Goal: Feedback & Contribution: Contribute content

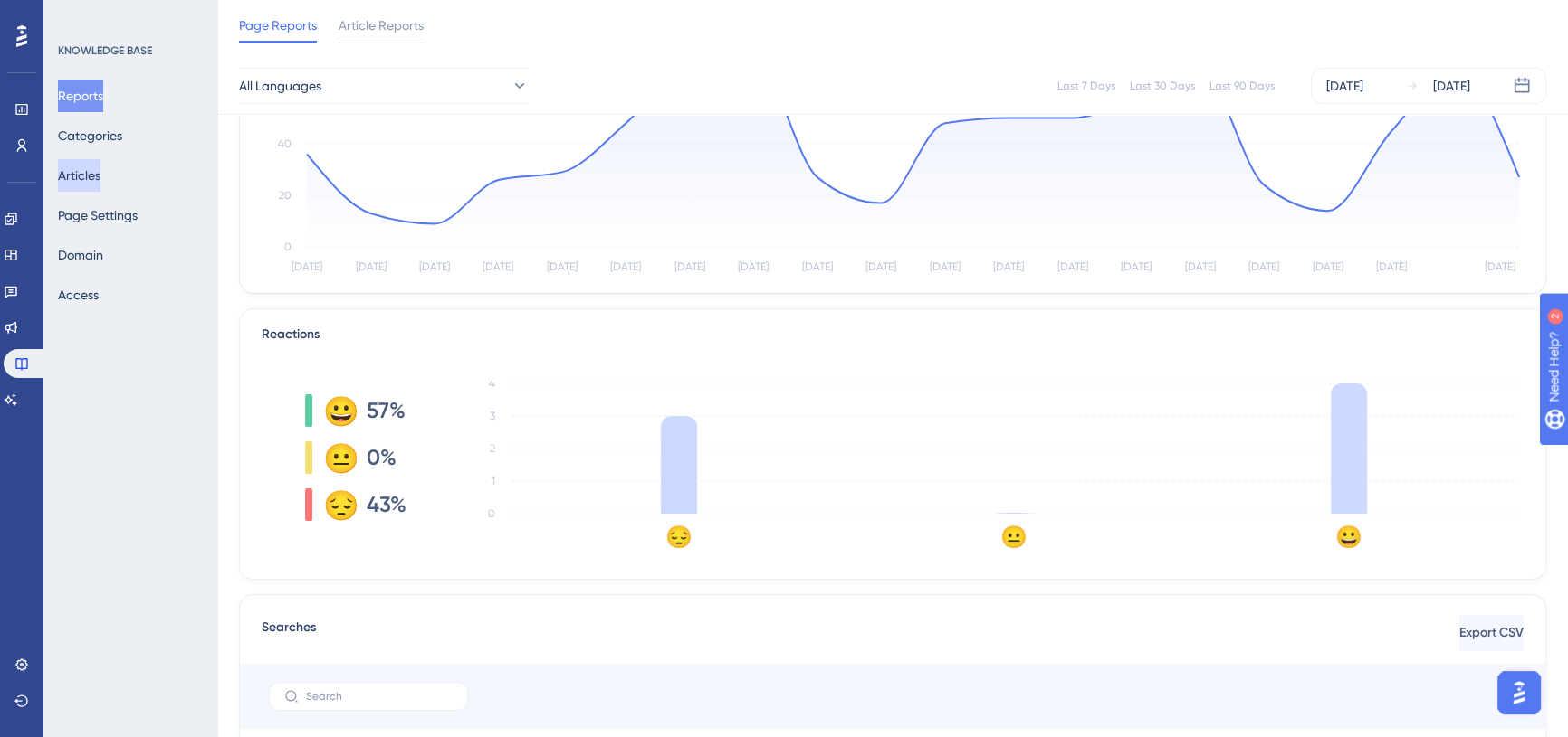
click at [90, 176] on button "Articles" at bounding box center [79, 175] width 42 height 33
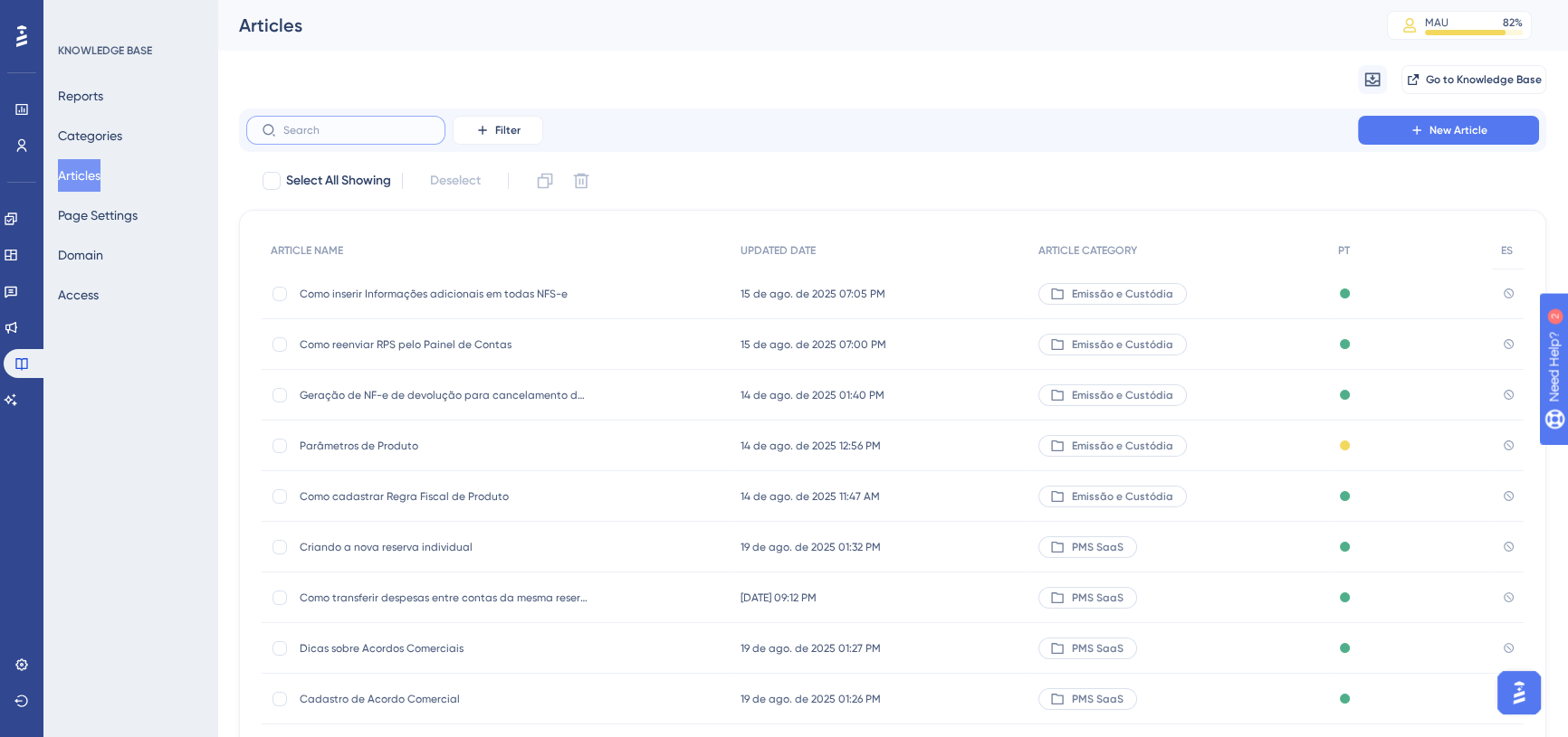
click at [326, 135] on input "text" at bounding box center [356, 130] width 147 height 12
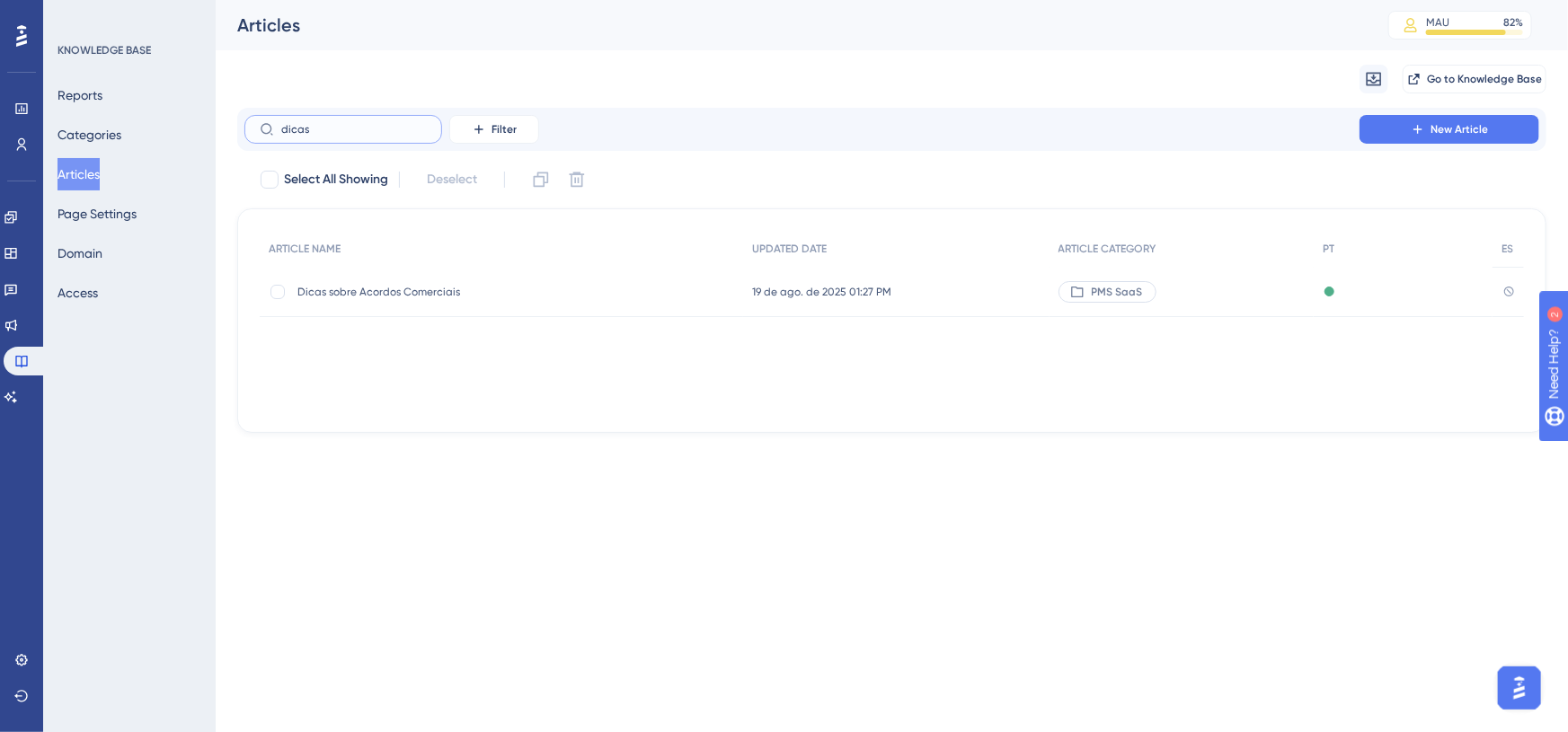
type input "dicas"
click at [394, 288] on span "Dicas sobre Acordos Comerciais" at bounding box center [441, 291] width 287 height 14
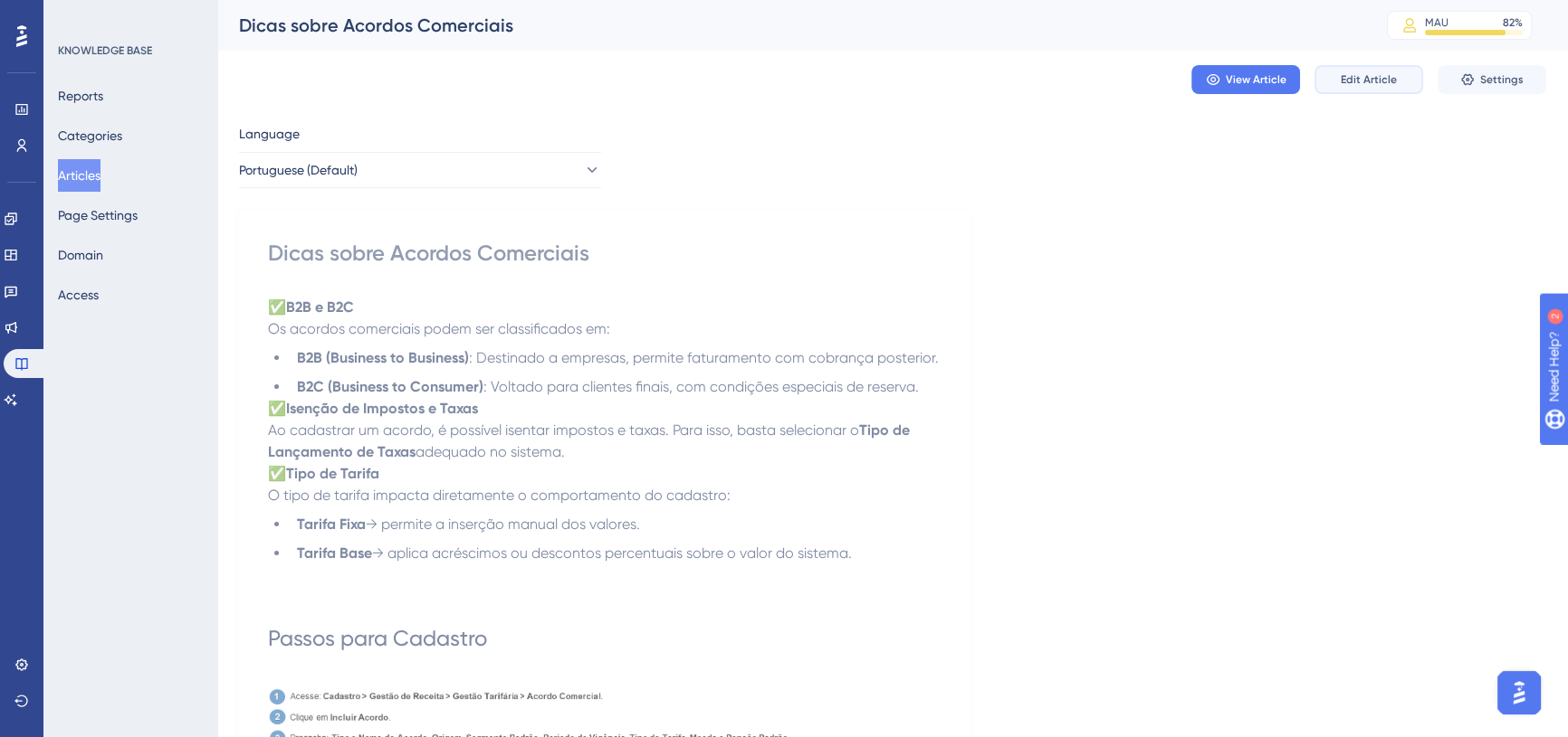
click at [1347, 74] on span "Edit Article" at bounding box center [1369, 79] width 56 height 14
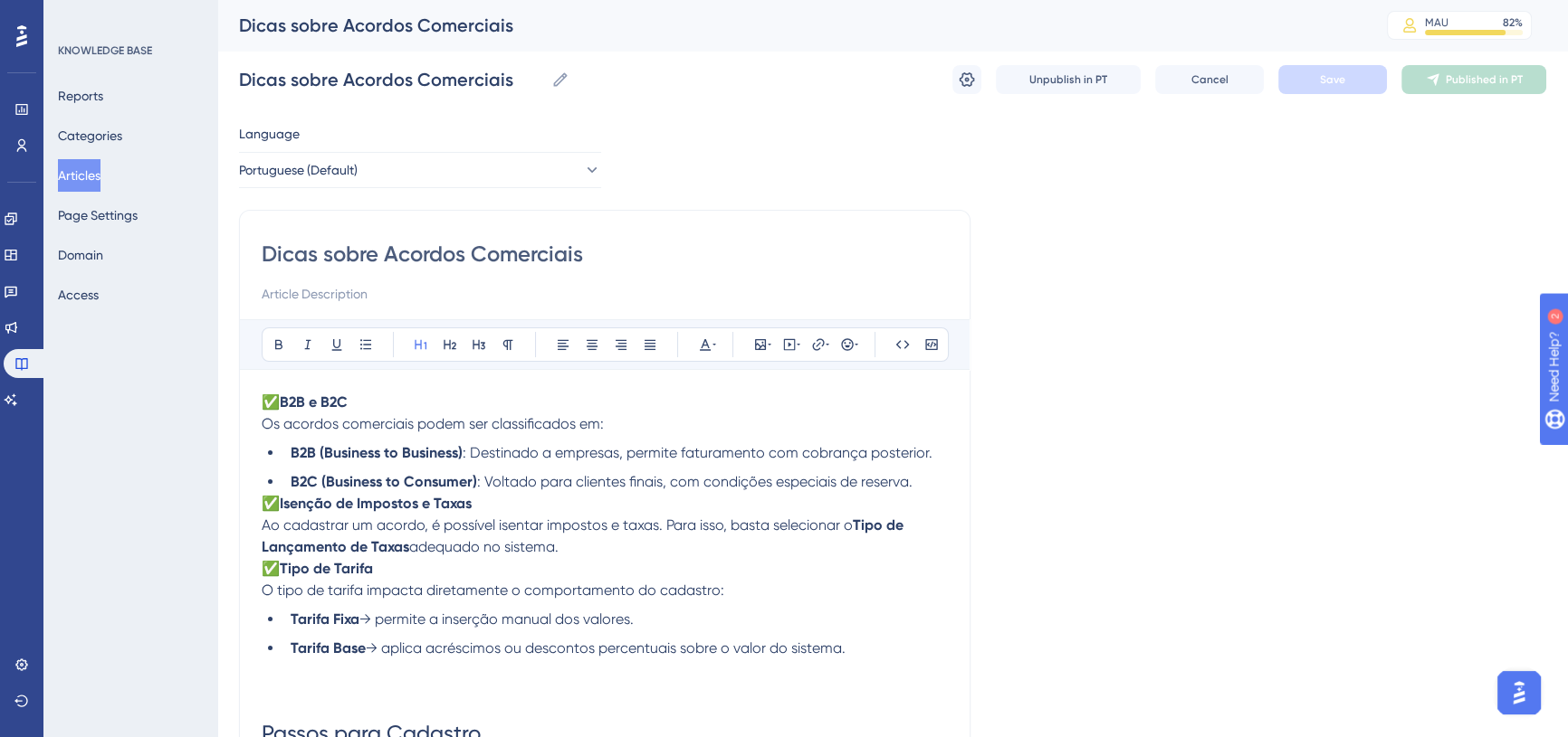
scroll to position [58, 0]
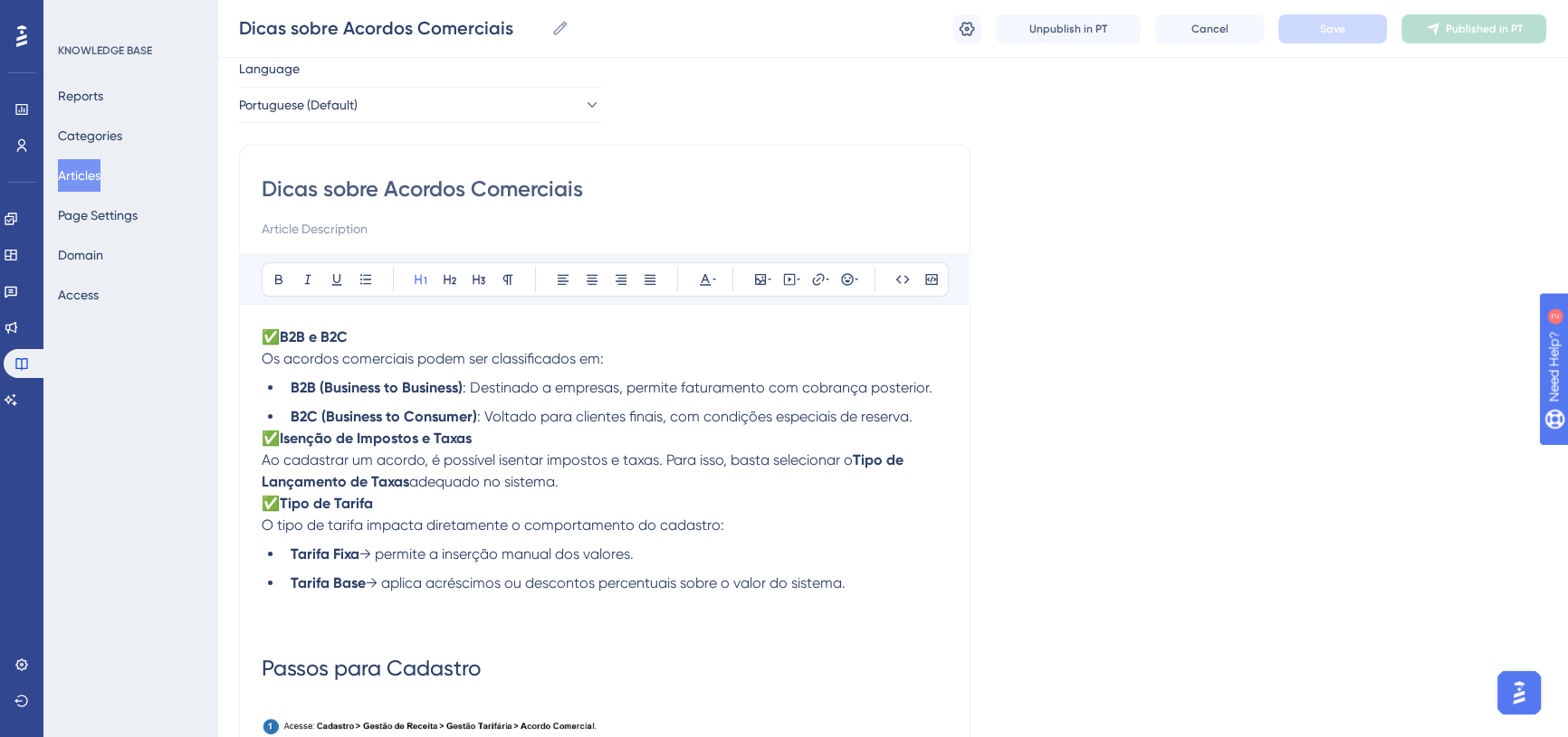
drag, startPoint x: 263, startPoint y: 180, endPoint x: 731, endPoint y: 185, distance: 468.0
click at [731, 185] on input "Dicas sobre Acordos Comerciais" at bounding box center [605, 189] width 687 height 29
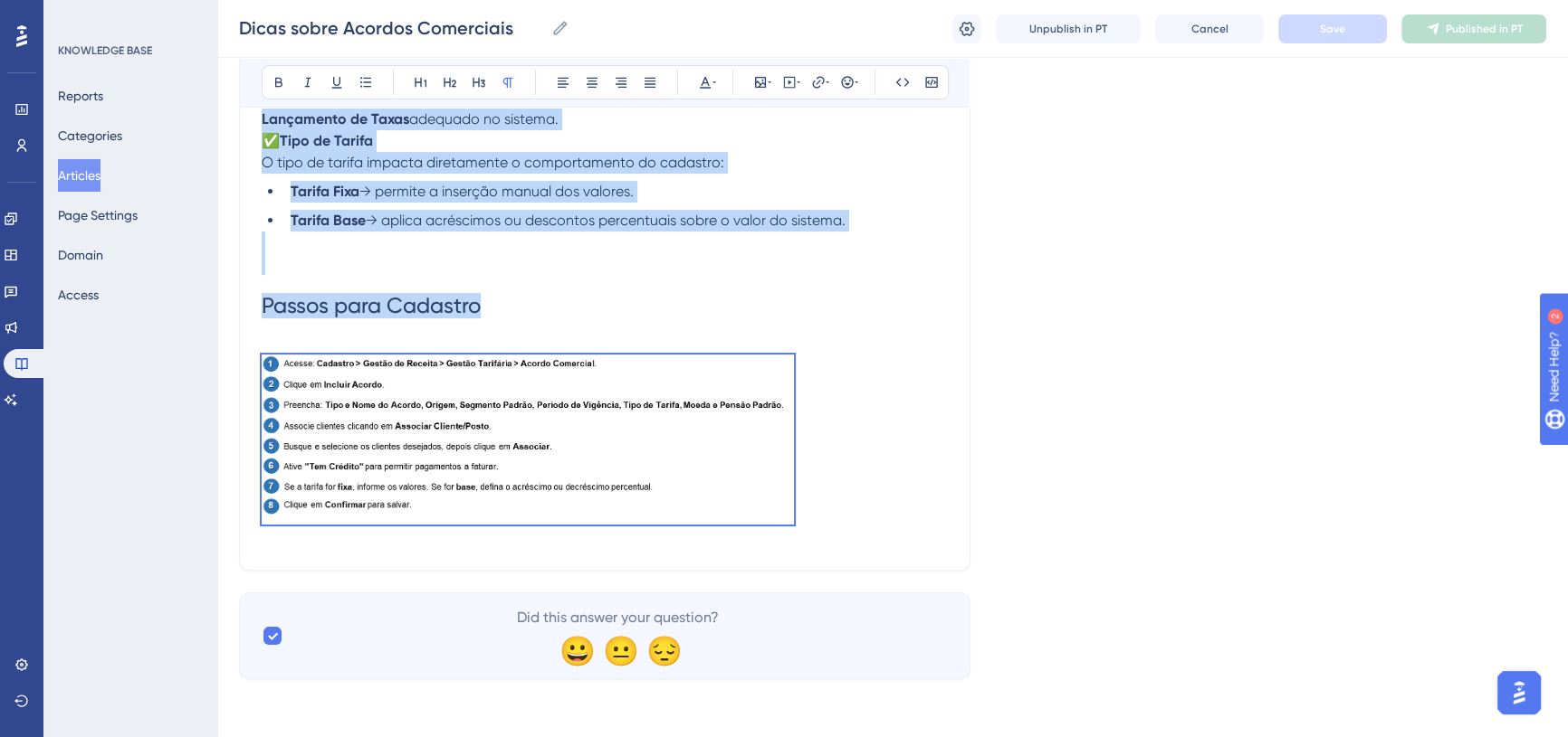
drag, startPoint x: 262, startPoint y: 331, endPoint x: 597, endPoint y: 588, distance: 422.2
click at [595, 640] on div "Language Portuguese (Default) Dicas sobre Acordos Comerciais Bold Italic Underl…" at bounding box center [893, 187] width 1307 height 984
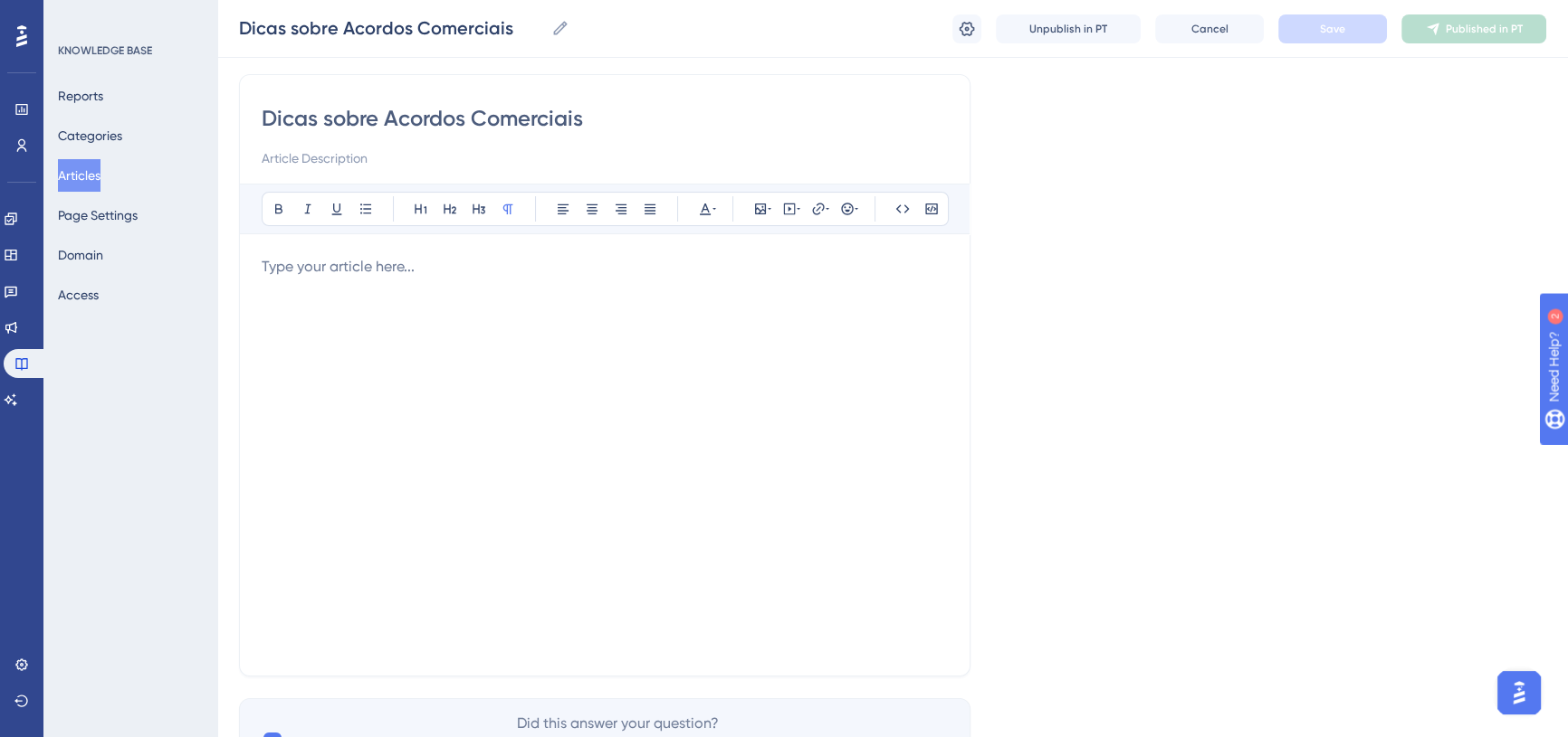
scroll to position [0, 0]
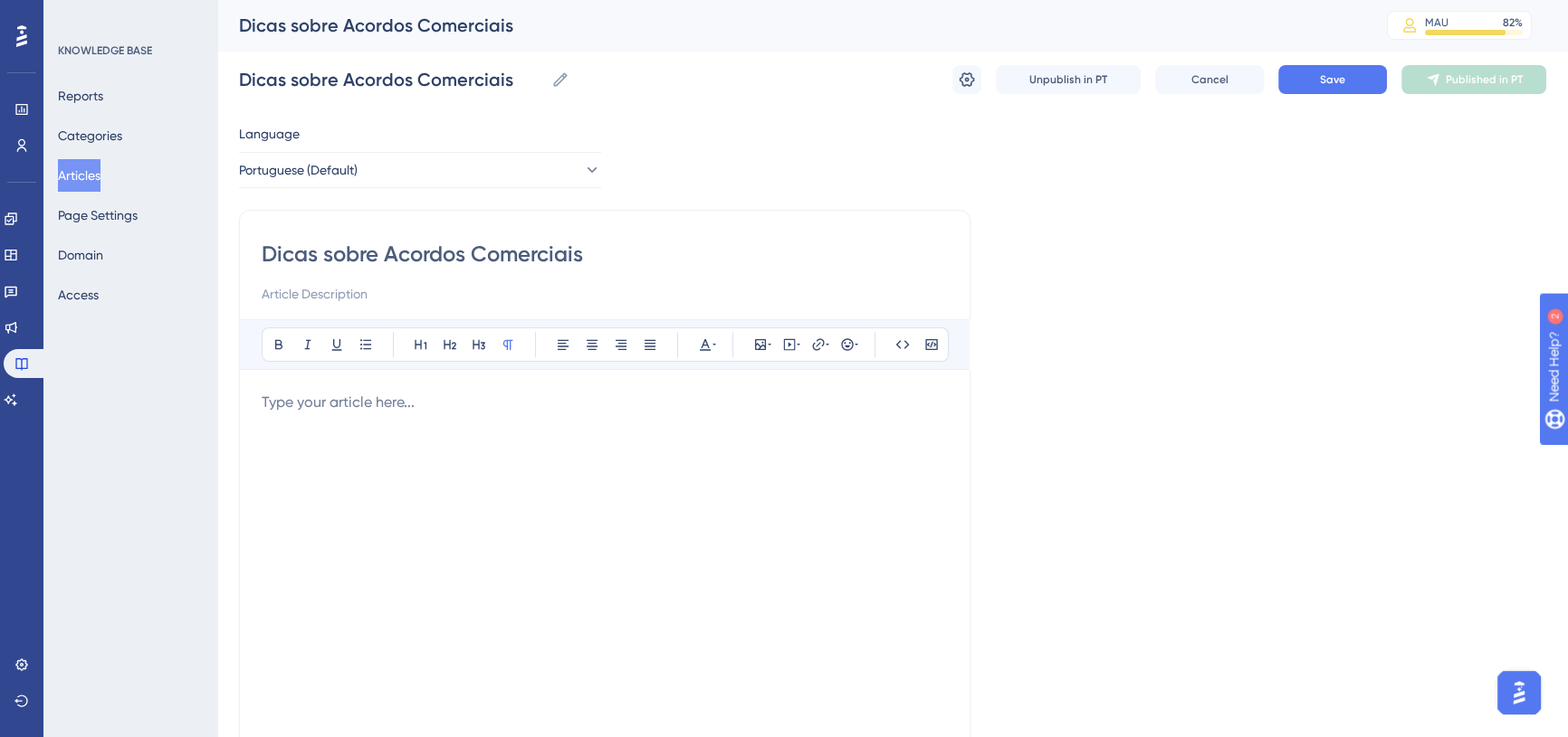
drag, startPoint x: 382, startPoint y: 252, endPoint x: 215, endPoint y: 278, distance: 169.0
click at [217, 278] on div "Performance Users Engagement Widgets Feedback Product Updates Knowledge Base AI…" at bounding box center [893, 475] width 1351 height 950
type input "O Acordos Comerciais"
type input "O que Acordos Comerciais"
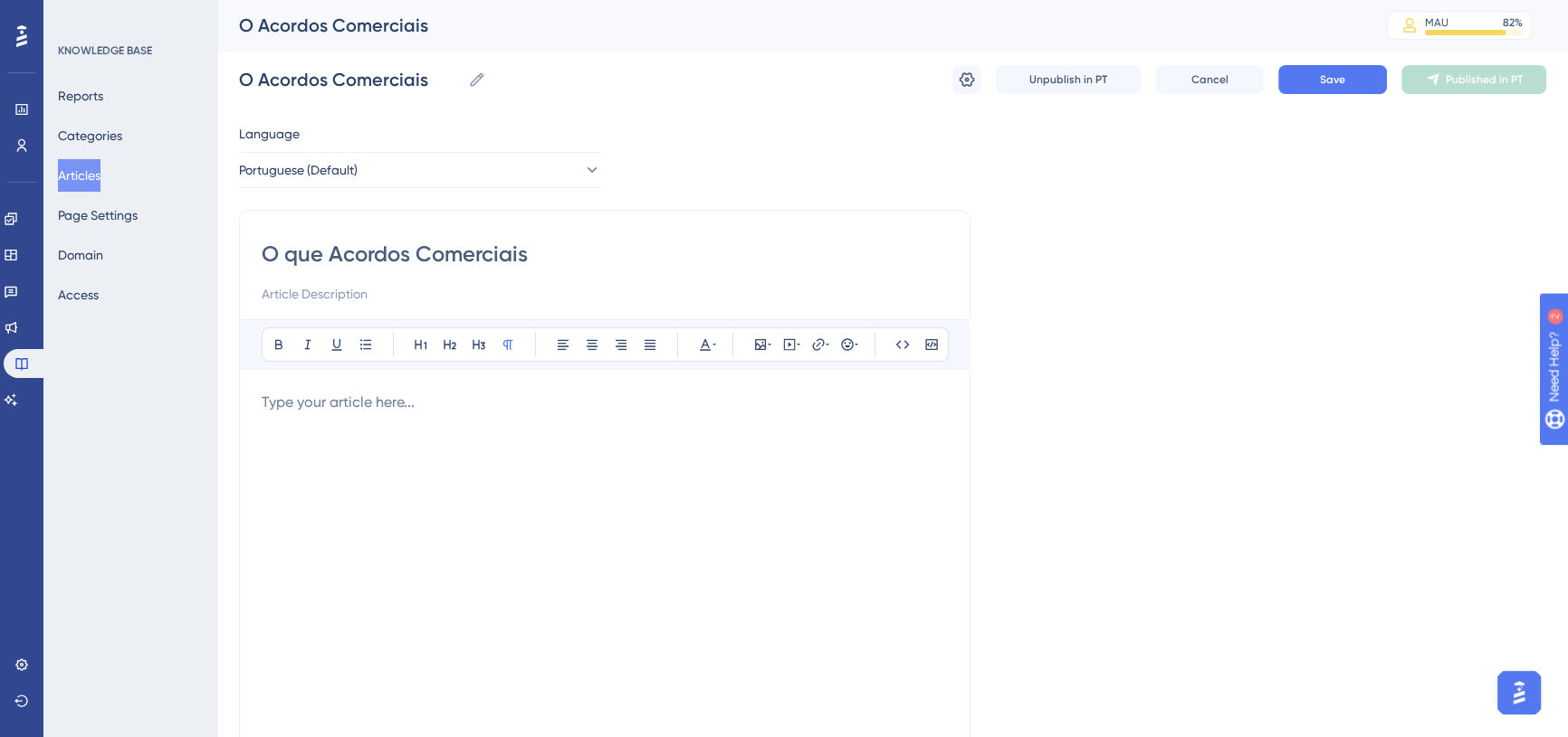
type input "O que Acordos Comerciais"
type input "O que é o Acordos Comerciais"
click at [442, 257] on input "O que é o Acordos Comerciais" at bounding box center [605, 254] width 687 height 29
type input "O que é o Acordo Comerciais"
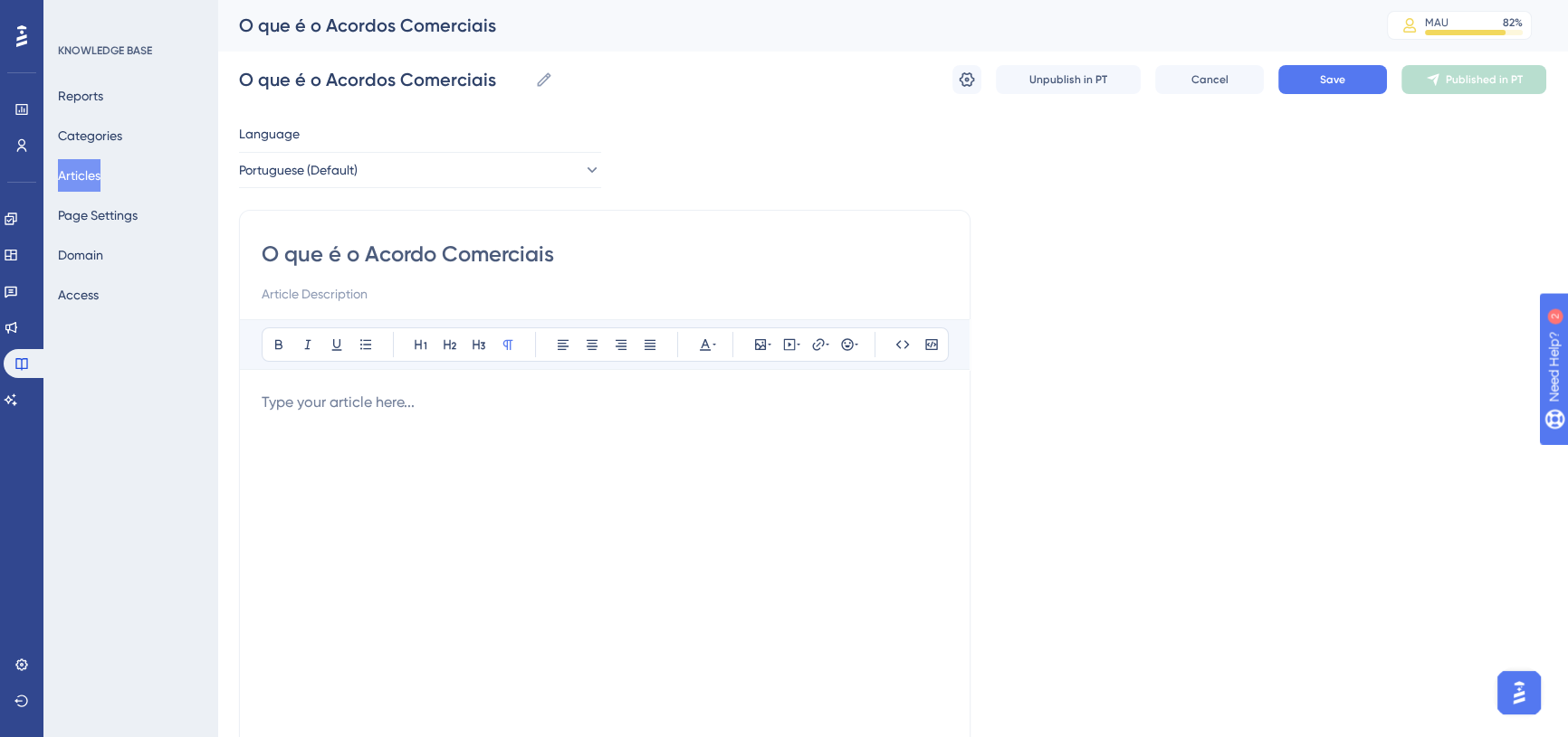
type input "O que é o Acordo Comerciais"
click at [561, 249] on input "O que é o Acordo Comerciais" at bounding box center [605, 254] width 687 height 29
type input "O que é o Acordo Comercial"
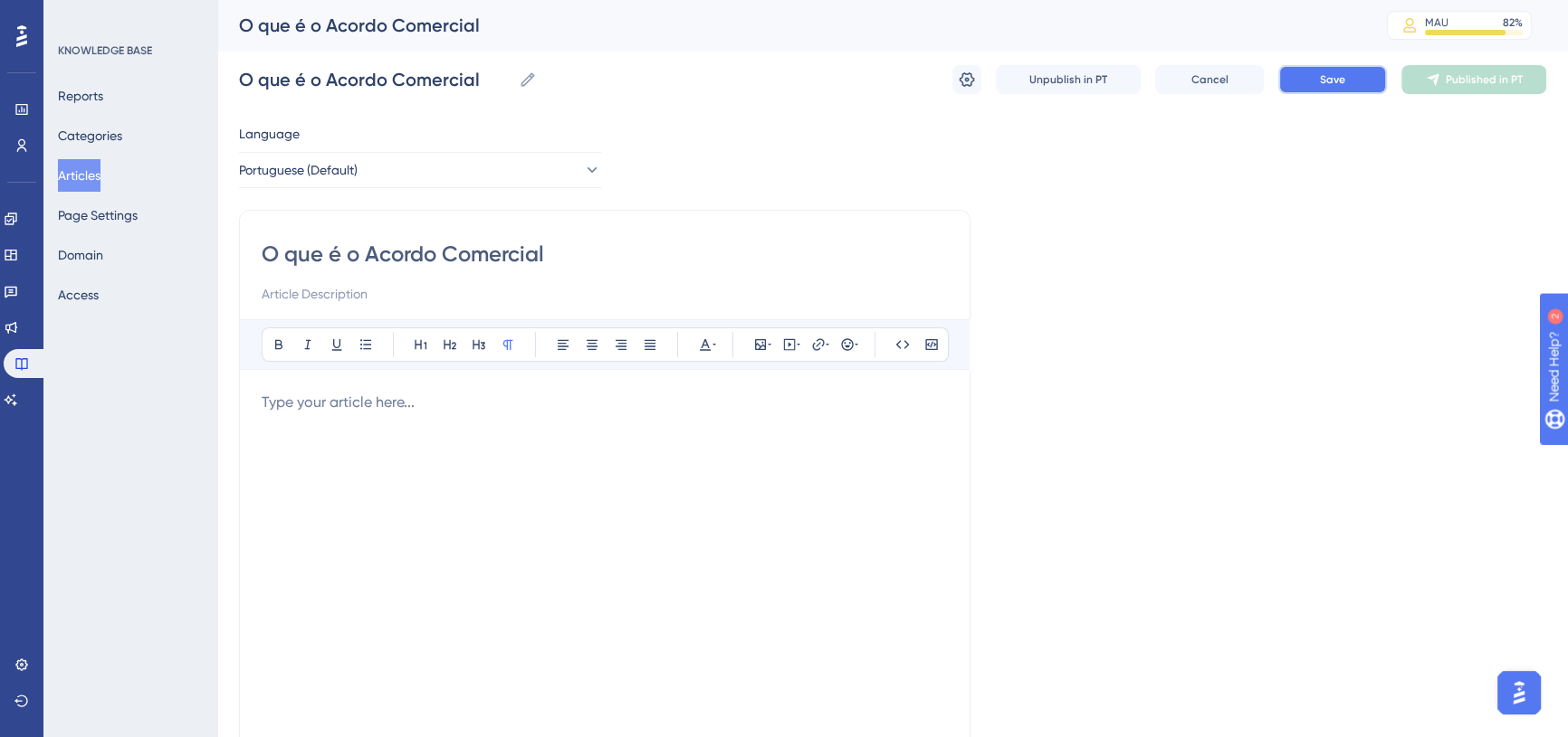
click at [1328, 84] on span "Save" at bounding box center [1332, 79] width 25 height 14
click at [326, 416] on div at bounding box center [605, 591] width 687 height 399
click at [280, 387] on div "Bold Italic Underline Bullet Point Heading 1 Heading 2 Heading 3 Normal Align L…" at bounding box center [605, 555] width 687 height 471
click at [280, 397] on p at bounding box center [605, 402] width 687 height 22
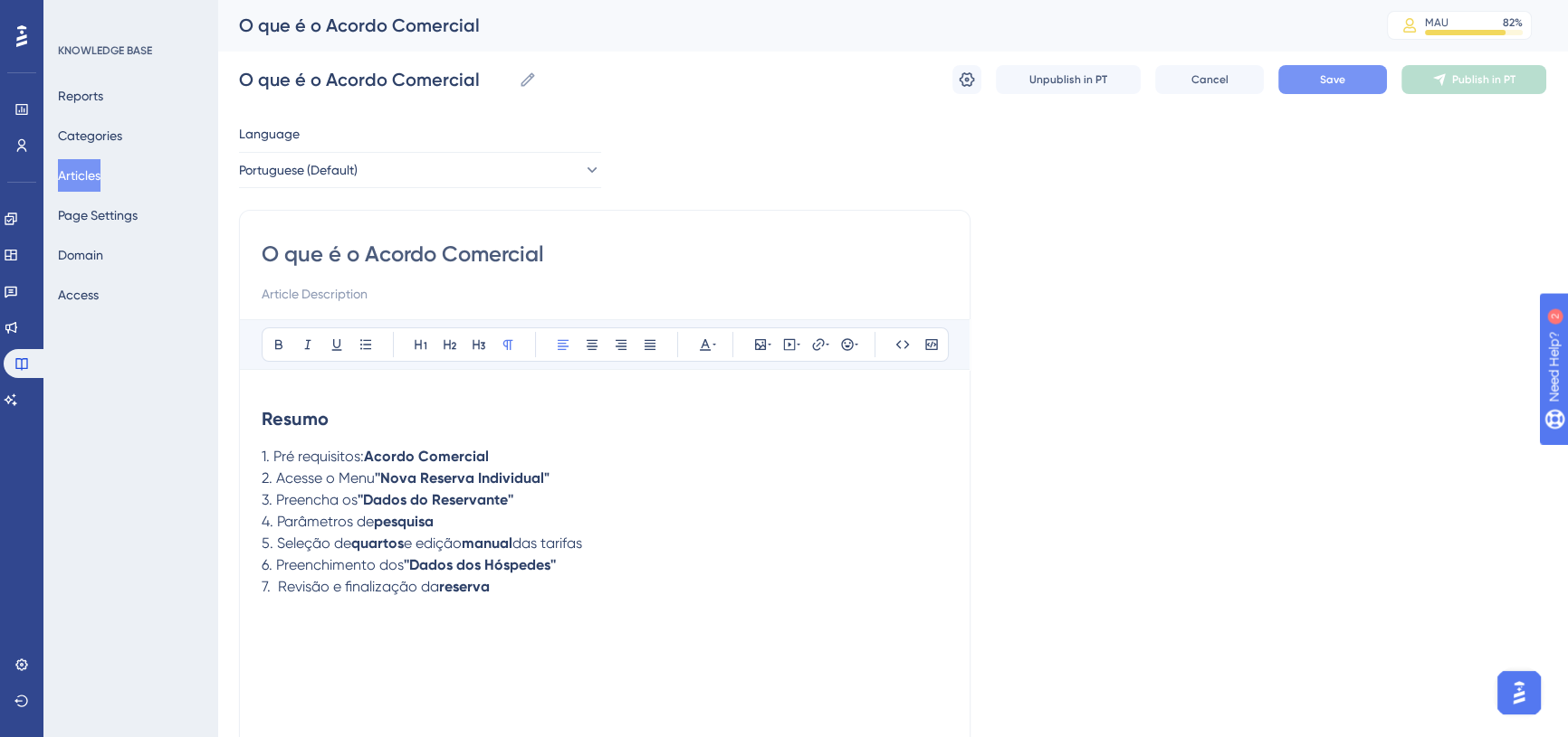
drag, startPoint x: 276, startPoint y: 454, endPoint x: 504, endPoint y: 461, distance: 228.1
click at [504, 461] on p "1. Pré requisitos: Acordo Comercial" at bounding box center [605, 457] width 687 height 22
click at [343, 453] on span "1. O que é o Acordo Comercial?" at bounding box center [366, 456] width 209 height 17
drag, startPoint x: 344, startPoint y: 452, endPoint x: 482, endPoint y: 453, distance: 138.0
click at [482, 453] on p "1. O que é o Acordo Comercial?" at bounding box center [605, 457] width 687 height 22
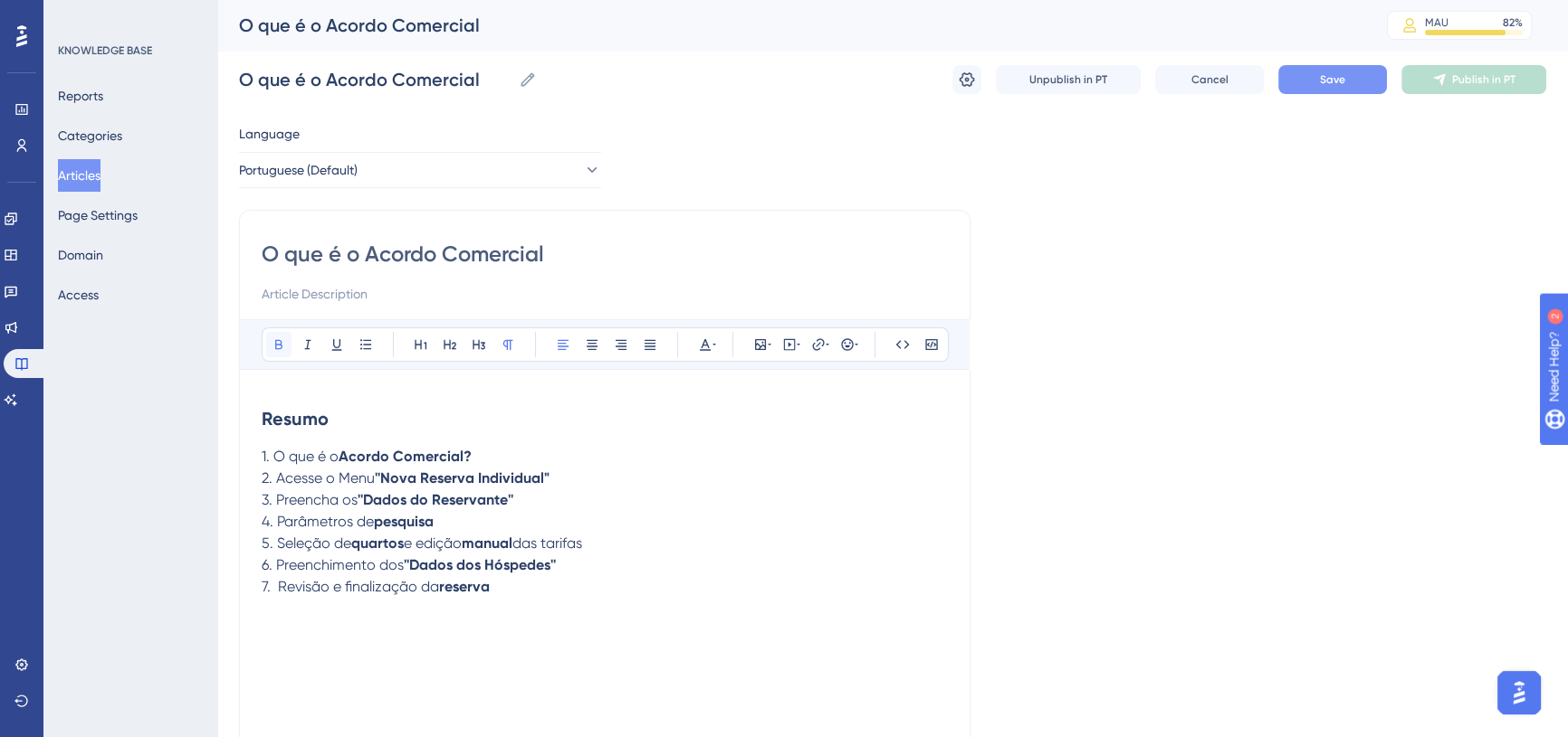
click at [281, 348] on icon at bounding box center [278, 344] width 14 height 14
click at [374, 255] on input "O que é o Acordo Comercial" at bounding box center [605, 254] width 687 height 29
drag, startPoint x: 277, startPoint y: 479, endPoint x: 546, endPoint y: 464, distance: 269.4
click at [562, 471] on p "2. Acesse o Menu ''Nova Reserva Individual"" at bounding box center [605, 478] width 687 height 22
drag, startPoint x: 392, startPoint y: 479, endPoint x: 478, endPoint y: 479, distance: 86.0
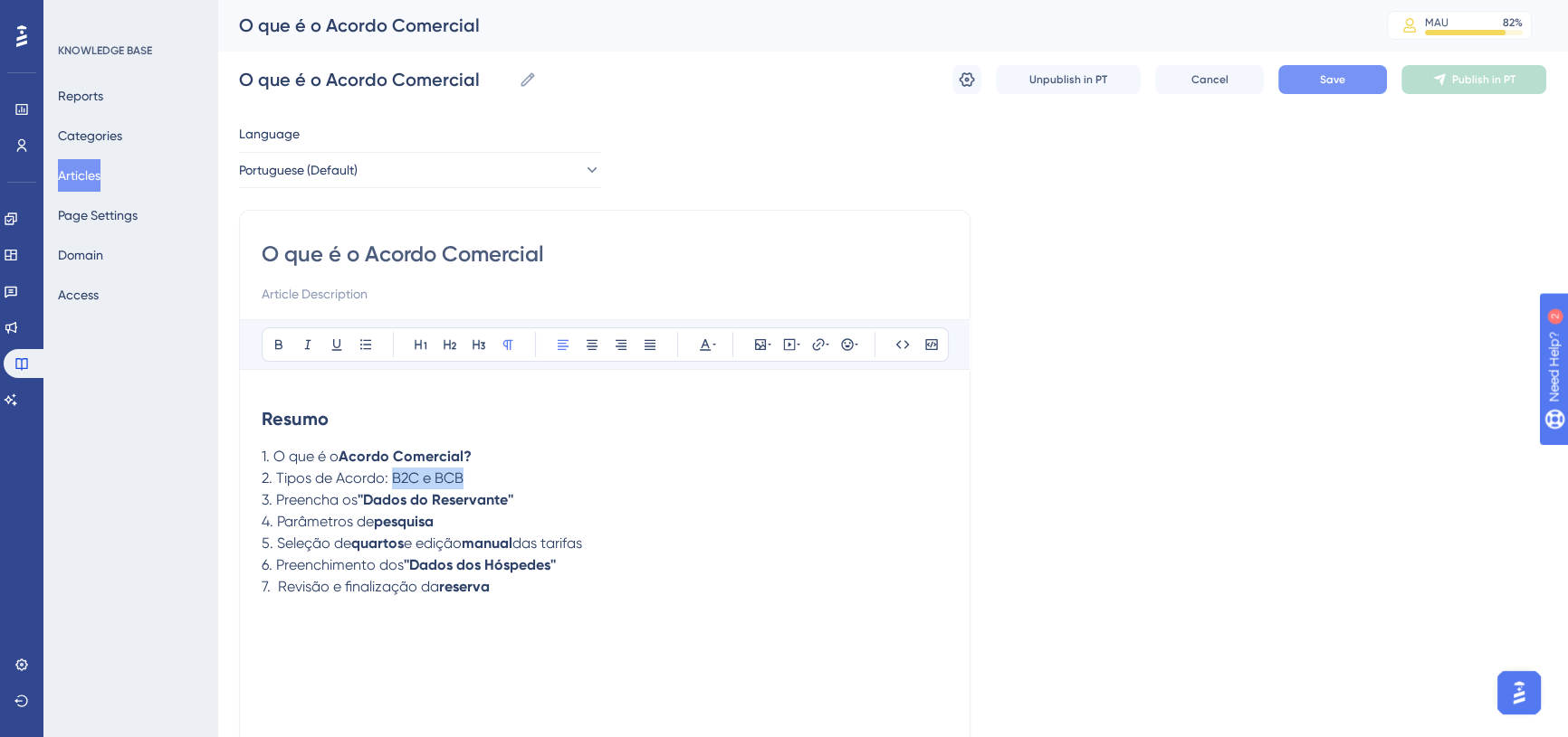
click at [477, 482] on p "2. Tipos de Acordo: B2C e BCB" at bounding box center [605, 478] width 687 height 22
click at [269, 348] on button at bounding box center [278, 344] width 25 height 25
click at [1307, 82] on button "Save" at bounding box center [1333, 79] width 109 height 29
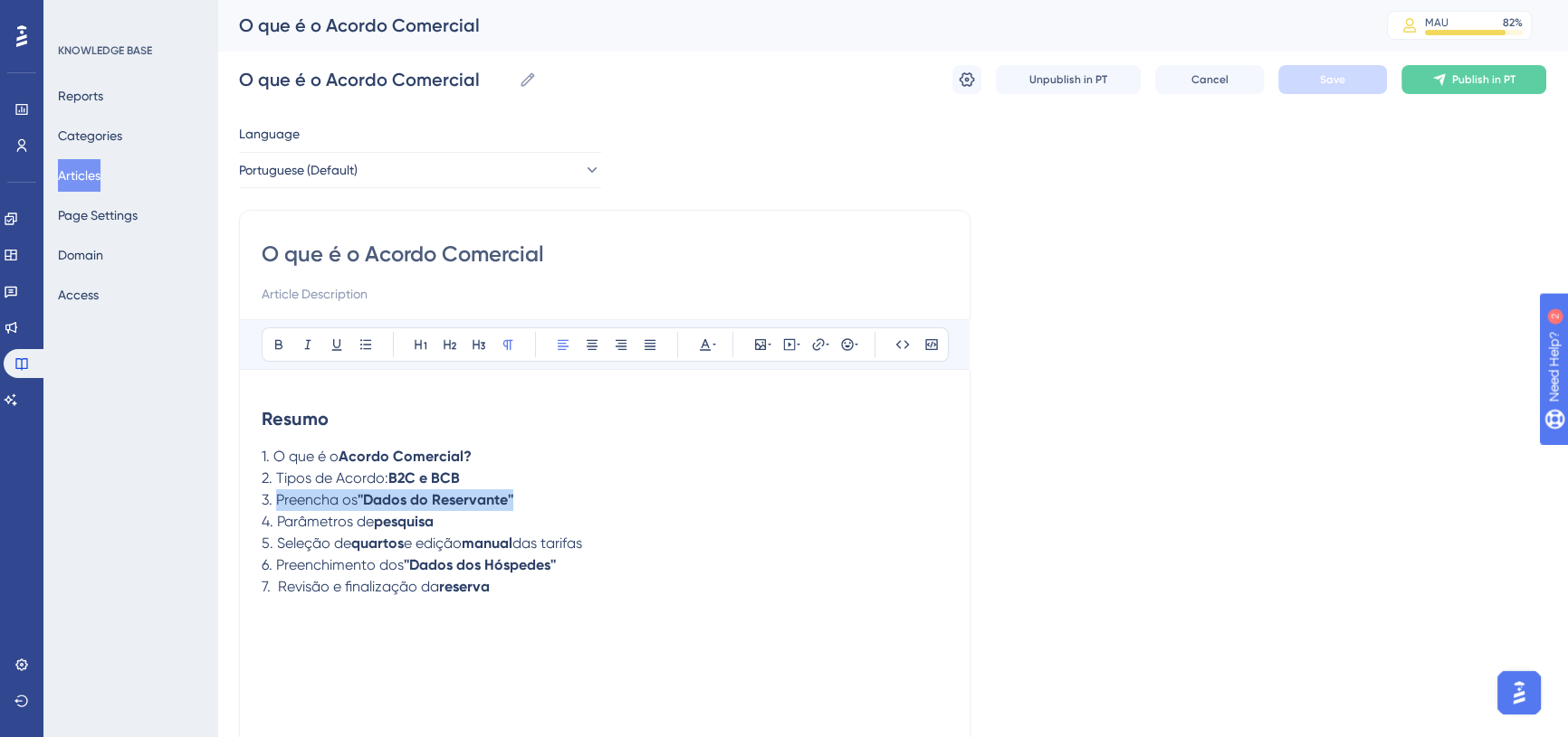
drag, startPoint x: 277, startPoint y: 501, endPoint x: 550, endPoint y: 506, distance: 273.0
click at [550, 506] on p "3. Preencha os ''Dados do Reservante''" at bounding box center [605, 500] width 687 height 22
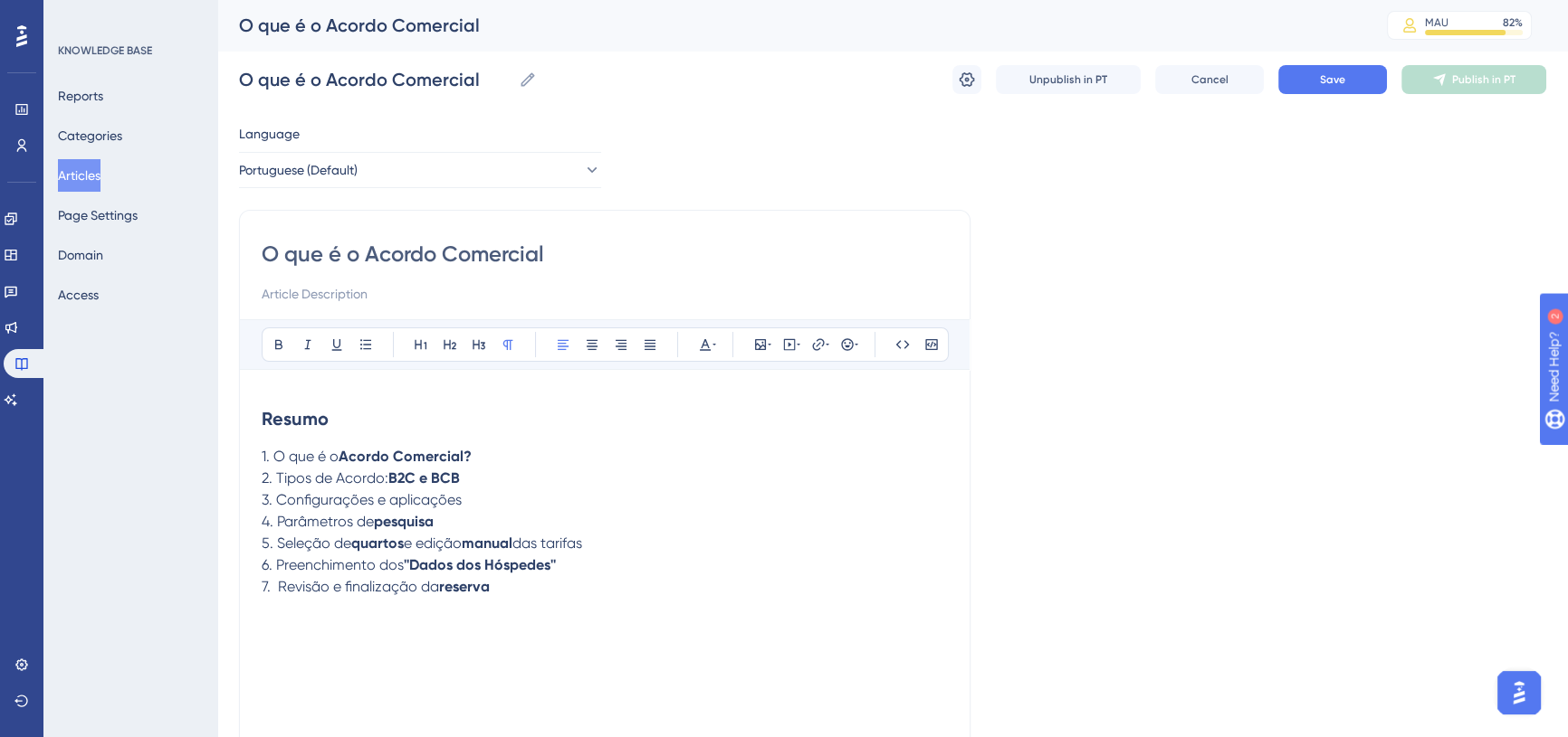
click at [376, 497] on span "3. Configurações e aplicações" at bounding box center [361, 500] width 200 height 17
click at [436, 501] on span "3. Configurações dos campos e suas aplicações" at bounding box center [421, 500] width 320 height 17
click at [278, 350] on icon at bounding box center [278, 344] width 14 height 14
click at [481, 502] on span "e suas aplicações" at bounding box center [515, 500] width 118 height 17
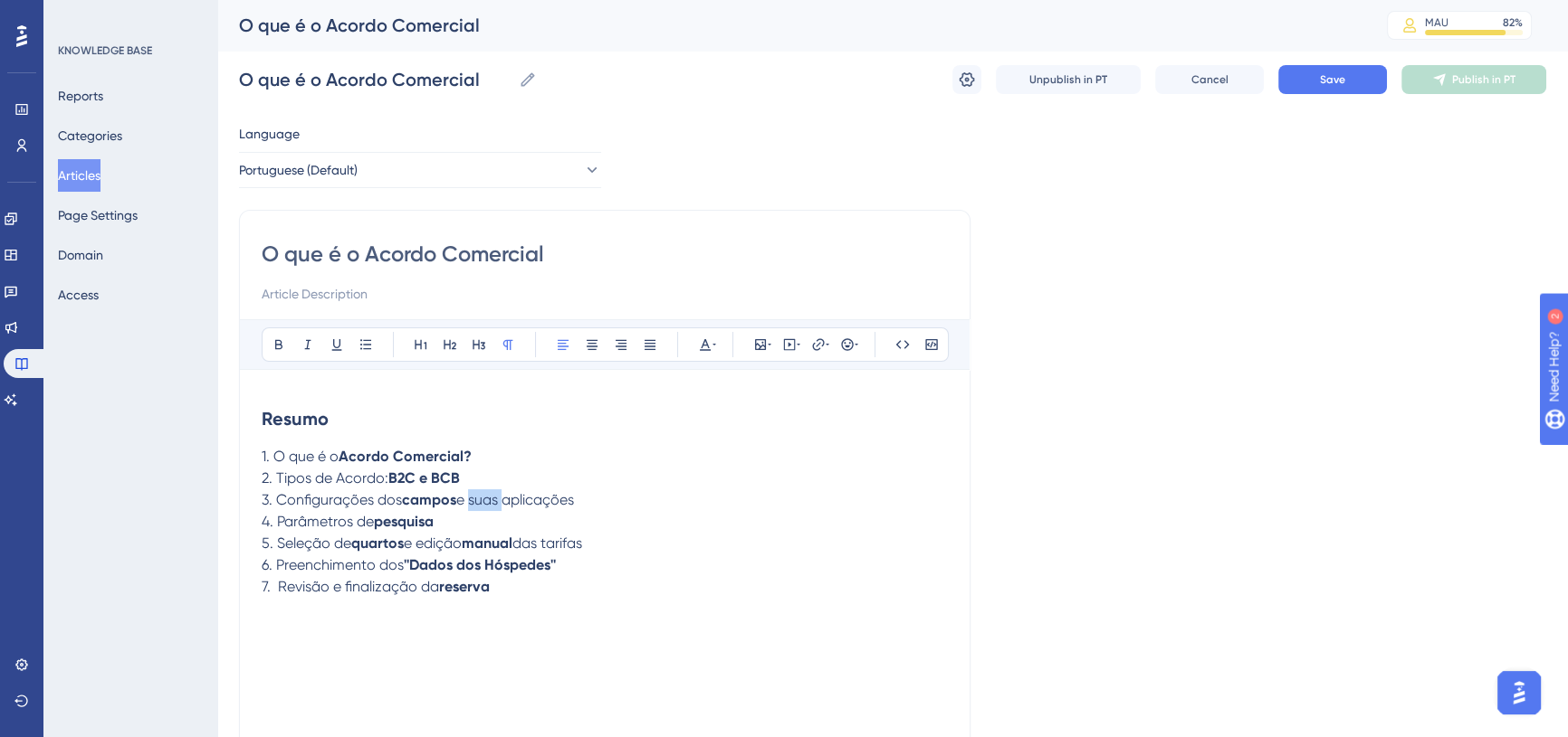
click at [481, 502] on span "e suas aplicações" at bounding box center [515, 500] width 118 height 17
click at [280, 341] on icon at bounding box center [279, 345] width 8 height 10
click at [1316, 90] on button "Save" at bounding box center [1333, 79] width 109 height 29
click at [469, 517] on p "4. Parâmetros de pesquisa" at bounding box center [605, 522] width 687 height 22
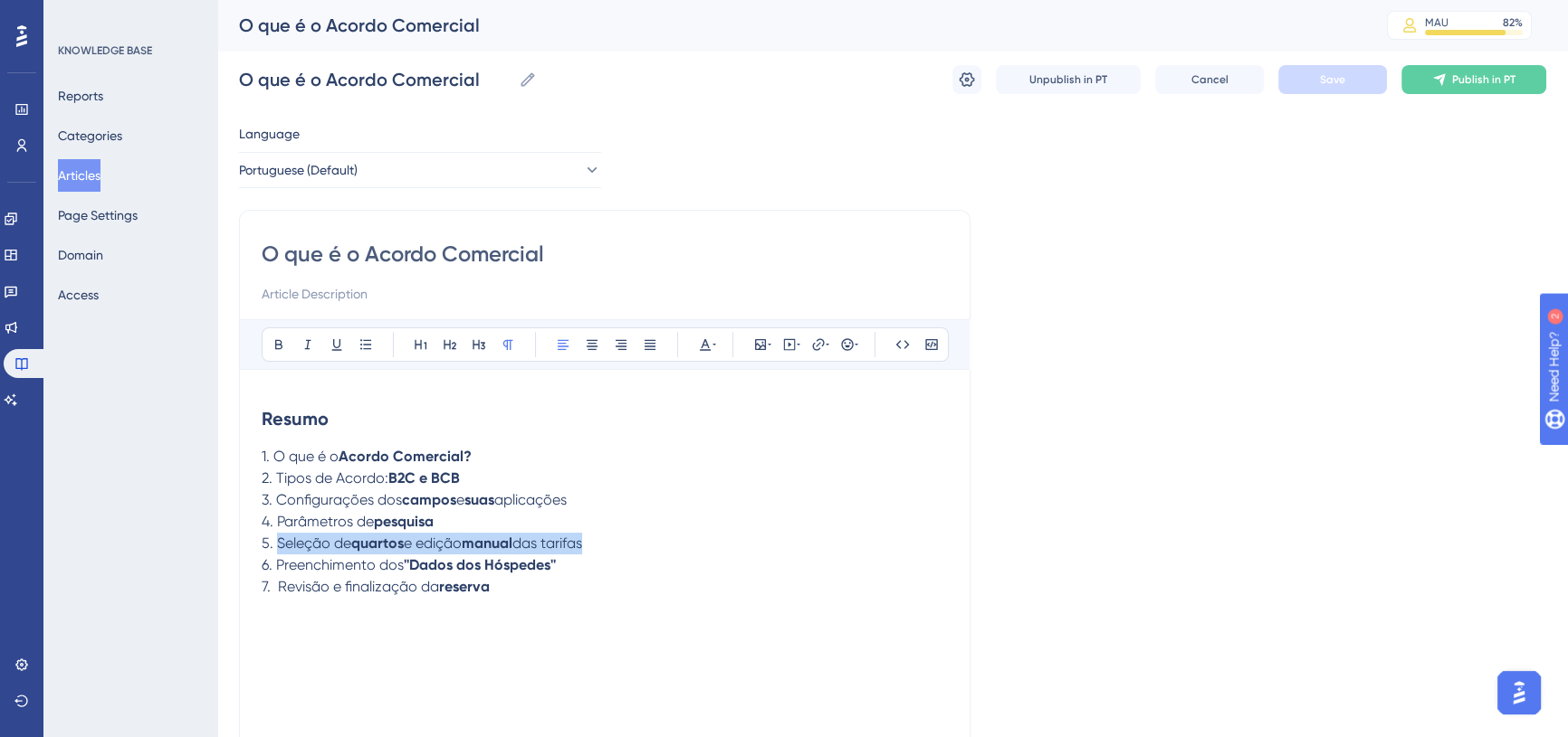
drag, startPoint x: 276, startPoint y: 543, endPoint x: 635, endPoint y: 517, distance: 359.9
click at [613, 534] on p "5. Seleção de quartos e edição manual das tarifas" at bounding box center [605, 543] width 687 height 22
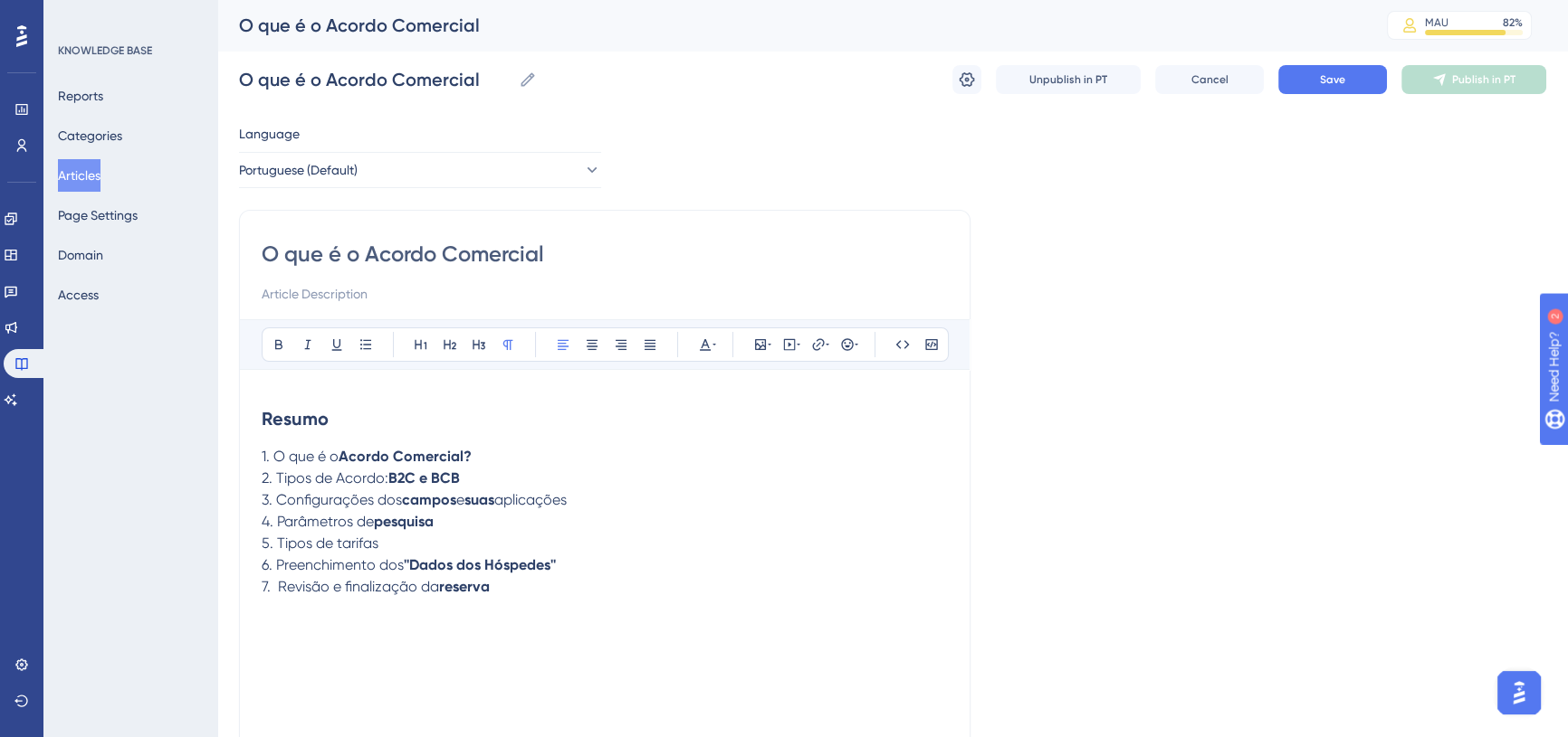
click at [365, 546] on span "5. Tipos de tarifas" at bounding box center [320, 543] width 117 height 17
click at [277, 344] on icon at bounding box center [279, 345] width 8 height 10
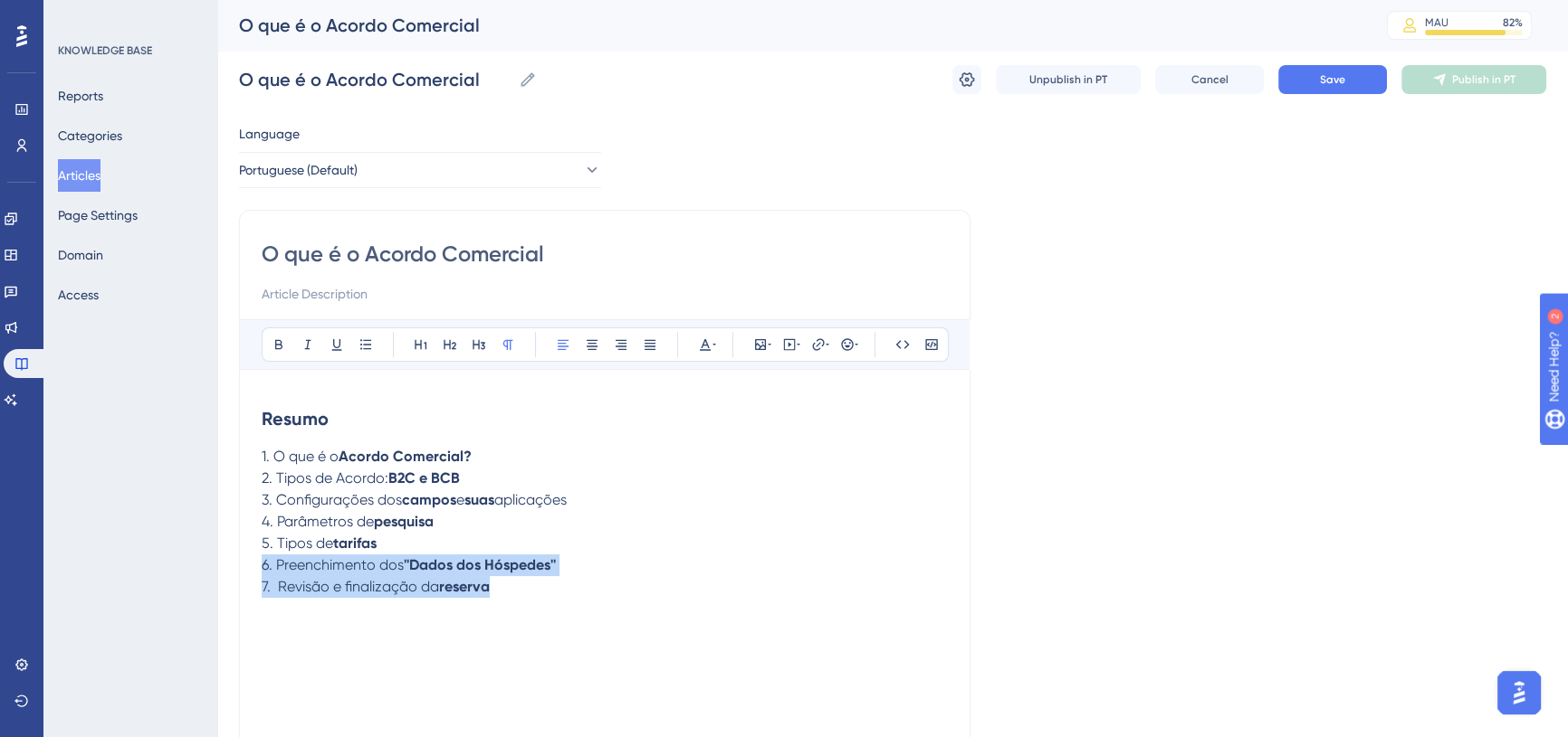
drag, startPoint x: 268, startPoint y: 566, endPoint x: 539, endPoint y: 601, distance: 273.3
click at [539, 601] on div "Resumo 1. O que é o Acordo Comercial? 2. Tipos de Acordo: B2C e BCB 3. Configur…" at bounding box center [605, 591] width 687 height 399
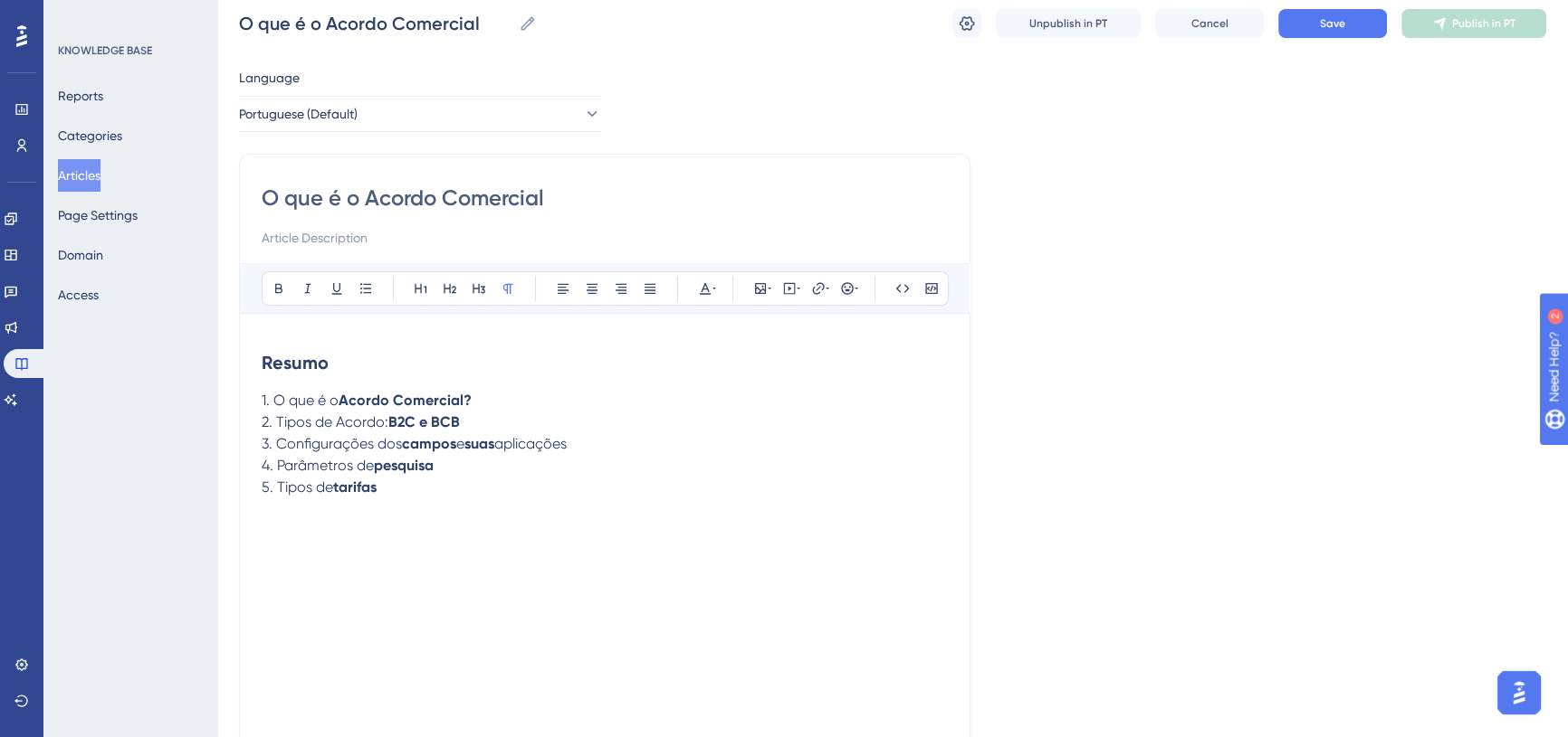
scroll to position [164, 0]
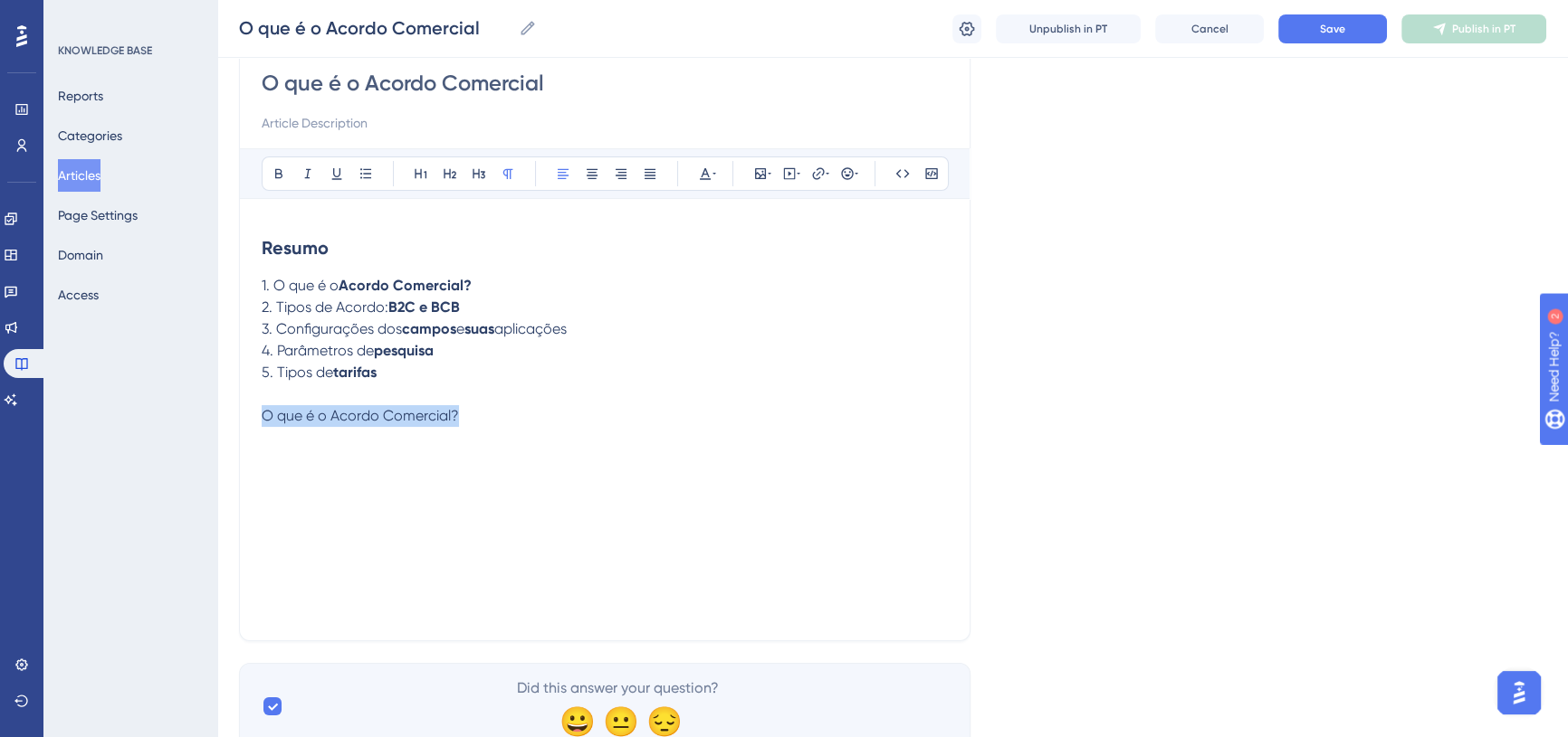
drag, startPoint x: 262, startPoint y: 414, endPoint x: 508, endPoint y: 416, distance: 246.0
click at [508, 416] on p "O que é o Acordo Comercial?" at bounding box center [605, 416] width 687 height 22
click at [278, 174] on icon at bounding box center [278, 173] width 14 height 14
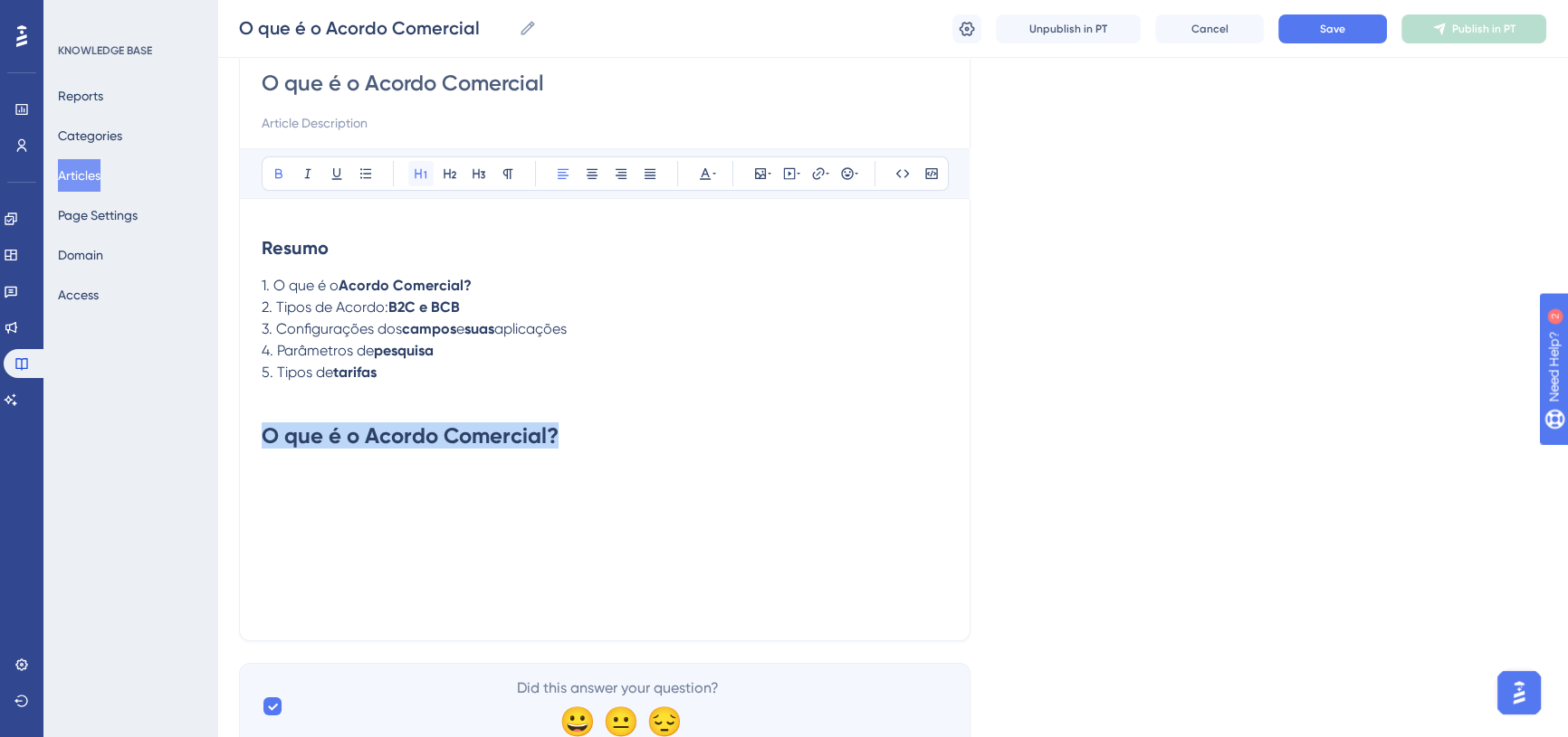
click at [420, 170] on icon at bounding box center [420, 173] width 14 height 14
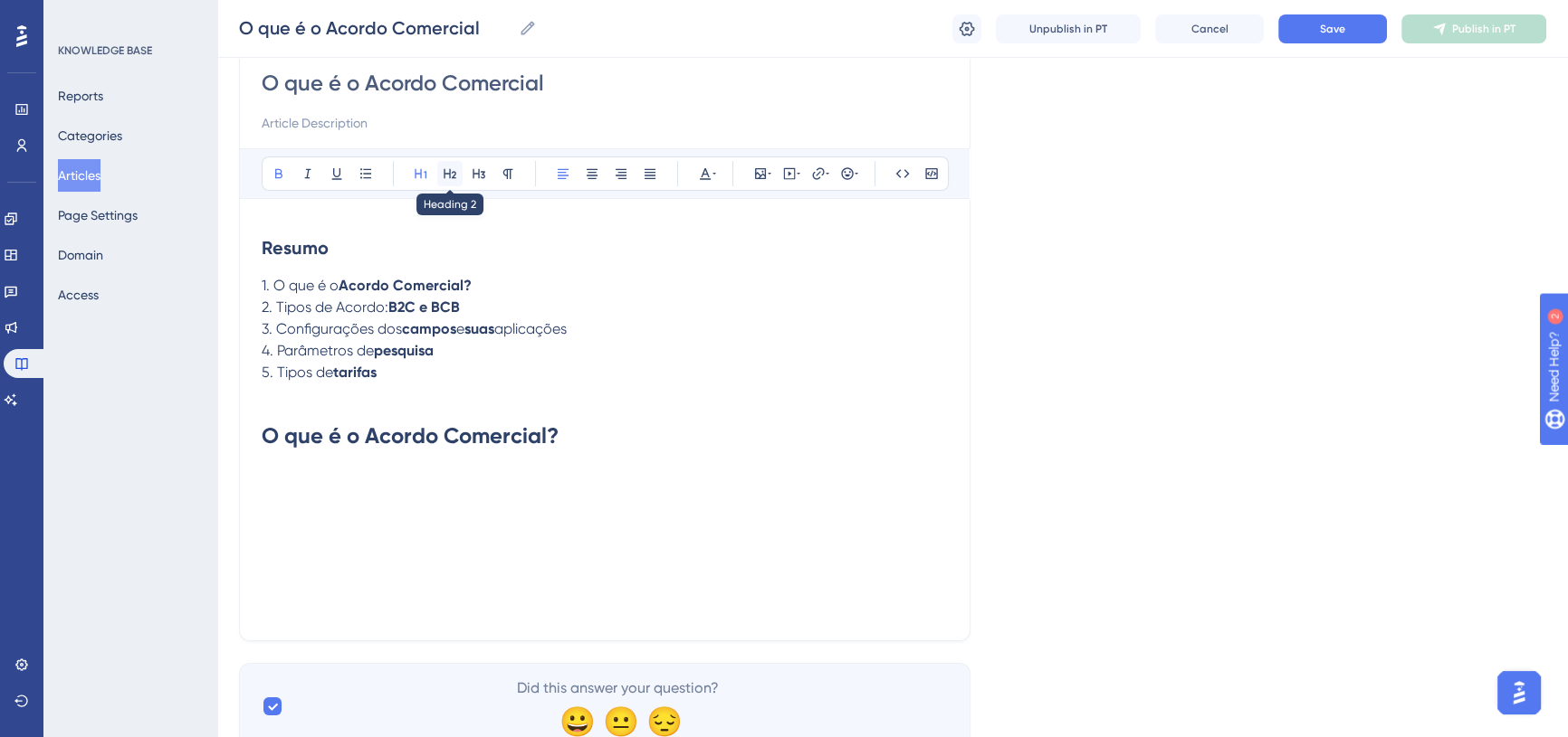
click at [443, 172] on icon at bounding box center [450, 173] width 14 height 14
click at [476, 170] on icon at bounding box center [478, 173] width 14 height 14
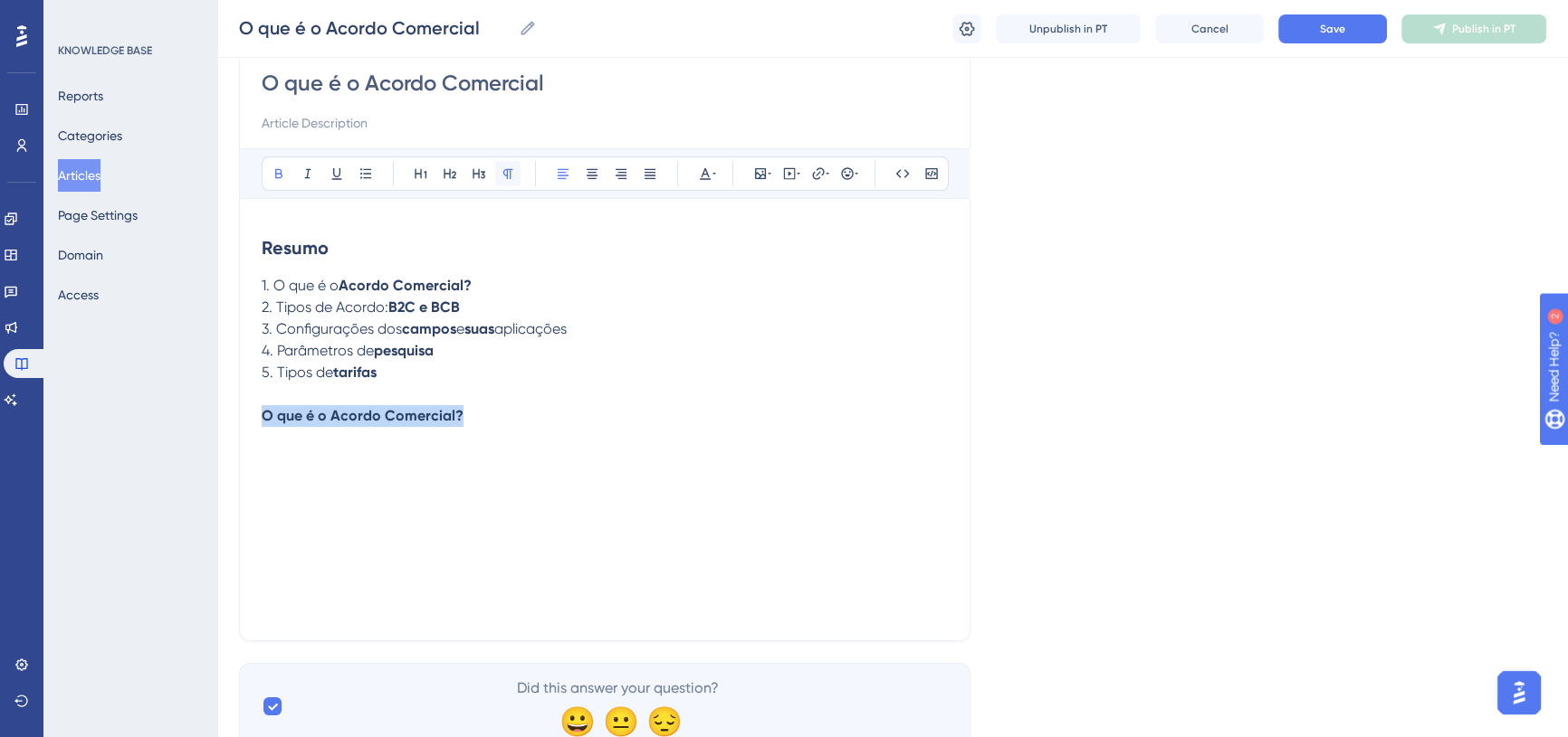
click at [507, 166] on icon at bounding box center [507, 173] width 14 height 14
click at [443, 178] on icon at bounding box center [450, 173] width 14 height 14
click at [522, 431] on h2 "O que é o Acordo Comercial?" at bounding box center [605, 432] width 687 height 55
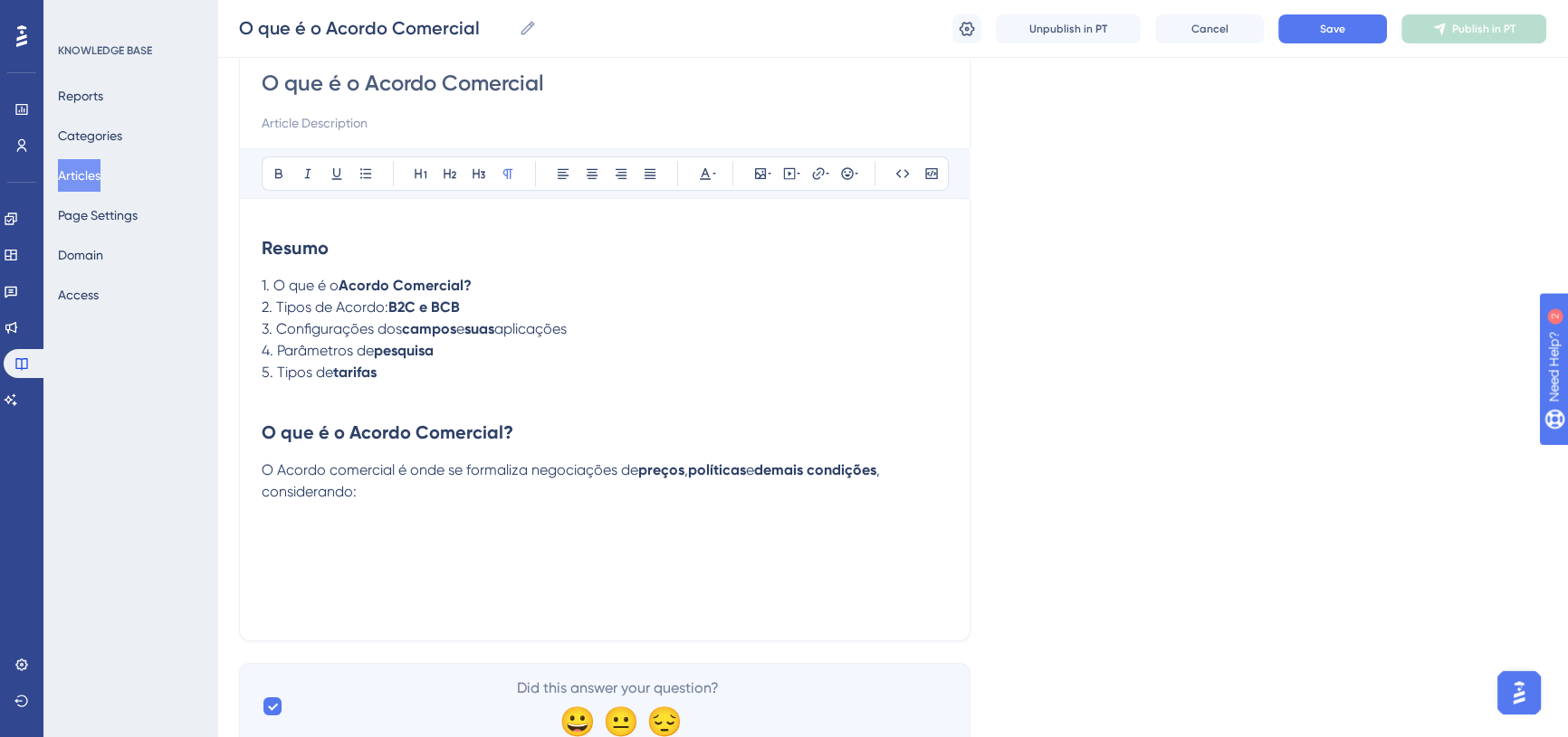
click at [335, 464] on span "O Acordo comercial é onde se formaliza negociações de" at bounding box center [450, 470] width 376 height 17
click at [365, 500] on p "O Acordo Comercial é onde se formaliza negociações de preços , políticas e dema…" at bounding box center [605, 481] width 687 height 43
click at [387, 494] on p "O Acordo Comercial é onde se formaliza negociações de preços , políticas e dema…" at bounding box center [605, 481] width 687 height 43
click at [254, 552] on div "O que é o Acordo Comercial Bold Italic Underline Bullet Point Heading 1 Heading…" at bounding box center [605, 339] width 732 height 603
click at [272, 554] on p at bounding box center [605, 557] width 687 height 22
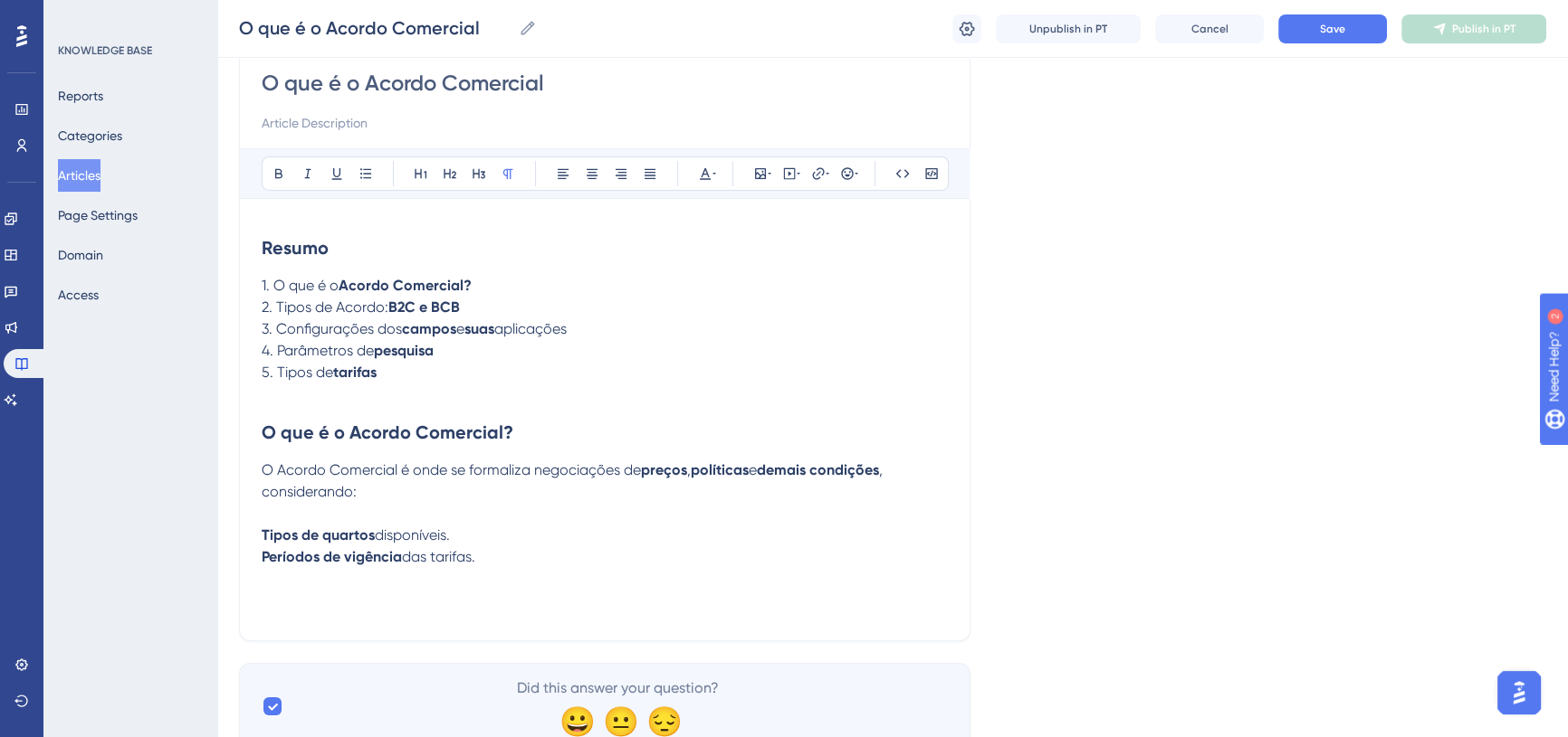
click at [263, 530] on strong "Tipos de quartos" at bounding box center [318, 535] width 113 height 17
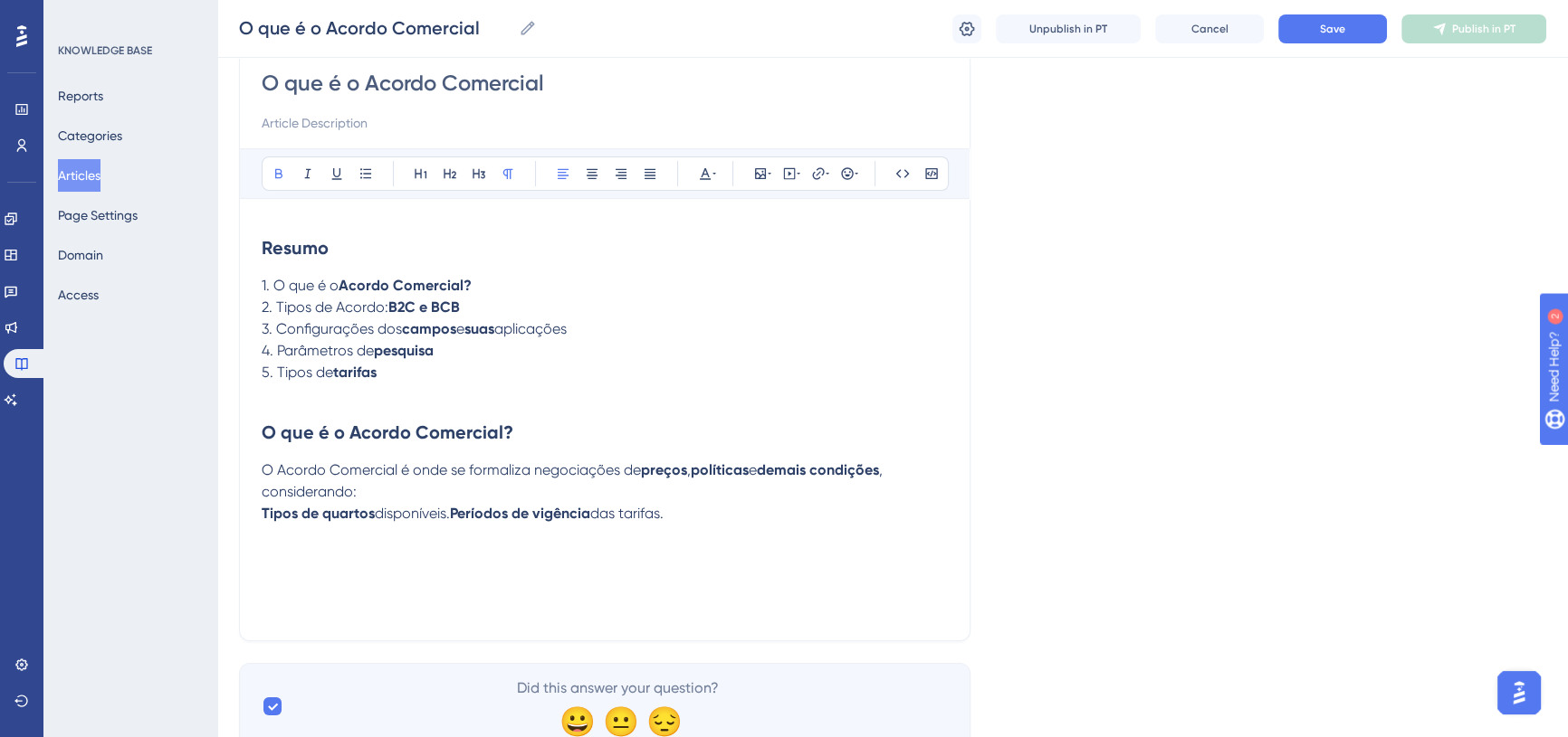
click at [261, 513] on strong "Tipos de quartos" at bounding box center [318, 513] width 113 height 17
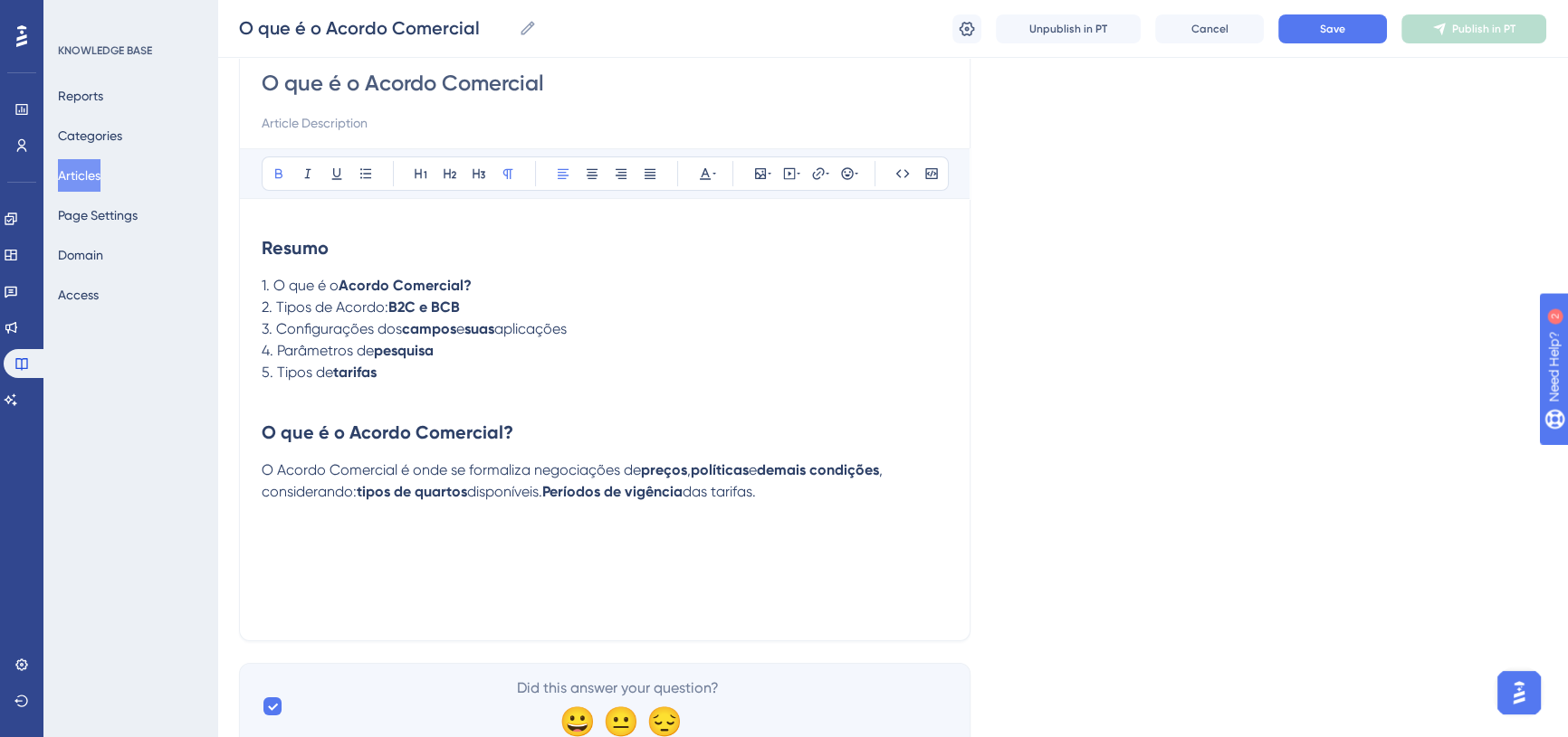
click at [562, 483] on strong "Períodos de vigência" at bounding box center [612, 492] width 140 height 17
drag, startPoint x: 555, startPoint y: 494, endPoint x: 567, endPoint y: 490, distance: 12.6
click at [567, 490] on p "O Acordo Comercial é onde se formaliza negociações de preços , políticas e dema…" at bounding box center [605, 481] width 687 height 43
click at [277, 166] on icon at bounding box center [278, 173] width 14 height 14
click at [780, 497] on p "O Acordo Comercial é onde se formaliza negociações de preços , políticas e dema…" at bounding box center [605, 481] width 687 height 43
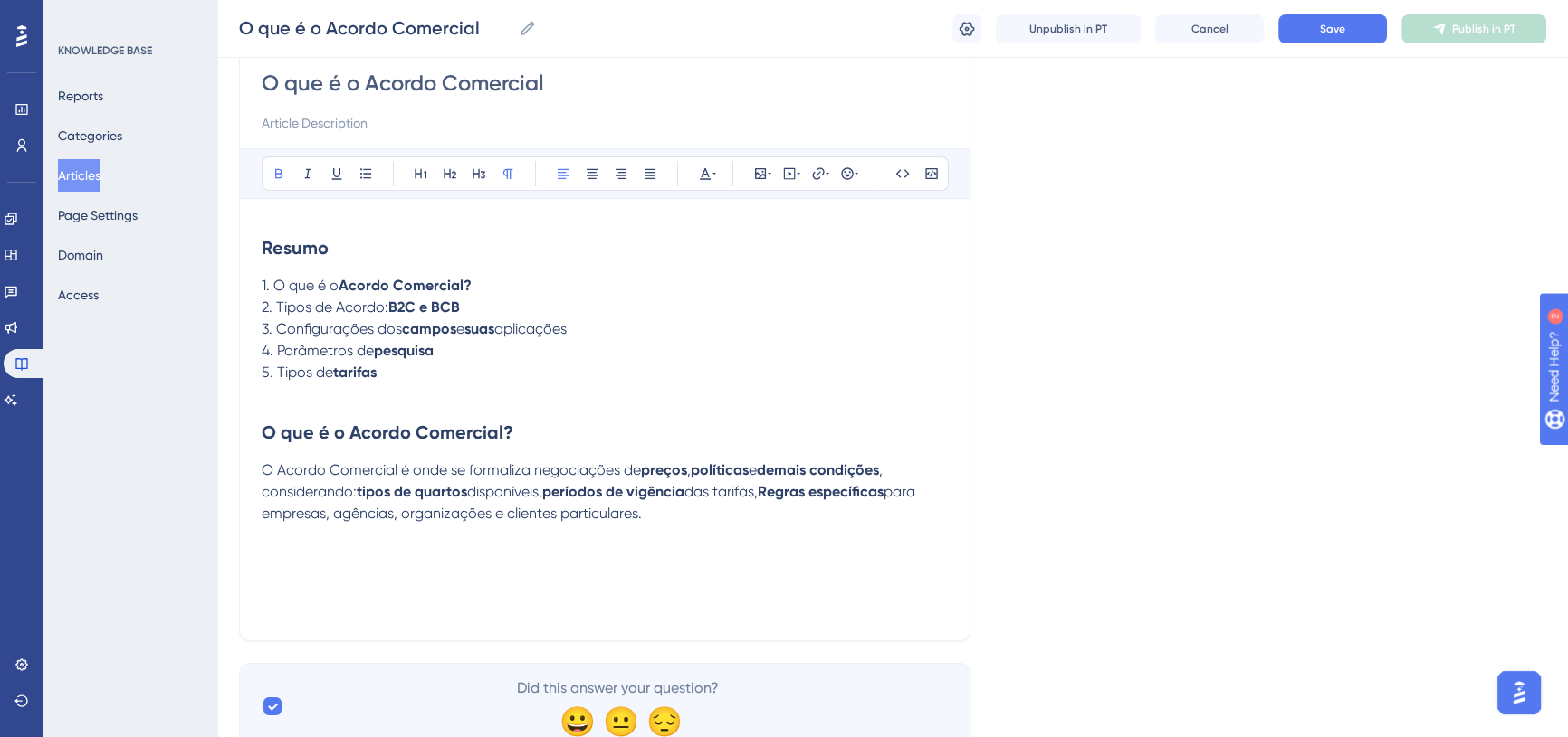
click at [784, 497] on strong "Regras específicas" at bounding box center [821, 492] width 126 height 17
click at [789, 489] on p "O Acordo Comercial é onde se formaliza negociações de preços , políticas e dema…" at bounding box center [605, 492] width 687 height 65
click at [282, 173] on icon at bounding box center [278, 173] width 14 height 14
click at [610, 527] on p at bounding box center [605, 535] width 687 height 22
click at [1313, 26] on button "Save" at bounding box center [1333, 28] width 109 height 29
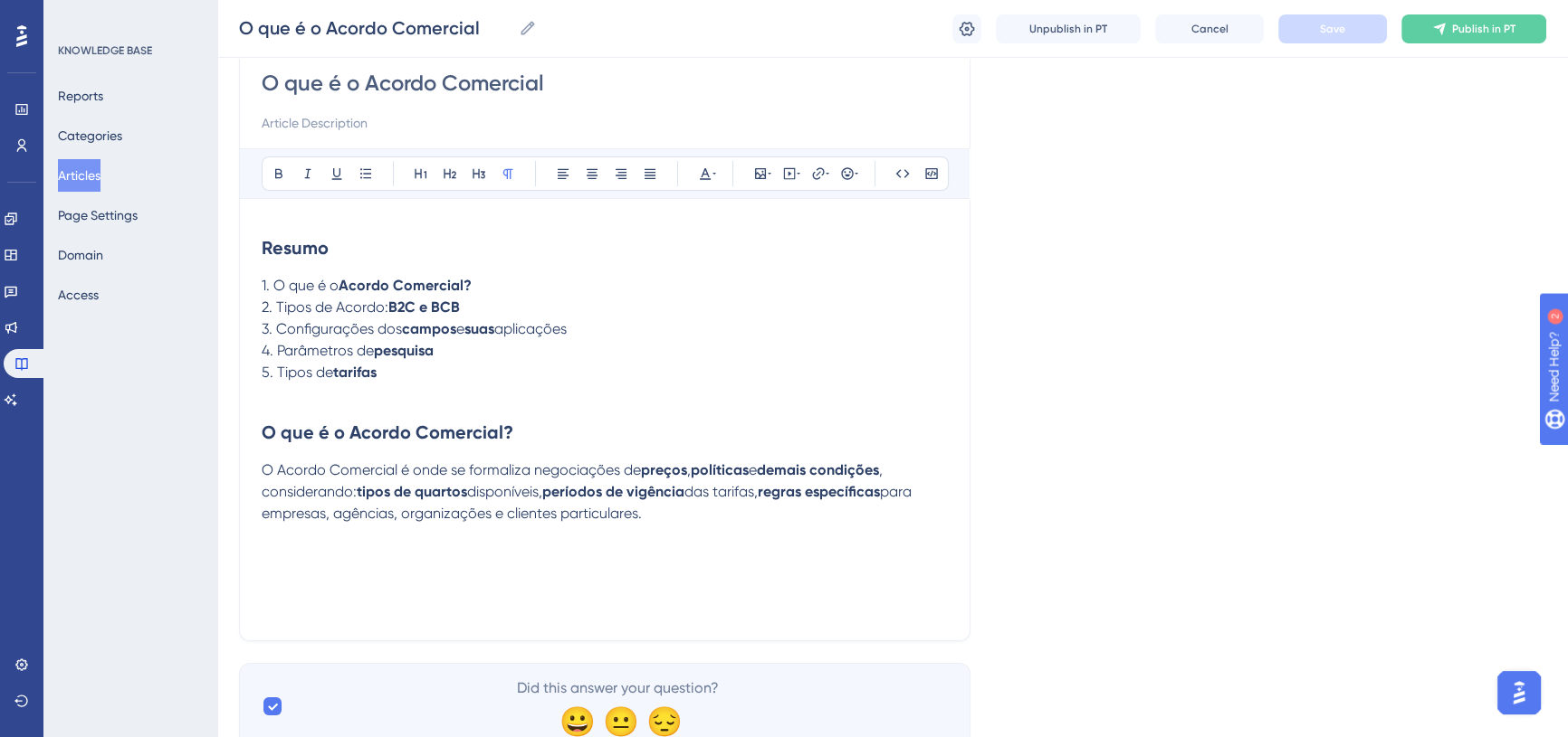
click at [651, 525] on p at bounding box center [605, 535] width 687 height 22
drag, startPoint x: 262, startPoint y: 471, endPoint x: 680, endPoint y: 521, distance: 421.0
click at [680, 521] on p "O Acordo Comercial é onde se formaliza negociações de preços , políticas e dema…" at bounding box center [605, 492] width 687 height 65
click at [668, 507] on p "O Acordo Comercial é onde se formaliza negociações de preços , políticas e dema…" at bounding box center [605, 492] width 687 height 65
click at [652, 528] on p at bounding box center [605, 535] width 687 height 22
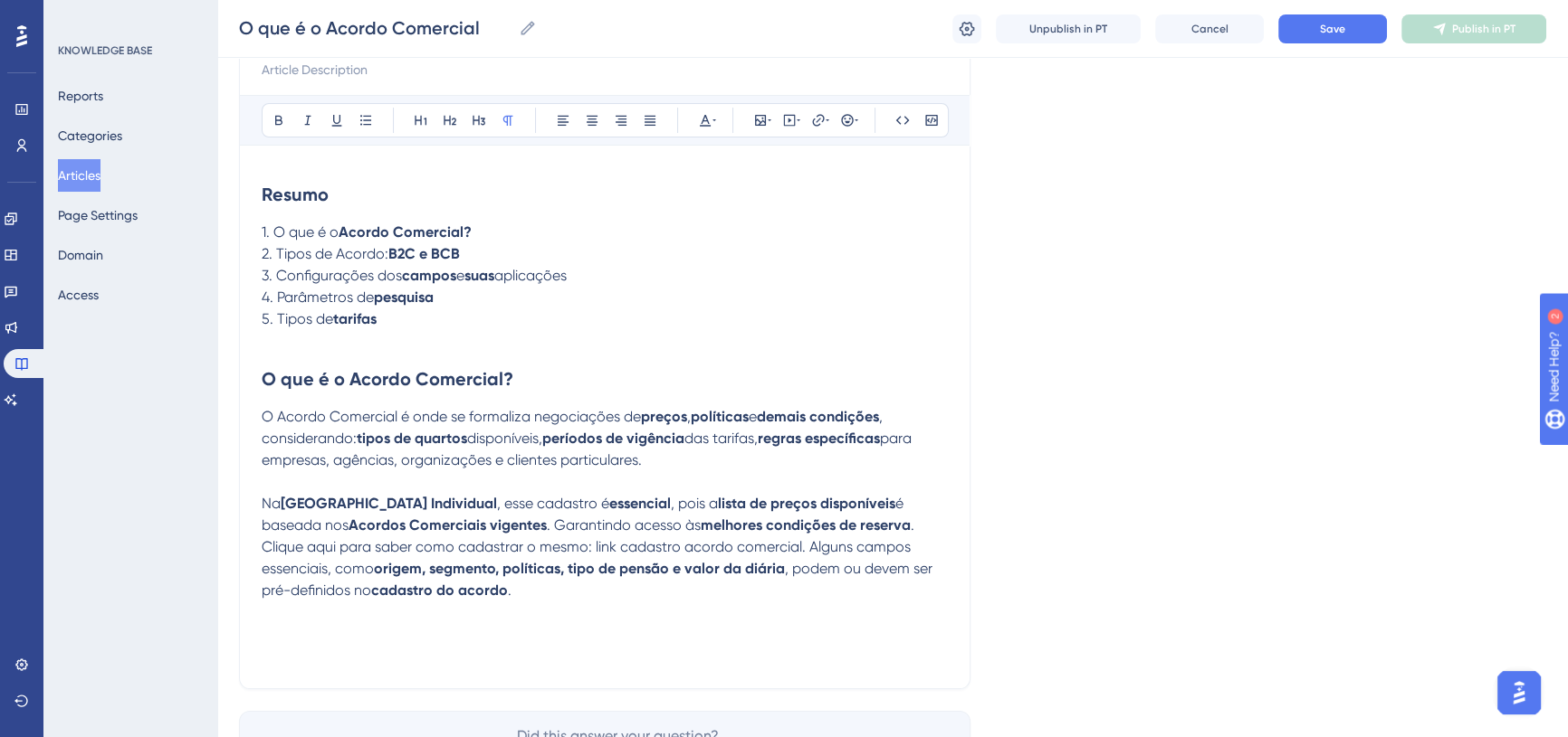
scroll to position [246, 0]
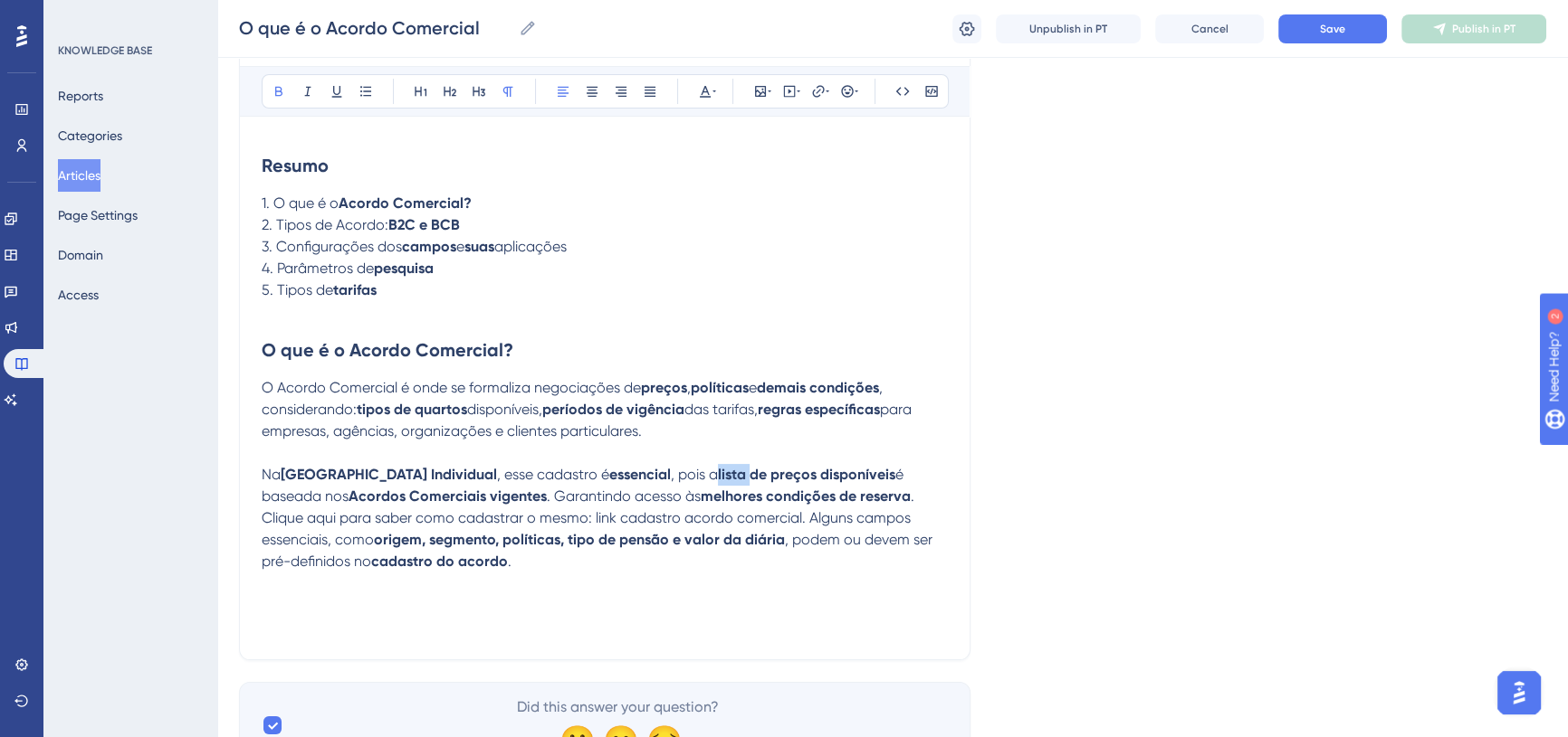
drag, startPoint x: 681, startPoint y: 465, endPoint x: 709, endPoint y: 471, distance: 28.6
click at [709, 471] on p "Na Nova Reserva Individual , esse cadastro é essencial , pois a lista de preços…" at bounding box center [605, 519] width 687 height 109
drag, startPoint x: 275, startPoint y: 90, endPoint x: 380, endPoint y: 150, distance: 120.9
click at [279, 87] on icon at bounding box center [278, 91] width 14 height 14
click at [748, 478] on strong "de preços disponíveis" at bounding box center [820, 475] width 146 height 17
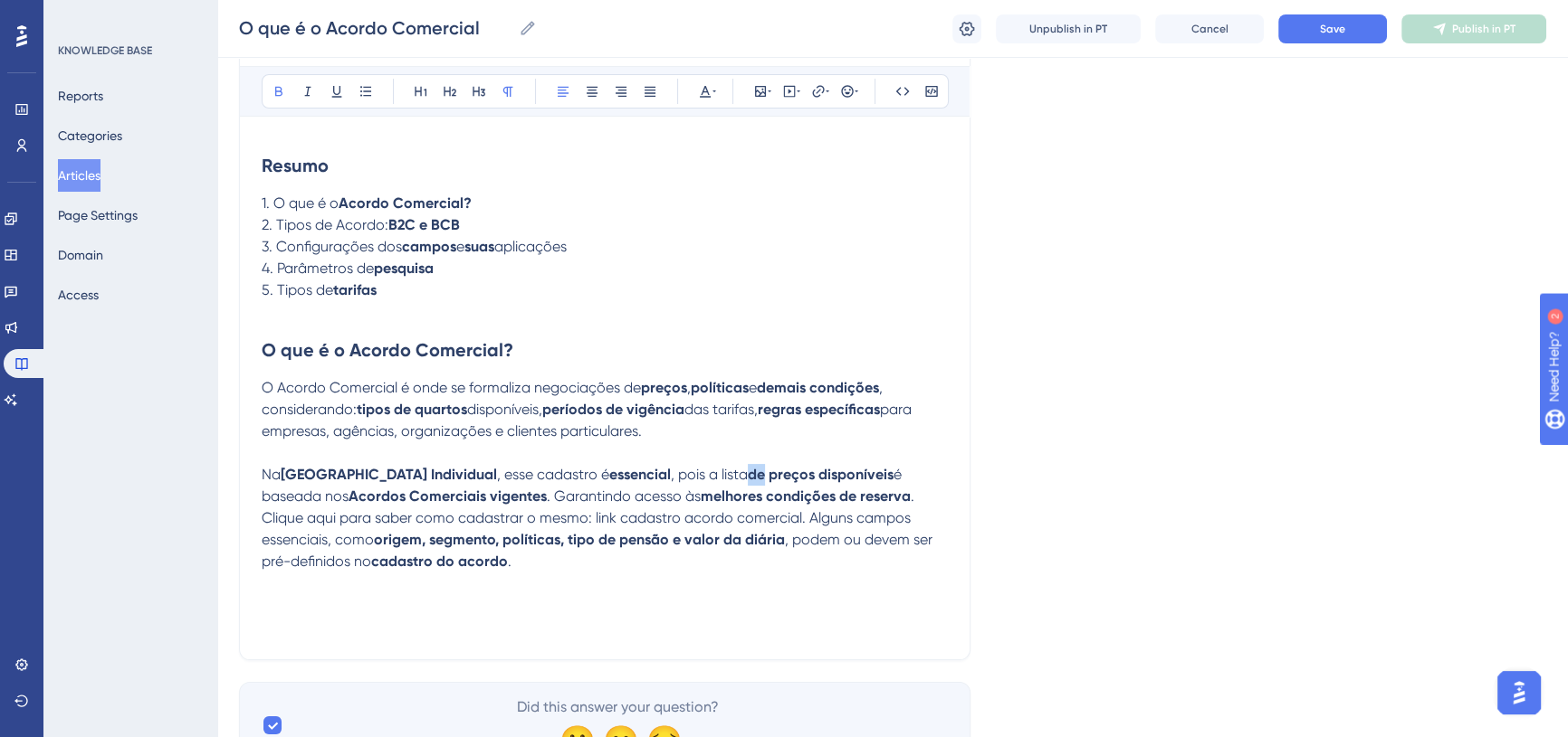
drag, startPoint x: 709, startPoint y: 475, endPoint x: 720, endPoint y: 470, distance: 12.1
click at [748, 470] on strong "de preços disponíveis" at bounding box center [820, 475] width 146 height 17
click at [272, 90] on icon at bounding box center [278, 91] width 14 height 14
click at [762, 495] on strong "melhores condições de reserva" at bounding box center [805, 496] width 210 height 17
drag, startPoint x: 290, startPoint y: 496, endPoint x: 482, endPoint y: 490, distance: 192.1
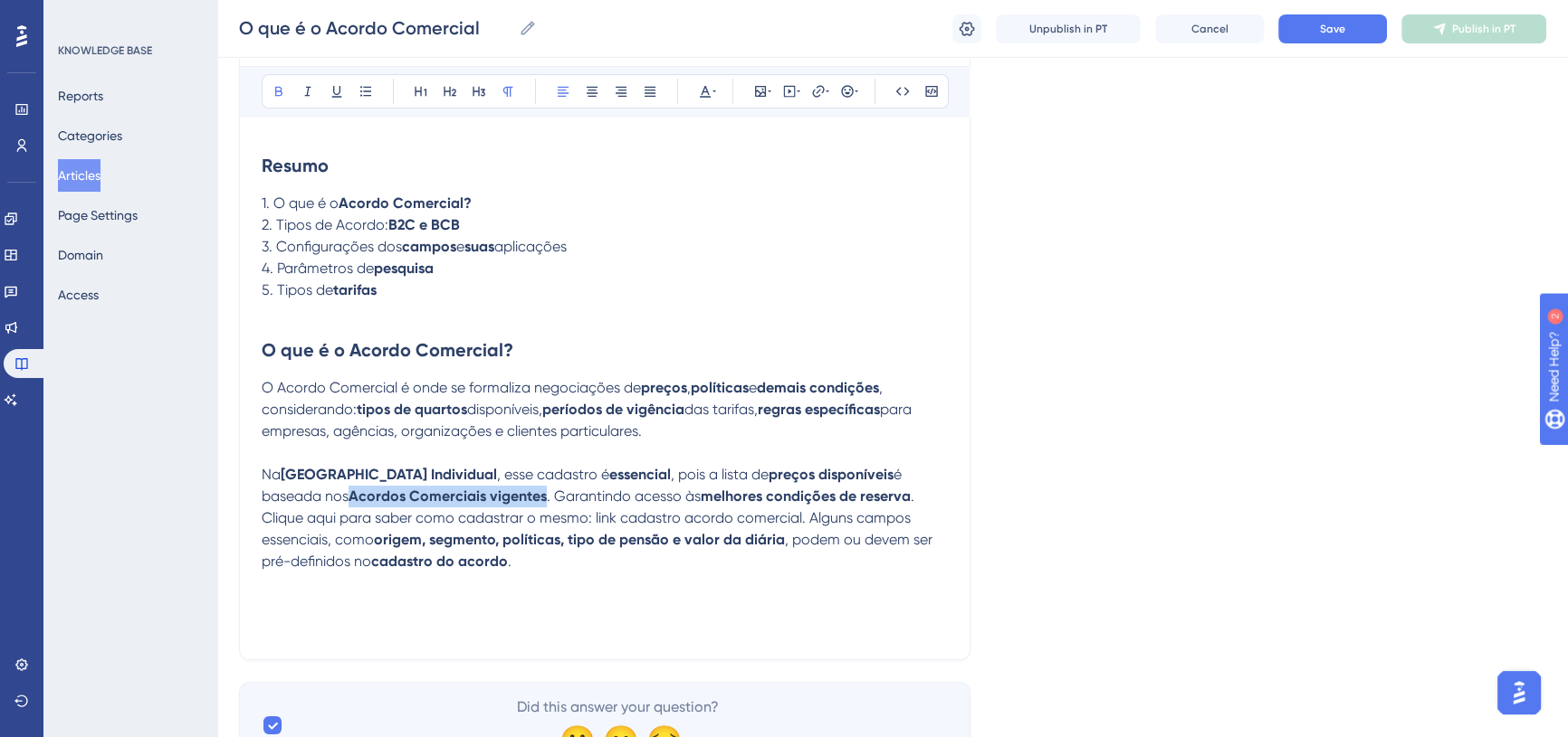
click at [482, 490] on p "Na Nova Reserva Individual , esse cadastro é essencial , pois a lista de preços…" at bounding box center [605, 519] width 687 height 109
click at [273, 91] on icon at bounding box center [278, 91] width 14 height 14
click at [480, 492] on span "é baseada nos Acordos Comerciais vigentes. Garantindo acesso às" at bounding box center [583, 485] width 643 height 39
click at [485, 500] on span "é baseada nos Acordos Comerciais vigentes. Garantindo acesso às" at bounding box center [583, 485] width 643 height 39
click at [855, 494] on span ". Clique aqui para saber como cadastrar o mesmo: link cadastro acordo comercial…" at bounding box center [588, 518] width 654 height 60
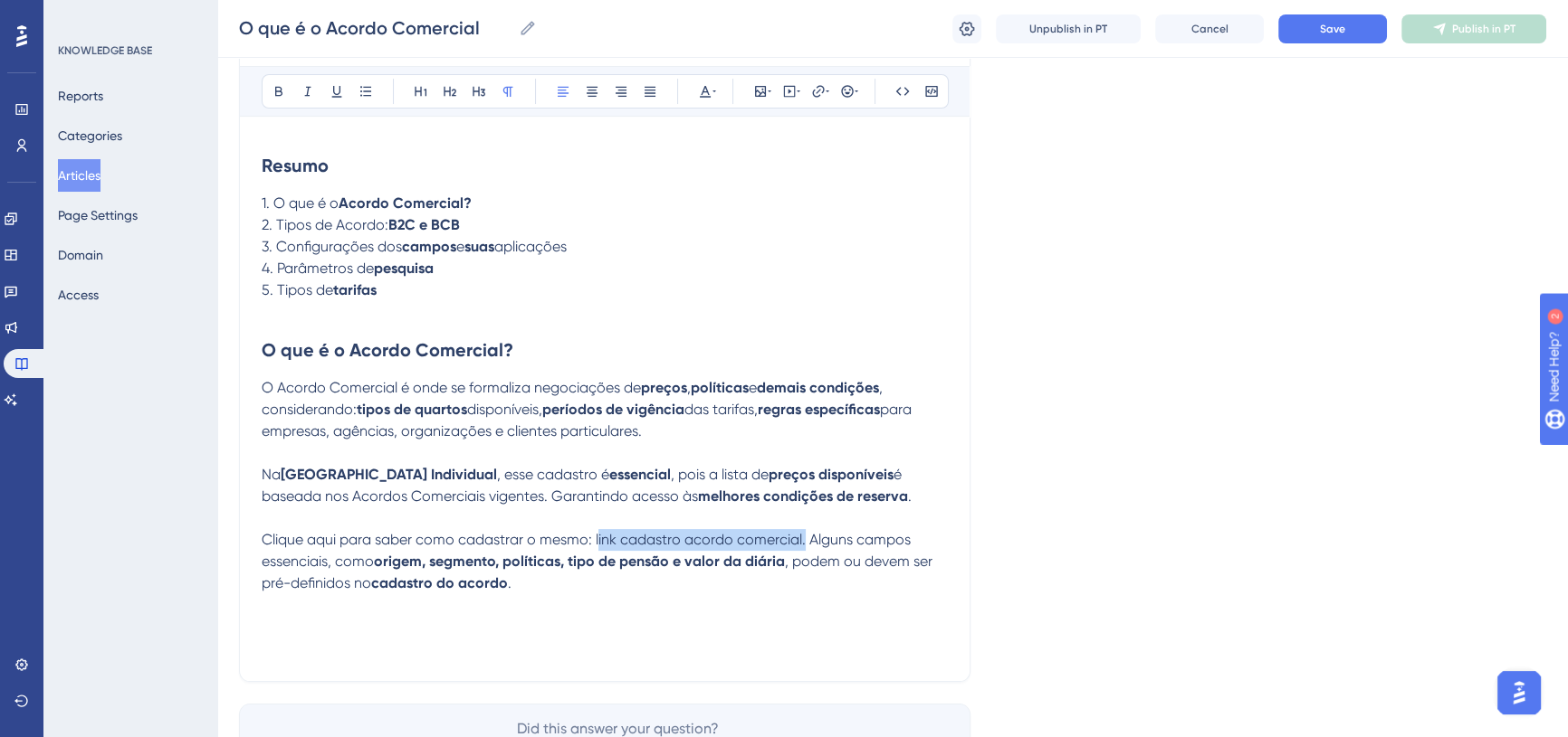
drag, startPoint x: 596, startPoint y: 536, endPoint x: 801, endPoint y: 540, distance: 205.0
click at [801, 540] on span "Clique aqui para saber como cadastrar o mesmo: link cadastro acordo comercial. …" at bounding box center [588, 550] width 653 height 39
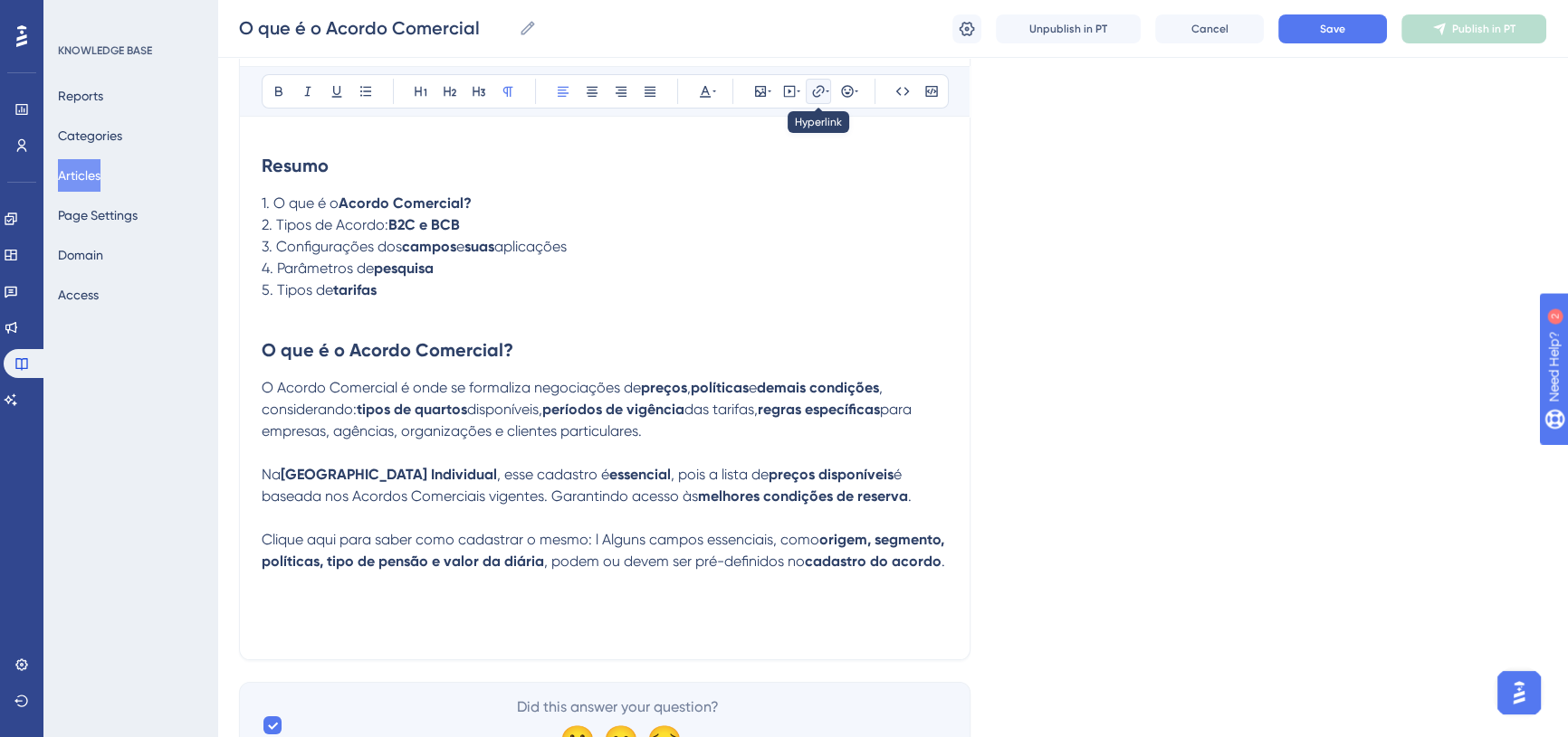
click at [813, 98] on button at bounding box center [818, 91] width 25 height 25
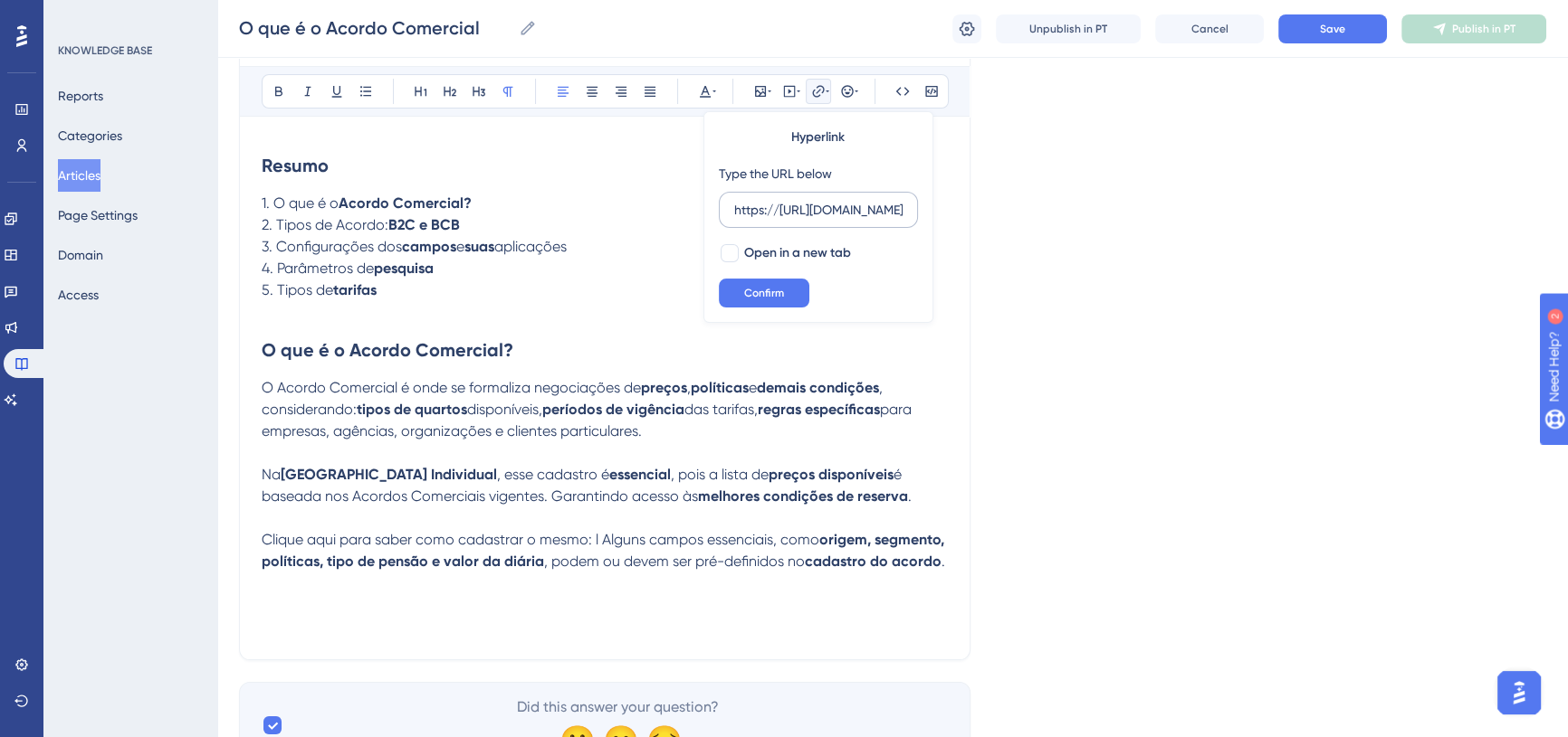
scroll to position [0, 379]
type input "https://https://totvs.help.userguiding.com/pt/articles/10347-cadastro-de-acordo…"
click at [784, 252] on span "Open in a new tab" at bounding box center [798, 253] width 107 height 22
checkbox input "true"
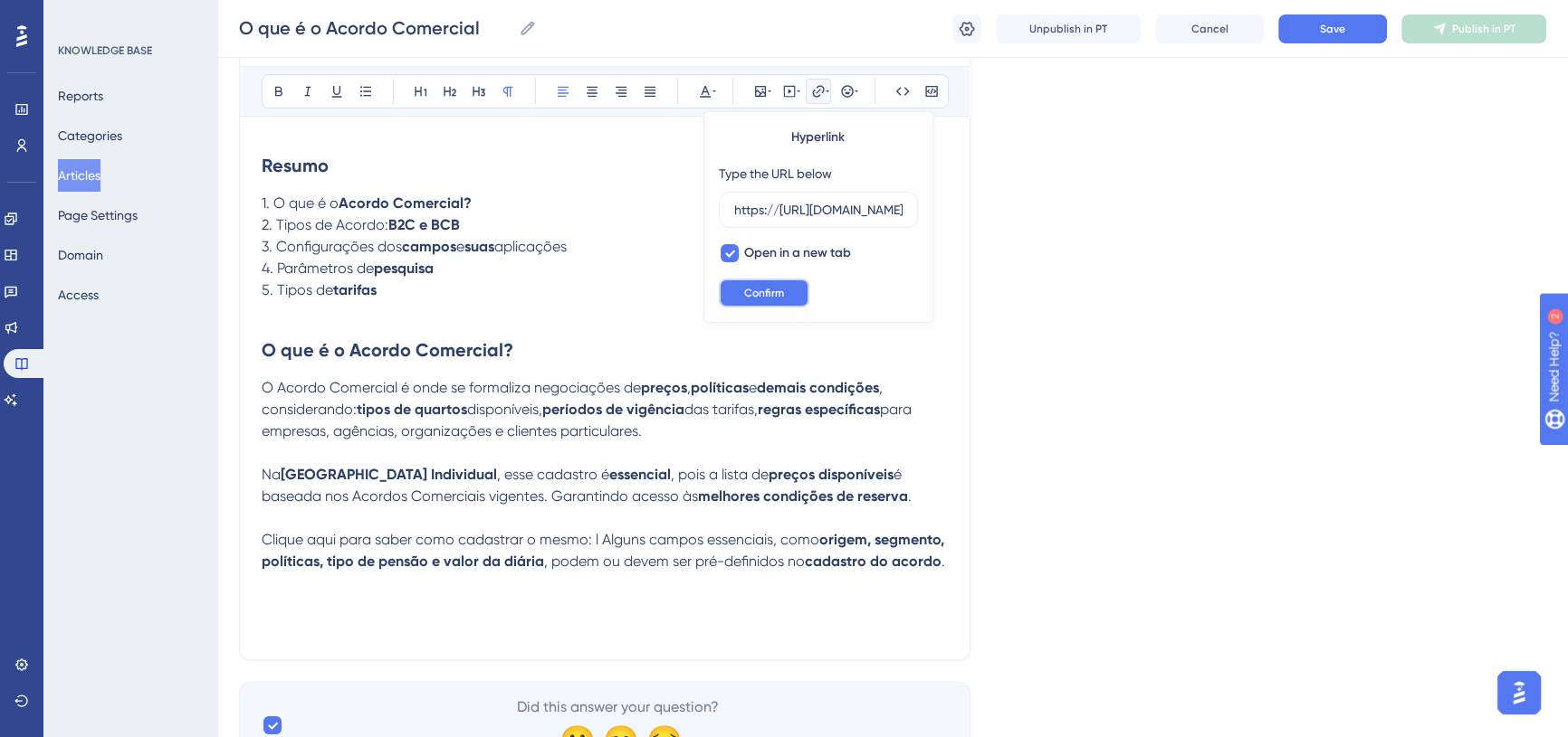
click at [787, 285] on button "Confirm" at bounding box center [764, 292] width 90 height 29
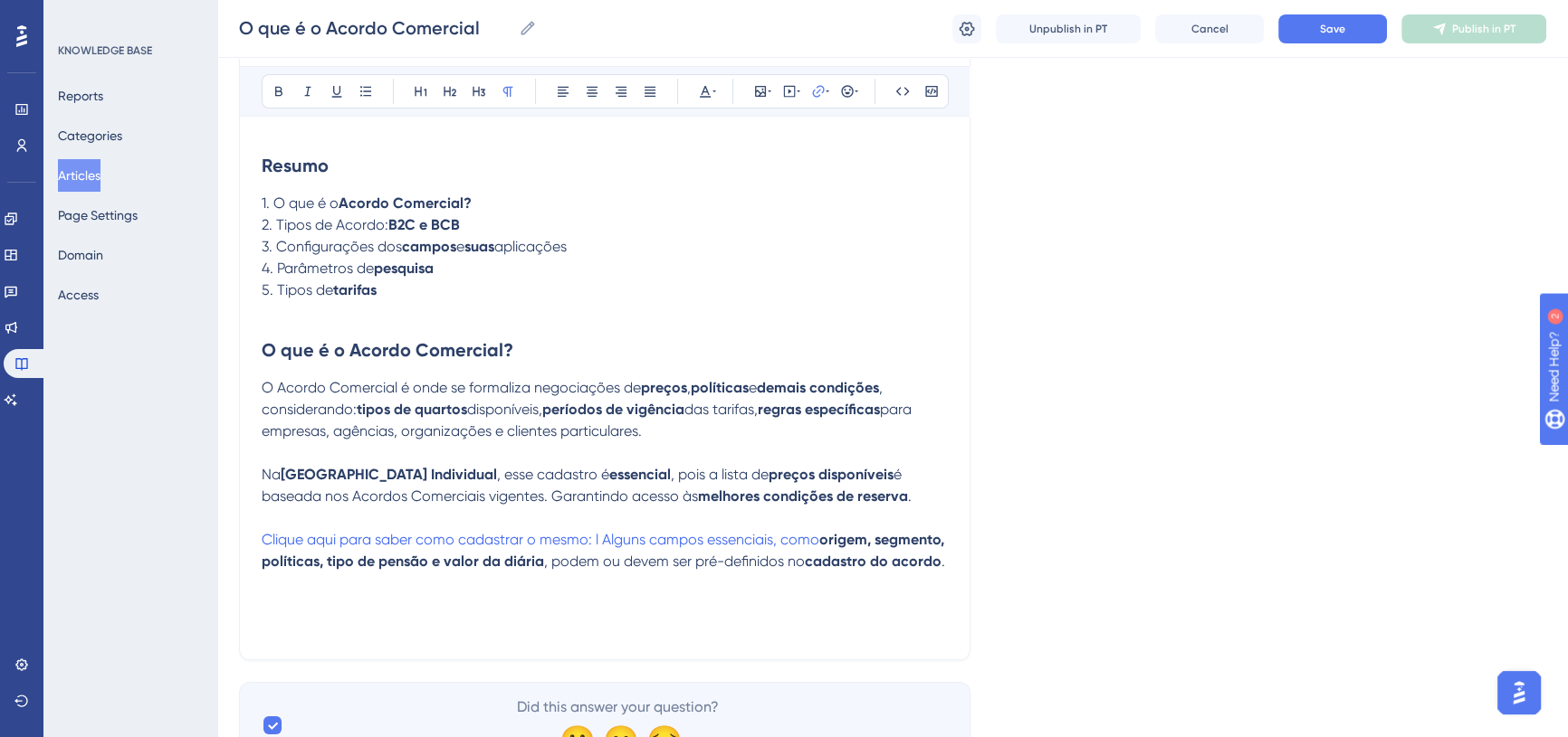
drag, startPoint x: 824, startPoint y: 541, endPoint x: 259, endPoint y: 539, distance: 565.0
click at [259, 539] on div "O que é o Acordo Comercial Bold Italic Underline Bullet Point Heading 1 Heading…" at bounding box center [605, 308] width 732 height 704
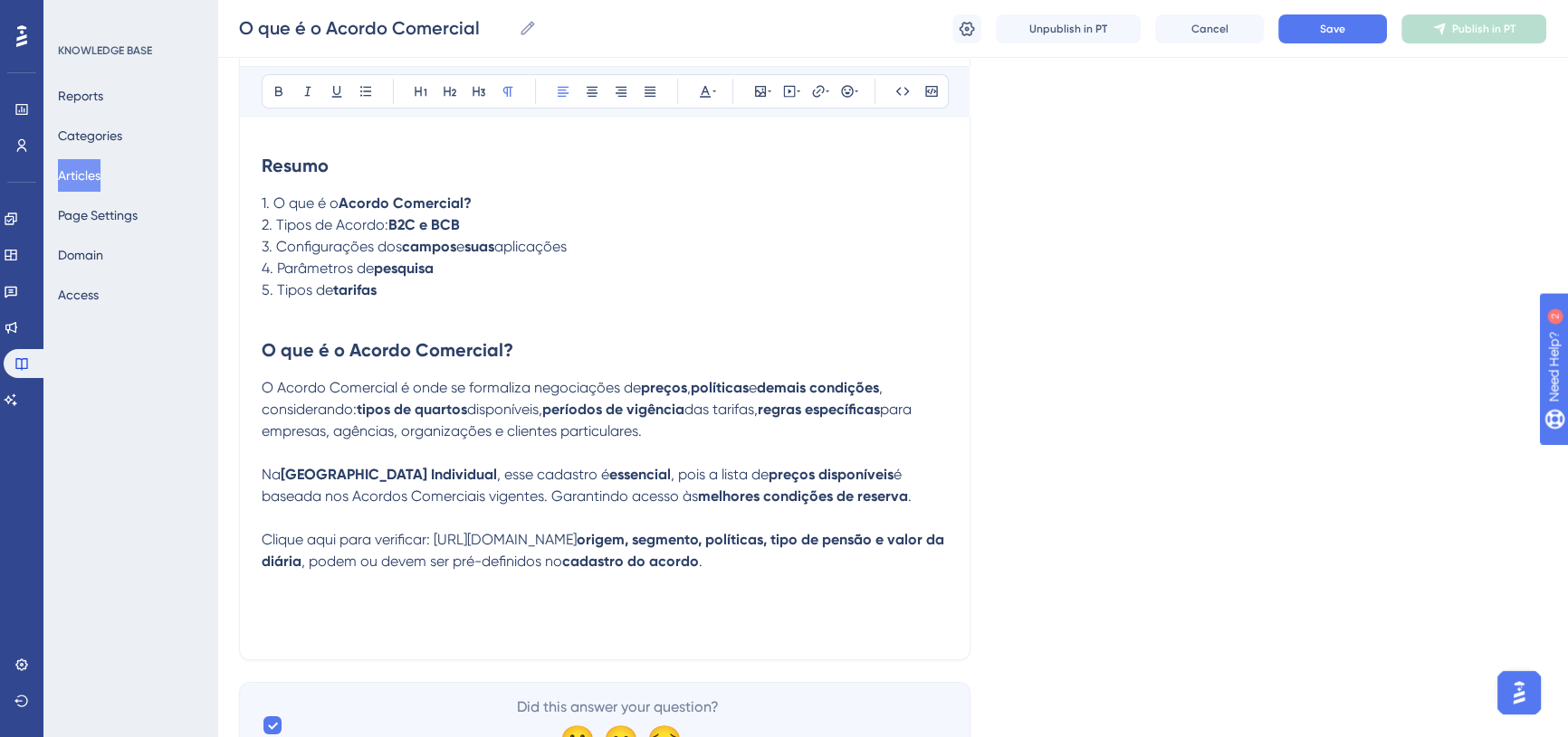
drag, startPoint x: 436, startPoint y: 538, endPoint x: 325, endPoint y: 561, distance: 113.4
click at [325, 548] on span "Clique aqui para verificar: https://totvs.help.userguiding.com/pt/articles/1034…" at bounding box center [419, 540] width 315 height 17
click at [329, 564] on strong "origem, segmento, políticas, tipo de pensão e valor da diária" at bounding box center [605, 550] width 687 height 39
drag, startPoint x: 438, startPoint y: 536, endPoint x: 325, endPoint y: 556, distance: 114.8
click at [325, 548] on span "Clique aqui para verificar: https://totvs.help.userguiding.com/pt/articles/1034…" at bounding box center [419, 540] width 315 height 17
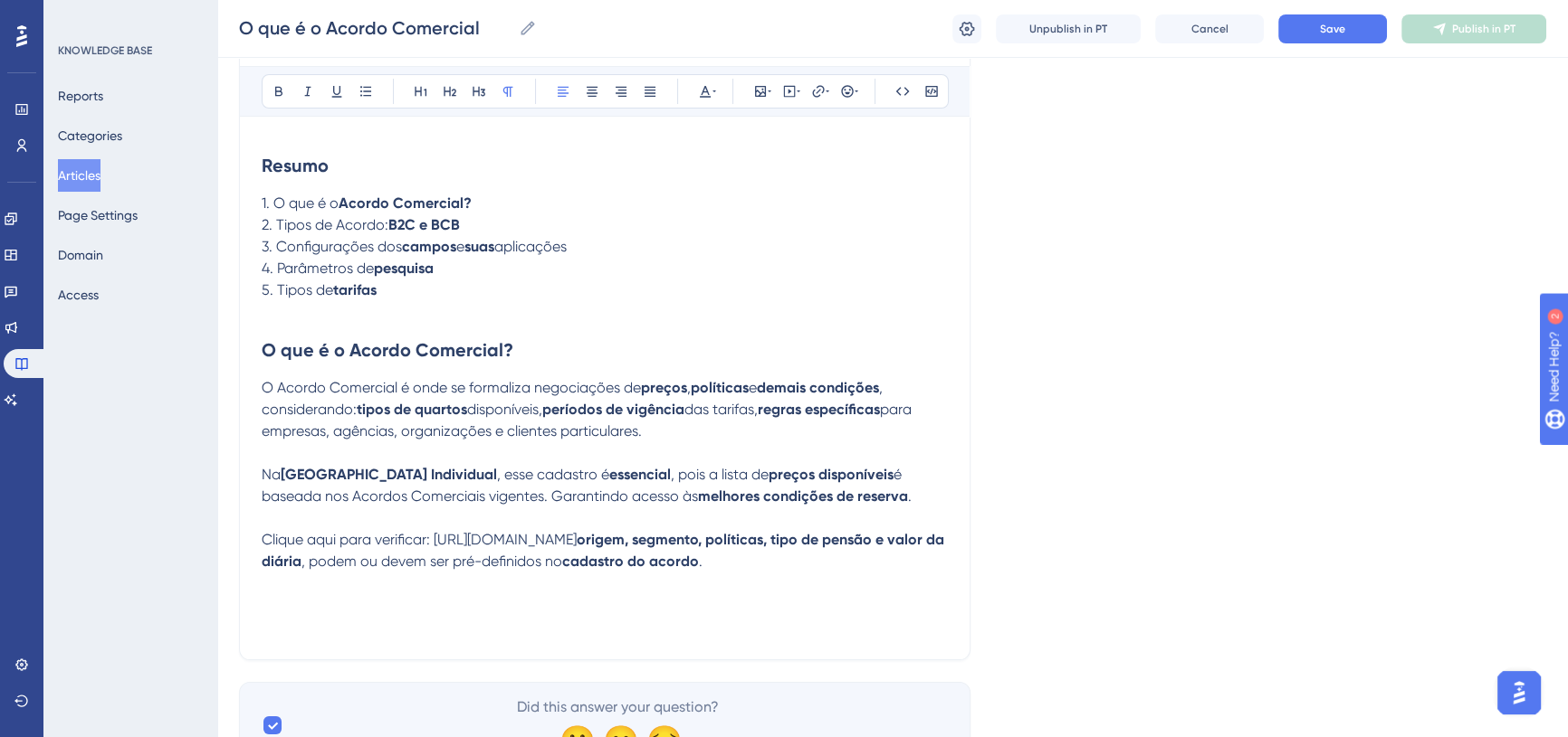
copy span "https://totvs.help.userguiding.com/pt/articles/10347-cadastro-de-acordo-comerci…"
click at [826, 93] on icon at bounding box center [828, 91] width 4 height 14
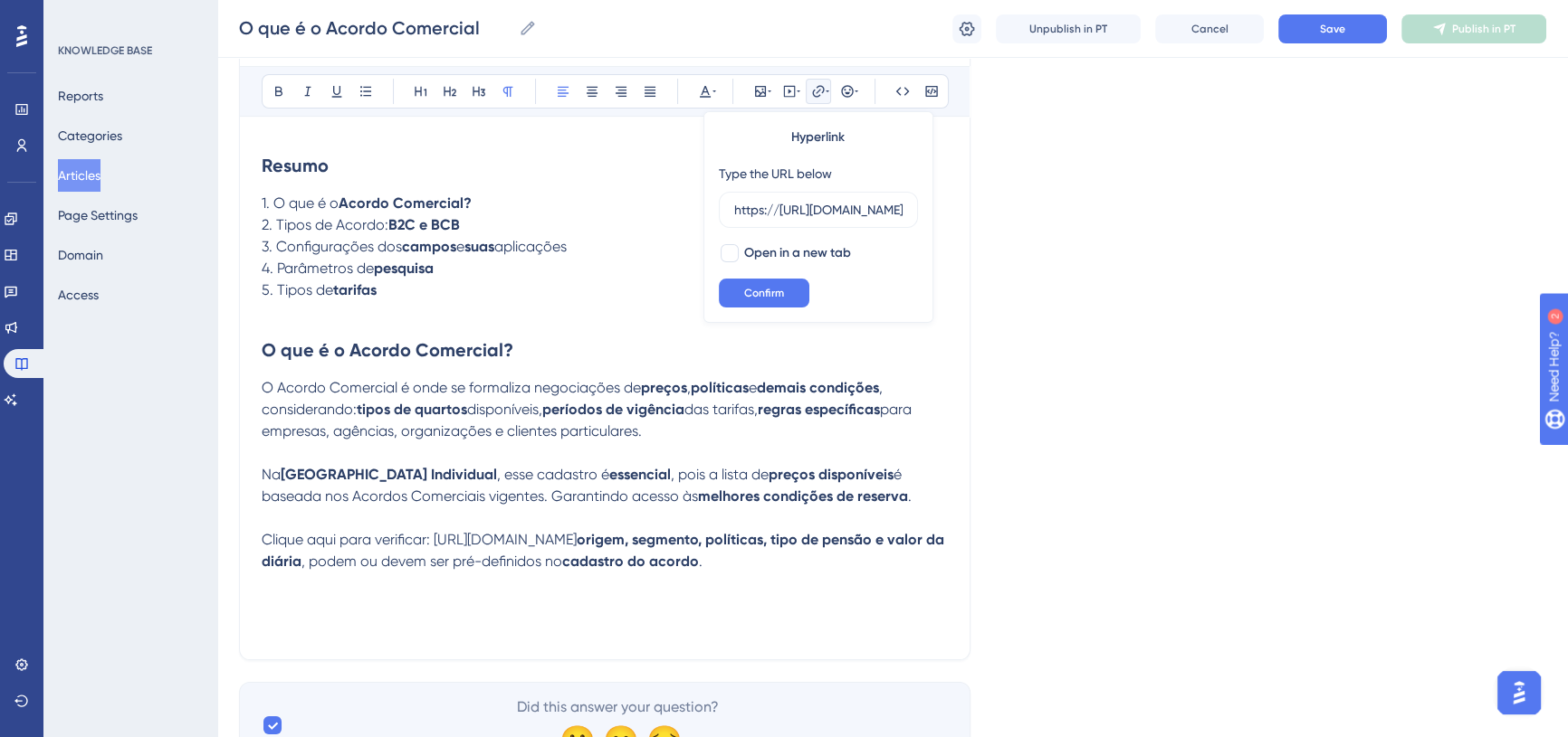
scroll to position [0, 379]
type input "https://https://totvs.help.userguiding.com/pt/articles/10347-cadastro-de-acordo…"
click at [778, 299] on button "Confirm" at bounding box center [764, 292] width 90 height 29
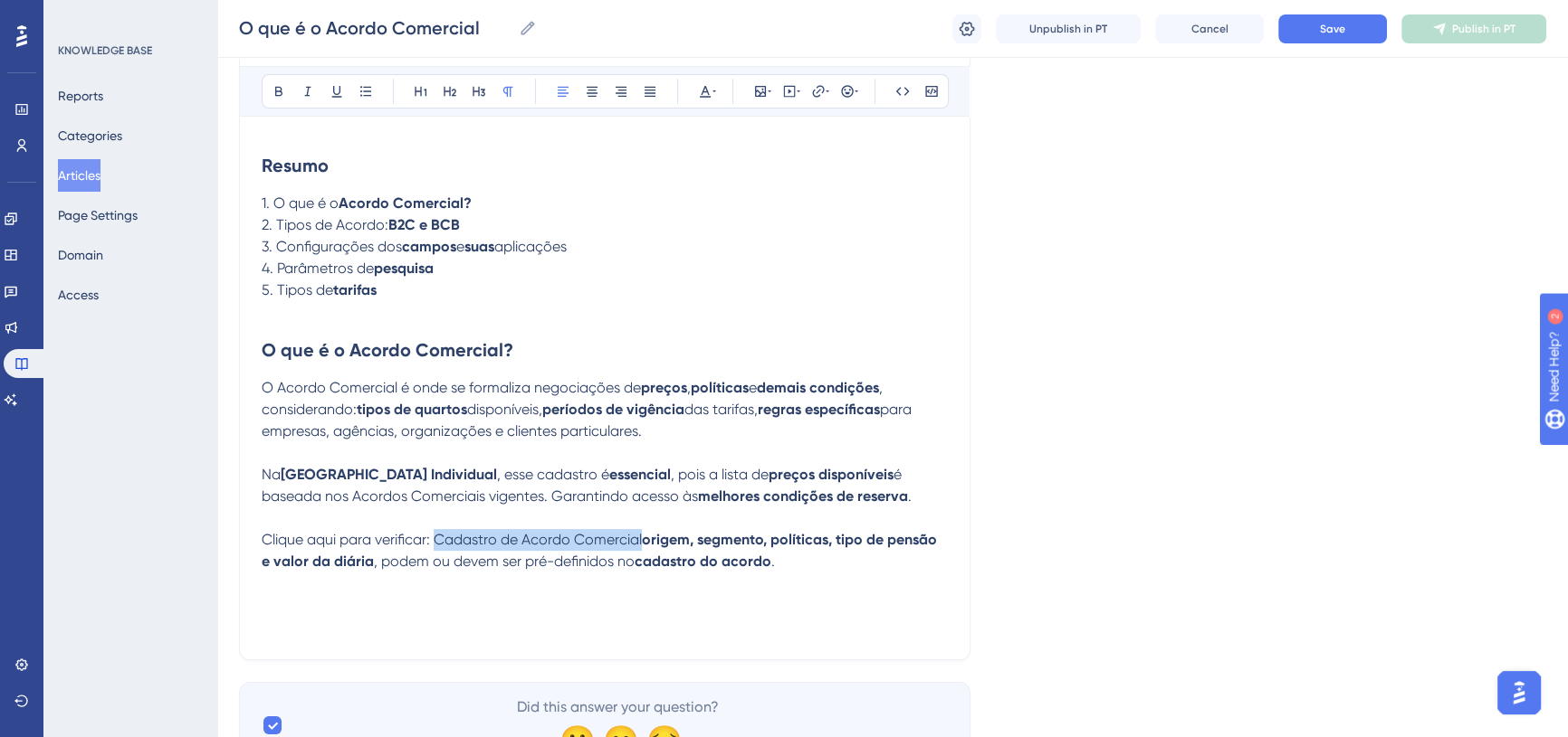
drag, startPoint x: 473, startPoint y: 532, endPoint x: 642, endPoint y: 533, distance: 169.0
click at [641, 533] on span "Clique aqui para verificar: Cadastro de Acordo Comercial" at bounding box center [451, 540] width 380 height 17
drag, startPoint x: 821, startPoint y: 84, endPoint x: 833, endPoint y: 107, distance: 25.9
click at [822, 85] on icon at bounding box center [817, 91] width 14 height 14
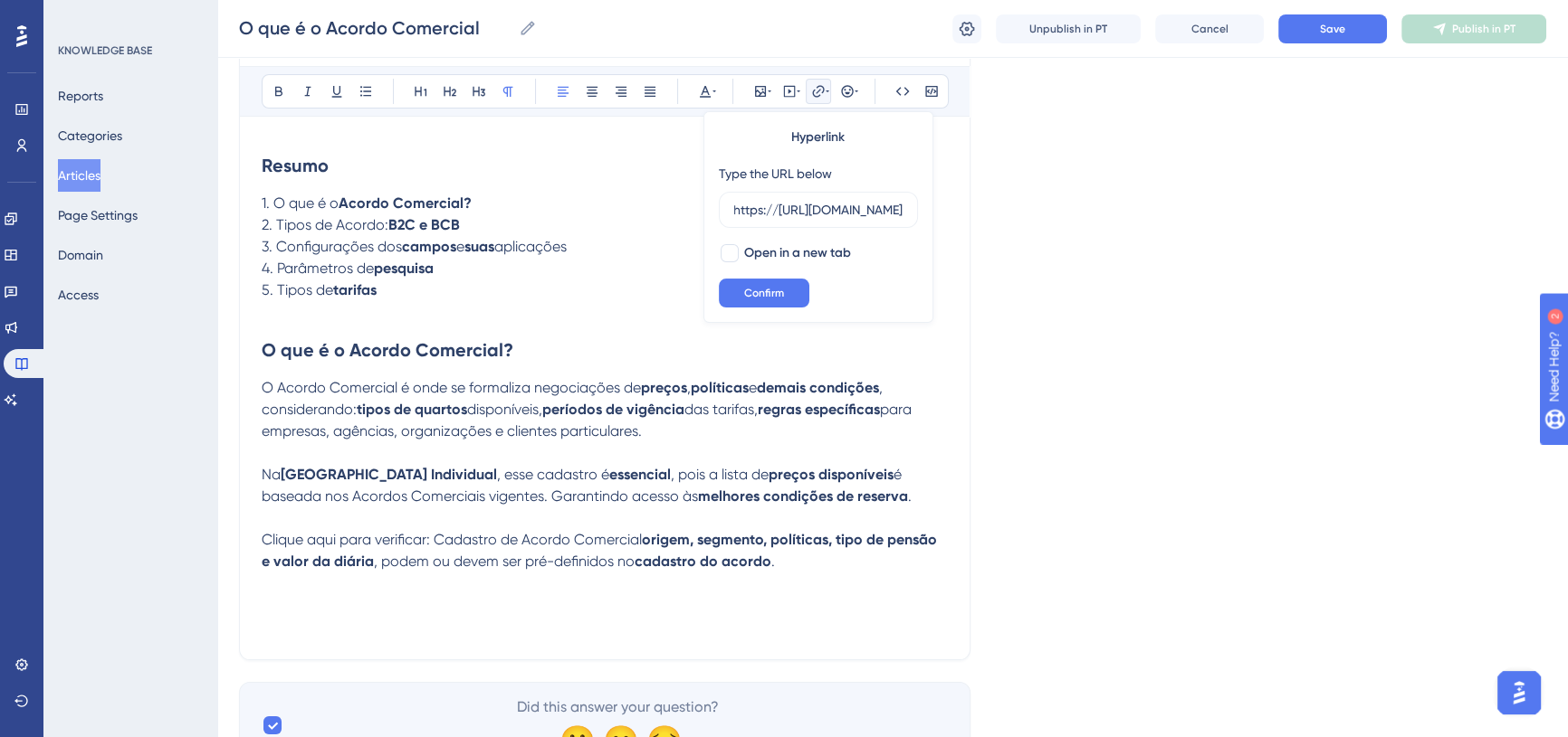
type input "https://https://totvs.help.userguiding.com/pt/articles/10347-cadastro-de-acordo…"
click at [762, 279] on button "Confirm" at bounding box center [764, 292] width 90 height 29
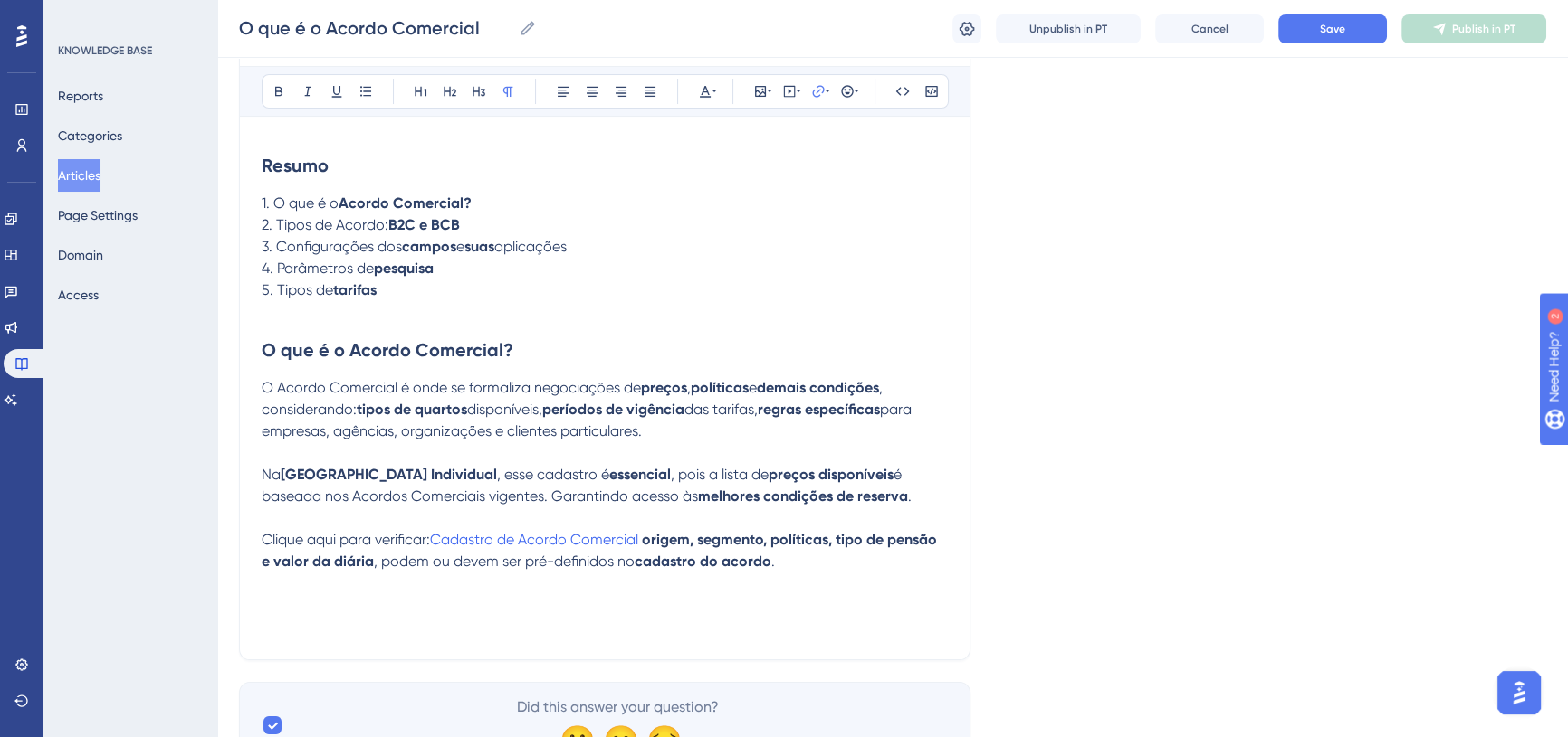
click at [505, 582] on p at bounding box center [605, 583] width 687 height 22
click at [262, 543] on span "Clique aqui para verificar:" at bounding box center [345, 540] width 168 height 17
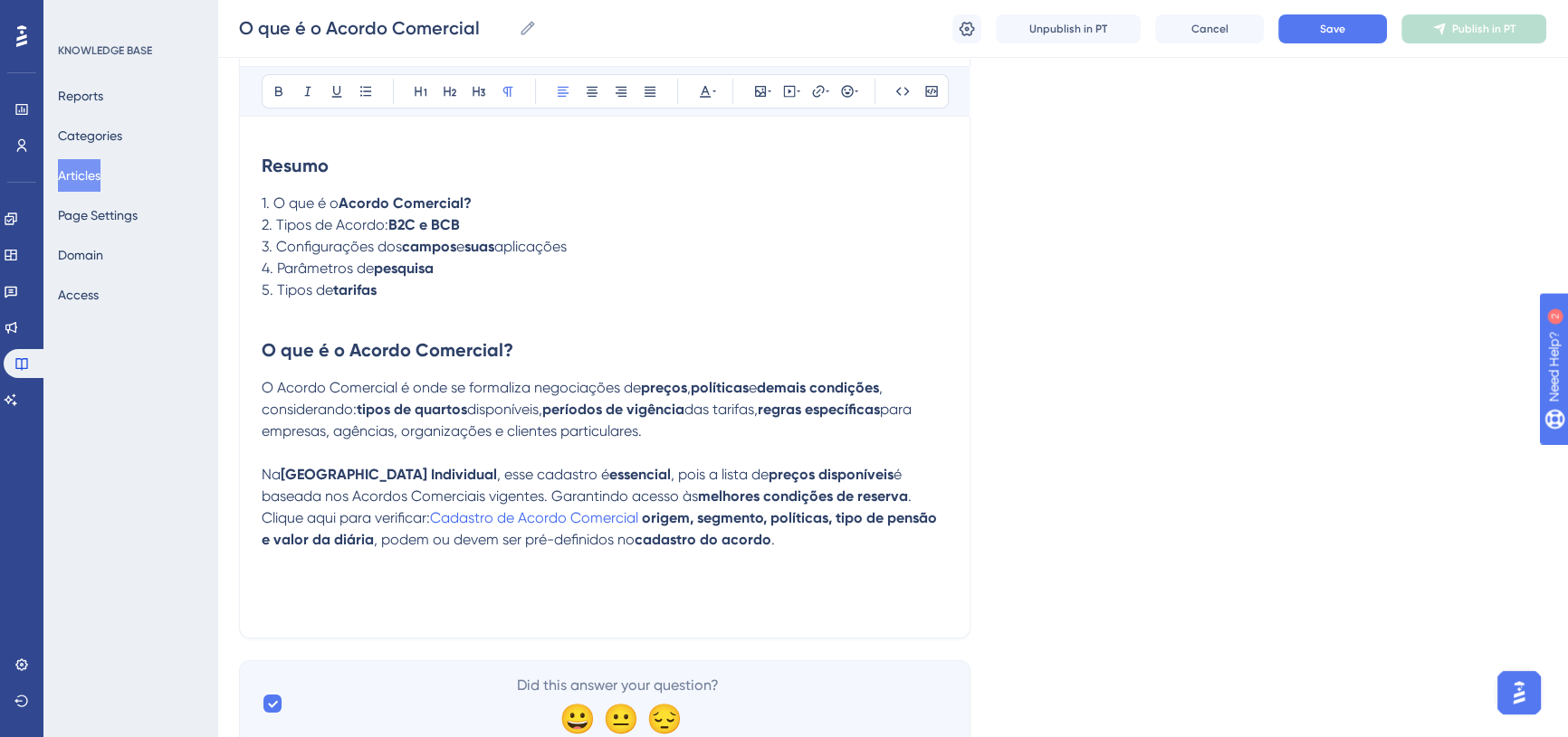
click at [639, 519] on span at bounding box center [641, 518] width 4 height 17
click at [856, 492] on span ". Clique aqui para verificar:" at bounding box center [588, 507] width 654 height 39
click at [646, 512] on strong "origem, segmento, políticas, tipo de pensão e valor da diária" at bounding box center [601, 528] width 679 height 39
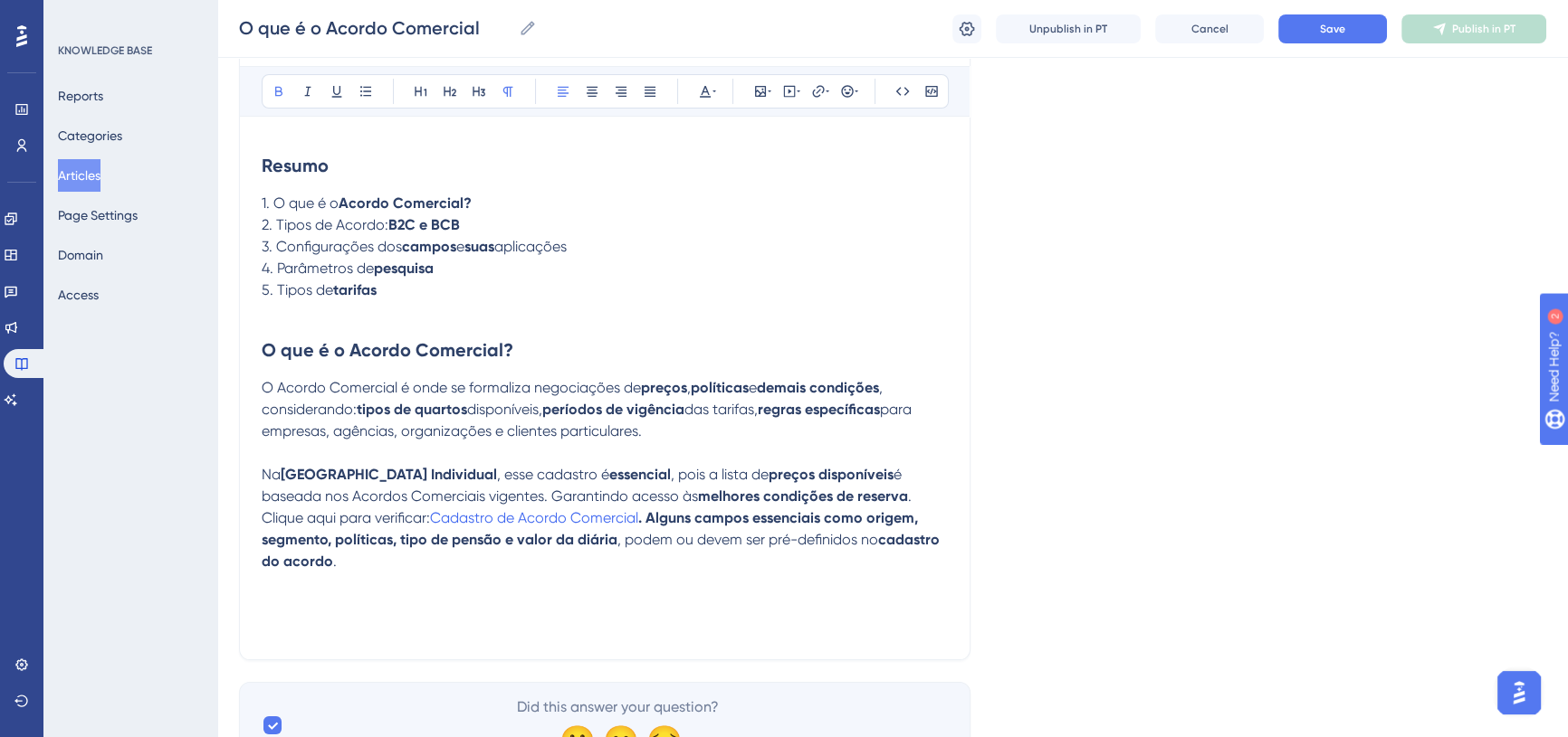
click at [825, 519] on strong ". Alguns campos essenciais como origem, segmento, políticas, tipo de pensão e v…" at bounding box center [592, 528] width 660 height 39
click at [1071, 471] on div "Language Portuguese (Default) O que é o Acordo Comercial Bold Italic Underline …" at bounding box center [893, 319] width 1307 height 900
click at [430, 518] on span "Clique aqui para verificar:" at bounding box center [345, 518] width 168 height 17
click at [1331, 35] on span "Save" at bounding box center [1332, 28] width 25 height 14
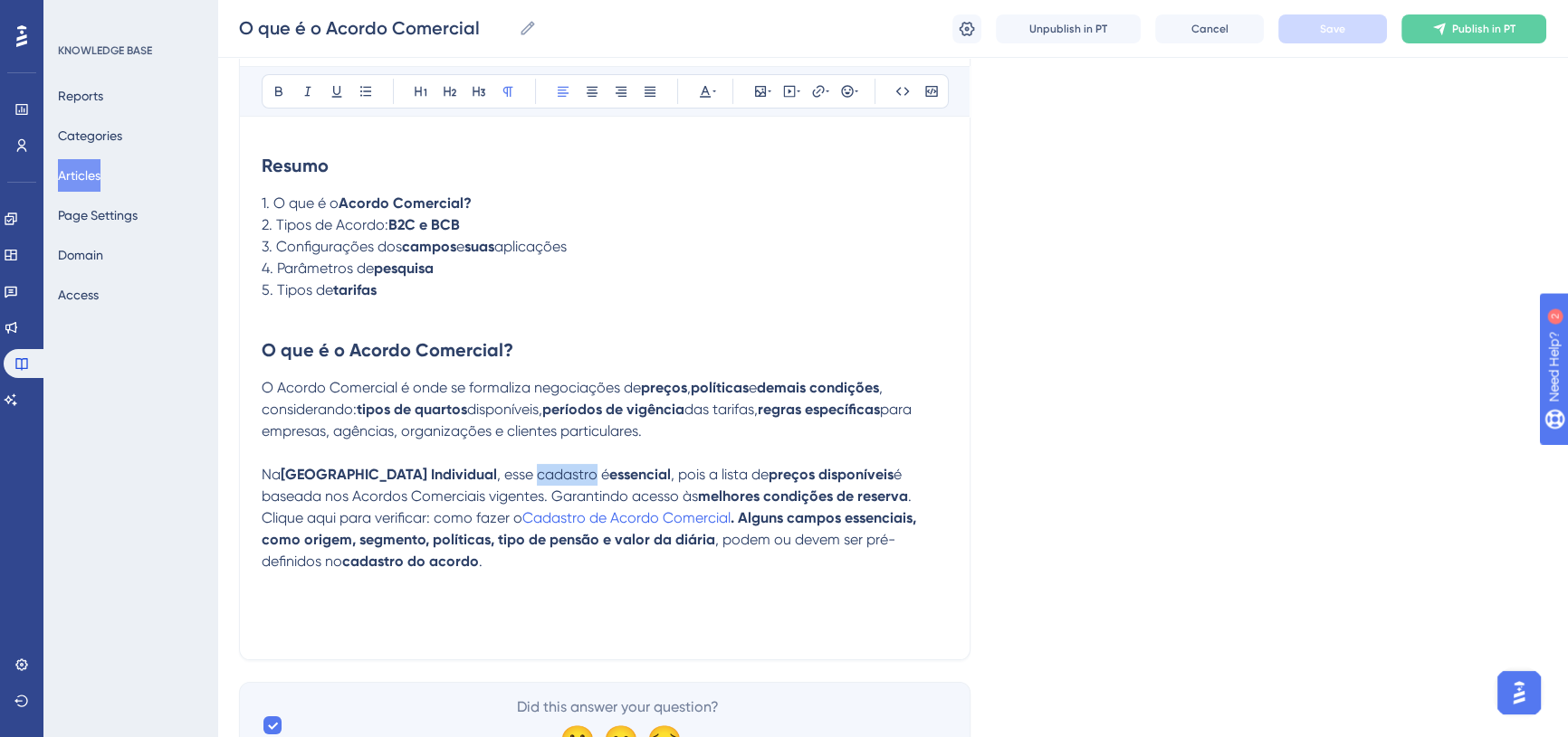
drag, startPoint x: 487, startPoint y: 471, endPoint x: 544, endPoint y: 473, distance: 57.0
click at [544, 473] on span ", esse cadastro é" at bounding box center [552, 475] width 112 height 17
click at [821, 82] on button at bounding box center [818, 91] width 25 height 25
type input "https://julho/25"
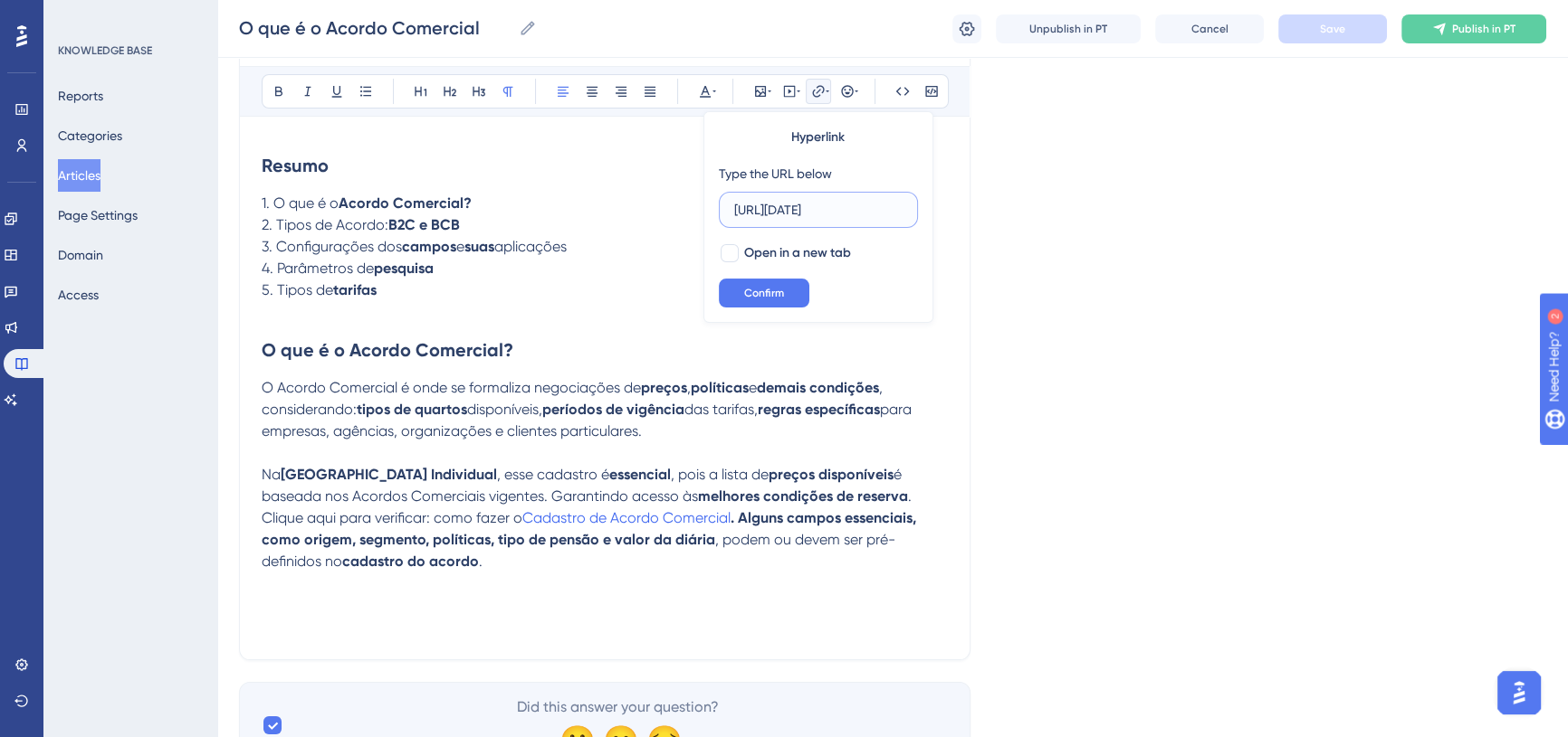
drag, startPoint x: 835, startPoint y: 211, endPoint x: 643, endPoint y: 240, distance: 194.2
click at [647, 240] on div "Bold Italic Underline Bullet Point Heading 1 Heading 2 Heading 3 Normal Align L…" at bounding box center [605, 352] width 687 height 572
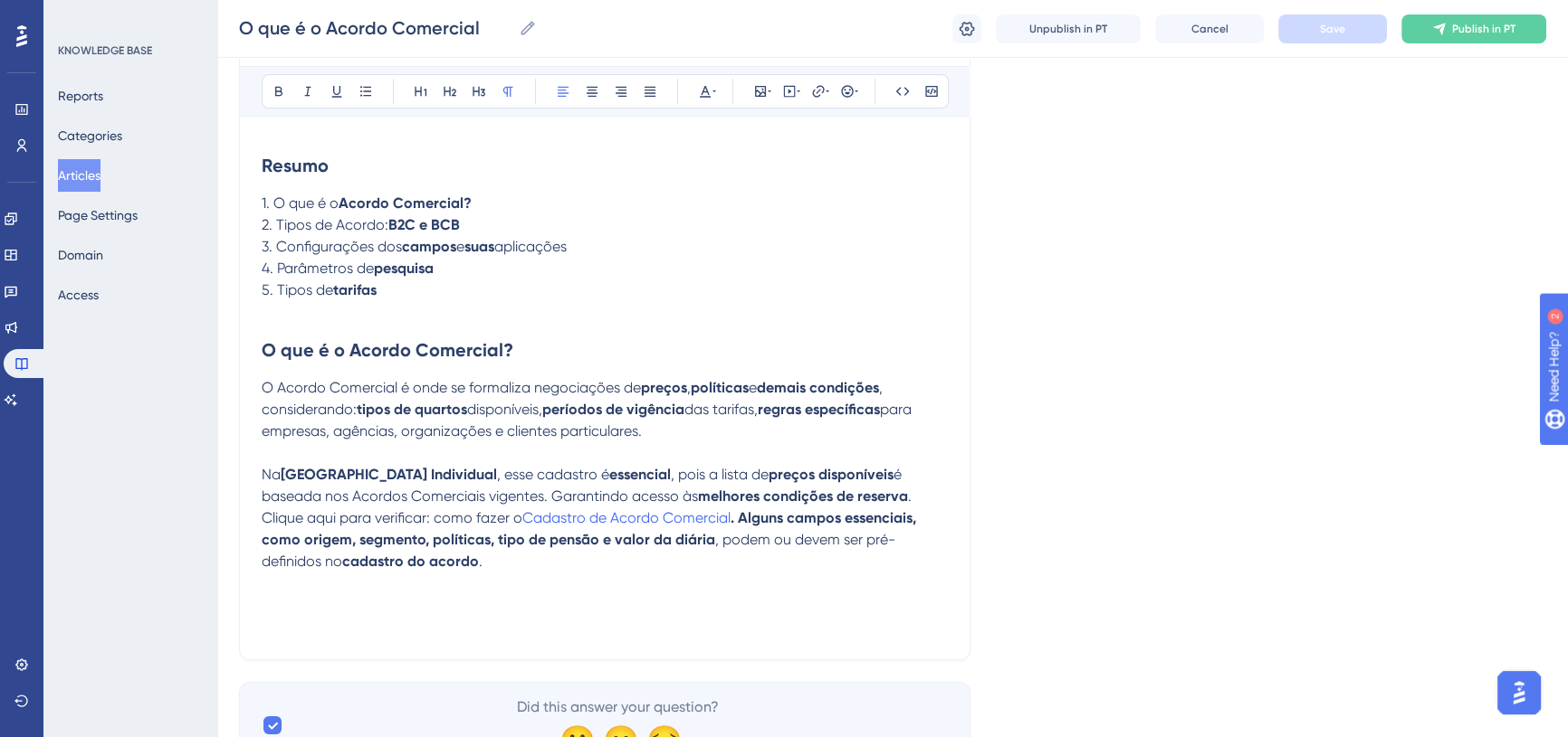
click at [511, 474] on span ", esse cadastro é" at bounding box center [552, 475] width 112 height 17
click at [512, 473] on span ", esse cadastro é" at bounding box center [552, 475] width 112 height 17
drag, startPoint x: 816, startPoint y: 105, endPoint x: 818, endPoint y: 90, distance: 15.1
click at [817, 104] on div "Bold Italic Underline Bullet Point Heading 1 Heading 2 Heading 3 Normal Align L…" at bounding box center [605, 91] width 688 height 35
click at [818, 89] on icon at bounding box center [817, 90] width 12 height 12
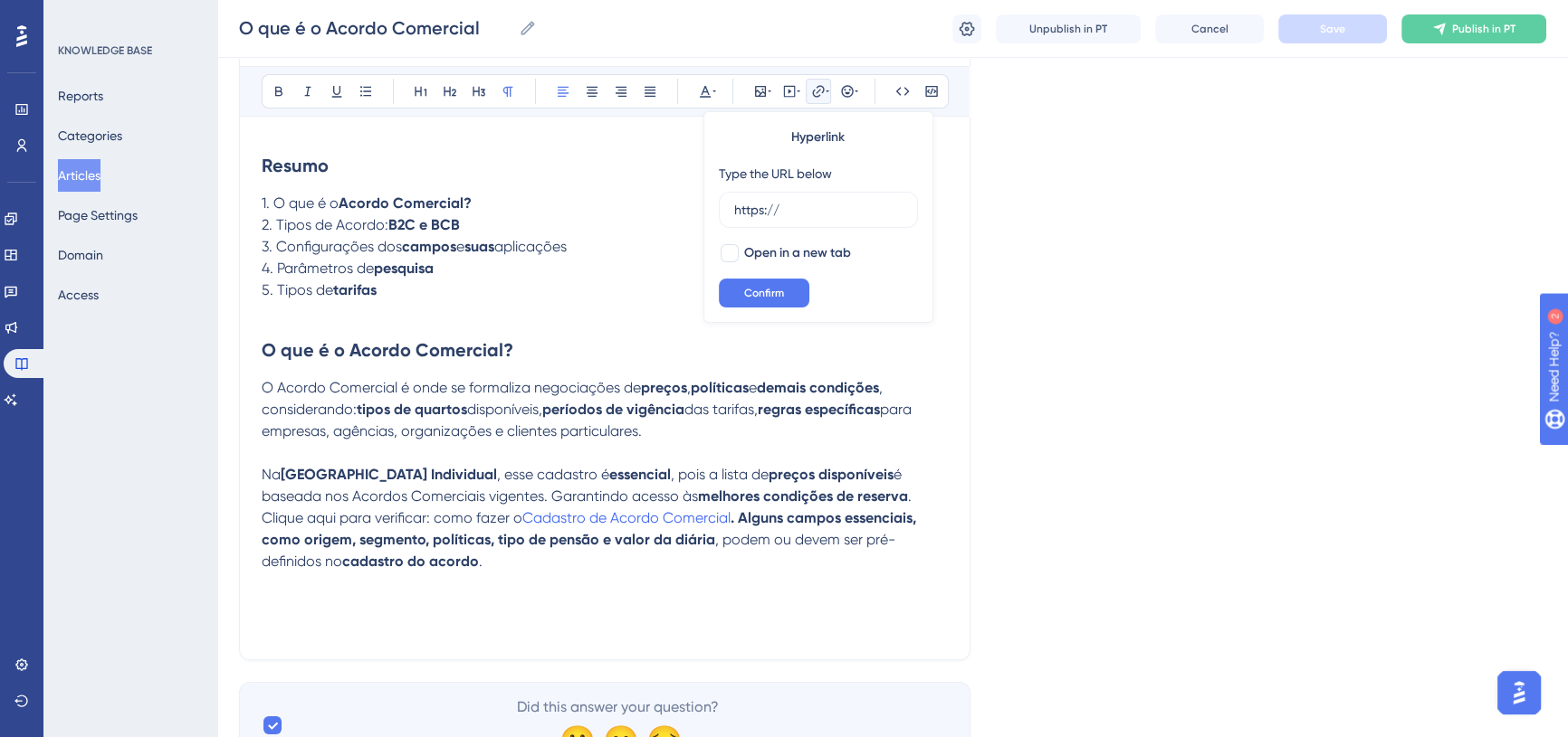
click at [649, 302] on p at bounding box center [605, 312] width 687 height 22
click at [512, 476] on span ", esse cadastro é" at bounding box center [552, 475] width 112 height 17
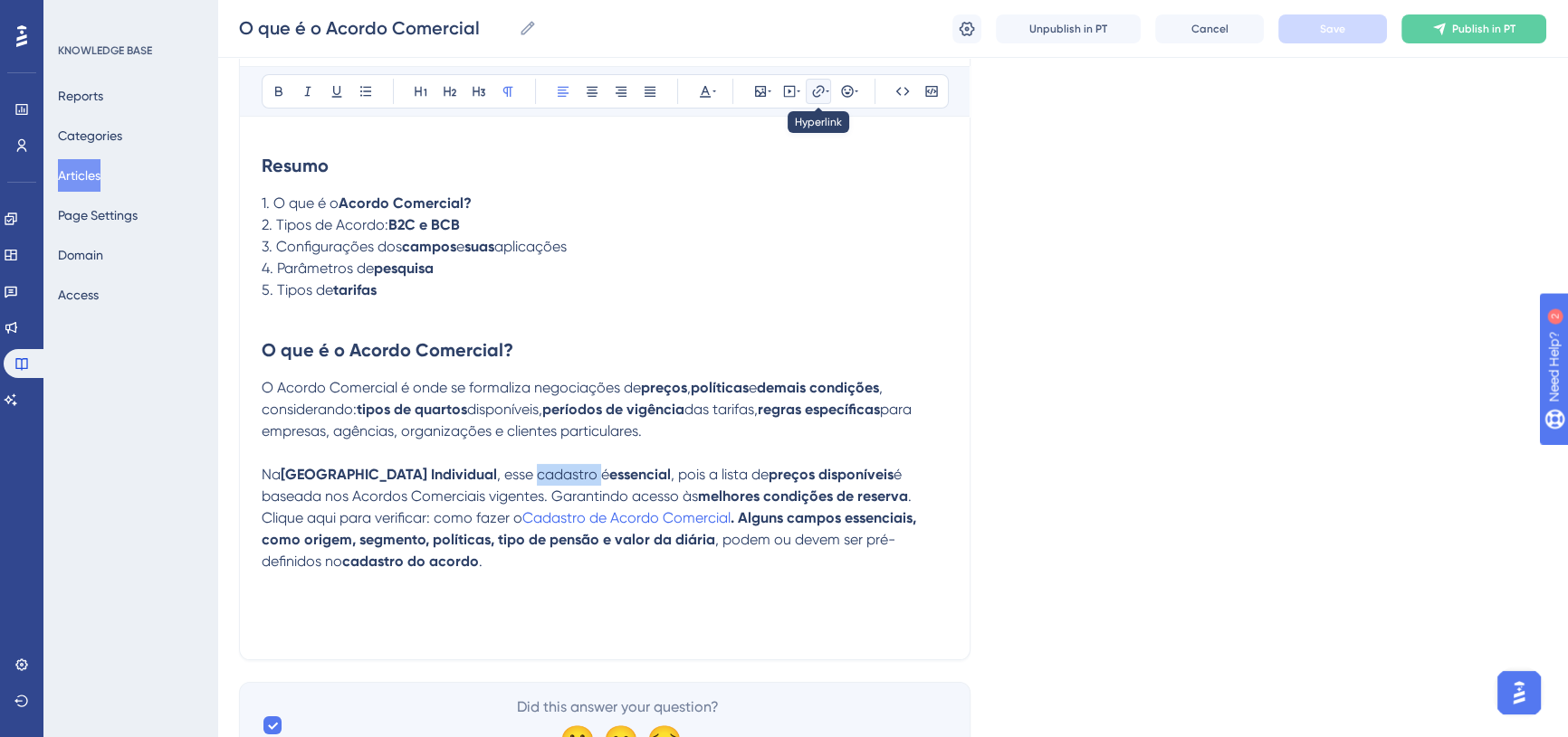
click at [822, 86] on icon at bounding box center [817, 90] width 12 height 12
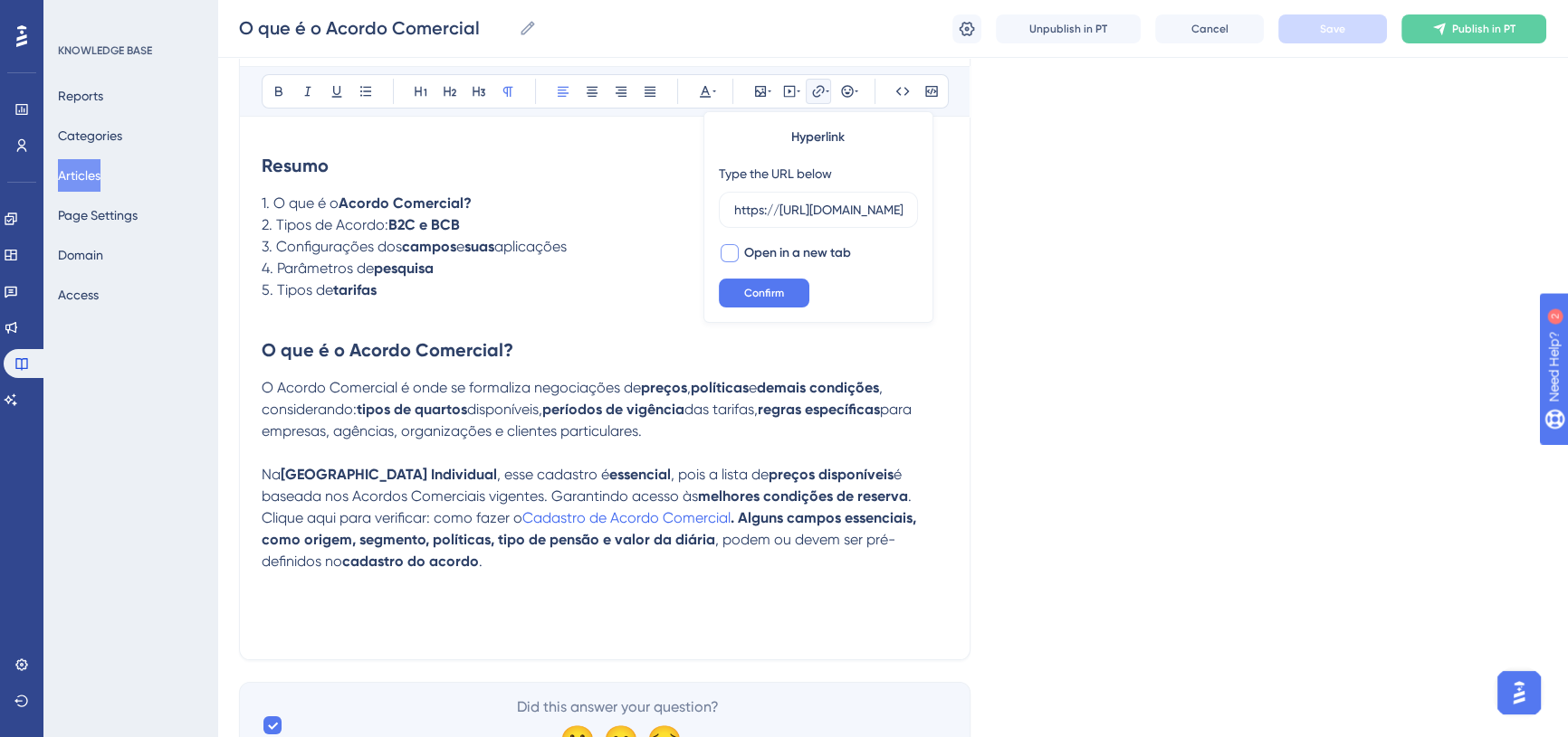
scroll to position [0, 379]
type input "https://https://totvs.help.userguiding.com/pt/articles/10347-cadastro-de-acordo…"
click at [773, 244] on span "Open in a new tab" at bounding box center [798, 253] width 107 height 22
checkbox input "true"
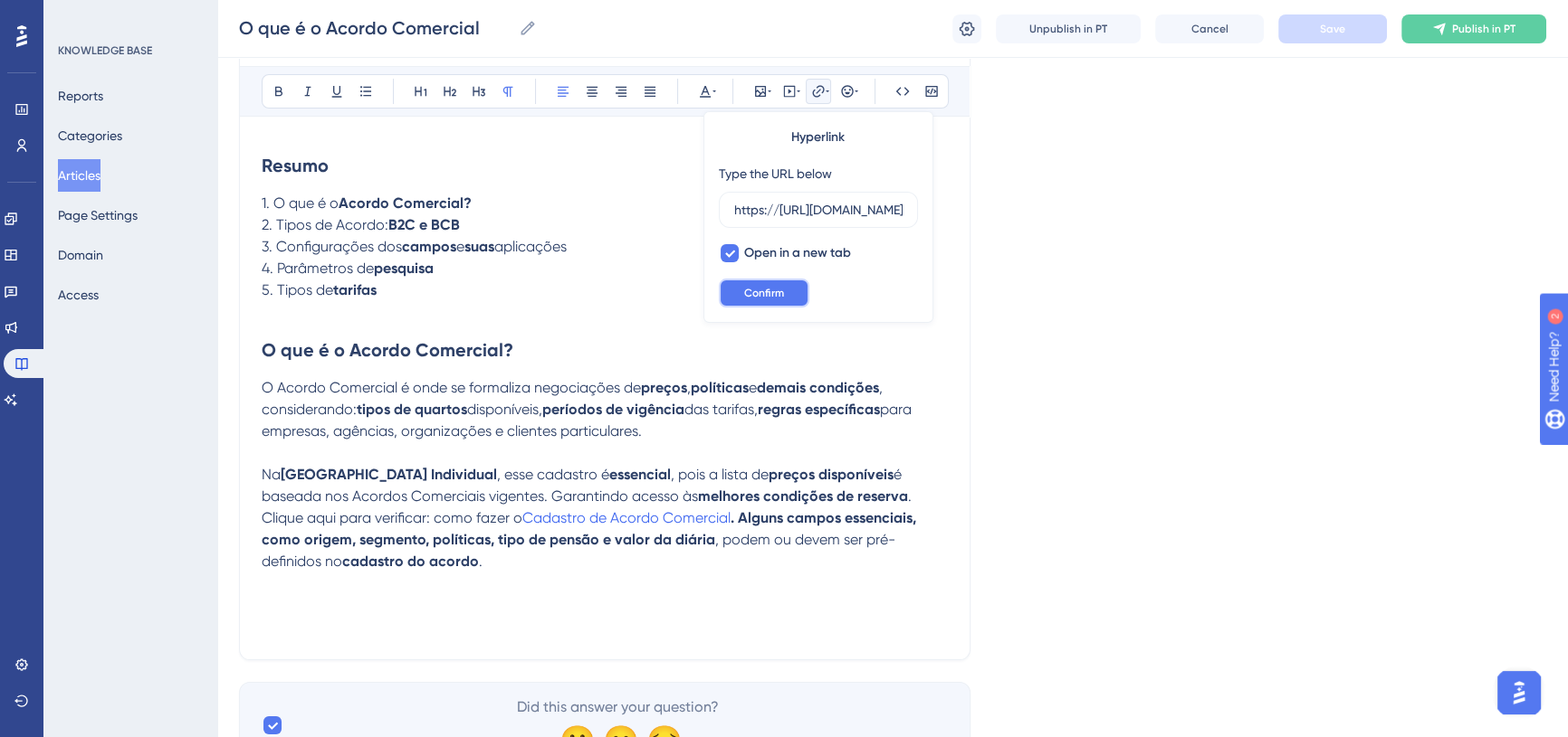
click at [761, 281] on button "Confirm" at bounding box center [764, 292] width 90 height 29
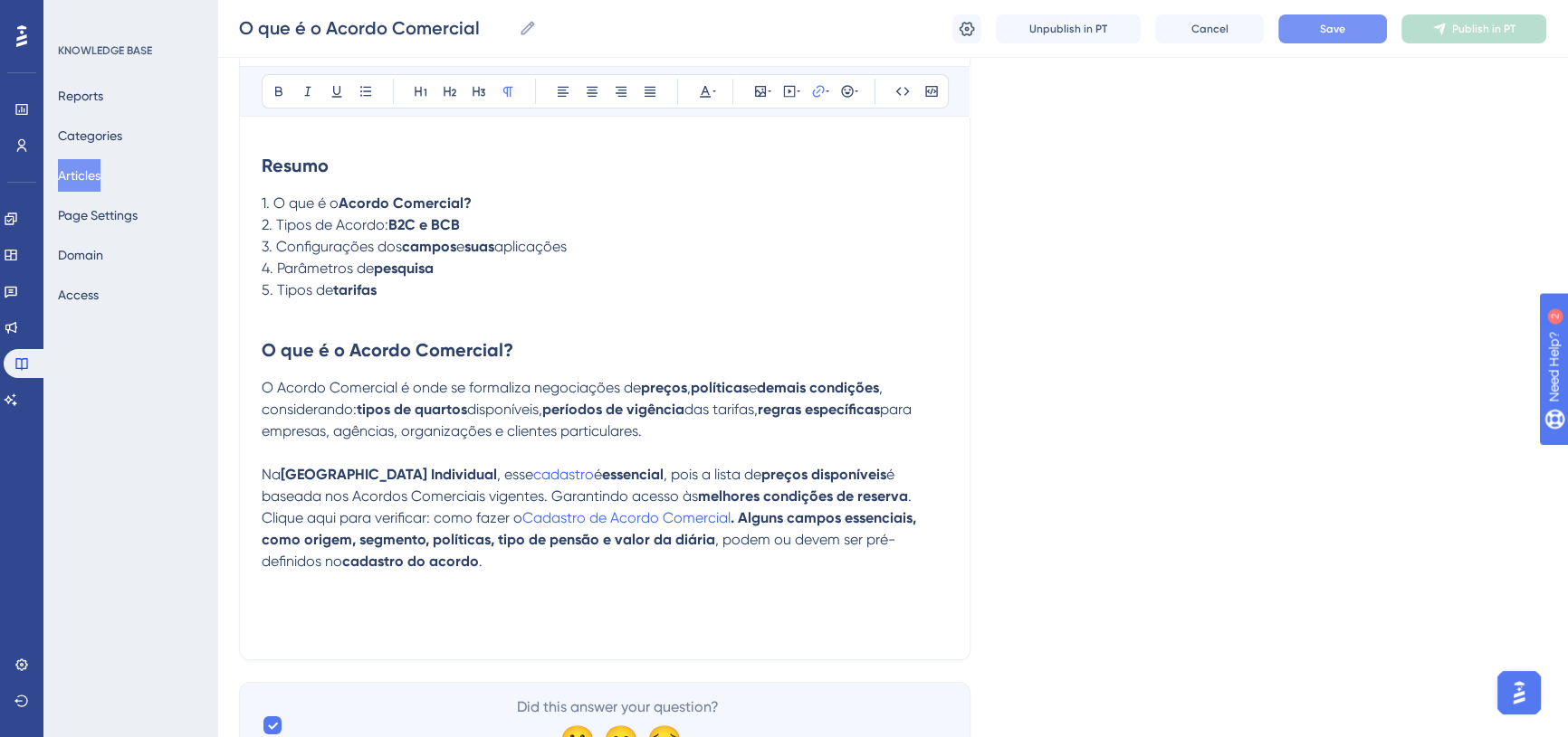
click at [607, 450] on p at bounding box center [605, 453] width 687 height 22
drag, startPoint x: 275, startPoint y: 515, endPoint x: 325, endPoint y: 515, distance: 50.0
click at [325, 515] on div "O que é o Acordo Comercial Bold Italic Underline Bullet Point Heading 1 Heading…" at bounding box center [605, 308] width 732 height 704
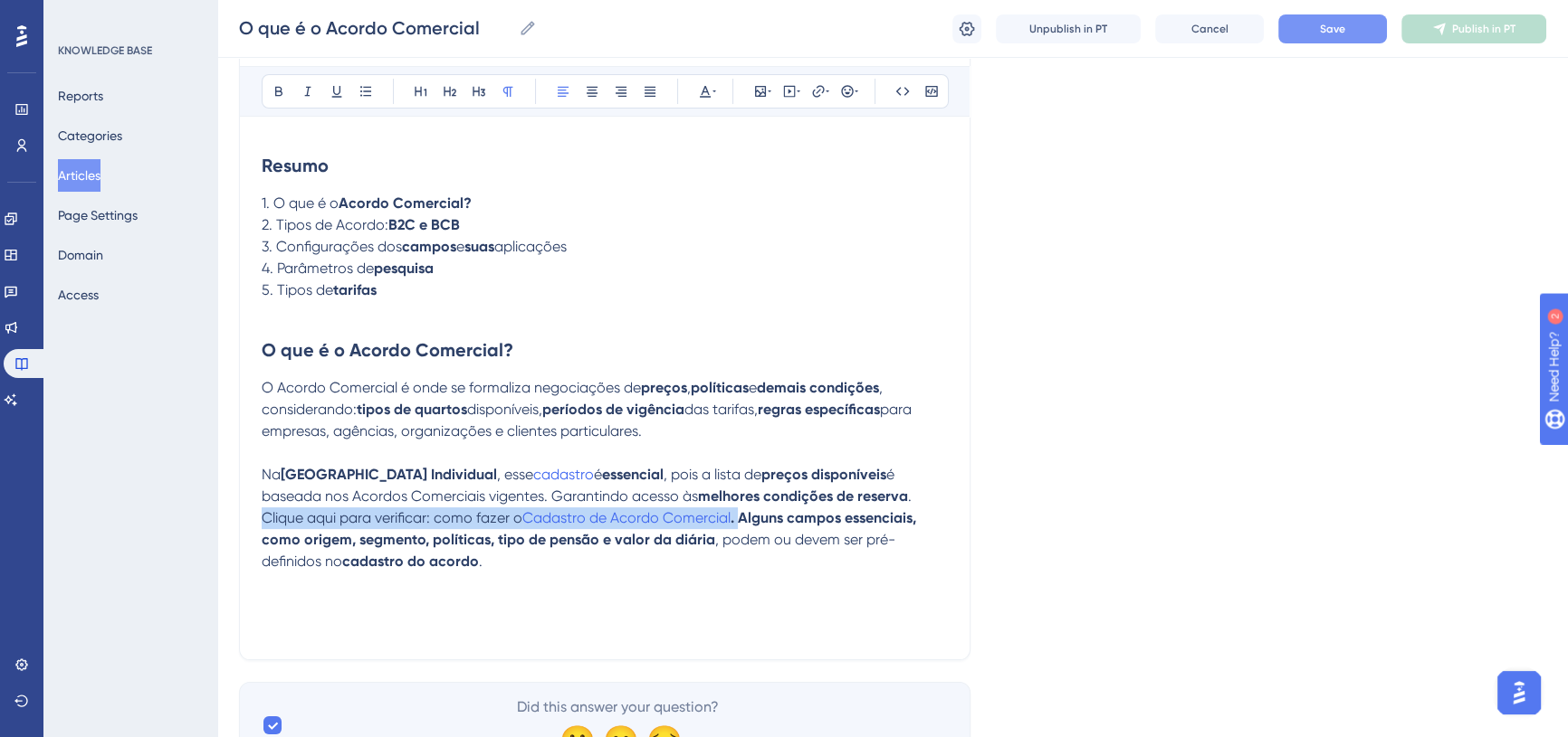
drag, startPoint x: 266, startPoint y: 519, endPoint x: 742, endPoint y: 519, distance: 476.0
click at [742, 519] on p "Clique aqui para verificar: como fazer o Cadastro de Acordo Comercial . Alguns …" at bounding box center [605, 540] width 687 height 65
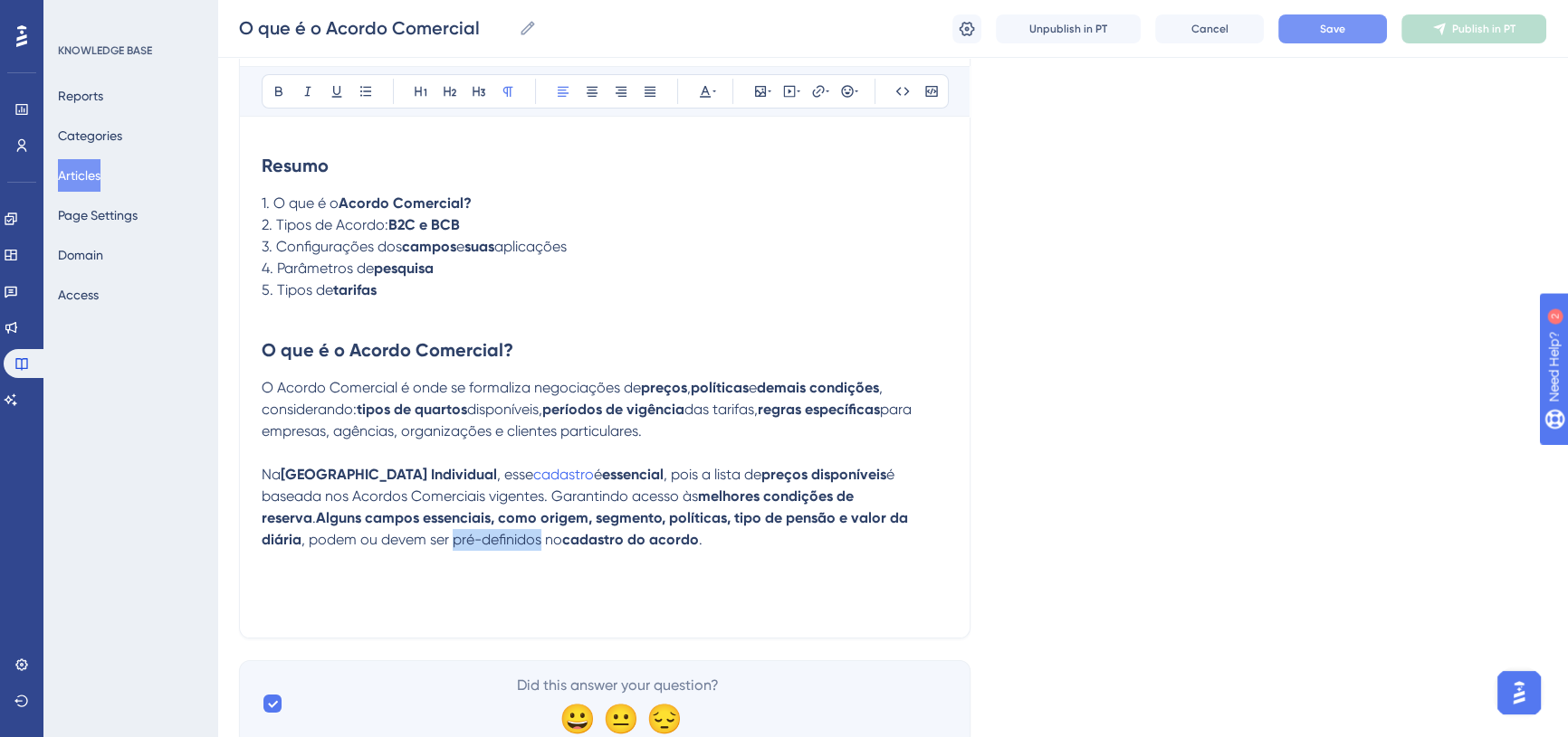
drag, startPoint x: 334, startPoint y: 542, endPoint x: 423, endPoint y: 539, distance: 89.1
click at [423, 539] on span ", podem ou devem ser pré-definidos no" at bounding box center [432, 540] width 261 height 17
click at [273, 92] on icon at bounding box center [278, 91] width 14 height 14
click at [449, 531] on span ", podem ou devem ser" at bounding box center [375, 540] width 148 height 17
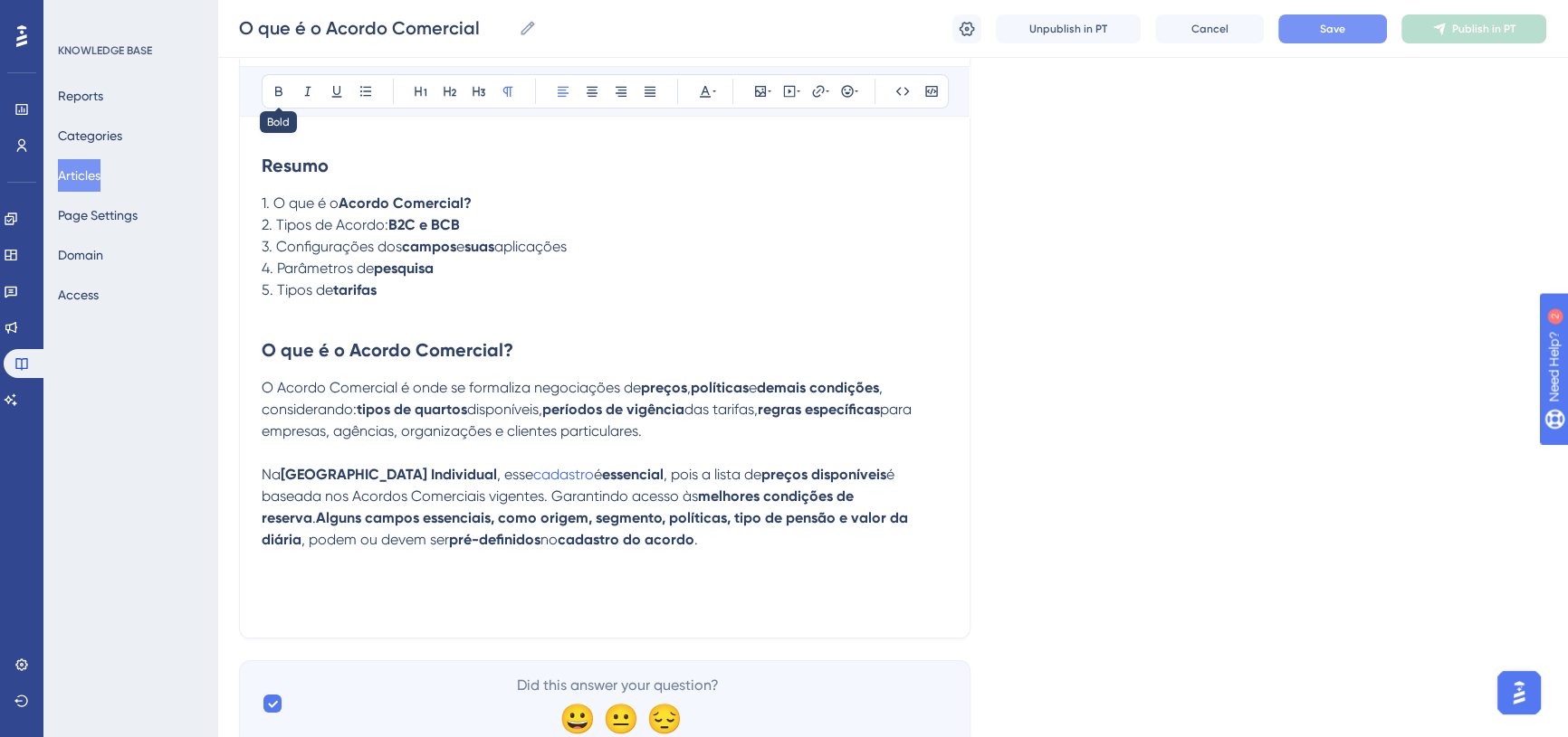
click at [275, 82] on button at bounding box center [278, 91] width 25 height 25
click at [353, 537] on span "ou devem ser" at bounding box center [397, 540] width 88 height 17
click at [280, 87] on icon at bounding box center [279, 91] width 8 height 10
click at [601, 543] on p "Na Nova Reserva Individual , esse cadastro é essencial , pois a lista de preços…" at bounding box center [605, 508] width 687 height 86
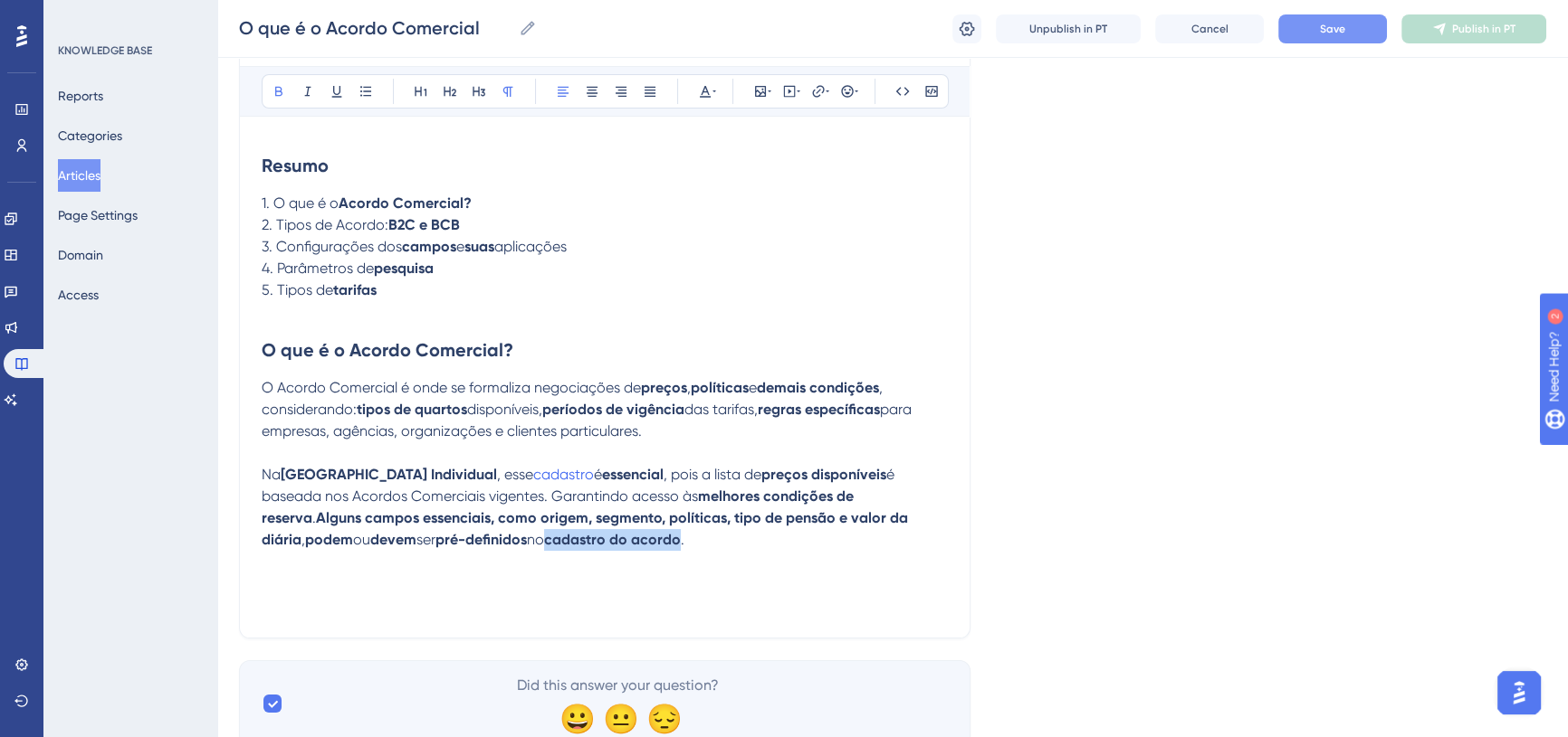
drag, startPoint x: 449, startPoint y: 543, endPoint x: 579, endPoint y: 543, distance: 130.0
click at [579, 543] on strong "cadastro do acordo" at bounding box center [611, 540] width 136 height 17
click at [817, 90] on icon at bounding box center [817, 90] width 12 height 12
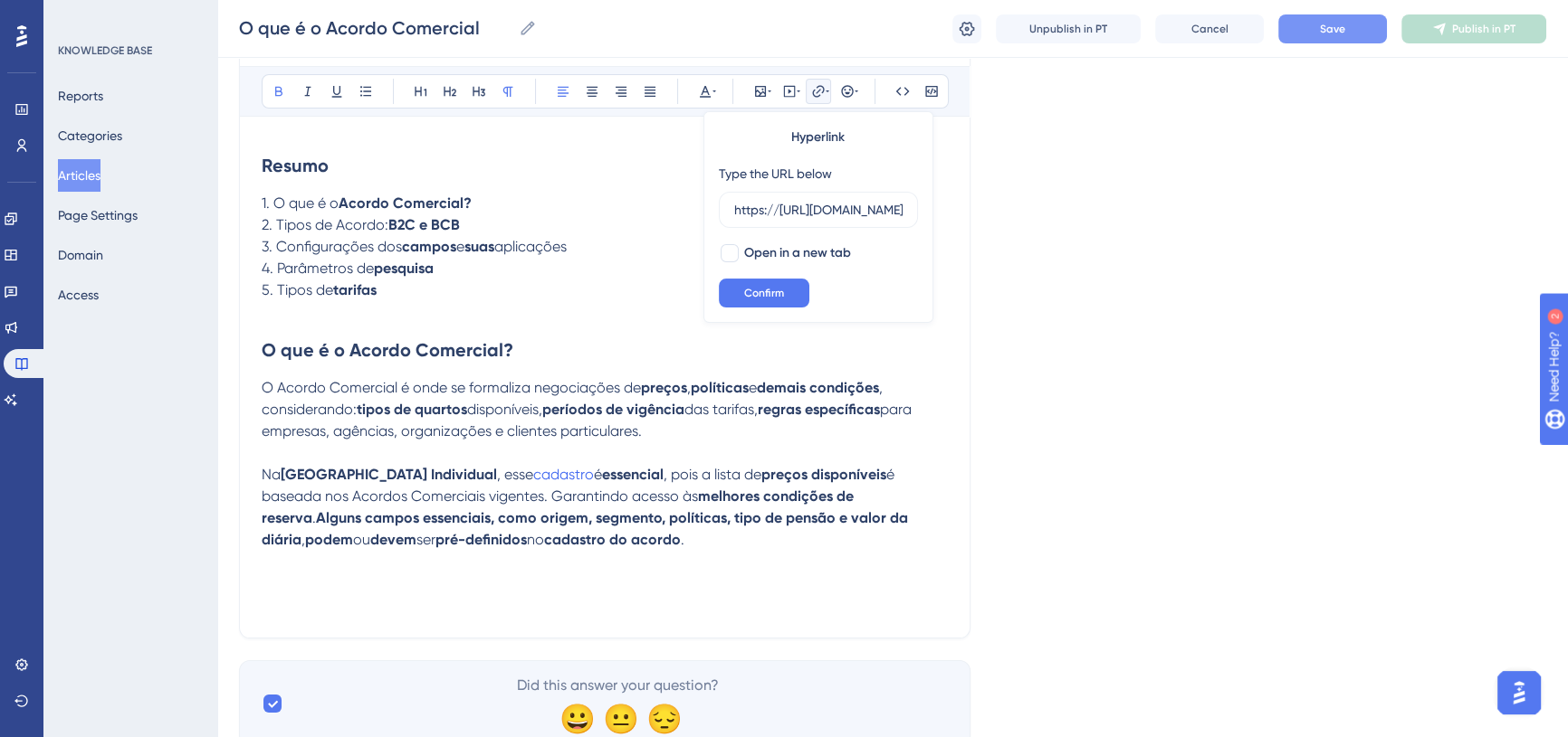
scroll to position [0, 379]
type input "https://https://totvs.help.userguiding.com/pt/articles/10347-cadastro-de-acordo…"
click at [779, 286] on span "Confirm" at bounding box center [764, 292] width 40 height 14
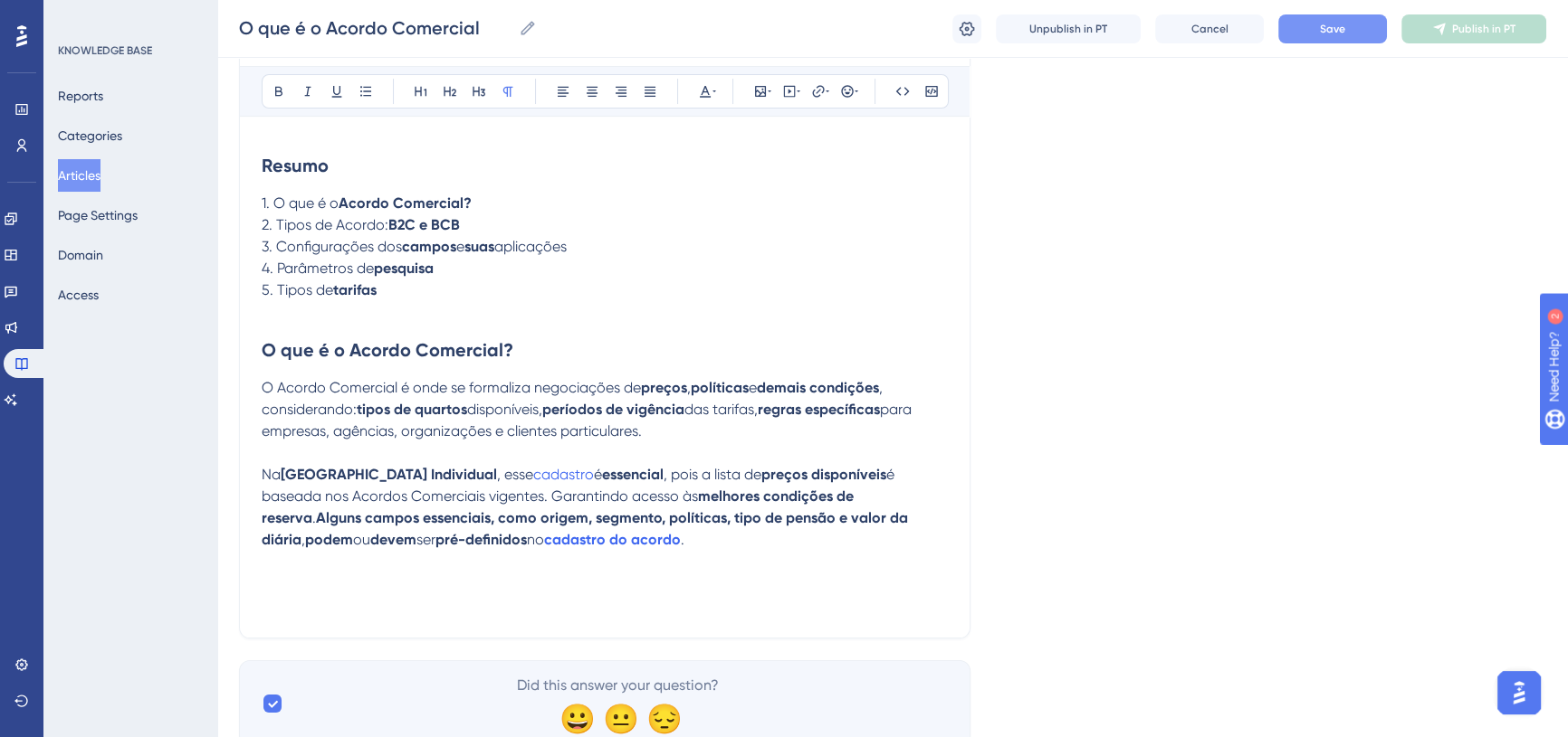
click at [574, 570] on p at bounding box center [605, 561] width 687 height 22
drag, startPoint x: 546, startPoint y: 475, endPoint x: 486, endPoint y: 477, distance: 60.0
click at [533, 477] on span "cadastro" at bounding box center [563, 475] width 60 height 17
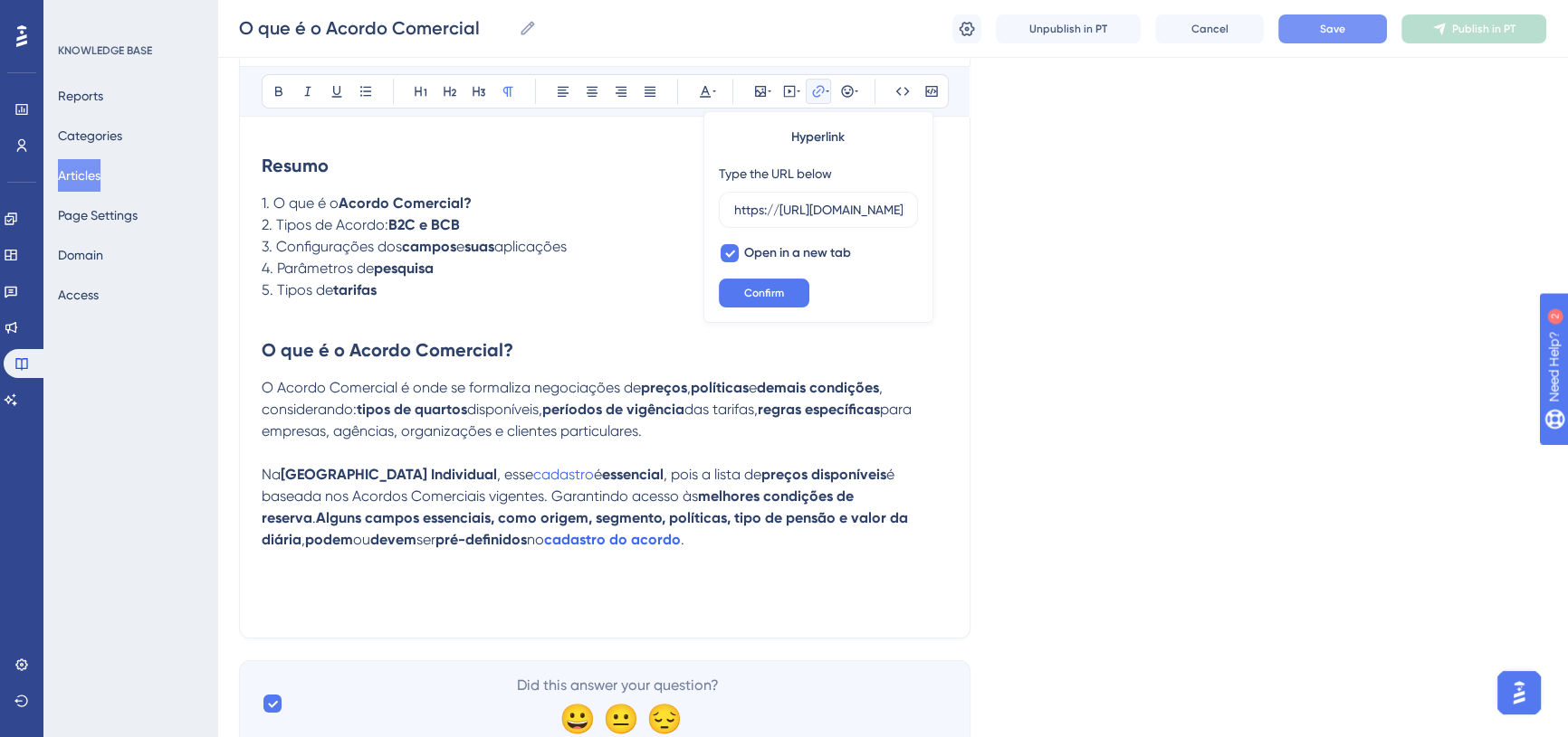
scroll to position [0, 379]
click at [697, 527] on p "Na Nova Reserva Individual , esse cadastro é essencial , pois a lista de preços…" at bounding box center [605, 508] width 687 height 86
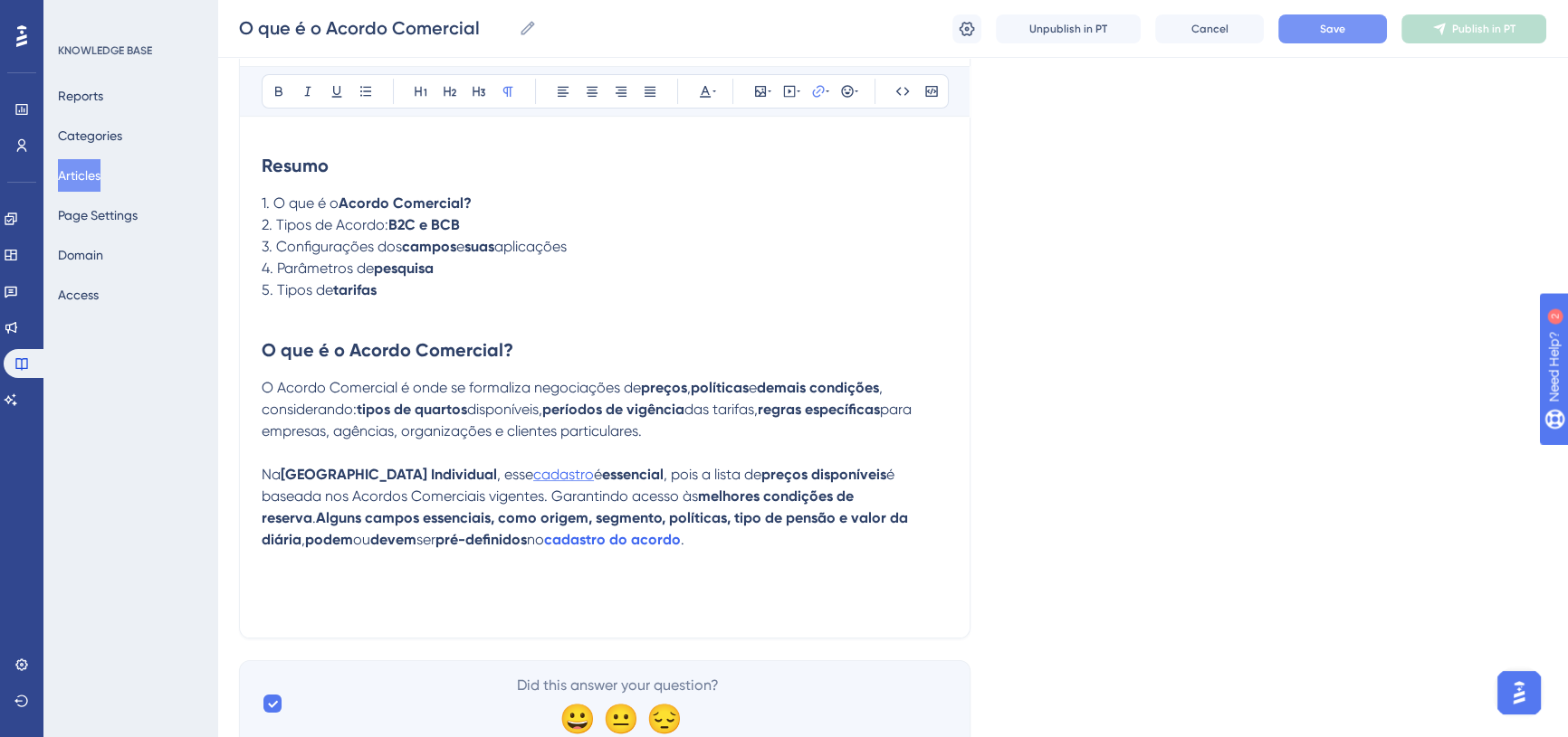
drag, startPoint x: 550, startPoint y: 475, endPoint x: 484, endPoint y: 474, distance: 66.0
click at [484, 474] on p "Na Nova Reserva Individual , esse cadastro é essencial , pois a lista de preços…" at bounding box center [605, 508] width 687 height 86
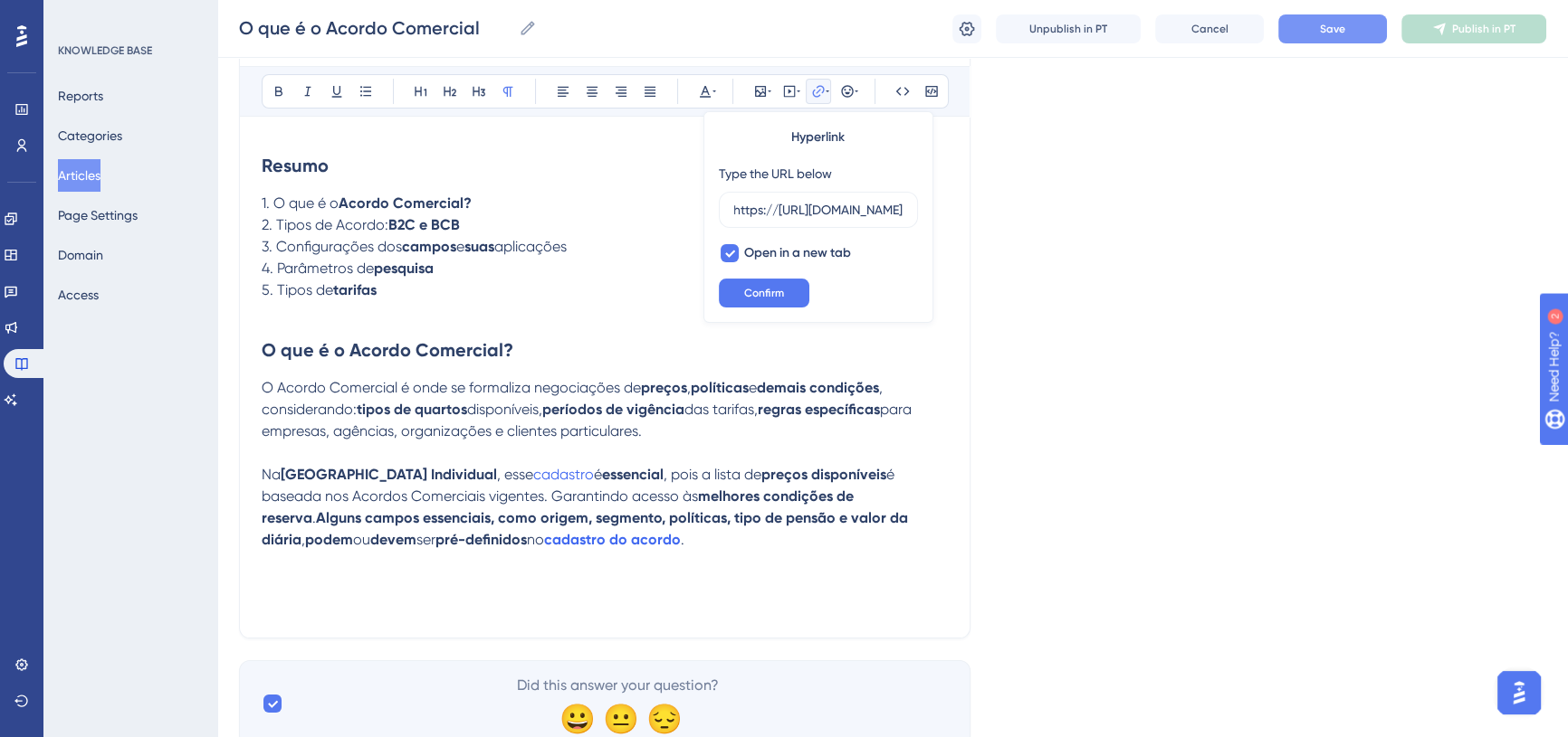
scroll to position [0, 420]
type input "https://https://totvs.help.userguiding.com/pt/articles/10347-cadastro-de-acordo…"
drag, startPoint x: 909, startPoint y: 211, endPoint x: 619, endPoint y: 200, distance: 290.2
click at [446, 192] on div "Bold Italic Underline Bullet Point Heading 1 Heading 2 Heading 3 Normal Align L…" at bounding box center [605, 340] width 687 height 550
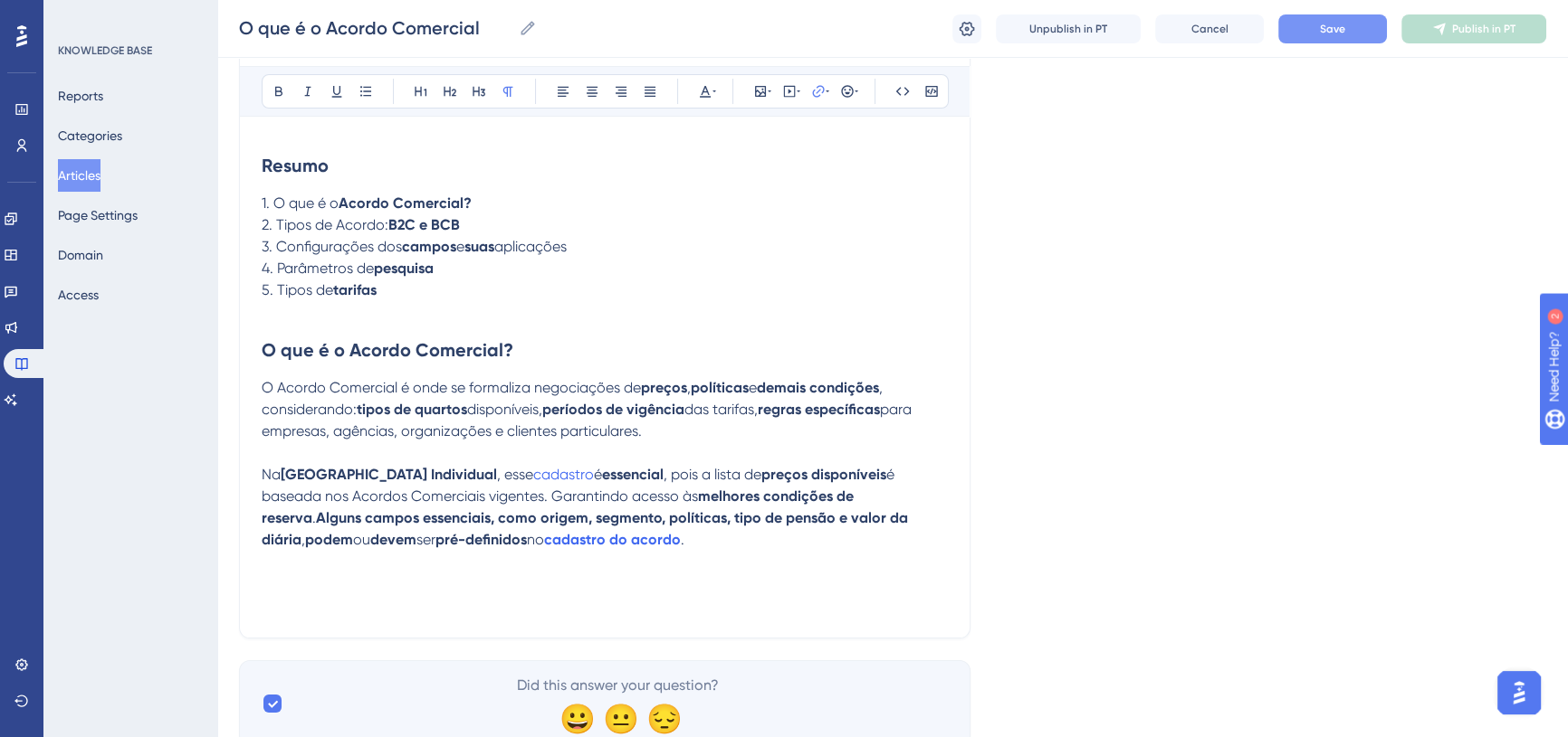
click at [594, 477] on span "é" at bounding box center [597, 475] width 8 height 17
click at [652, 551] on p at bounding box center [605, 561] width 687 height 22
click at [1331, 27] on span "Save" at bounding box center [1332, 28] width 25 height 14
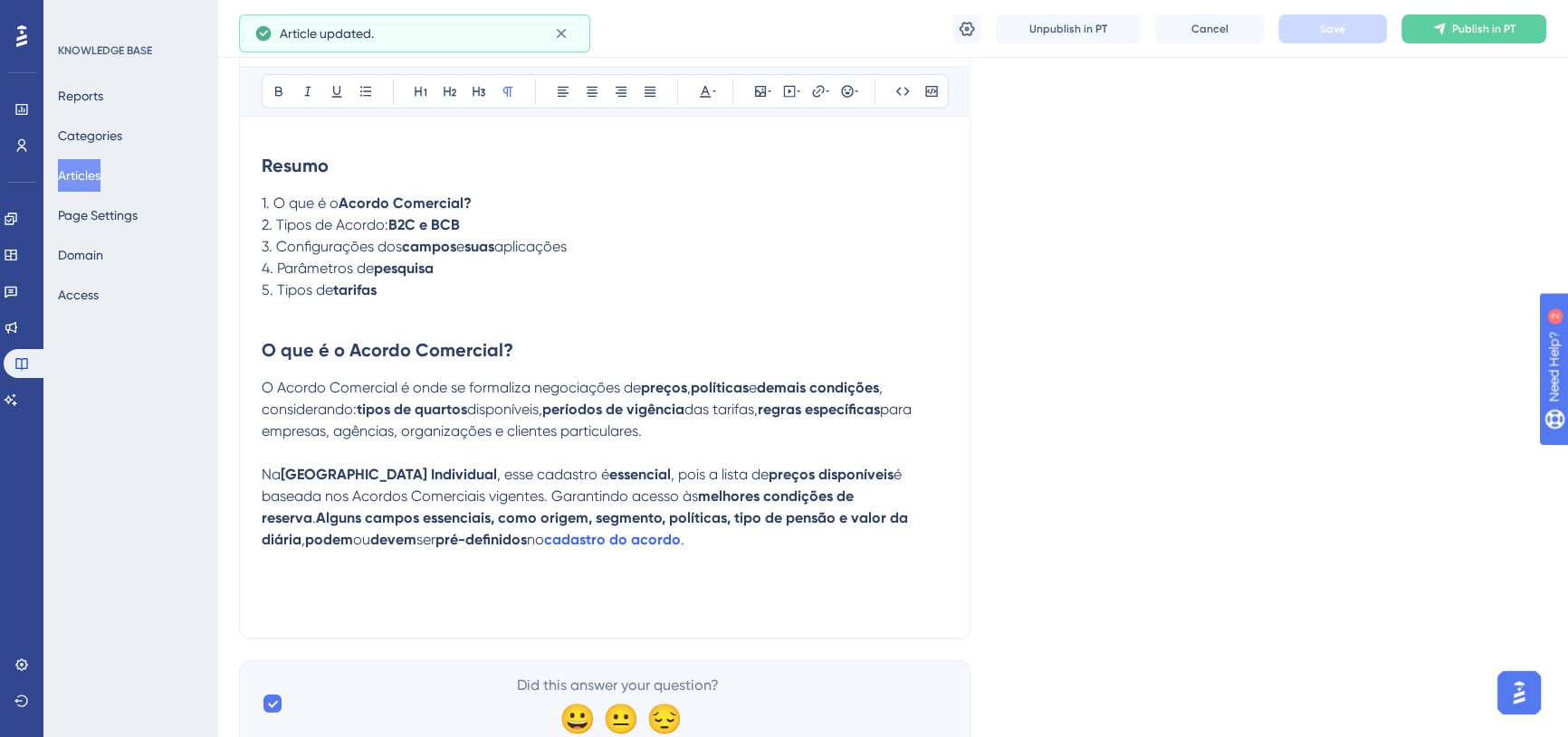
click at [619, 553] on p at bounding box center [605, 561] width 687 height 22
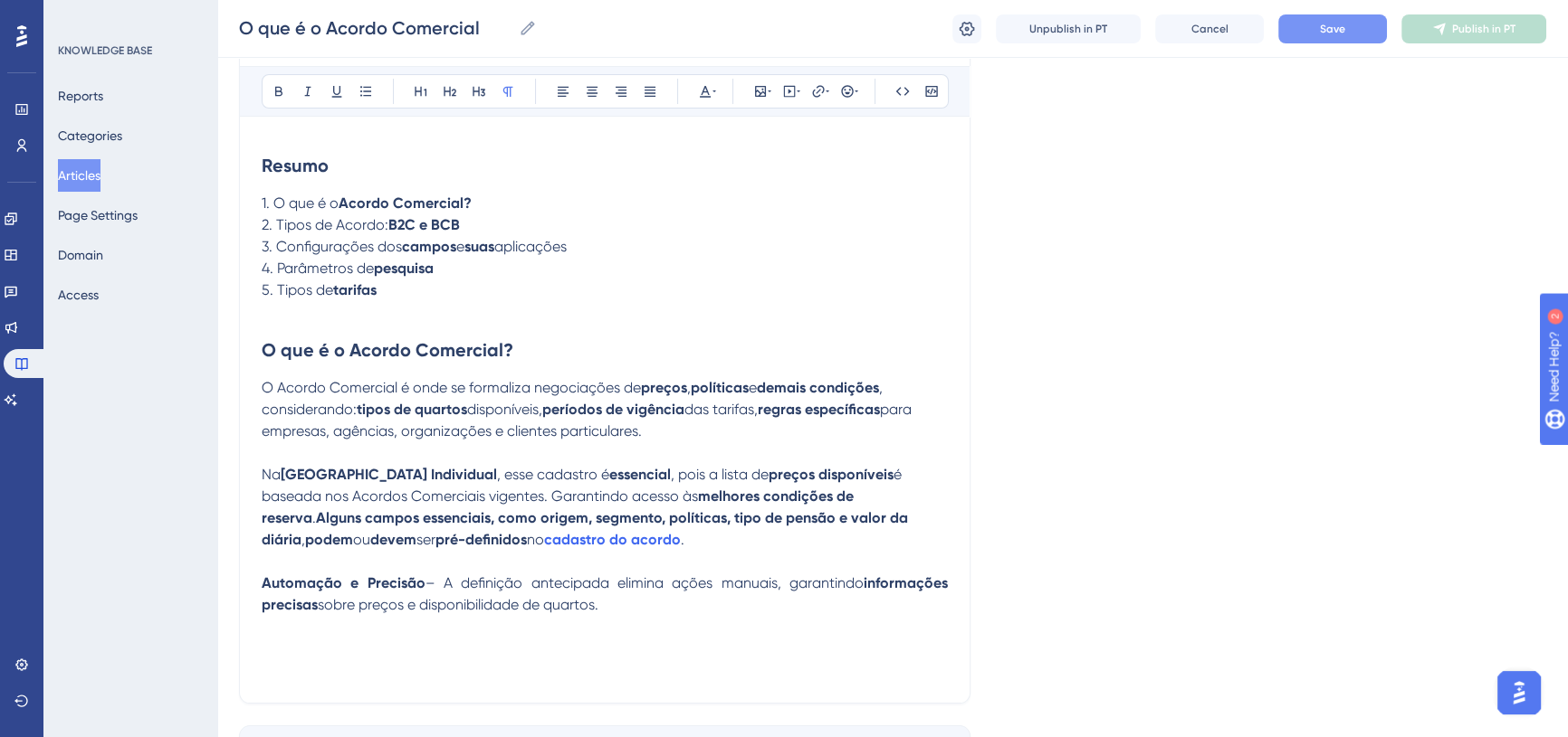
click at [444, 585] on span "– A definição antecipada elimina ações manuais, garantindo" at bounding box center [644, 583] width 438 height 17
drag, startPoint x: 575, startPoint y: 618, endPoint x: 271, endPoint y: 556, distance: 310.3
click at [244, 581] on div "O que é o Acordo Comercial Bold Italic Underline Bullet Point Heading 1 Heading…" at bounding box center [605, 330] width 732 height 747
click at [562, 89] on icon at bounding box center [563, 91] width 11 height 10
click at [605, 619] on p at bounding box center [605, 626] width 687 height 22
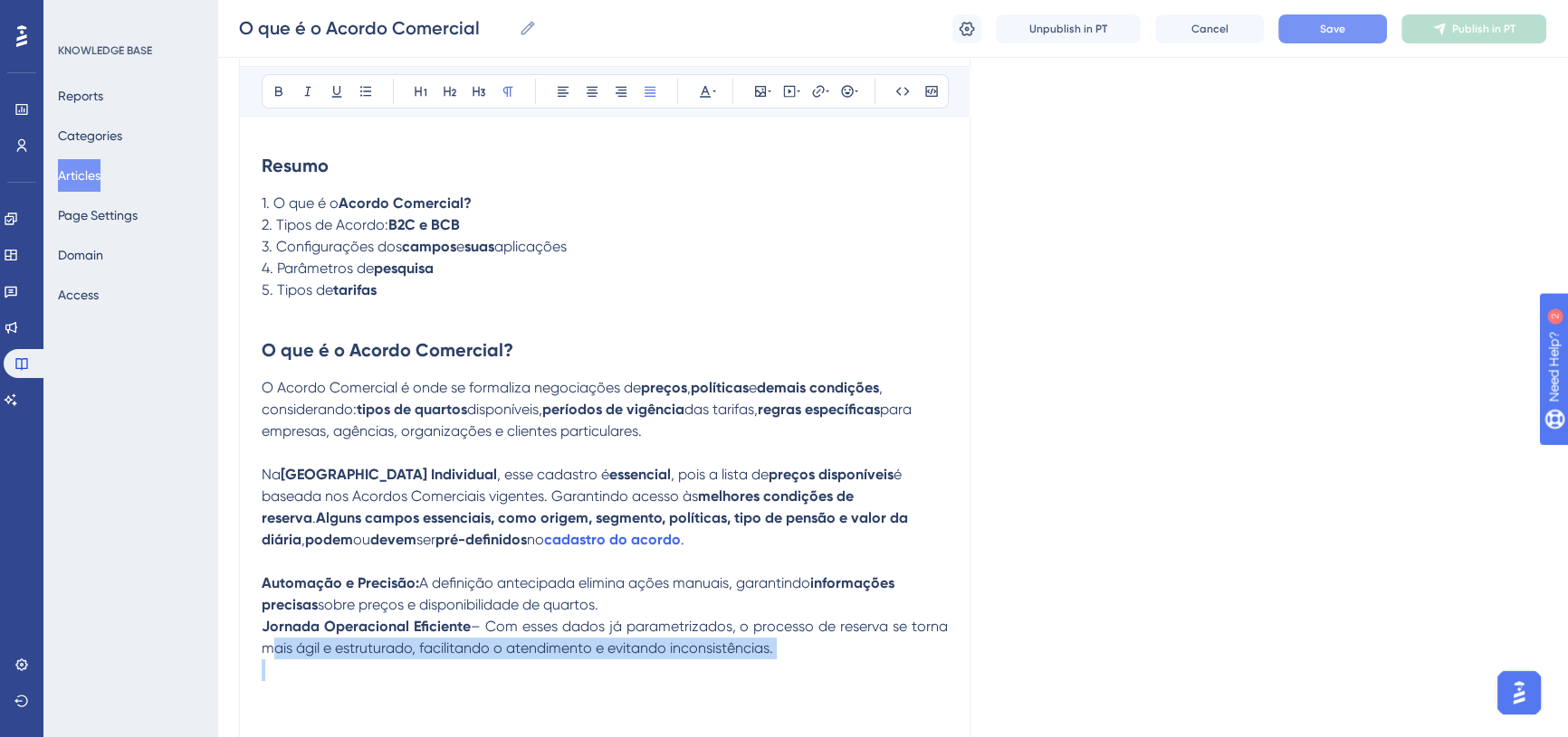
drag, startPoint x: 786, startPoint y: 659, endPoint x: 252, endPoint y: 637, distance: 534.5
click at [252, 637] on div "O que é o Acordo Comercial Bold Italic Underline Bullet Point Heading 1 Heading…" at bounding box center [605, 352] width 732 height 791
click at [396, 634] on strong "Jornada Operacional Eficiente" at bounding box center [366, 626] width 209 height 17
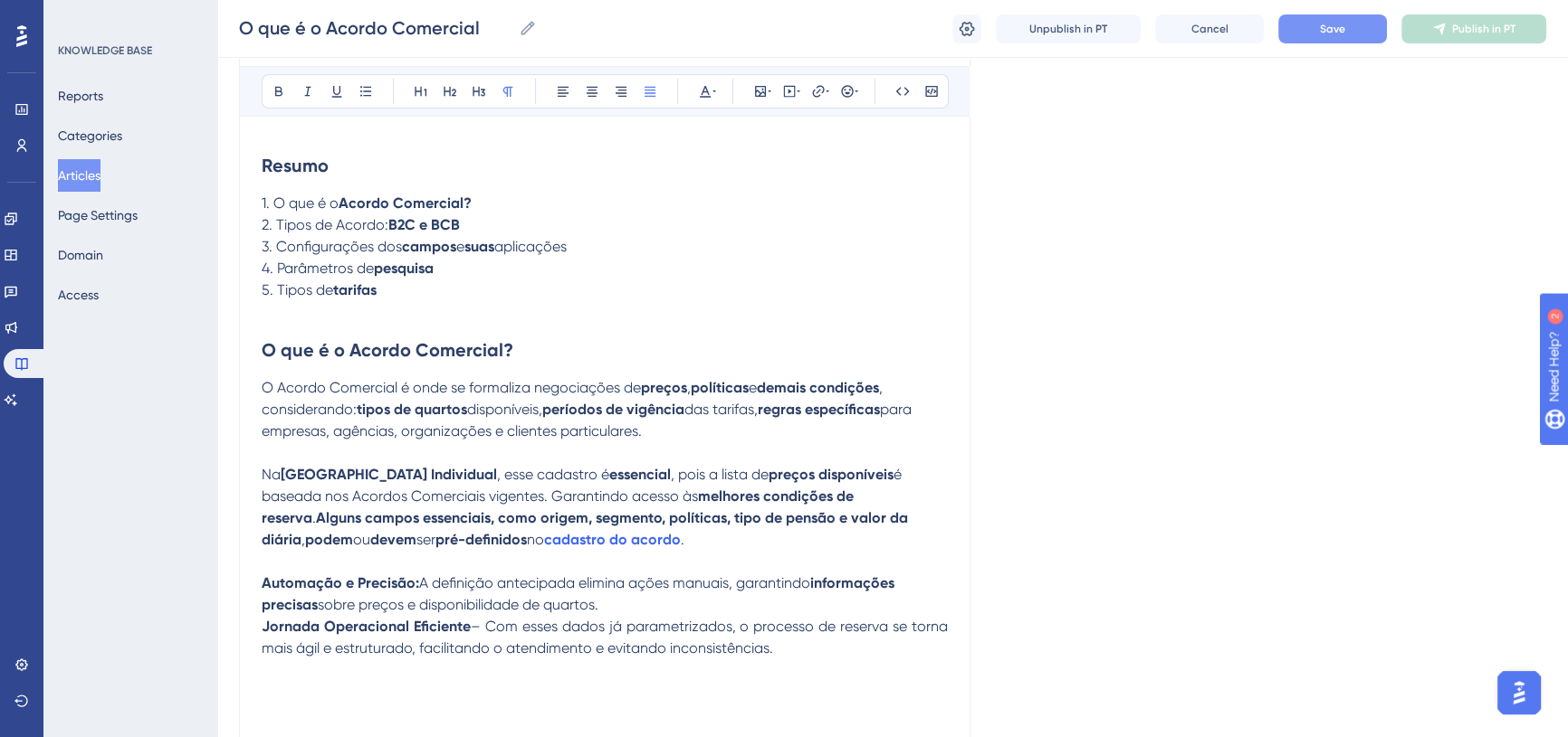
drag, startPoint x: 263, startPoint y: 624, endPoint x: 837, endPoint y: 654, distance: 574.8
click at [837, 654] on p "Jornada Operacional Eficiente – Com esses dados já parametrizados, o processo d…" at bounding box center [605, 637] width 687 height 43
click at [556, 79] on button at bounding box center [562, 91] width 25 height 25
click at [458, 639] on span "– Com esses dados já parametrizados, o processo de reserva se torna mais ágil e…" at bounding box center [601, 636] width 679 height 39
click at [476, 622] on span "– Com esses dados já parametrizados, o processo de reserva se torna mais ágil e…" at bounding box center [601, 636] width 679 height 39
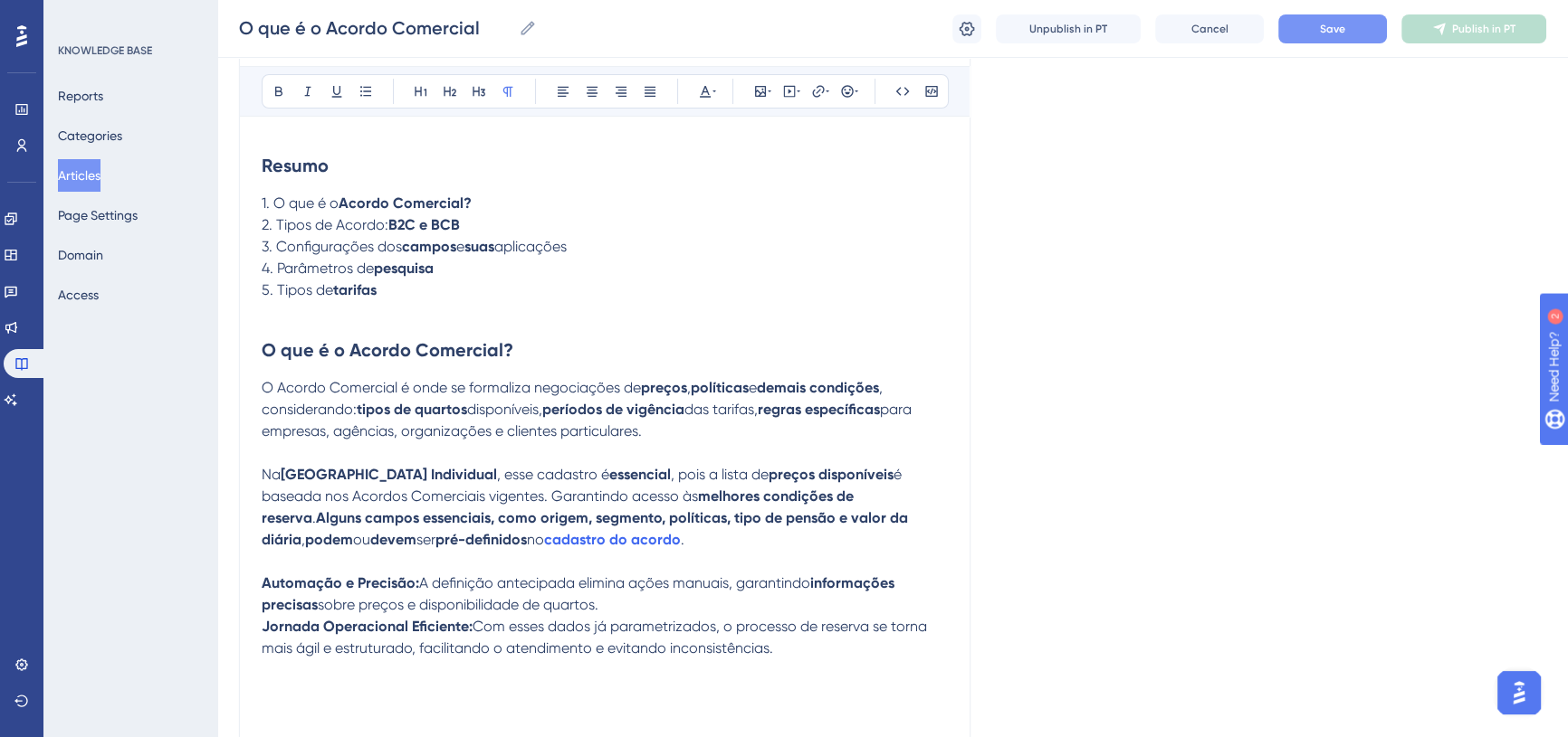
click at [796, 660] on p at bounding box center [605, 670] width 687 height 22
drag, startPoint x: 816, startPoint y: 580, endPoint x: 315, endPoint y: 603, distance: 501.5
click at [315, 603] on strong "informações precisas" at bounding box center [579, 593] width 637 height 39
click at [280, 90] on icon at bounding box center [279, 91] width 8 height 10
click at [780, 645] on p "Jornada Operacional Eficiente: Com esses dados já parametrizados, o processo de…" at bounding box center [605, 637] width 687 height 43
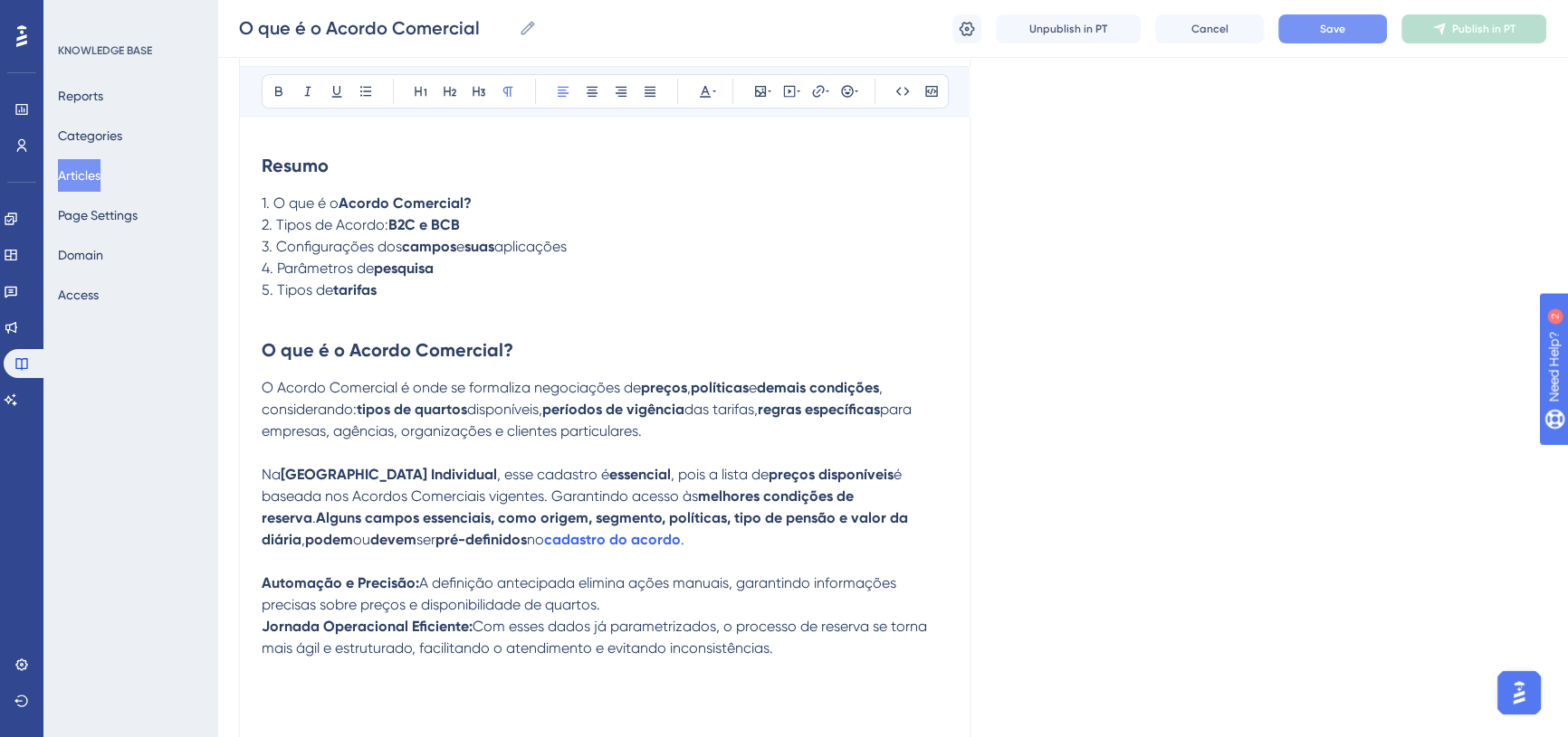
click at [287, 679] on p at bounding box center [605, 670] width 687 height 22
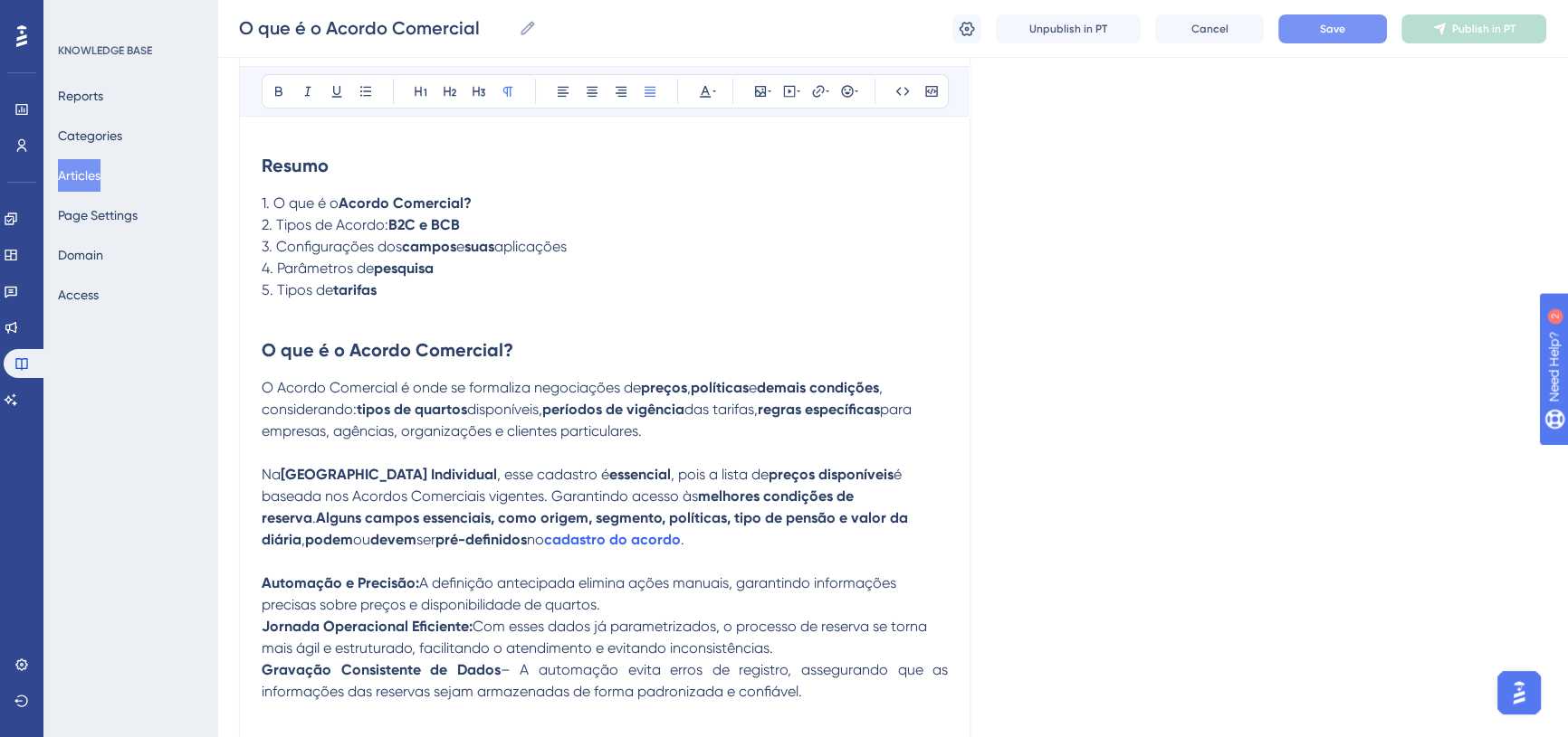
drag, startPoint x: 707, startPoint y: 693, endPoint x: 246, endPoint y: 670, distance: 461.6
click at [246, 670] on div "O que é o Acordo Comercial Bold Italic Underline Bullet Point Heading 1 Heading…" at bounding box center [605, 373] width 732 height 834
click at [568, 86] on icon at bounding box center [562, 91] width 14 height 14
click at [474, 713] on p at bounding box center [605, 713] width 687 height 22
drag, startPoint x: 489, startPoint y: 669, endPoint x: 479, endPoint y: 671, distance: 10.2
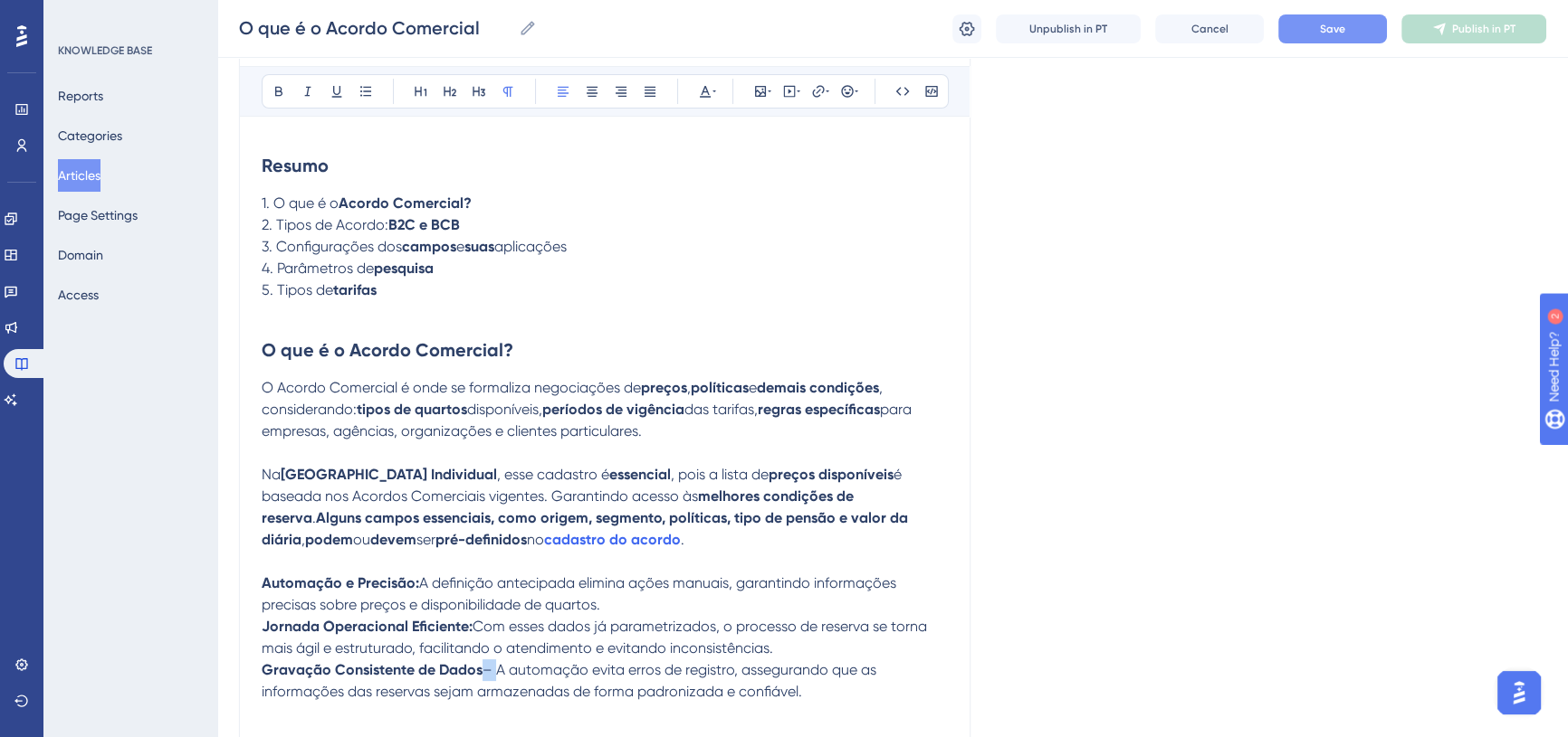
click at [479, 671] on p "Gravação Consistente de Dados – A automação evita erros de registro, assegurand…" at bounding box center [605, 682] width 687 height 43
click at [478, 669] on p "Gravação Consistente de Dados : A automação evita erros de registro, assegurand…" at bounding box center [605, 682] width 687 height 43
click at [283, 90] on icon at bounding box center [278, 91] width 14 height 14
drag, startPoint x: 649, startPoint y: 640, endPoint x: 660, endPoint y: 631, distance: 14.2
click at [658, 636] on p "Jornada Operacional Eficiente: Com esses dados já parametrizados, o processo de…" at bounding box center [605, 637] width 687 height 43
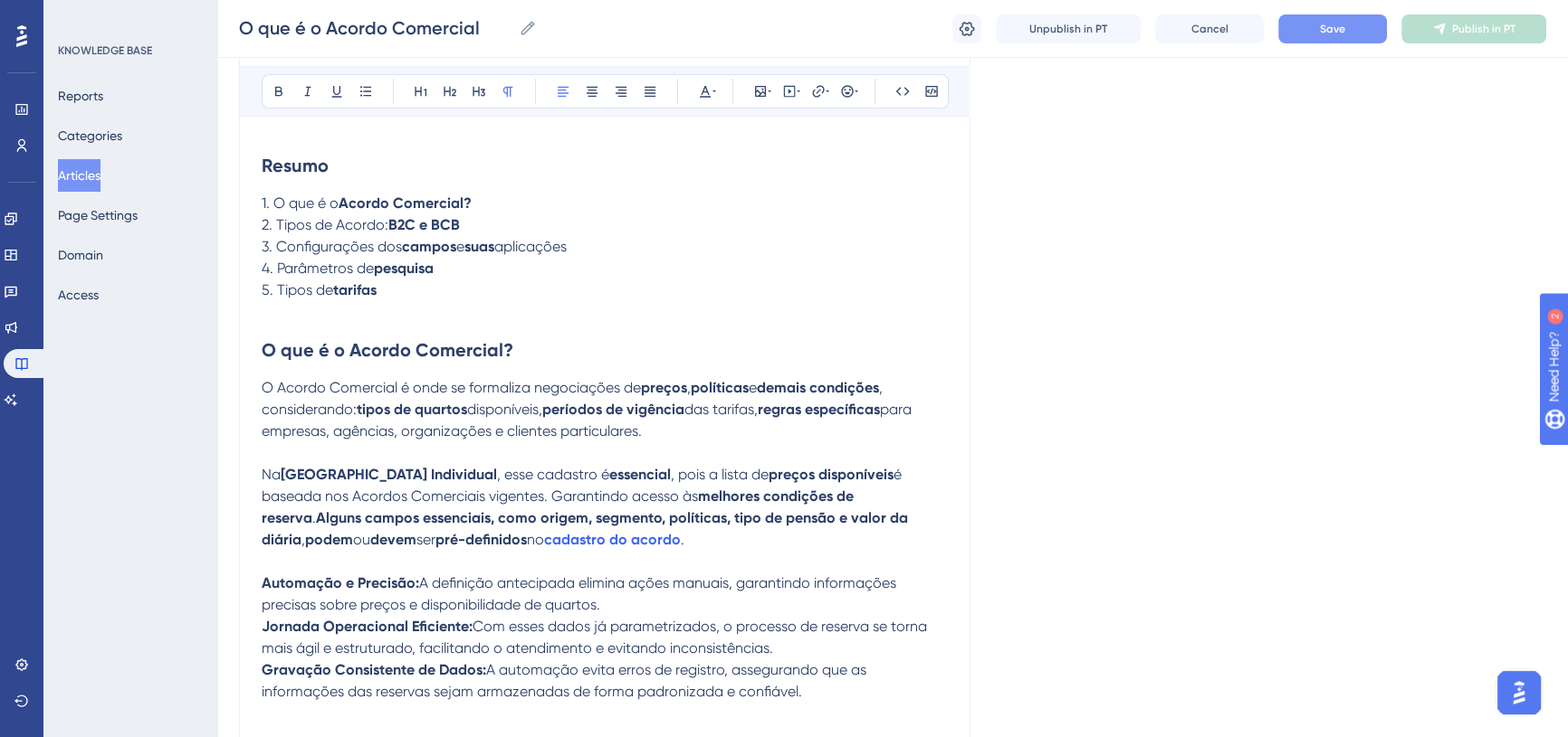
click at [819, 698] on p "Gravação Consistente de Dados: A automação evita erros de registro, assegurando…" at bounding box center [605, 682] width 687 height 43
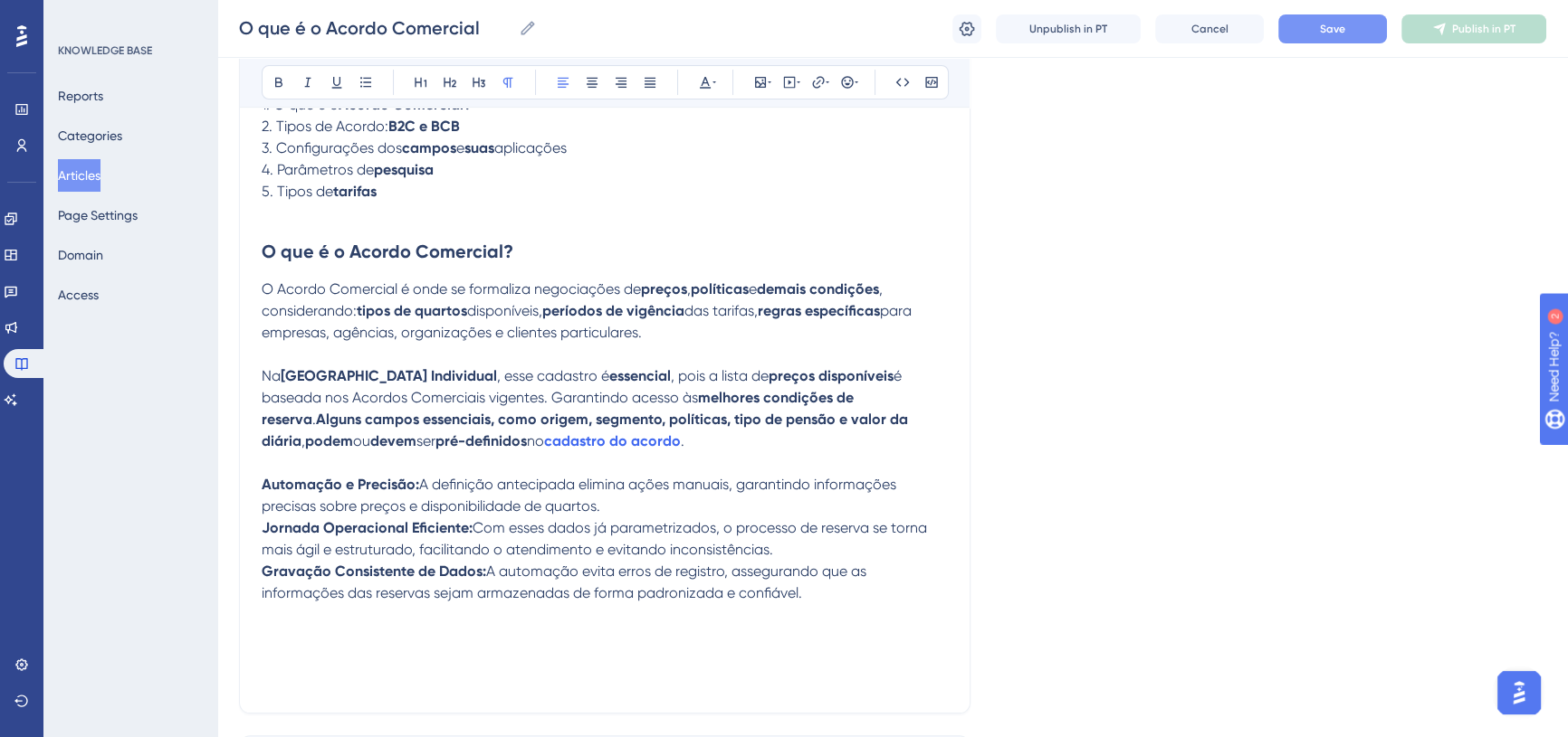
scroll to position [488, 0]
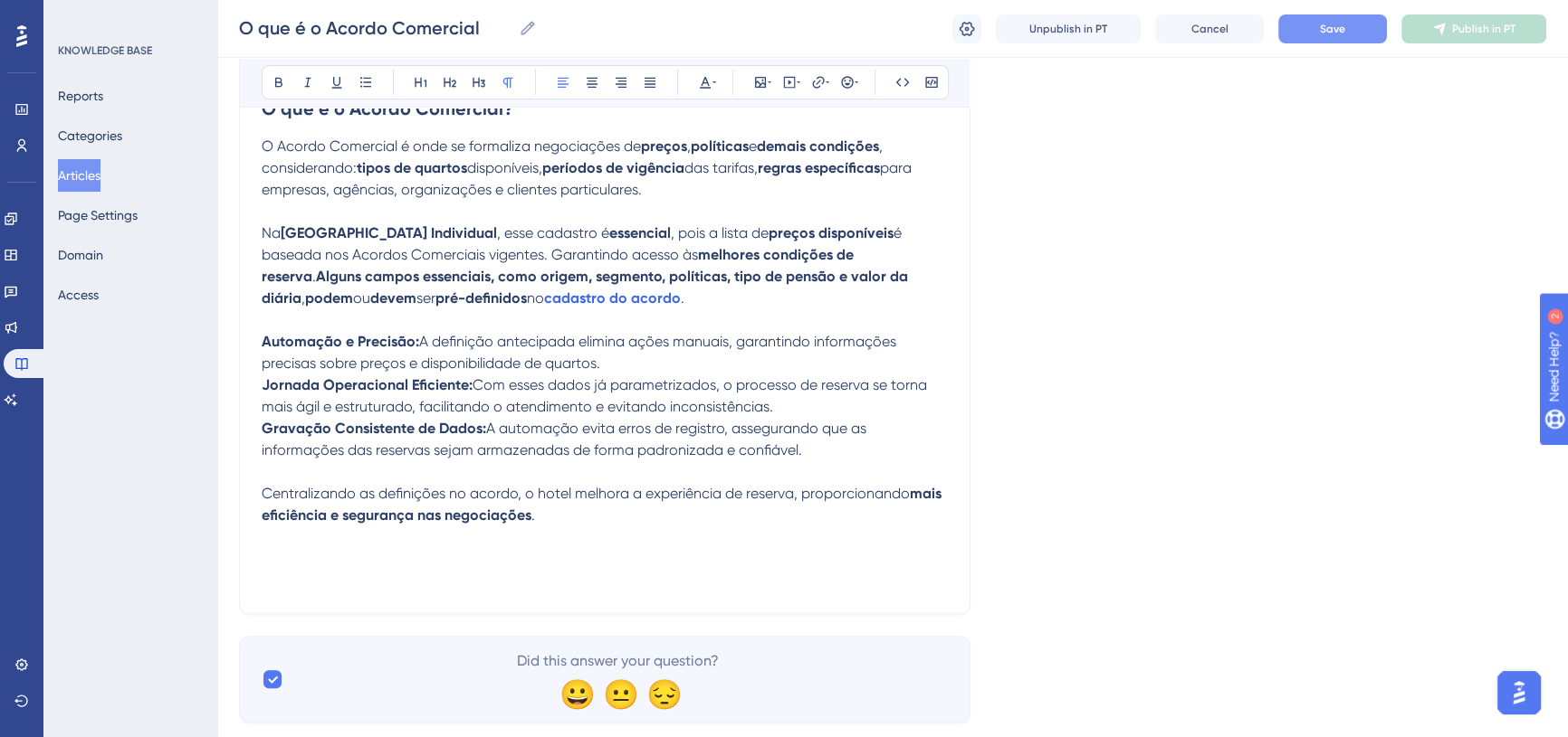
click at [1295, 17] on button "Save" at bounding box center [1333, 28] width 109 height 29
click at [410, 115] on strong "O que é o Acordo Comercial?" at bounding box center [388, 108] width 252 height 22
click at [562, 525] on p "Centralizando as definições no acordo, o hotel melhora a experiência de reserva…" at bounding box center [605, 505] width 687 height 43
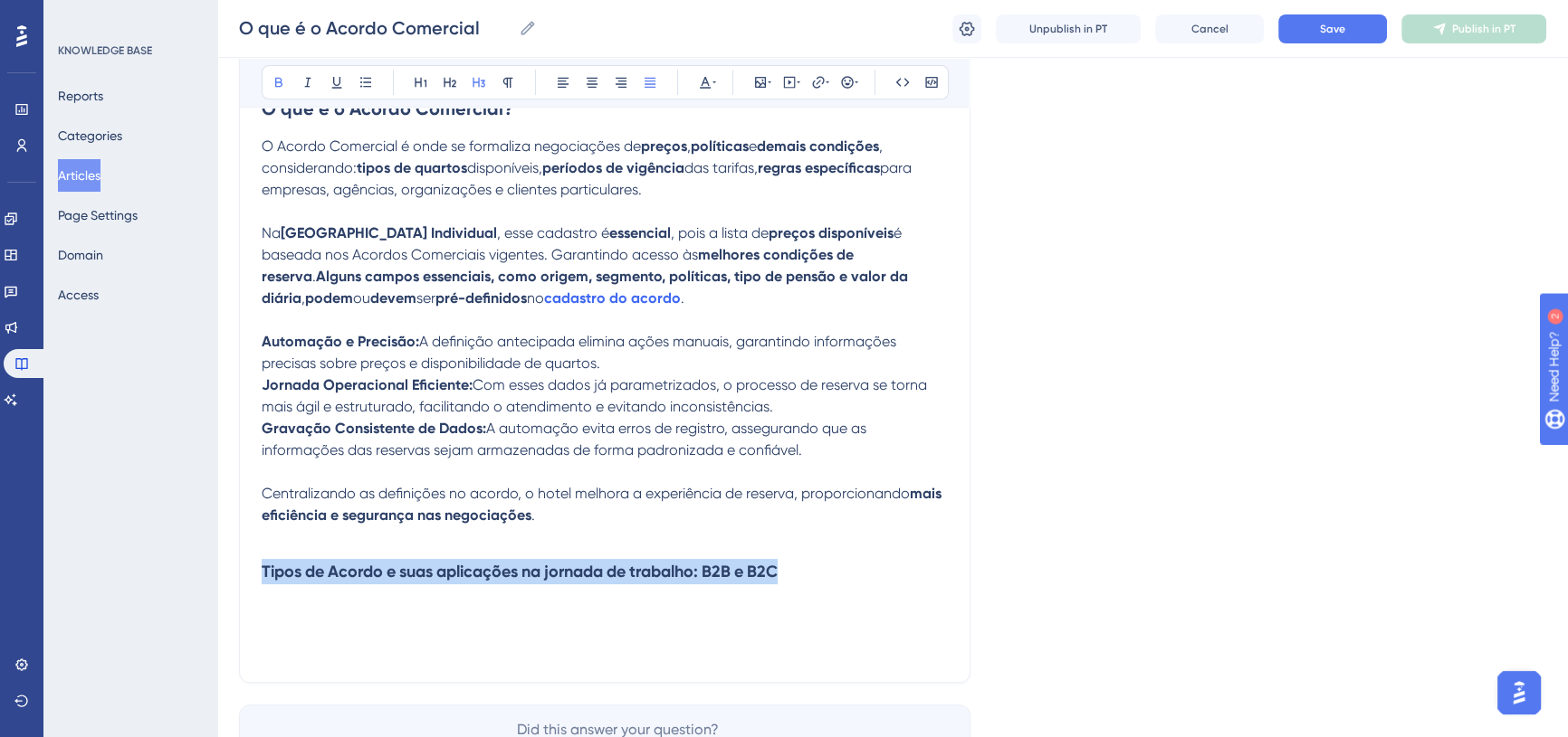
drag, startPoint x: 790, startPoint y: 571, endPoint x: 522, endPoint y: 178, distance: 475.7
click at [244, 578] on div "O que é o Acordo Comercial Bold Italic Underline Bullet Point Heading 1 Heading…" at bounding box center [605, 199] width 732 height 968
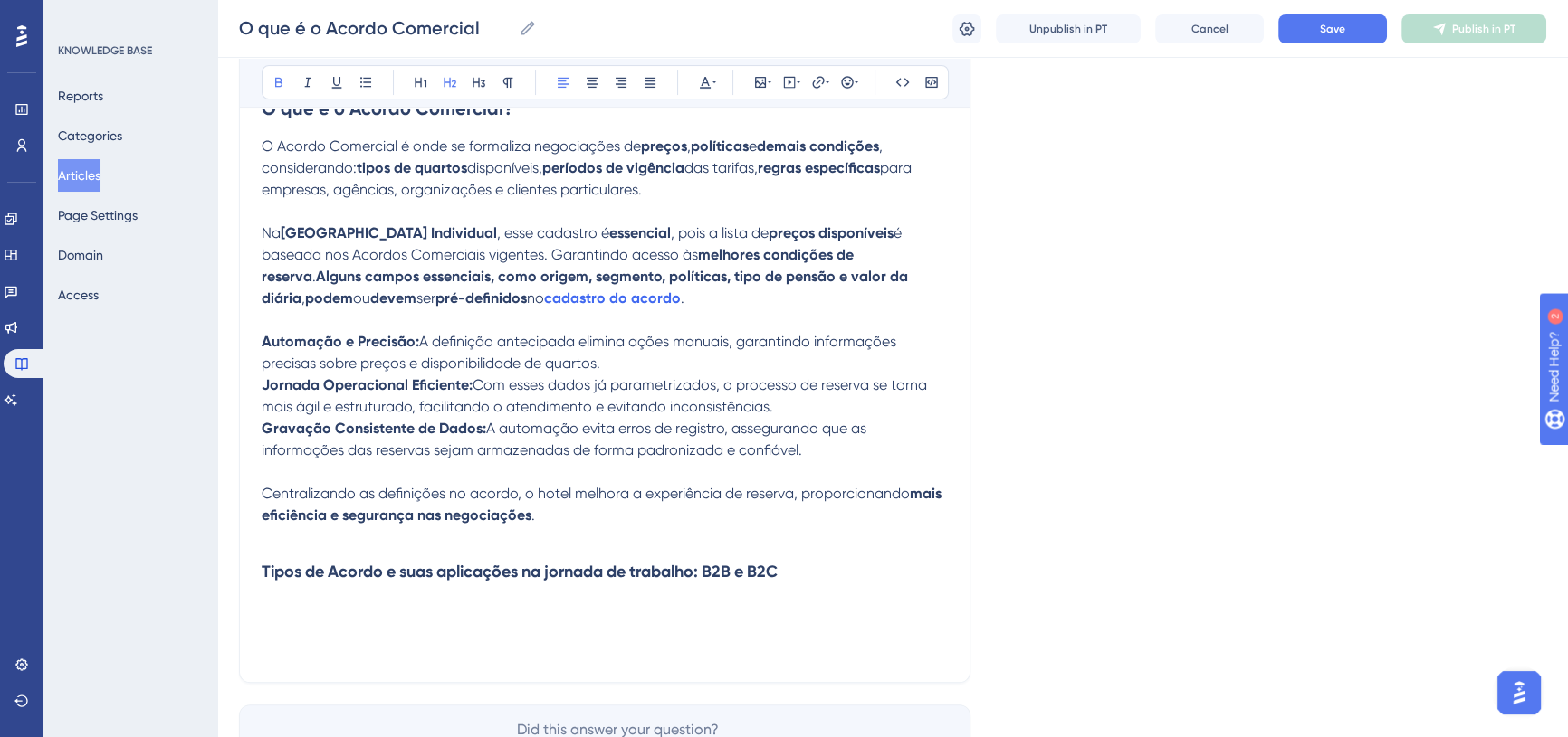
click at [467, 115] on strong "O que é o Acordo Comercial?" at bounding box center [388, 108] width 252 height 22
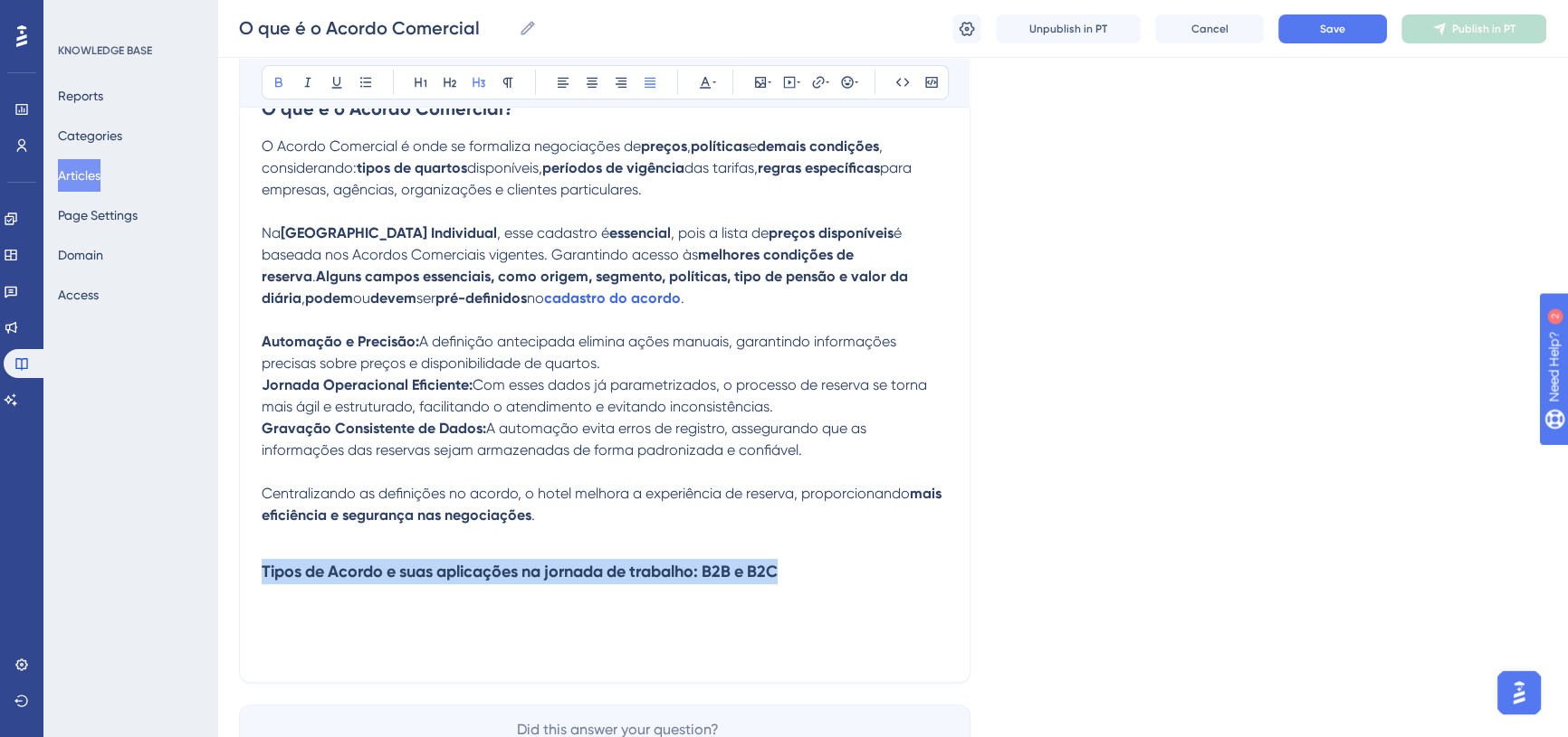
drag, startPoint x: 795, startPoint y: 579, endPoint x: 245, endPoint y: 578, distance: 550.0
click at [245, 578] on div "O que é o Acordo Comercial Bold Italic Underline Bullet Point Heading 1 Heading…" at bounding box center [605, 199] width 732 height 968
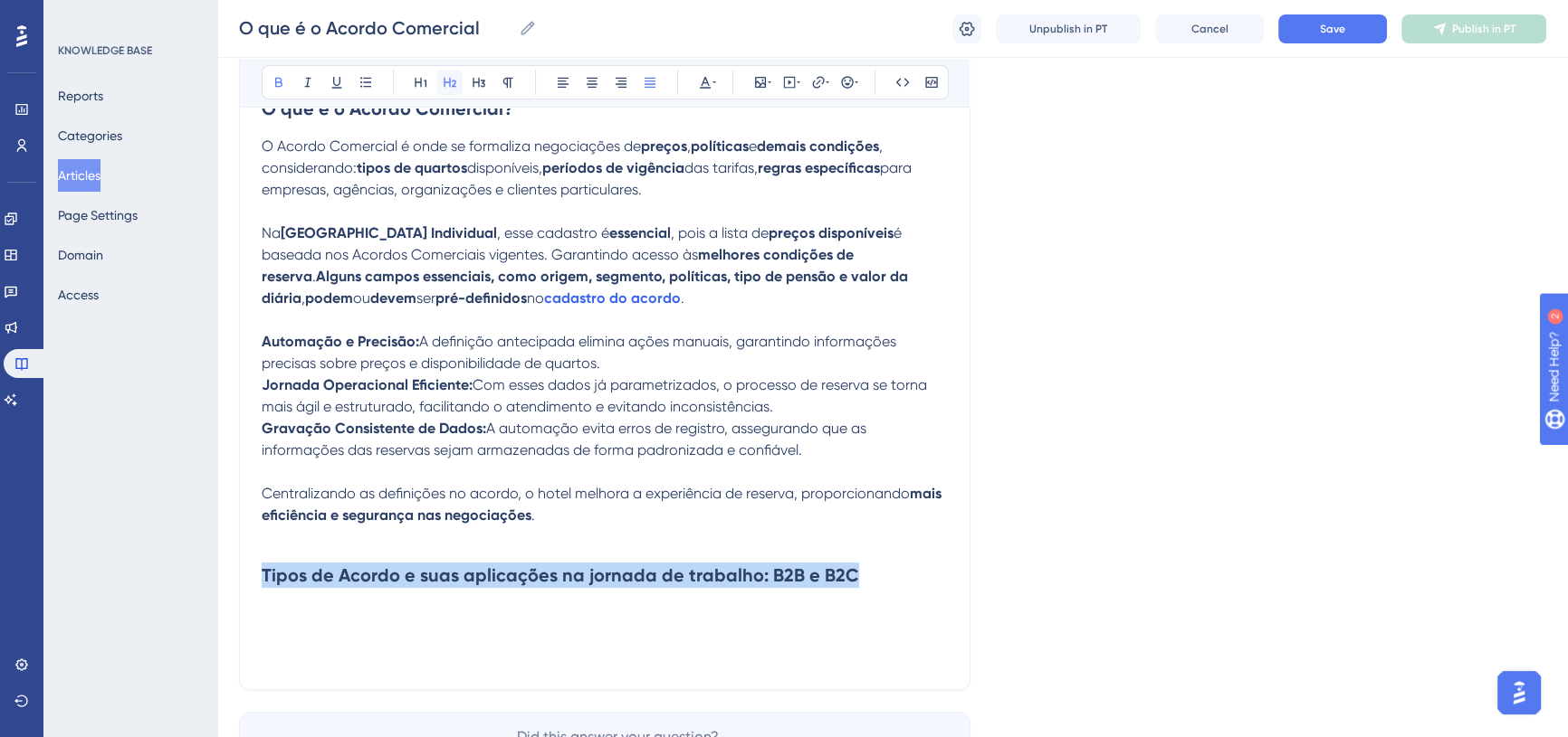
click at [457, 84] on button at bounding box center [450, 82] width 25 height 25
click at [652, 573] on strong "Tipos de Acordo e suas aplicações na jornada de trabalho: B2B e B2C" at bounding box center [560, 575] width 597 height 22
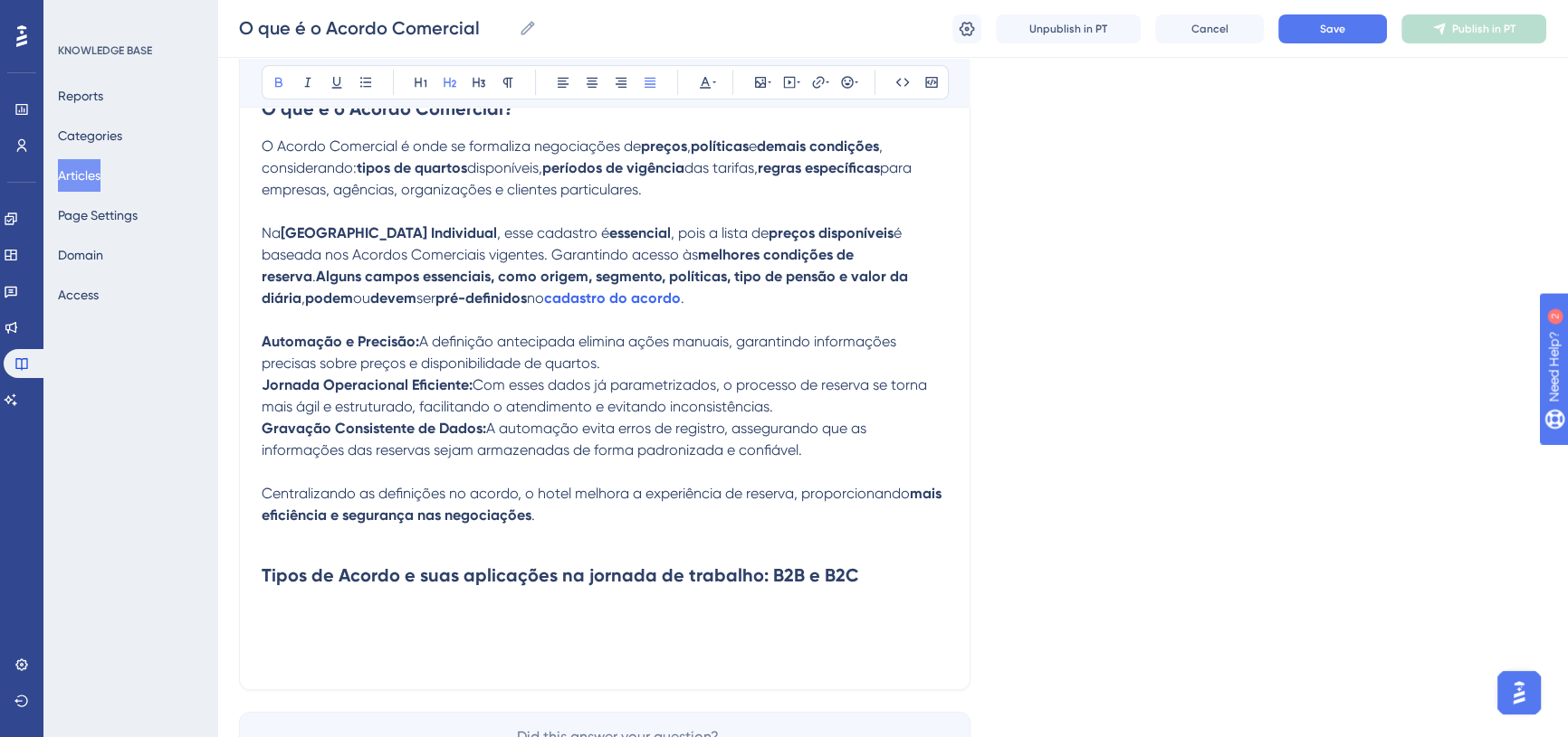
drag, startPoint x: 850, startPoint y: 573, endPoint x: 863, endPoint y: 578, distance: 13.9
click at [850, 572] on h2 "Tipos de Acordo e suas aplicações na jornada de trabalho: B2B e B2C" at bounding box center [605, 575] width 687 height 55
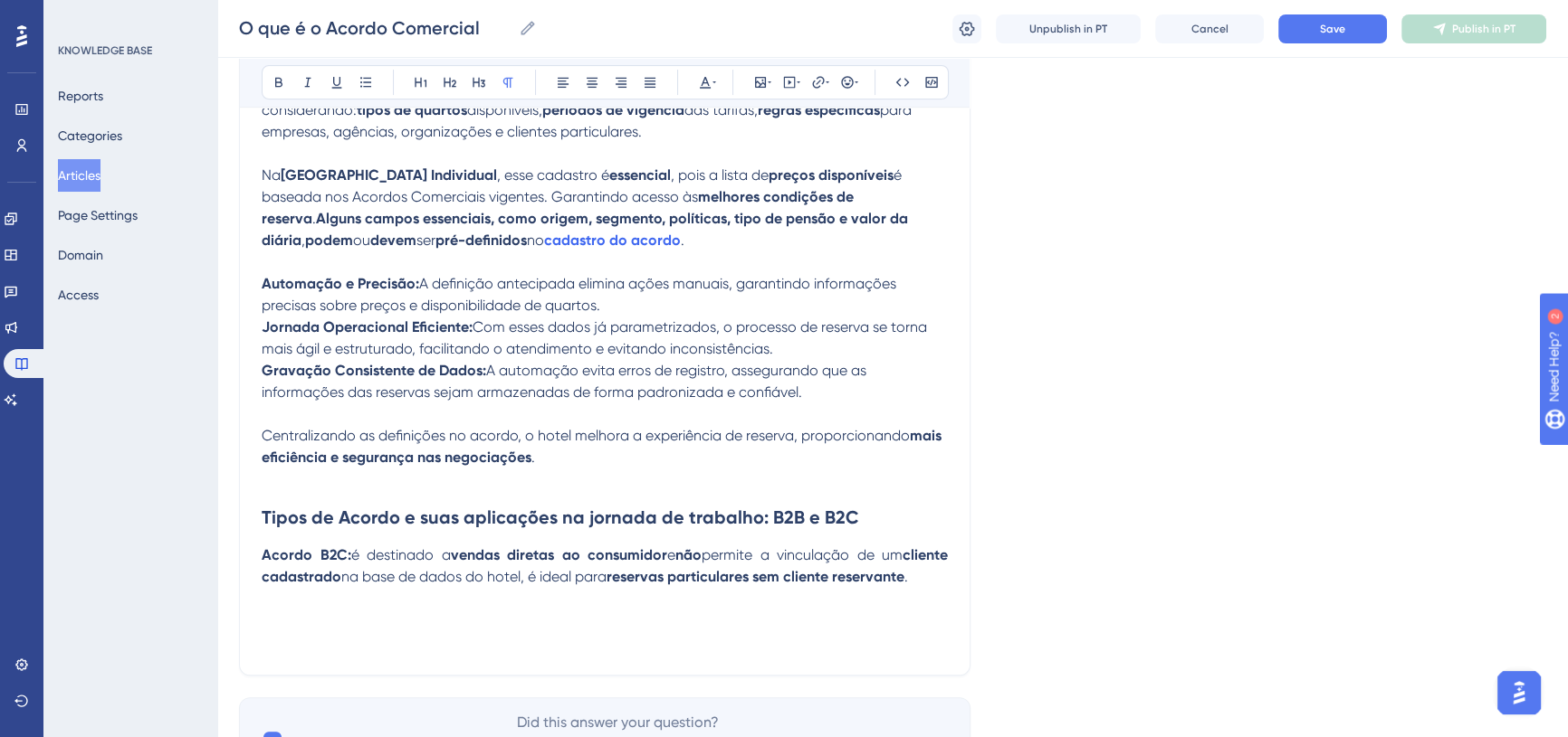
scroll to position [570, 0]
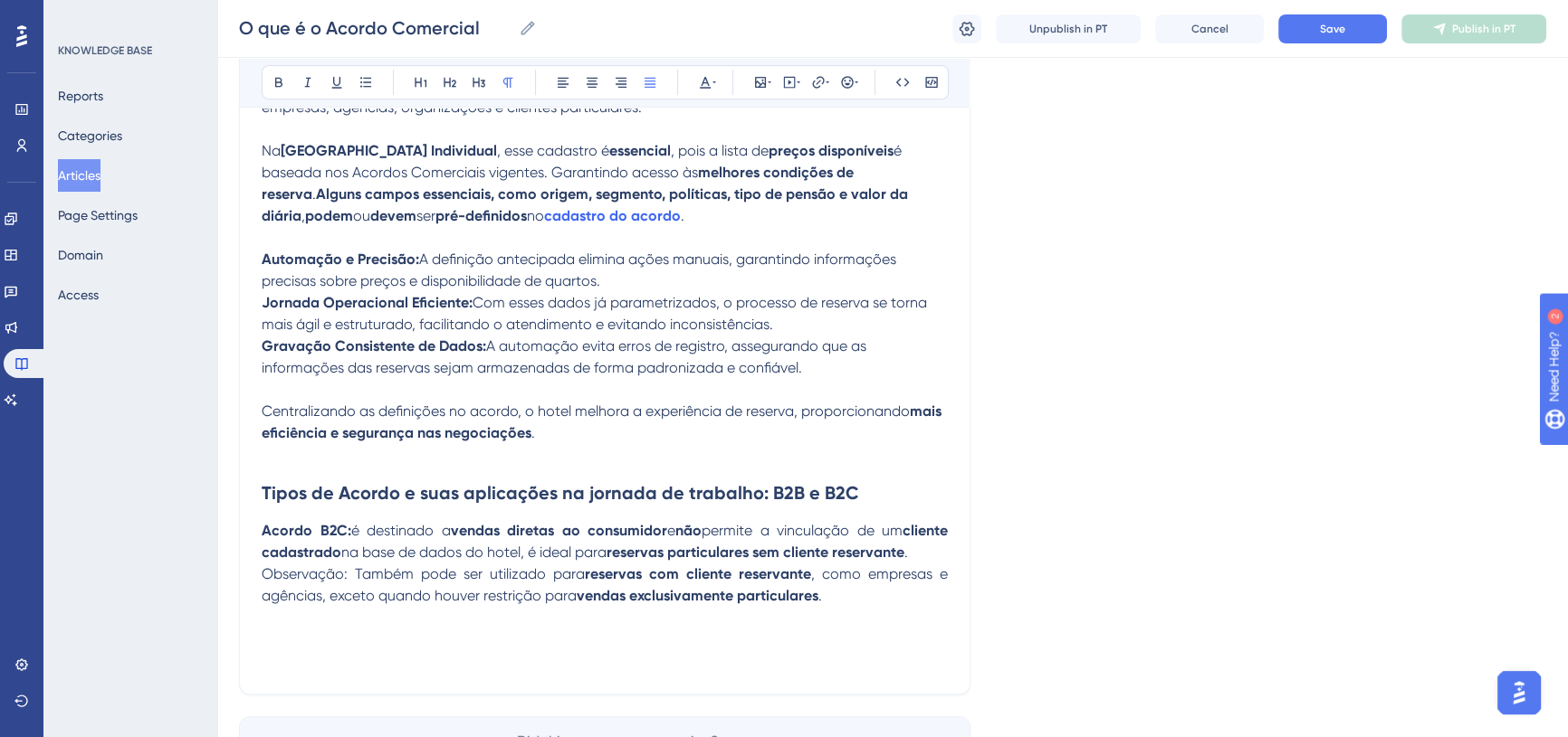
click at [262, 567] on span "Observação: Também pode ser utilizado para" at bounding box center [423, 574] width 324 height 17
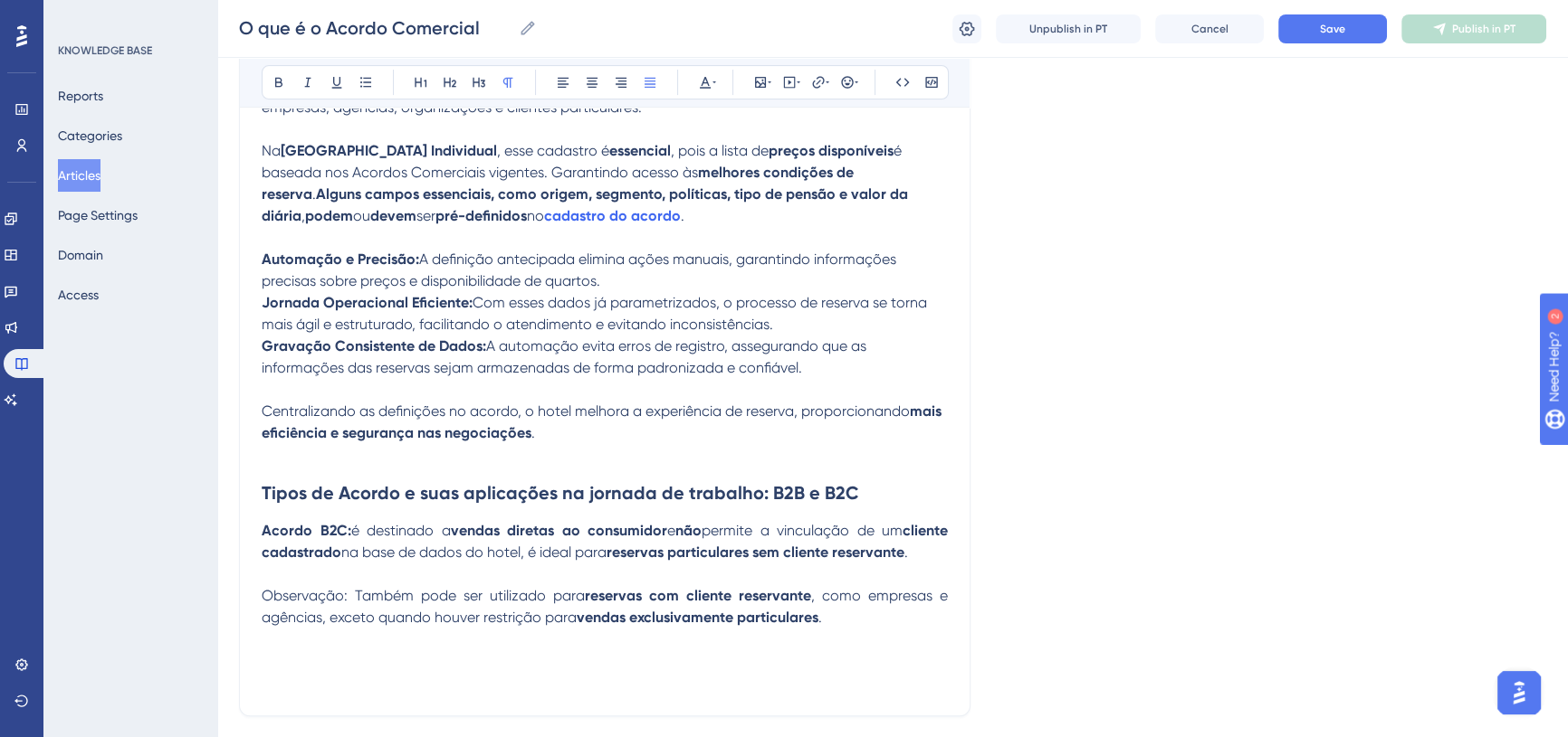
click at [853, 609] on p "Observação: Também pode ser utilizado para reservas com cliente reservante , co…" at bounding box center [605, 607] width 687 height 43
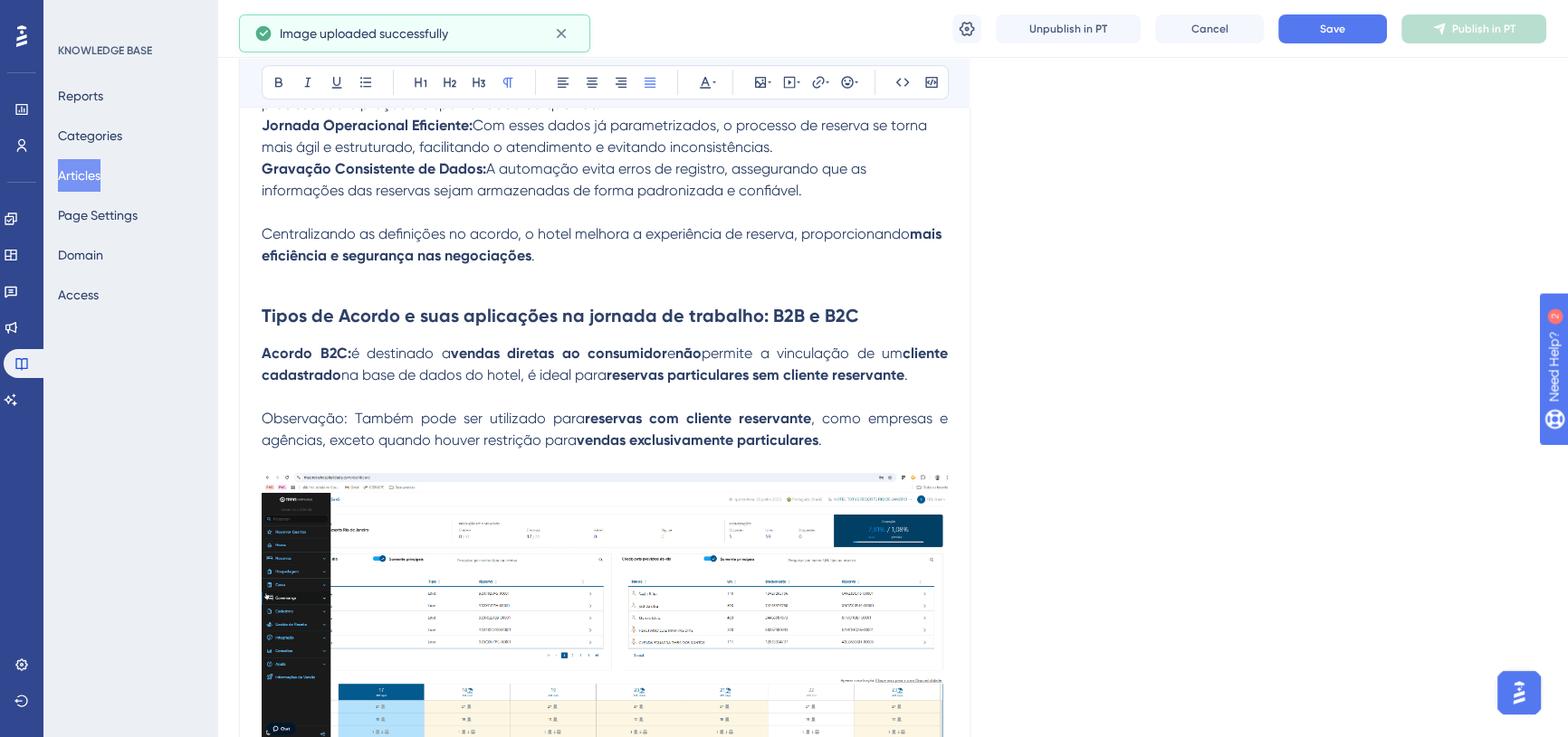
scroll to position [760, 0]
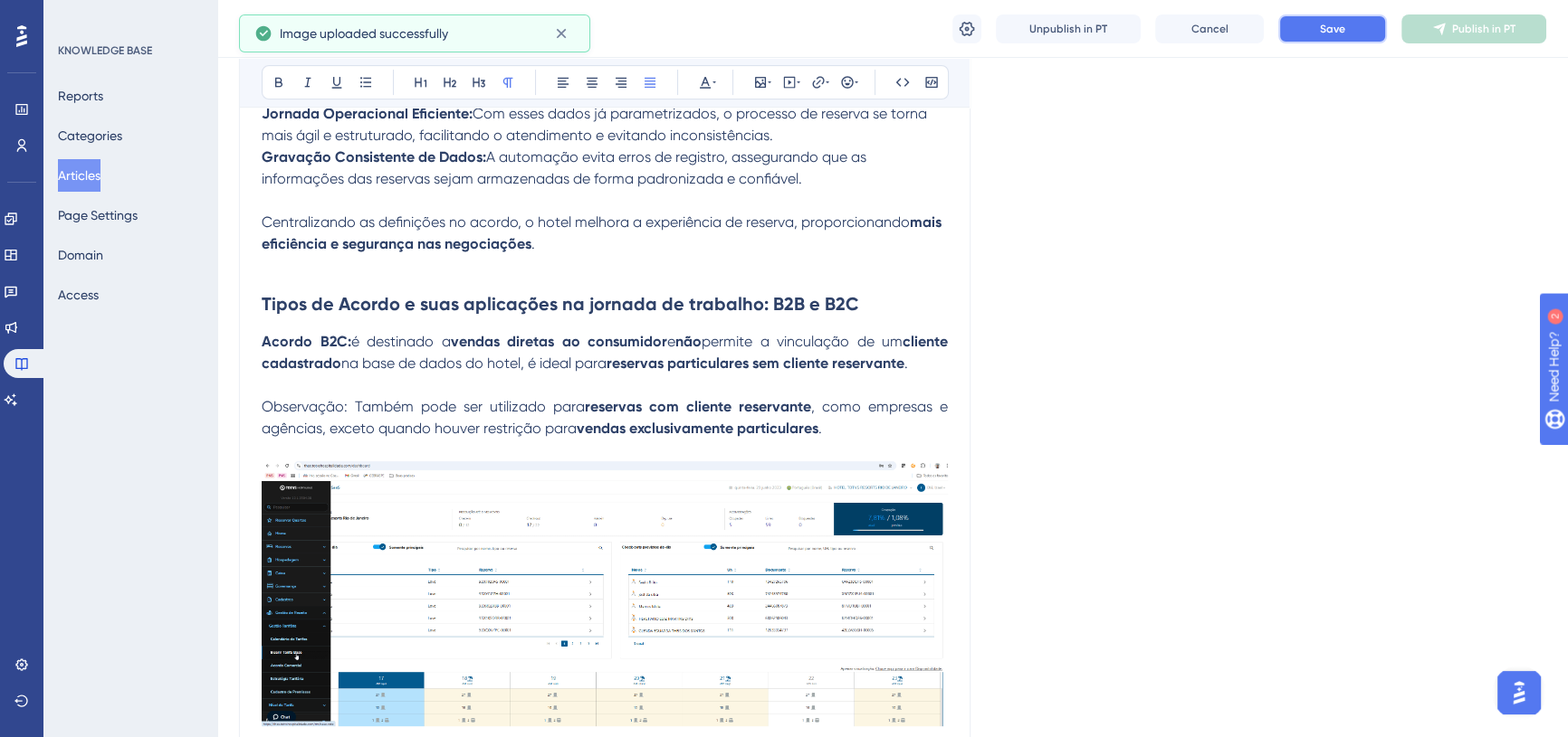
click at [1311, 31] on button "Save" at bounding box center [1333, 28] width 109 height 29
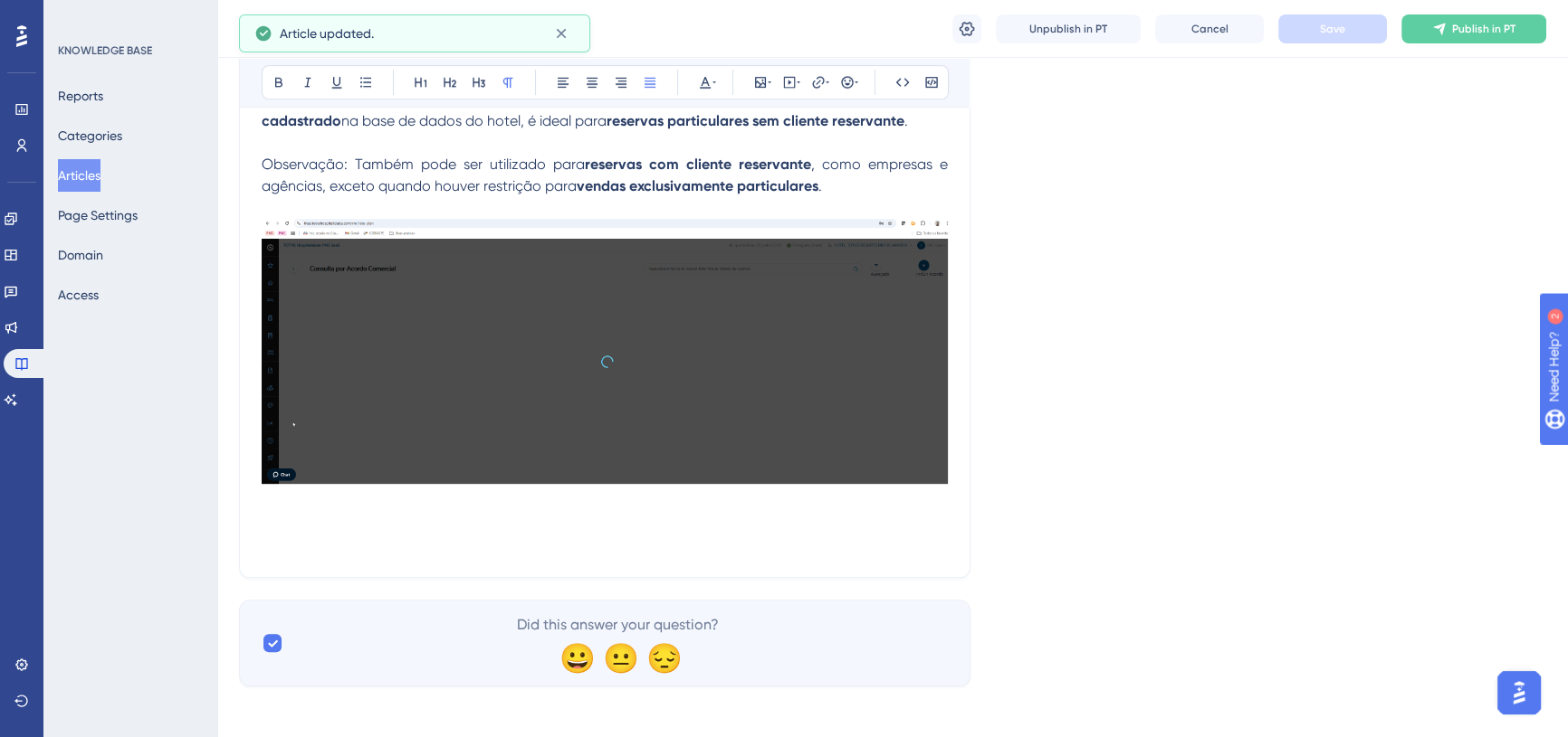
scroll to position [1008, 0]
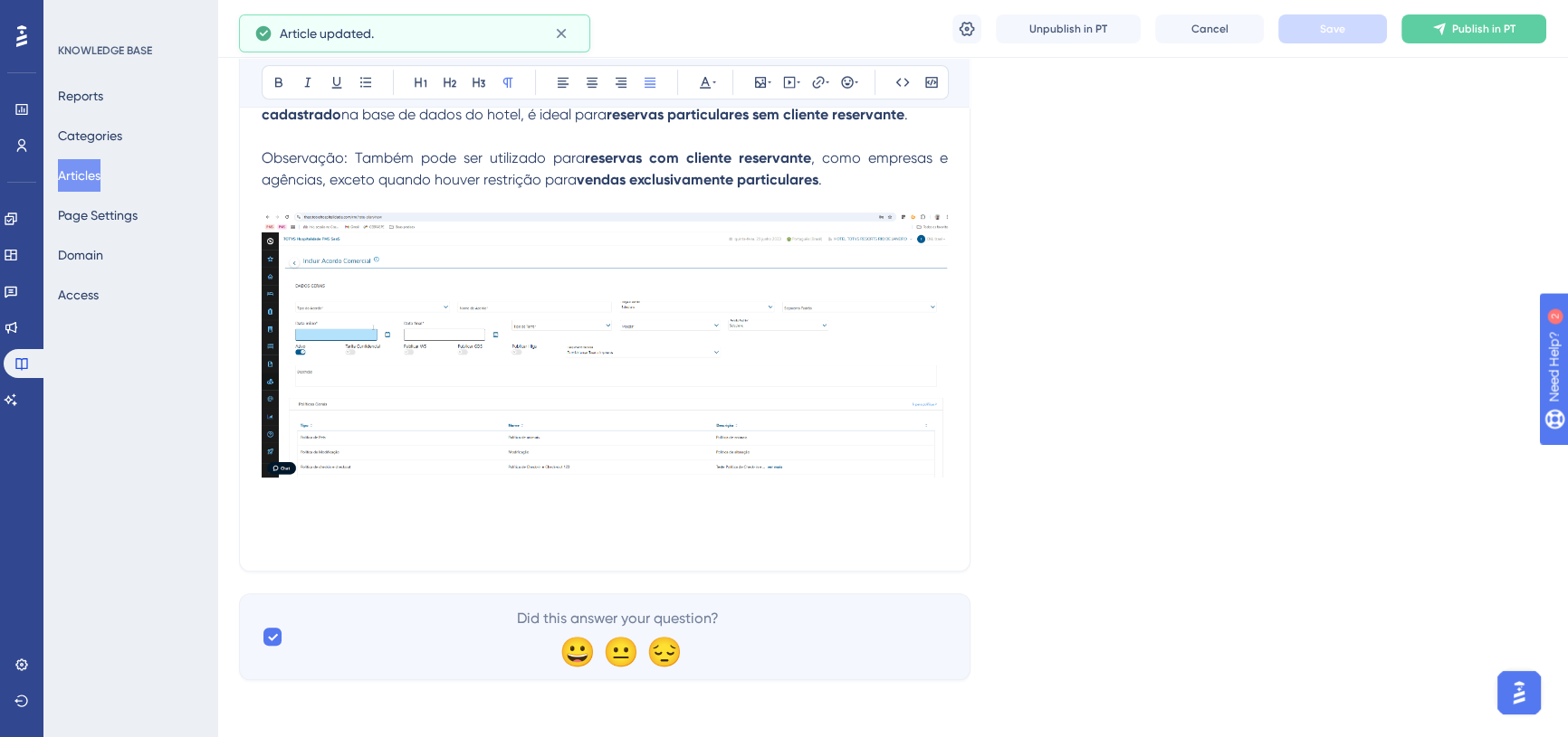
click at [904, 511] on p at bounding box center [605, 516] width 687 height 22
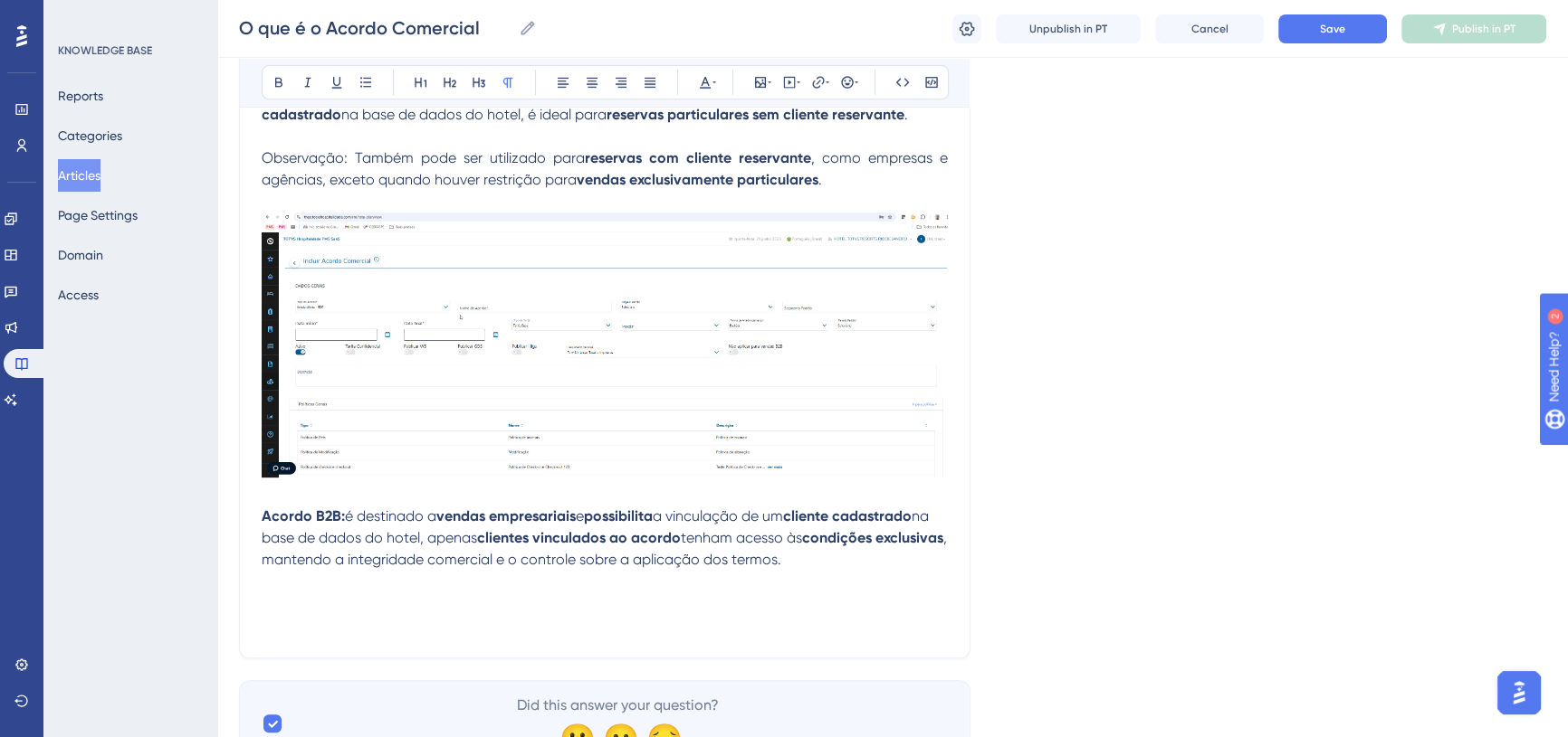
scroll to position [1023, 0]
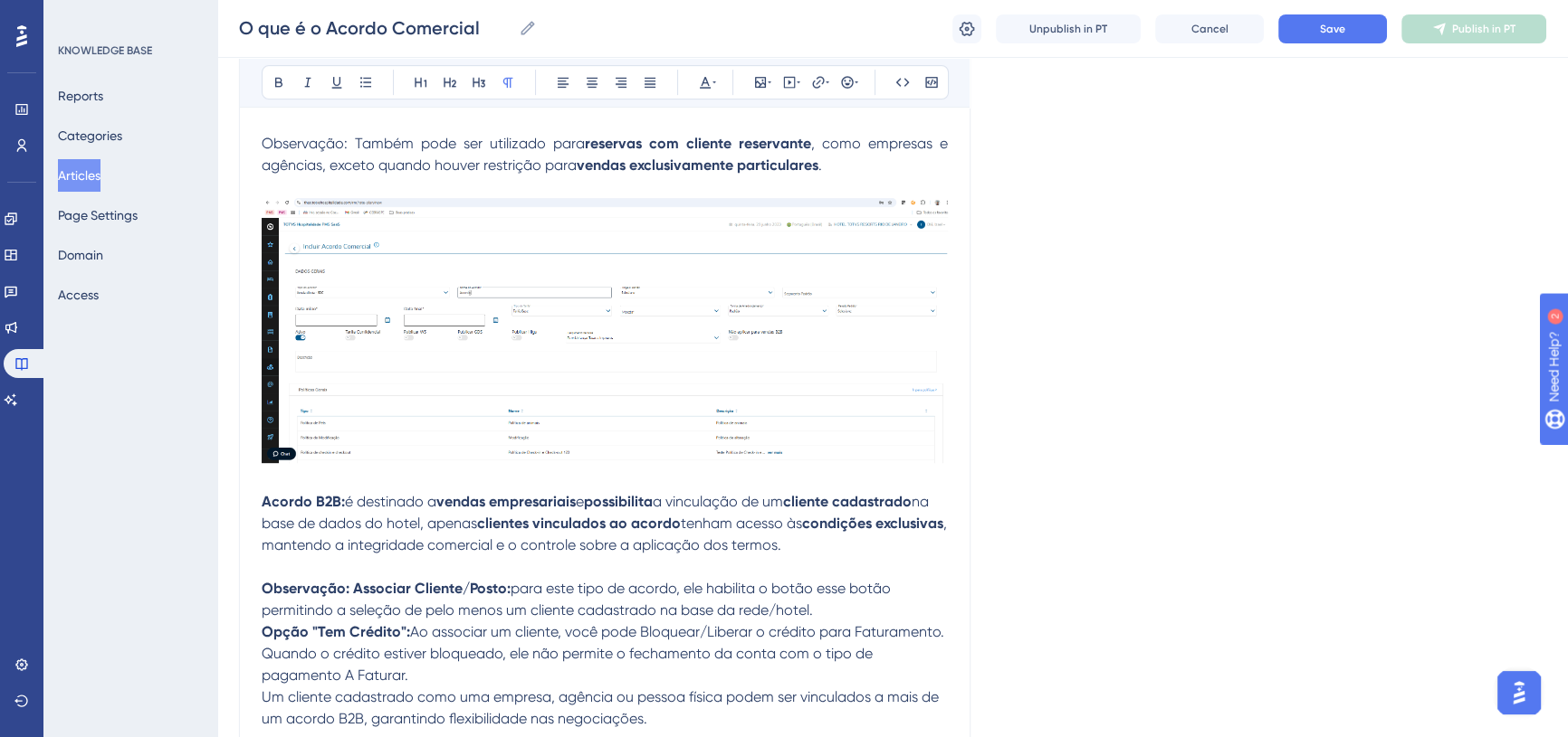
click at [310, 587] on strong "Observação: Associar Cliente/Posto:" at bounding box center [386, 588] width 249 height 17
click at [311, 587] on strong "Observação: Associar Cliente/Posto:" at bounding box center [386, 588] width 249 height 17
drag, startPoint x: 353, startPoint y: 586, endPoint x: 251, endPoint y: 586, distance: 102.0
click at [282, 82] on icon at bounding box center [278, 82] width 14 height 14
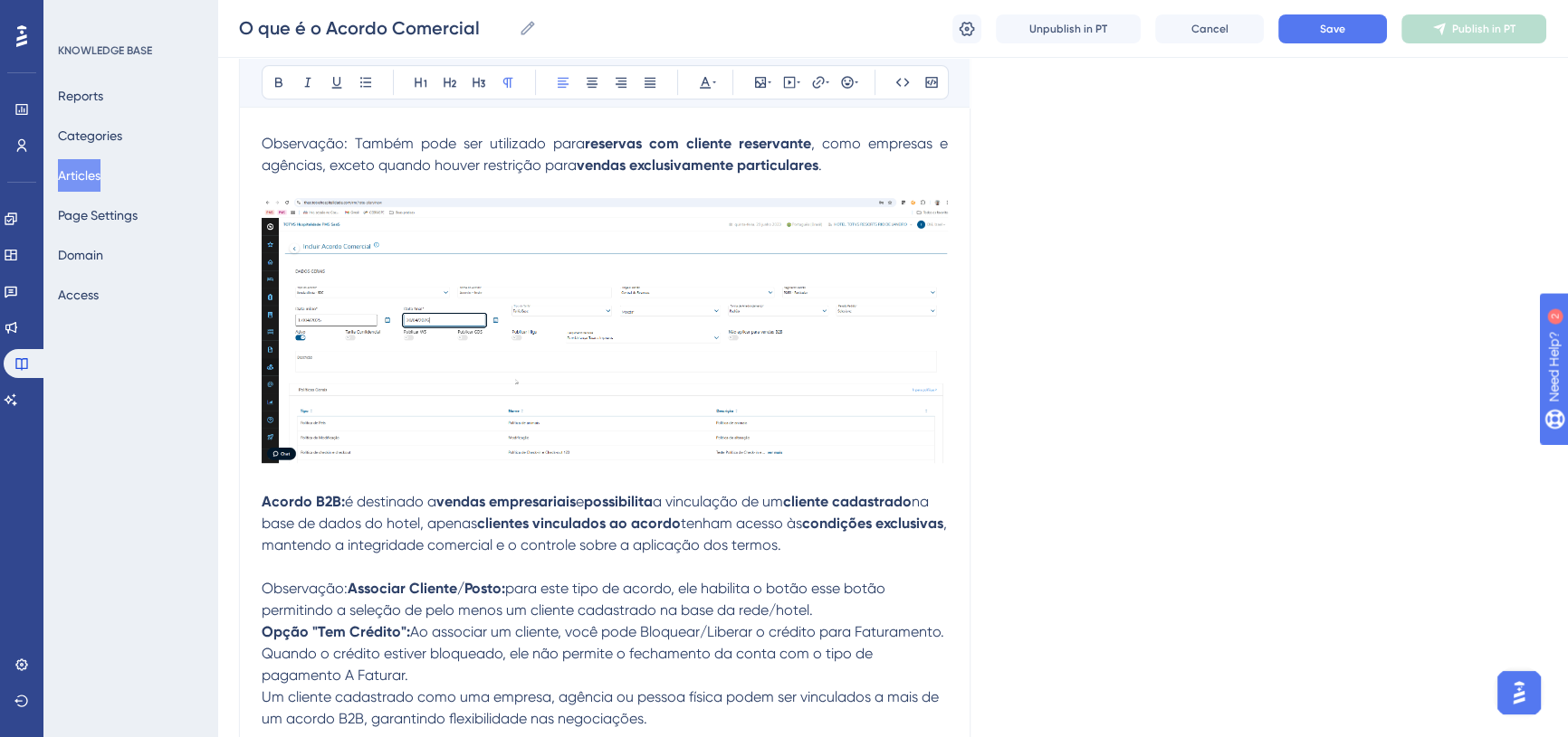
click at [353, 616] on span "para este tipo de acordo, ele habilita o botão esse botão permitindo a seleção …" at bounding box center [575, 599] width 627 height 39
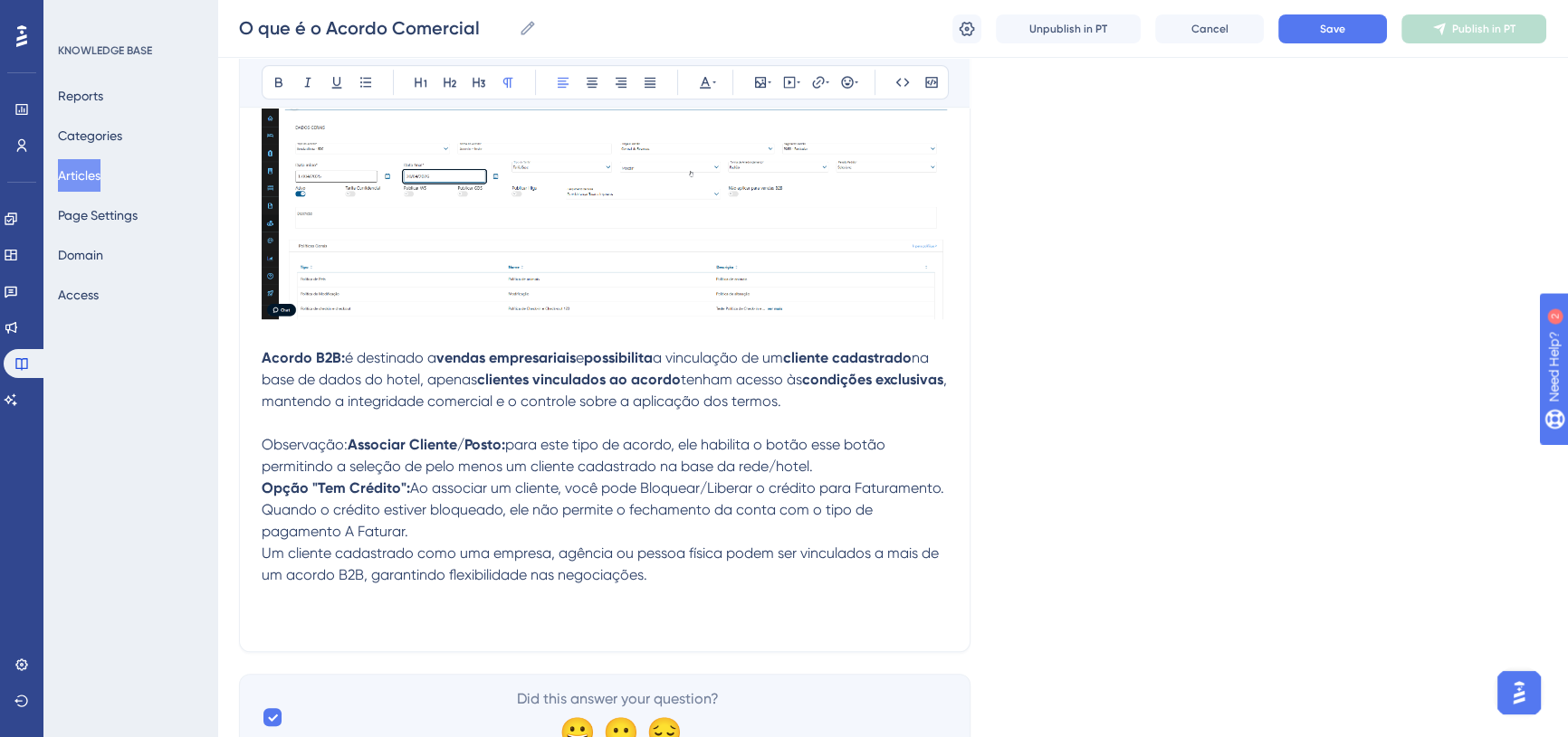
scroll to position [1186, 0]
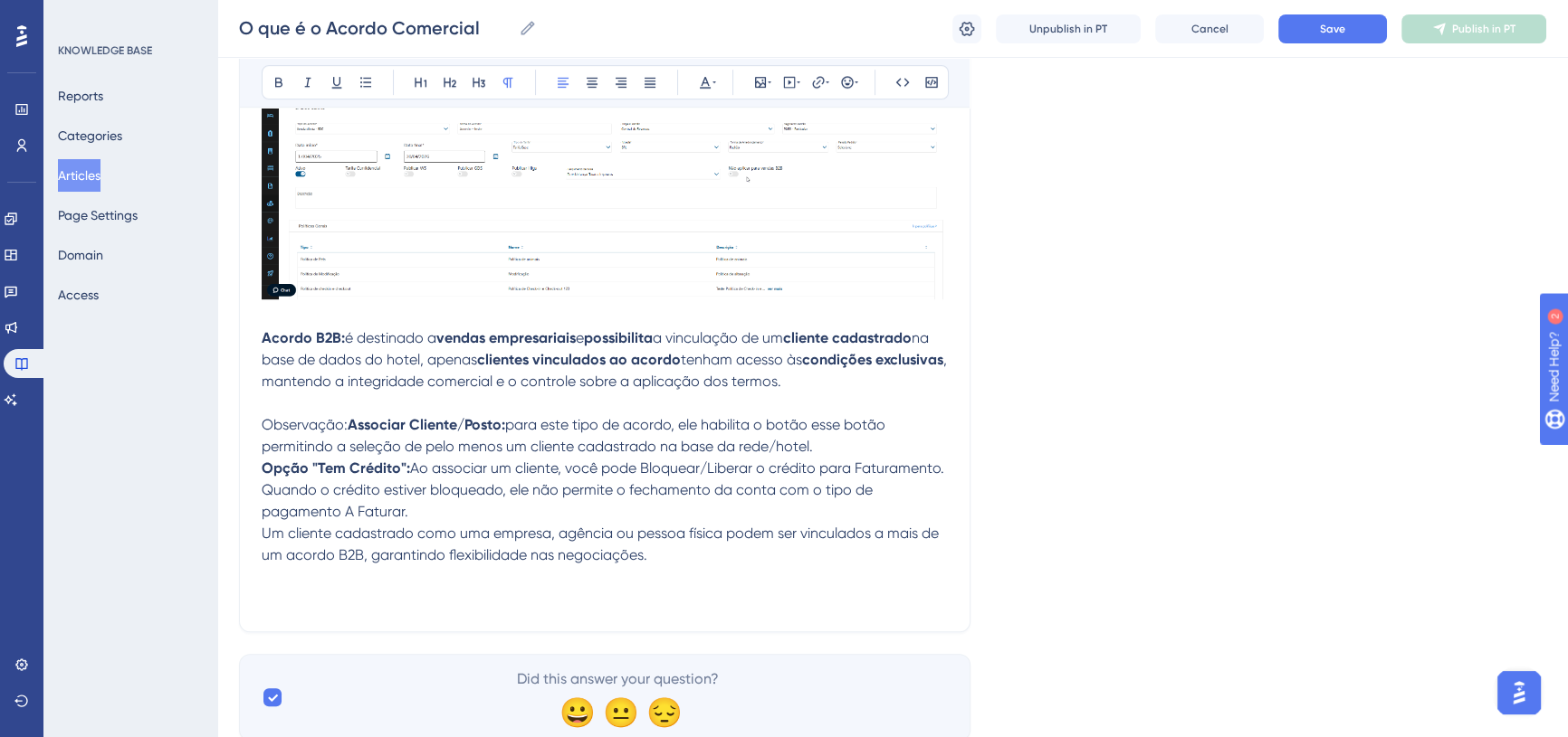
click at [510, 423] on span "para este tipo de acordo, ele habilita o botão esse botão permitindo a seleção …" at bounding box center [575, 435] width 627 height 39
click at [410, 465] on span "Ao associar um cliente, você pode Bloquear/Liberar o crédito para Faturamento." at bounding box center [677, 468] width 534 height 17
drag, startPoint x: 703, startPoint y: 422, endPoint x: 753, endPoint y: 432, distance: 51.0
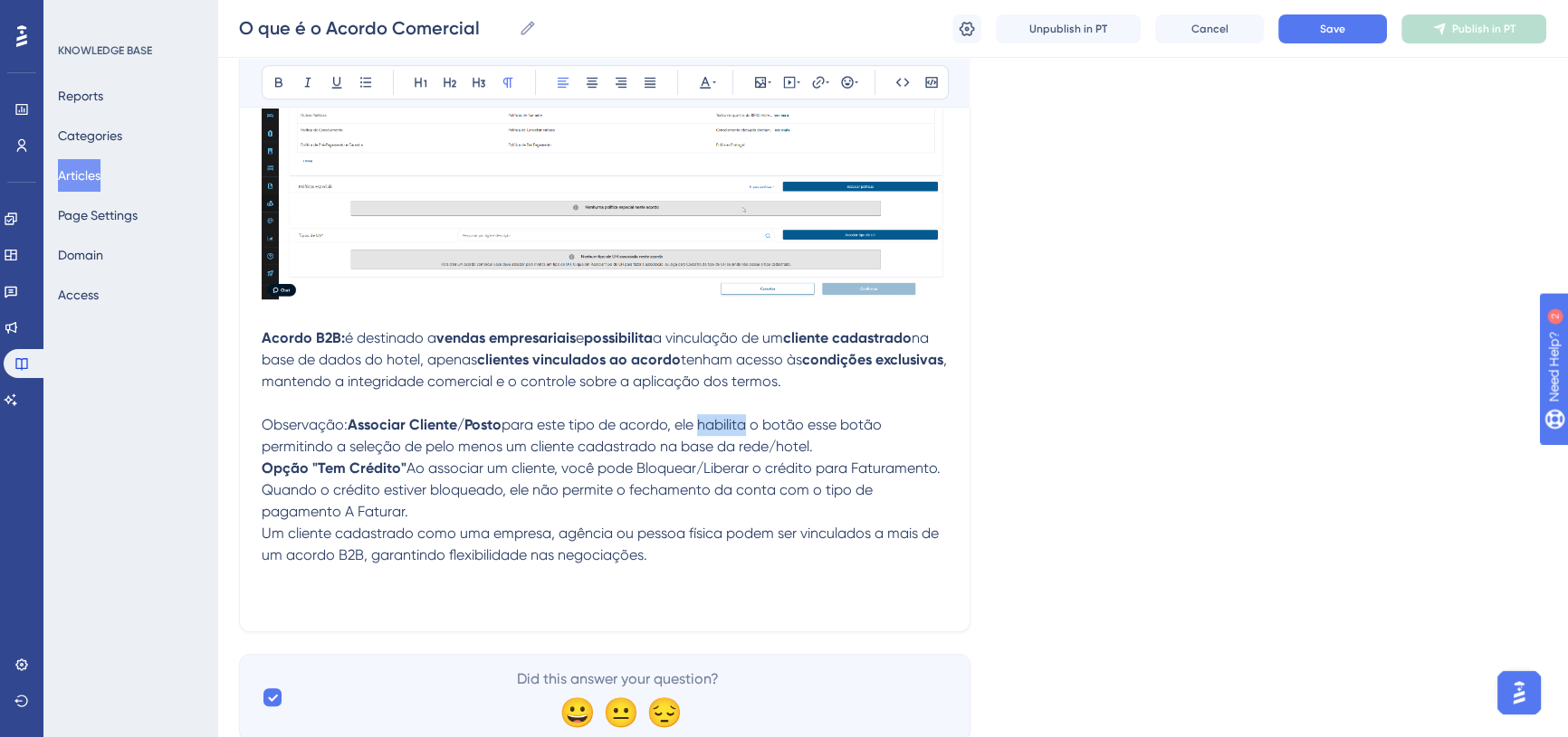
click at [753, 432] on p "Observação: Associar Cliente/Posto para este tipo de acordo, ele habilita o bot…" at bounding box center [605, 436] width 687 height 43
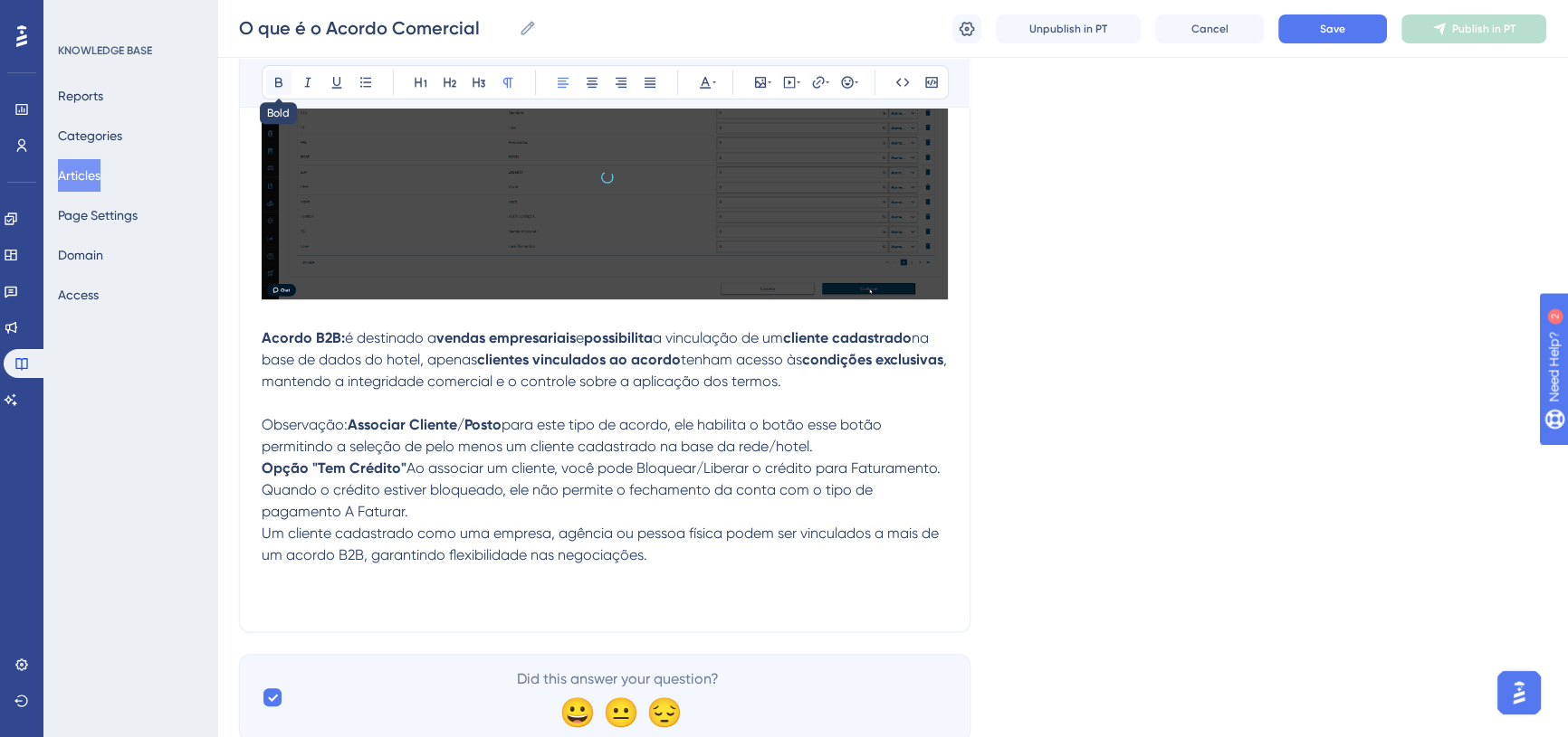
click at [278, 84] on icon at bounding box center [278, 82] width 14 height 14
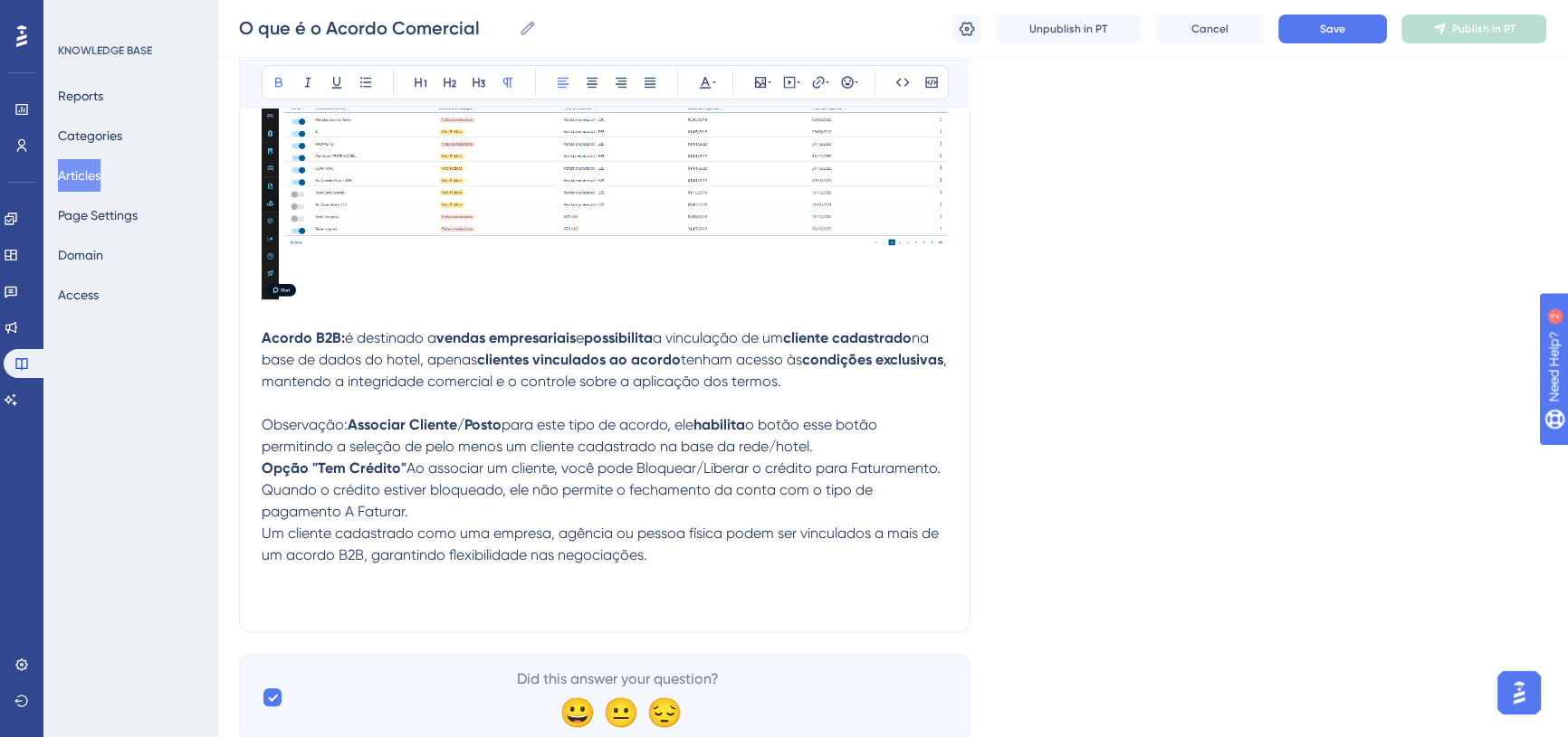
click at [782, 424] on span "o botão esse botão permitindo a seleção de pelo menos um cliente cadastrado na …" at bounding box center [571, 435] width 619 height 39
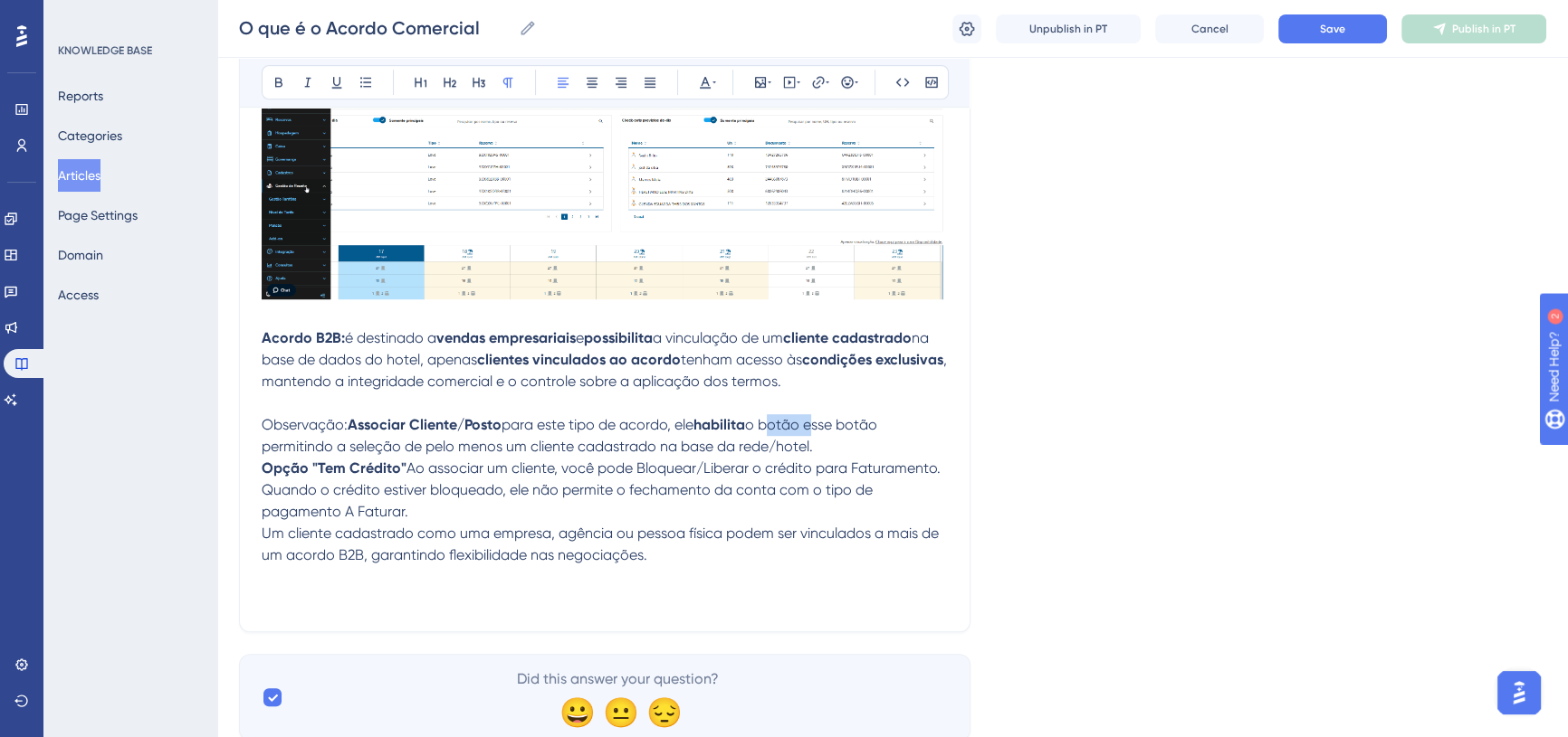
click at [782, 424] on span "o botão esse botão permitindo a seleção de pelo menos um cliente cadastrado na …" at bounding box center [571, 435] width 619 height 39
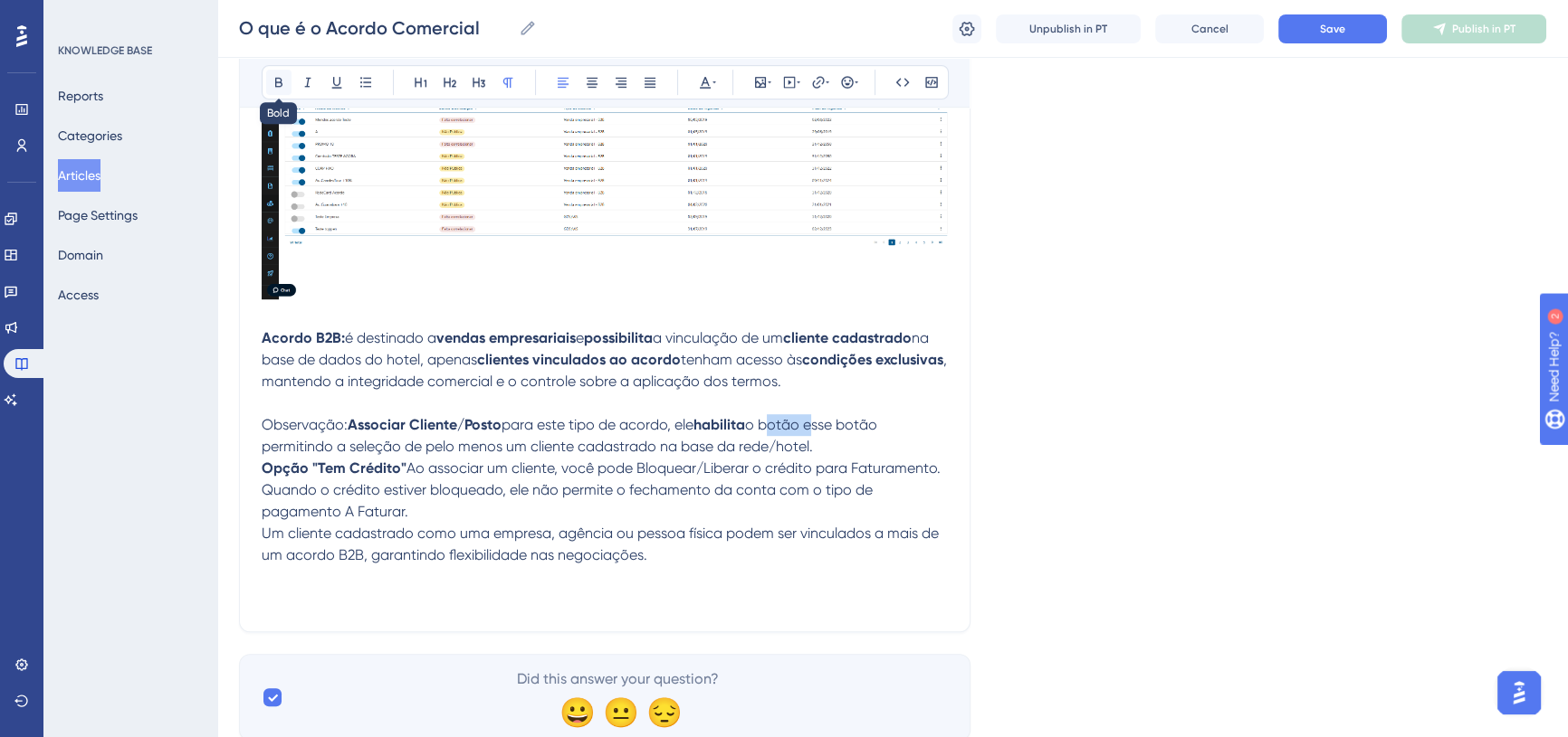
click at [276, 84] on icon at bounding box center [279, 83] width 8 height 10
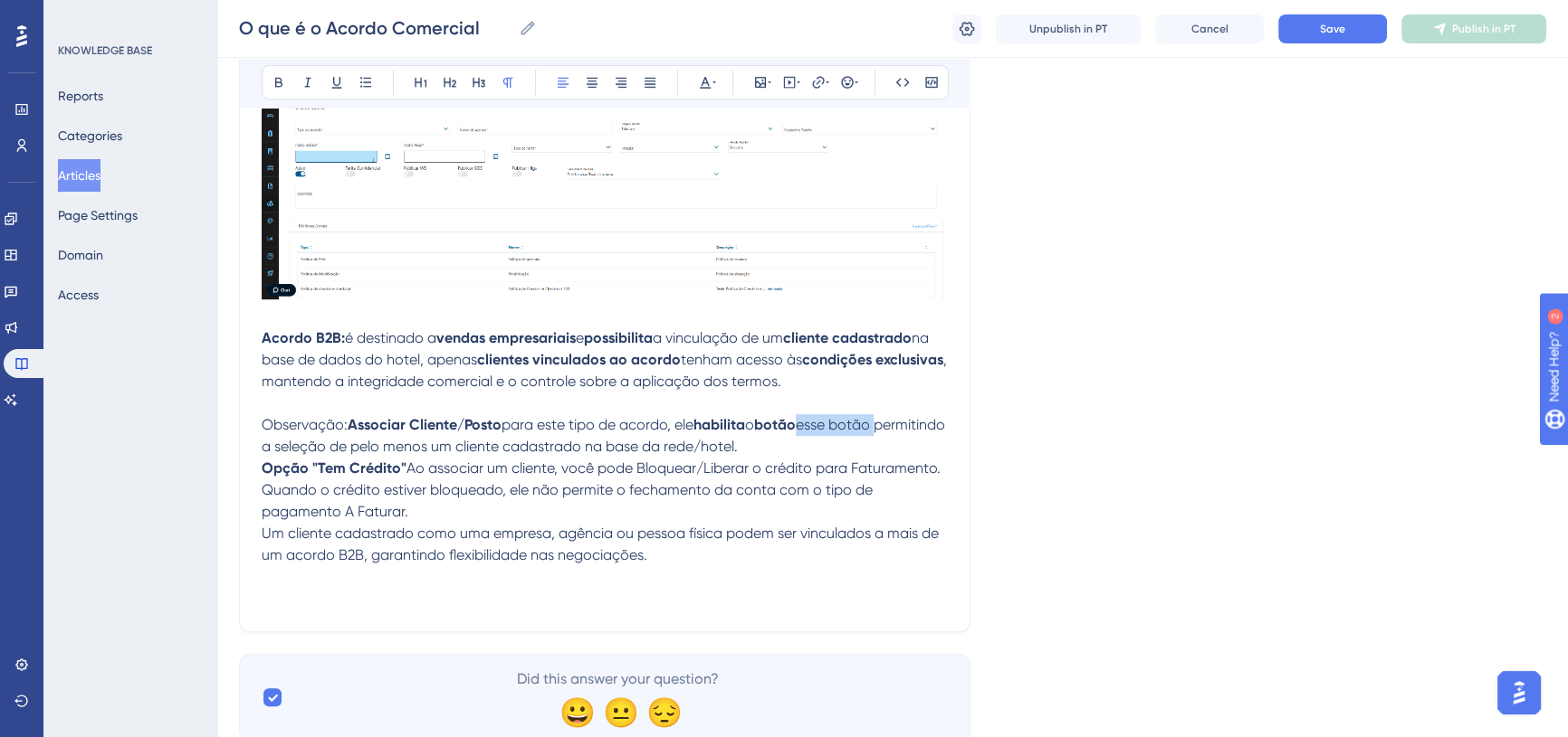
drag, startPoint x: 816, startPoint y: 424, endPoint x: 891, endPoint y: 422, distance: 75.0
click at [891, 422] on span "esse botão permitindo a seleção de pelo menos um cliente cadastrado na base da …" at bounding box center [605, 435] width 688 height 39
click at [832, 423] on strong "botão para" at bounding box center [793, 425] width 78 height 17
click at [832, 429] on strong "botão para" at bounding box center [793, 425] width 78 height 17
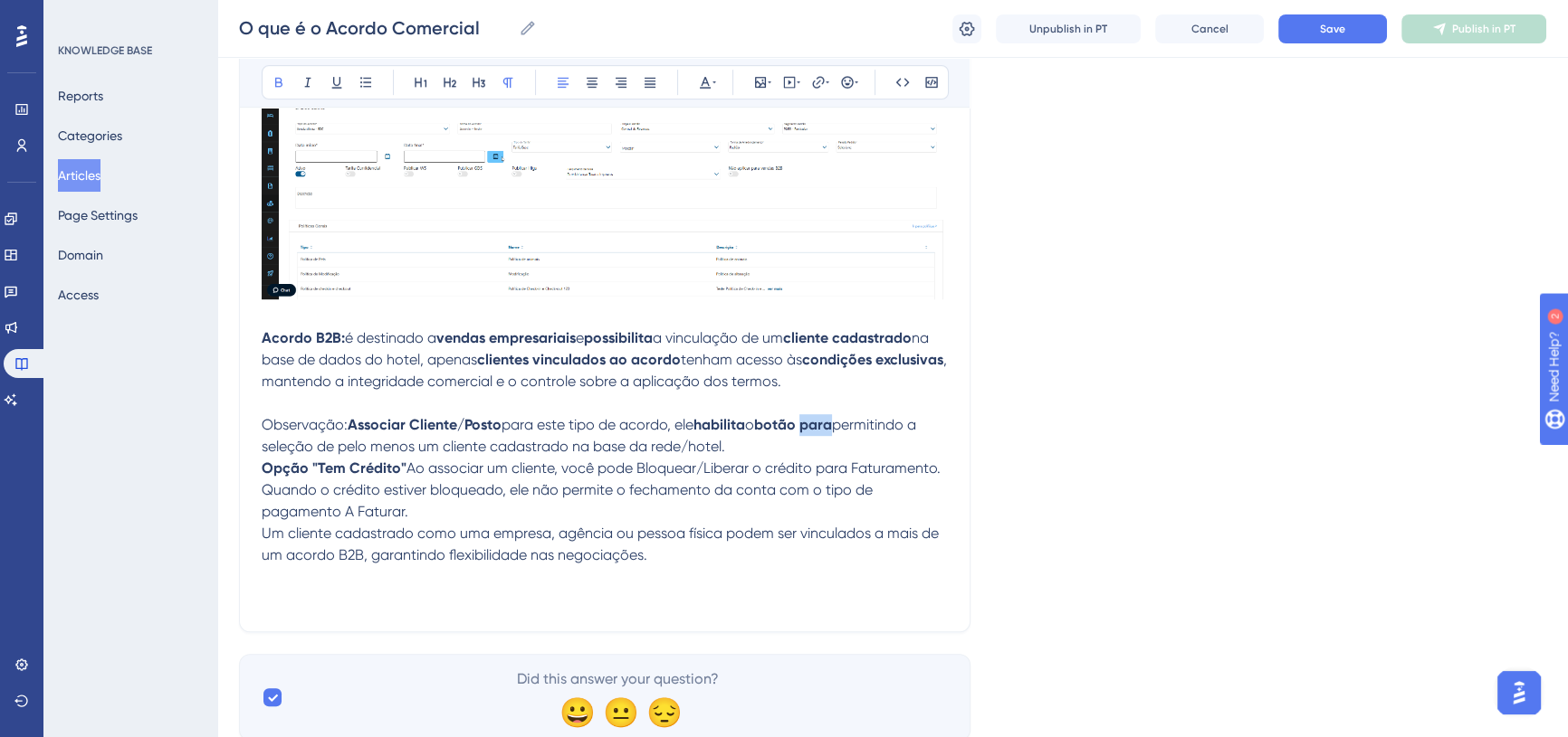
click at [832, 429] on strong "botão para" at bounding box center [793, 425] width 78 height 17
click at [272, 80] on icon at bounding box center [278, 82] width 14 height 14
click at [919, 424] on span "permitindo a seleção de pelo menos um cliente cadastrado na base da rede/hotel." at bounding box center [590, 435] width 657 height 39
click at [289, 451] on span "permitir a seleção de pelo menos um cliente cadastrado na base da rede/hotel." at bounding box center [579, 435] width 636 height 39
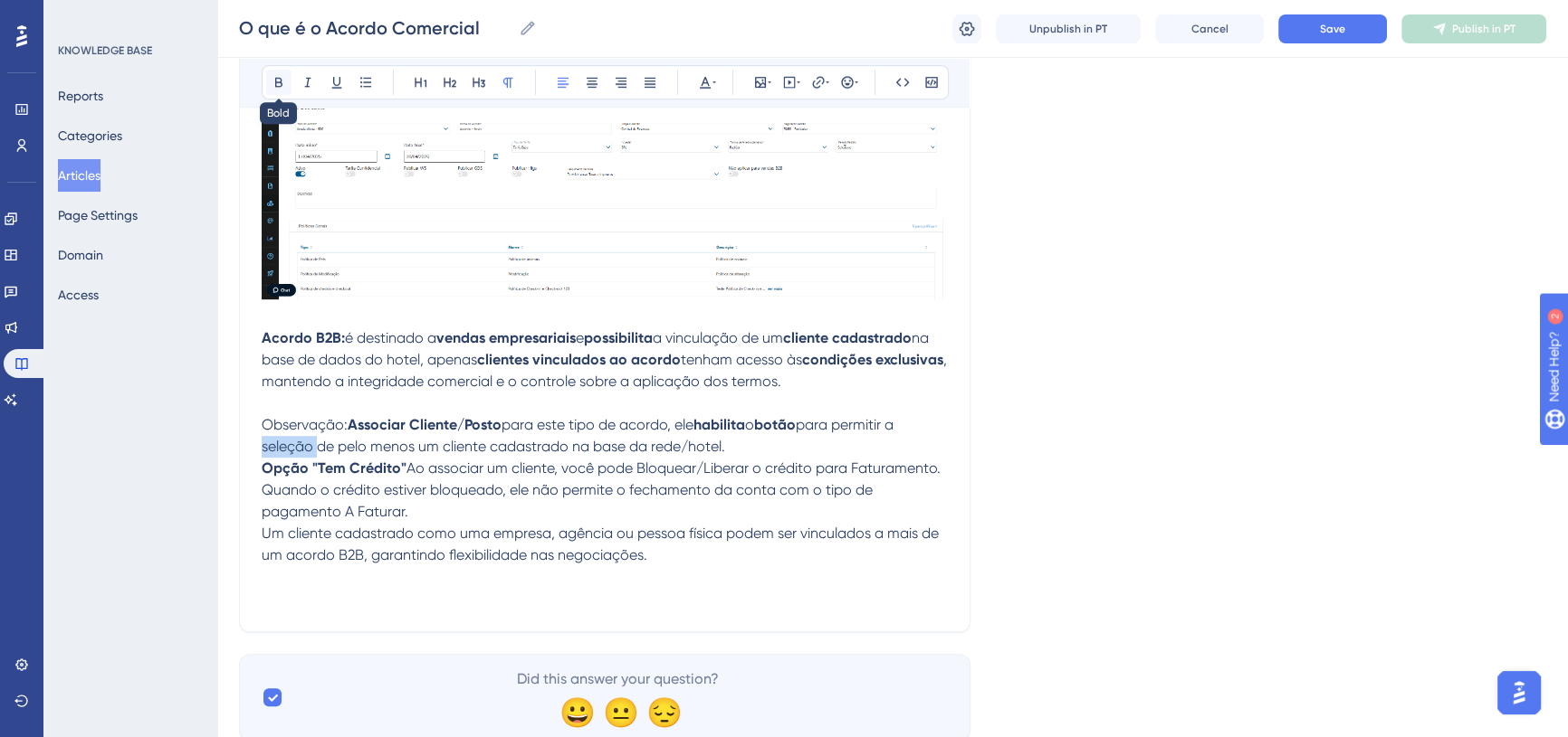
click at [276, 75] on icon at bounding box center [278, 82] width 14 height 14
click at [409, 491] on span "Quando o crédito estiver bloqueado, ele não permite o fechamento da conta com o…" at bounding box center [569, 500] width 615 height 39
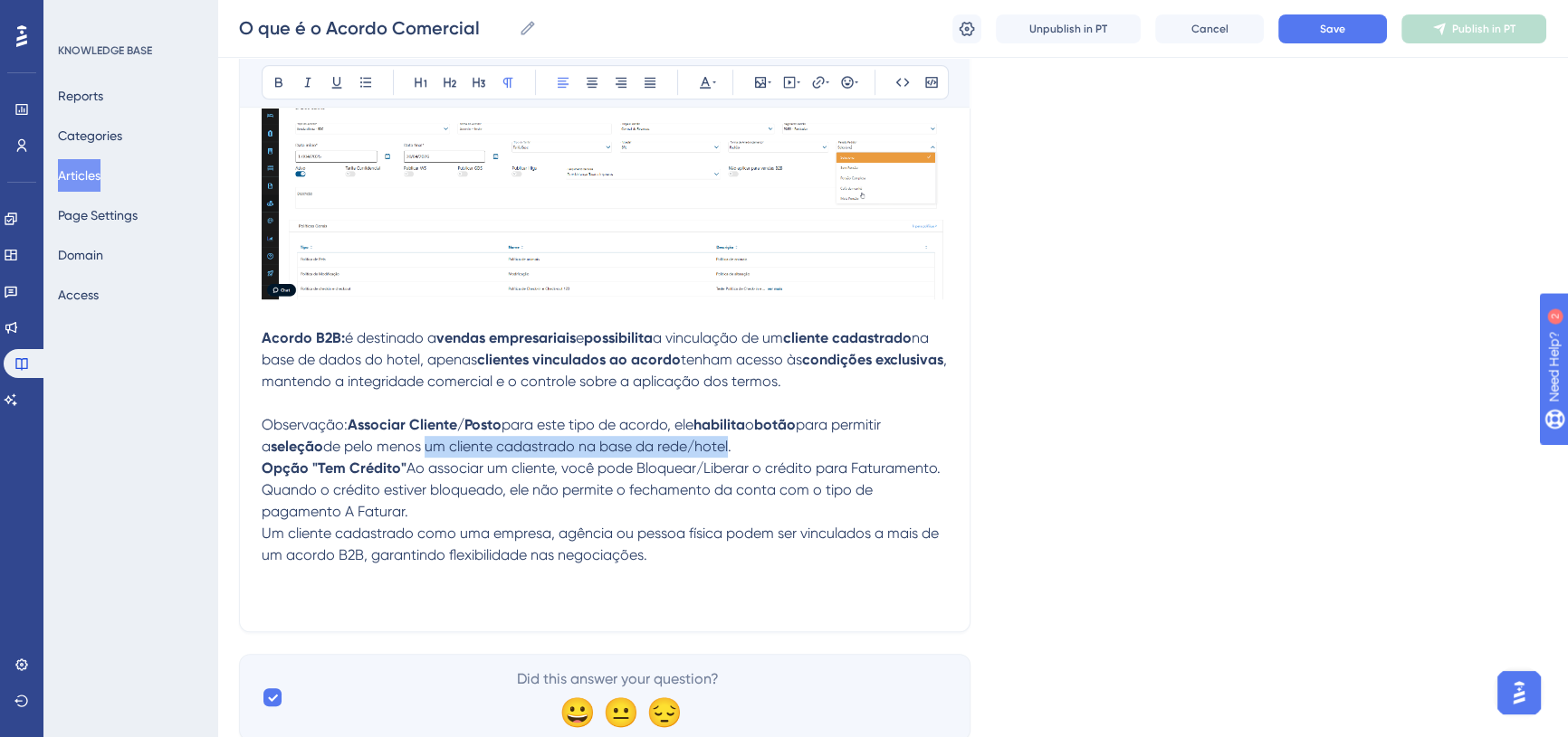
drag, startPoint x: 419, startPoint y: 443, endPoint x: 724, endPoint y: 438, distance: 305.0
click at [724, 438] on span "de pelo menos um cliente cadastrado na base da rede/hotel." at bounding box center [528, 447] width 408 height 17
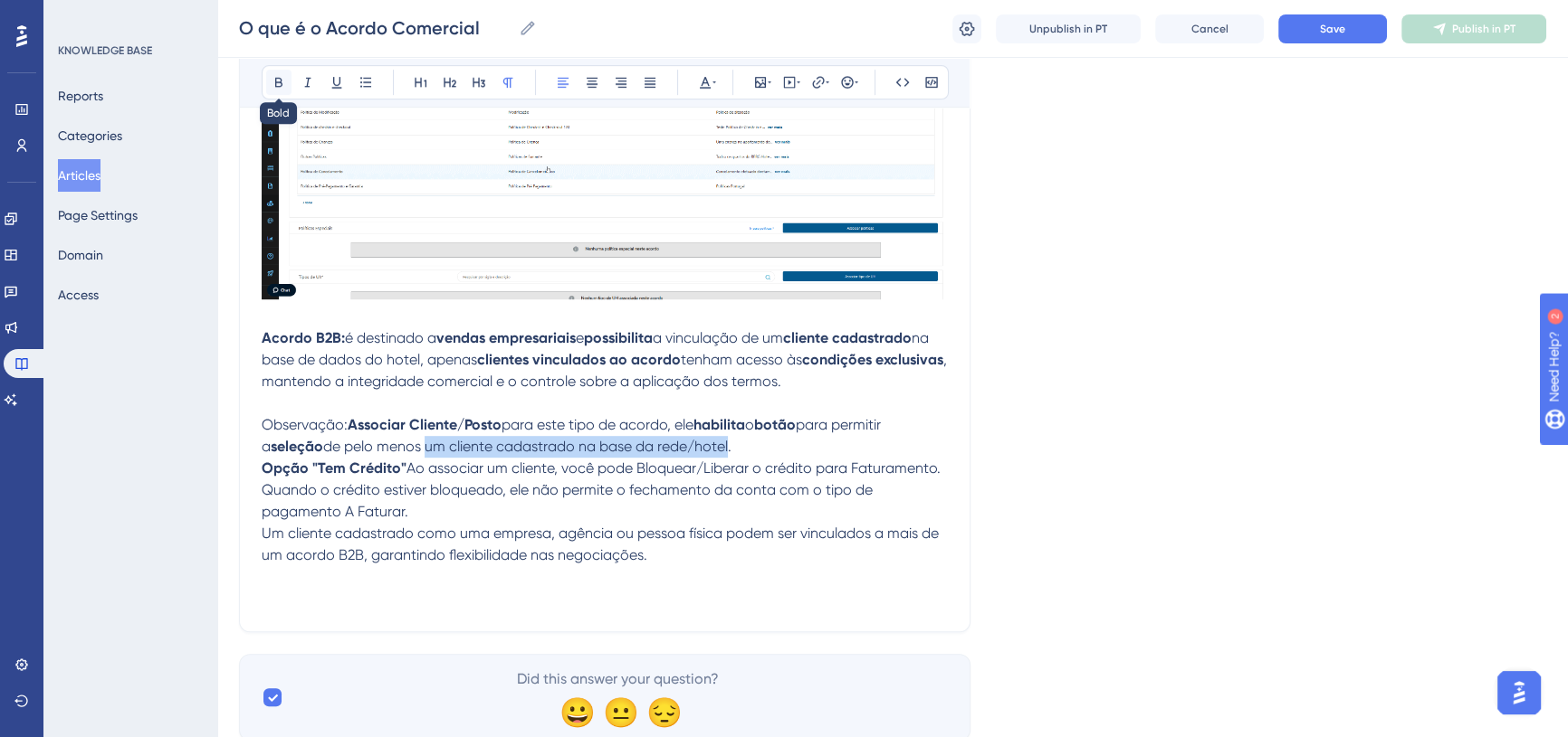
click at [280, 81] on icon at bounding box center [279, 83] width 8 height 10
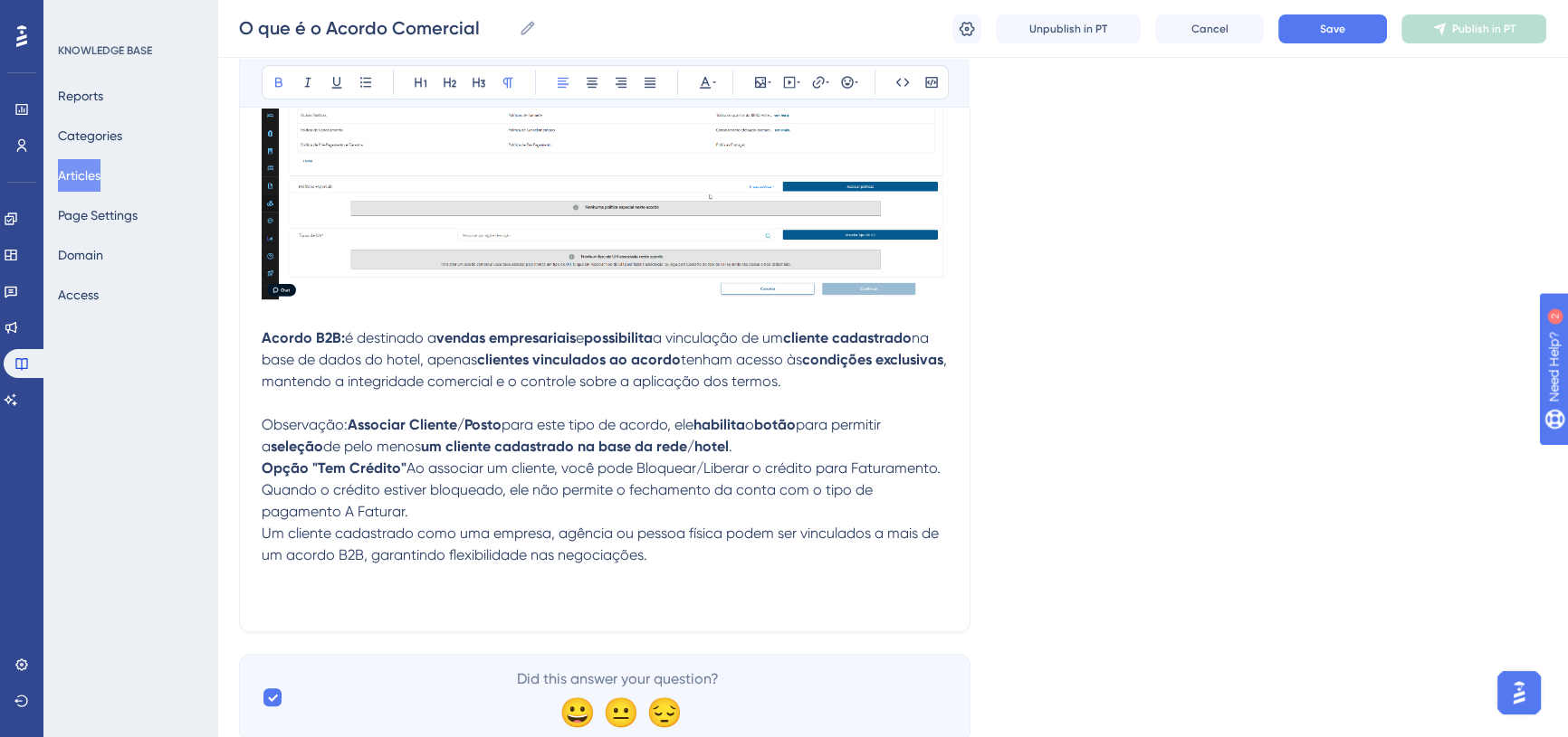
click at [471, 505] on p "Opção "Tem Crédito" Ao associar um cliente, você pode Bloquear/Liberar o crédit…" at bounding box center [605, 490] width 687 height 65
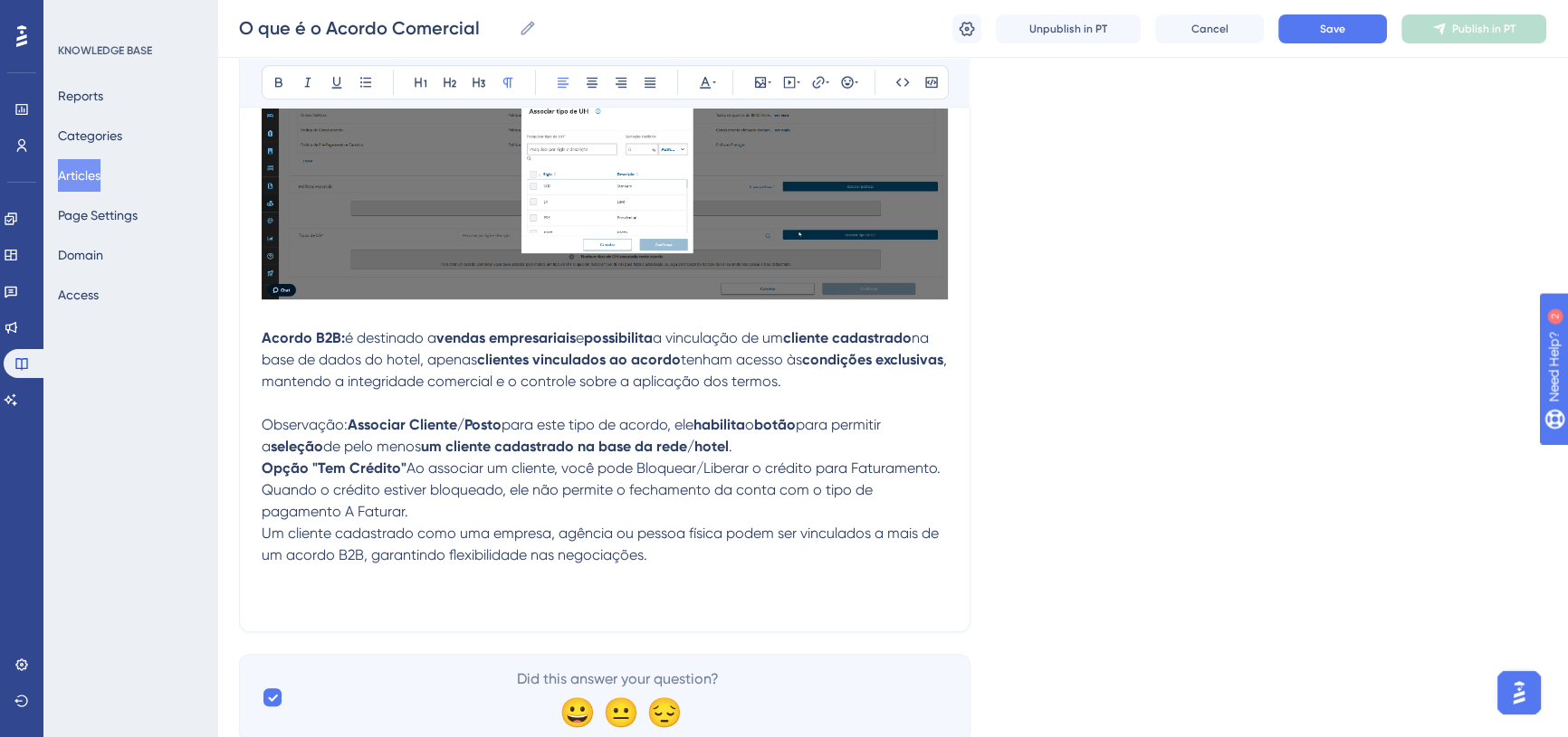
click at [262, 464] on strong "Opção "Tem Crédito"" at bounding box center [334, 468] width 145 height 17
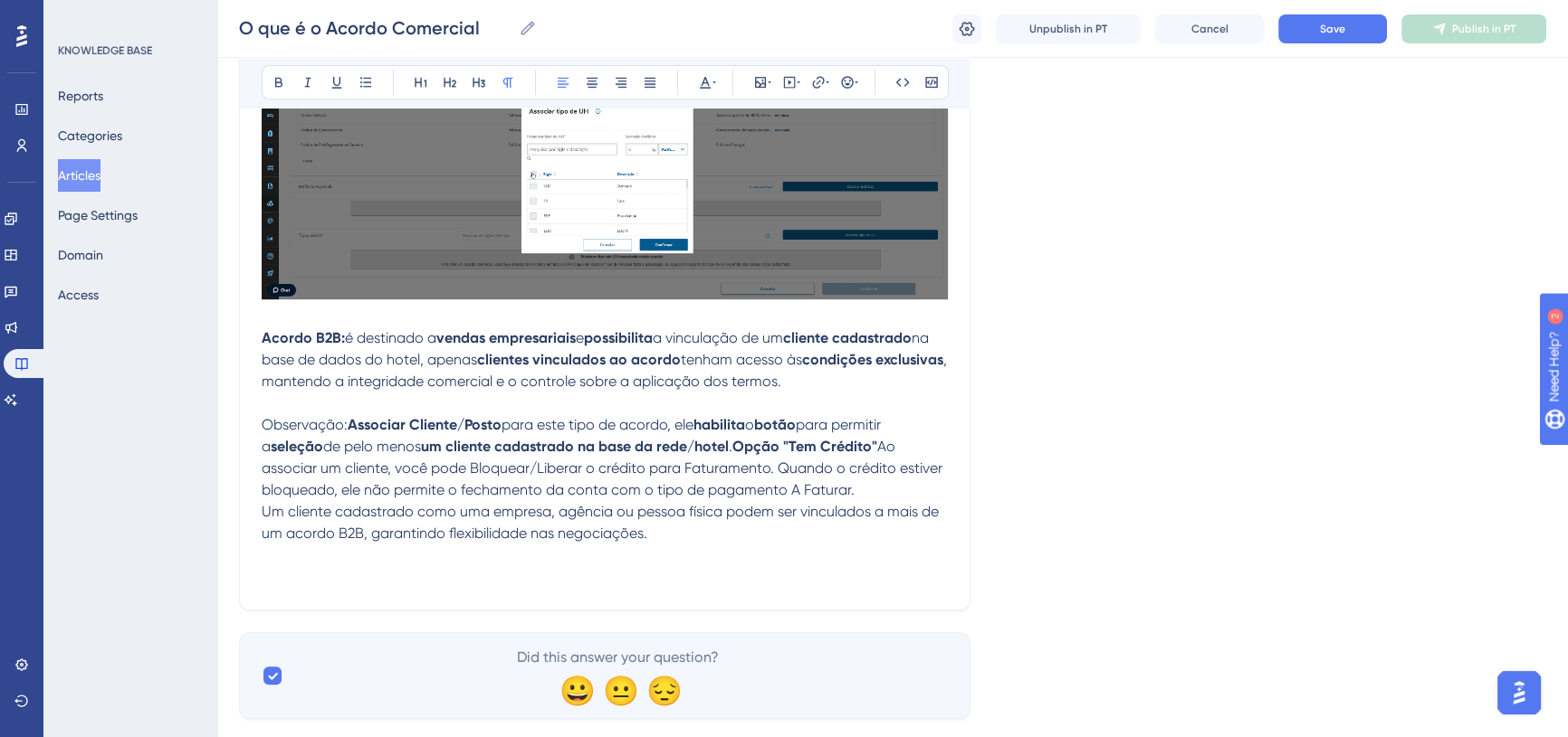
click at [886, 449] on span "Ao associar um cliente, você pode Bloquear/Liberar o crédito para Faturamento." at bounding box center [580, 457] width 638 height 39
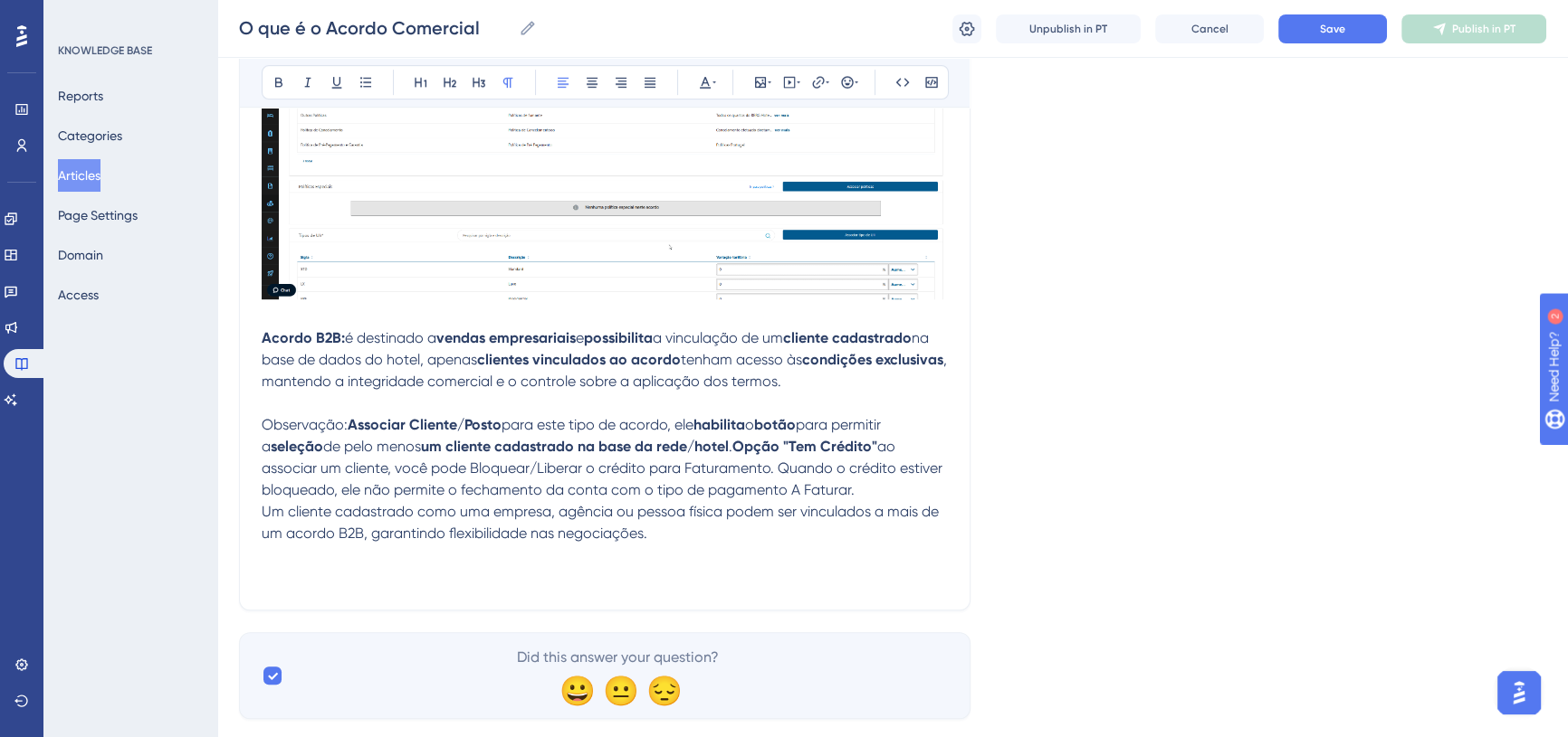
click at [293, 471] on span "ao associar um cliente, você pode Bloquear/Liberar o crédito para Faturamento." at bounding box center [580, 457] width 638 height 39
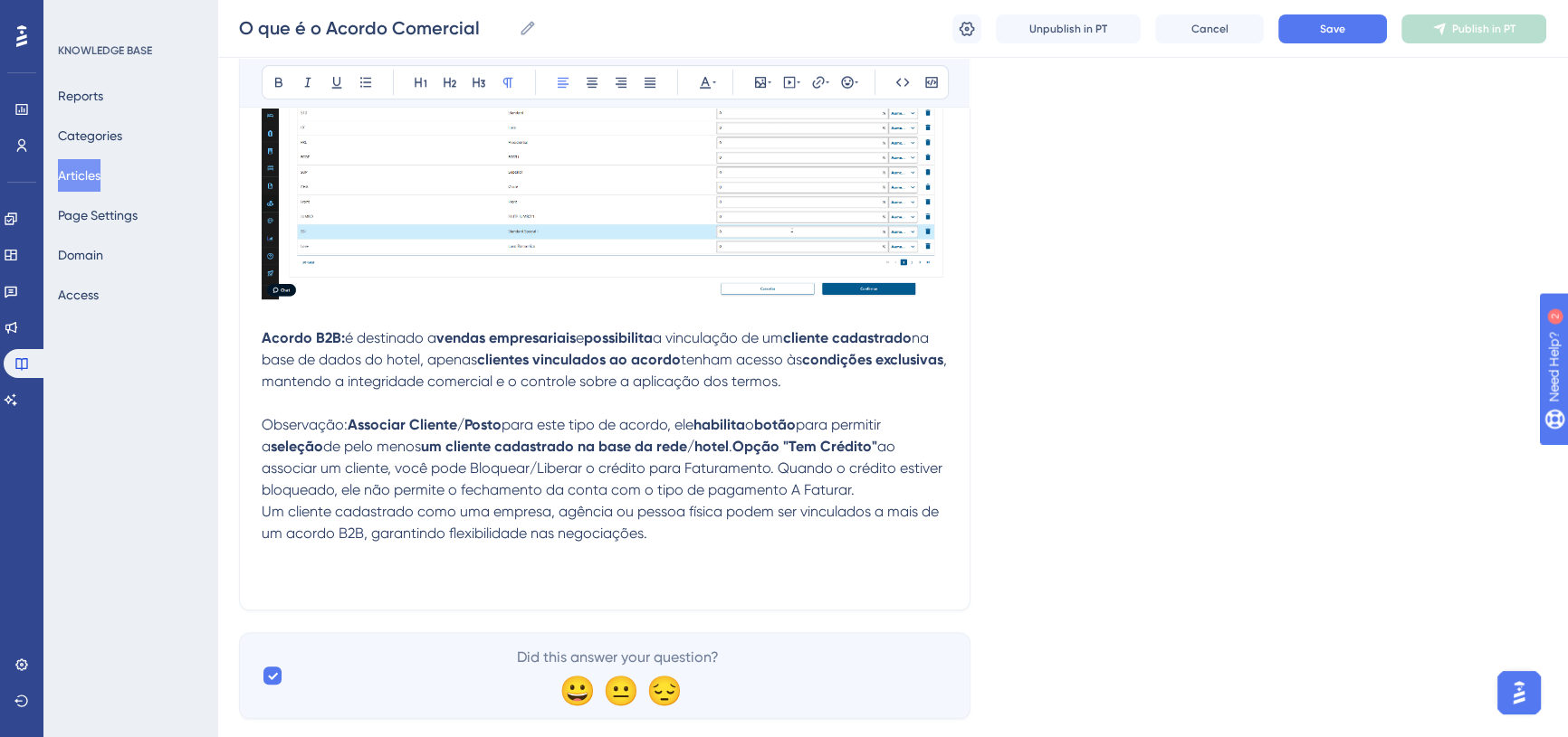
click at [293, 471] on span "ao associar um cliente, você pode Bloquear/Liberar o crédito para Faturamento." at bounding box center [580, 457] width 638 height 39
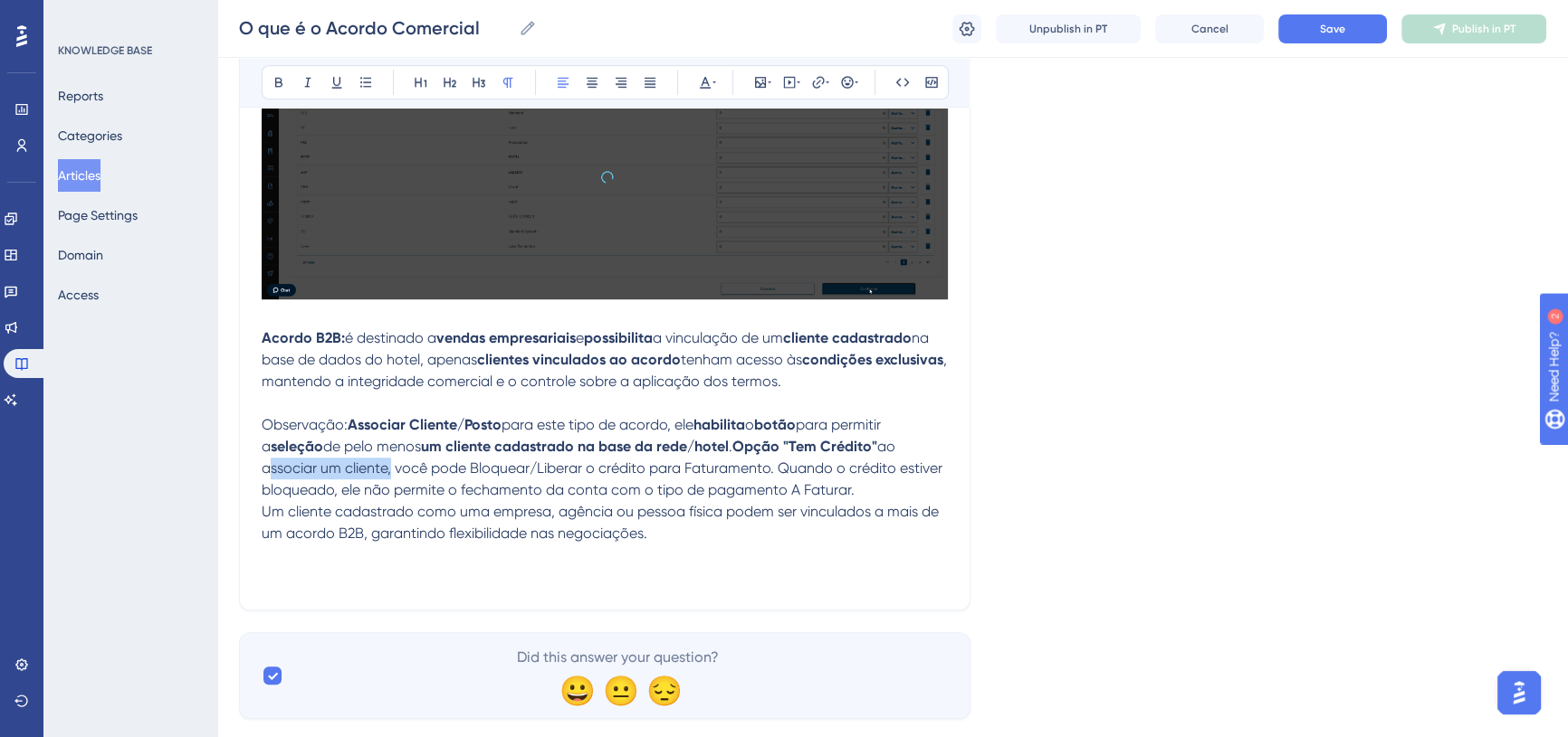
drag, startPoint x: 387, startPoint y: 463, endPoint x: 250, endPoint y: 466, distance: 137.0
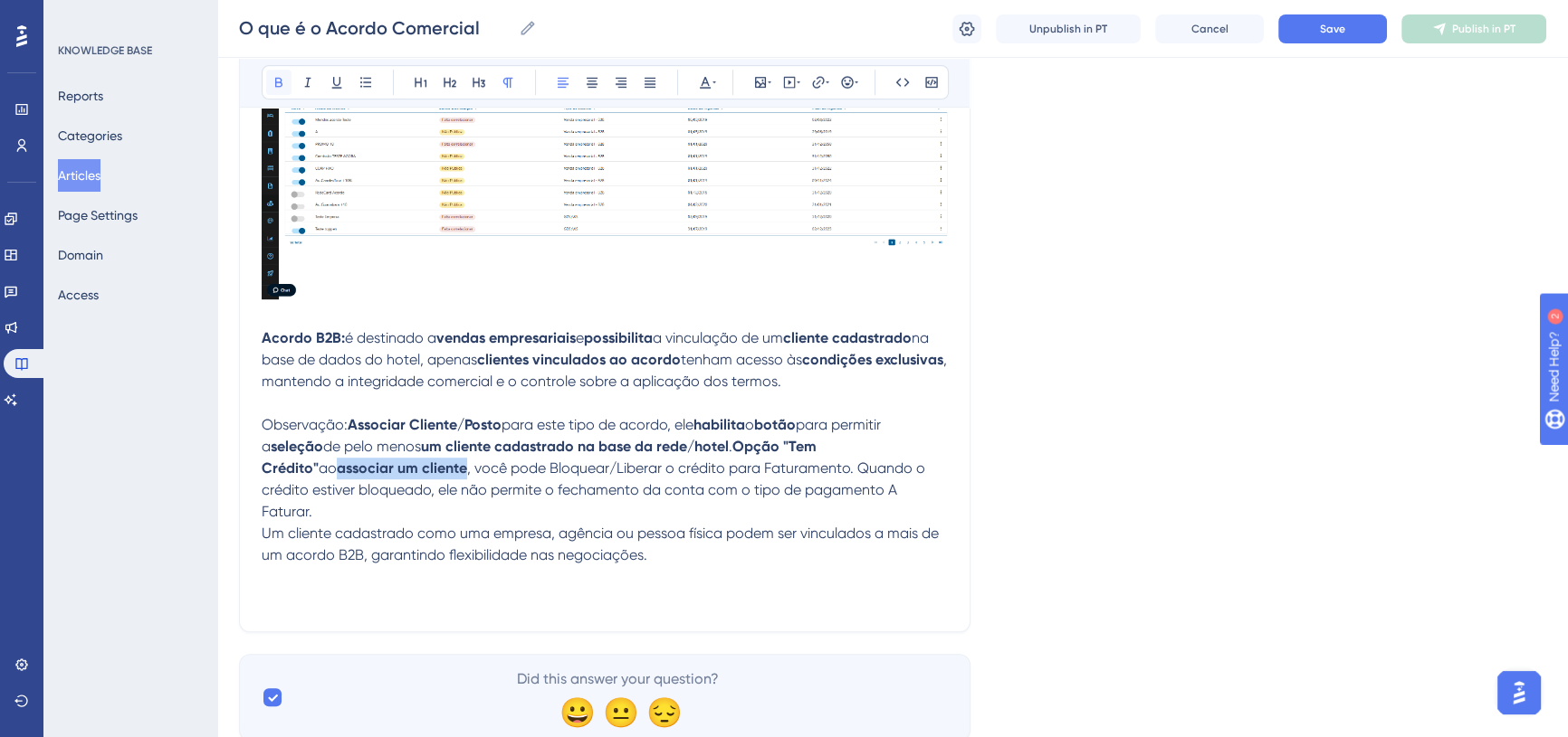
click at [282, 82] on icon at bounding box center [278, 82] width 14 height 14
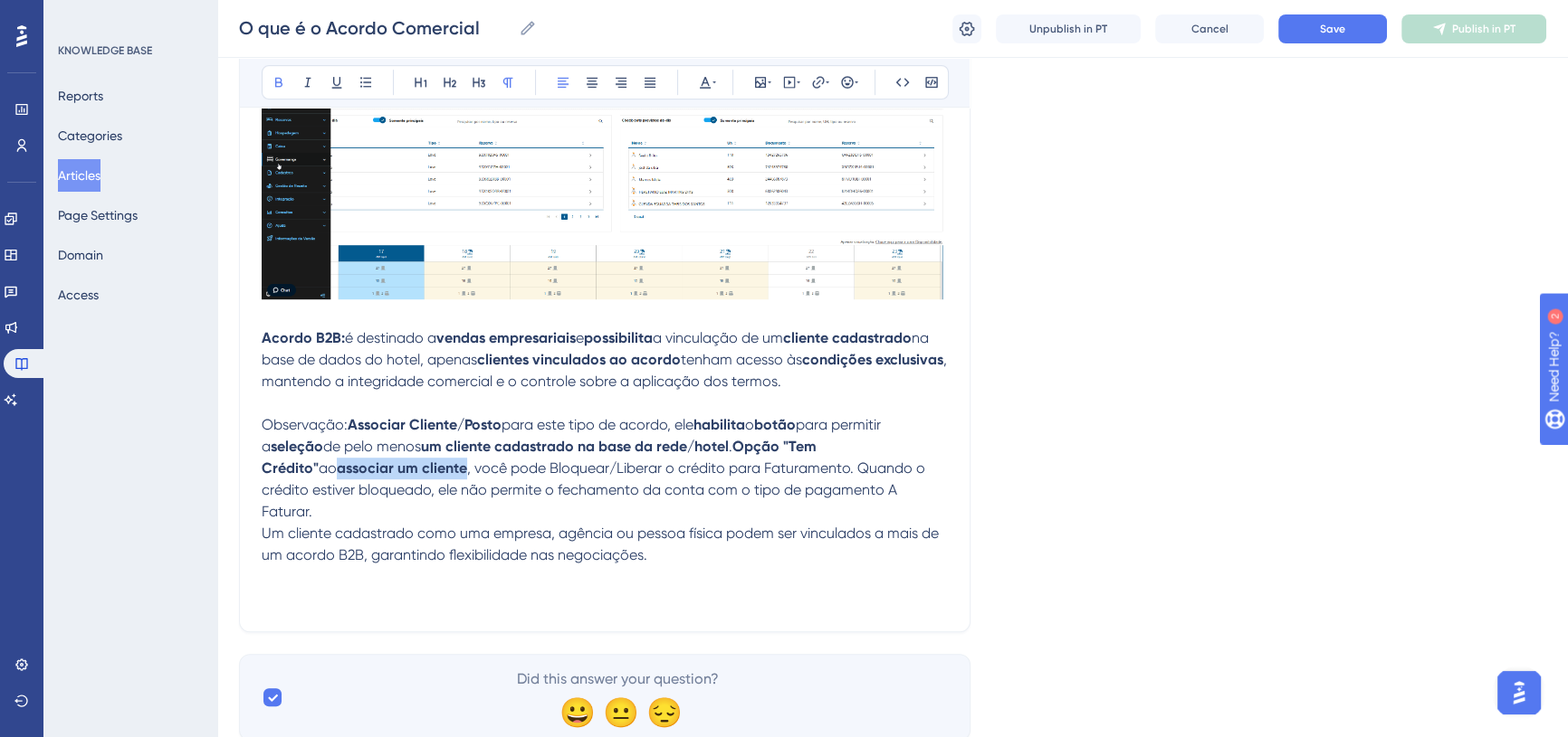
click at [467, 471] on span ", você pode Bloquear/Liberar o crédito para Faturamento." at bounding box center [660, 468] width 387 height 17
drag, startPoint x: 471, startPoint y: 471, endPoint x: 586, endPoint y: 470, distance: 115.0
click at [586, 470] on span ", você pode Bloquear/Liberar o crédito para Faturamento." at bounding box center [660, 468] width 387 height 17
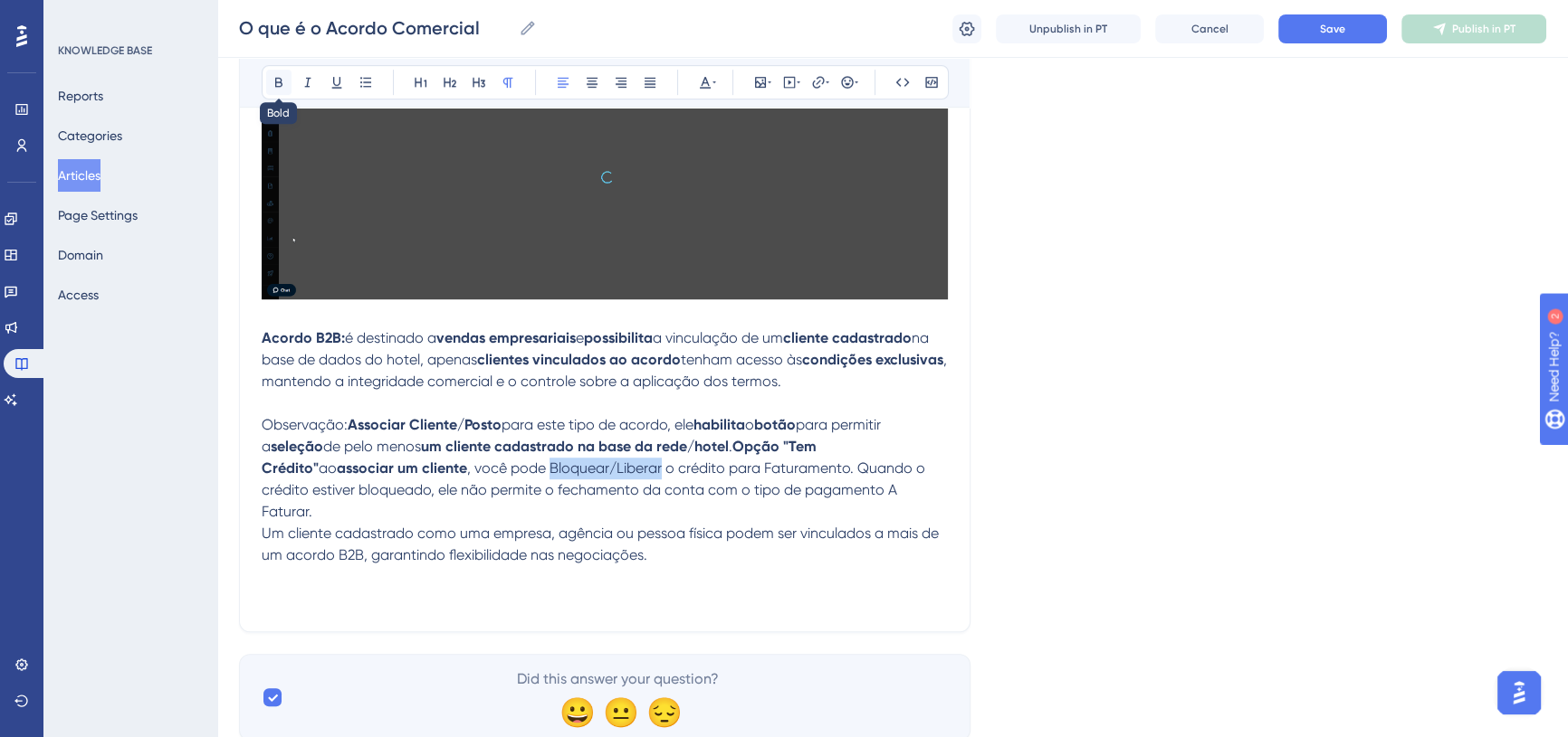
click at [277, 83] on icon at bounding box center [278, 82] width 14 height 14
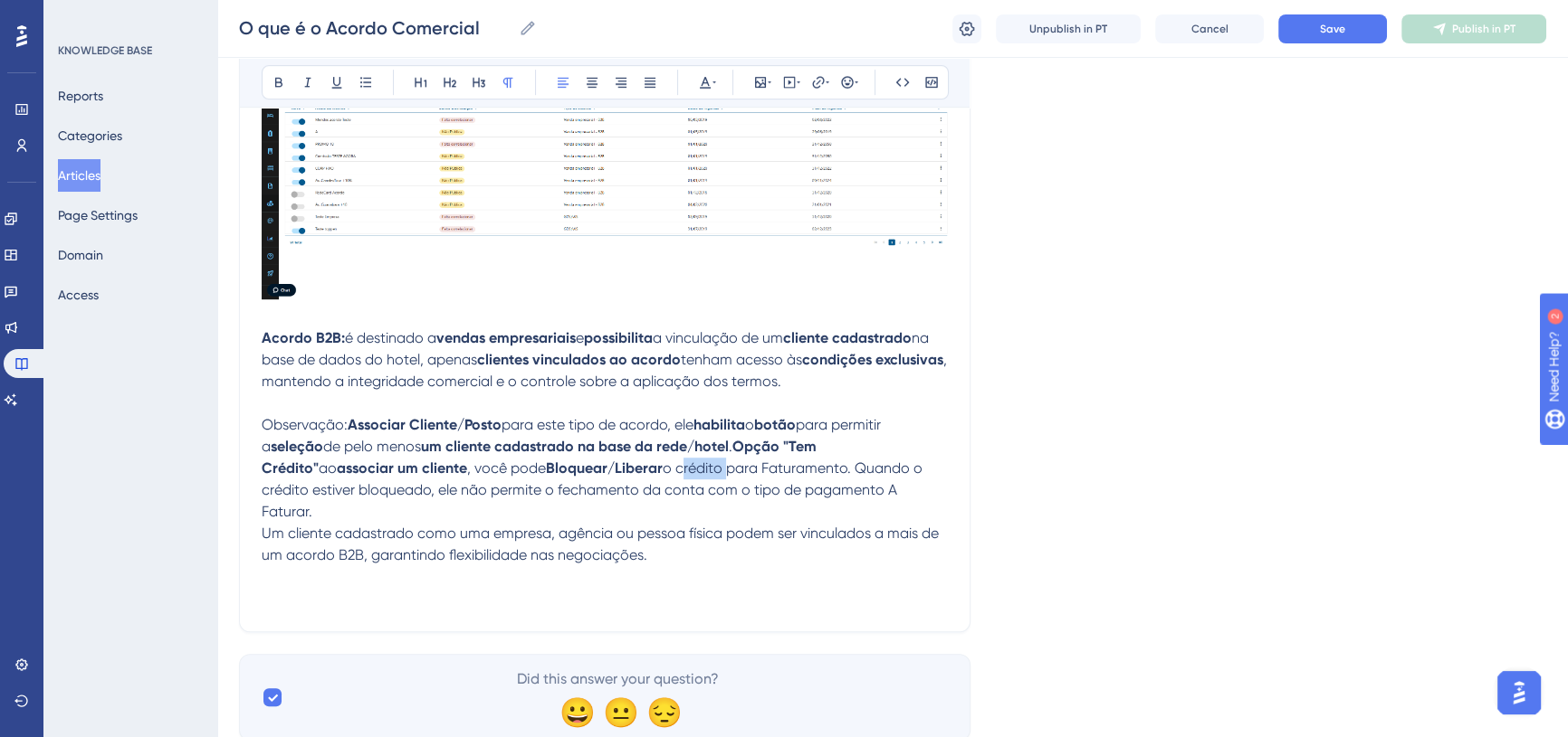
drag, startPoint x: 609, startPoint y: 465, endPoint x: 651, endPoint y: 464, distance: 42.0
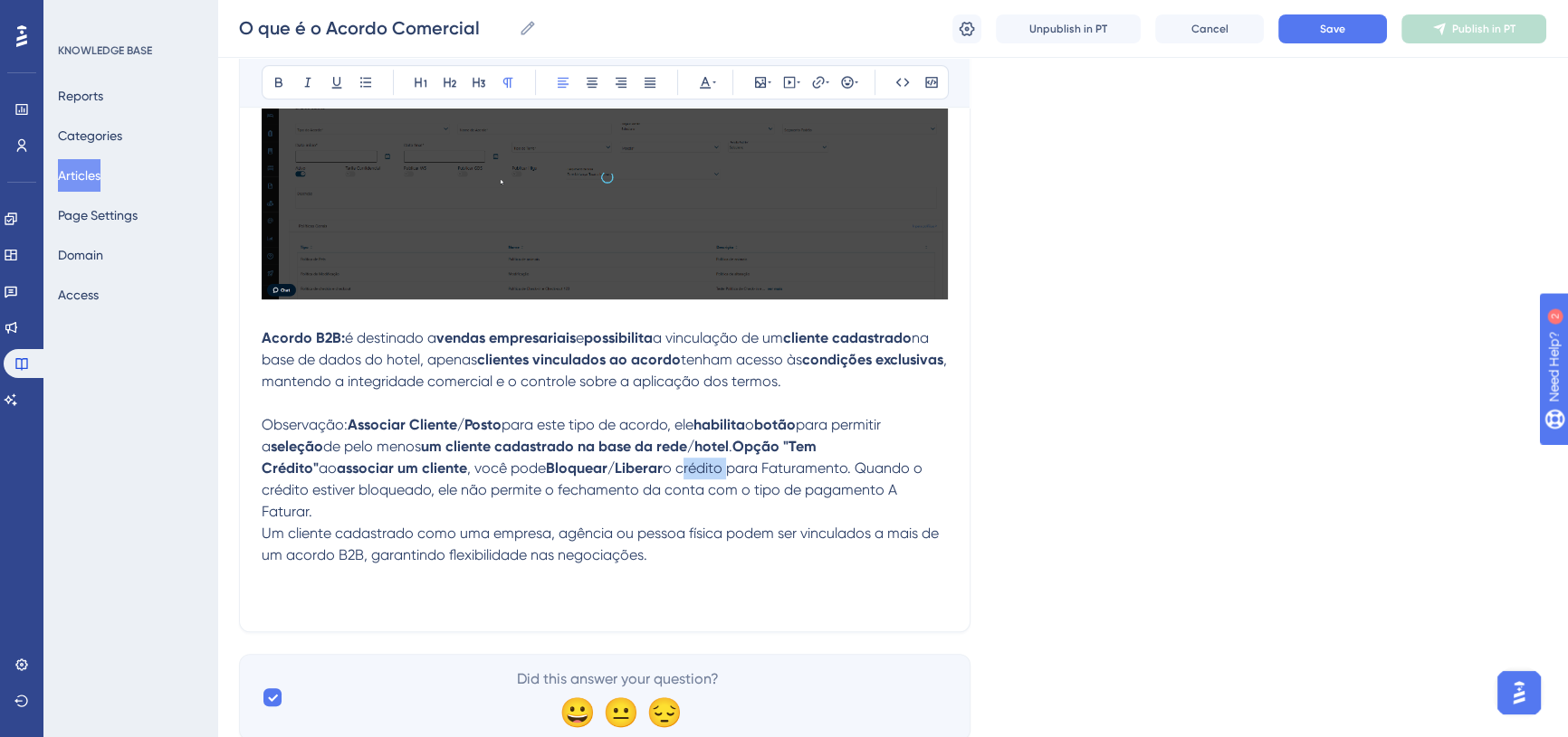
click at [663, 464] on span "o crédito para Faturamento." at bounding box center [757, 468] width 188 height 17
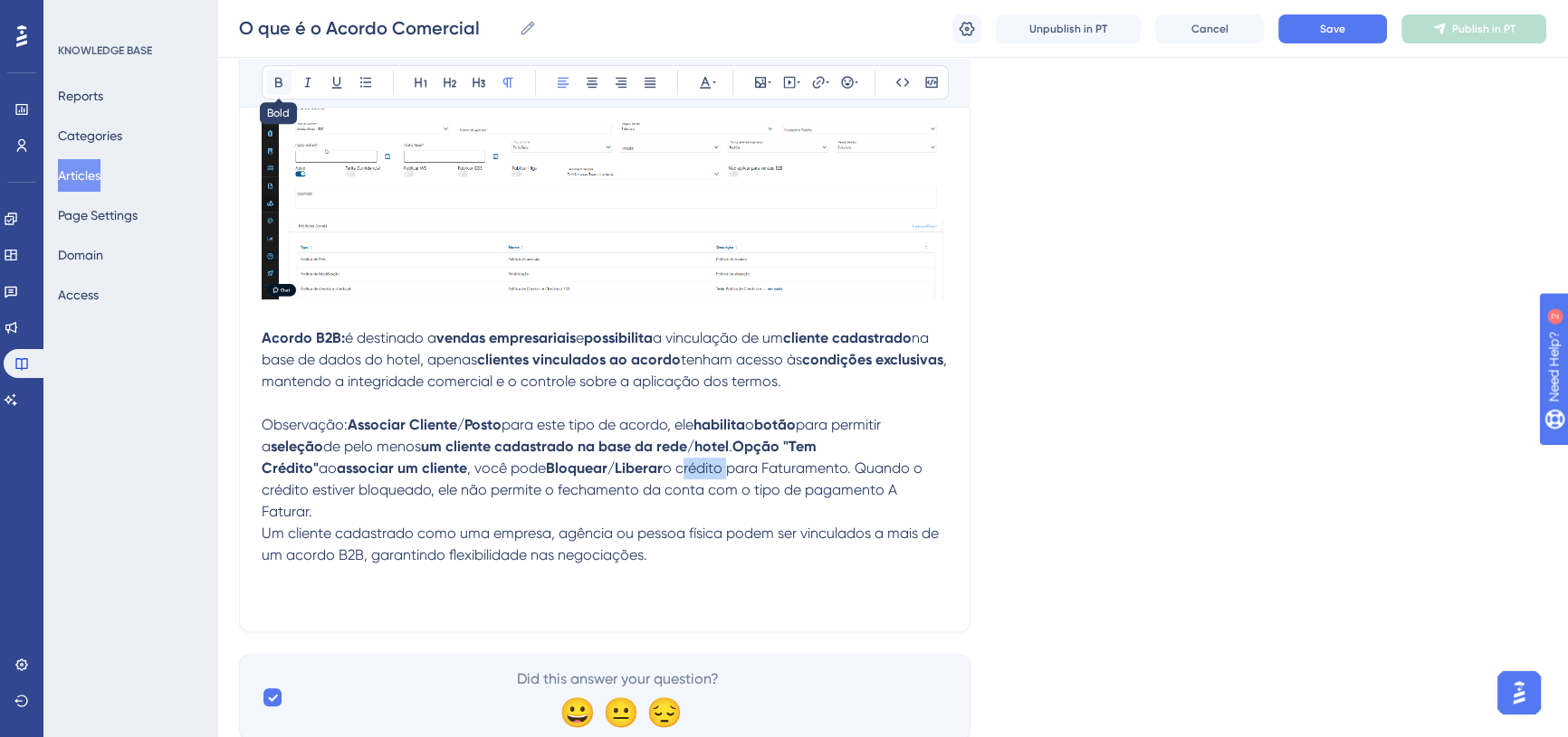
click at [280, 83] on icon at bounding box center [279, 83] width 8 height 10
click at [721, 472] on span "para Faturamento." at bounding box center [783, 468] width 125 height 17
drag, startPoint x: 855, startPoint y: 463, endPoint x: 899, endPoint y: 465, distance: 44.0
click at [899, 465] on span "Quando o crédito estiver bloqueado, ele não permite o fechamento da conta com o…" at bounding box center [591, 490] width 659 height 60
click at [282, 84] on icon at bounding box center [278, 82] width 14 height 14
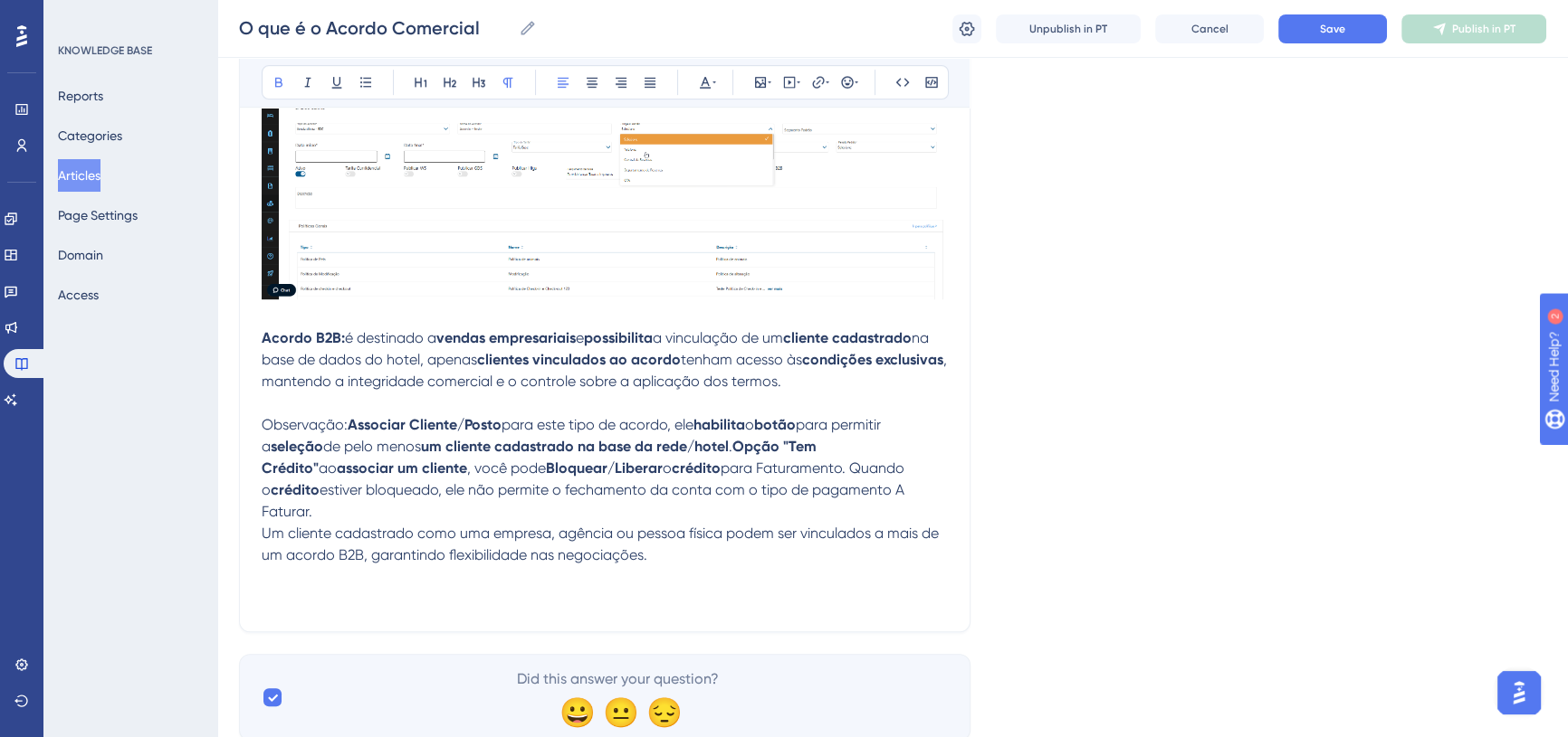
click at [342, 486] on span "estiver bloqueado, ele não permite o fechamento da conta com o tipo de pagament…" at bounding box center [584, 500] width 646 height 39
click at [277, 86] on icon at bounding box center [278, 82] width 14 height 14
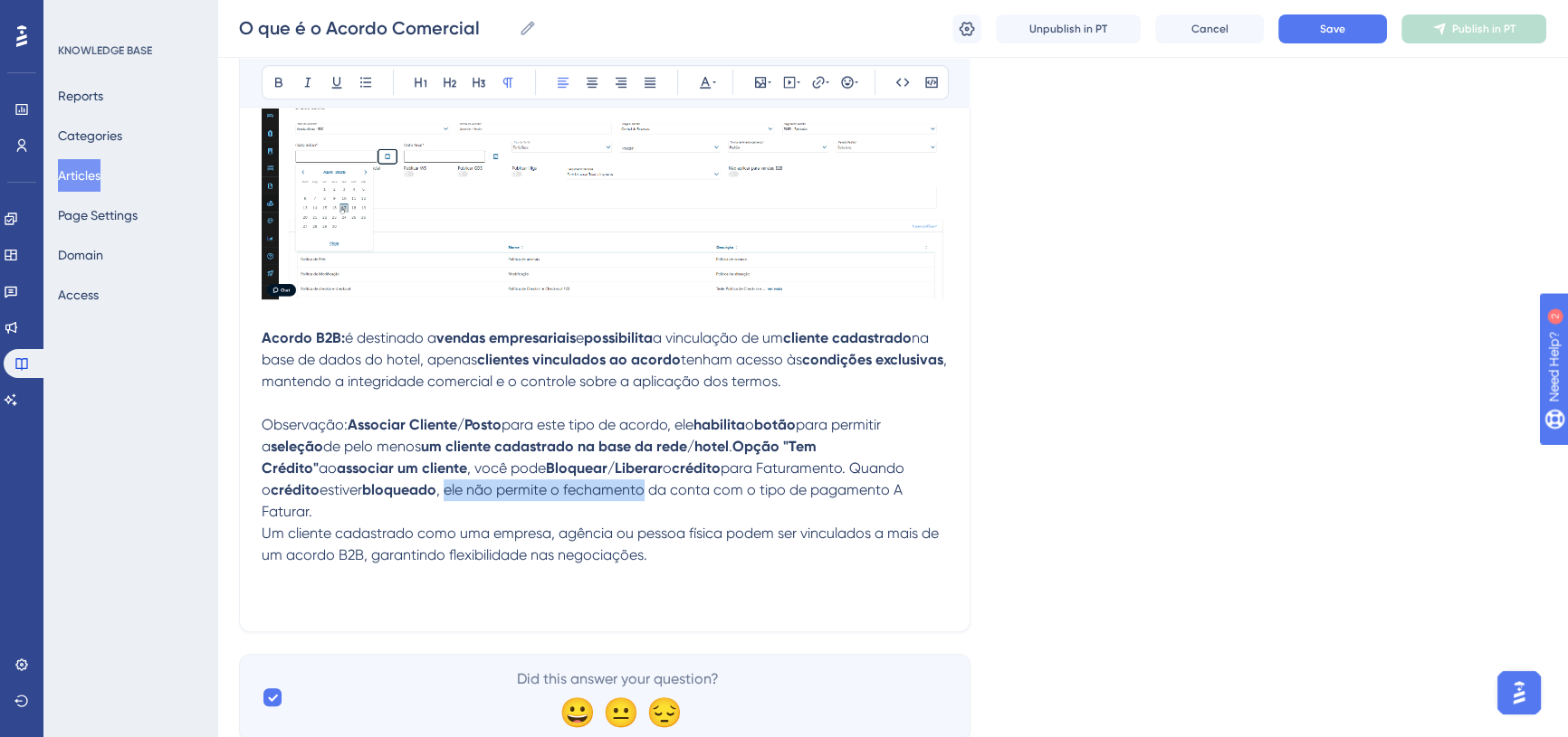
drag, startPoint x: 389, startPoint y: 489, endPoint x: 589, endPoint y: 481, distance: 200.2
click at [589, 481] on span ", ele não permite o fechamento da conta com o tipo de pagamento A Faturar." at bounding box center [583, 500] width 644 height 39
click at [270, 82] on button at bounding box center [278, 82] width 25 height 25
click at [814, 497] on p "Observação: Associar Cliente/Posto para este tipo de acordo, ele habilita o bot…" at bounding box center [605, 469] width 687 height 109
drag, startPoint x: 843, startPoint y: 488, endPoint x: 900, endPoint y: 478, distance: 57.9
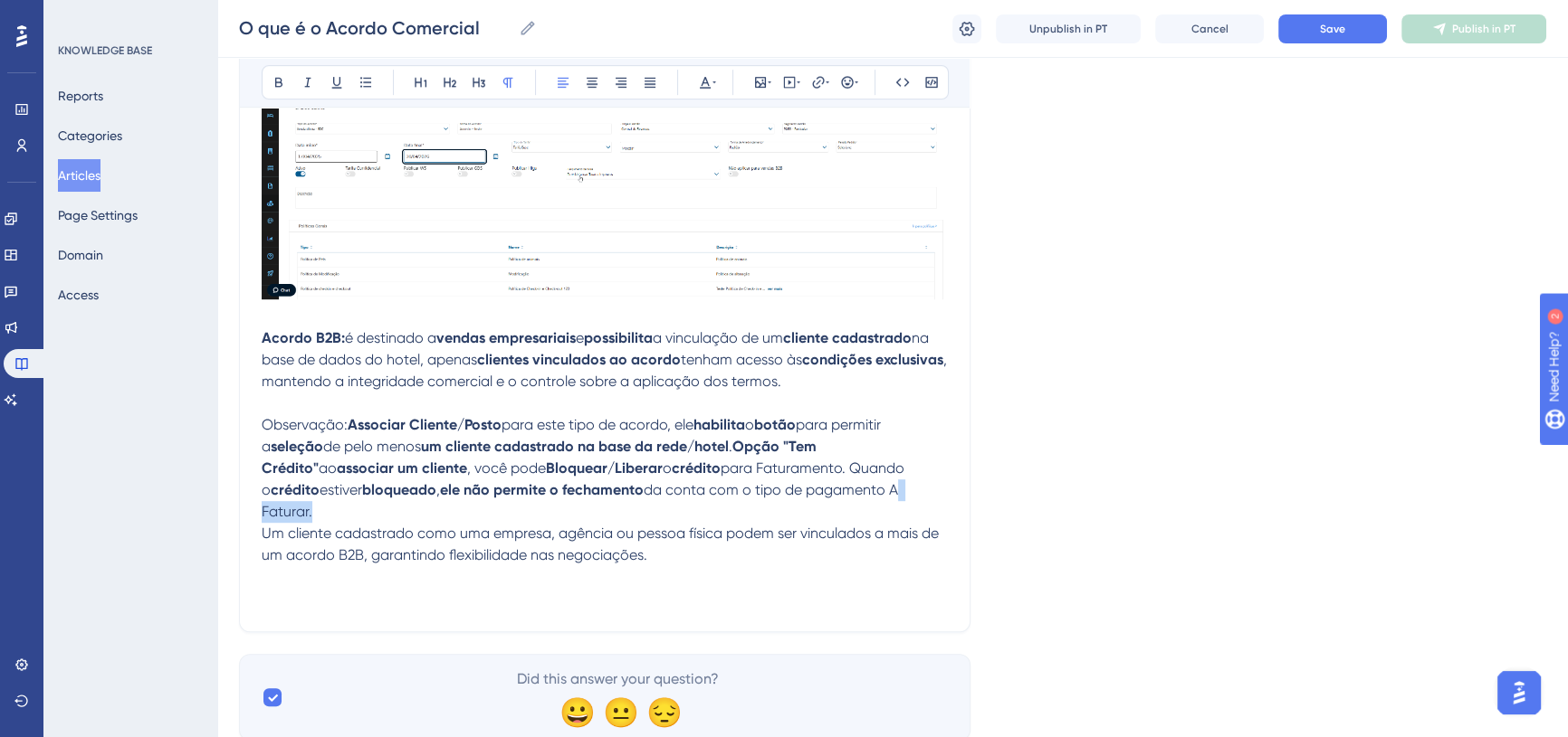
click at [900, 478] on p "Observação: Associar Cliente/Posto para este tipo de acordo, ele habilita o bot…" at bounding box center [605, 469] width 687 height 109
drag, startPoint x: 754, startPoint y: 486, endPoint x: 901, endPoint y: 478, distance: 147.2
click at [901, 478] on p "Observação: Associar Cliente/Posto para este tipo de acordo, ele habilita o bot…" at bounding box center [605, 469] width 687 height 109
click at [277, 77] on icon at bounding box center [278, 82] width 14 height 14
click at [906, 486] on p "Observação: Associar Cliente/Posto para este tipo de acordo, ele habilita o bot…" at bounding box center [605, 469] width 687 height 109
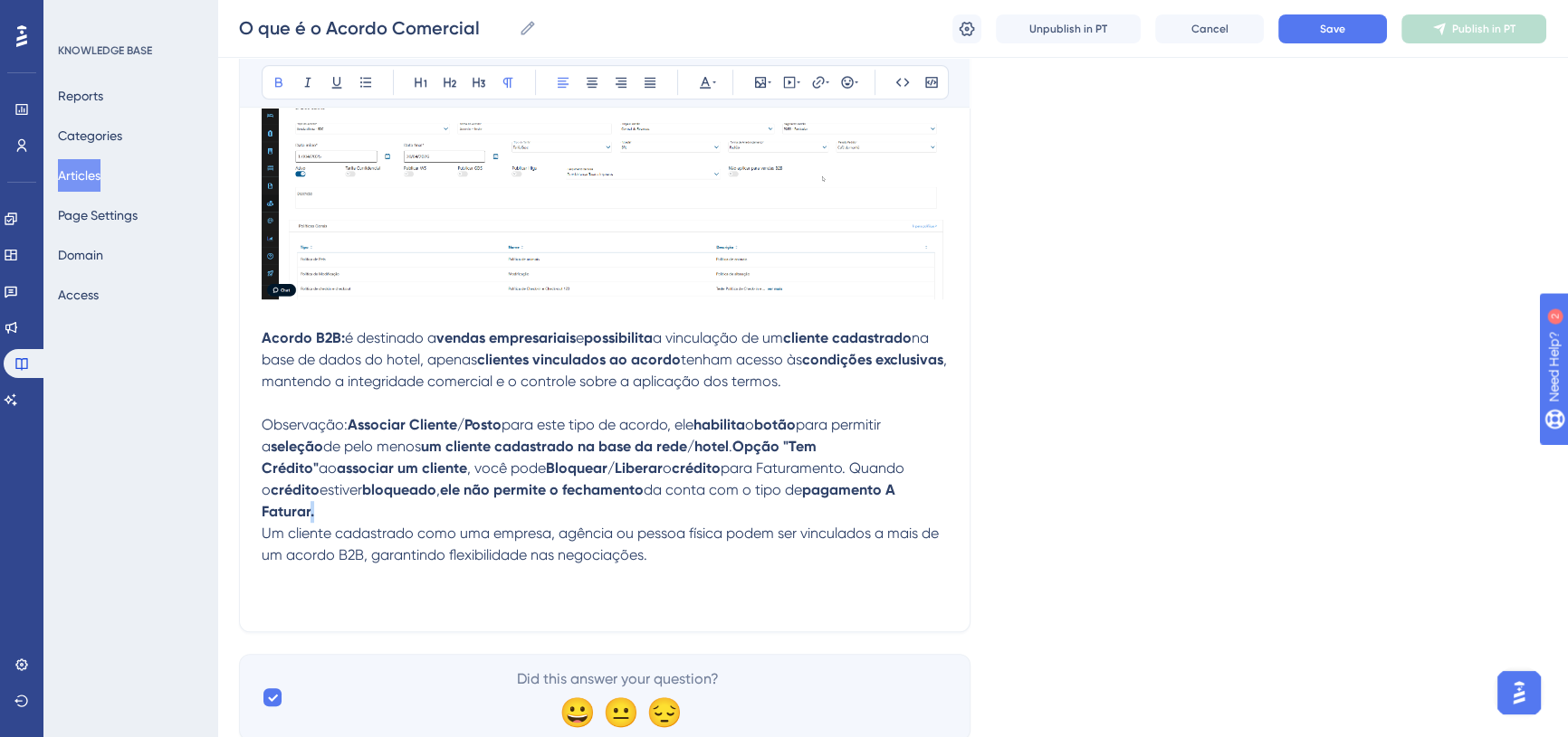
click at [907, 489] on p "Observação: Associar Cliente/Posto para este tipo de acordo, ele habilita o bot…" at bounding box center [605, 469] width 687 height 109
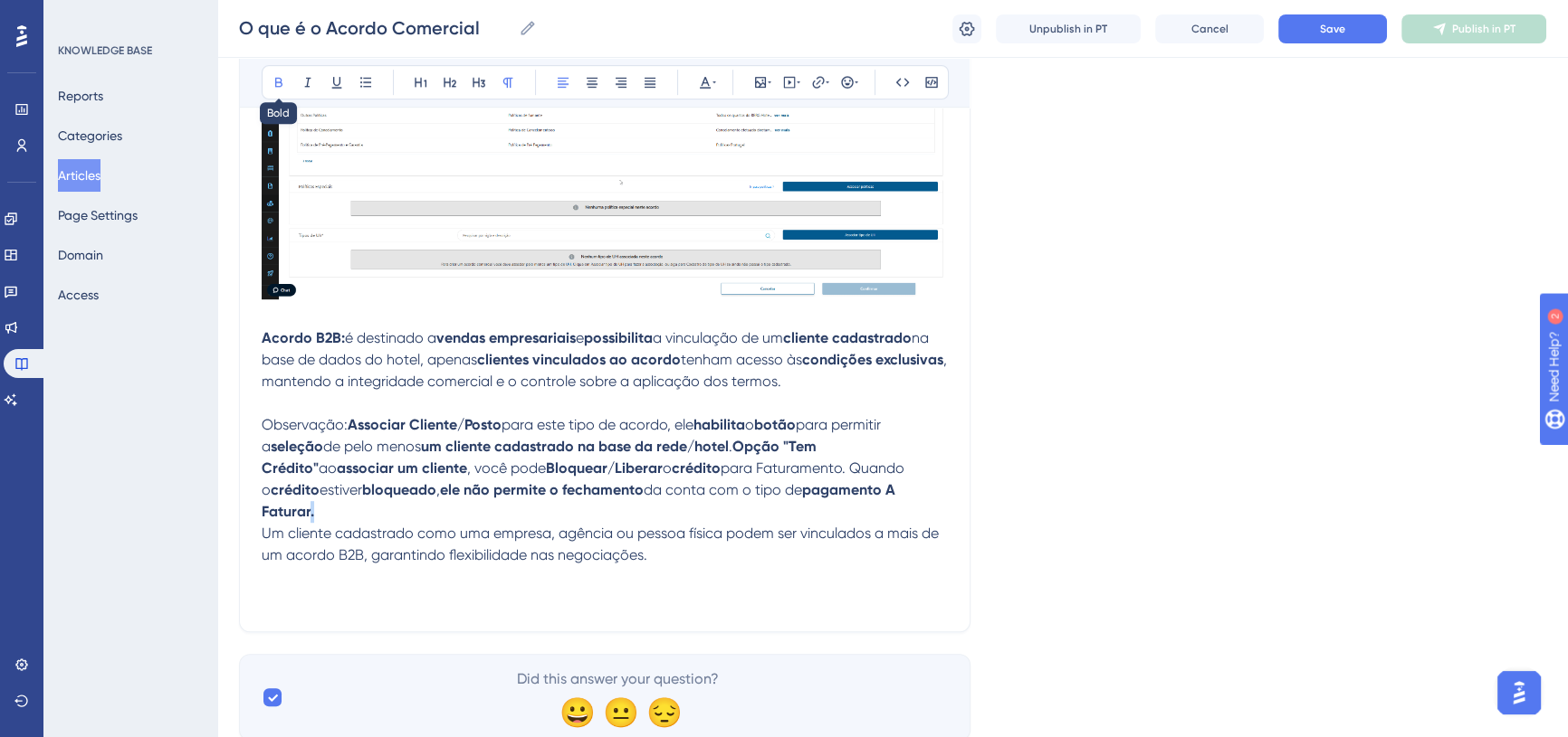
click at [280, 88] on button at bounding box center [278, 82] width 25 height 25
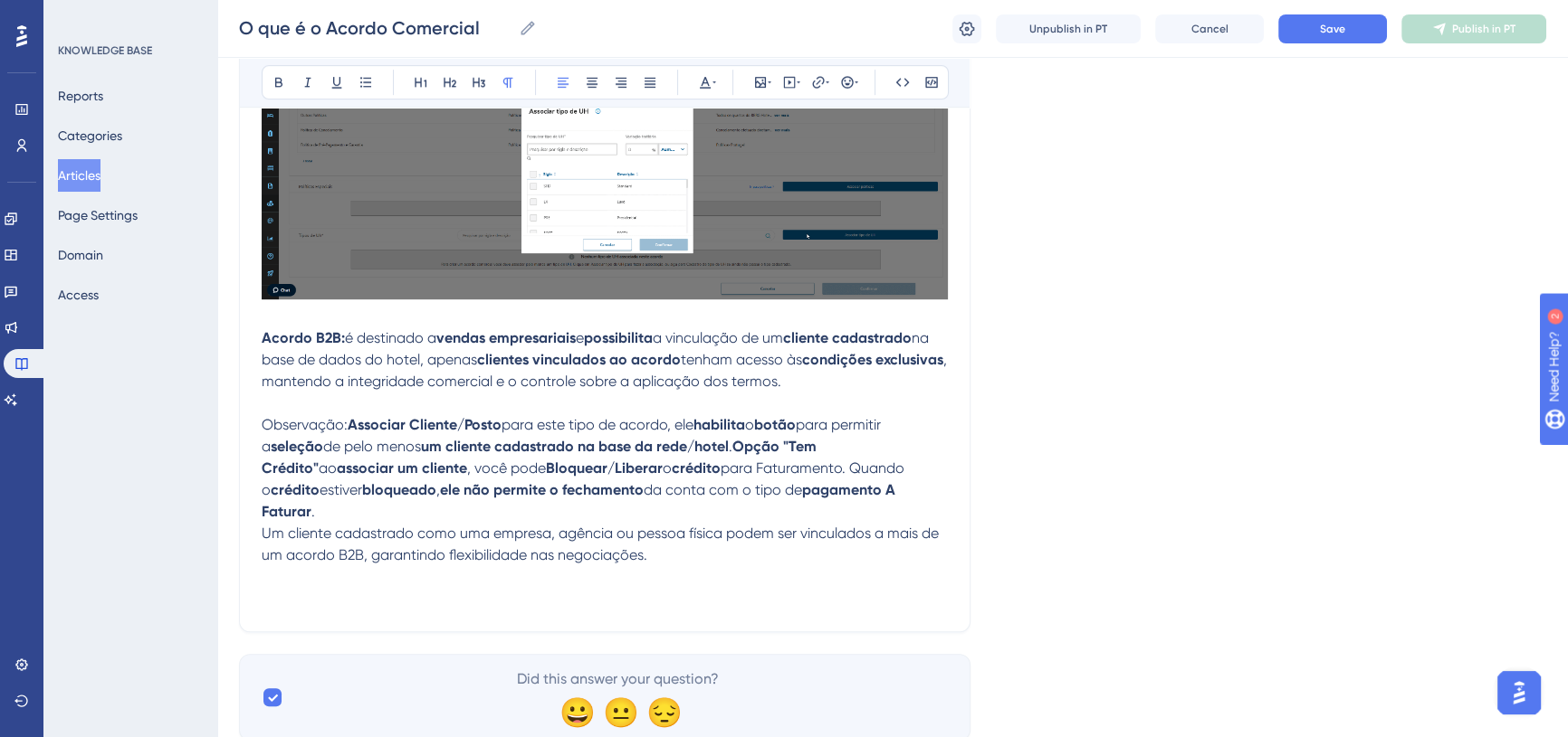
click at [531, 525] on span "Um cliente cadastrado como uma empresa, agência ou pessoa física podem ser vinc…" at bounding box center [602, 543] width 681 height 39
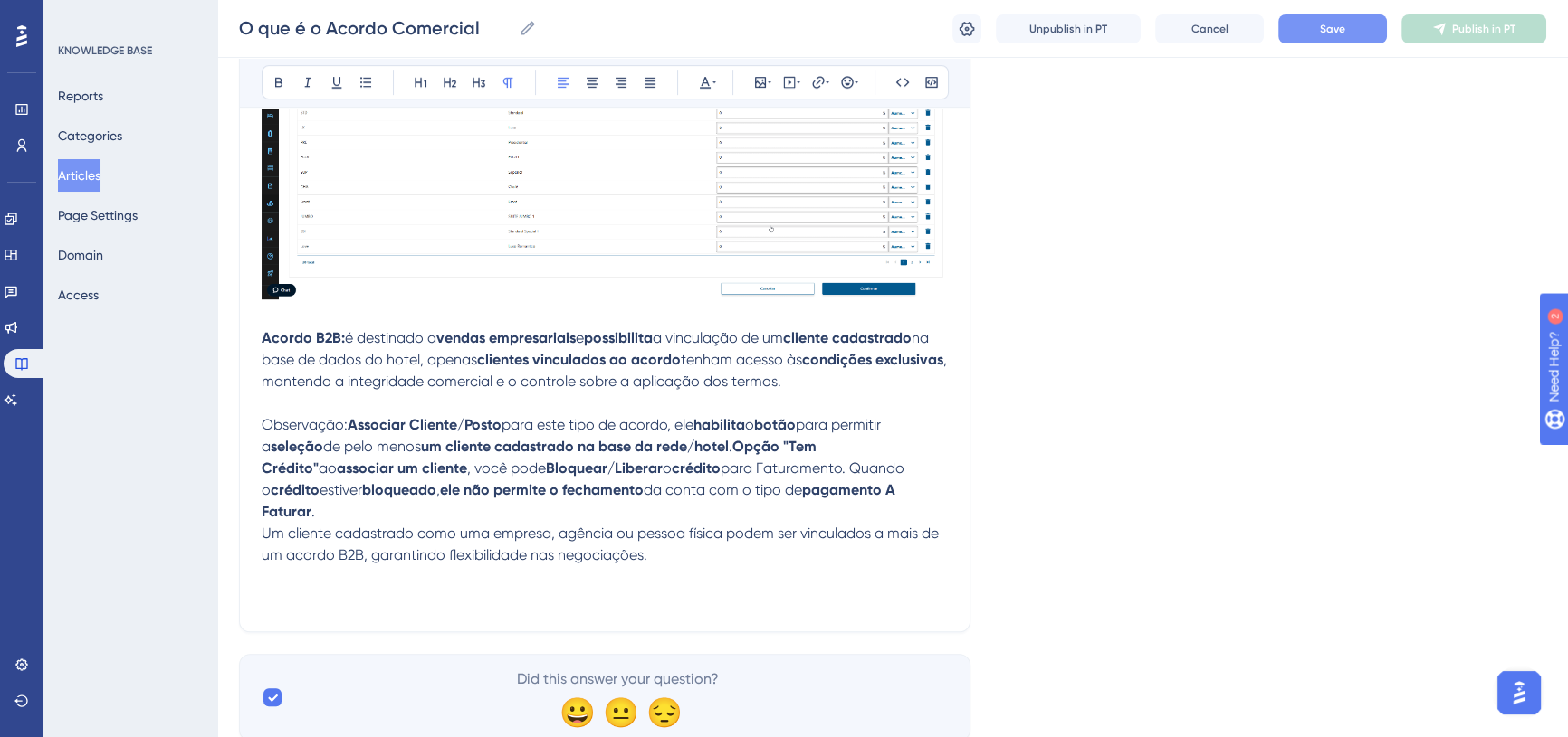
click at [1325, 22] on span "Save" at bounding box center [1332, 28] width 25 height 14
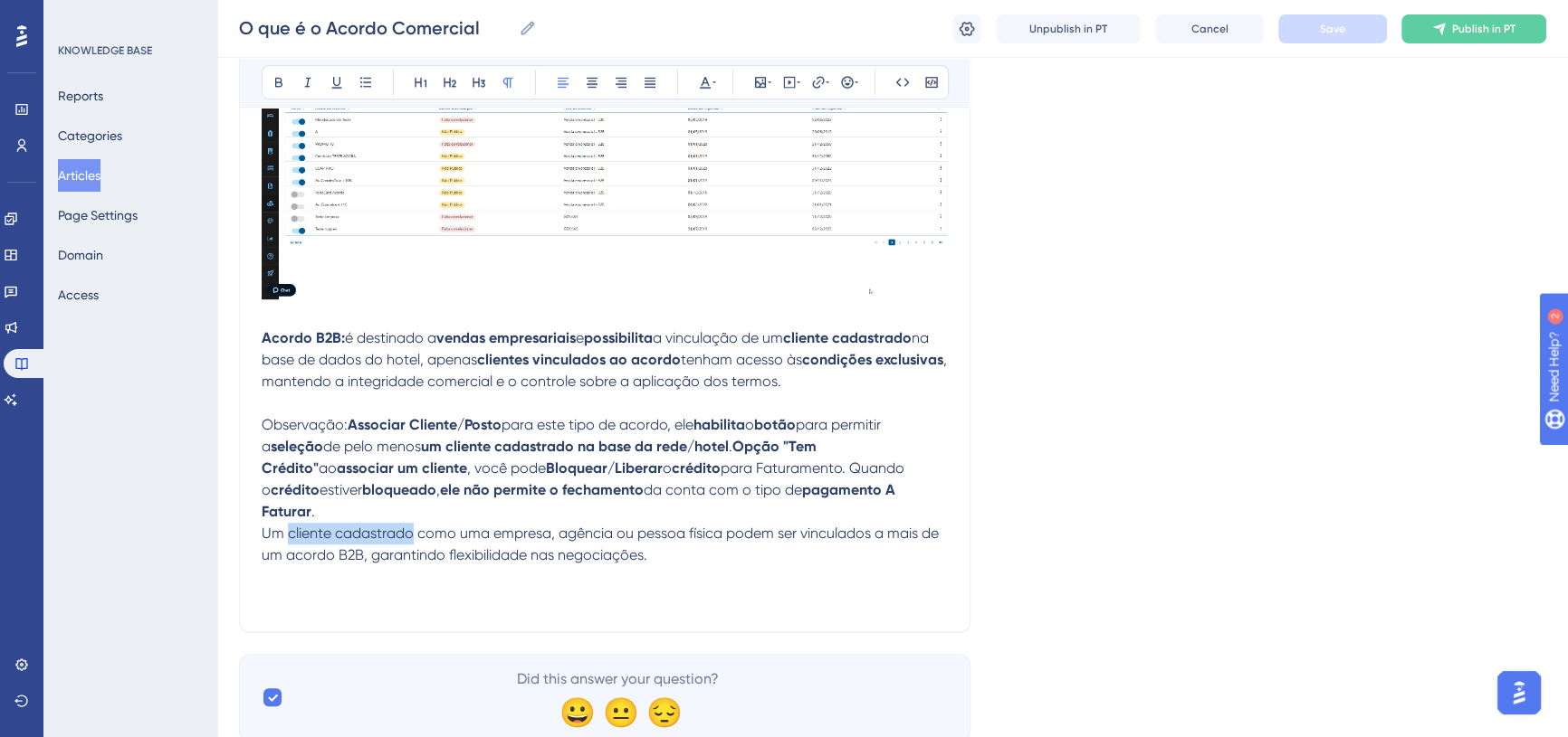
drag, startPoint x: 305, startPoint y: 507, endPoint x: 414, endPoint y: 511, distance: 109.1
click at [414, 525] on span "Um cliente cadastrado como uma empresa, agência ou pessoa física podem ser vinc…" at bounding box center [602, 543] width 681 height 39
click at [283, 76] on icon at bounding box center [278, 82] width 14 height 14
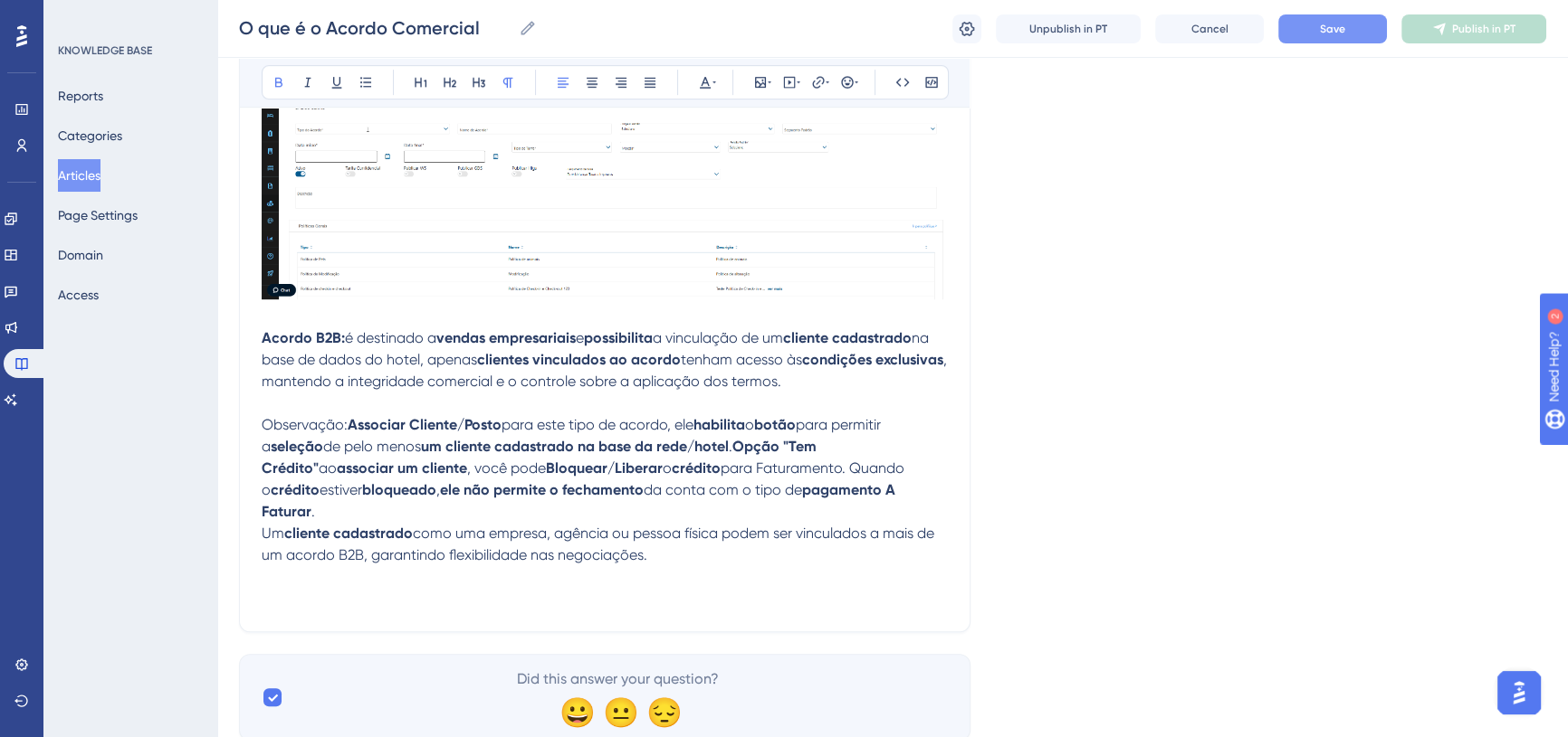
click at [507, 525] on span "como uma empresa, agência ou pessoa física podem ser vinculados a mais de um ac…" at bounding box center [599, 543] width 676 height 39
drag, startPoint x: 492, startPoint y: 508, endPoint x: 551, endPoint y: 502, distance: 59.3
click at [551, 525] on span "como uma empresa, agência ou pessoa física podem ser vinculados a mais de um ac…" at bounding box center [599, 543] width 676 height 39
click at [281, 82] on icon at bounding box center [278, 82] width 14 height 14
drag, startPoint x: 570, startPoint y: 510, endPoint x: 613, endPoint y: 506, distance: 43.2
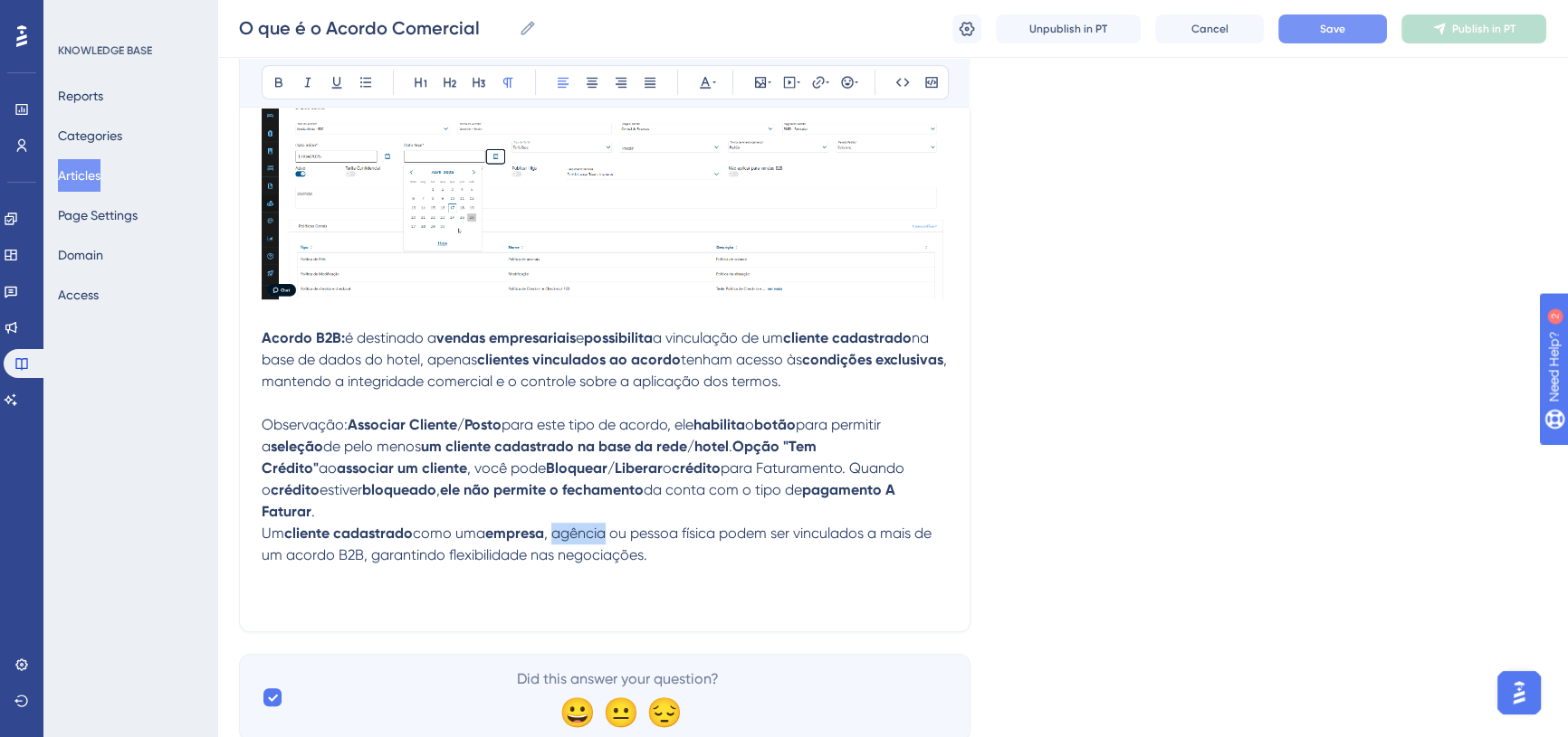
click at [613, 525] on span ", agência ou pessoa física podem ser vinculados a mais de um acordo B2B, garant…" at bounding box center [598, 543] width 673 height 39
click at [280, 78] on icon at bounding box center [279, 83] width 8 height 10
drag, startPoint x: 640, startPoint y: 510, endPoint x: 722, endPoint y: 508, distance: 82.0
click at [722, 525] on span "ou pessoa física podem ser vinculados a mais de um acordo B2B, garantindo flexi…" at bounding box center [594, 543] width 667 height 39
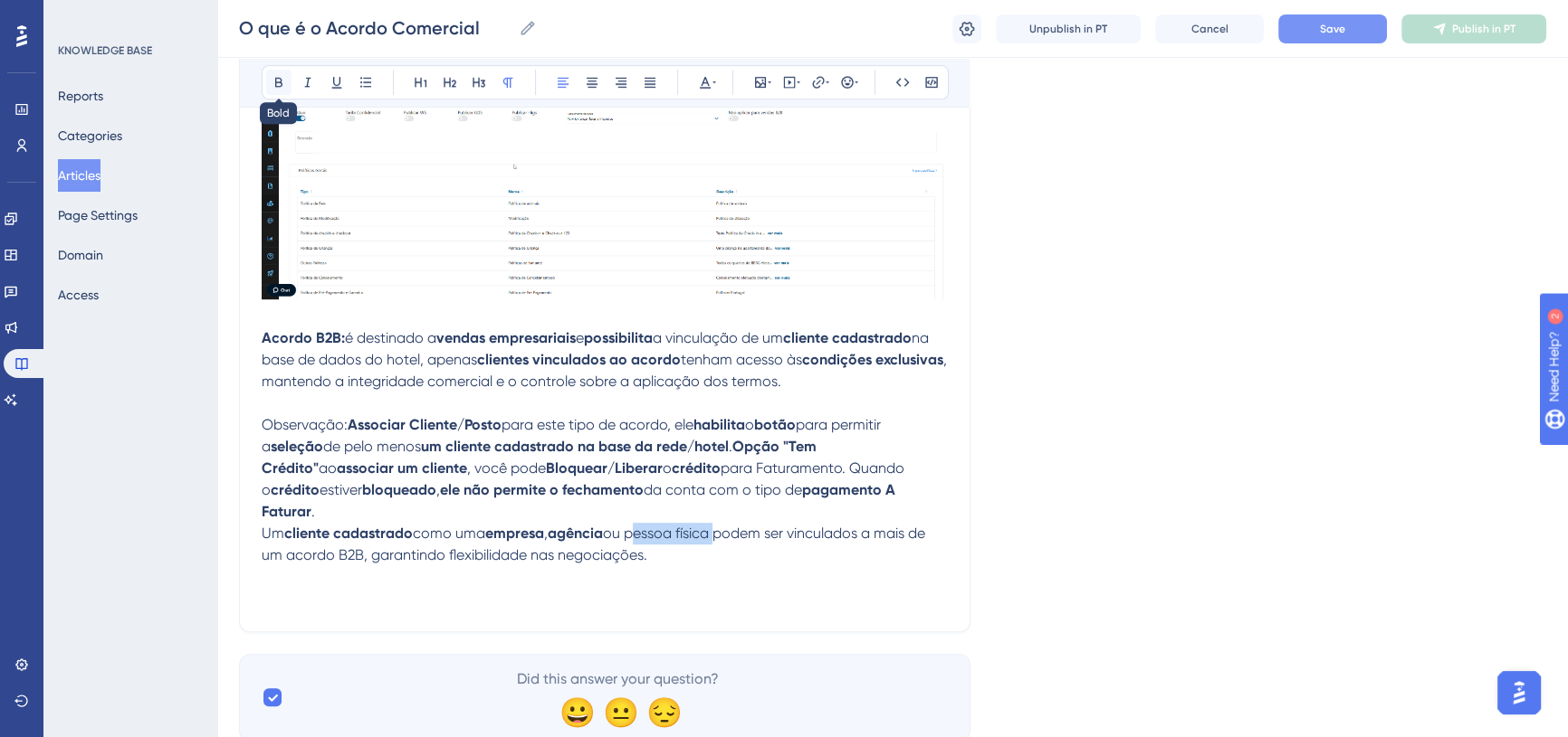
click at [274, 72] on button at bounding box center [278, 82] width 25 height 25
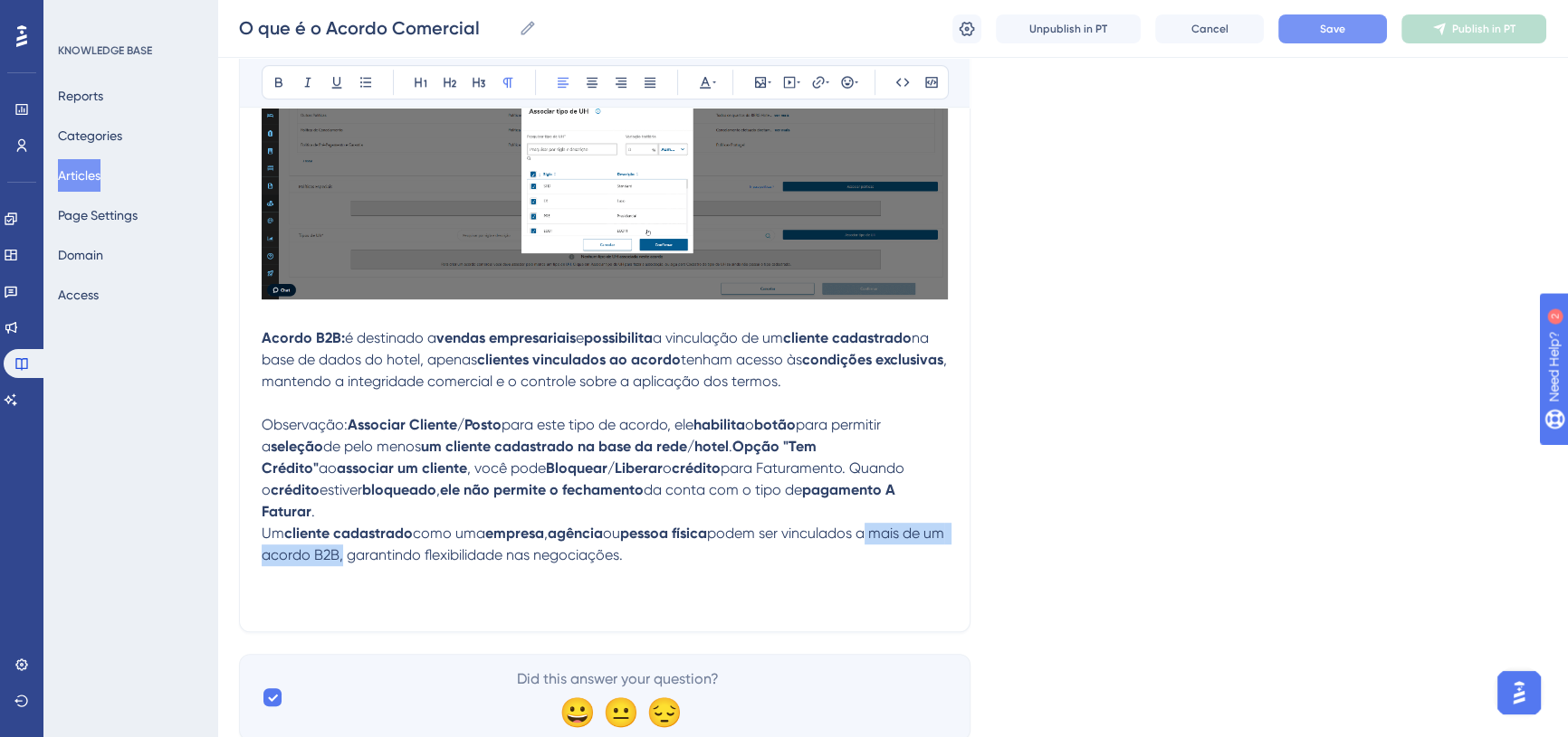
drag, startPoint x: 878, startPoint y: 512, endPoint x: 360, endPoint y: 534, distance: 518.5
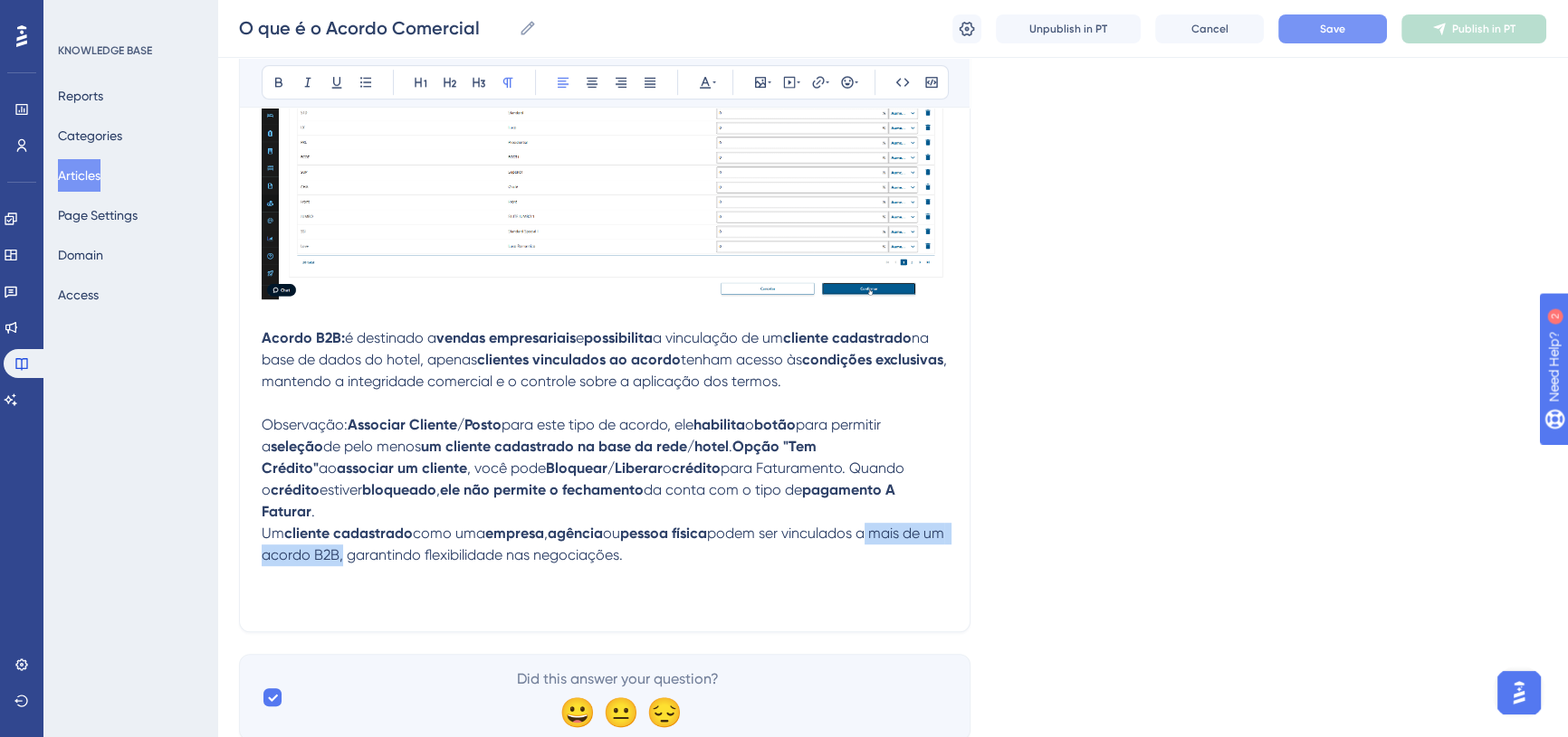
click at [360, 534] on span "podem ser vinculados a mais de um acordo B2B, garantindo flexibilidade nas nego…" at bounding box center [605, 543] width 687 height 39
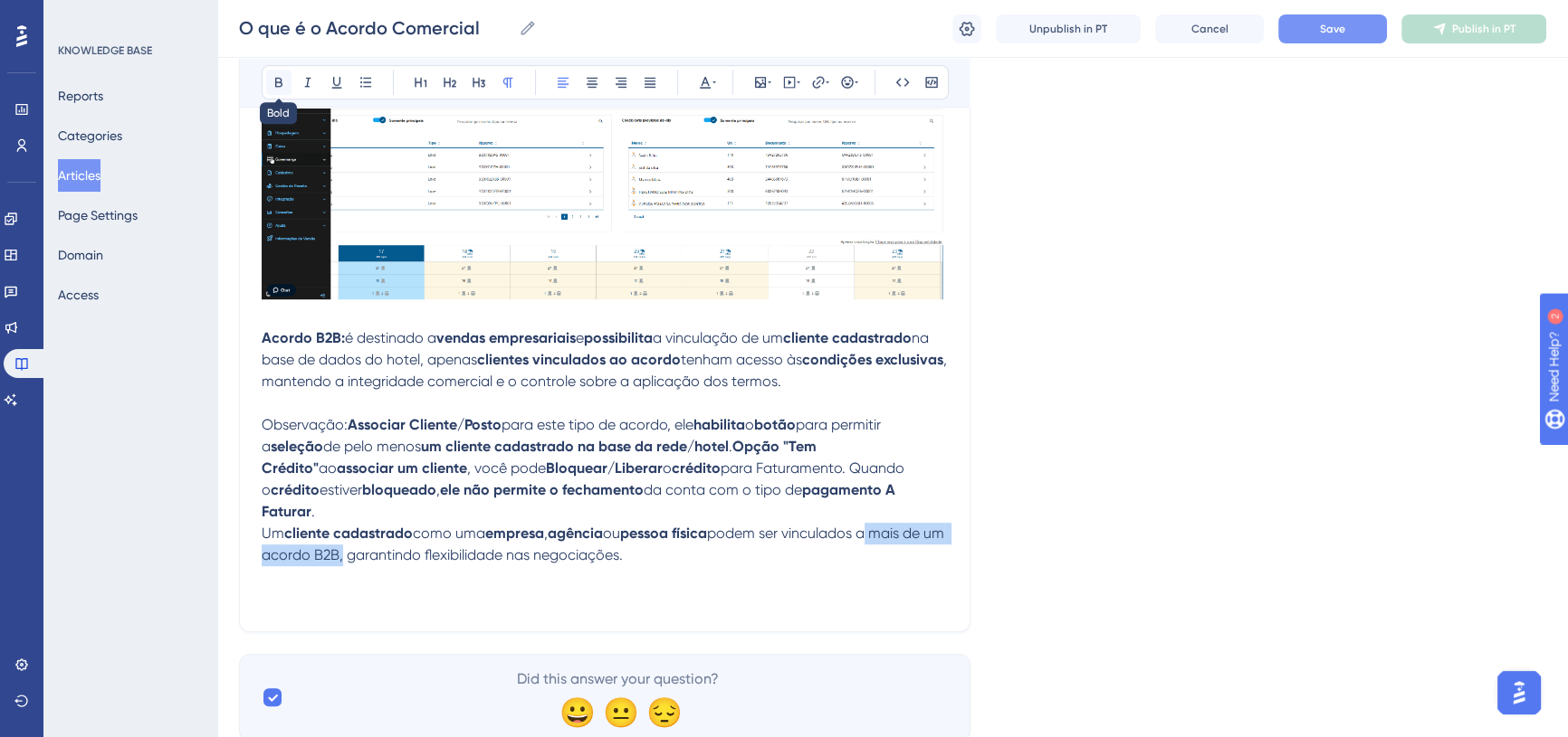
click at [273, 72] on button at bounding box center [278, 82] width 25 height 25
click at [386, 546] on span ", garantindo flexibilidade nas negociações." at bounding box center [482, 555] width 283 height 17
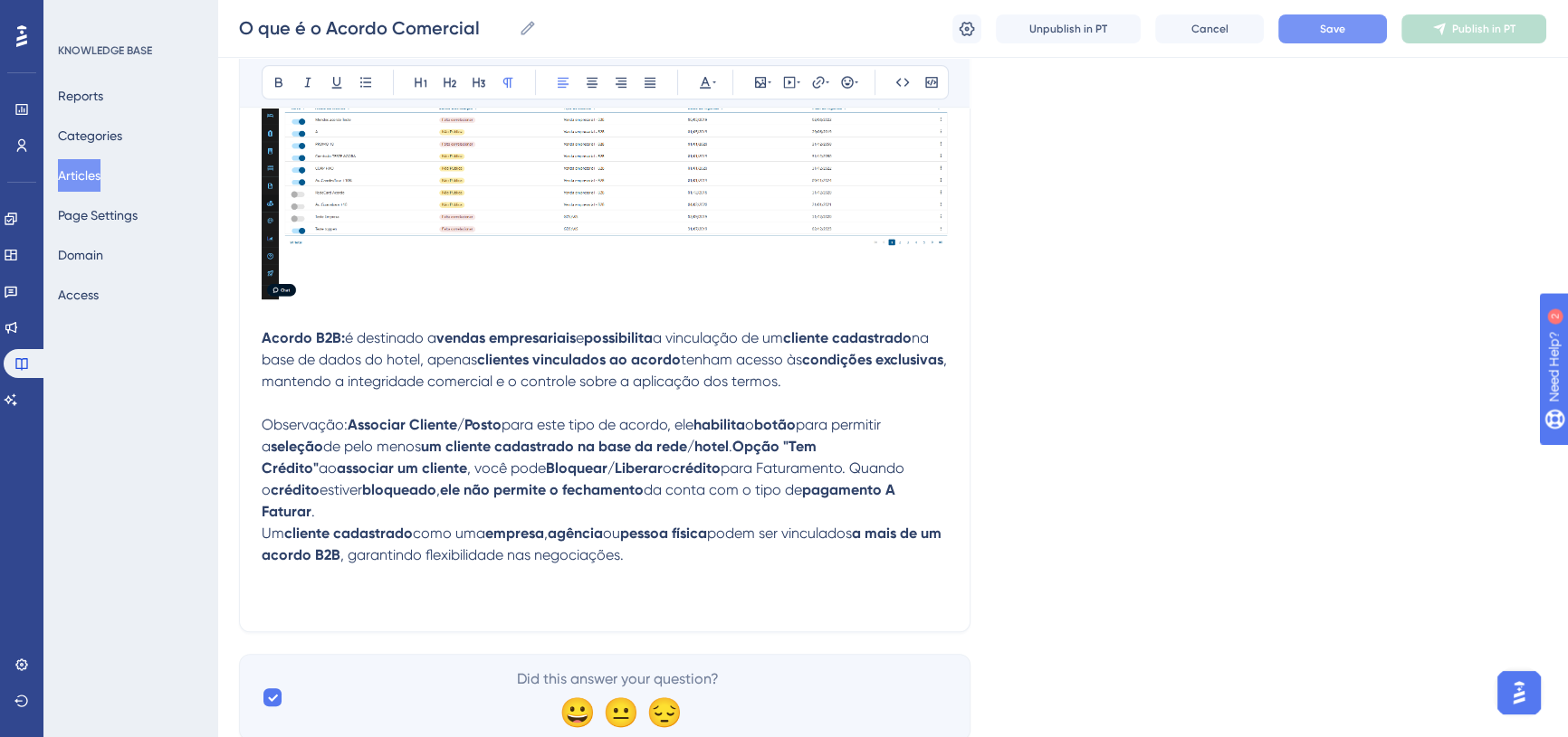
click at [469, 546] on span ", garantindo flexibilidade nas negociações." at bounding box center [482, 555] width 283 height 17
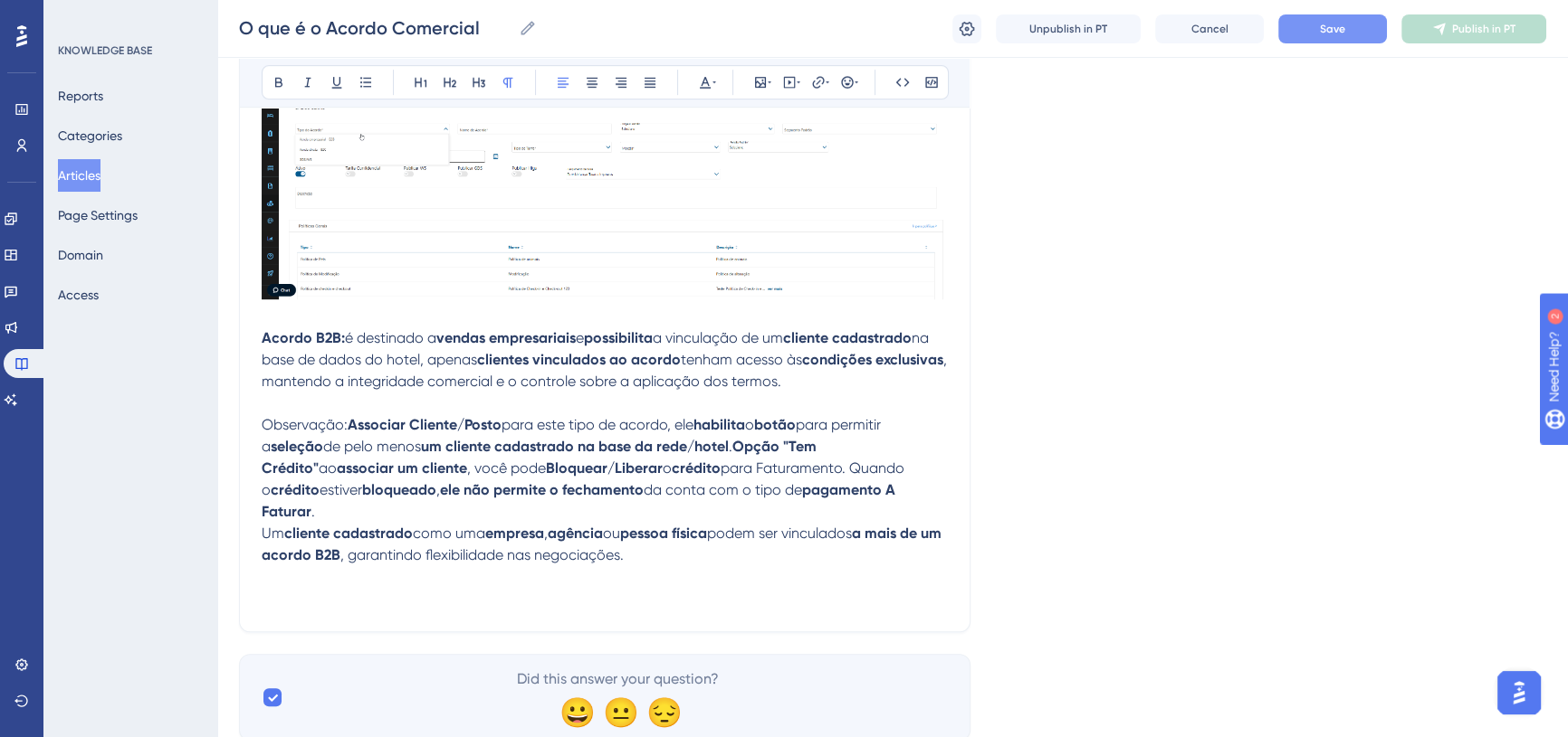
click at [469, 546] on span ", garantindo flexibilidade nas negociações." at bounding box center [482, 555] width 283 height 17
click at [689, 537] on p "Um cliente cadastrado como uma empresa , agência ou pessoa física podem ser vin…" at bounding box center [605, 544] width 687 height 43
click at [1313, 22] on button "Save" at bounding box center [1333, 28] width 109 height 29
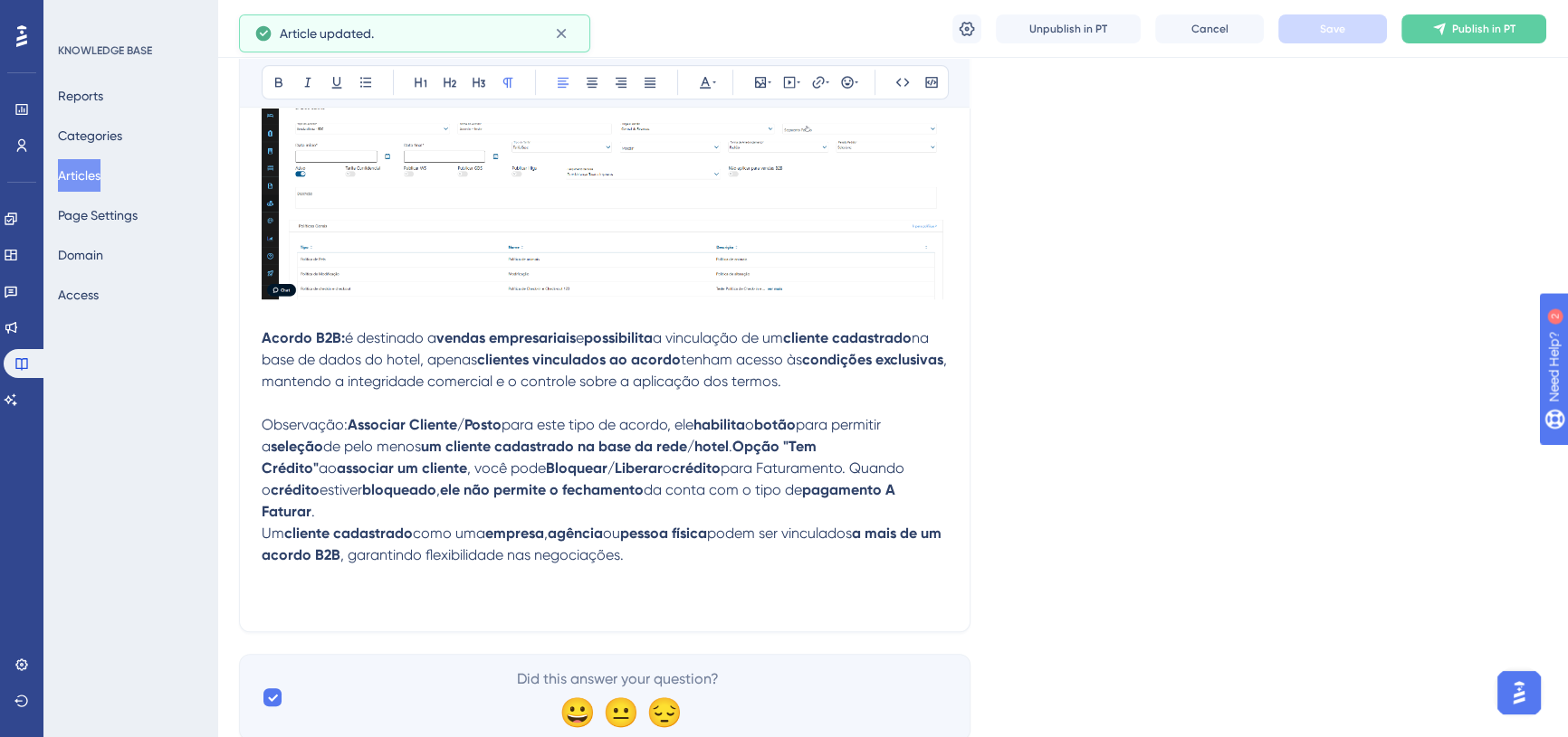
click at [703, 533] on p "Um cliente cadastrado como uma empresa , agência ou pessoa física podem ser vin…" at bounding box center [605, 544] width 687 height 43
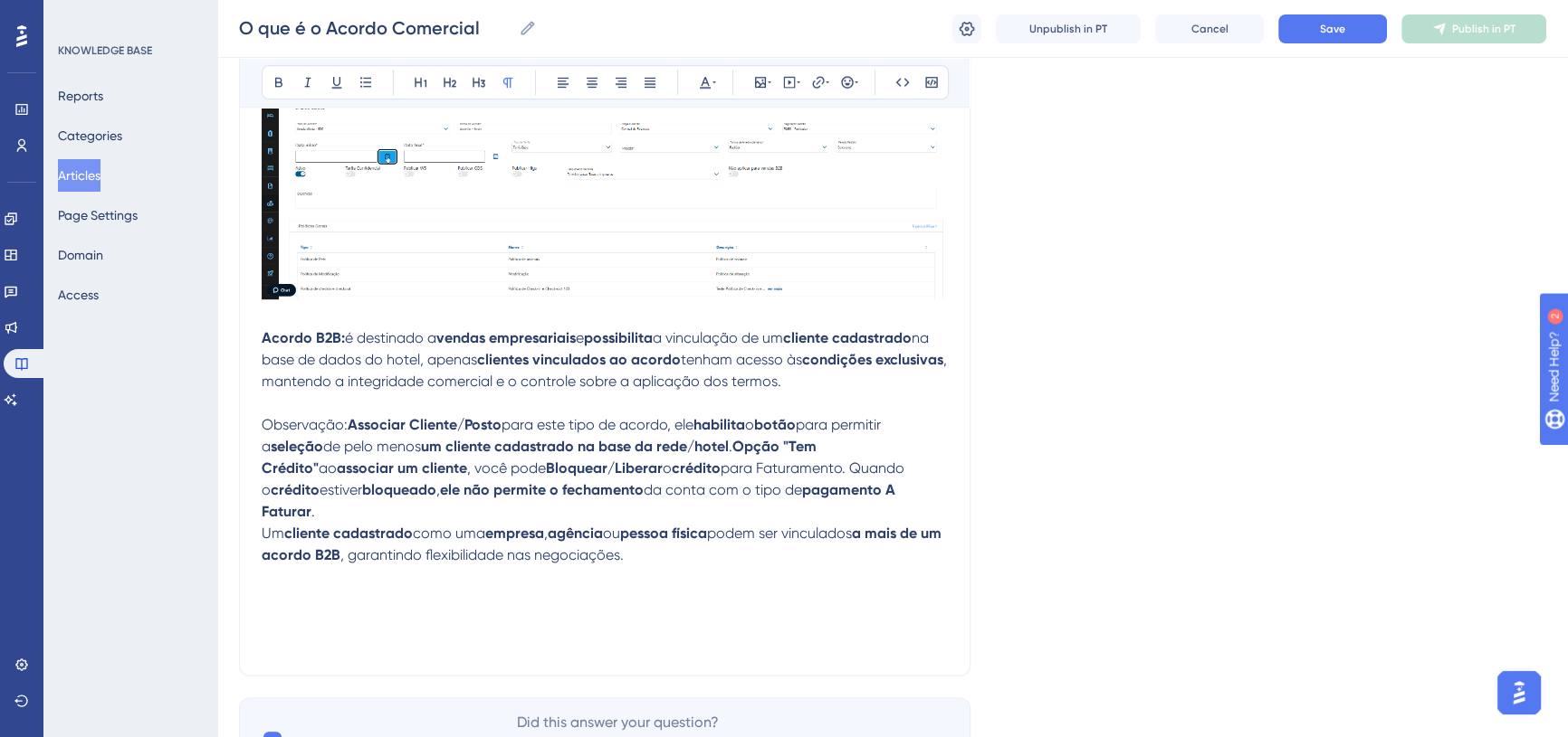
click at [290, 588] on p at bounding box center [605, 599] width 687 height 22
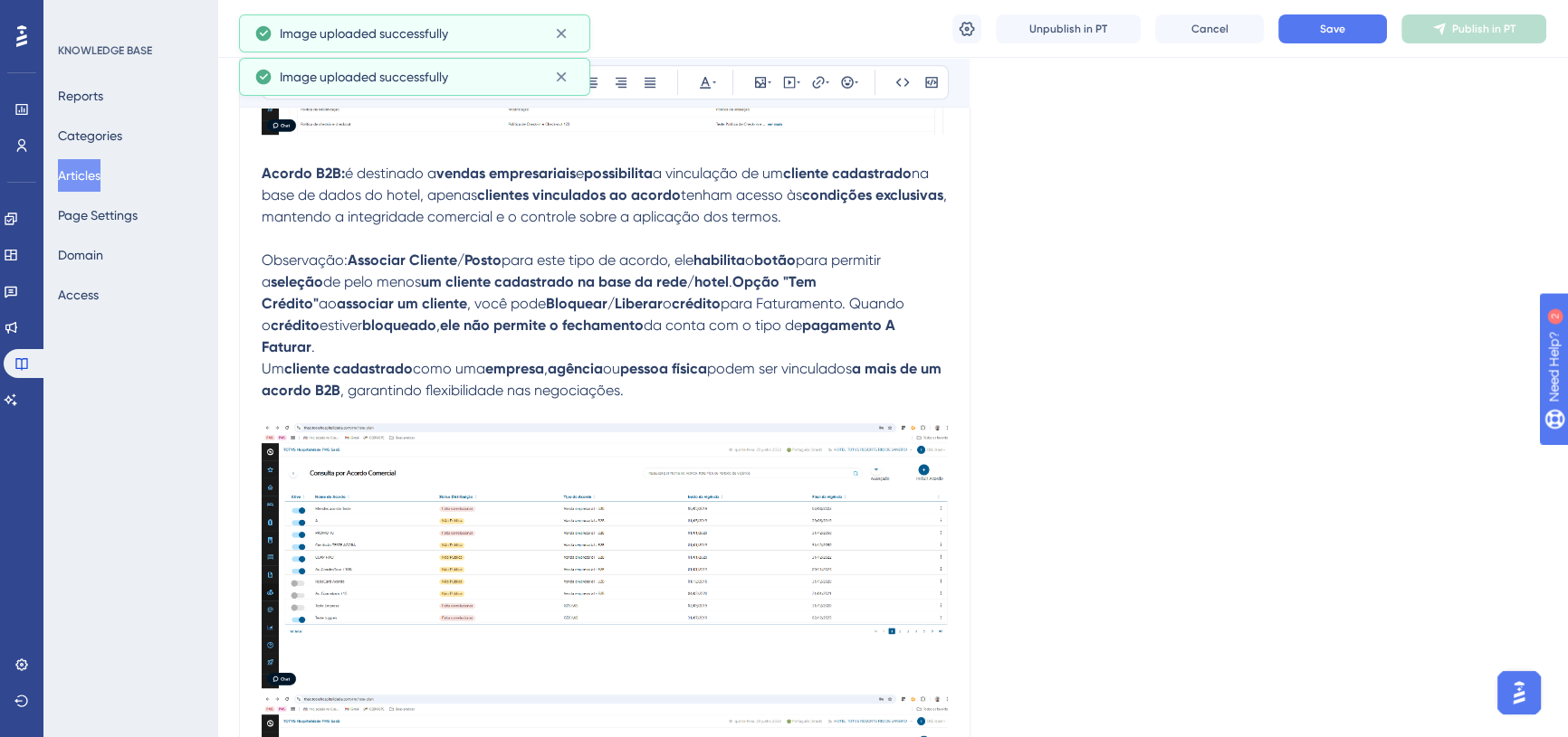
scroll to position [1680, 0]
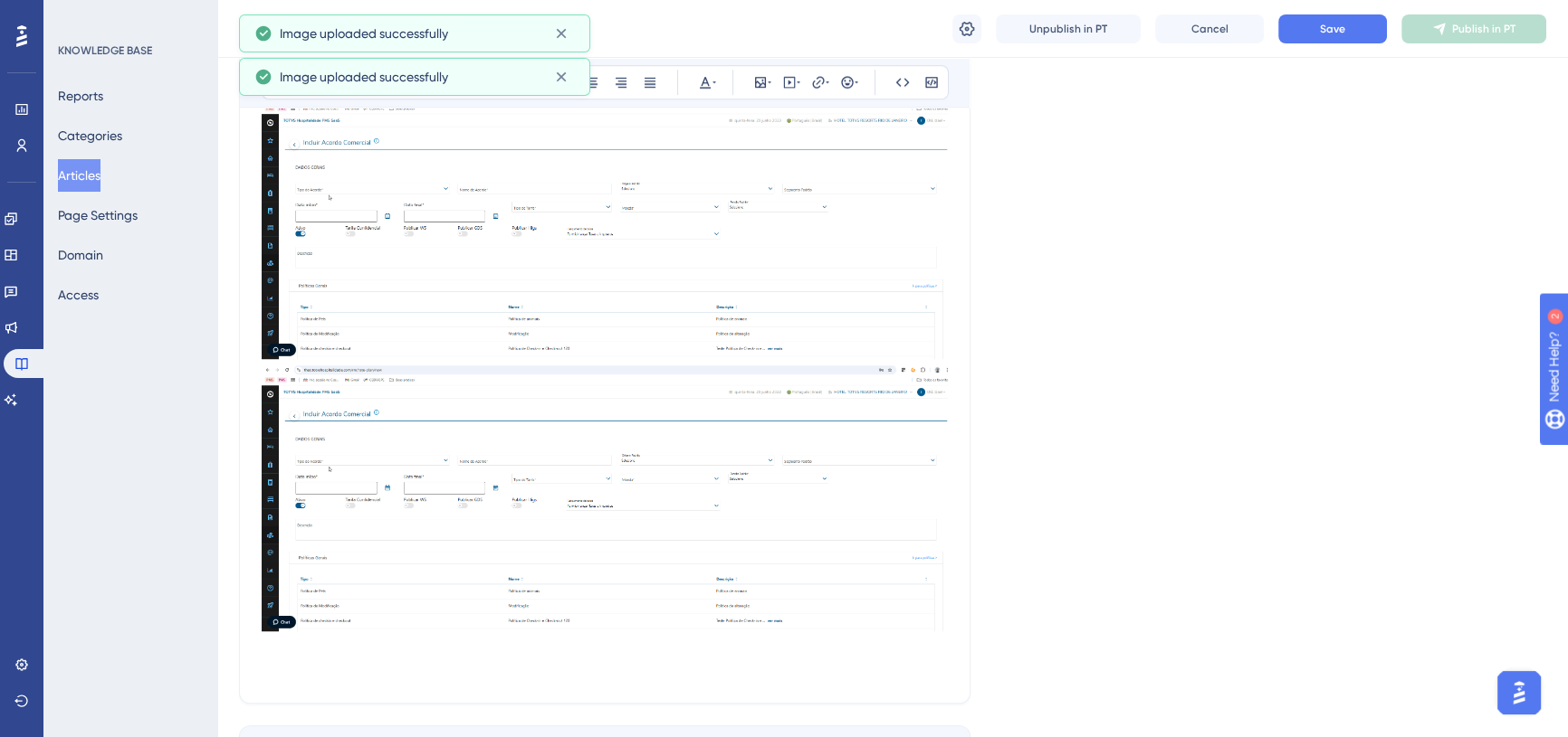
click at [521, 508] on img at bounding box center [605, 498] width 687 height 265
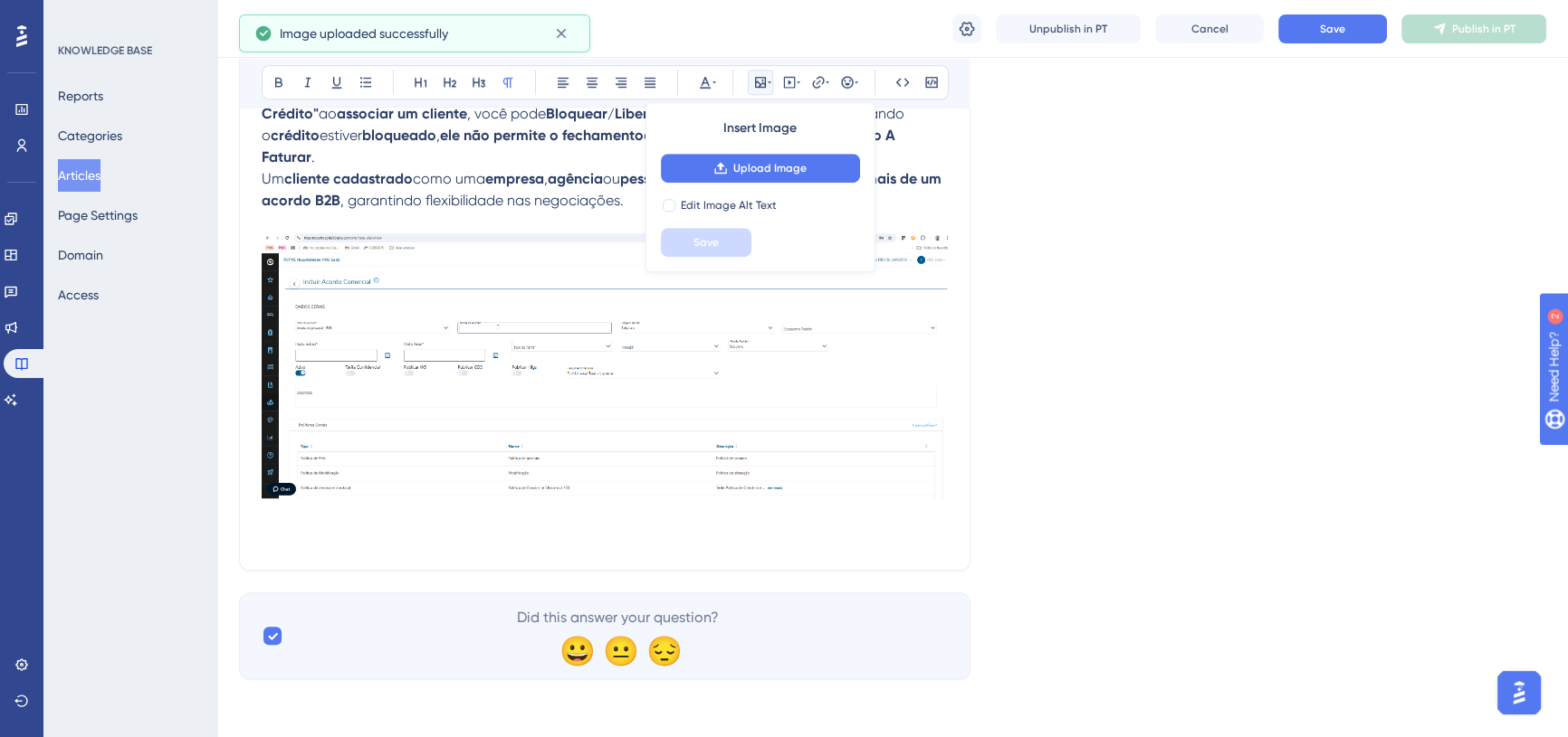
scroll to position [1519, 0]
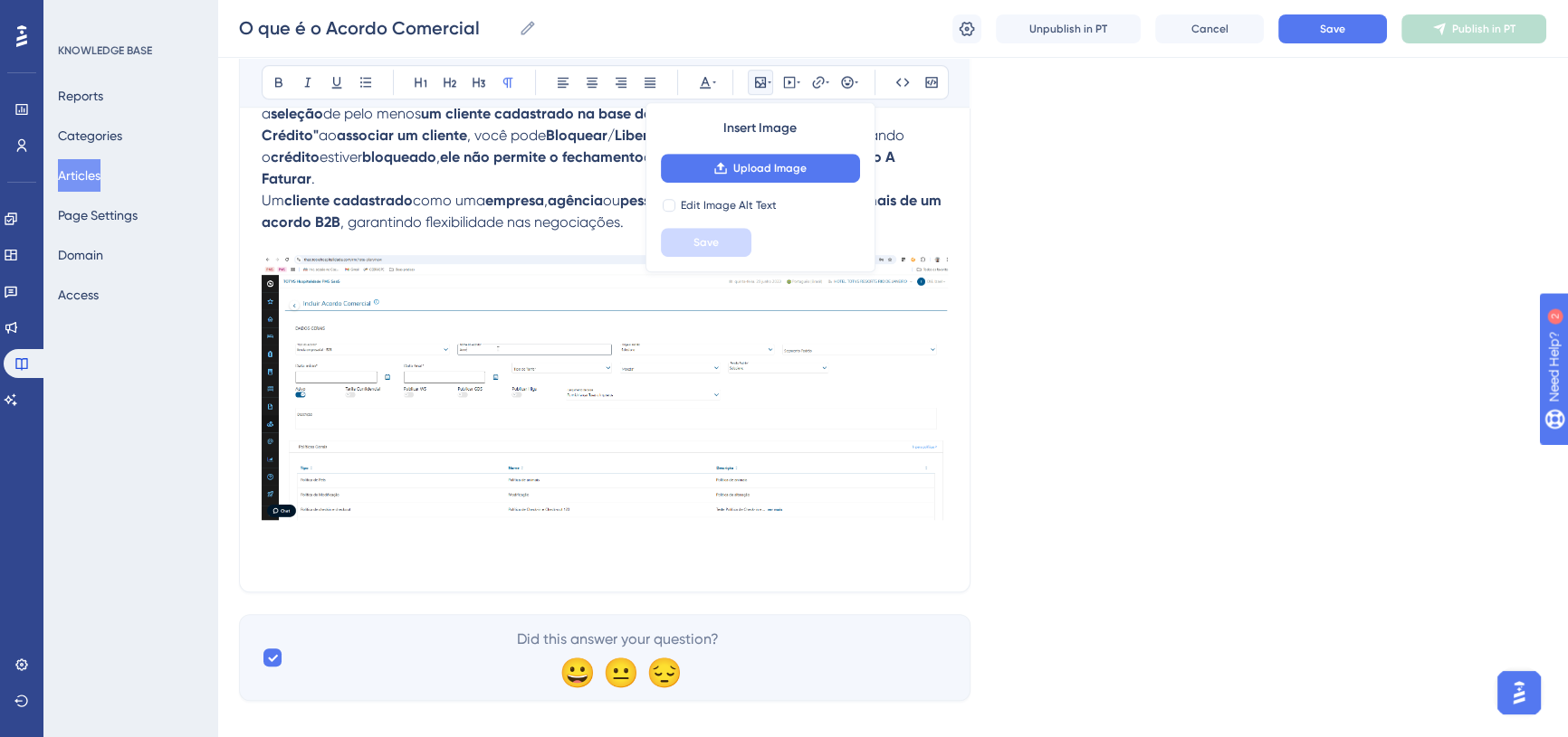
click at [518, 439] on img at bounding box center [605, 387] width 687 height 265
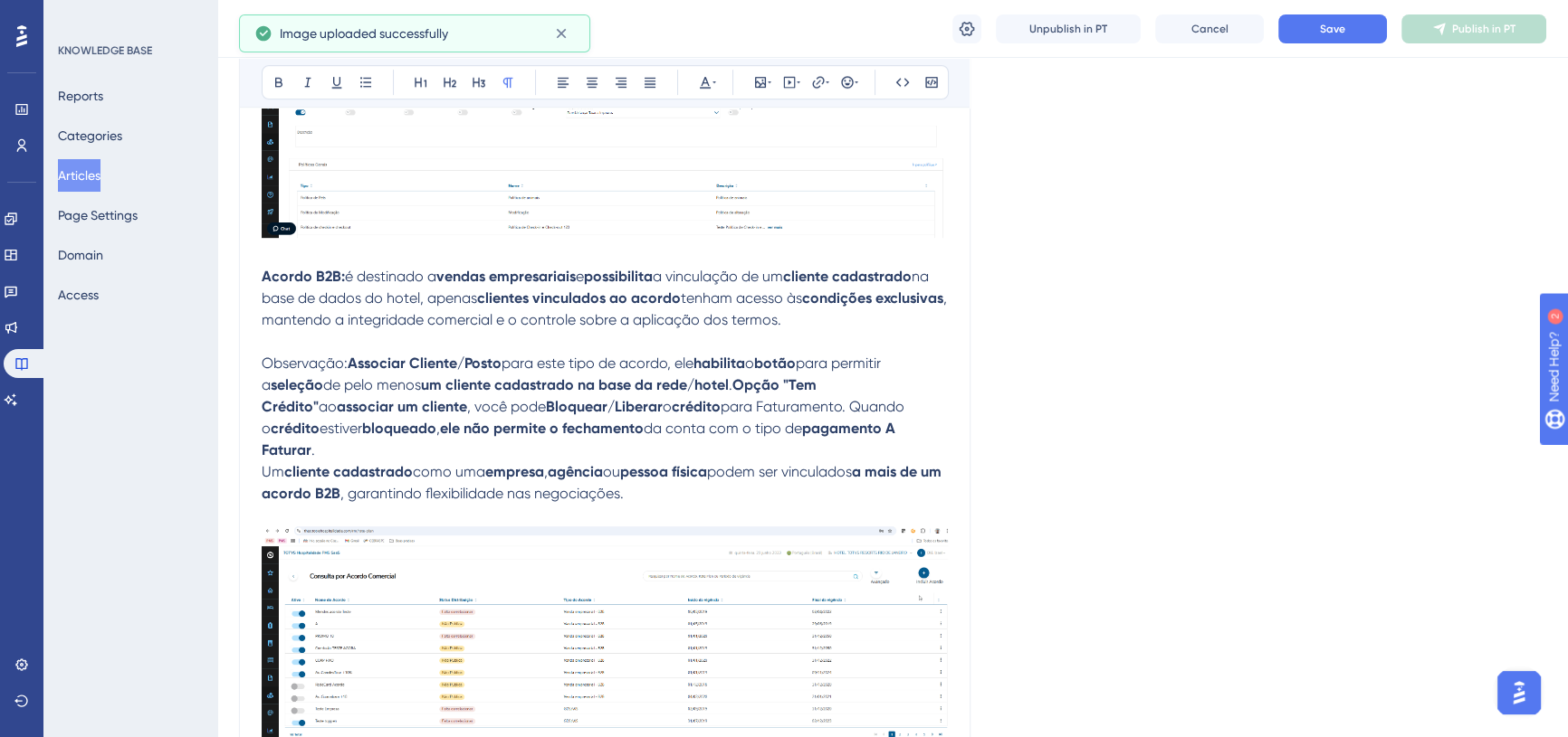
scroll to position [1498, 0]
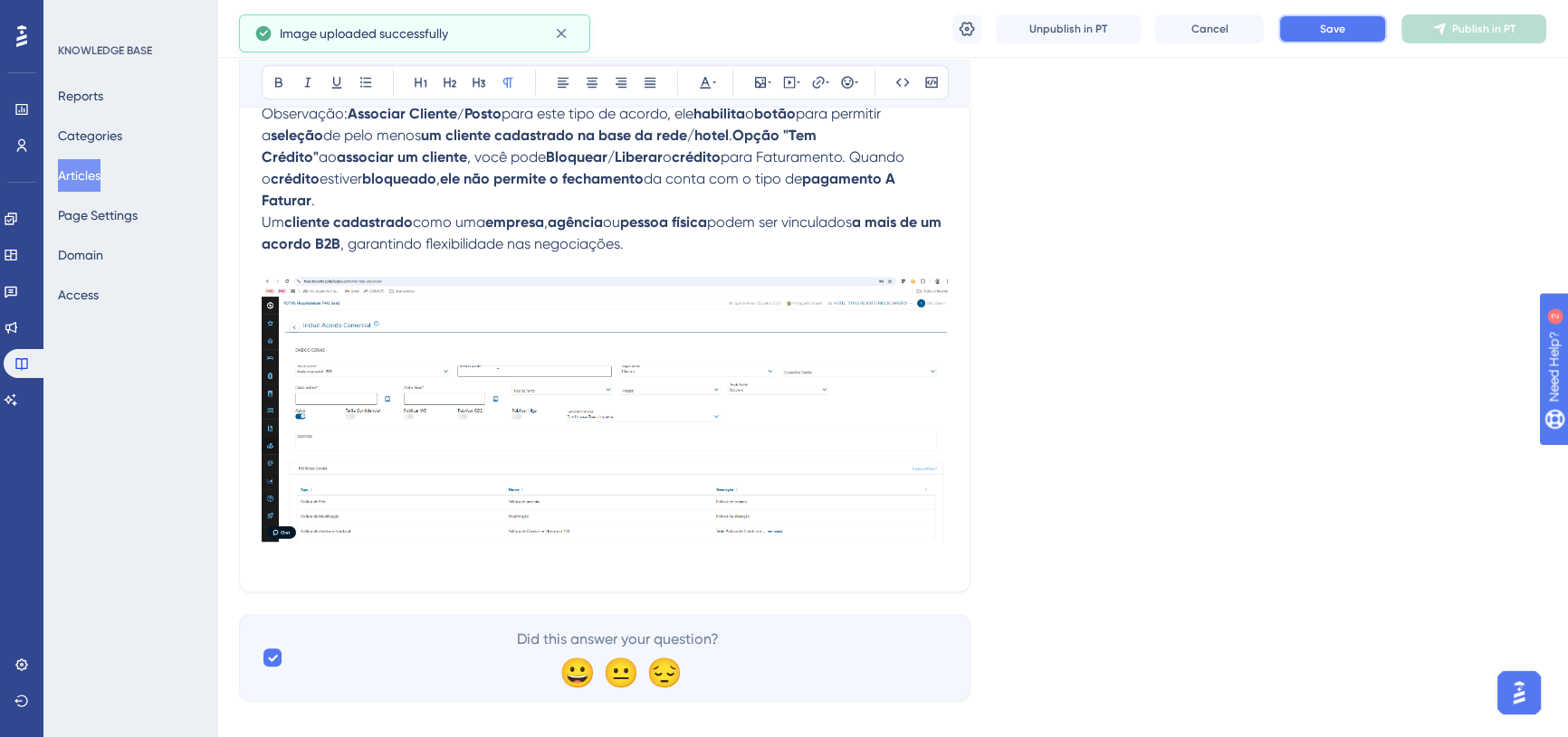
click at [1331, 38] on button "Save" at bounding box center [1333, 28] width 109 height 29
click at [899, 548] on p at bounding box center [605, 558] width 687 height 22
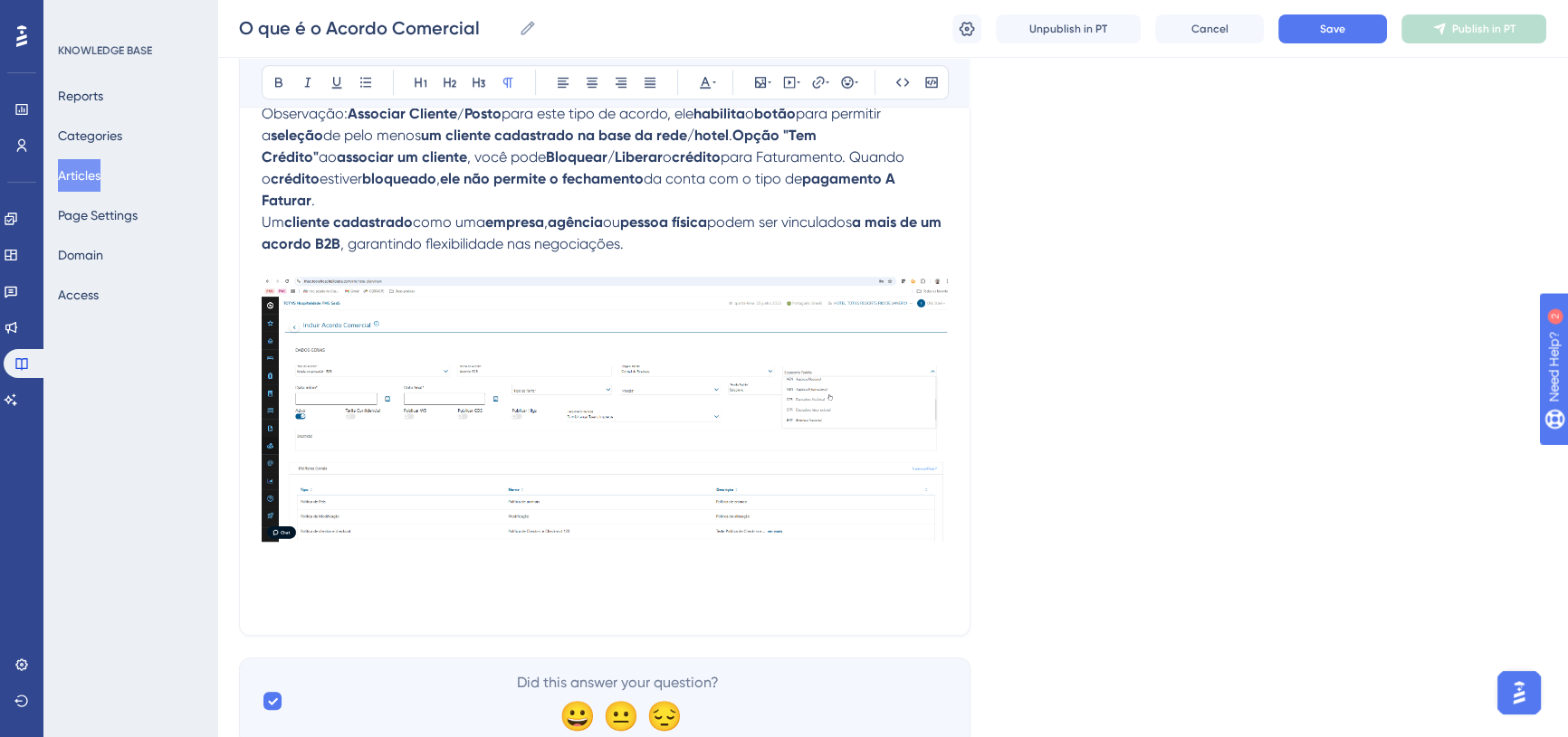
click at [1322, 9] on div "O que é o Acordo Comercial O que é o Acordo Comercial Unpublish in PT Cancel Sa…" at bounding box center [893, 29] width 1351 height 58
click at [1322, 33] on span "Save" at bounding box center [1332, 28] width 25 height 14
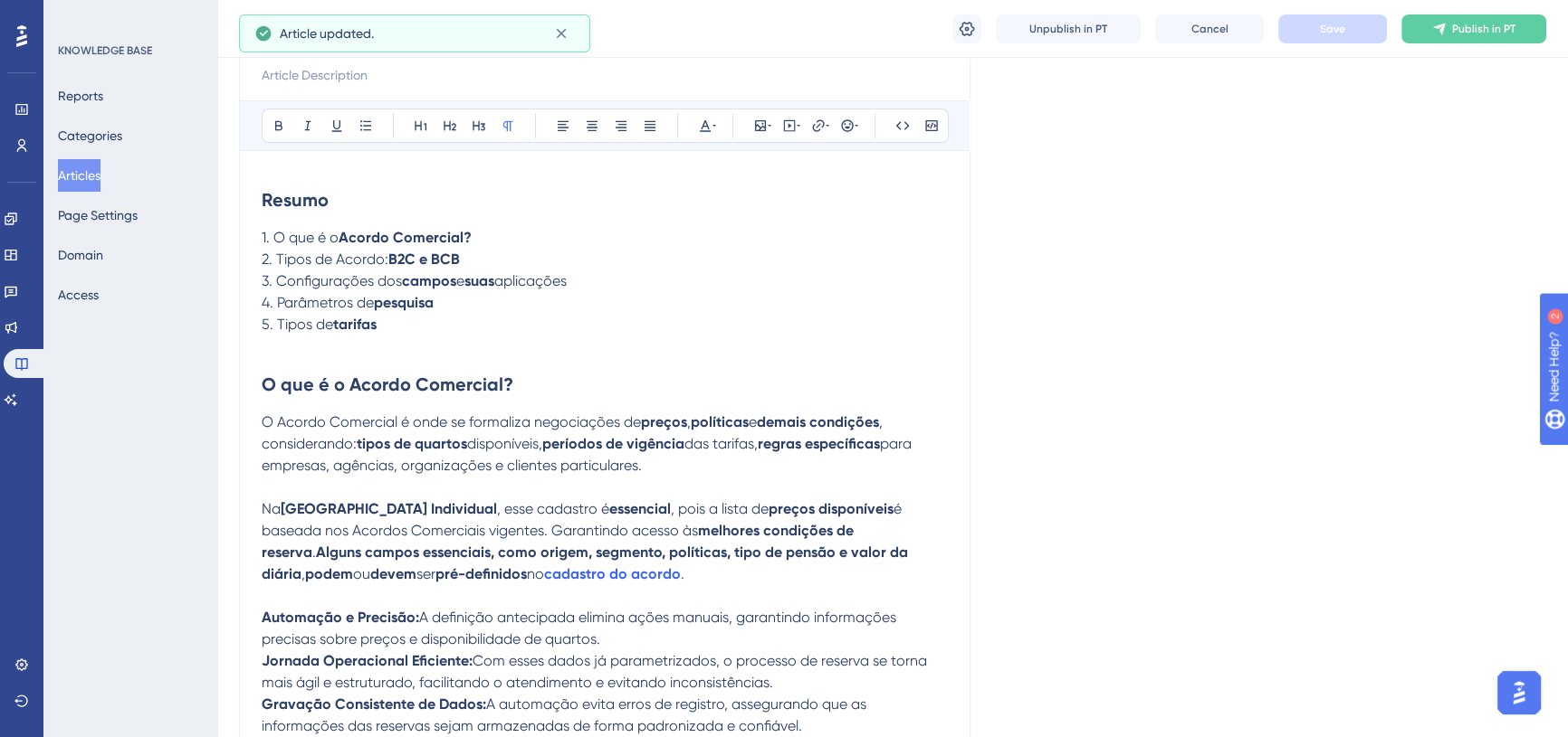
scroll to position [181, 0]
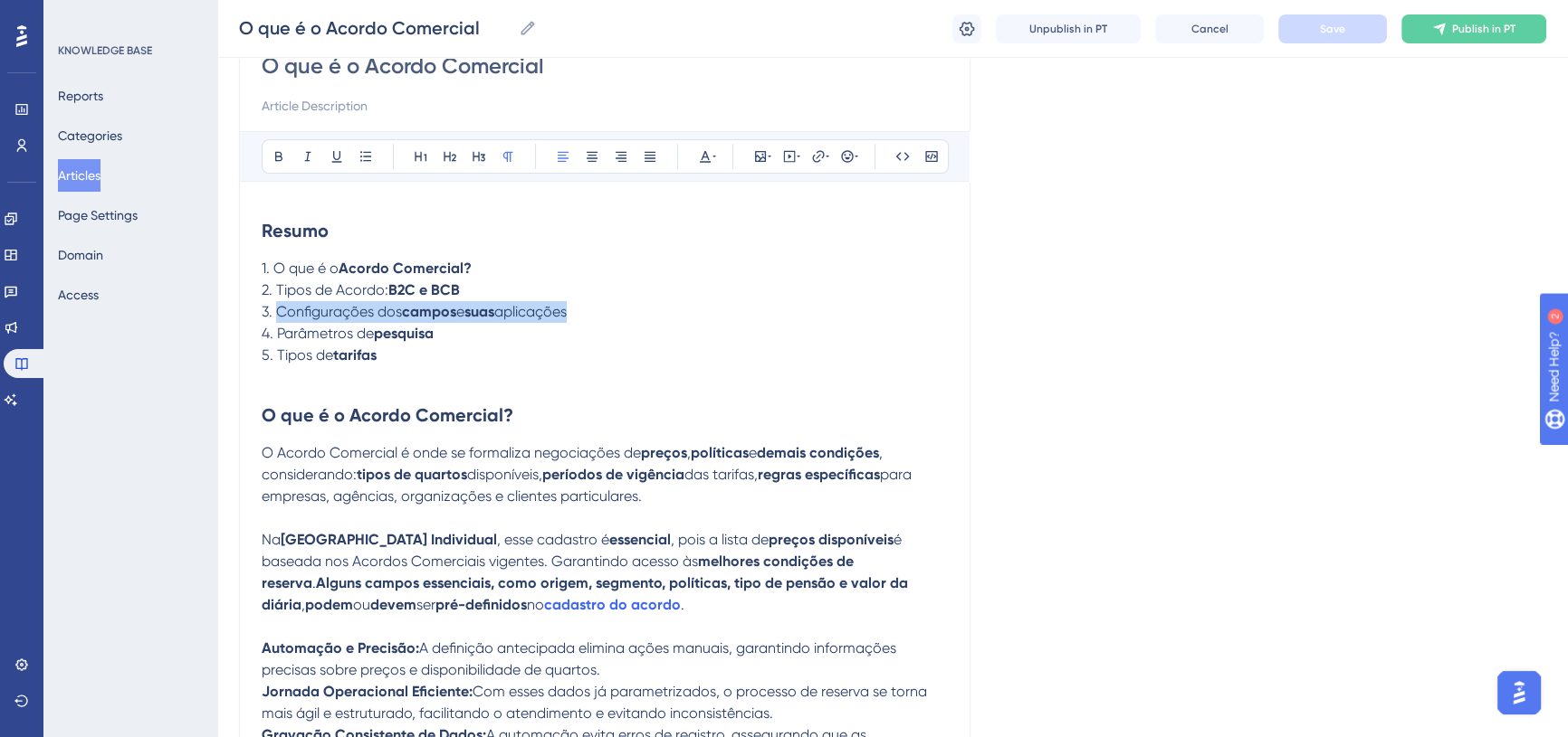
drag, startPoint x: 277, startPoint y: 311, endPoint x: 597, endPoint y: 303, distance: 320.1
click at [597, 303] on p "3. Configurações dos campos e suas aplicações" at bounding box center [605, 312] width 687 height 22
copy p "Configurações dos campos e suas aplicações"
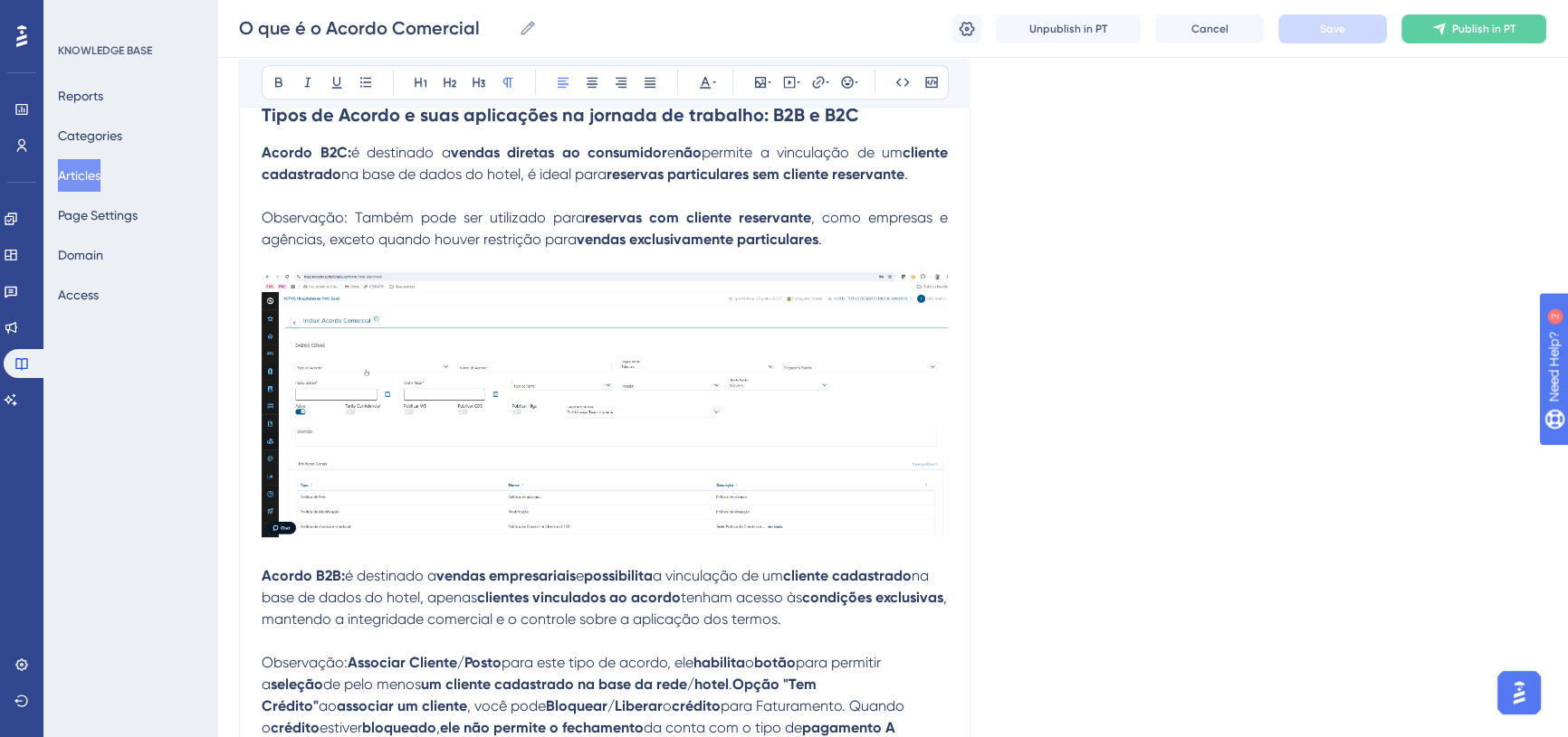
scroll to position [922, 0]
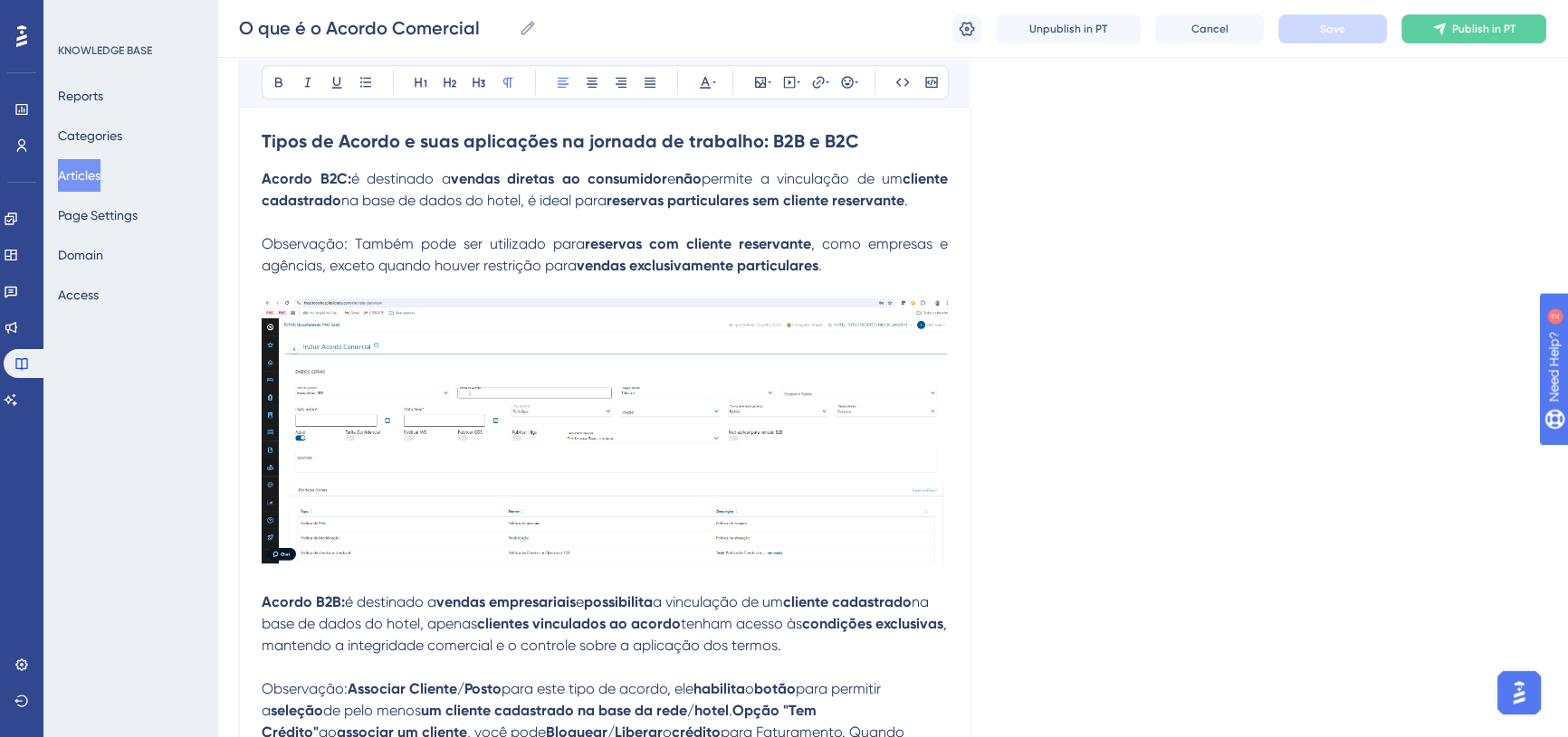
click at [349, 145] on strong "Tipos de Acordo e suas aplicações na jornada de trabalho: B2B e B2C" at bounding box center [560, 141] width 597 height 22
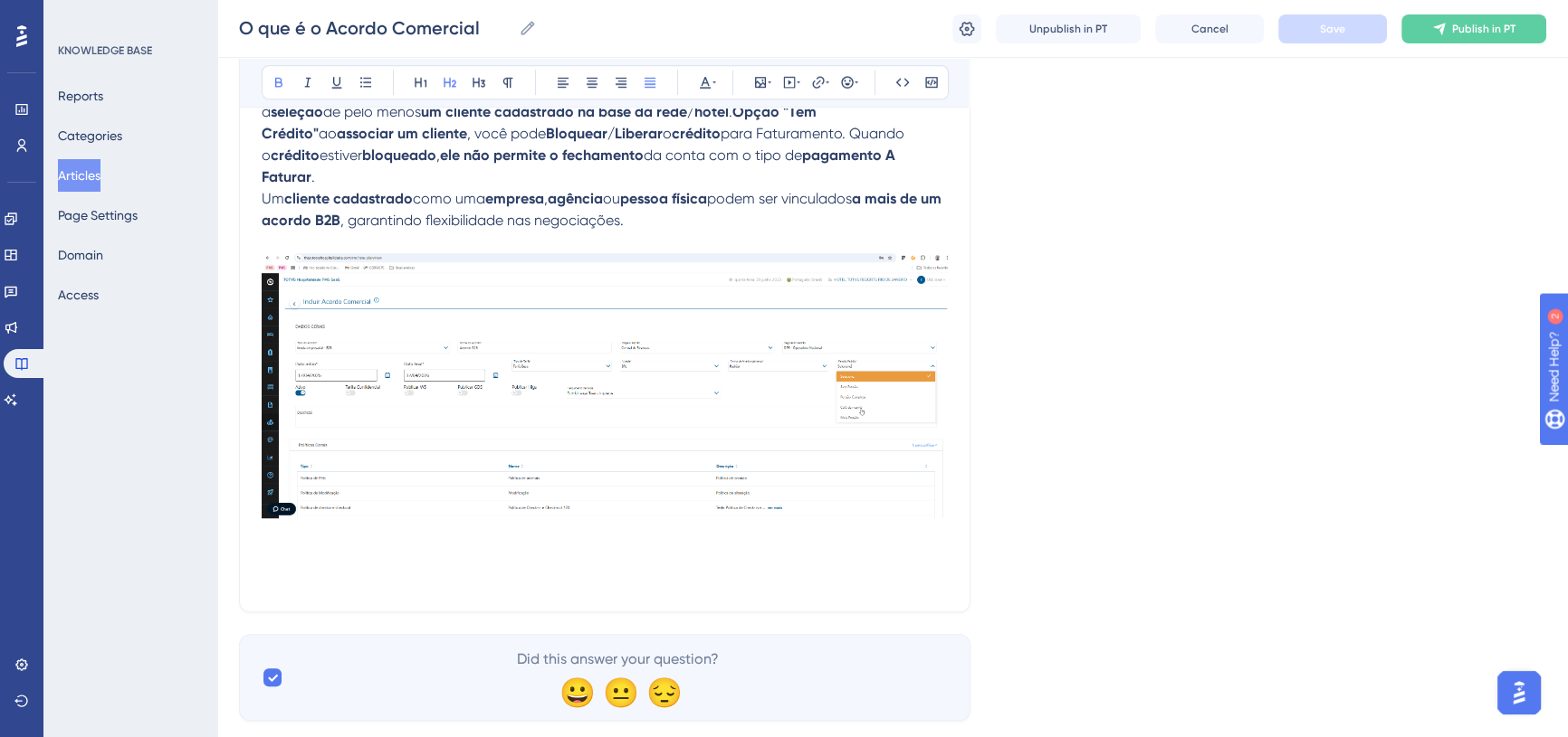
scroll to position [1540, 0]
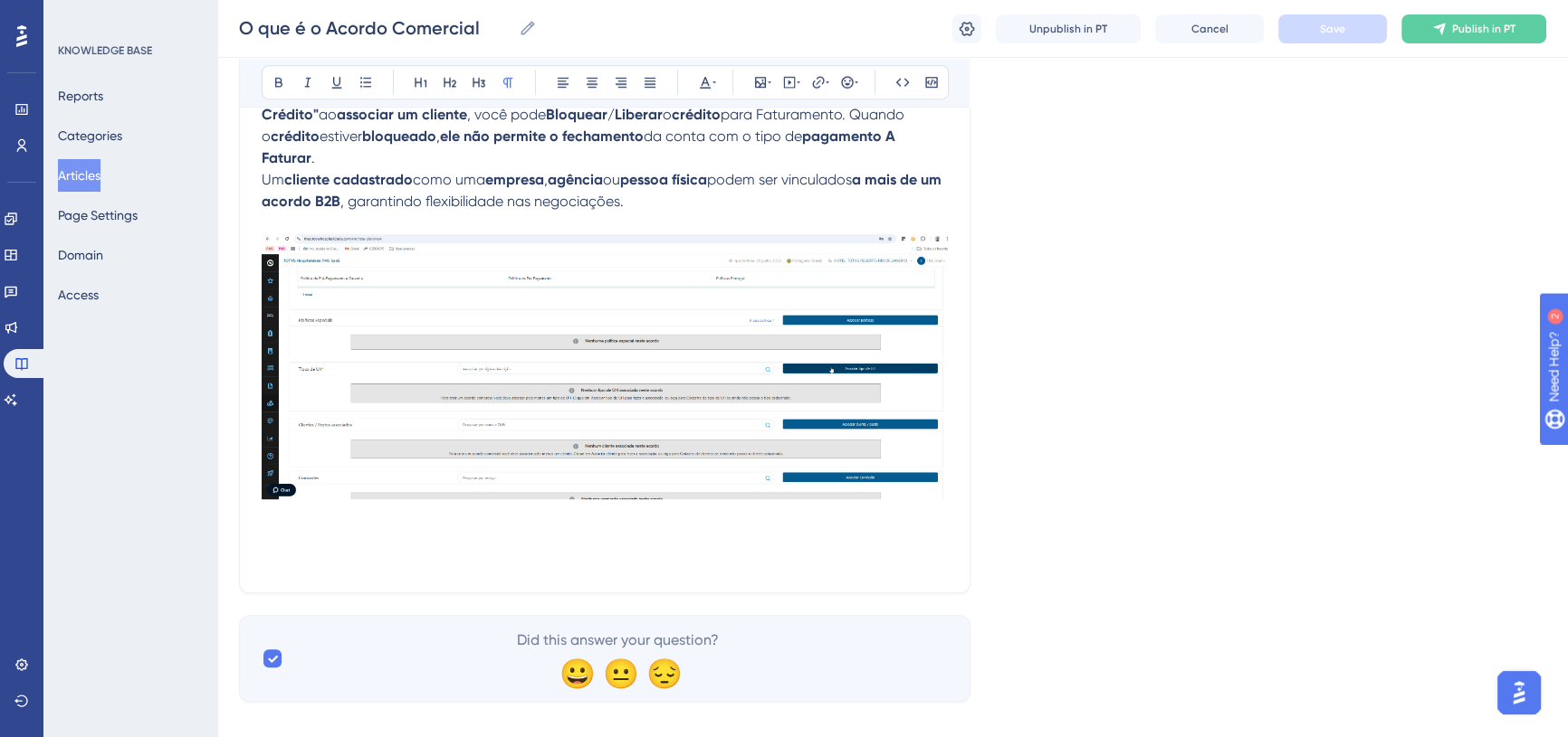
click at [296, 549] on p at bounding box center [605, 559] width 687 height 22
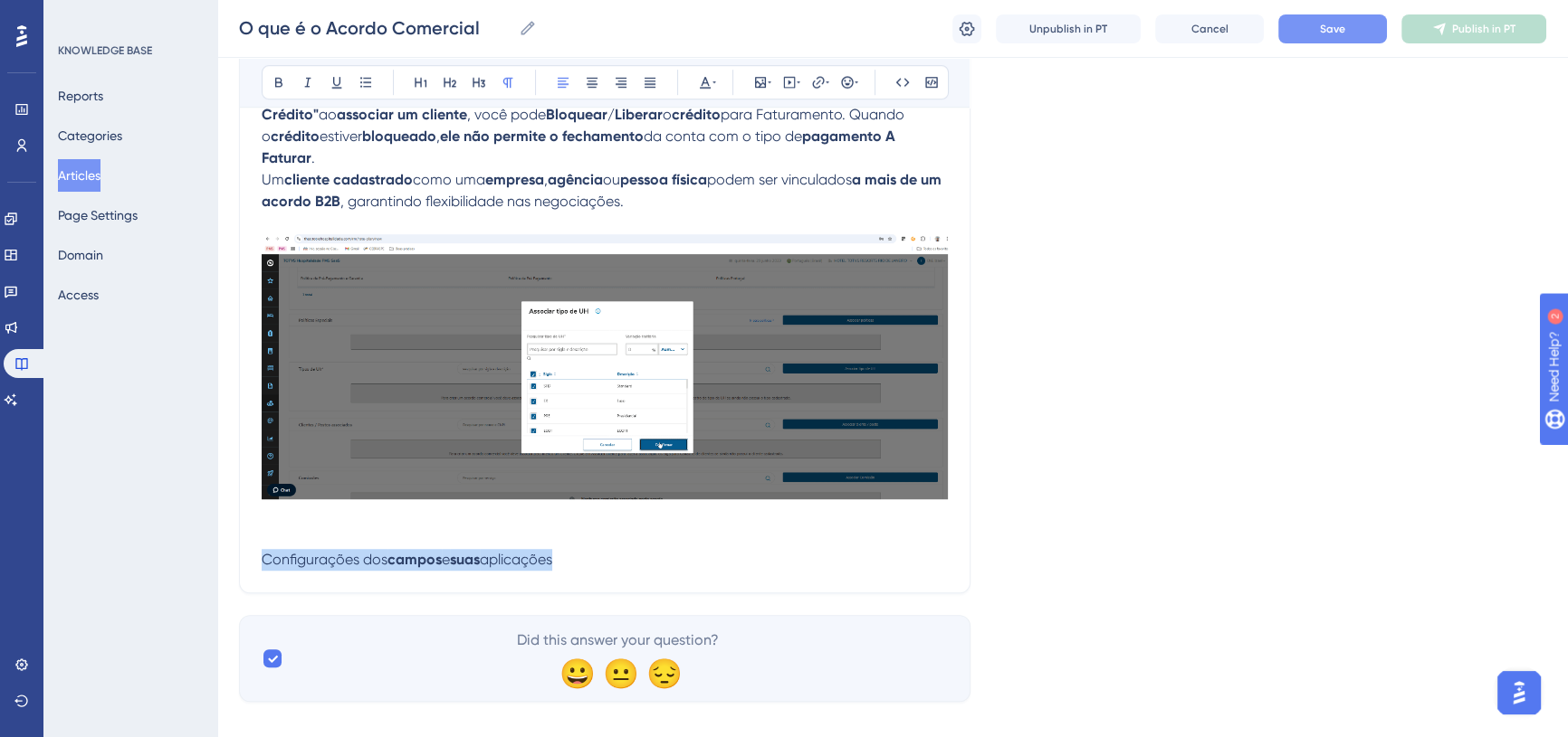
drag, startPoint x: 604, startPoint y: 543, endPoint x: 381, endPoint y: 184, distance: 422.6
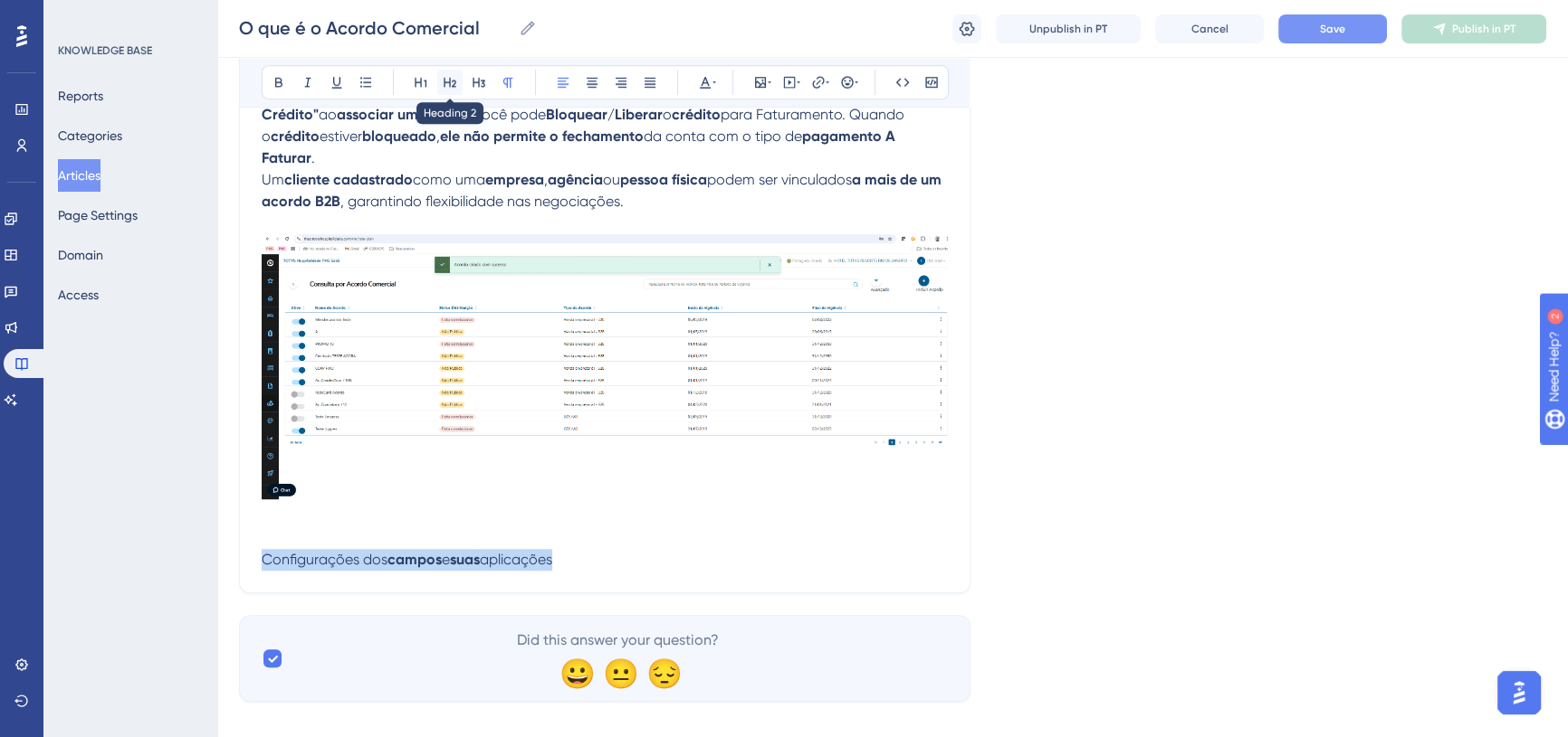
click at [451, 78] on icon at bounding box center [450, 82] width 14 height 14
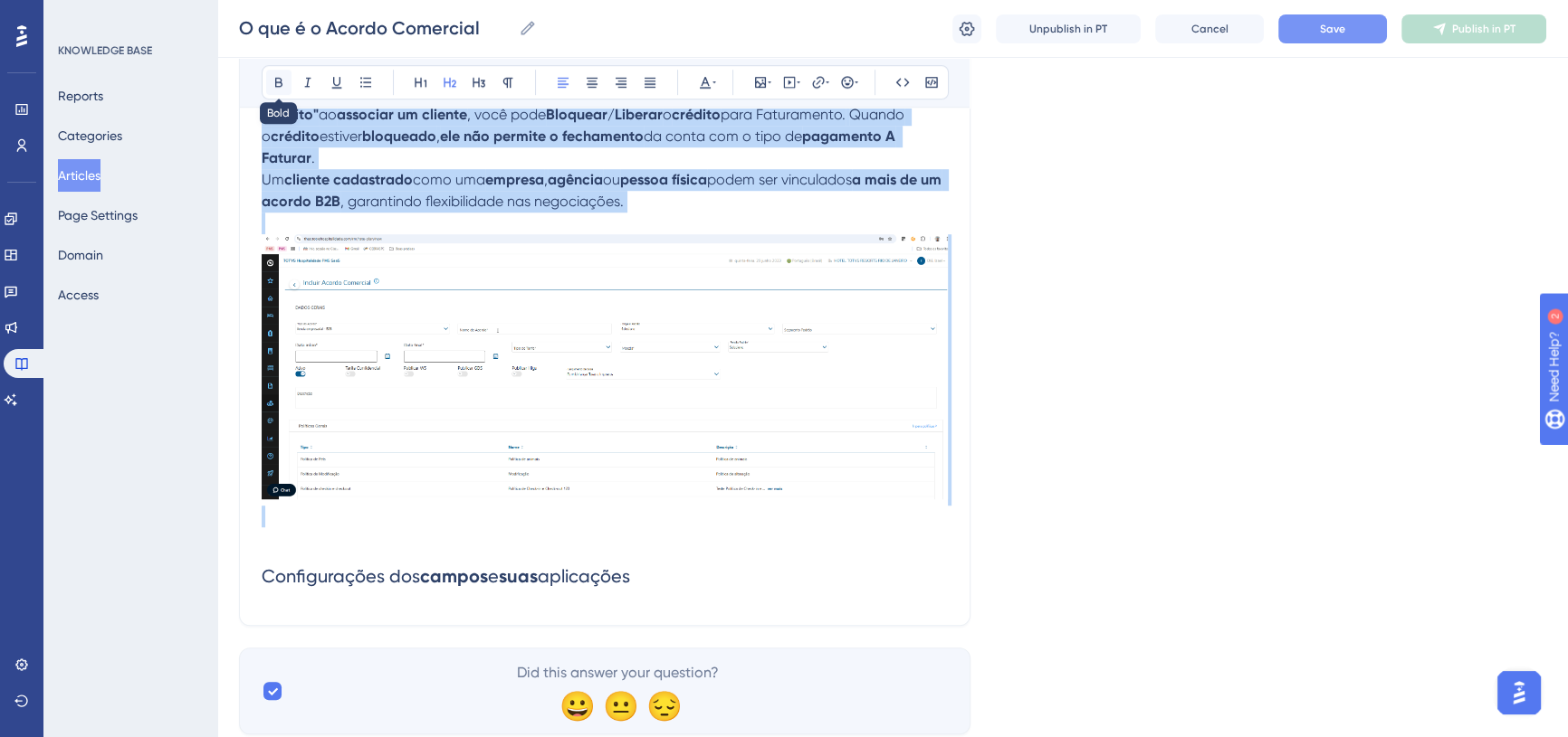
click at [281, 82] on icon at bounding box center [278, 82] width 14 height 14
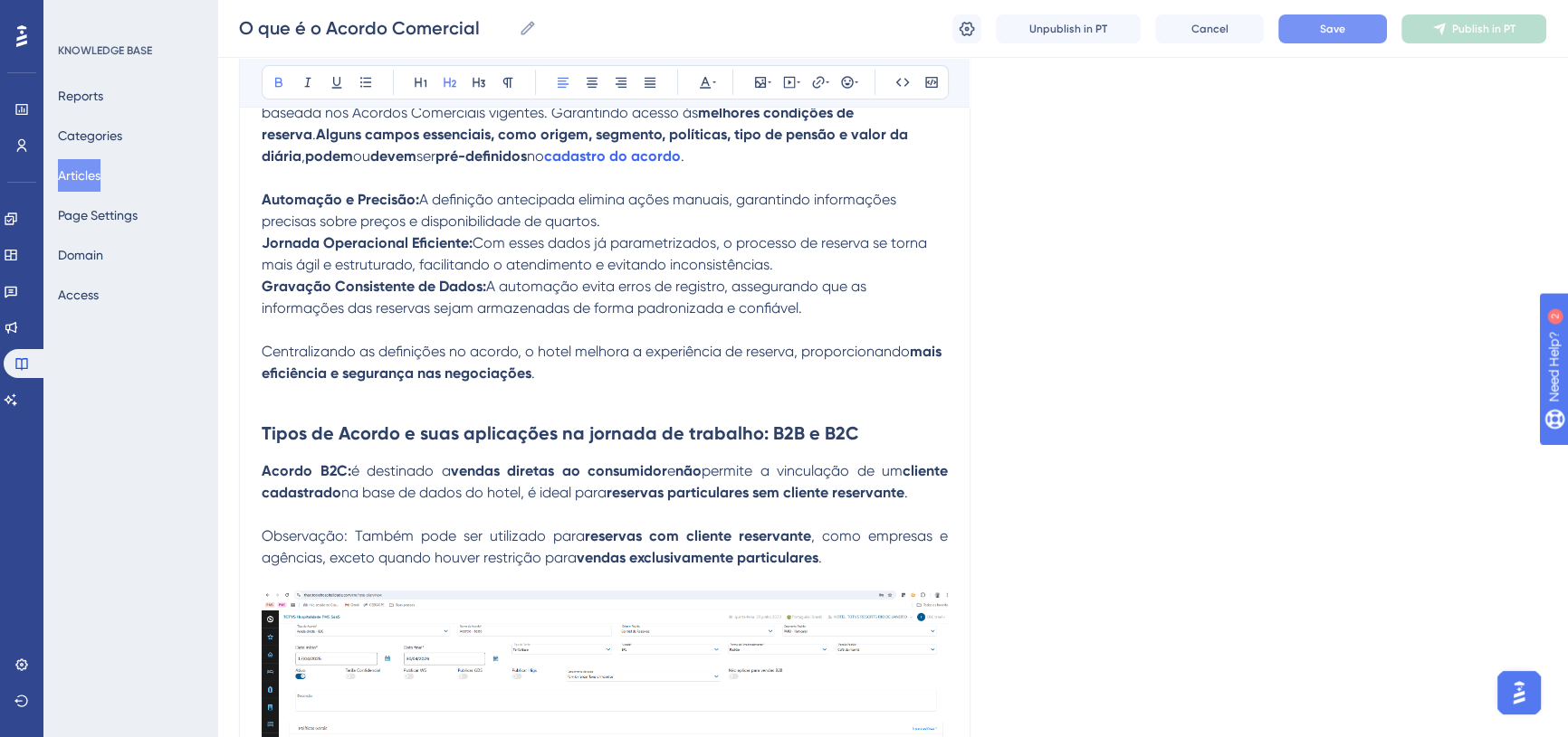
scroll to position [635, 0]
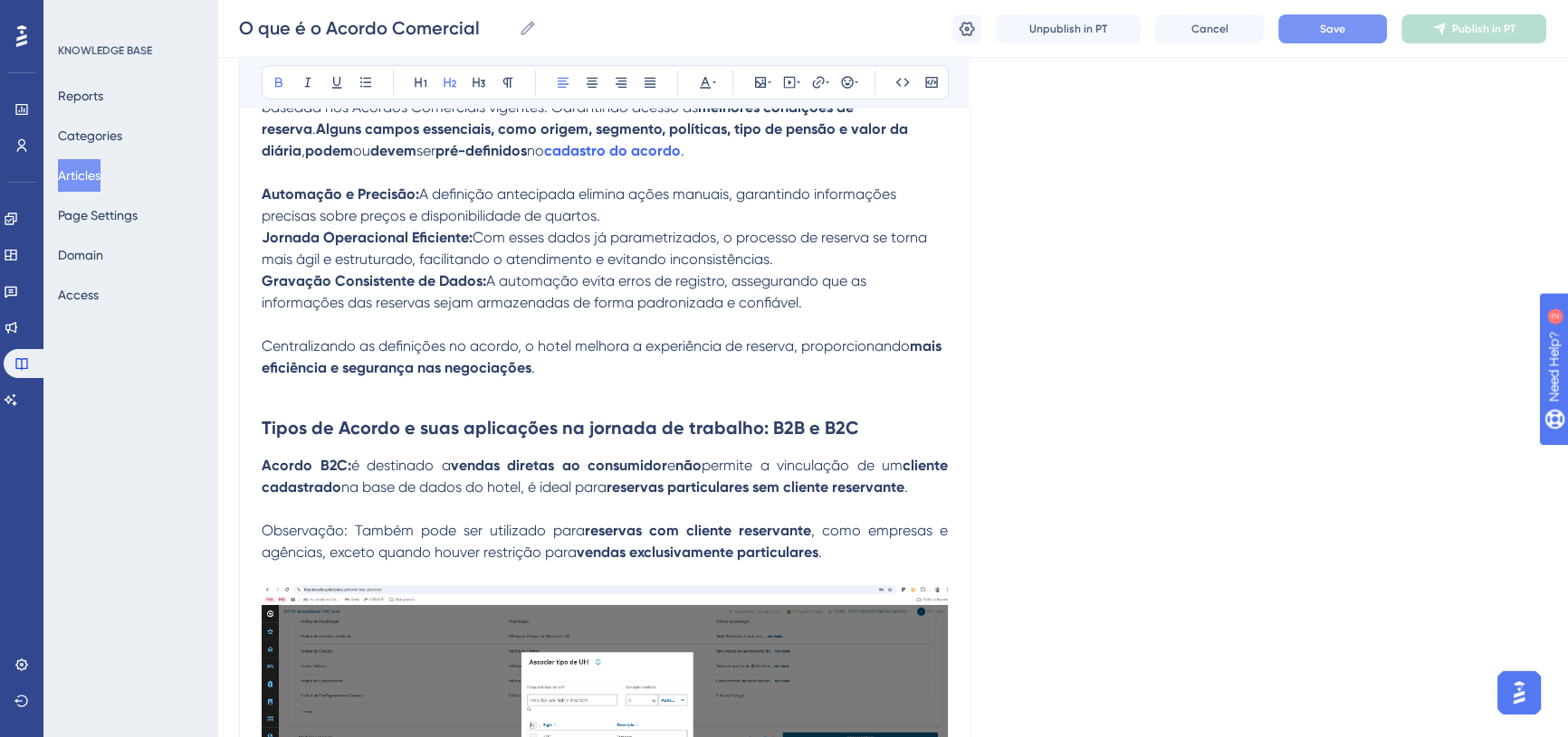
click at [871, 429] on h2 "Tipos de Acordo e suas aplicações na jornada de trabalho: B2B e B2C" at bounding box center [605, 428] width 687 height 55
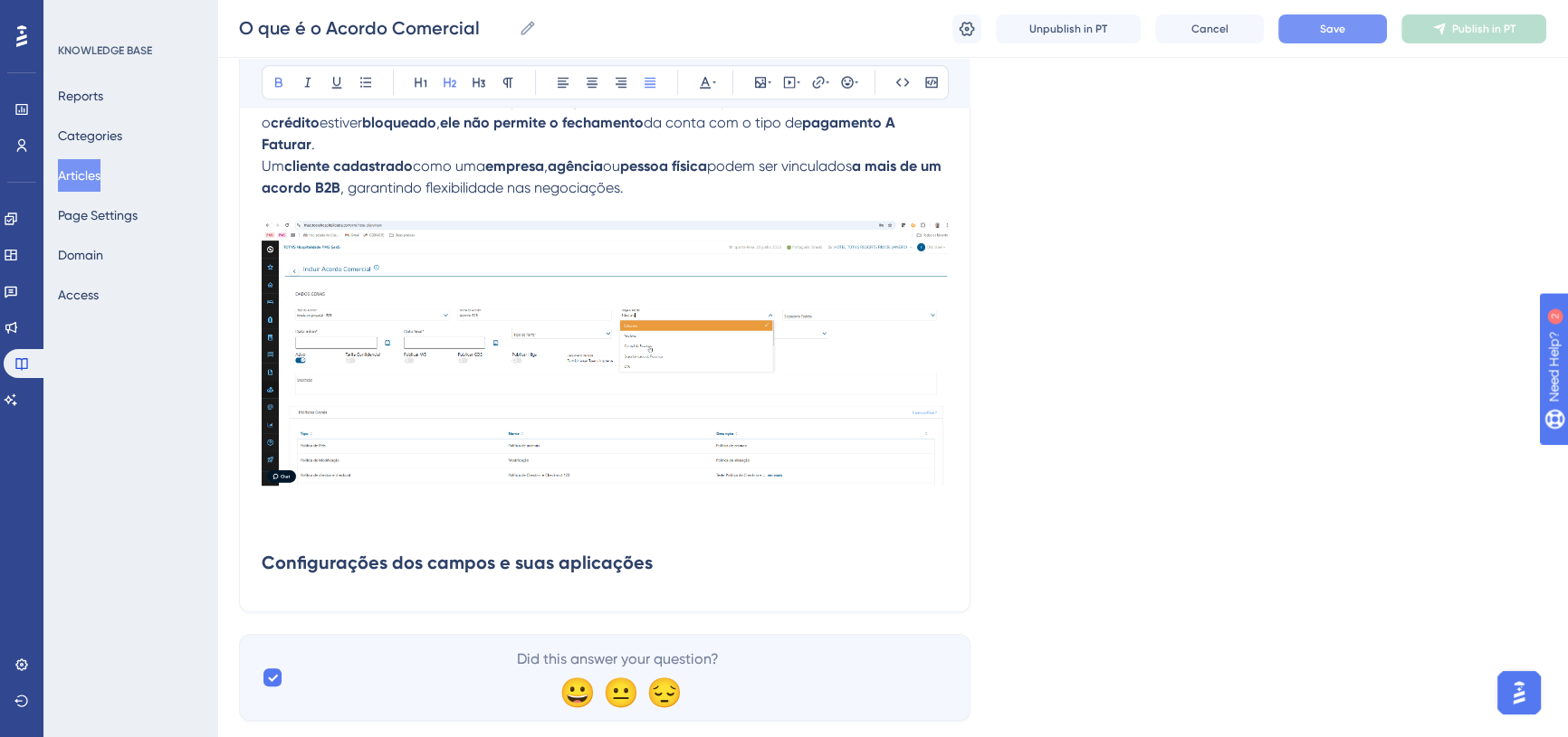
scroll to position [1574, 0]
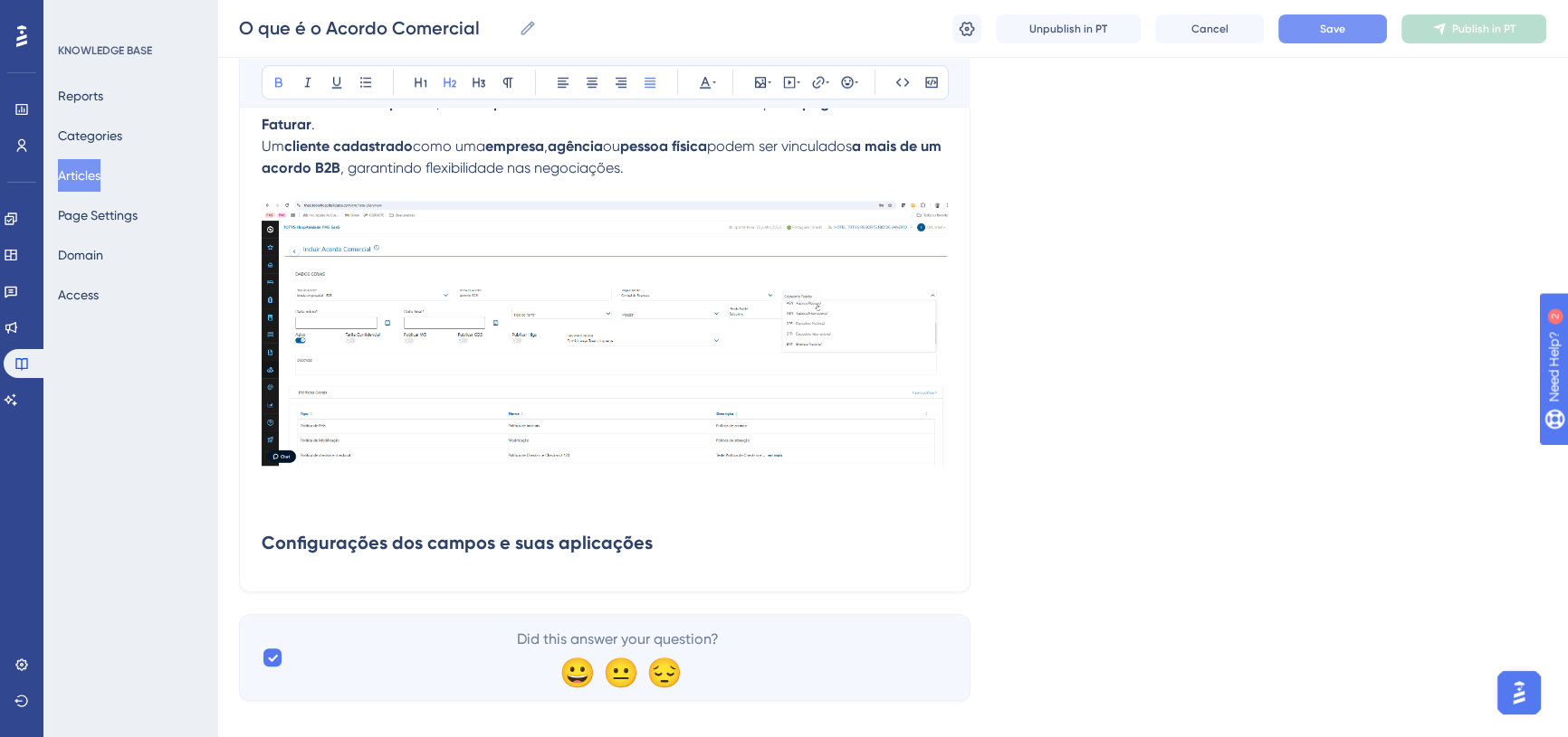
click at [670, 522] on h2 "Configurações dos campos e suas aplicações" at bounding box center [605, 543] width 687 height 55
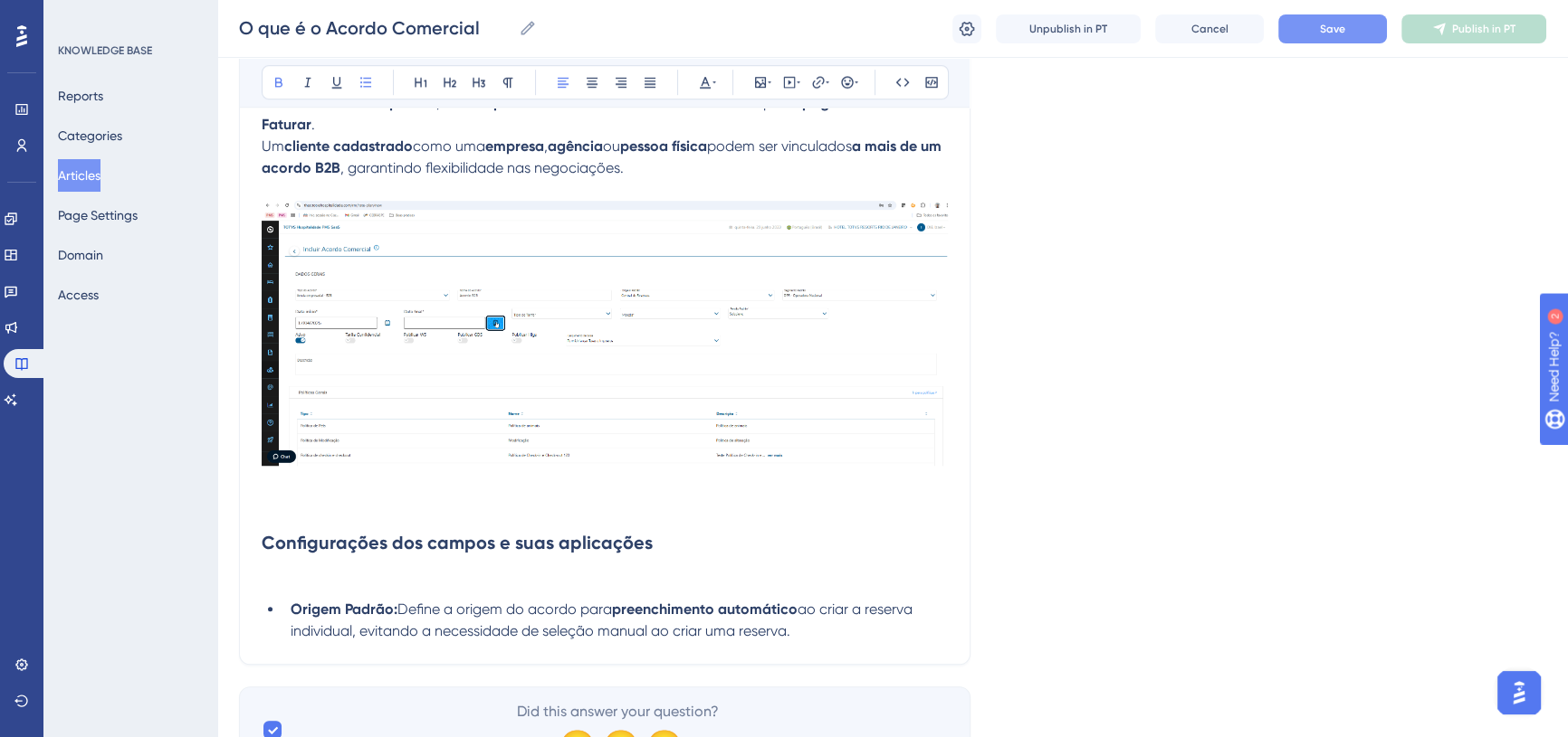
click at [294, 601] on strong "Origem Padrão:" at bounding box center [344, 609] width 107 height 17
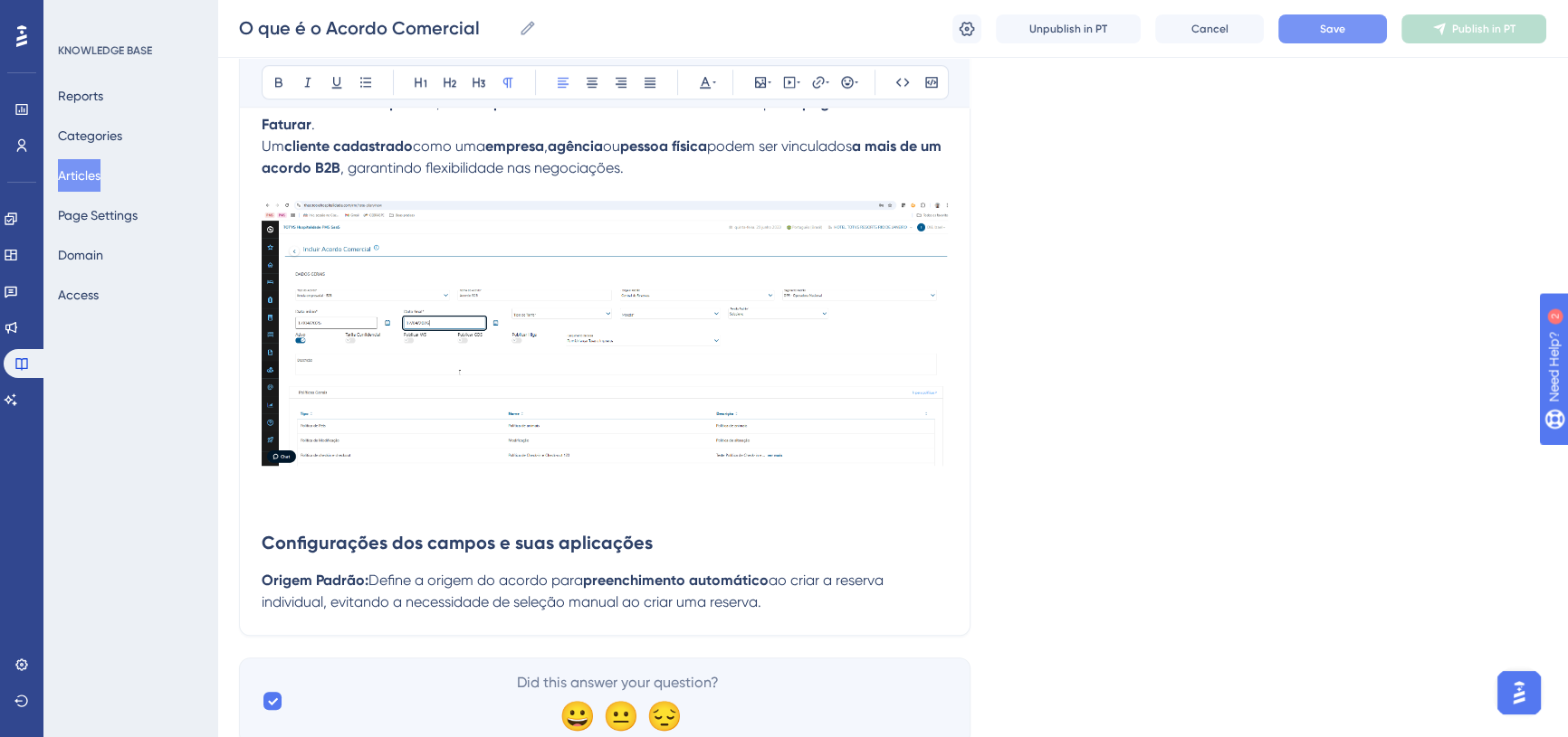
click at [771, 585] on p "Origem Padrão: Define a origem do acordo para preenchimento automático ao criar…" at bounding box center [605, 591] width 687 height 43
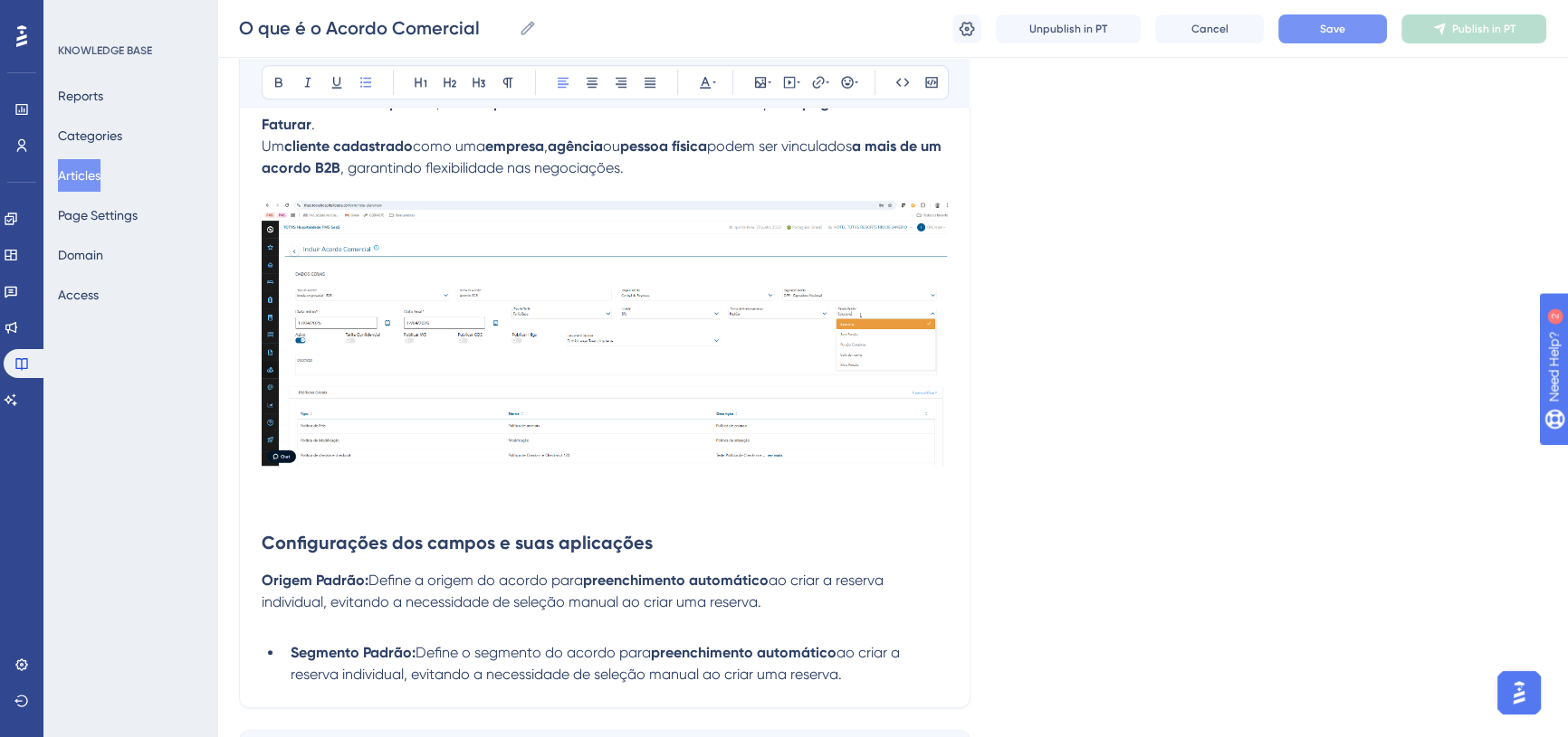
click at [296, 644] on strong "Segmento Padrão:" at bounding box center [353, 652] width 125 height 17
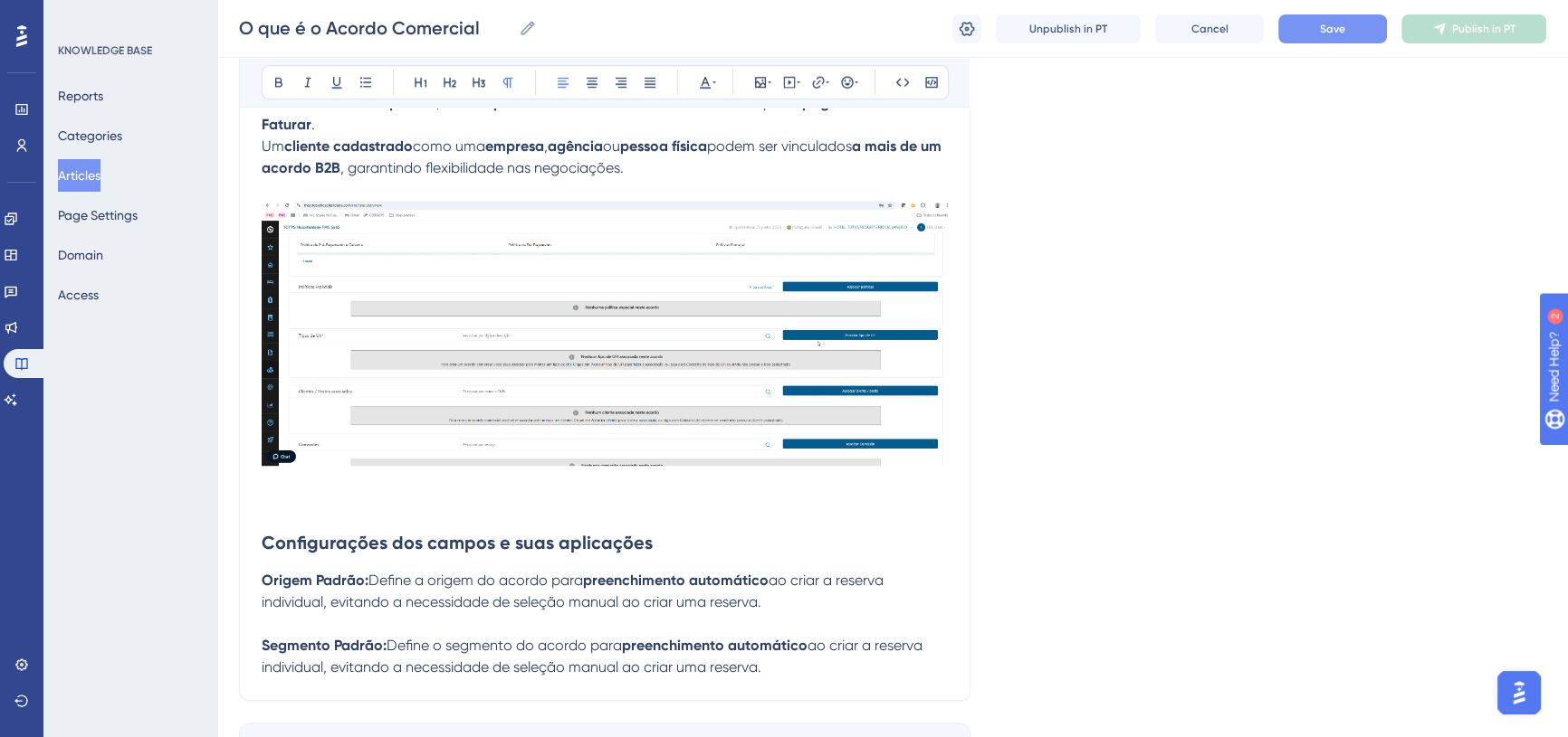
click at [804, 641] on p "Segmento Padrão: Define o segmento do acordo para preenchimento automático ao c…" at bounding box center [605, 657] width 687 height 43
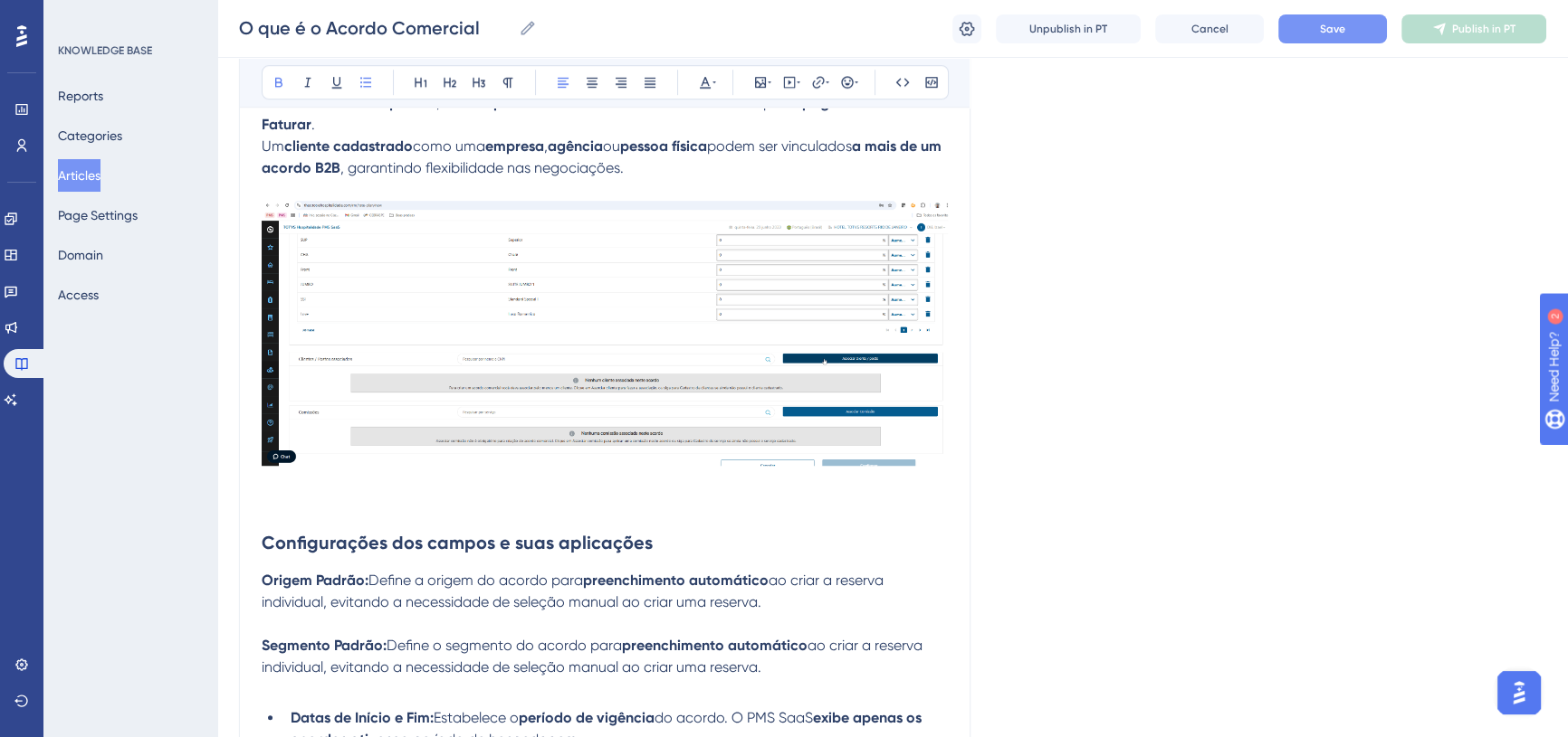
drag, startPoint x: 297, startPoint y: 694, endPoint x: 330, endPoint y: 666, distance: 43.3
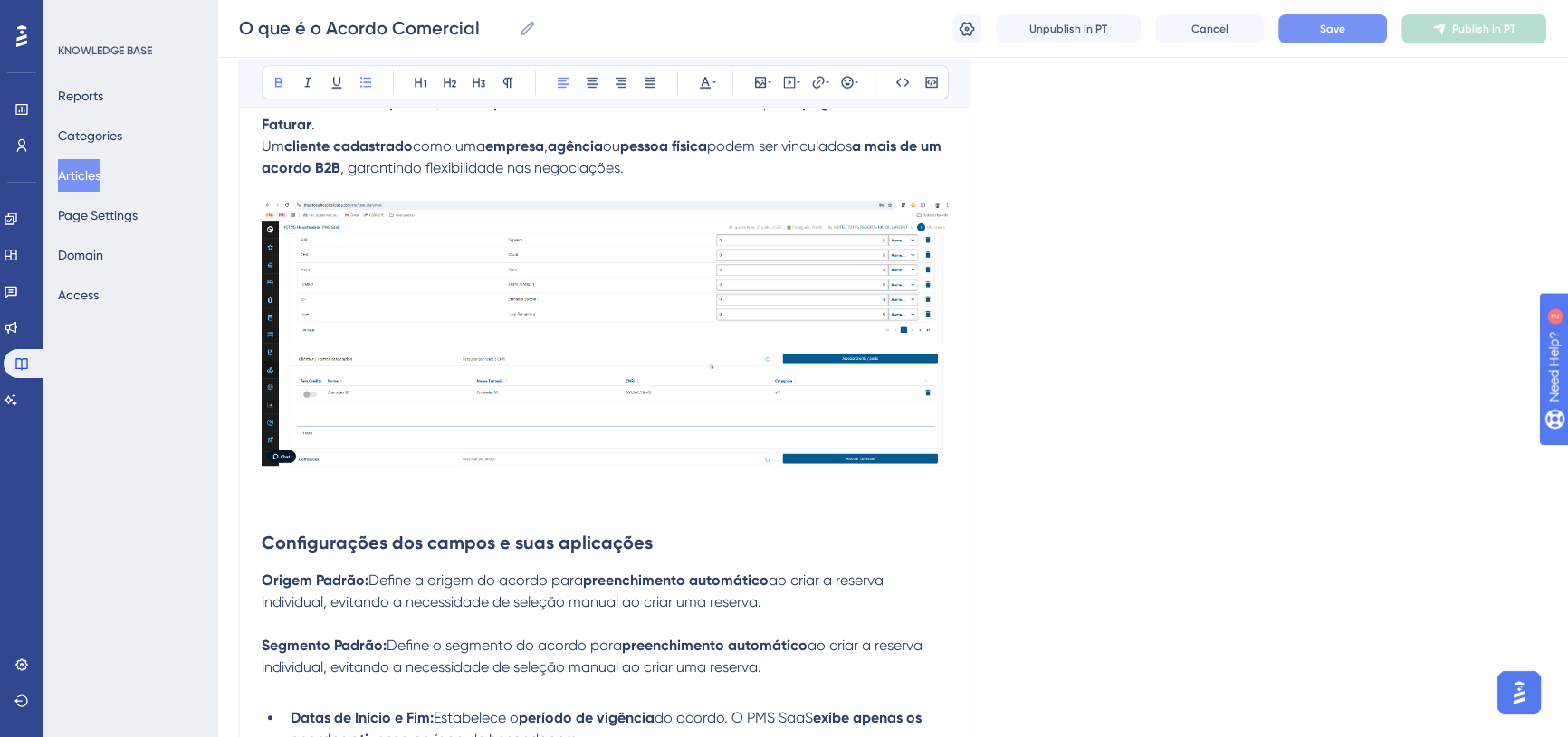
click at [299, 710] on strong "Datas de Início e Fim:" at bounding box center [362, 718] width 143 height 17
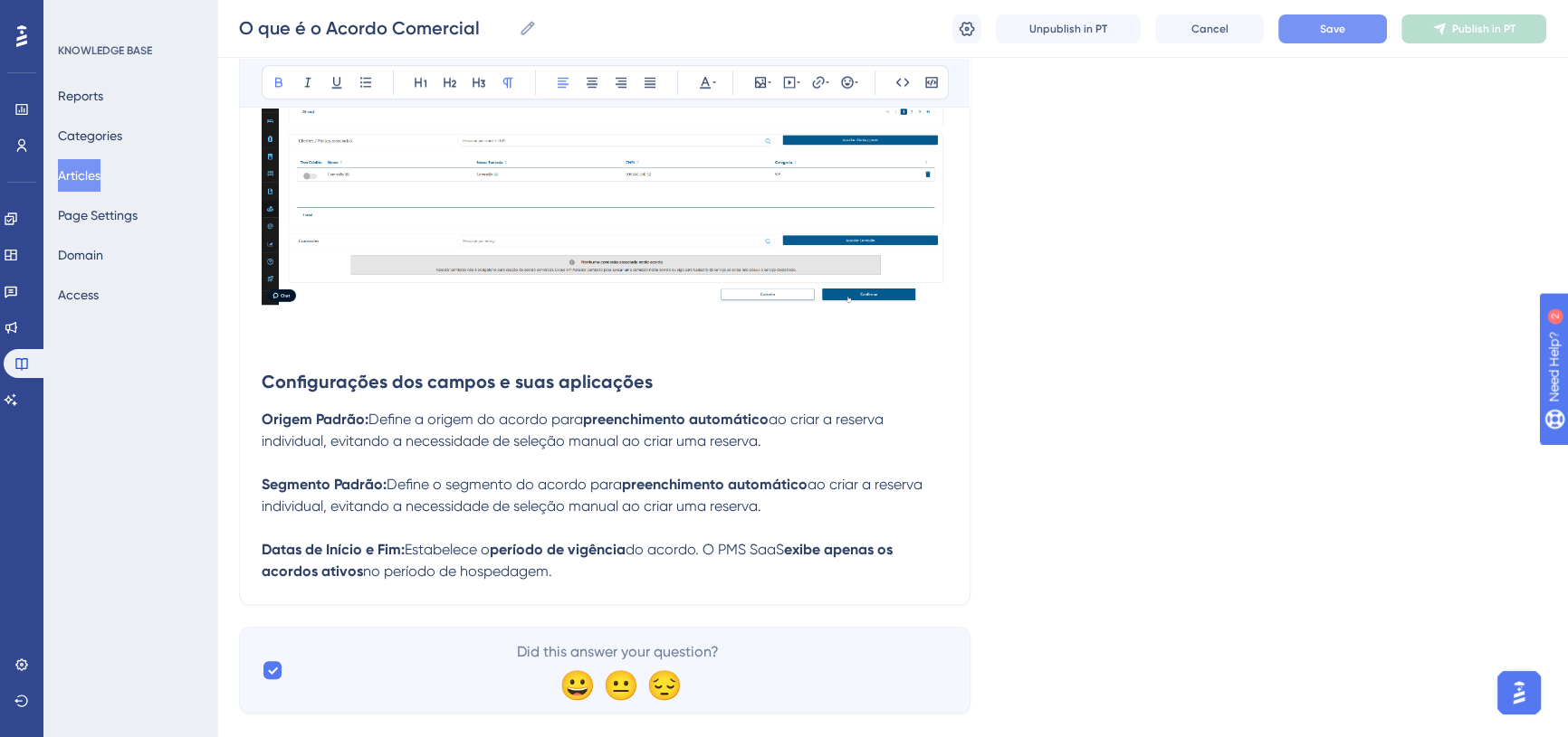
scroll to position [1737, 0]
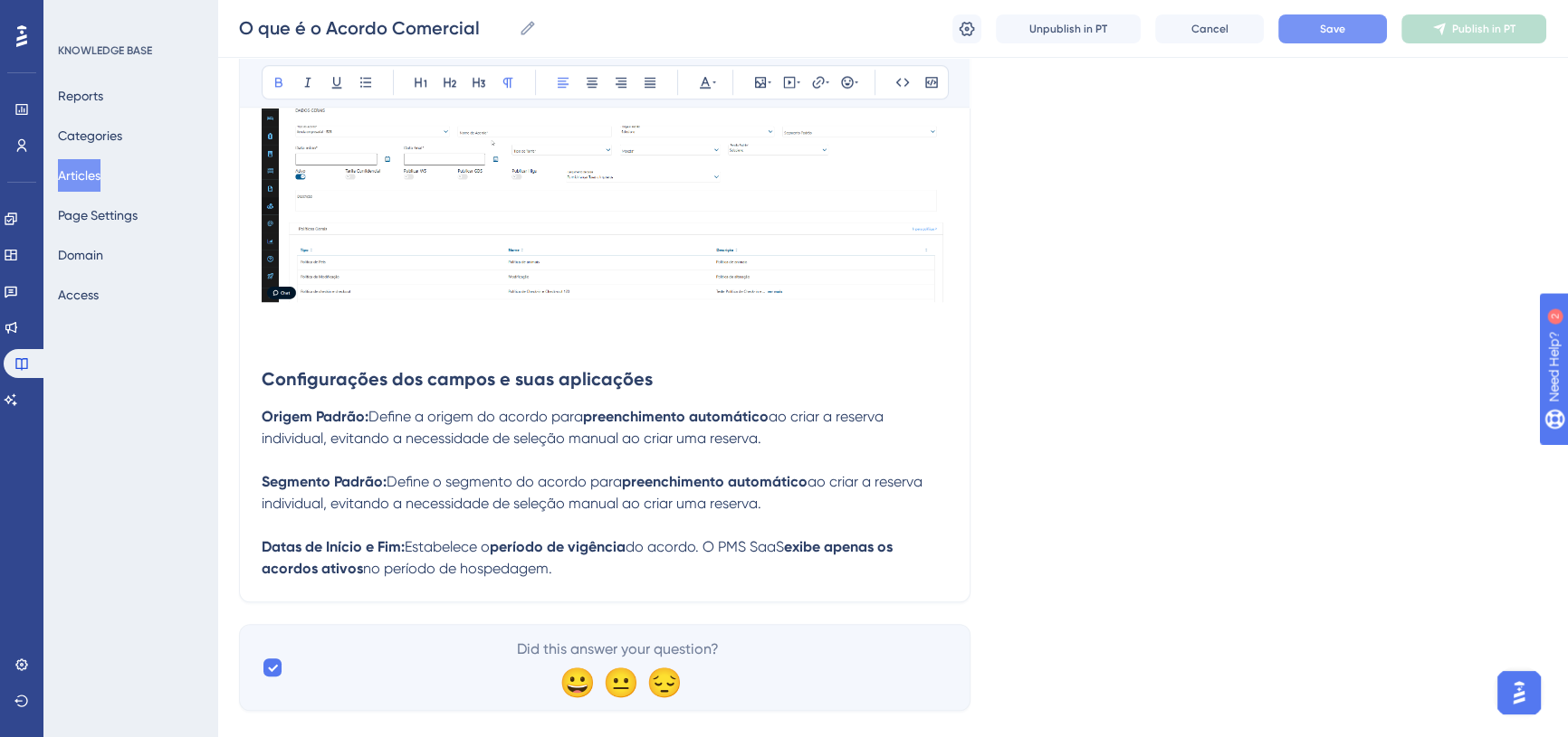
click at [567, 551] on p "Datas de Início e Fim: Estabelece o período de vigência do acordo. O PMS SaaS e…" at bounding box center [605, 558] width 687 height 43
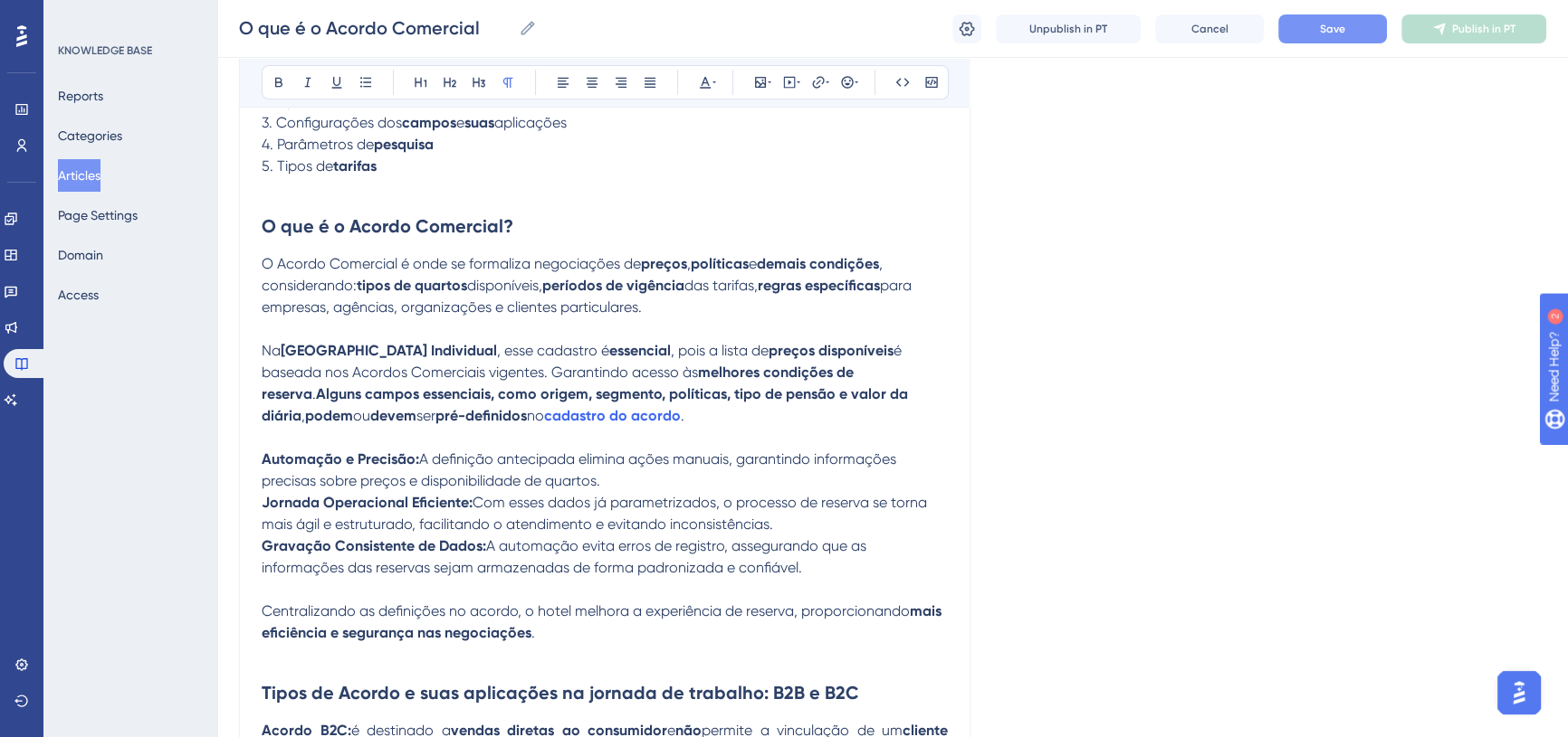
scroll to position [339, 0]
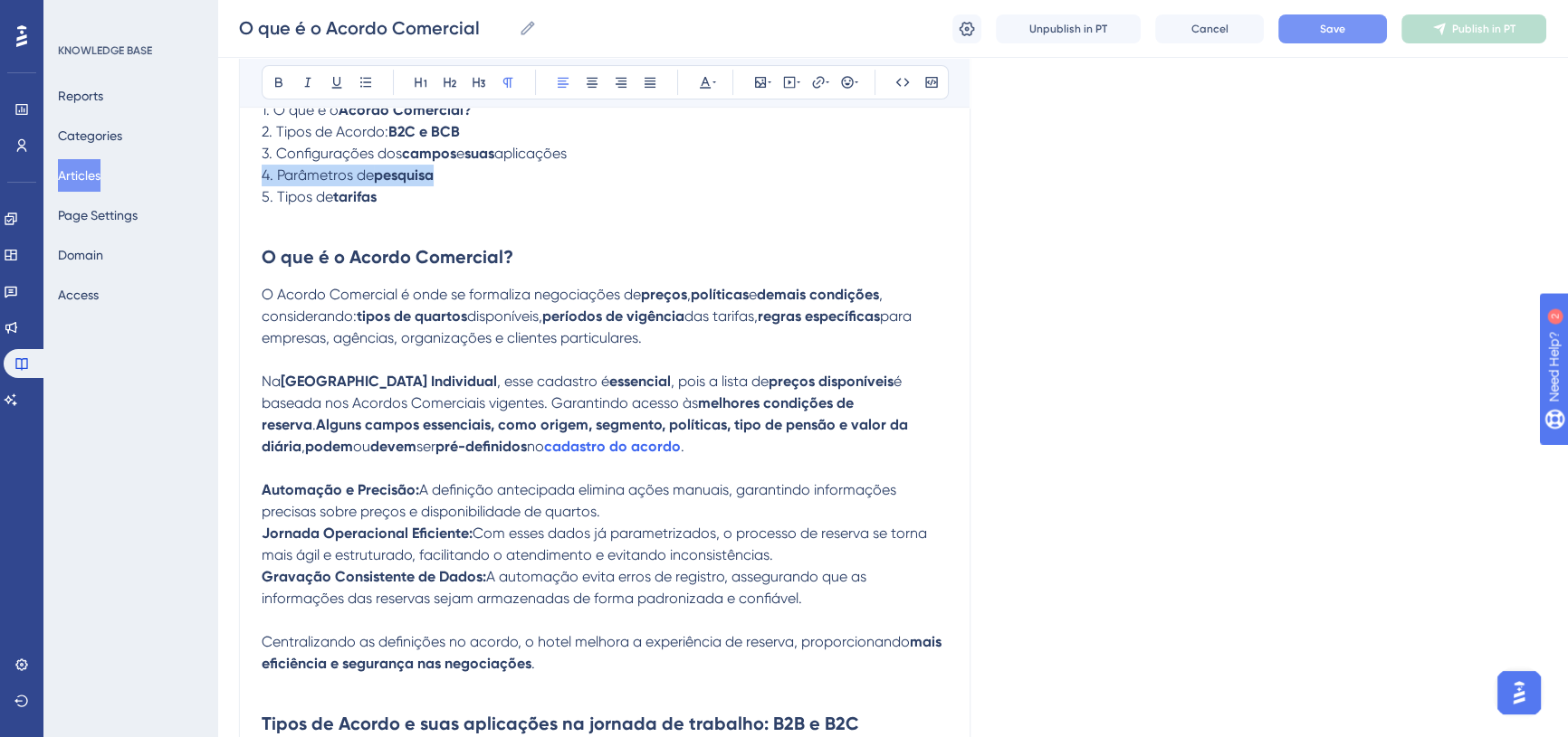
drag, startPoint x: 443, startPoint y: 173, endPoint x: 256, endPoint y: 177, distance: 187.0
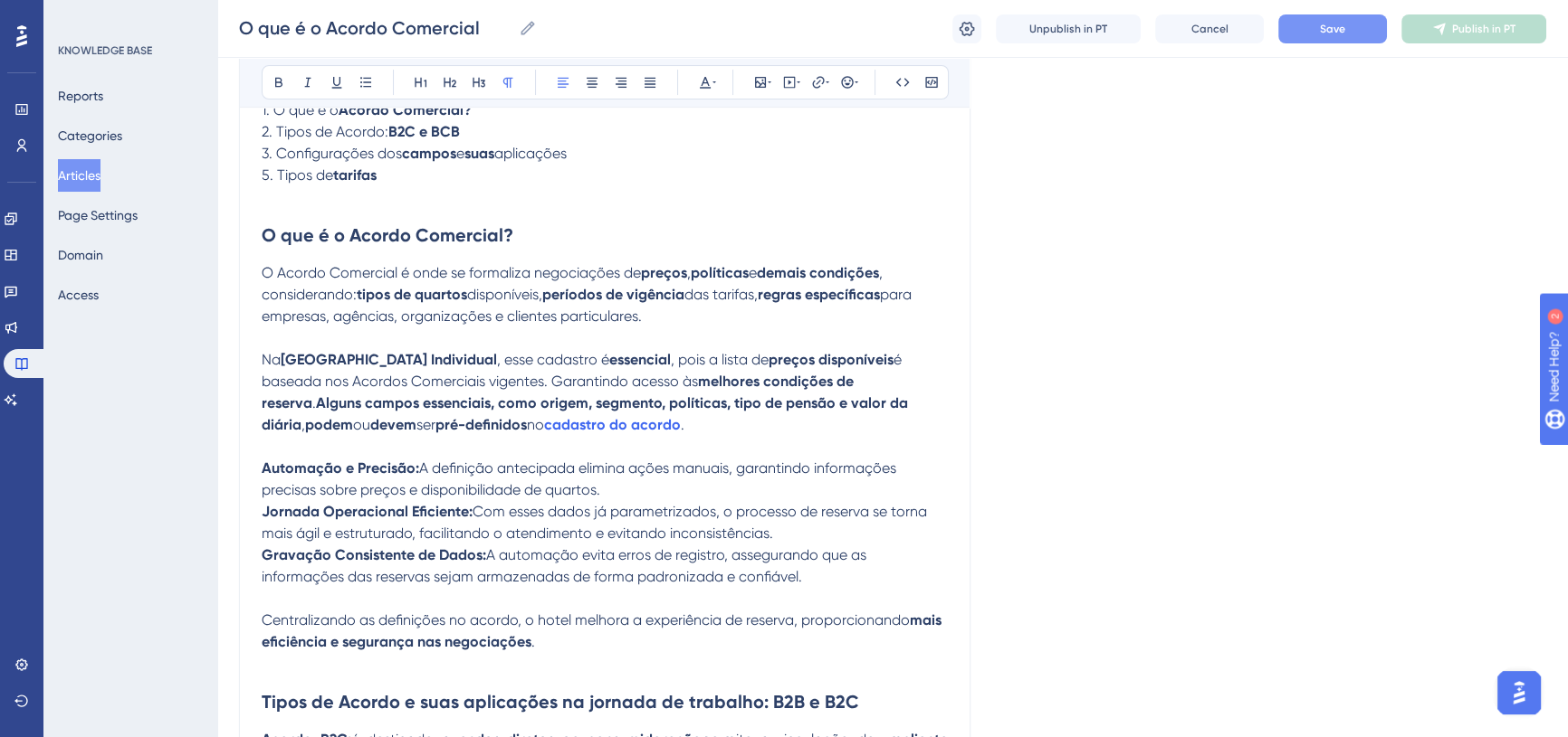
click at [270, 181] on span "5. Tipos de" at bounding box center [297, 175] width 71 height 17
click at [1323, 29] on span "Save" at bounding box center [1332, 28] width 25 height 14
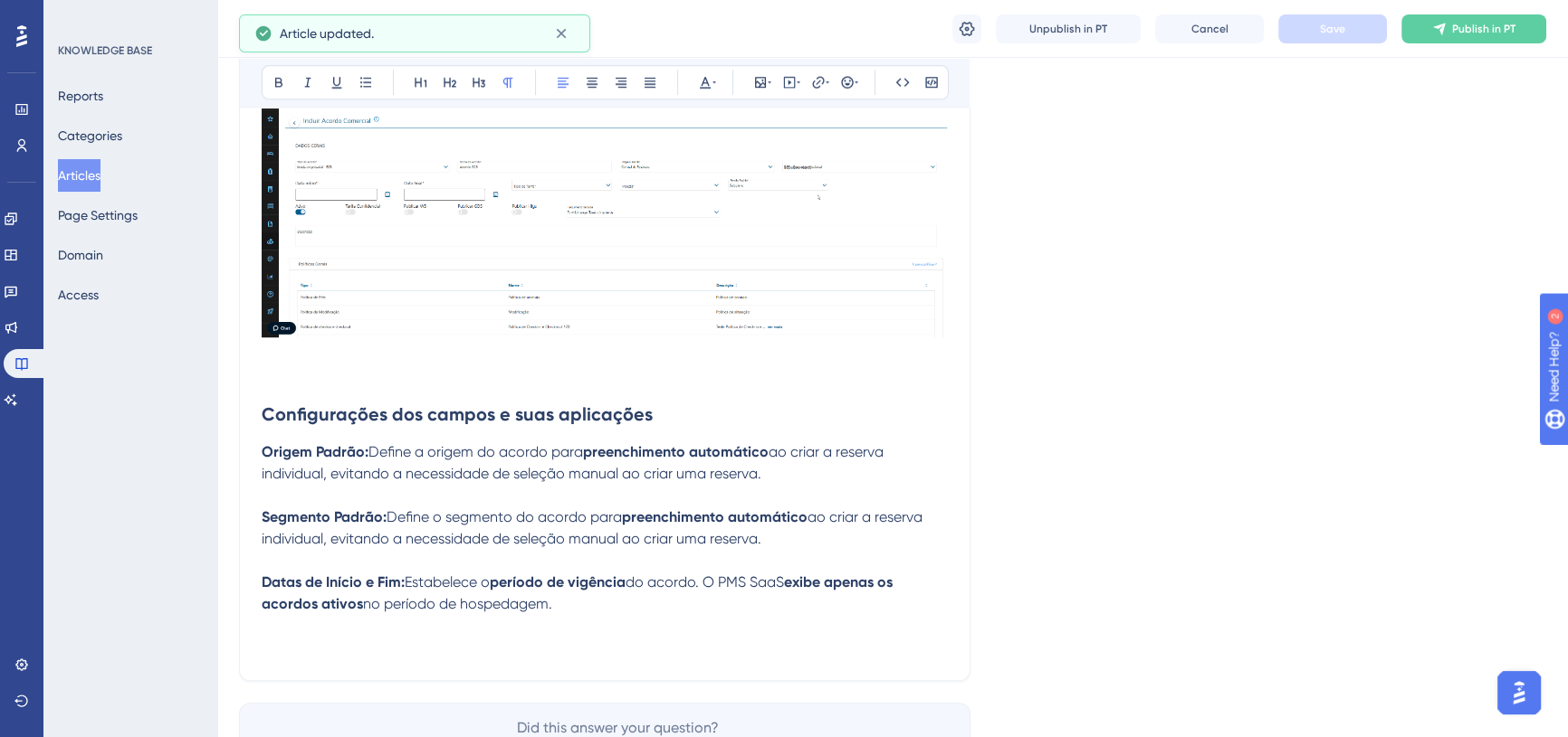
scroll to position [1769, 0]
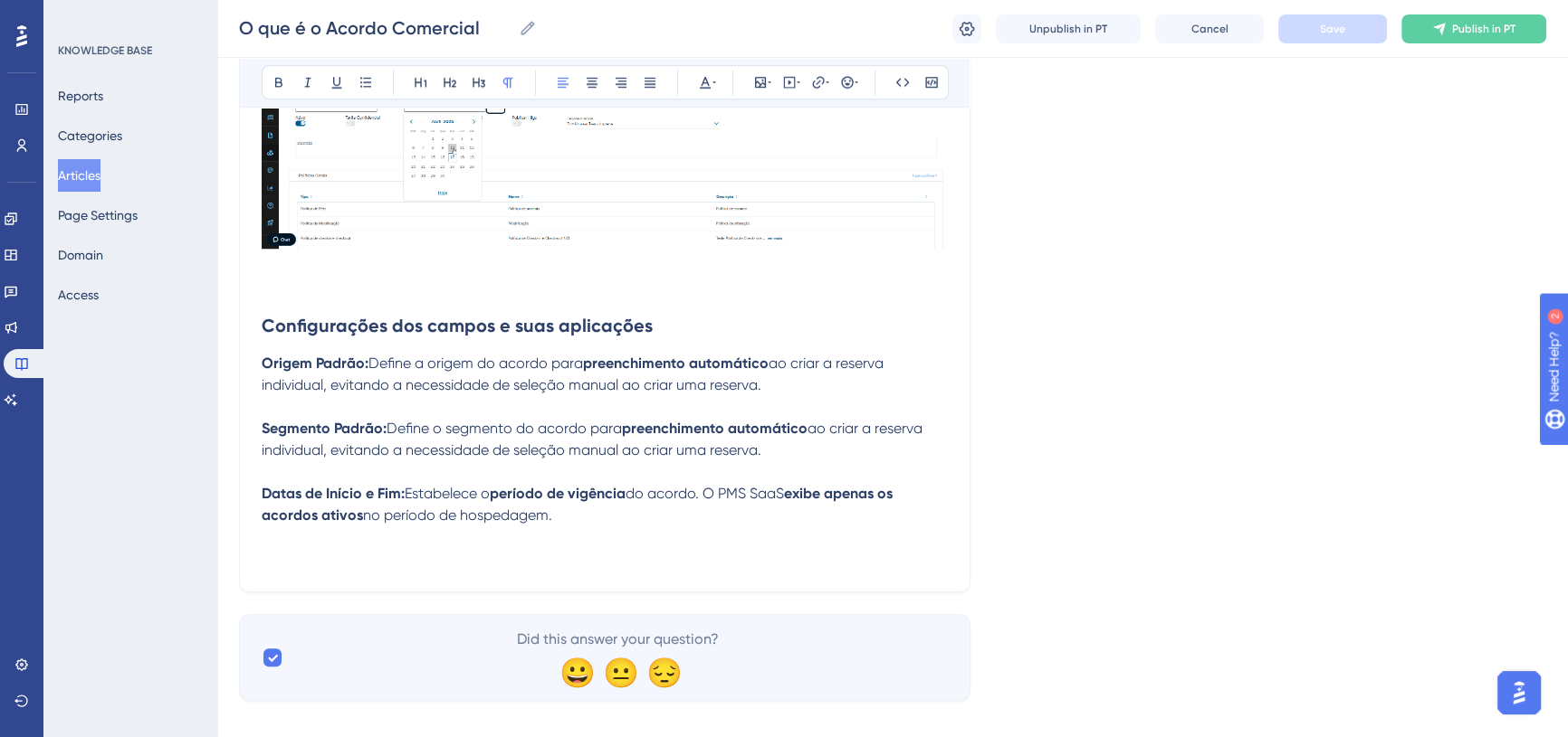
click at [562, 526] on p at bounding box center [605, 537] width 687 height 22
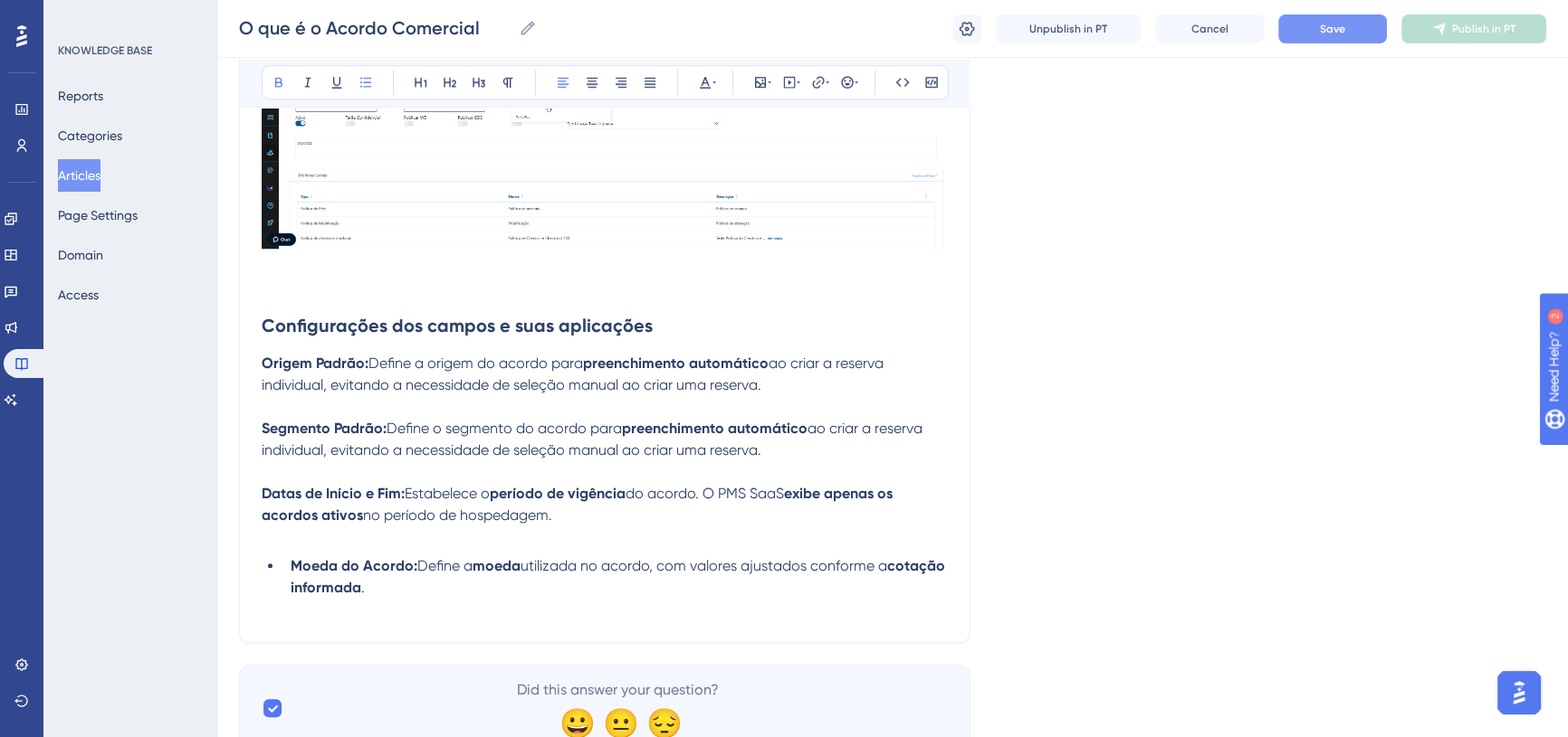
click at [293, 557] on strong "Moeda do Acordo:" at bounding box center [354, 566] width 127 height 17
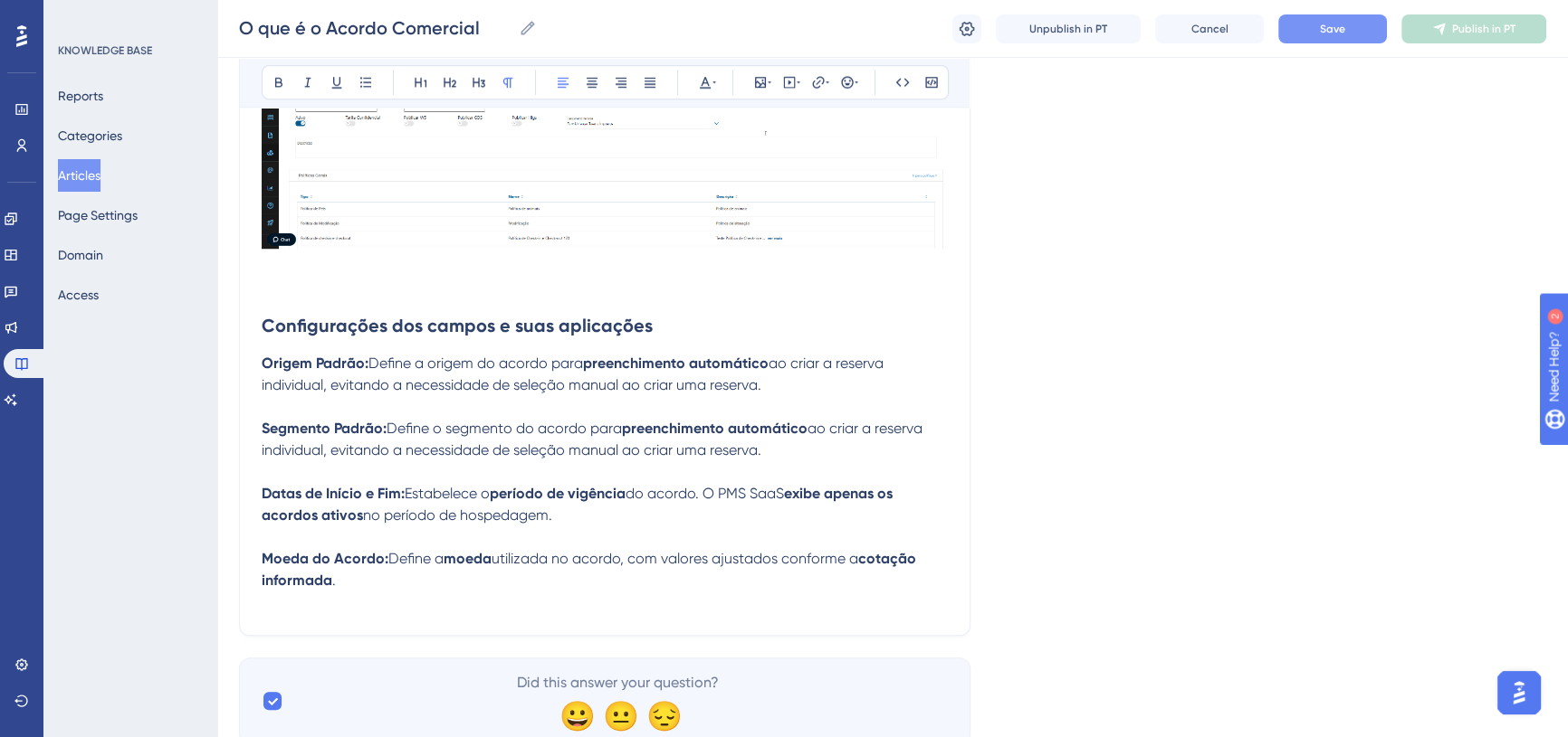
click at [338, 556] on p "Moeda do Acordo: Define a moeda utilizada no acordo, com valores ajustados conf…" at bounding box center [605, 570] width 687 height 43
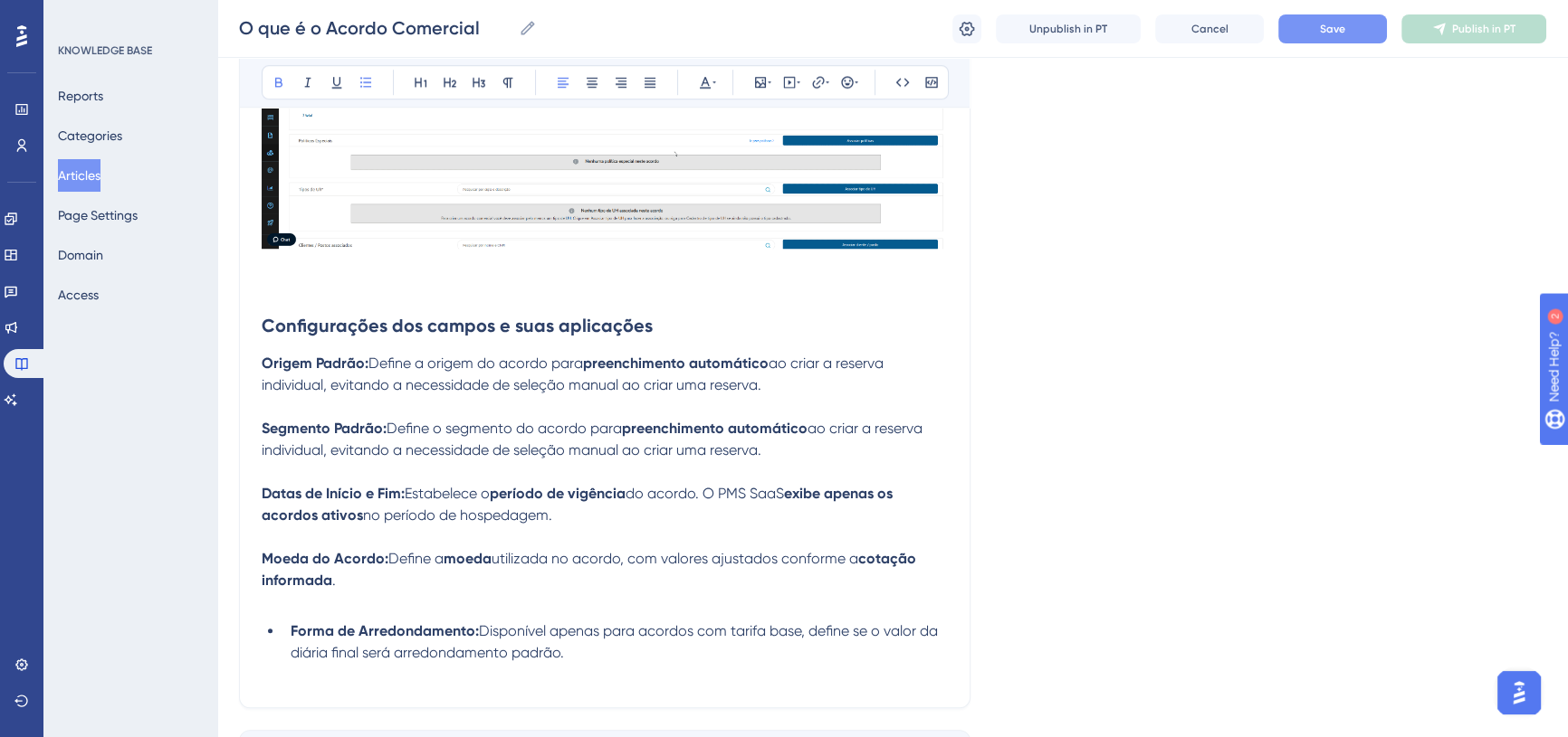
click at [294, 622] on strong "Forma de Arredondamento:" at bounding box center [385, 631] width 188 height 17
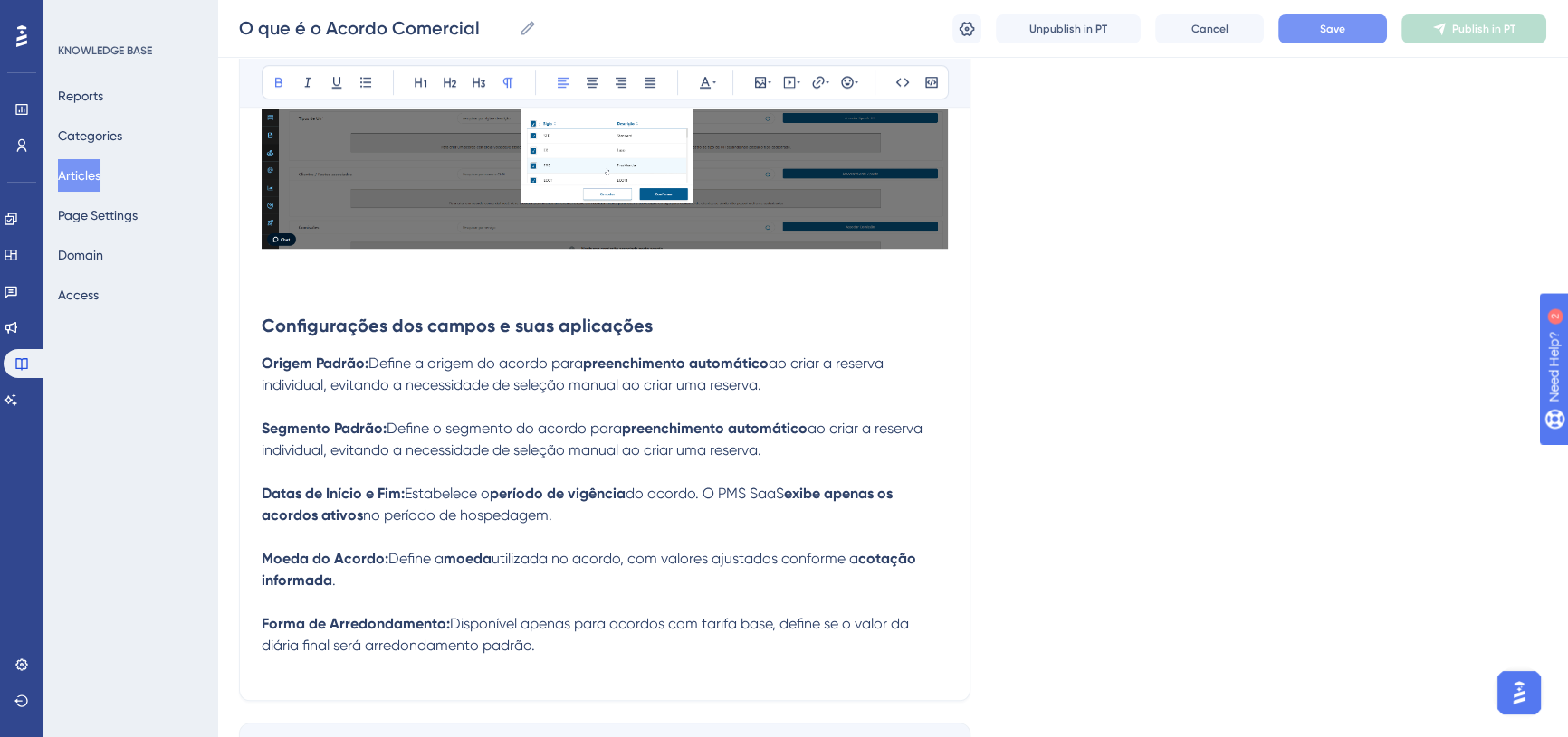
click at [551, 625] on p "Forma de Arredondamento: Disponível apenas para acordos com tarifa base, define…" at bounding box center [605, 635] width 687 height 43
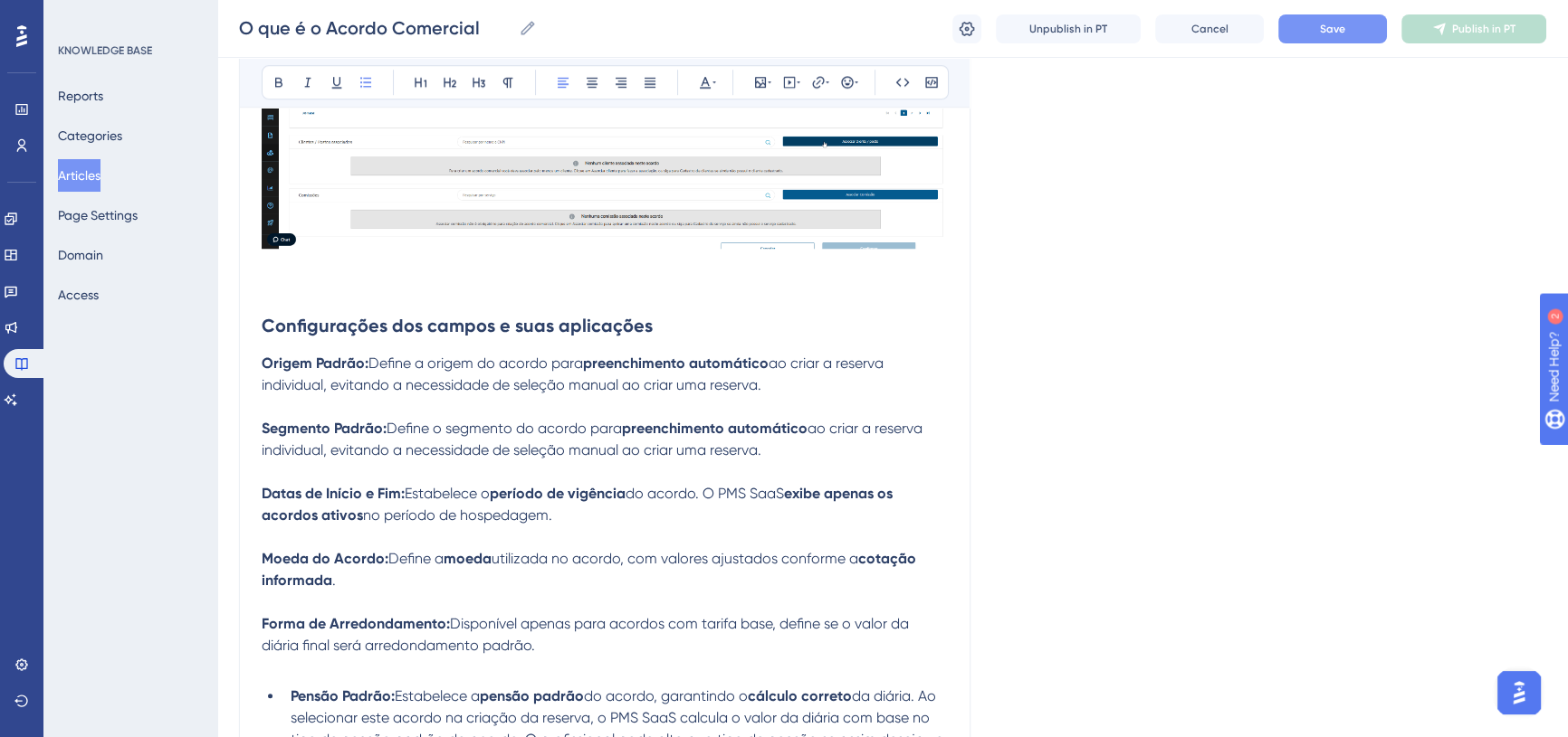
scroll to position [1941, 0]
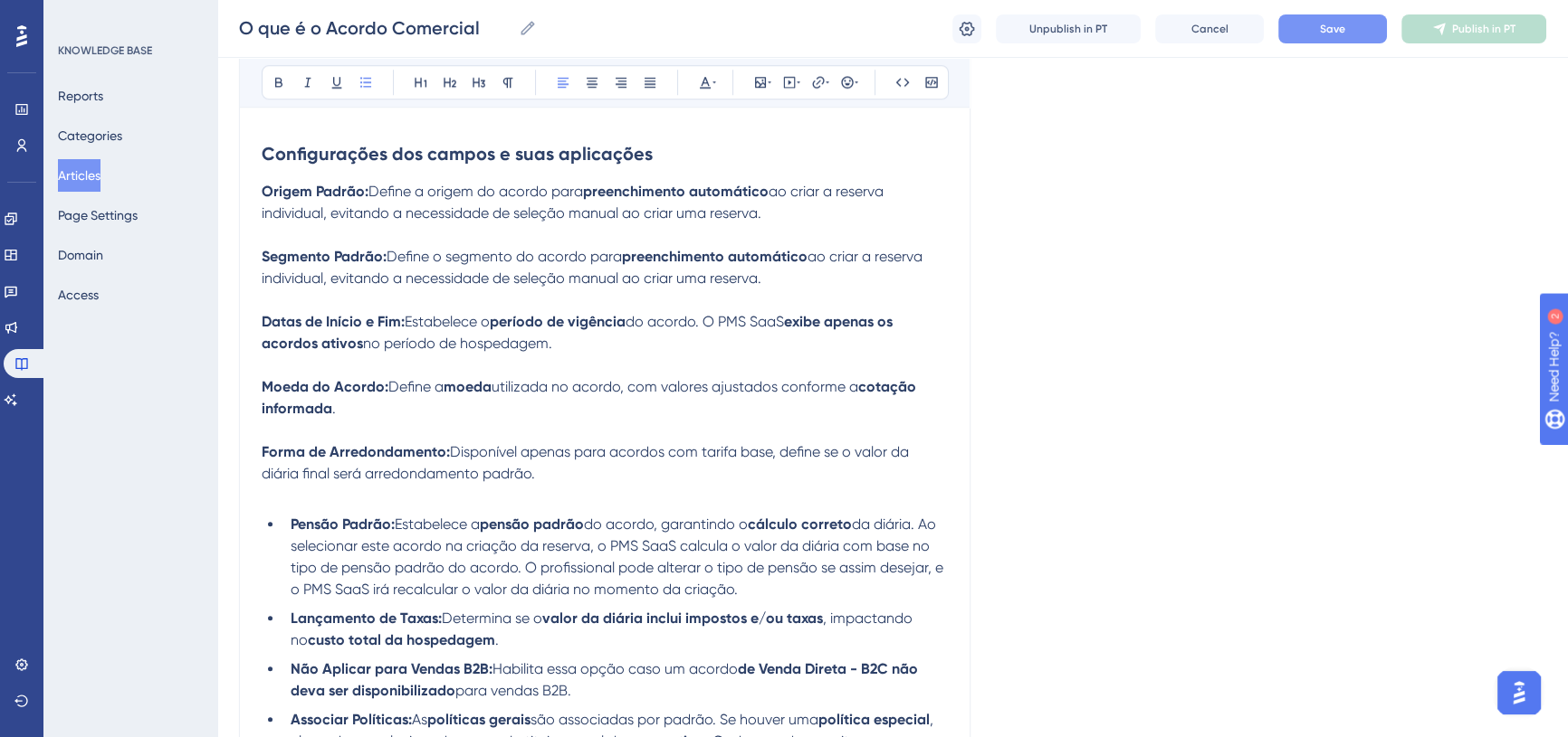
click at [295, 516] on strong "Pensão Padrão:" at bounding box center [342, 525] width 104 height 17
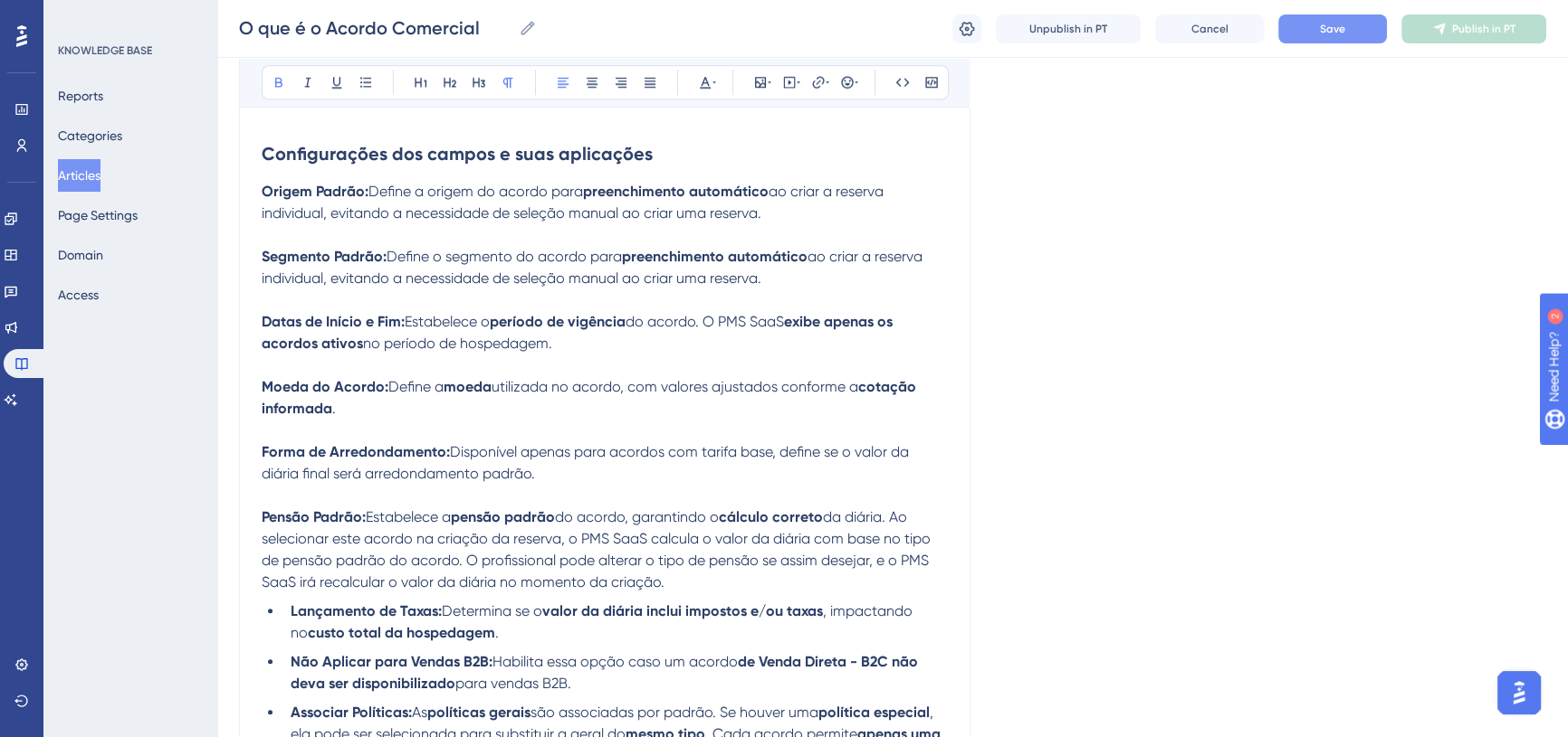
click at [293, 603] on strong "Lançamento de Taxas:" at bounding box center [366, 611] width 151 height 17
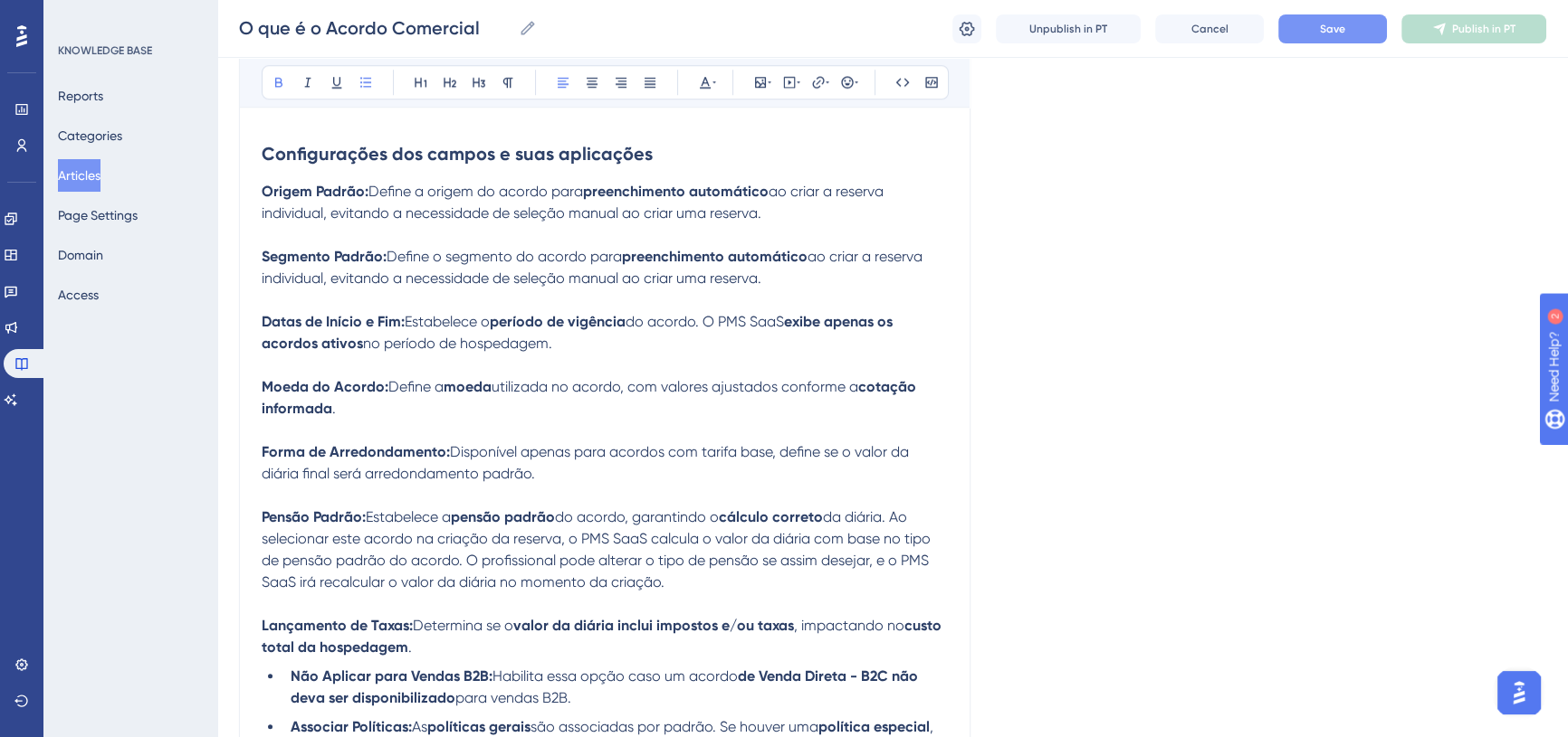
click at [292, 667] on strong "Não Aplicar para Vendas B2B:" at bounding box center [391, 676] width 202 height 17
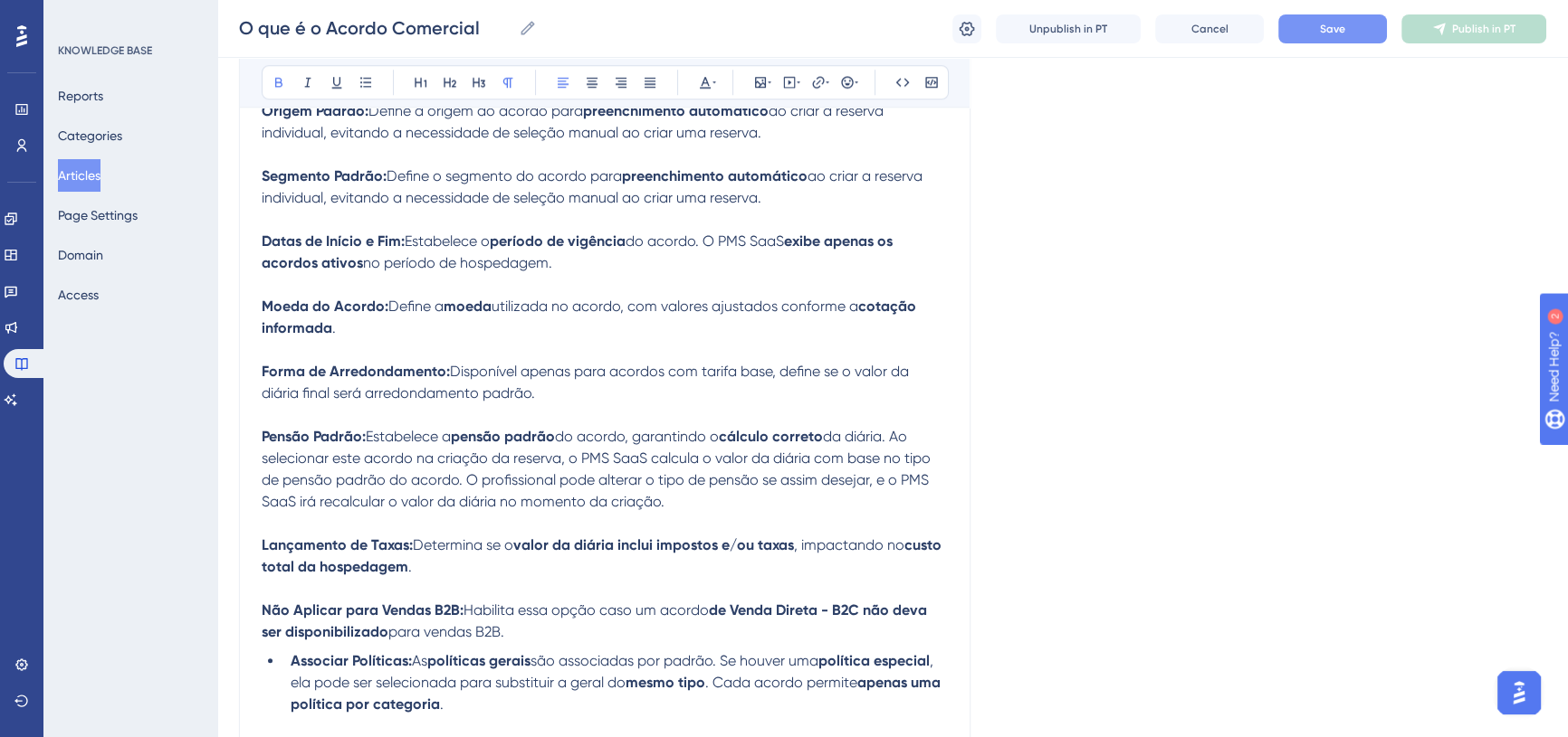
scroll to position [2106, 0]
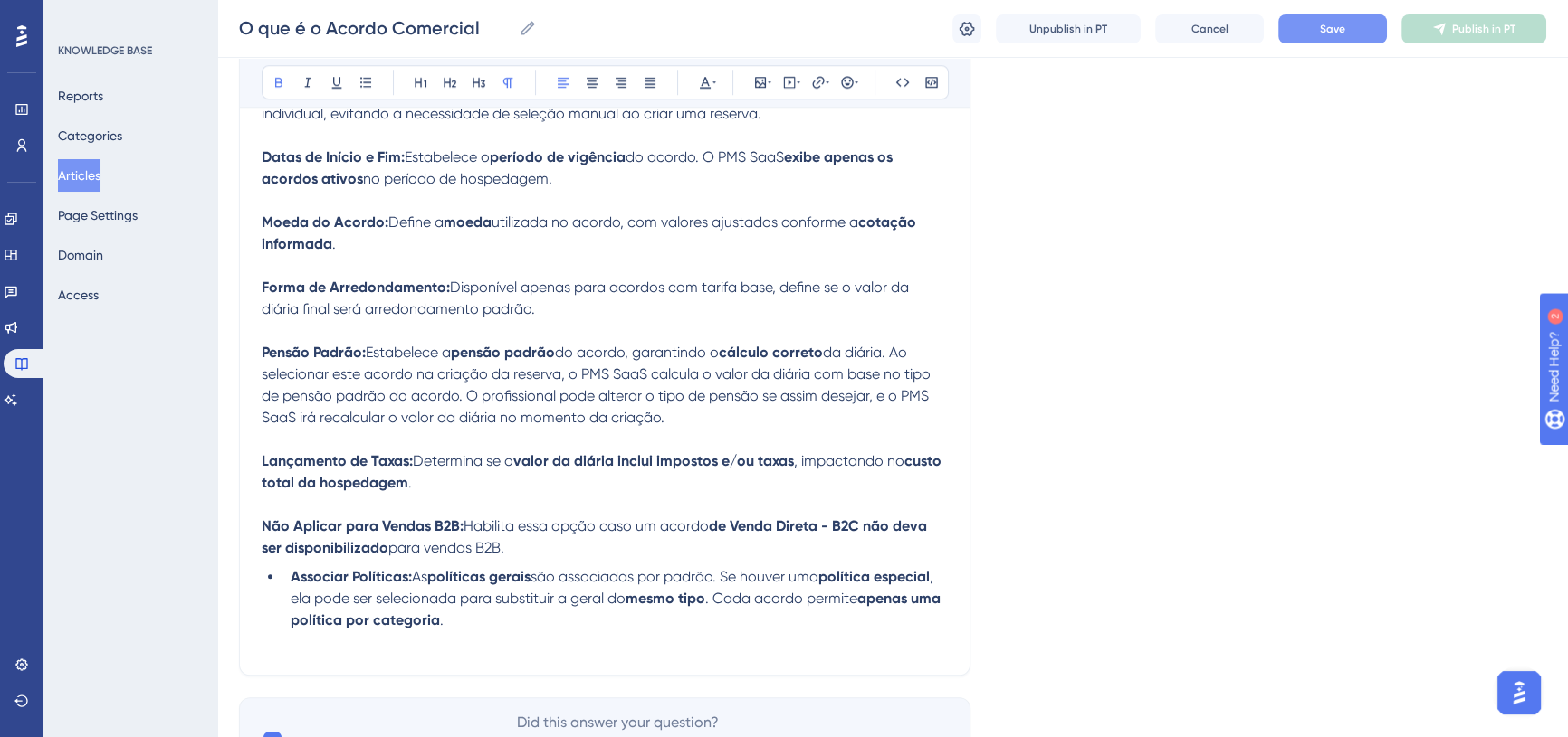
click at [291, 568] on strong "Associar Políticas:" at bounding box center [351, 576] width 121 height 17
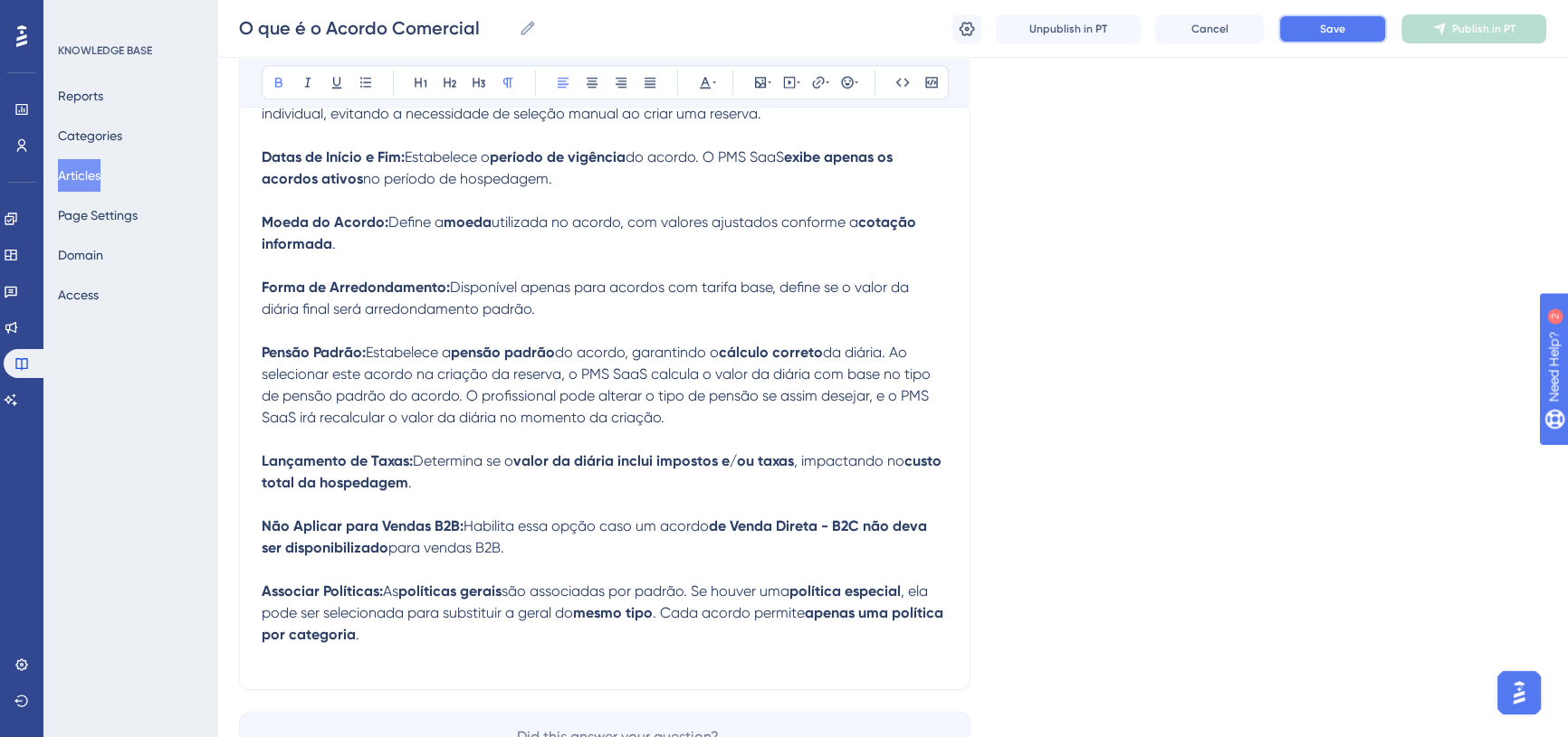
click at [1346, 31] on button "Save" at bounding box center [1333, 28] width 109 height 29
click at [422, 613] on p "Associar Políticas: As políticas gerais são associadas por padrão. Se houver um…" at bounding box center [605, 613] width 687 height 65
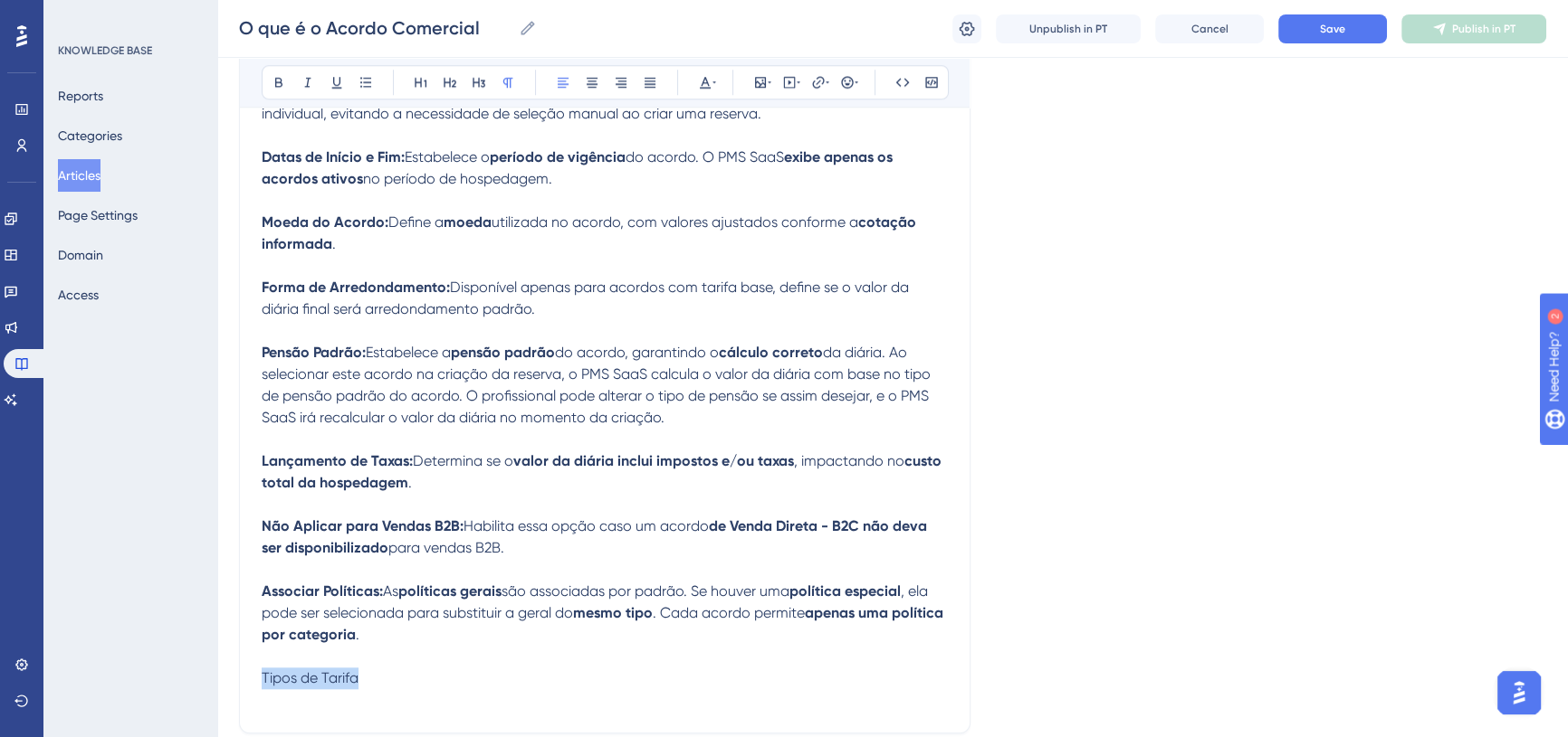
drag, startPoint x: 394, startPoint y: 665, endPoint x: 226, endPoint y: 648, distance: 168.9
click at [454, 82] on icon at bounding box center [450, 83] width 12 height 10
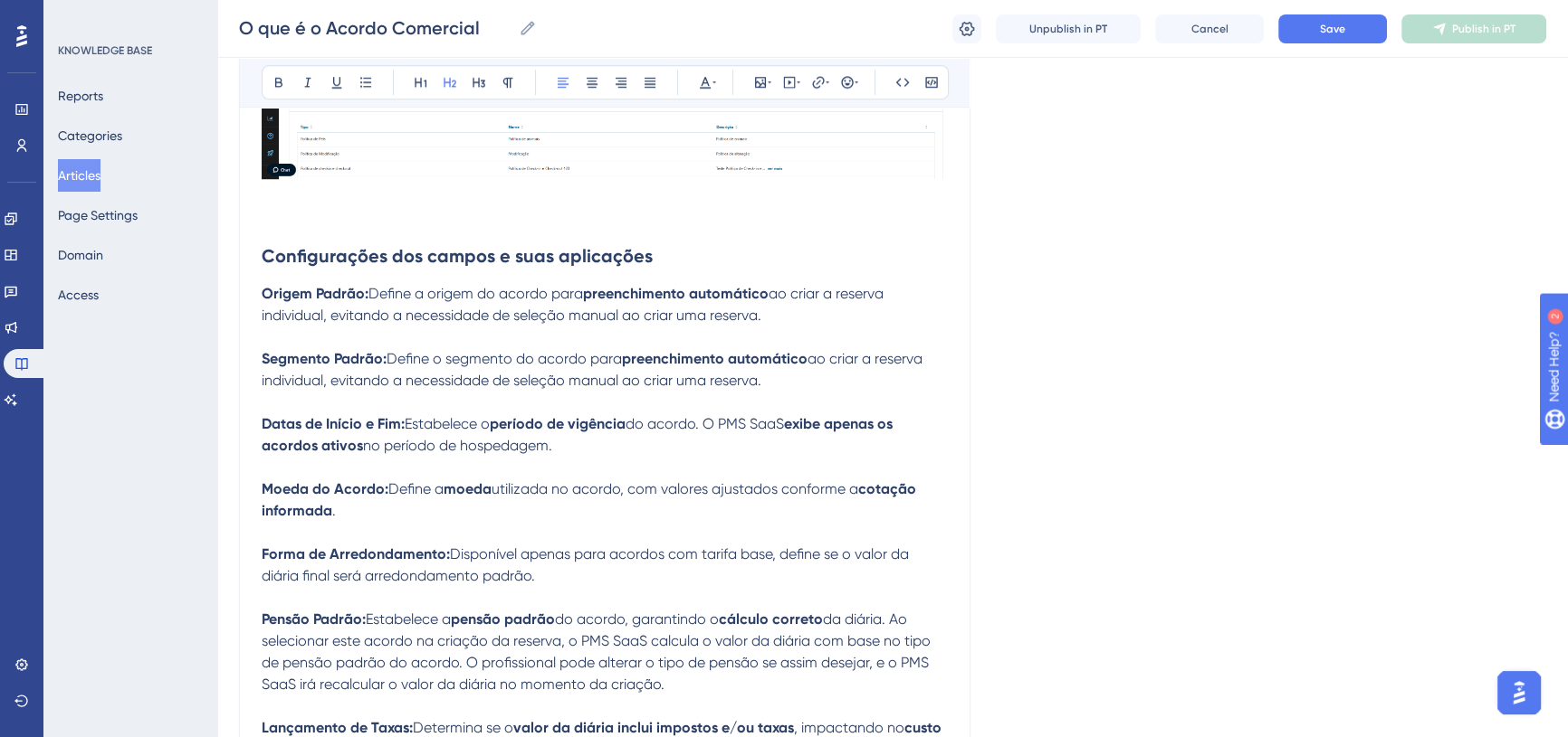
scroll to position [1694, 0]
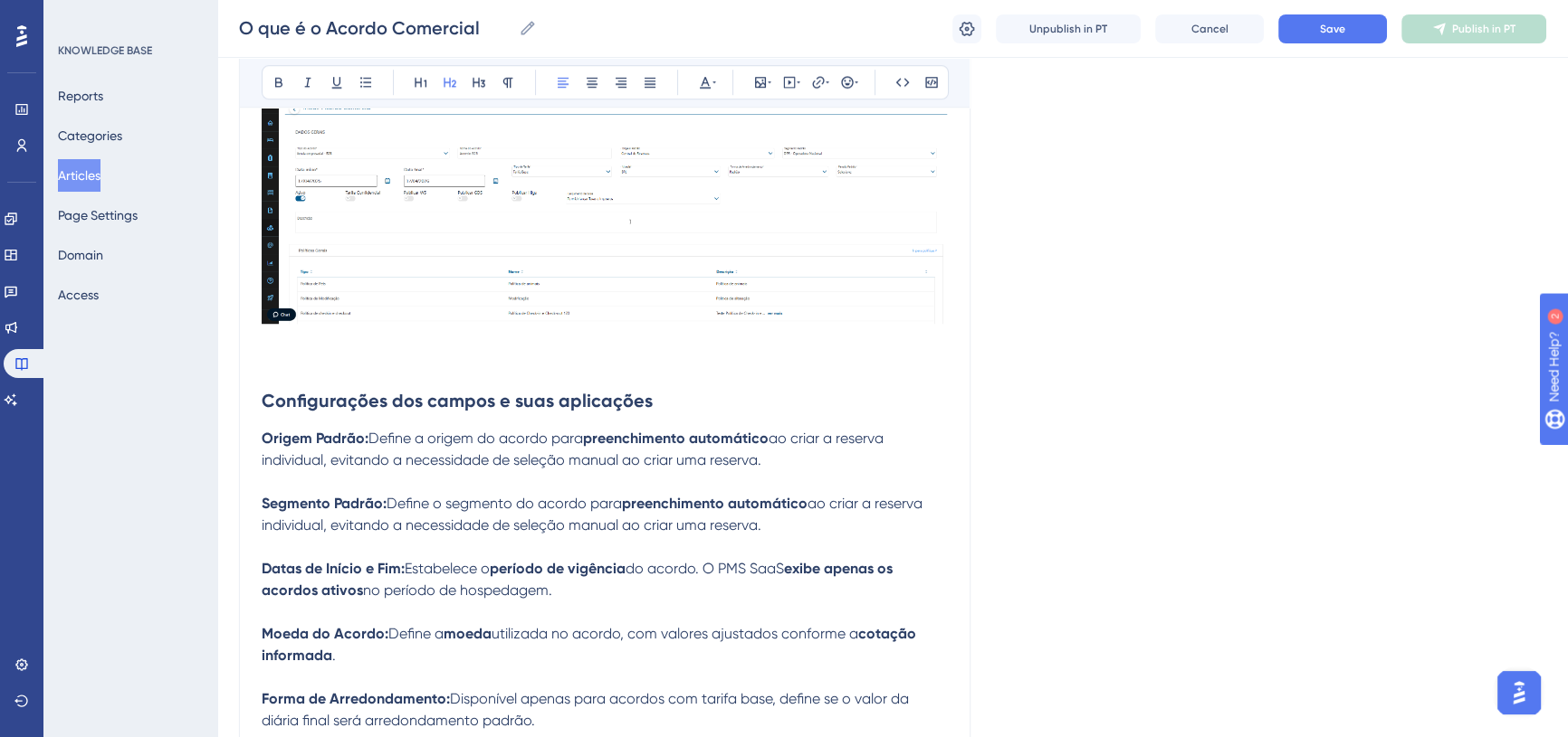
click at [341, 390] on strong "Configurações dos campos e suas aplicações" at bounding box center [457, 400] width 391 height 22
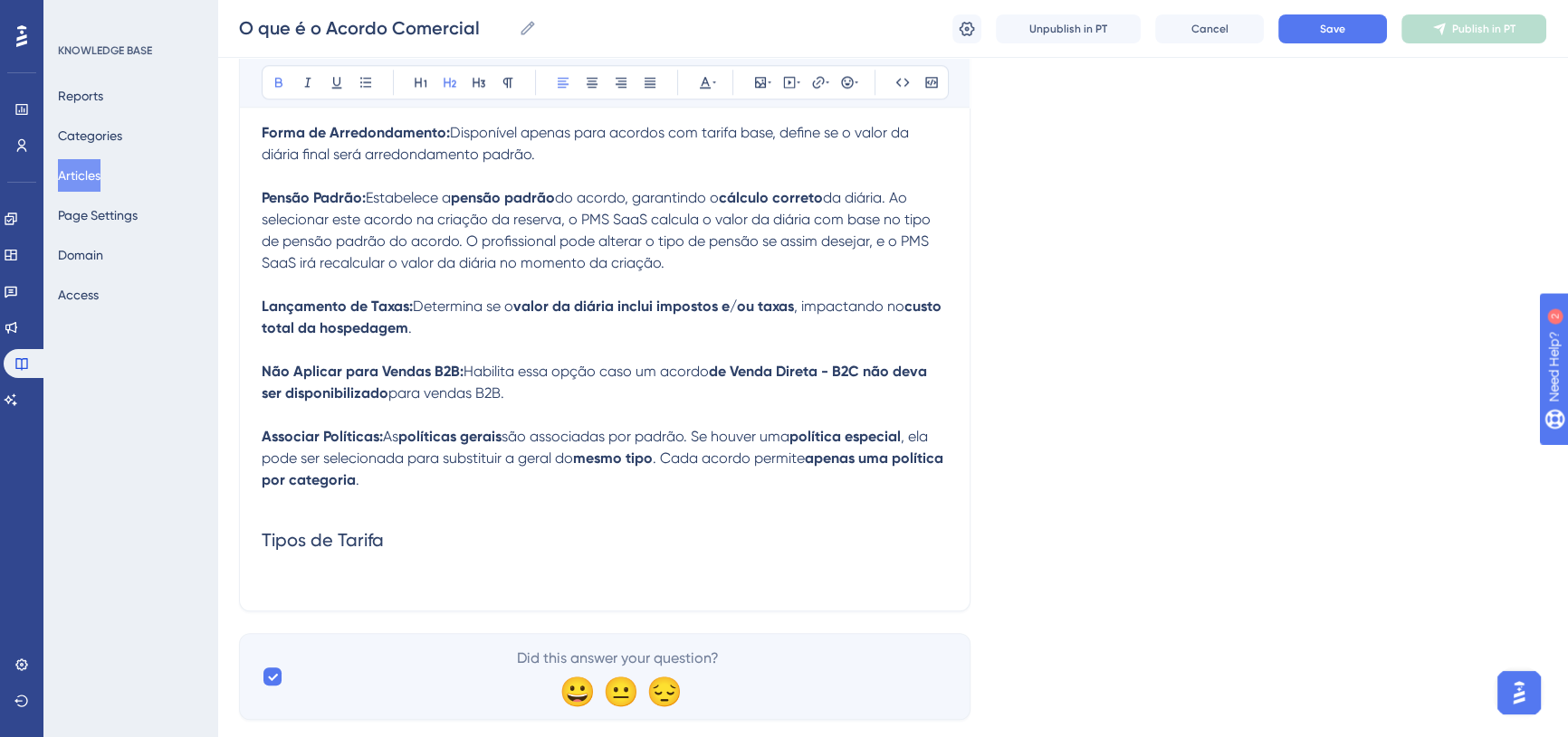
scroll to position [2270, 0]
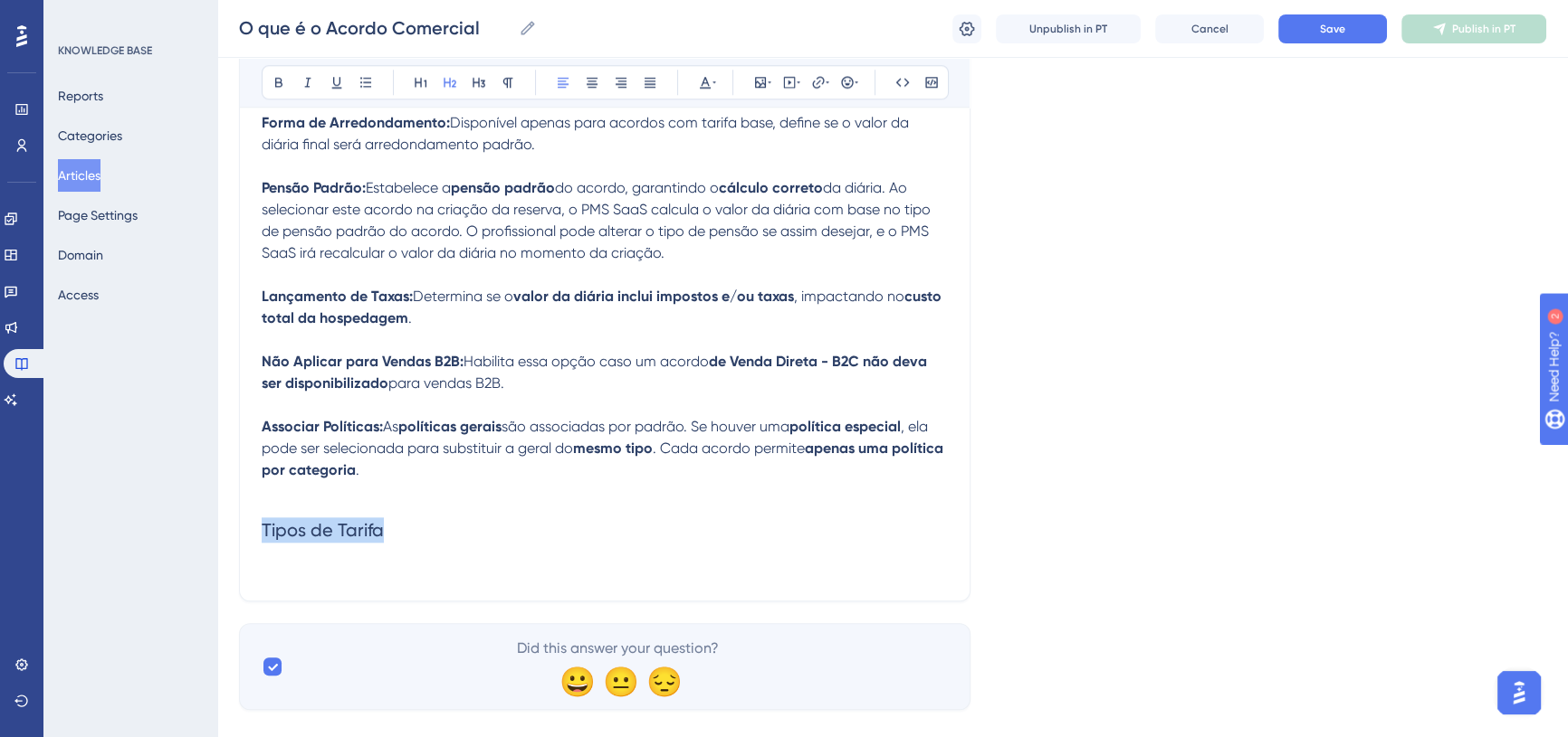
drag, startPoint x: 390, startPoint y: 509, endPoint x: 235, endPoint y: 394, distance: 193.0
click at [276, 78] on icon at bounding box center [279, 83] width 8 height 10
click at [405, 503] on h2 "Tipos de Tarifa" at bounding box center [605, 530] width 687 height 55
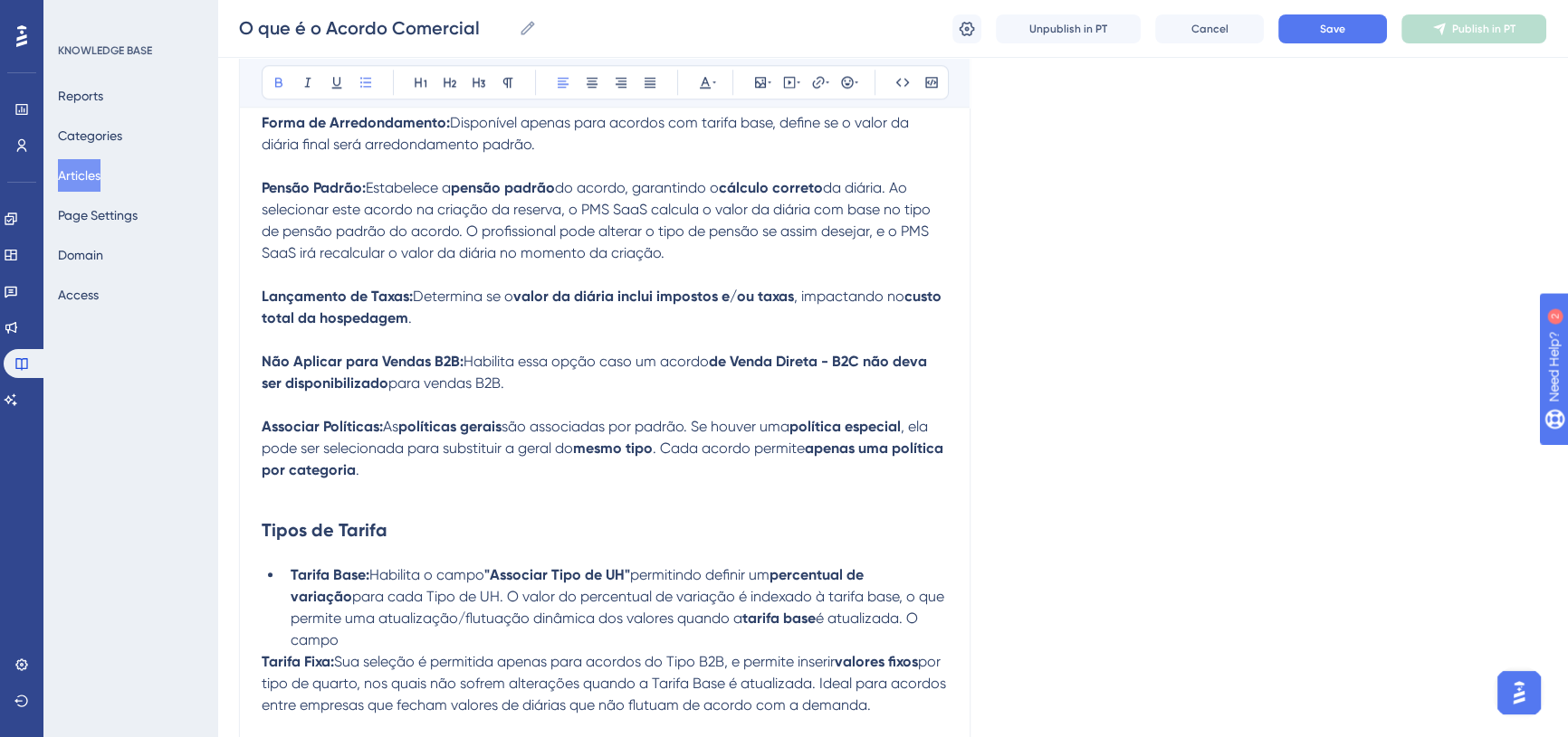
click at [292, 567] on strong "Tarifa Base:" at bounding box center [330, 575] width 79 height 17
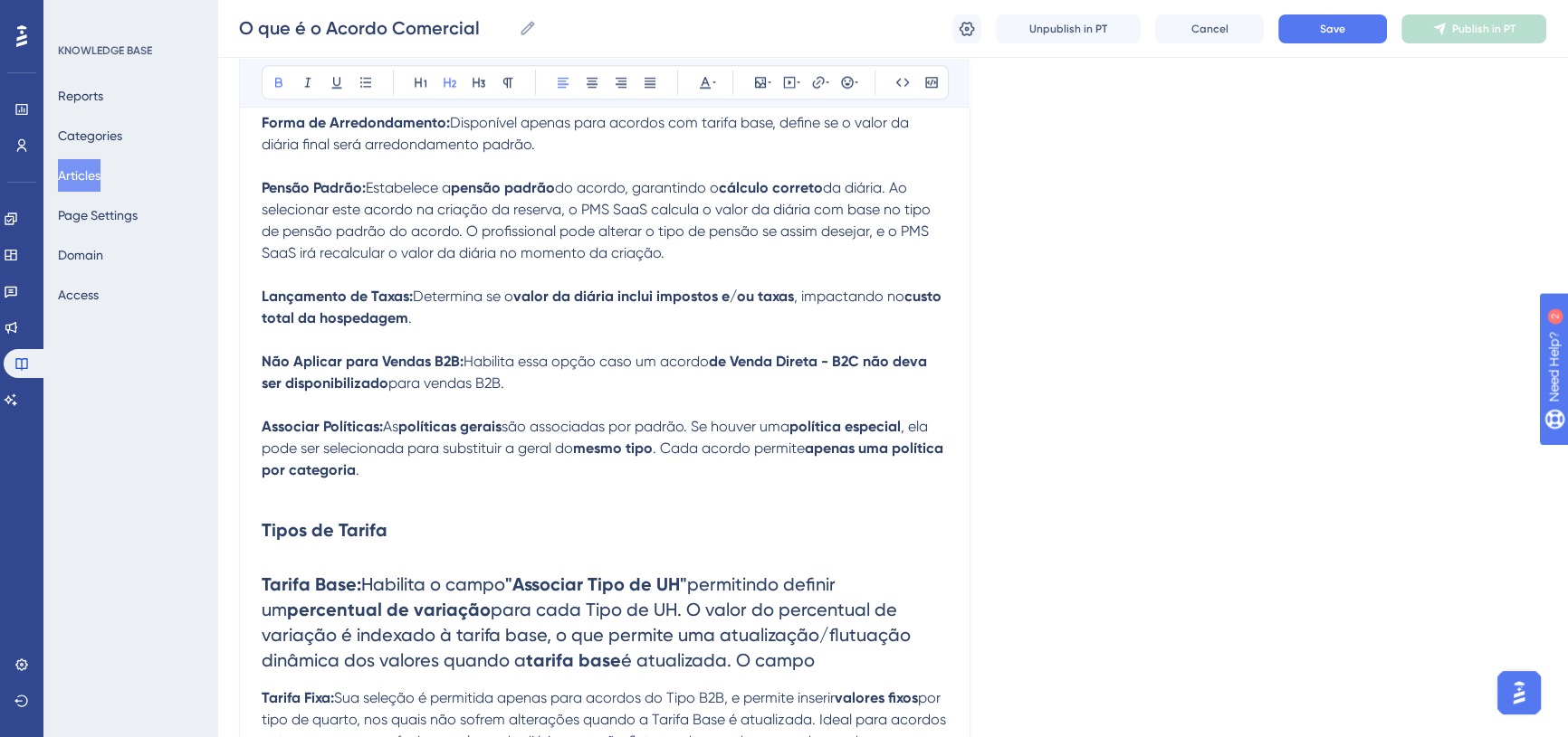
click at [344, 705] on span "por tipo de quarto, nos quais não sofrem alterações quando a Tarifa Base é atua…" at bounding box center [606, 719] width 689 height 60
drag, startPoint x: 262, startPoint y: 557, endPoint x: 753, endPoint y: 635, distance: 497.2
click at [765, 651] on h2 "Tarifa Base: Habilita o campo "Associar Tipo de UH" permitindo definir um perce…" at bounding box center [605, 622] width 687 height 131
click at [512, 86] on icon at bounding box center [507, 82] width 14 height 14
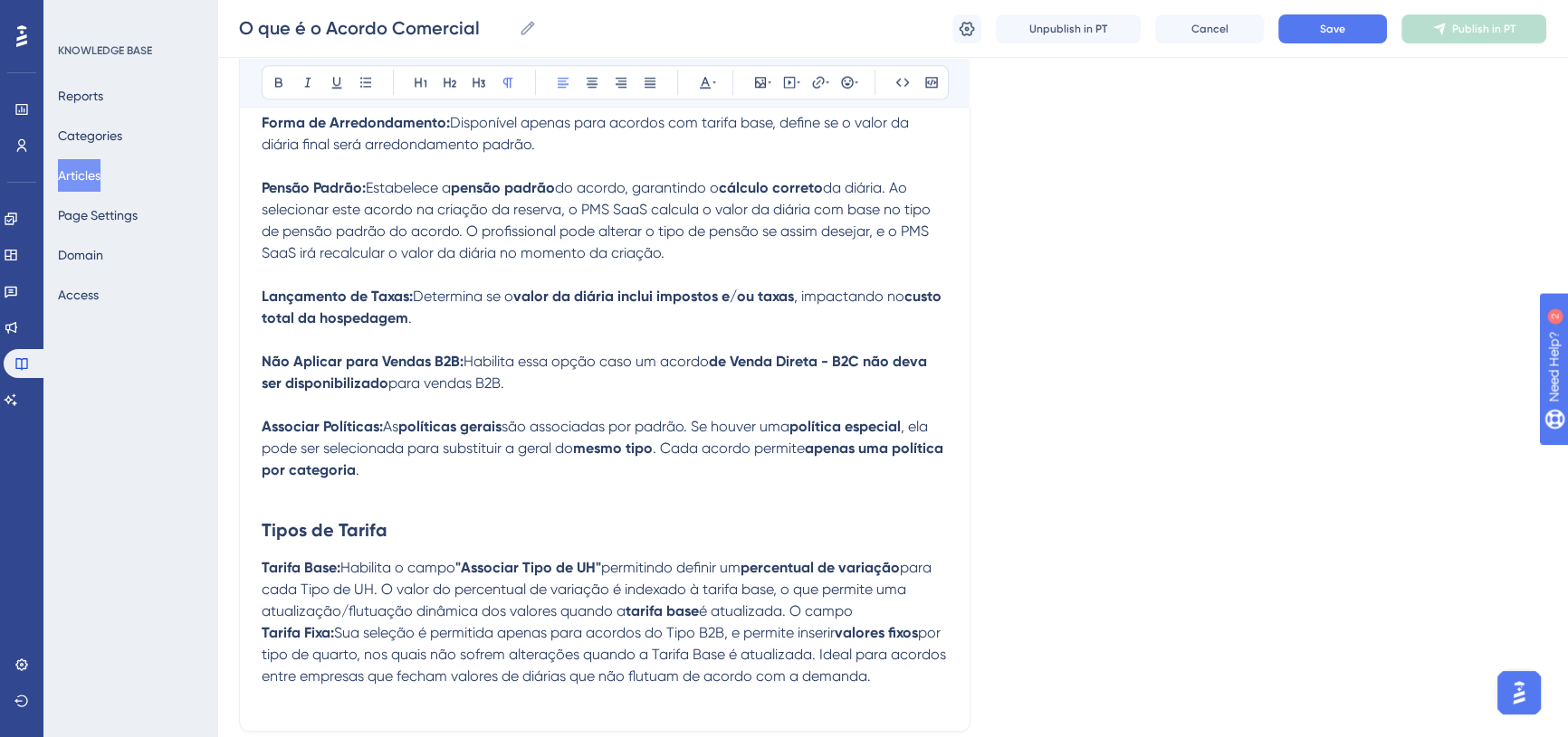
click at [798, 579] on p "Tarifa Base: Habilita o campo "Associar Tipo de UH" permitindo definir um perce…" at bounding box center [605, 589] width 687 height 65
drag, startPoint x: 803, startPoint y: 588, endPoint x: 889, endPoint y: 581, distance: 86.3
click at [889, 581] on p "Tarifa Base: Habilita o campo "Associar Tipo de UH" permitindo definir um perce…" at bounding box center [605, 589] width 687 height 65
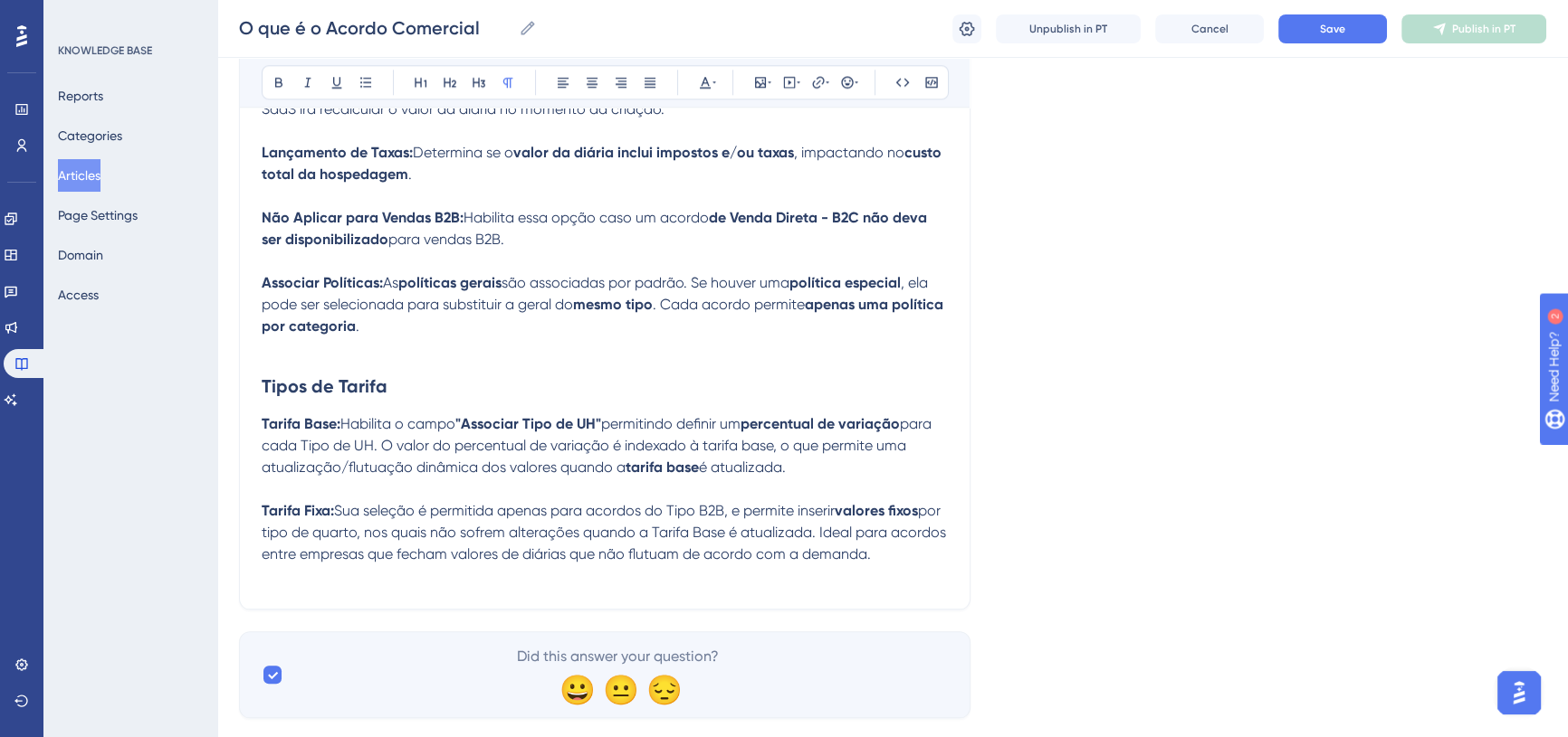
scroll to position [2431, 0]
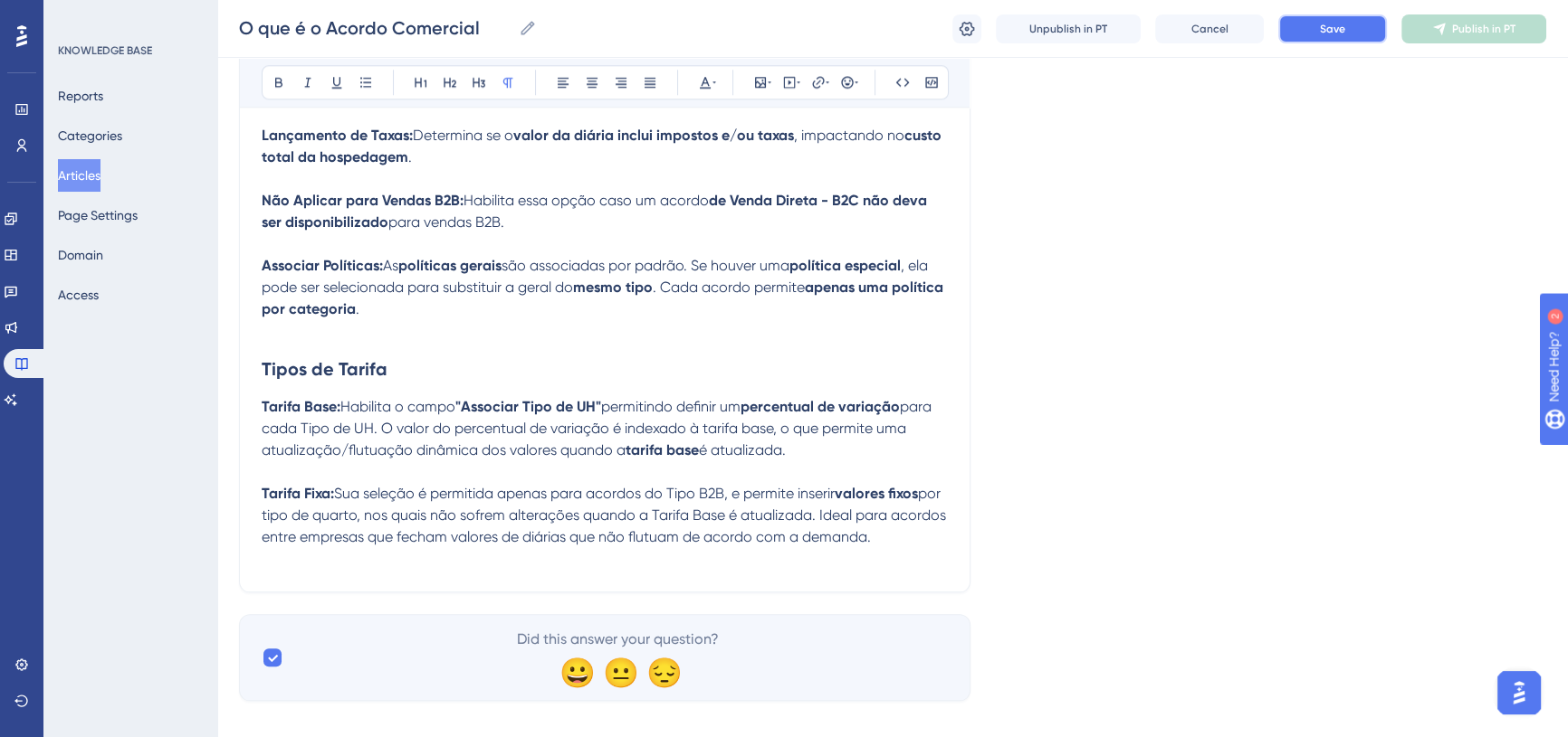
click at [1367, 42] on button "Save" at bounding box center [1333, 28] width 109 height 29
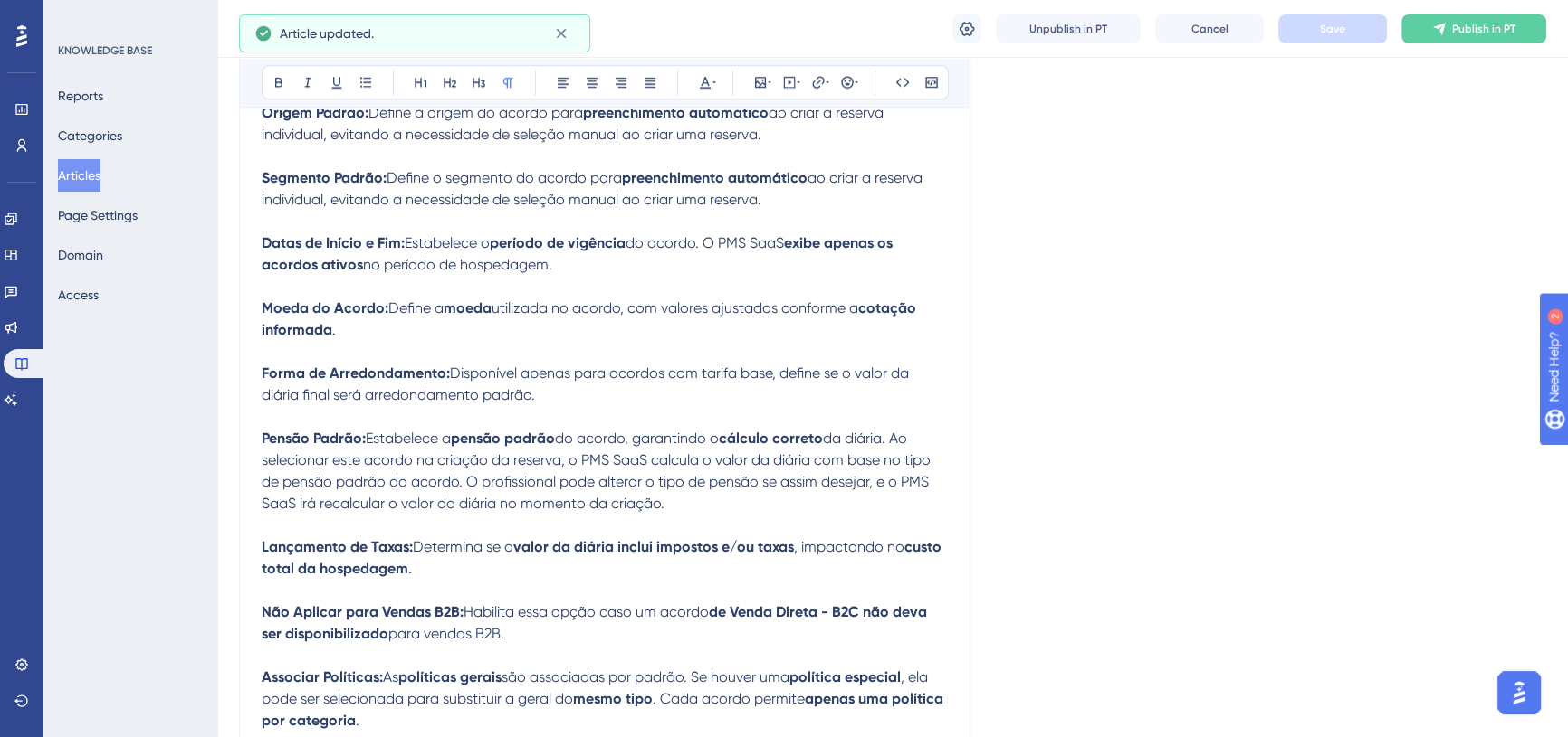
scroll to position [1855, 0]
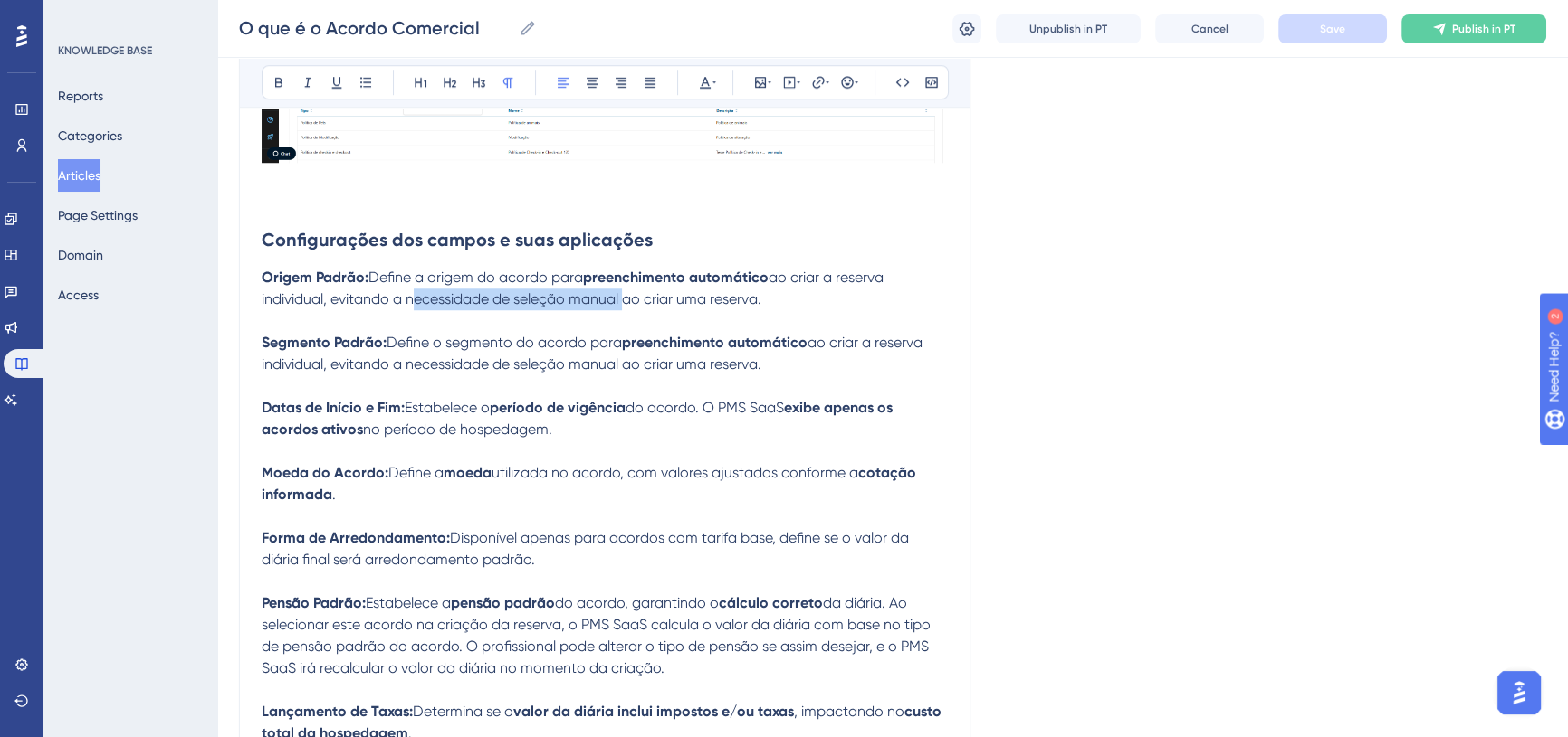
drag, startPoint x: 407, startPoint y: 277, endPoint x: 622, endPoint y: 269, distance: 215.1
click at [622, 269] on span "ao criar a reserva individual, evitando a necessidade de seleção manual ao cria…" at bounding box center [574, 288] width 626 height 39
click at [276, 85] on icon at bounding box center [279, 83] width 8 height 10
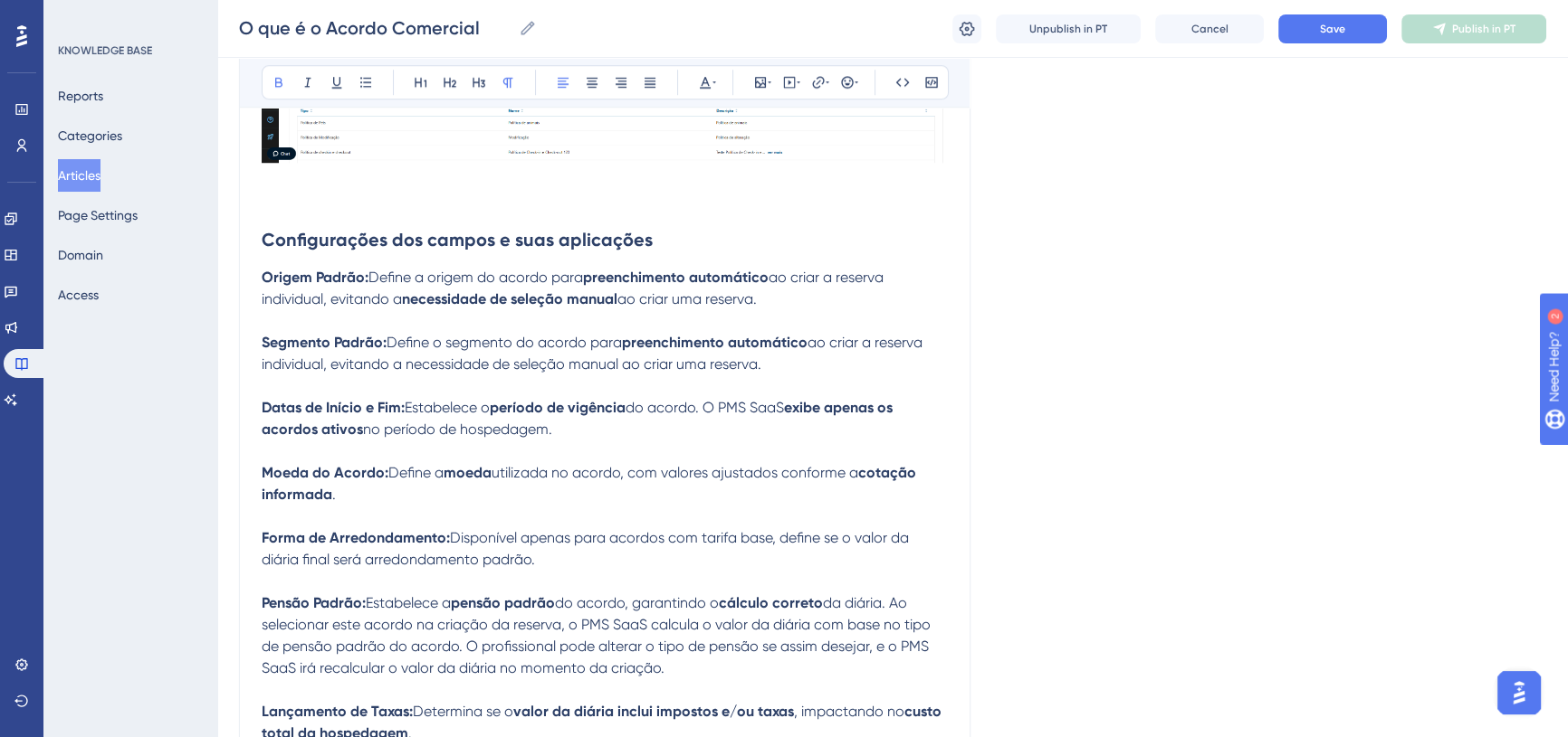
click at [534, 290] on strong "necessidade de seleção manual" at bounding box center [509, 299] width 215 height 17
click at [452, 269] on span "Define a origem do acordo para" at bounding box center [476, 277] width 214 height 17
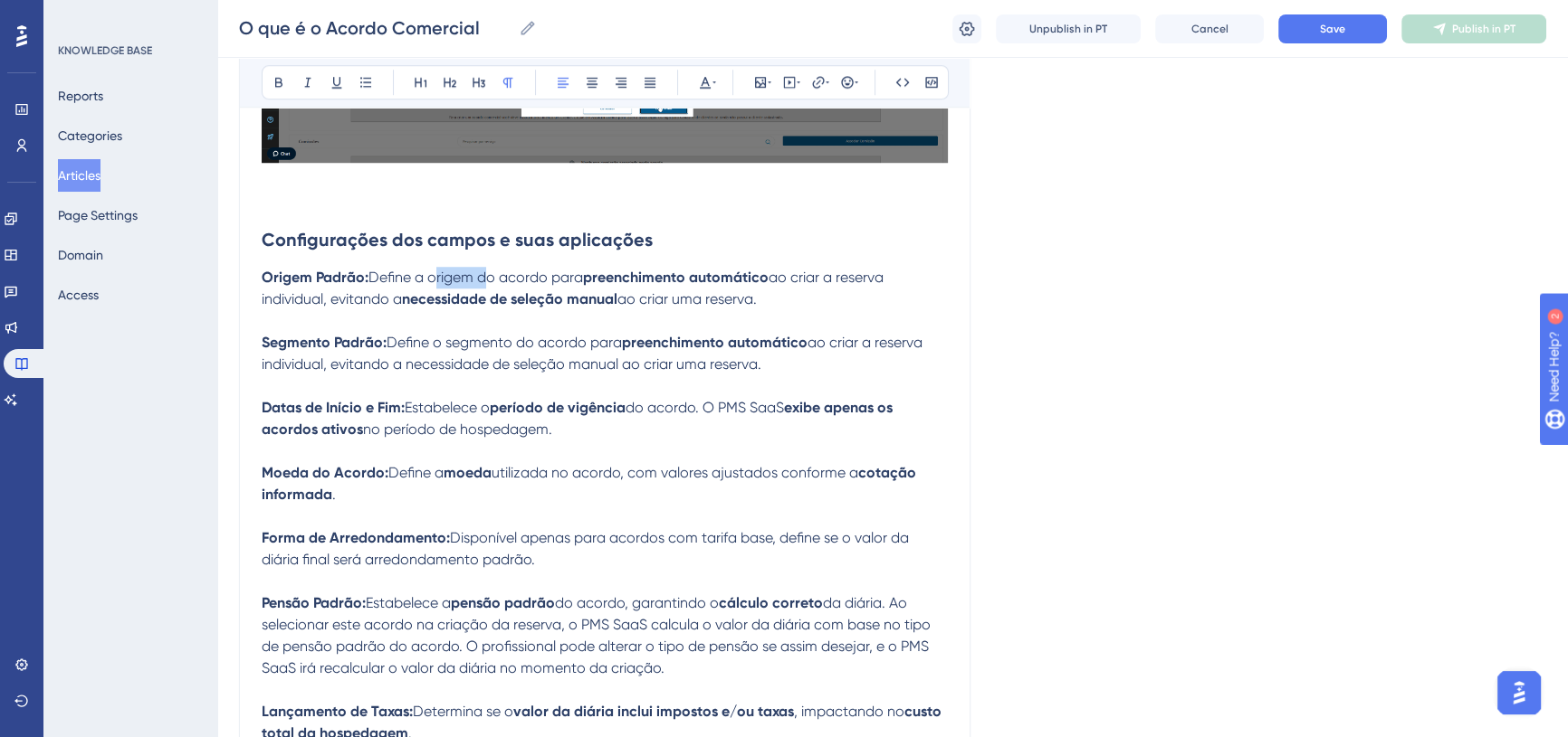
click at [452, 269] on span "Define a origem do acordo para" at bounding box center [476, 277] width 214 height 17
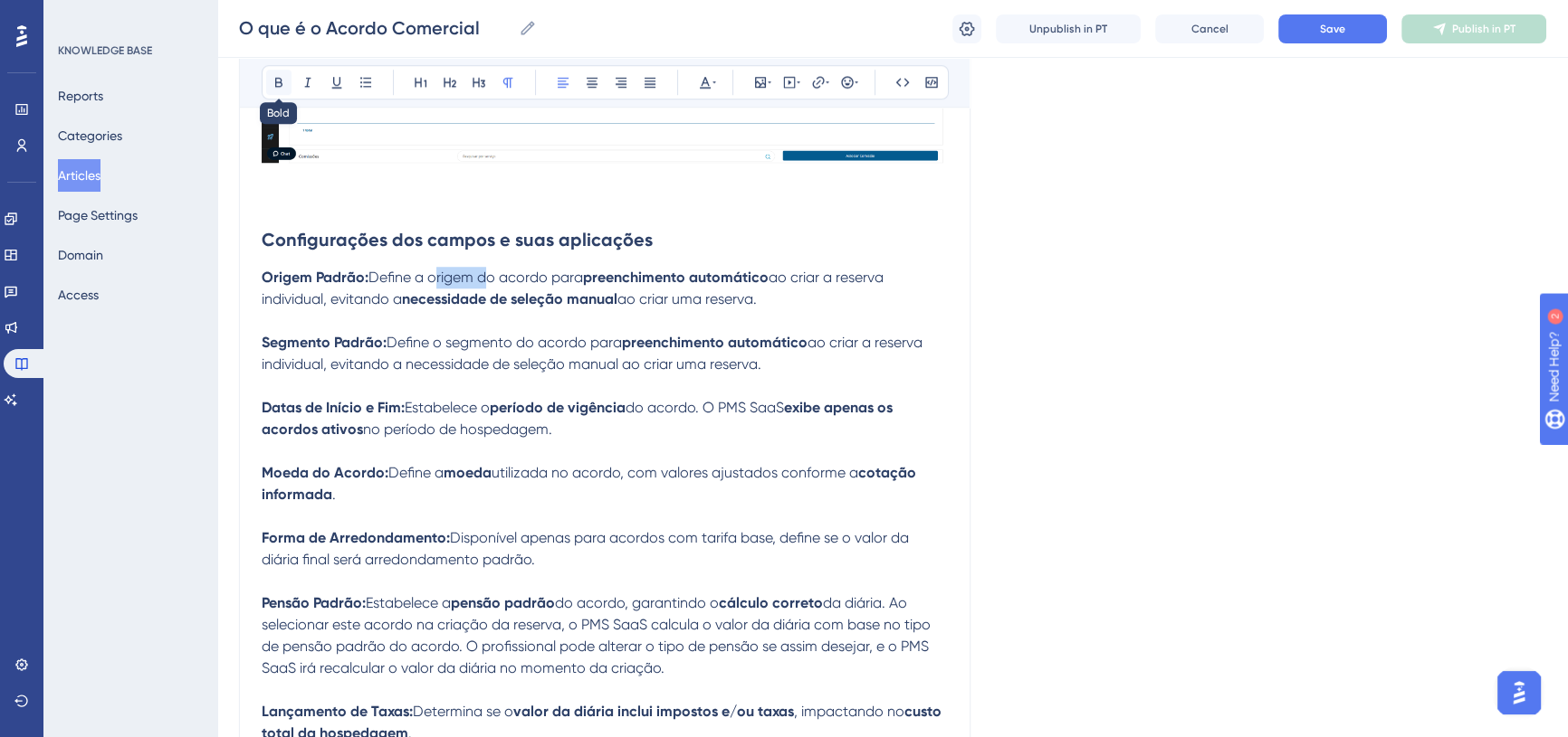
click at [277, 75] on icon at bounding box center [278, 82] width 14 height 14
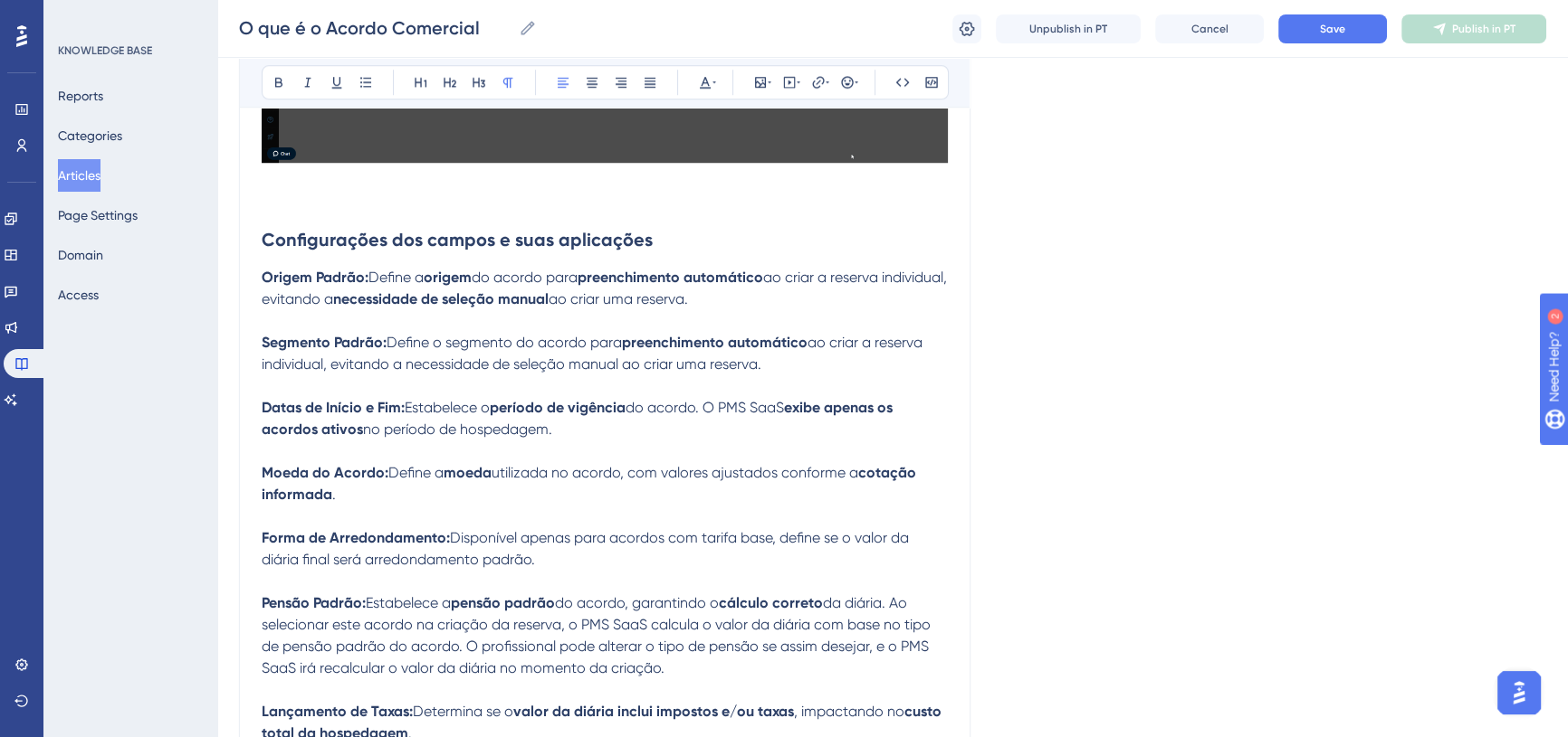
click at [475, 334] on span "Define o segmento do acordo para" at bounding box center [504, 342] width 235 height 17
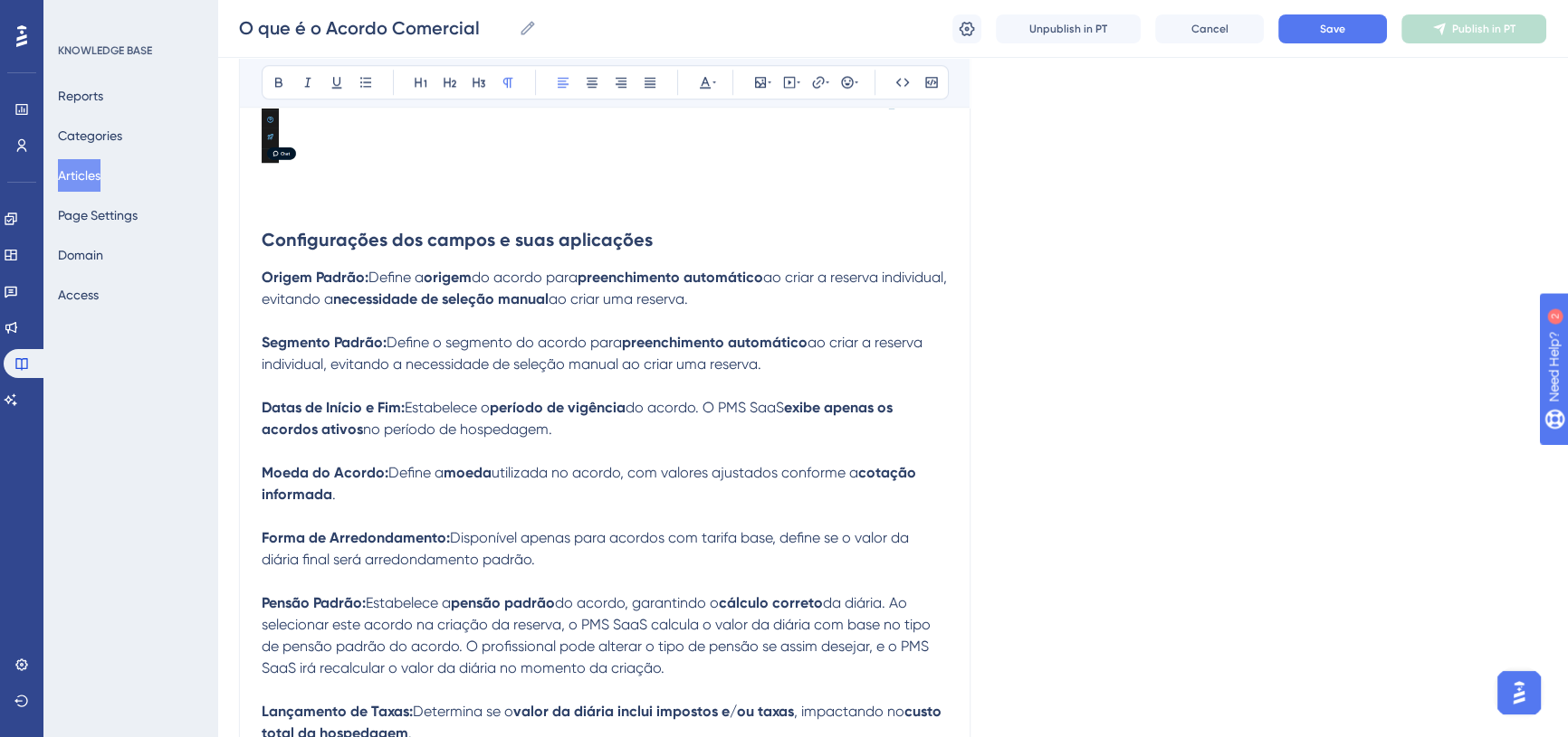
click at [475, 334] on span "Define o segmento do acordo para" at bounding box center [504, 342] width 235 height 17
click at [281, 83] on icon at bounding box center [278, 82] width 14 height 14
click at [448, 375] on p at bounding box center [605, 385] width 687 height 22
drag, startPoint x: 532, startPoint y: 336, endPoint x: 620, endPoint y: 337, distance: 88.0
click at [620, 337] on span "ao criar a reserva individual, evitando a necessidade de seleção manual ao cria…" at bounding box center [590, 353] width 657 height 39
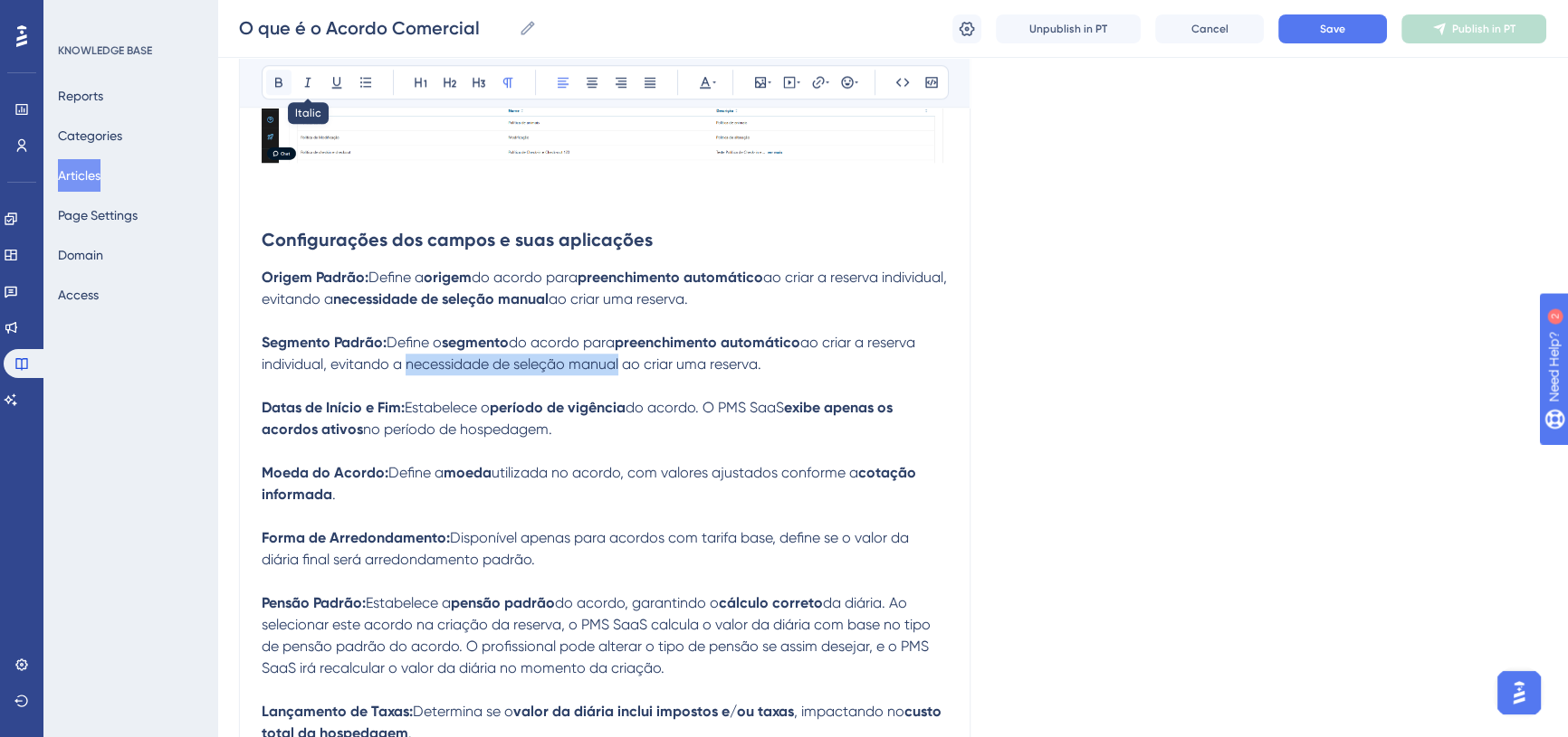
click at [283, 78] on icon at bounding box center [278, 82] width 14 height 14
click at [494, 416] on p "Datas de Início e Fim: Estabelece o período de vigência do acordo. O PMS SaaS e…" at bounding box center [605, 419] width 687 height 43
drag, startPoint x: 714, startPoint y: 380, endPoint x: 724, endPoint y: 412, distance: 33.5
click at [724, 412] on p "Datas de Início e Fim: Estabelece o período de vigência do acordo. O PMS SaaS e…" at bounding box center [605, 419] width 687 height 43
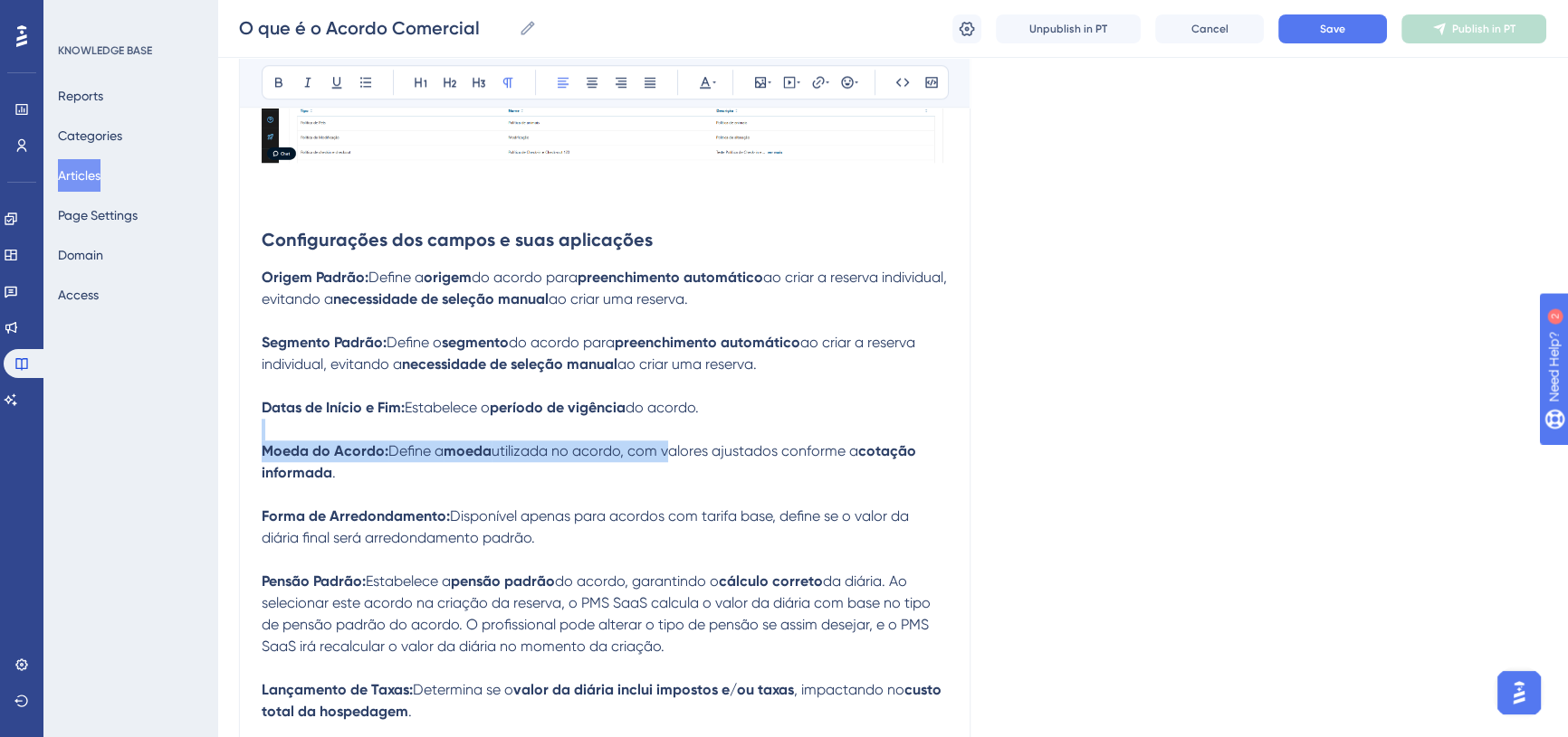
drag, startPoint x: 667, startPoint y: 427, endPoint x: 782, endPoint y: 416, distance: 115.5
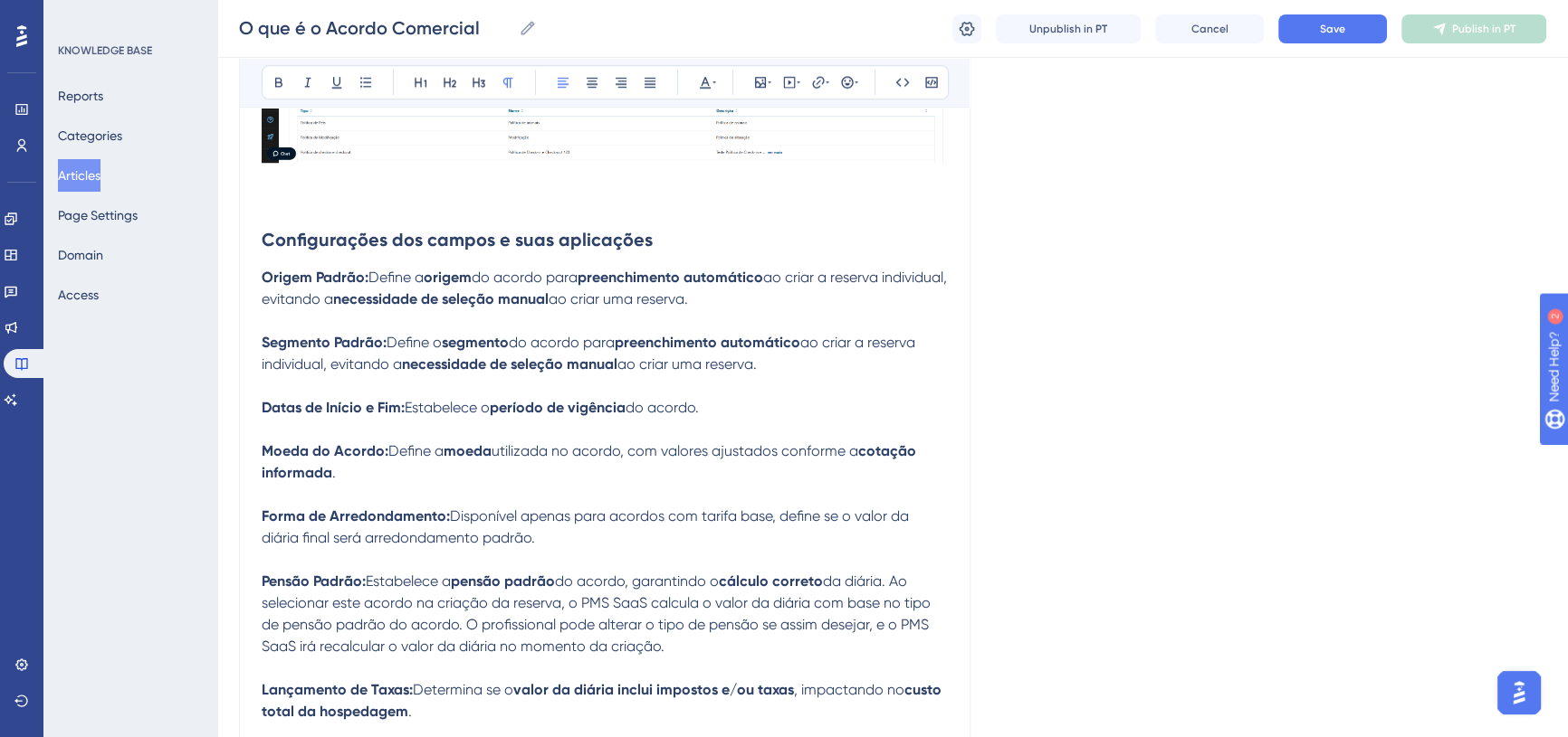
click at [774, 441] on p "Moeda do Acordo: Define a moeda utilizada no acordo, com valores ajustados conf…" at bounding box center [605, 463] width 687 height 43
drag, startPoint x: 782, startPoint y: 433, endPoint x: 670, endPoint y: 423, distance: 112.4
click at [670, 443] on span "utilizada no acordo, com valores ajustados conforme a" at bounding box center [675, 451] width 367 height 17
click at [272, 82] on icon at bounding box center [278, 82] width 14 height 14
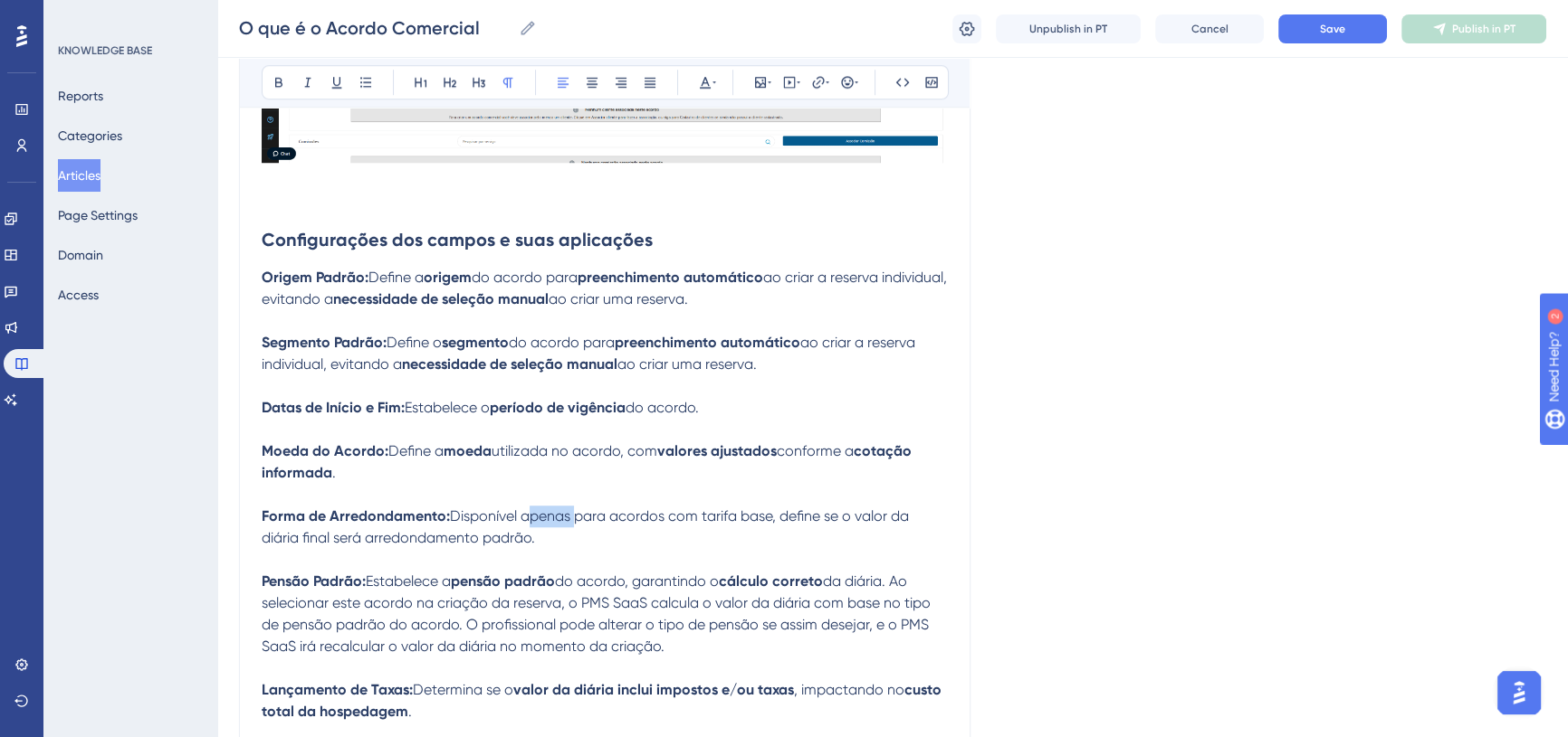
drag, startPoint x: 534, startPoint y: 488, endPoint x: 572, endPoint y: 499, distance: 39.6
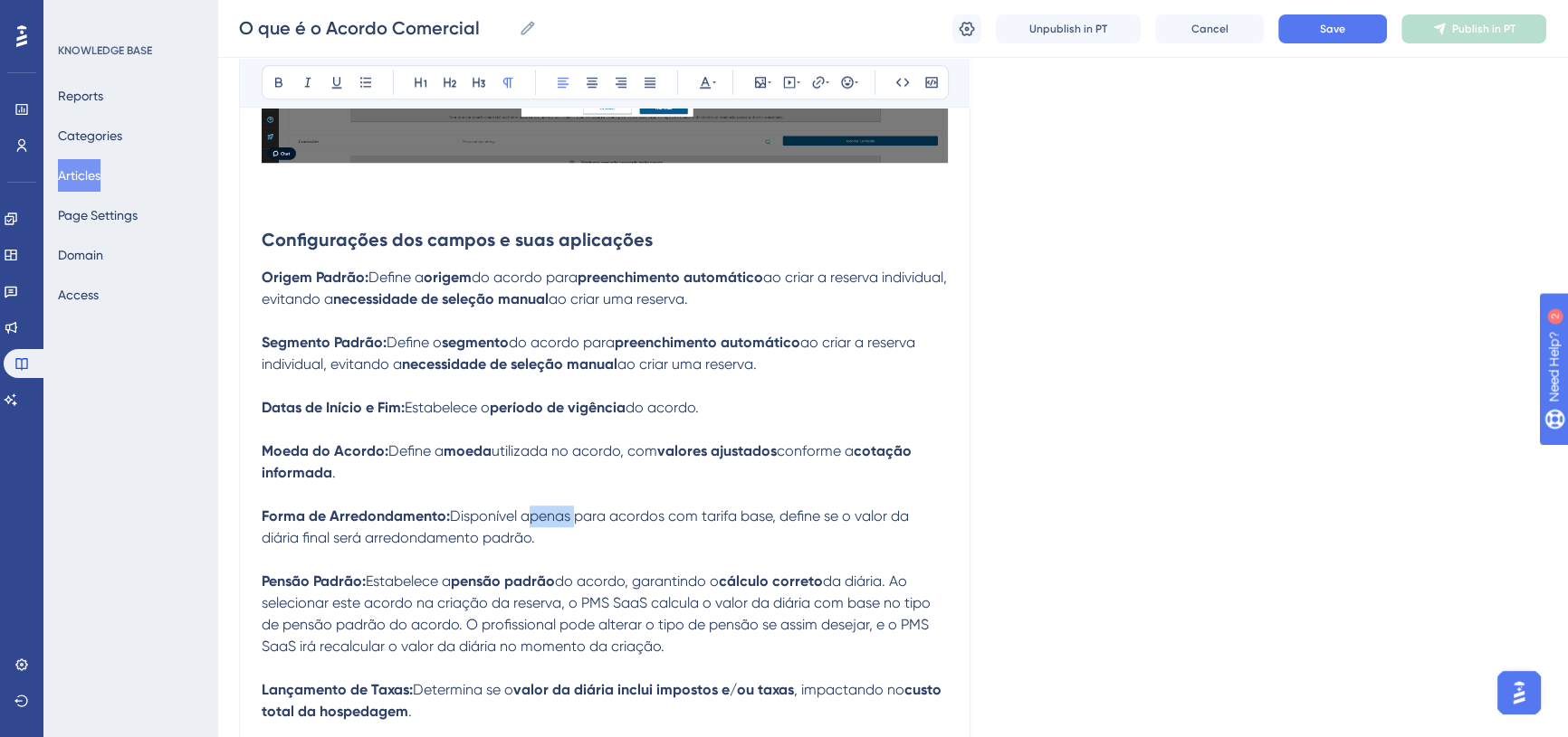
click at [572, 508] on span "Disponível apenas para acordos com tarifa base, define se o valor da diária fin…" at bounding box center [587, 526] width 651 height 39
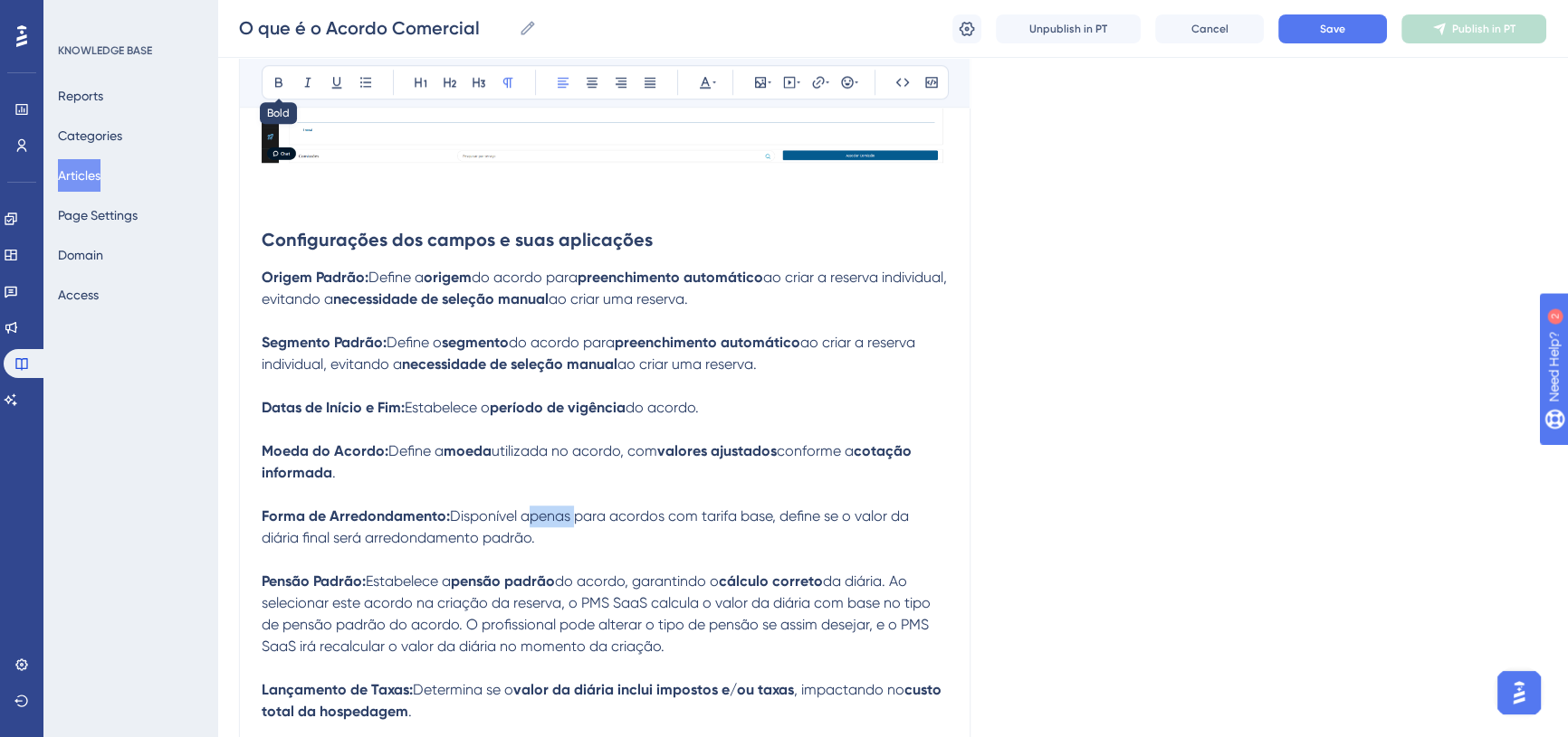
click at [279, 75] on icon at bounding box center [278, 82] width 14 height 14
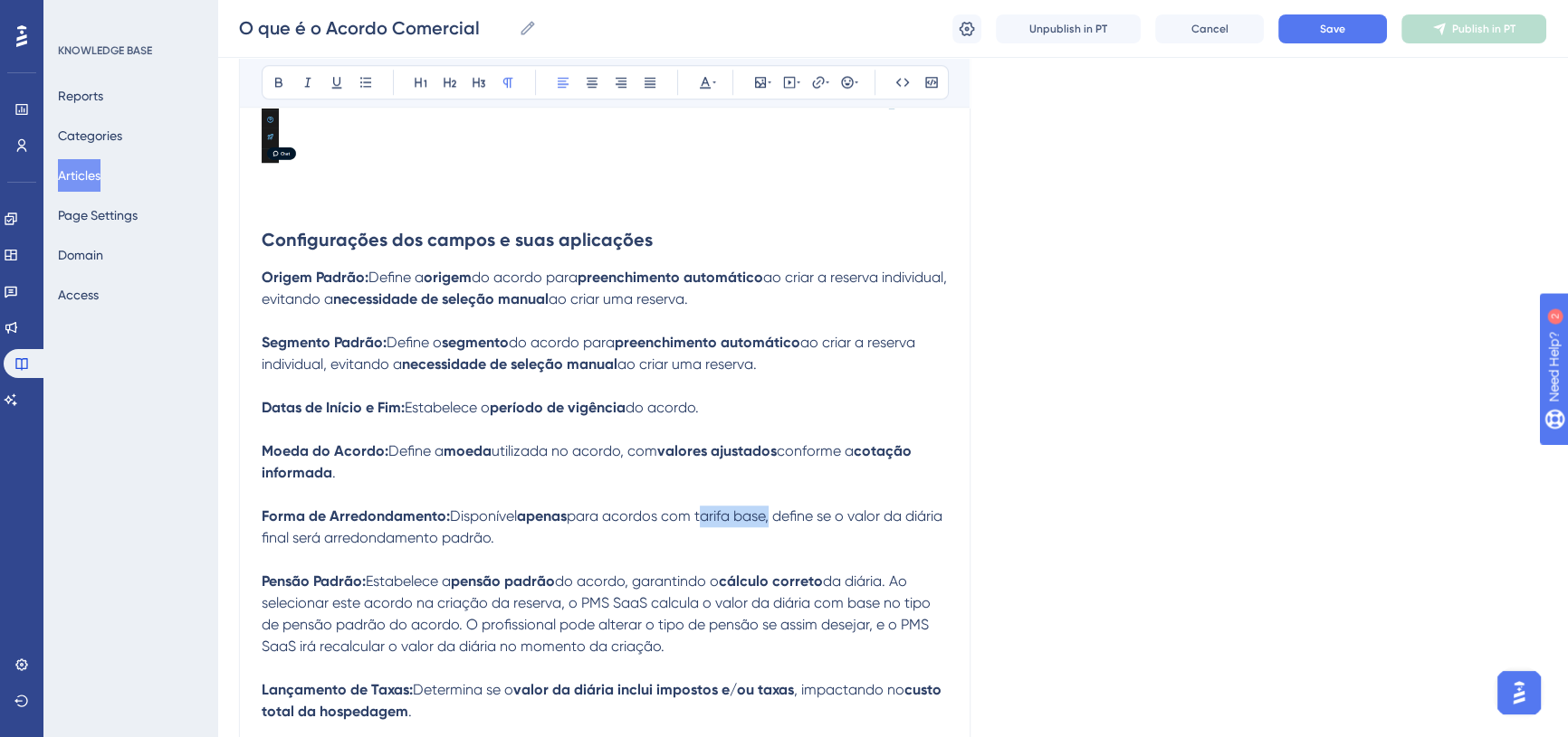
drag, startPoint x: 701, startPoint y: 494, endPoint x: 771, endPoint y: 487, distance: 70.3
click at [771, 508] on span "para acordos com tarifa base, define se o valor da diária final será arredondam…" at bounding box center [604, 526] width 685 height 39
click at [276, 75] on icon at bounding box center [278, 82] width 14 height 14
click at [749, 549] on p at bounding box center [605, 559] width 687 height 22
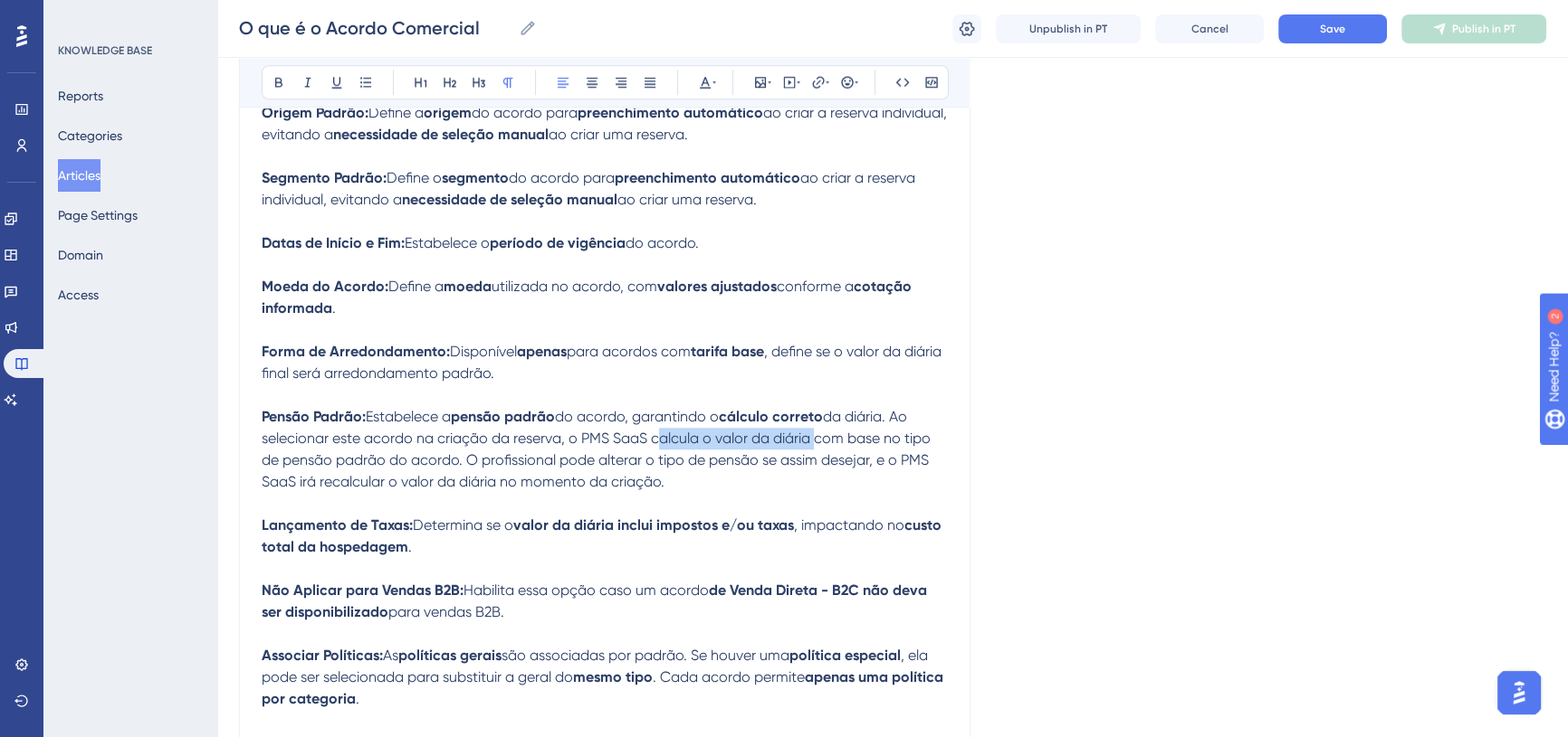
drag, startPoint x: 652, startPoint y: 418, endPoint x: 812, endPoint y: 420, distance: 160.0
click at [812, 420] on span "da diária. Ao selecionar este acordo na criação da reserva, o PMS SaaS calcula …" at bounding box center [597, 449] width 673 height 83
click at [275, 84] on icon at bounding box center [278, 82] width 14 height 14
click at [735, 430] on strong "calcula o valor da diária" at bounding box center [730, 438] width 166 height 17
drag, startPoint x: 907, startPoint y: 413, endPoint x: 385, endPoint y: 432, distance: 522.3
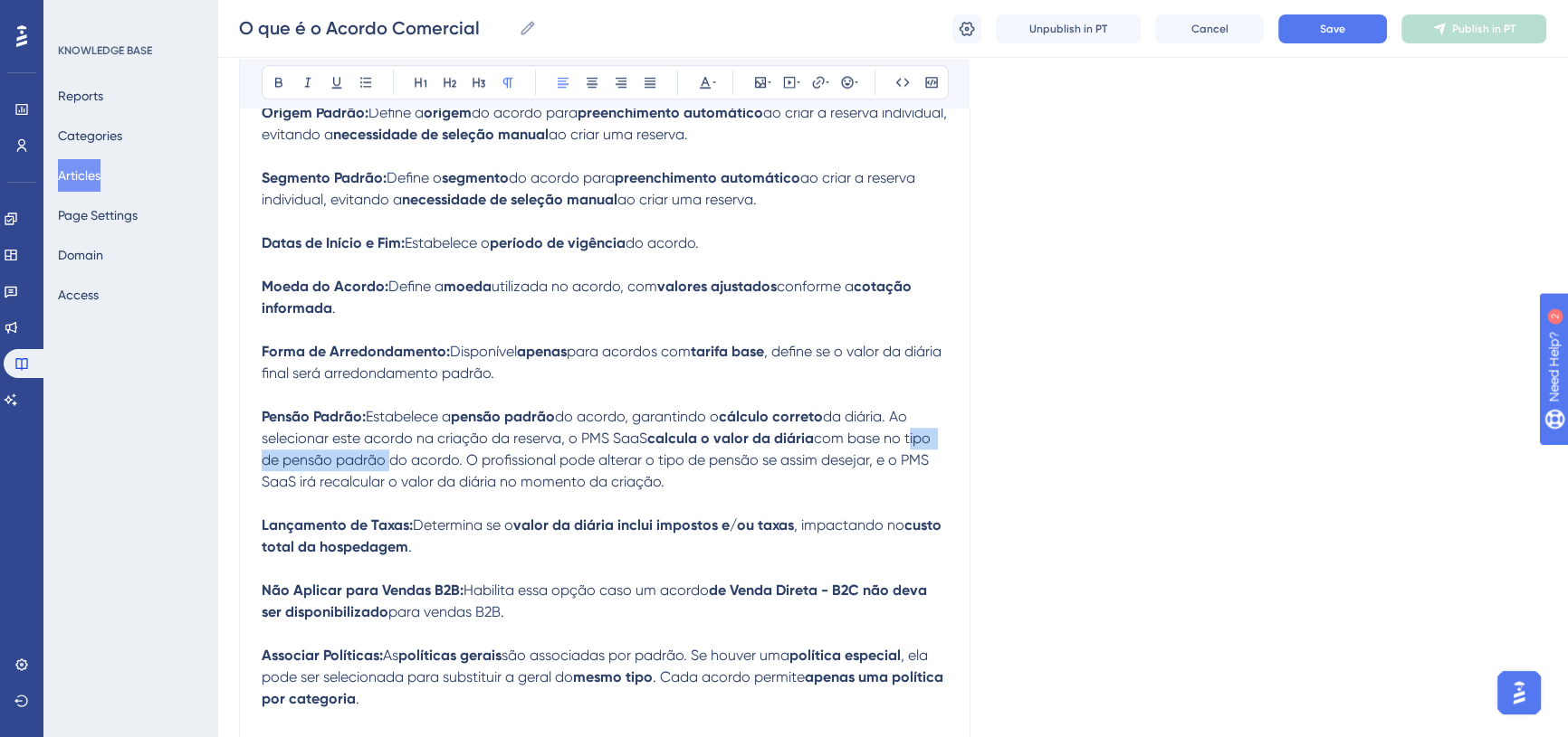
click at [385, 432] on span "com base no tipo de pensão padrão do acordo. O profissional pode alterar o tipo…" at bounding box center [597, 460] width 673 height 60
click at [277, 83] on icon at bounding box center [278, 82] width 14 height 14
drag, startPoint x: 454, startPoint y: 436, endPoint x: 384, endPoint y: 434, distance: 70.0
click at [384, 434] on p "Pensão Padrão: Estabelece a pensão padrão do acordo, garantindo o cálculo corre…" at bounding box center [605, 449] width 687 height 86
drag, startPoint x: 486, startPoint y: 440, endPoint x: 688, endPoint y: 435, distance: 202.1
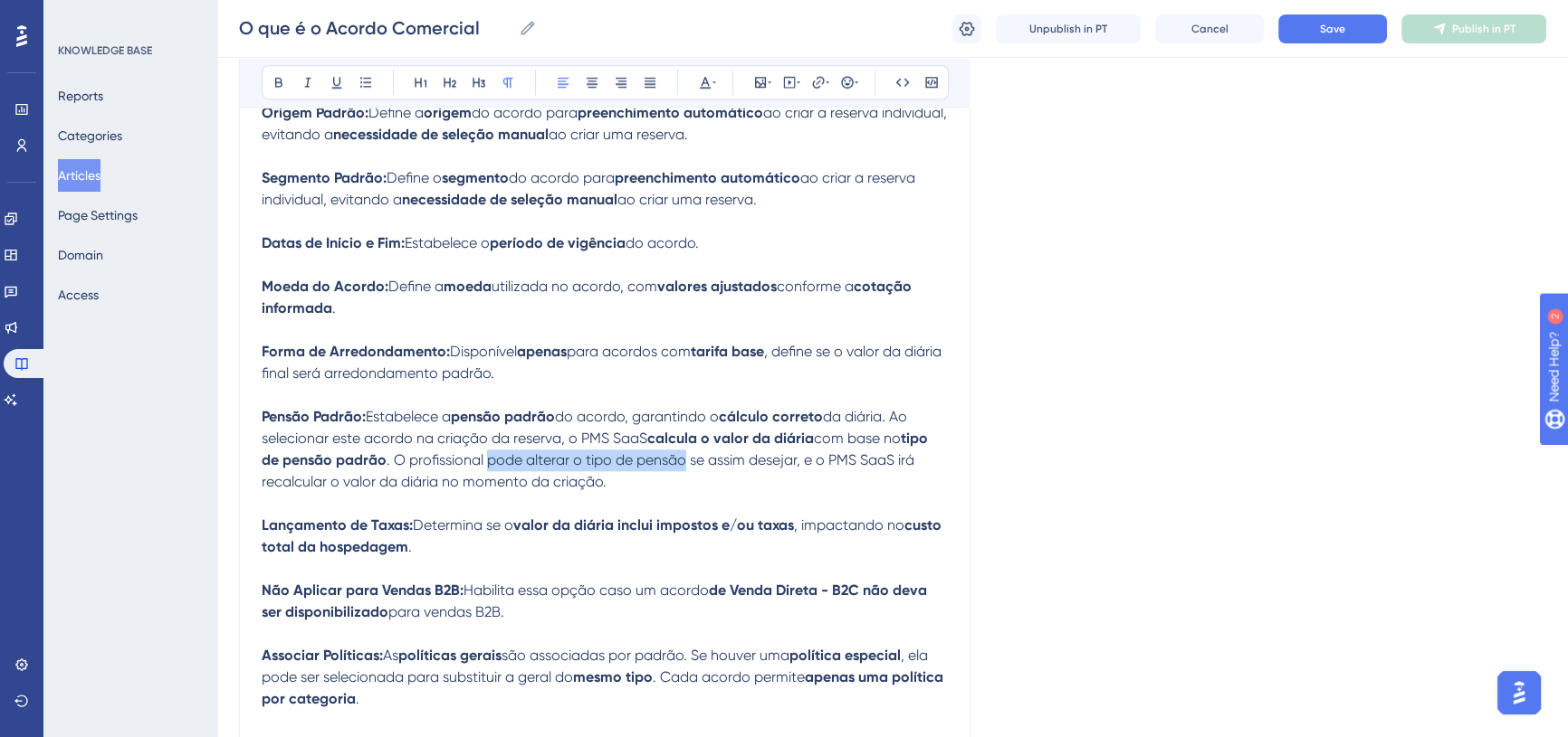
click at [688, 451] on span ". O profissional pode alterar o tipo de pensão se assim desejar, e o PMS SaaS i…" at bounding box center [590, 470] width 657 height 39
click at [279, 82] on icon at bounding box center [278, 82] width 14 height 14
click at [816, 451] on span "se assim desejar, e o PMS SaaS irá recalcular o valor da diária no momento da c…" at bounding box center [588, 470] width 653 height 39
drag, startPoint x: 261, startPoint y: 460, endPoint x: 436, endPoint y: 450, distance: 175.3
click at [436, 451] on span "se assim desejar, e o PMS SaaS irá recalcular o valor da diária no momento da c…" at bounding box center [588, 470] width 653 height 39
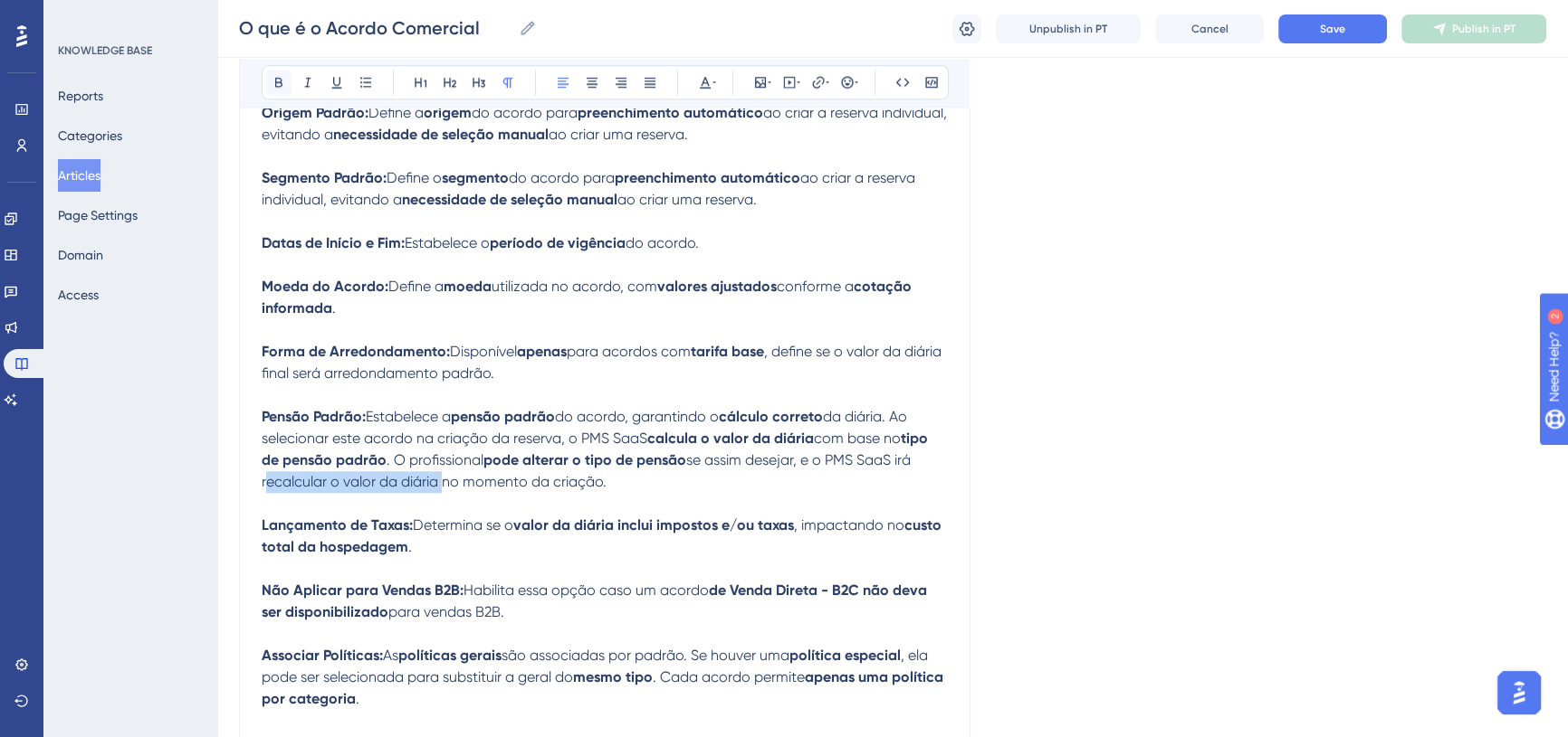
click at [277, 85] on icon at bounding box center [278, 82] width 14 height 14
click at [426, 580] on p "Não Aplicar para Vendas B2B: Habilita essa opção caso um acordo de Venda Direta…" at bounding box center [605, 602] width 687 height 43
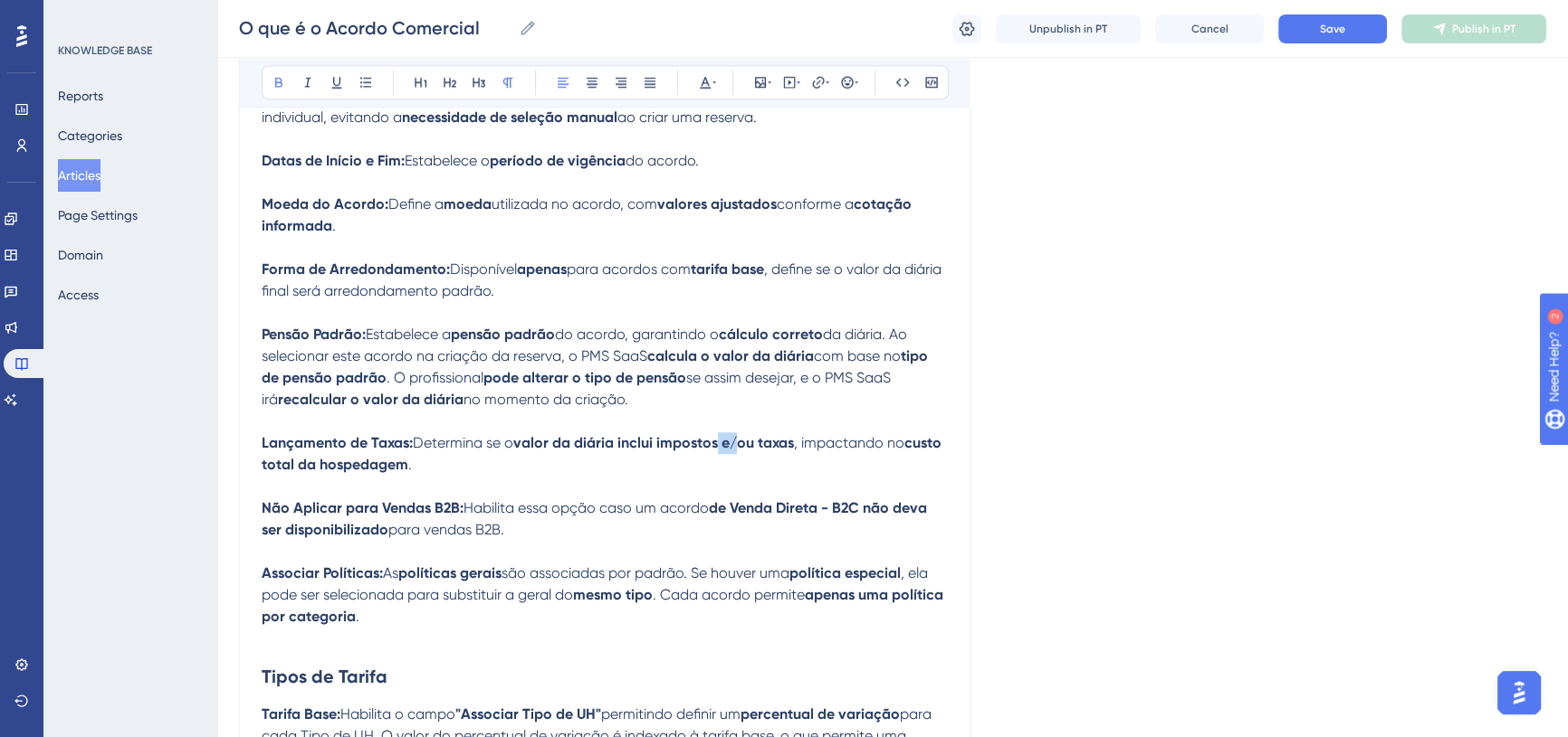
drag, startPoint x: 742, startPoint y: 422, endPoint x: 721, endPoint y: 426, distance: 21.4
click at [721, 434] on strong "valor da diária inclui impostos e/ou taxas" at bounding box center [654, 443] width 280 height 17
click at [730, 497] on p "Não Aplicar para Vendas B2B: Habilita essa opção caso um acordo de Venda Direta…" at bounding box center [605, 519] width 687 height 43
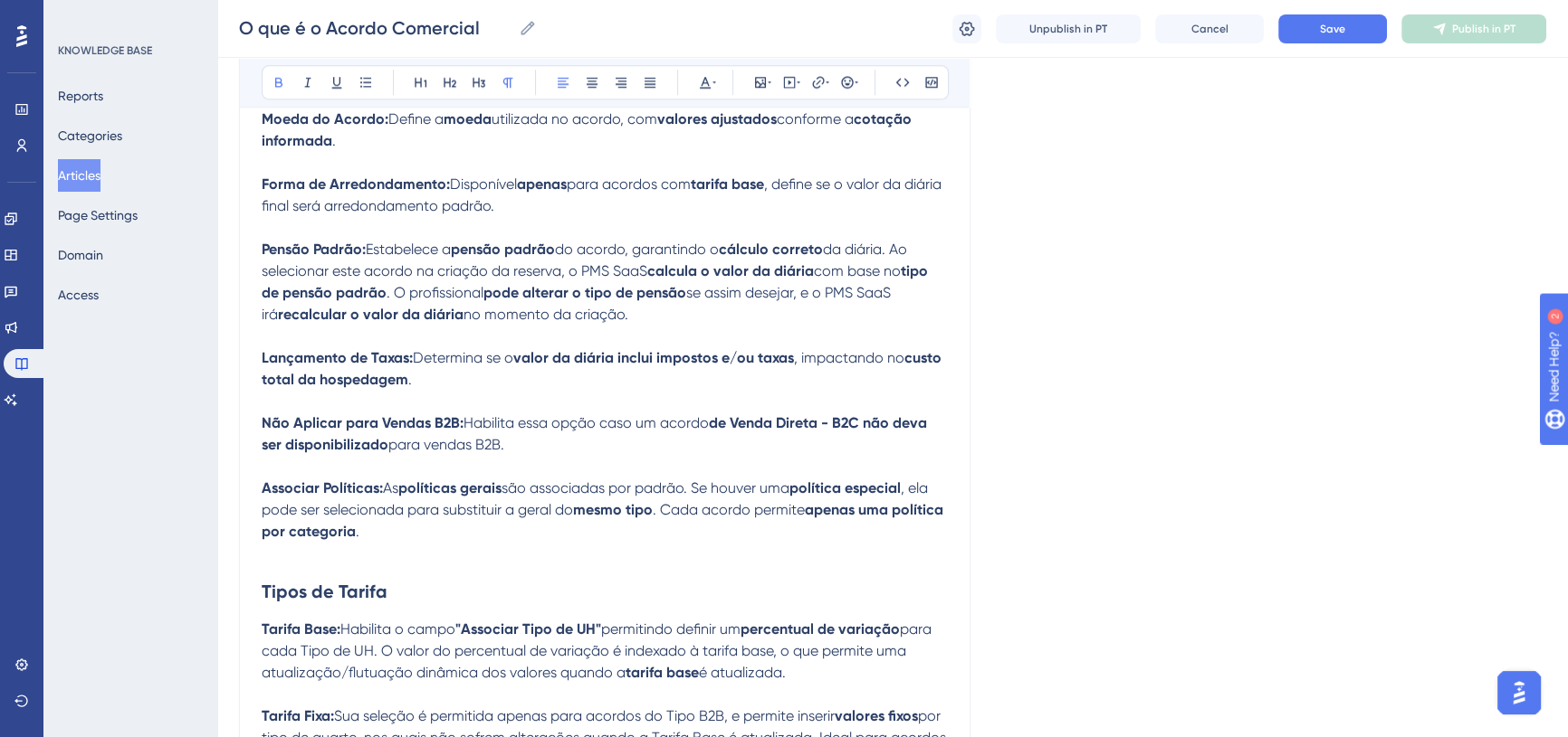
scroll to position [2266, 0]
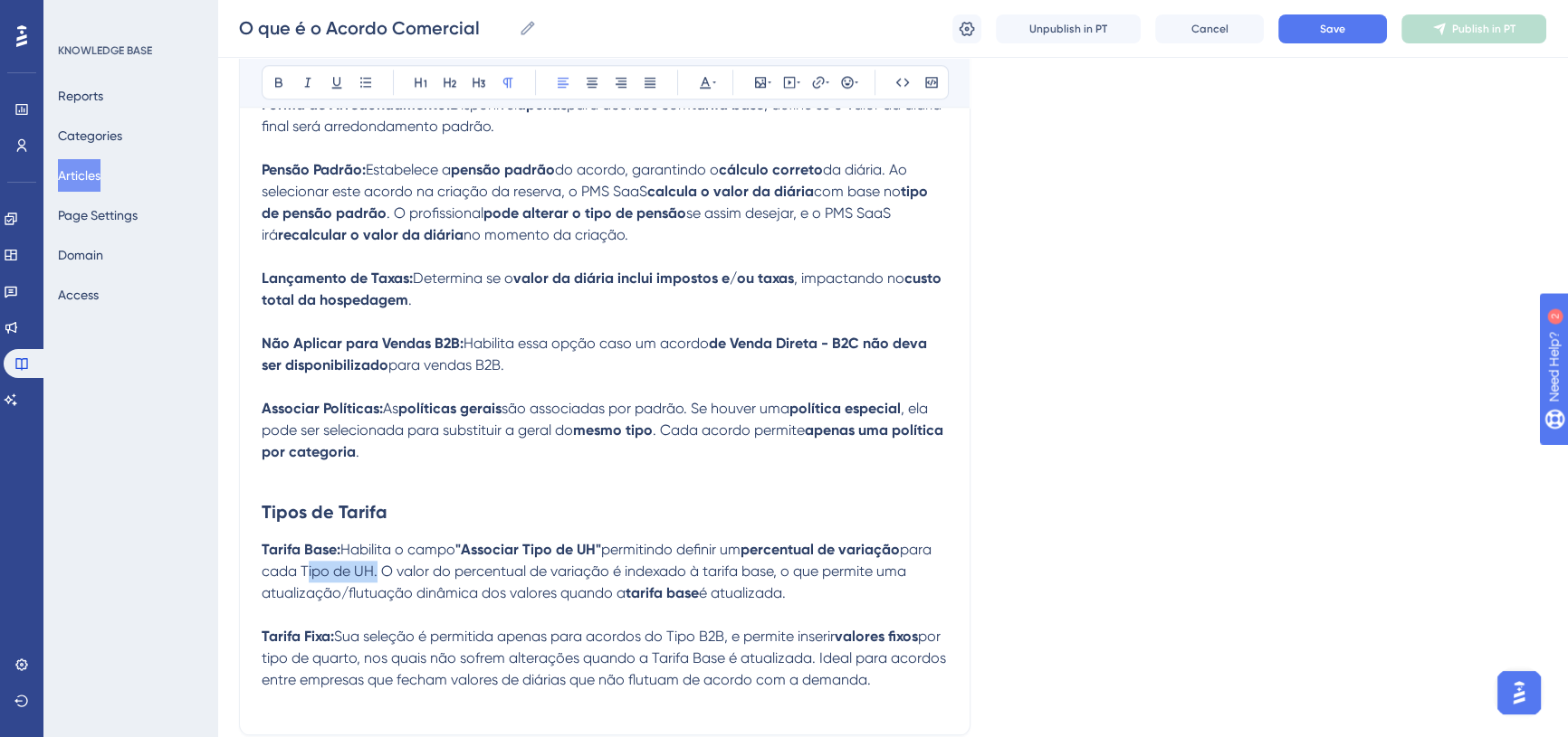
drag, startPoint x: 372, startPoint y: 546, endPoint x: 299, endPoint y: 546, distance: 73.0
click at [299, 546] on span "para cada Tipo de UH. O valor do percentual de variação é indexado à tarifa bas…" at bounding box center [598, 572] width 673 height 60
click at [272, 83] on icon at bounding box center [278, 82] width 14 height 14
click at [397, 563] on span ". O valor do percentual de variação é indexado à tarifa base, o que permite uma…" at bounding box center [583, 582] width 644 height 39
drag, startPoint x: 343, startPoint y: 570, endPoint x: 415, endPoint y: 563, distance: 72.3
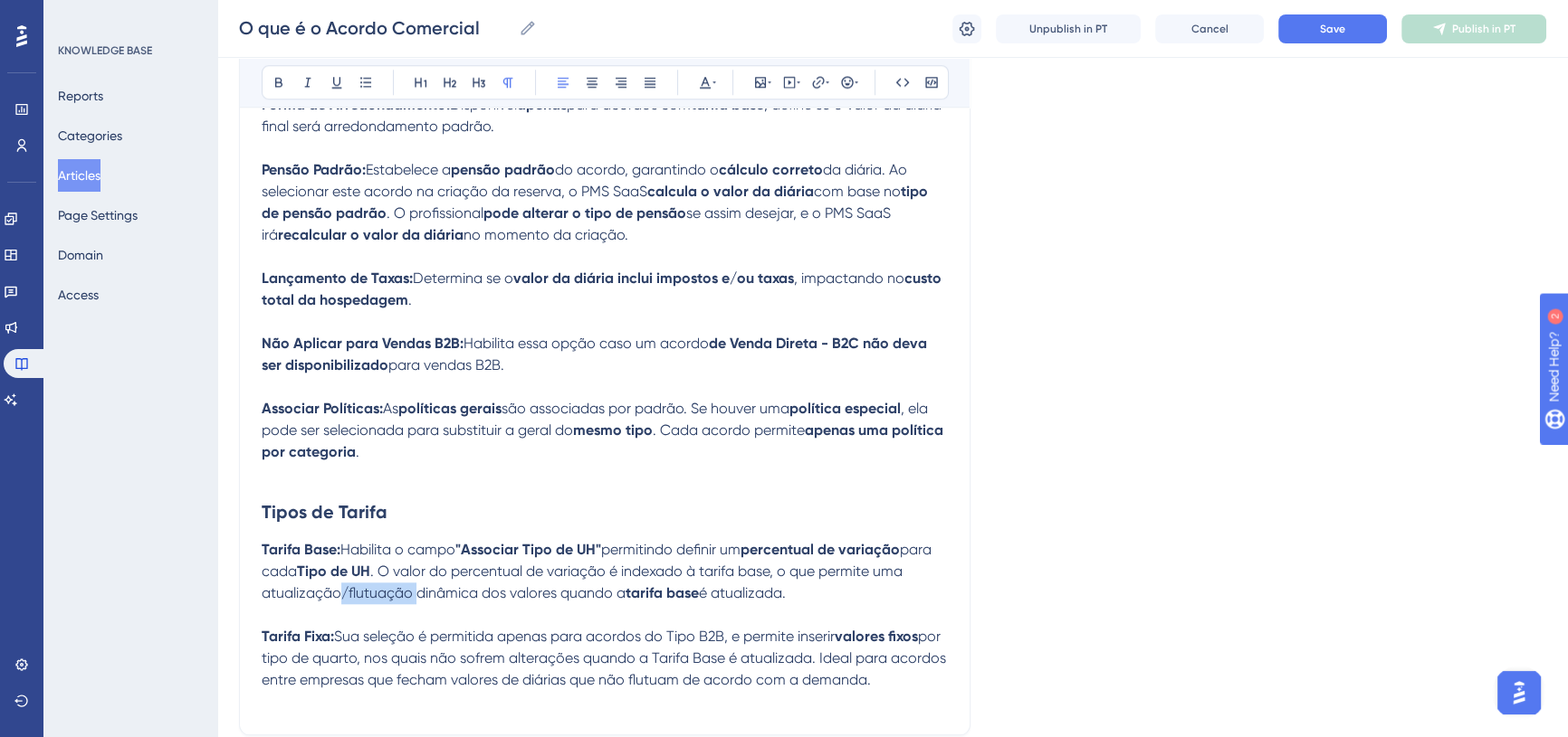
click at [415, 563] on span ". O valor do percentual de variação é indexado à tarifa base, o que permite uma…" at bounding box center [583, 582] width 644 height 39
drag, startPoint x: 438, startPoint y: 616, endPoint x: 727, endPoint y: 603, distance: 289.3
drag, startPoint x: 730, startPoint y: 616, endPoint x: 434, endPoint y: 619, distance: 296.0
click at [434, 628] on span "Sua seleção é permitida apenas para acordos do Tipo B2B, e permite inserir" at bounding box center [584, 636] width 500 height 17
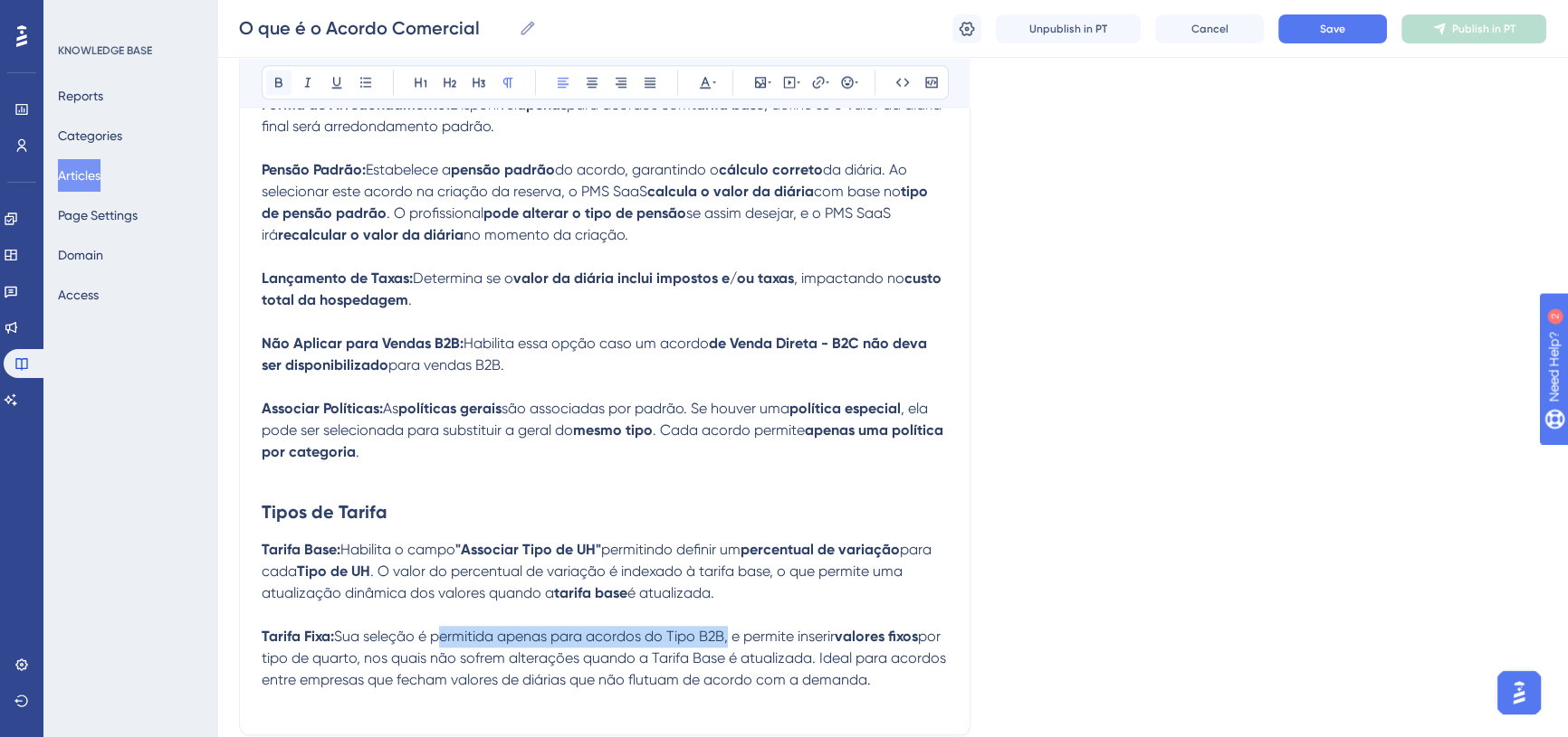
click at [282, 86] on icon at bounding box center [278, 82] width 14 height 14
drag, startPoint x: 358, startPoint y: 637, endPoint x: 385, endPoint y: 633, distance: 27.3
click at [385, 633] on span "por tipo de quarto, nos quais não sofrem alterações quando a Tarifa Base é atua…" at bounding box center [606, 658] width 689 height 60
click at [384, 635] on span "por tipo de quarto, nos quais não sofrem alterações quando a Tarifa Base é atua…" at bounding box center [606, 658] width 689 height 60
drag, startPoint x: 384, startPoint y: 634, endPoint x: 290, endPoint y: 639, distance: 94.1
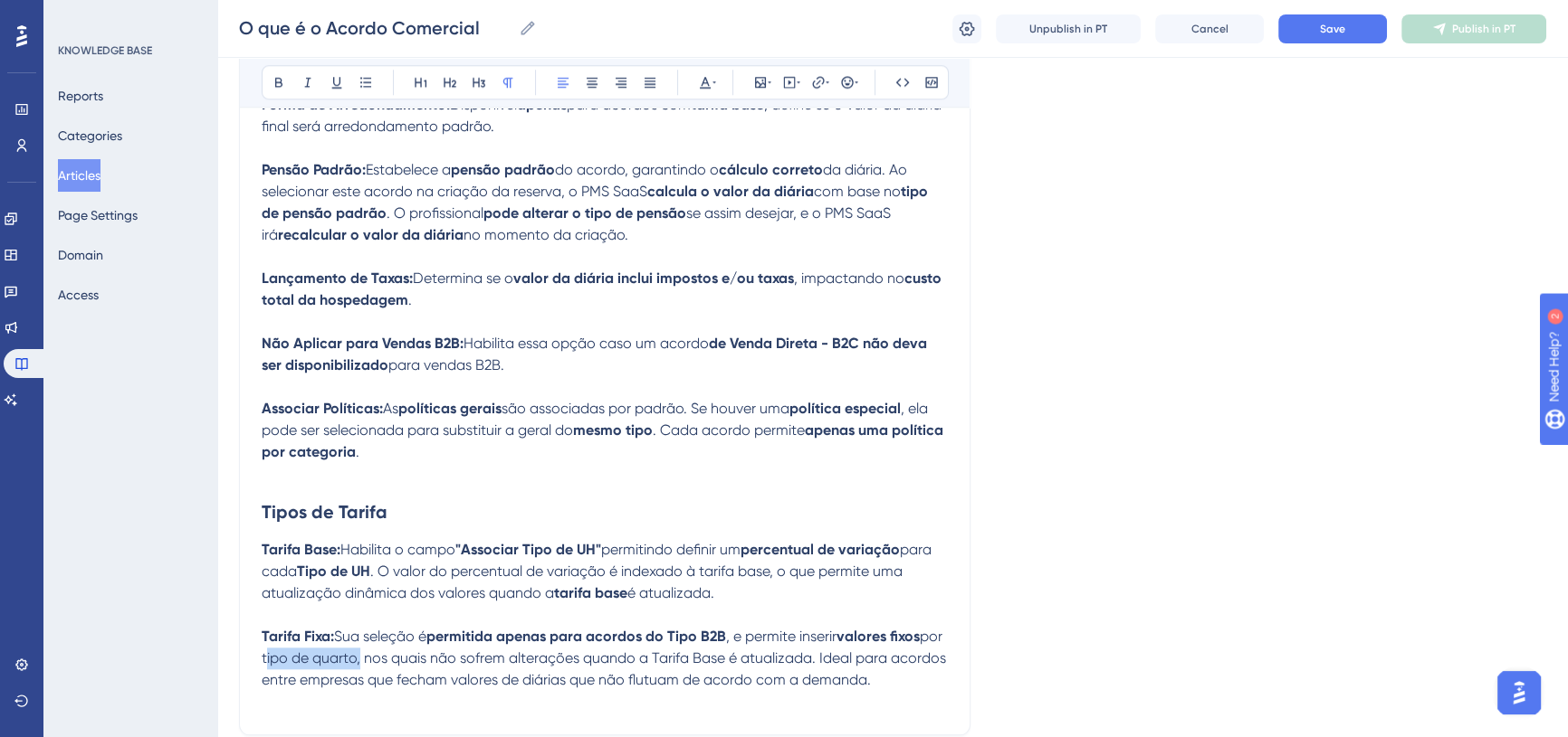
click at [290, 639] on span "por tipo de quarto, nos quais não sofrem alterações quando a Tarifa Base é atua…" at bounding box center [606, 658] width 689 height 60
click at [277, 80] on icon at bounding box center [278, 82] width 14 height 14
click at [483, 650] on span ", nos quais não sofrem alterações quando a Tarifa Base é atualizada. Ideal para…" at bounding box center [604, 668] width 685 height 39
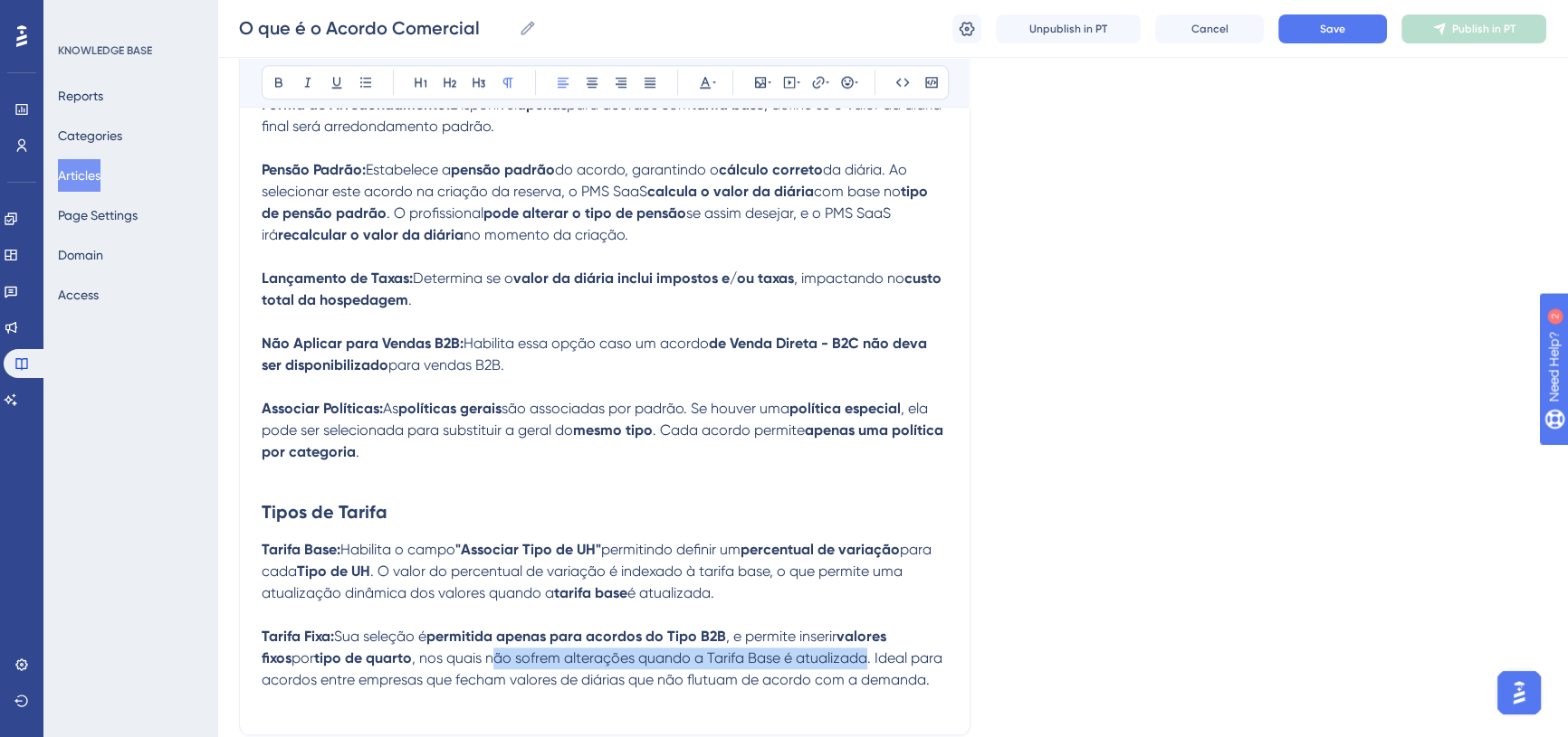
drag, startPoint x: 465, startPoint y: 636, endPoint x: 840, endPoint y: 633, distance: 375.0
click at [840, 650] on span ", nos quais não sofrem alterações quando a Tarifa Base é atualizada. Ideal para…" at bounding box center [604, 668] width 685 height 39
click at [278, 79] on icon at bounding box center [278, 82] width 14 height 14
click at [435, 713] on p at bounding box center [605, 723] width 687 height 22
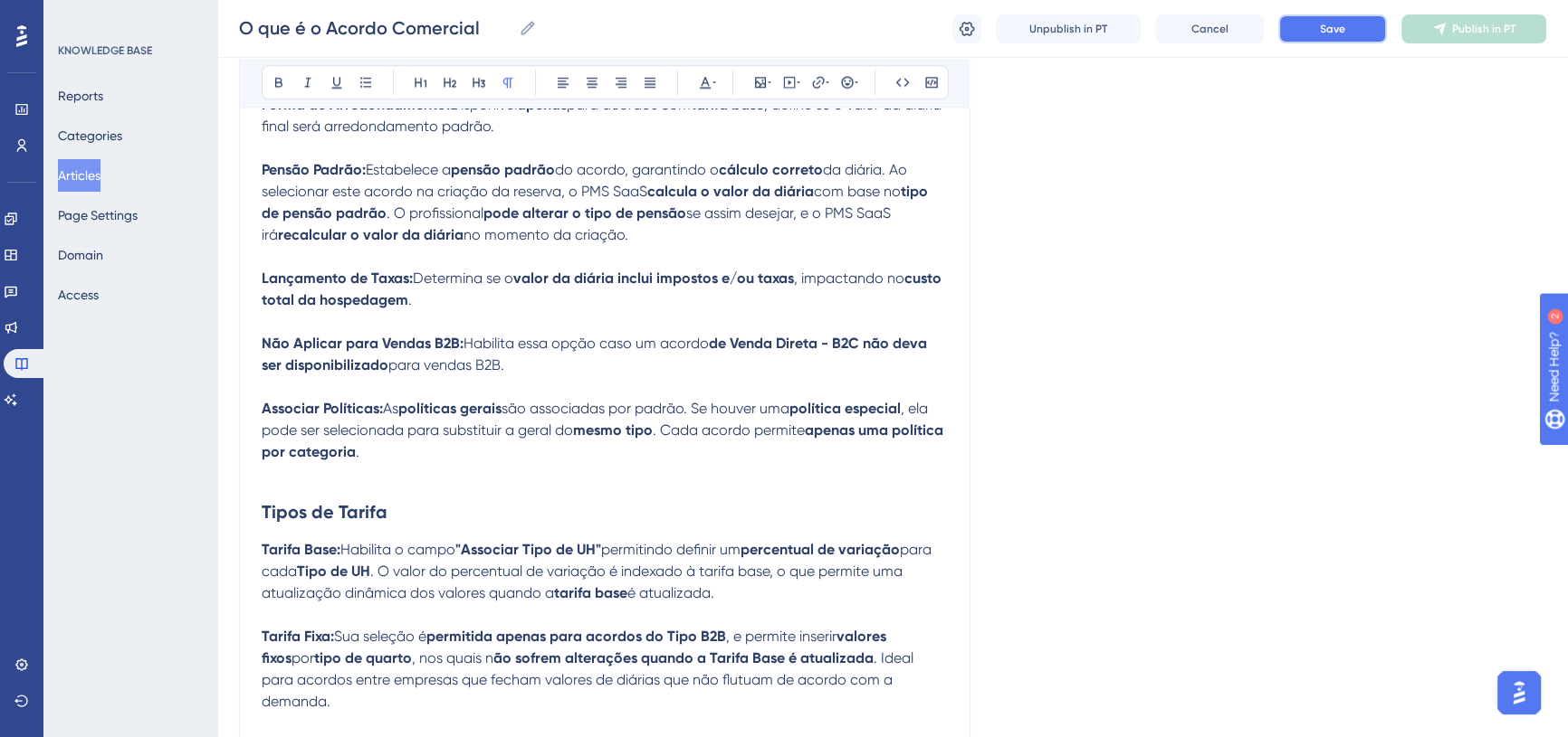
click at [1331, 26] on span "Save" at bounding box center [1332, 28] width 25 height 14
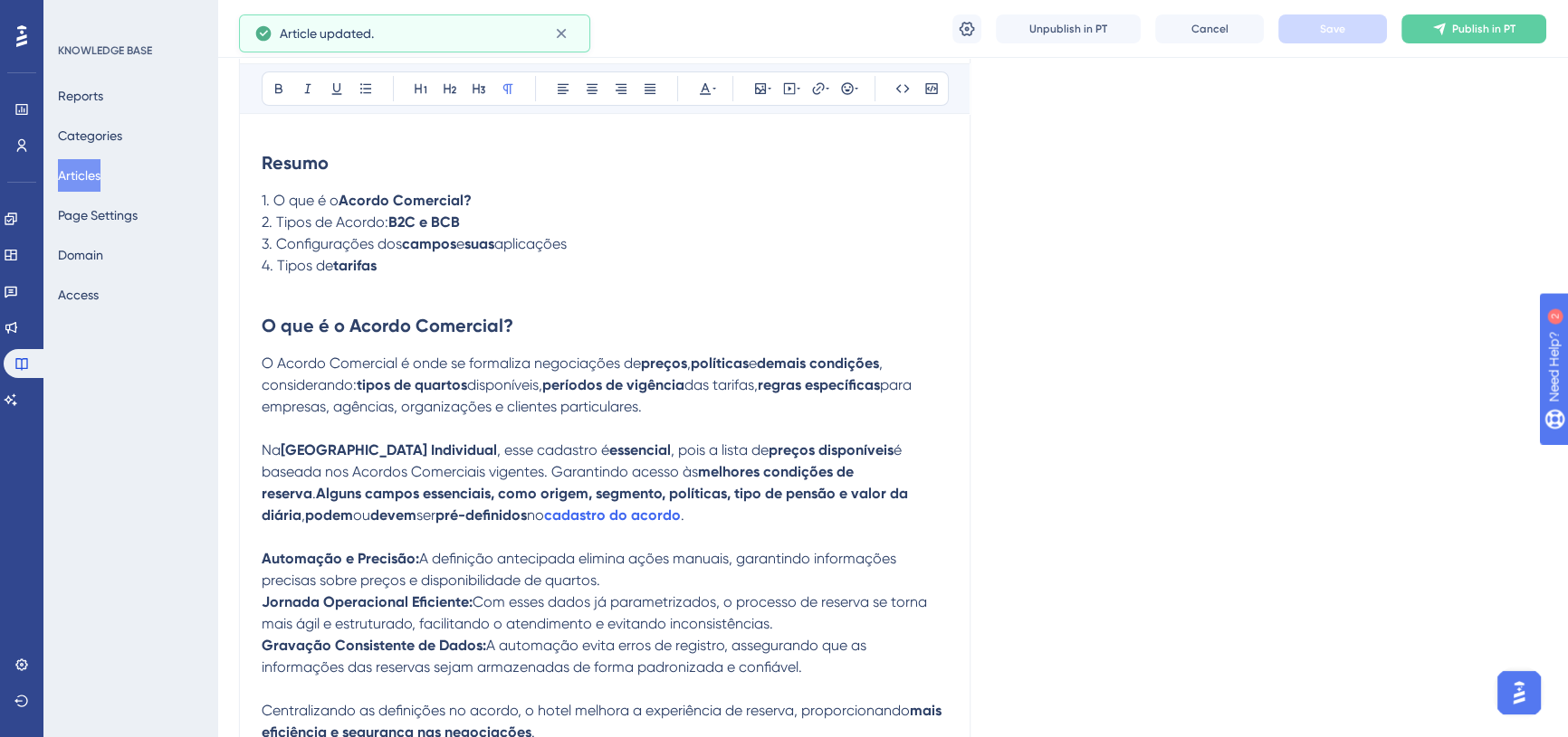
scroll to position [0, 0]
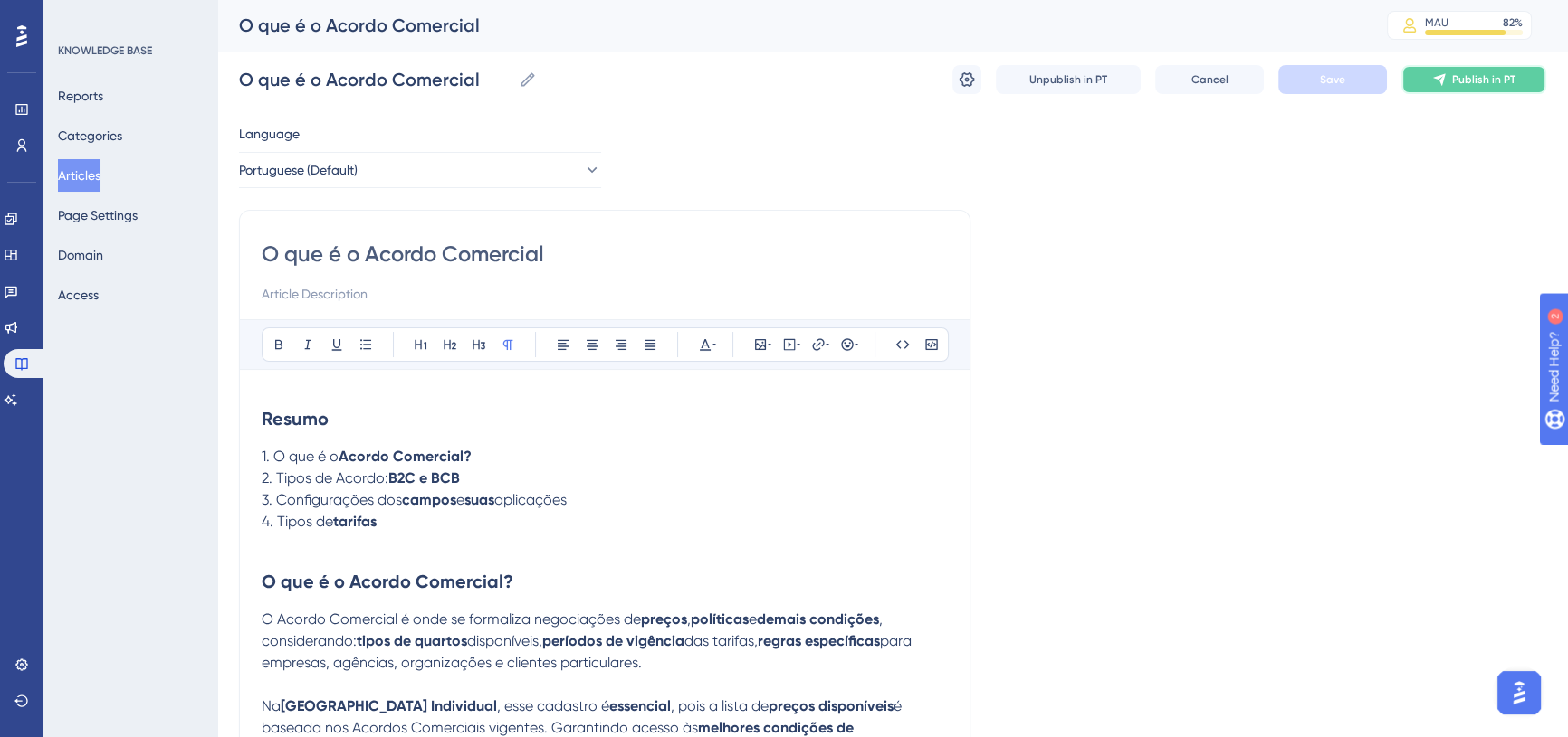
click at [1484, 86] on span "Publish in PT" at bounding box center [1483, 79] width 63 height 14
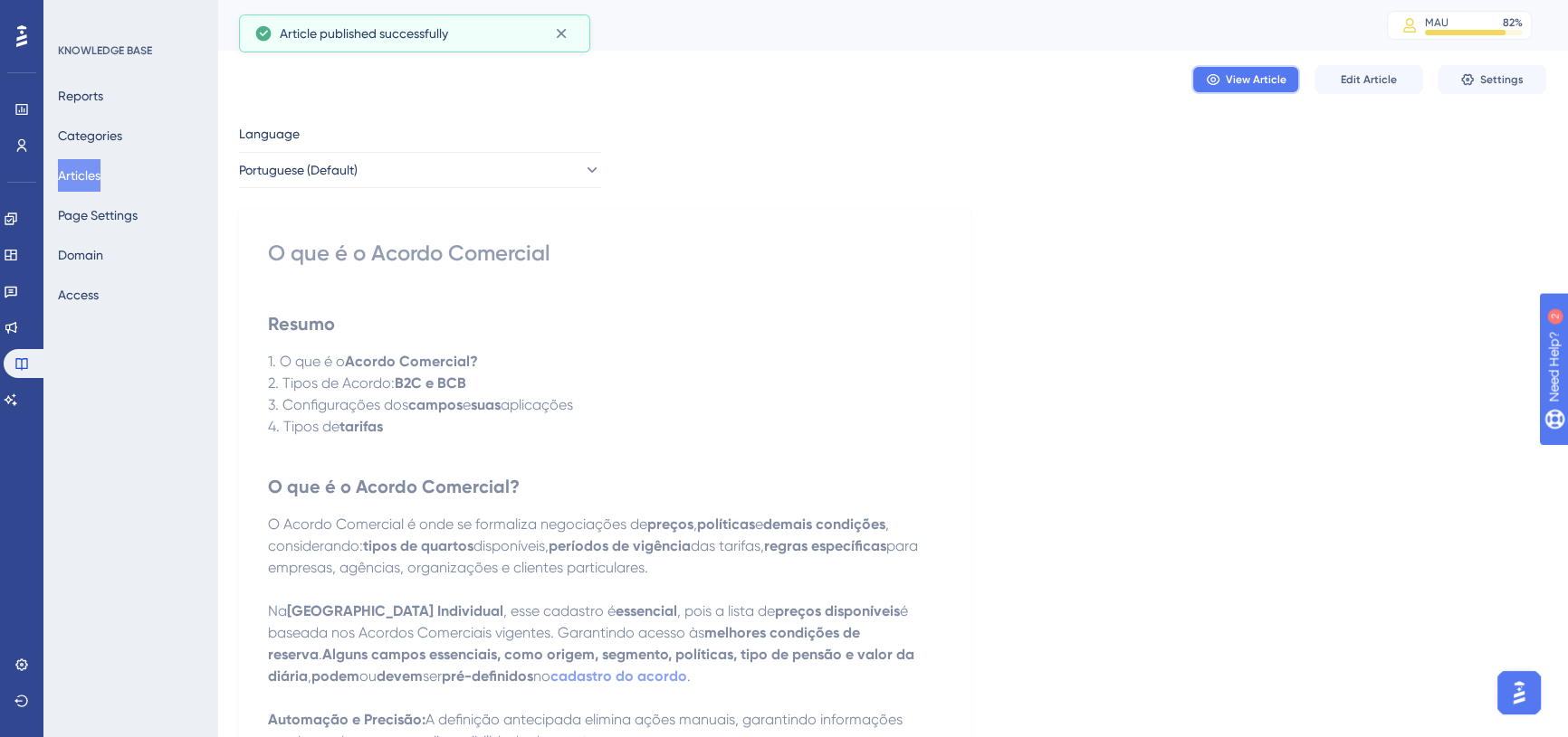
click at [1242, 83] on span "View Article" at bounding box center [1256, 79] width 60 height 14
click at [1393, 79] on span "Edit Article" at bounding box center [1369, 79] width 56 height 14
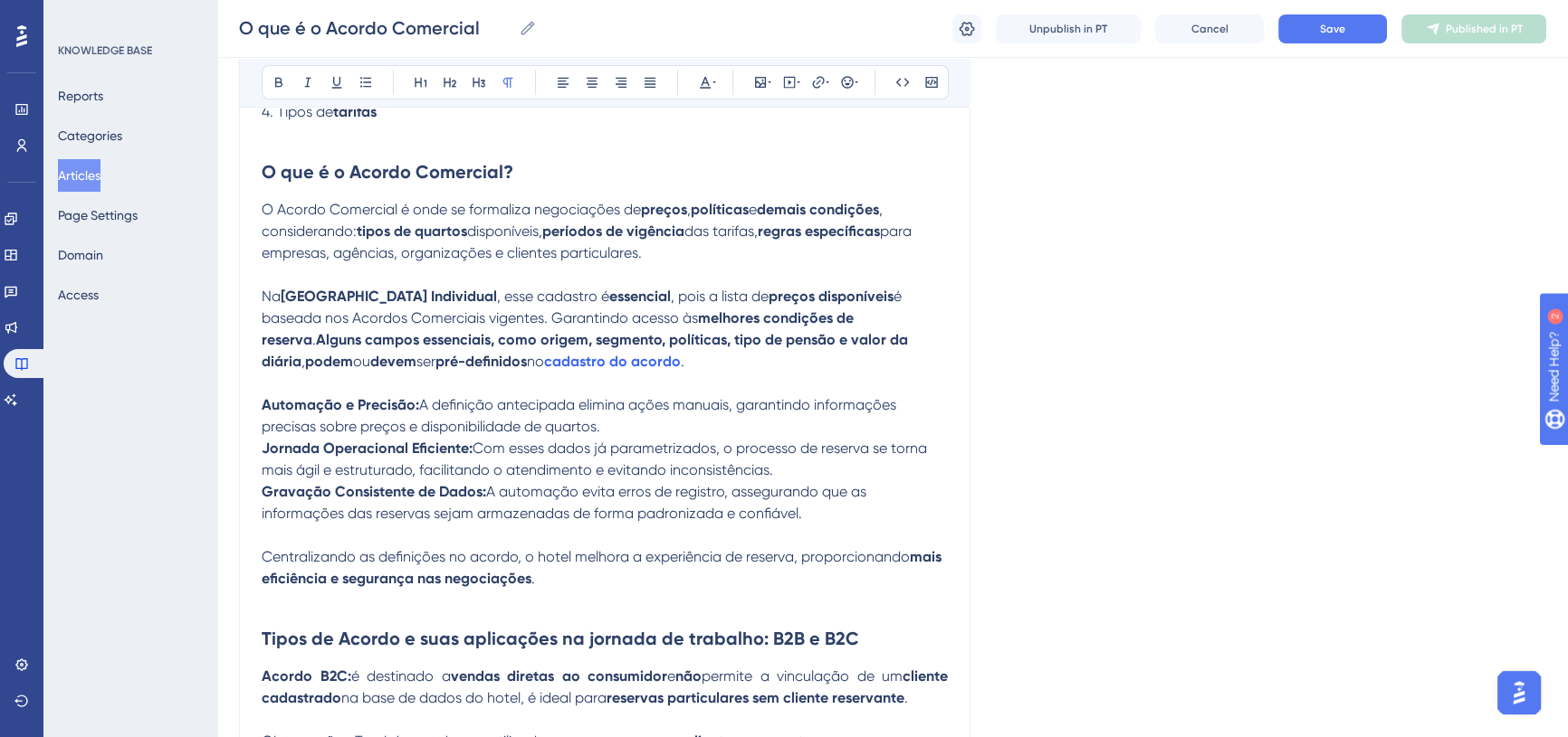
scroll to position [398, 0]
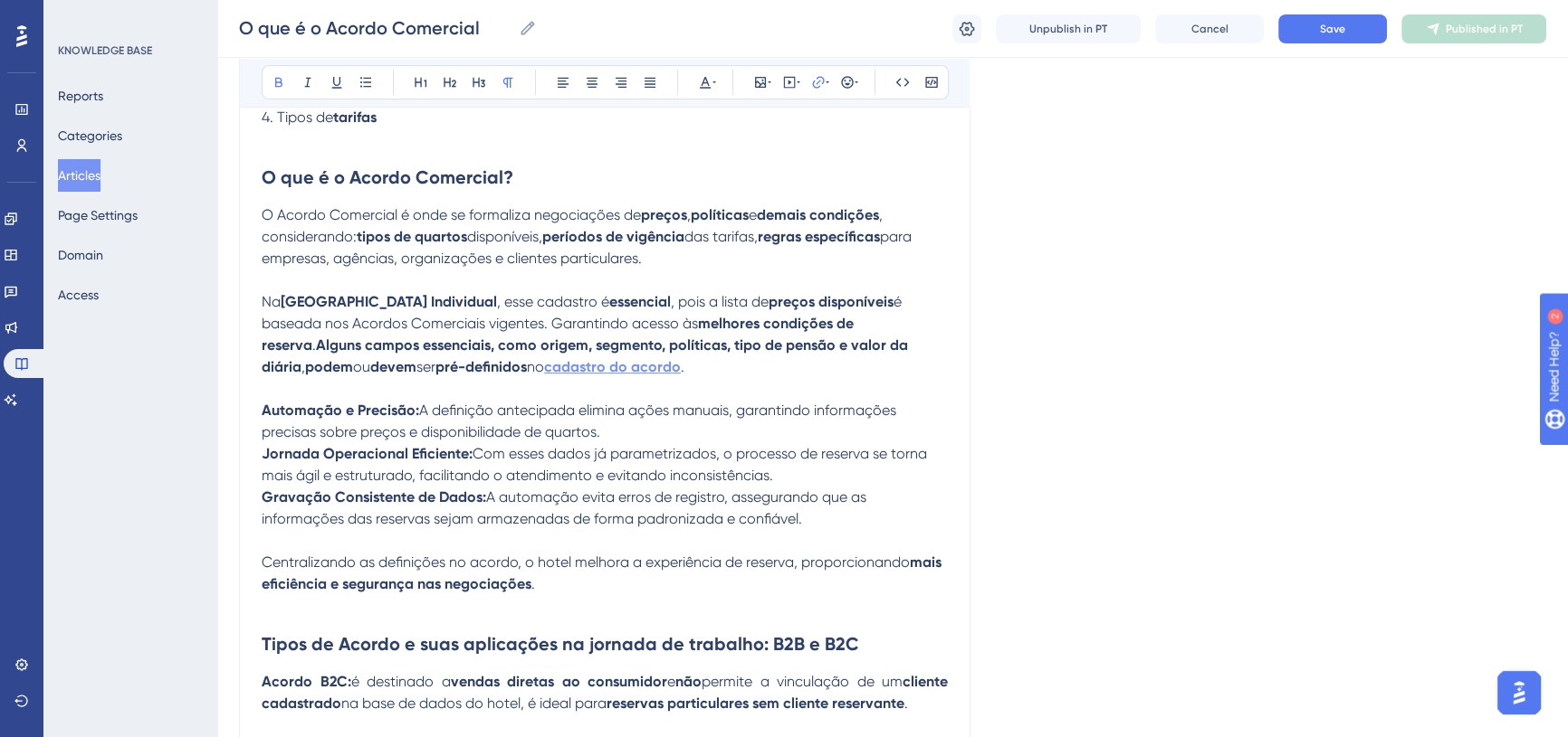
click at [544, 372] on strong "cadastro do acordo" at bounding box center [611, 367] width 136 height 17
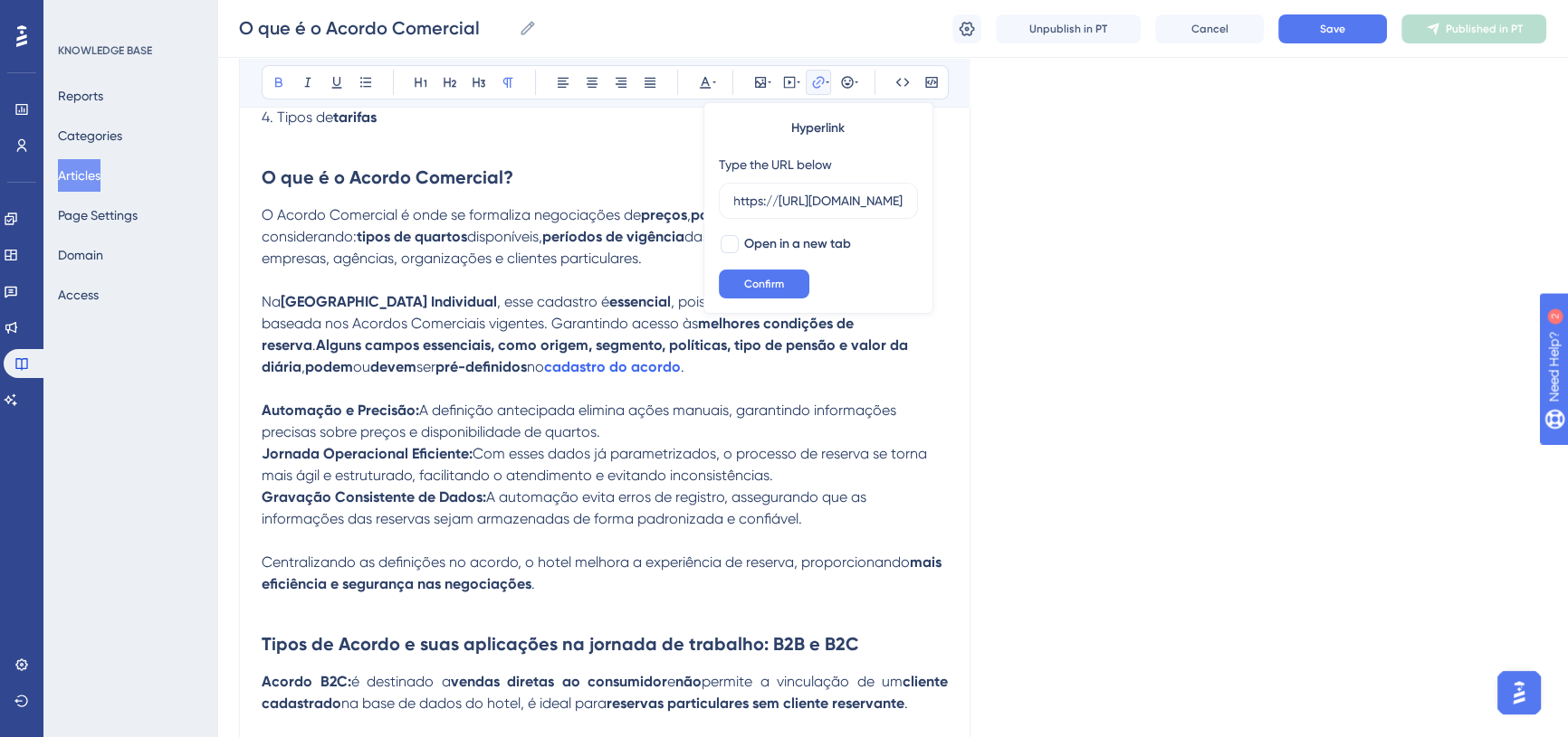
scroll to position [0, 376]
type input "https://https://totvs.help.userguiding.com/pt/articles/10347-cadastro-de-acordo…"
drag, startPoint x: 903, startPoint y: 197, endPoint x: 723, endPoint y: 202, distance: 180.1
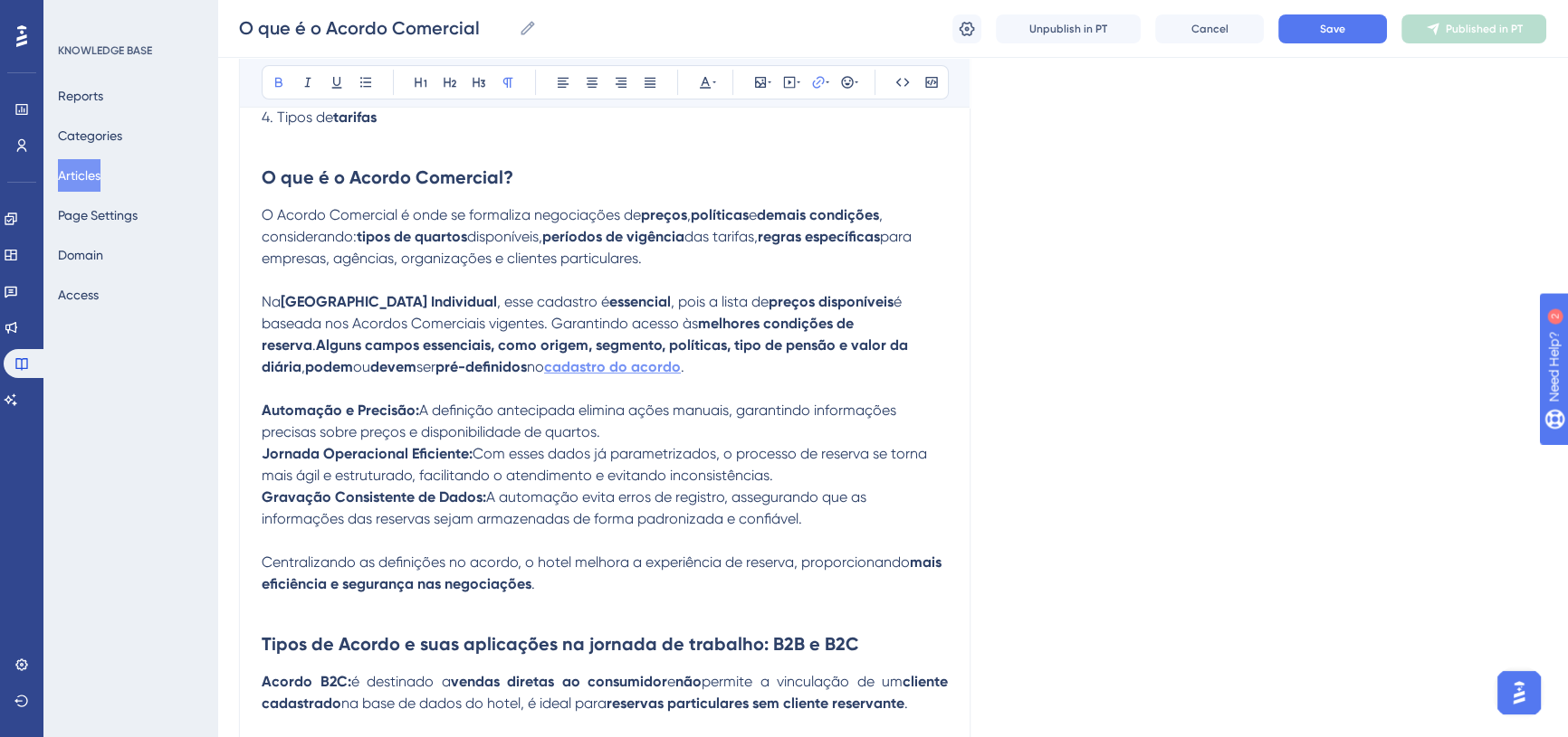
click at [544, 368] on strong "cadastro do acordo" at bounding box center [611, 367] width 136 height 17
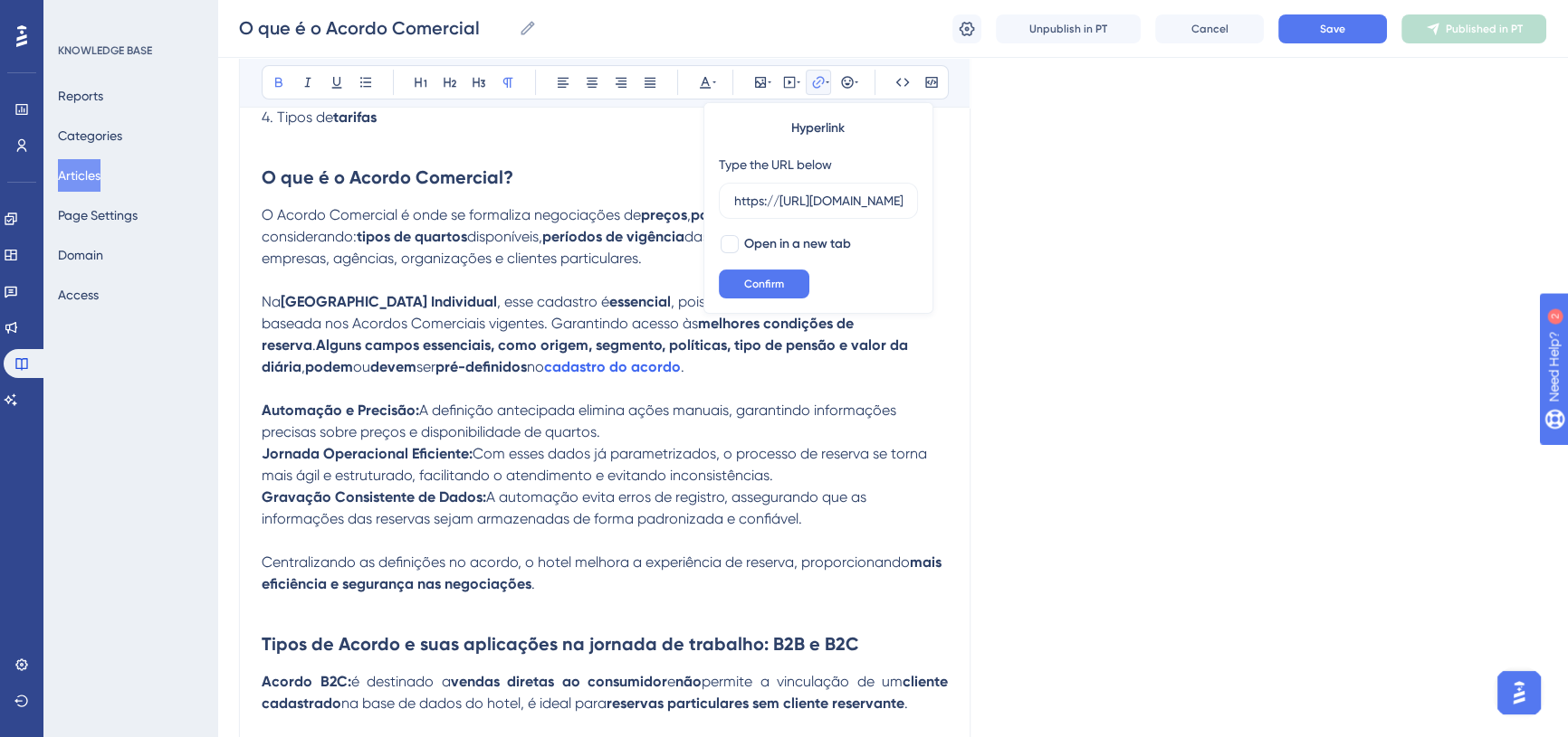
drag, startPoint x: 906, startPoint y: 196, endPoint x: 706, endPoint y: 205, distance: 200.2
click at [706, 205] on div "Hyperlink Type the URL below https://https://totvs.help.userguiding.com/pt/arti…" at bounding box center [818, 208] width 230 height 212
drag, startPoint x: 734, startPoint y: 199, endPoint x: 968, endPoint y: 200, distance: 234.0
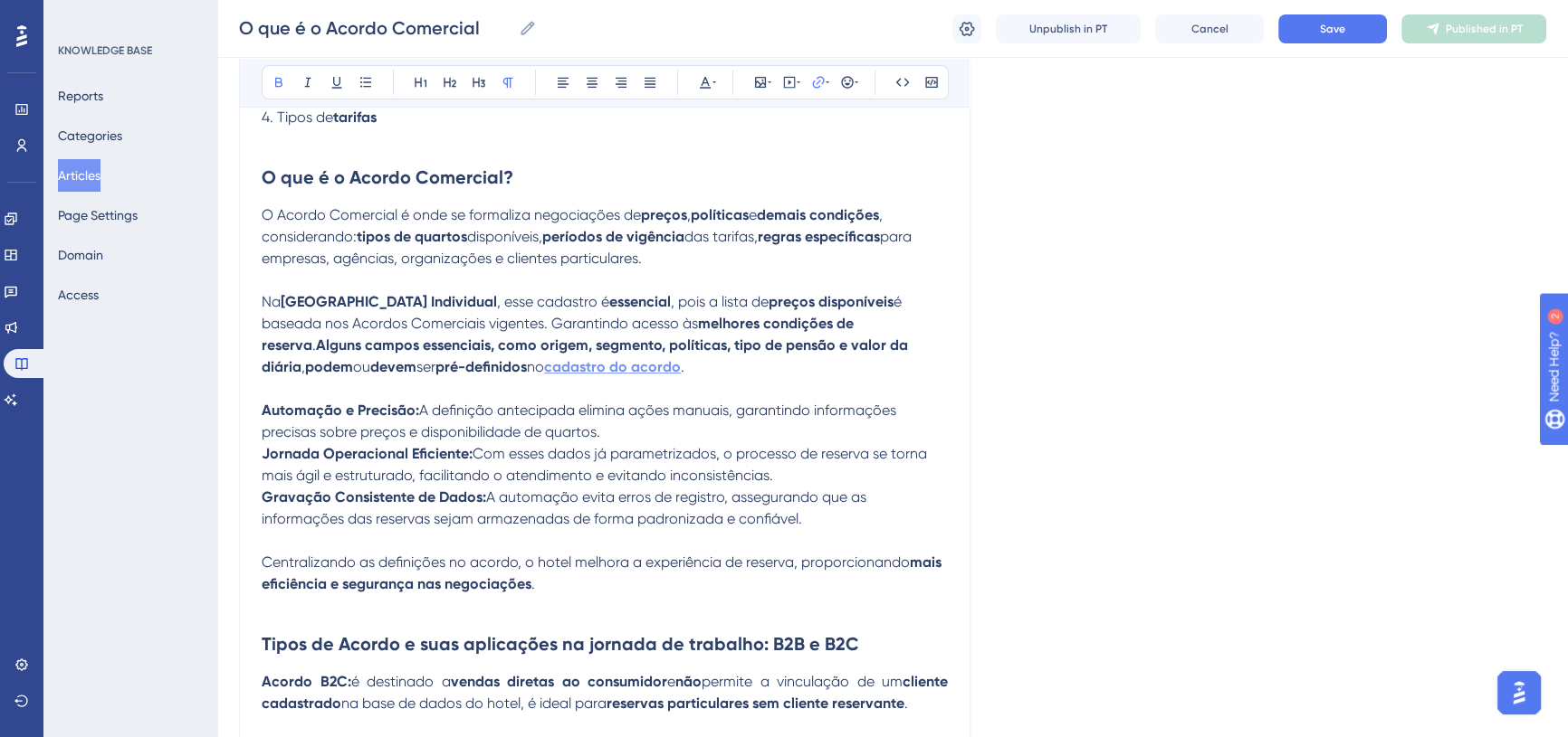
click at [569, 363] on strong "cadastro do acordo" at bounding box center [611, 367] width 136 height 17
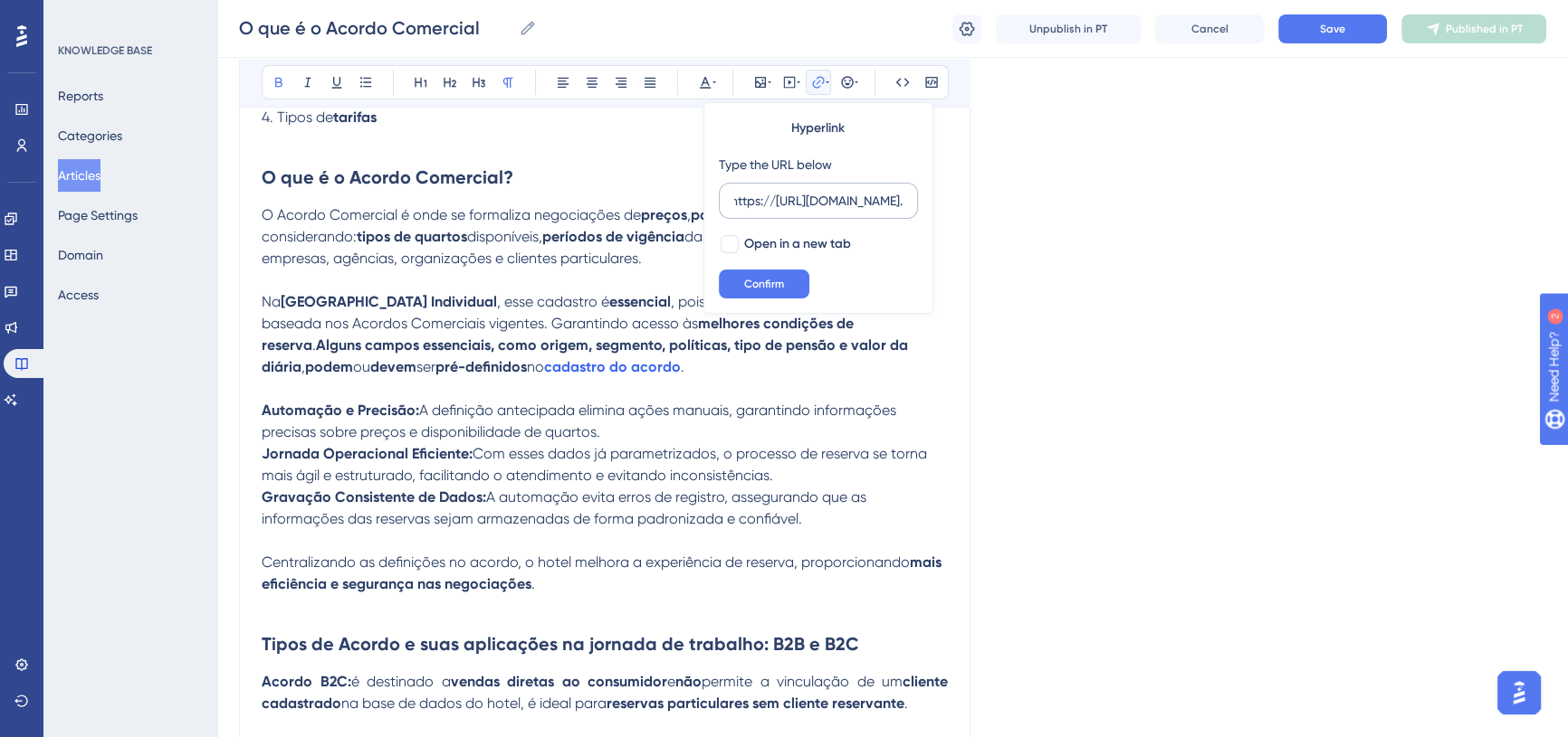
scroll to position [0, 0]
type input "h"
type input "https://totvs.help.userguiding.com/pt/articles/10347-cadastro-de-acordo-comerci…"
click at [736, 247] on div at bounding box center [729, 243] width 18 height 18
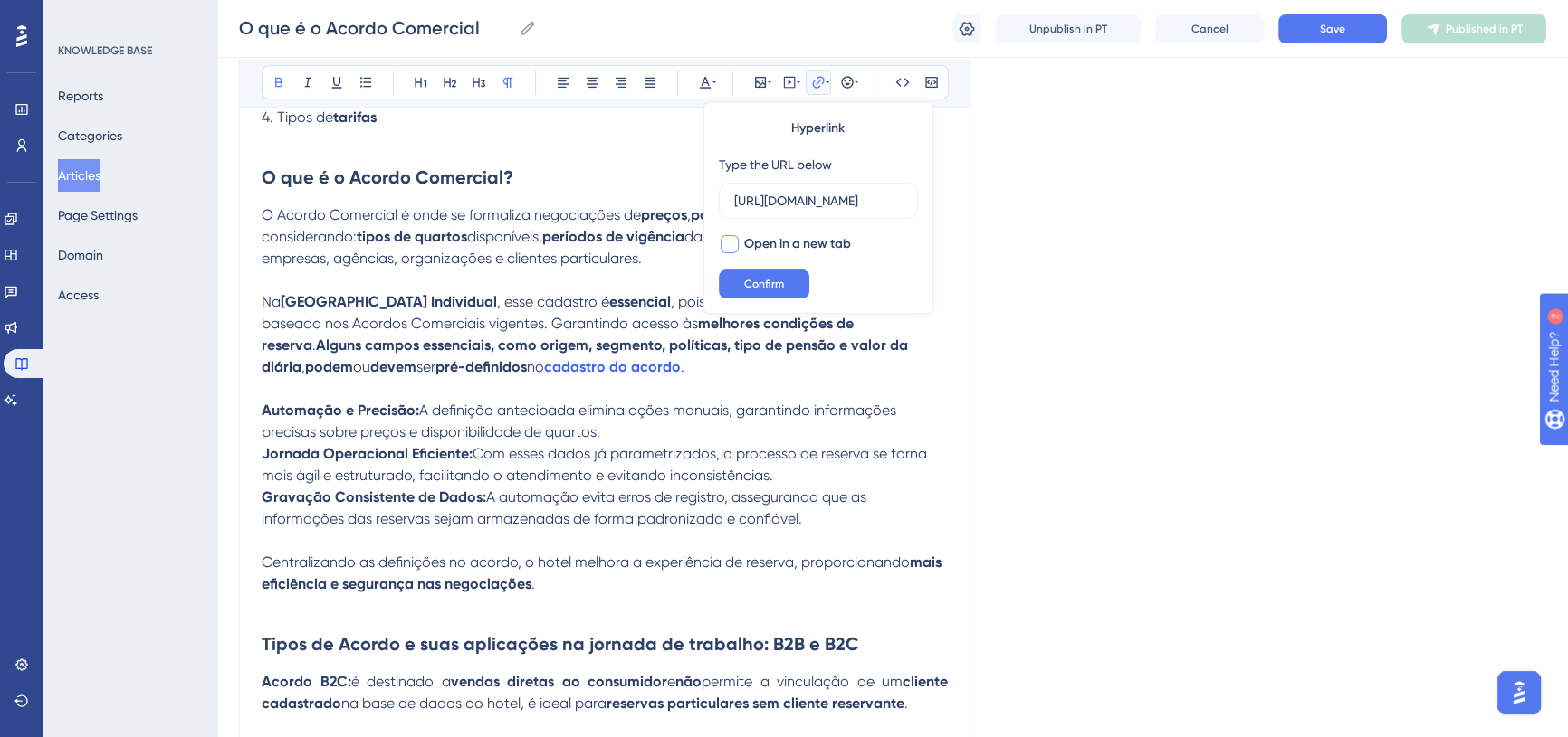
checkbox input "true"
click at [755, 290] on span "Confirm" at bounding box center [764, 284] width 40 height 14
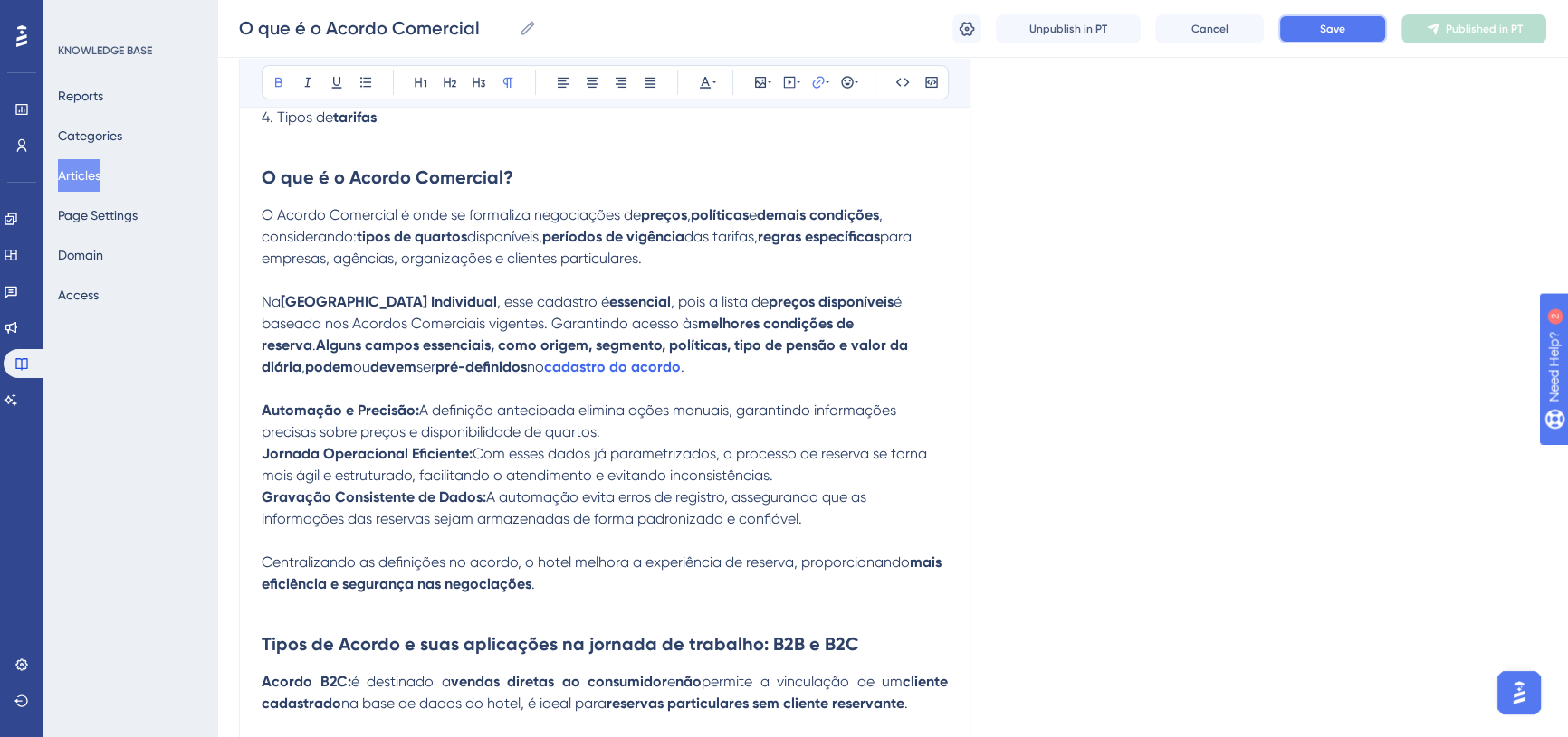
click at [1334, 26] on span "Save" at bounding box center [1332, 28] width 25 height 14
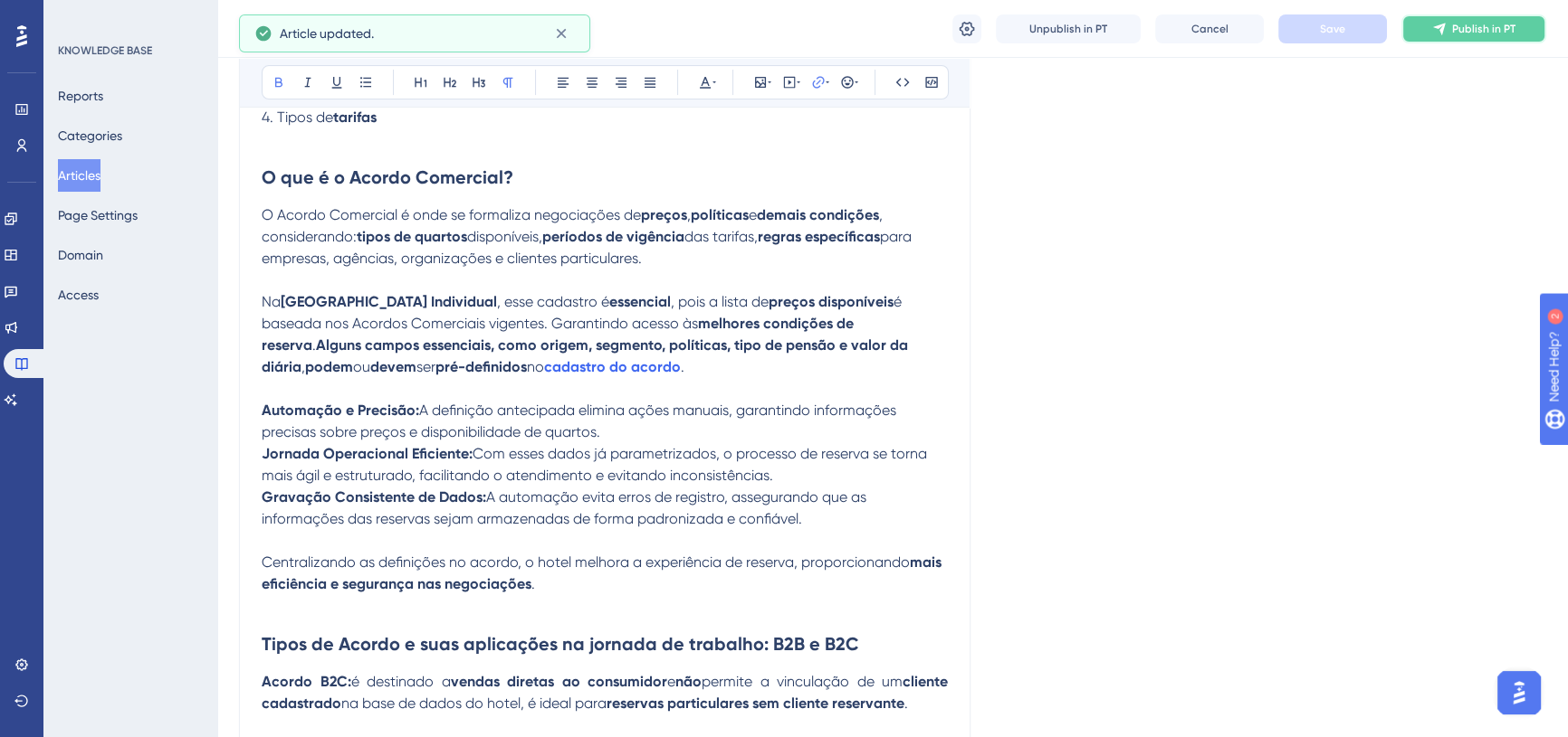
click at [1455, 30] on span "Publish in PT" at bounding box center [1483, 28] width 63 height 14
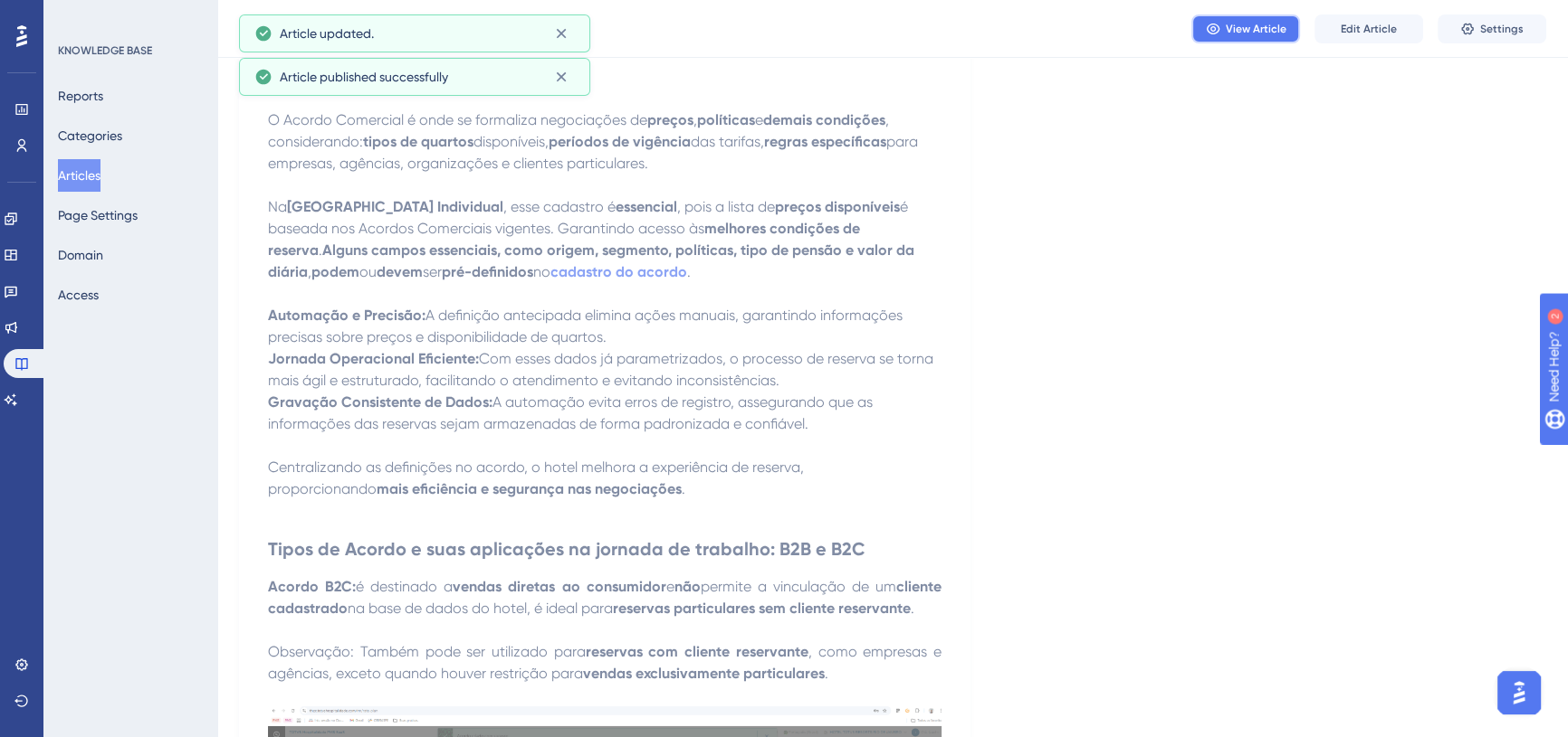
click at [1260, 23] on span "View Article" at bounding box center [1256, 28] width 60 height 14
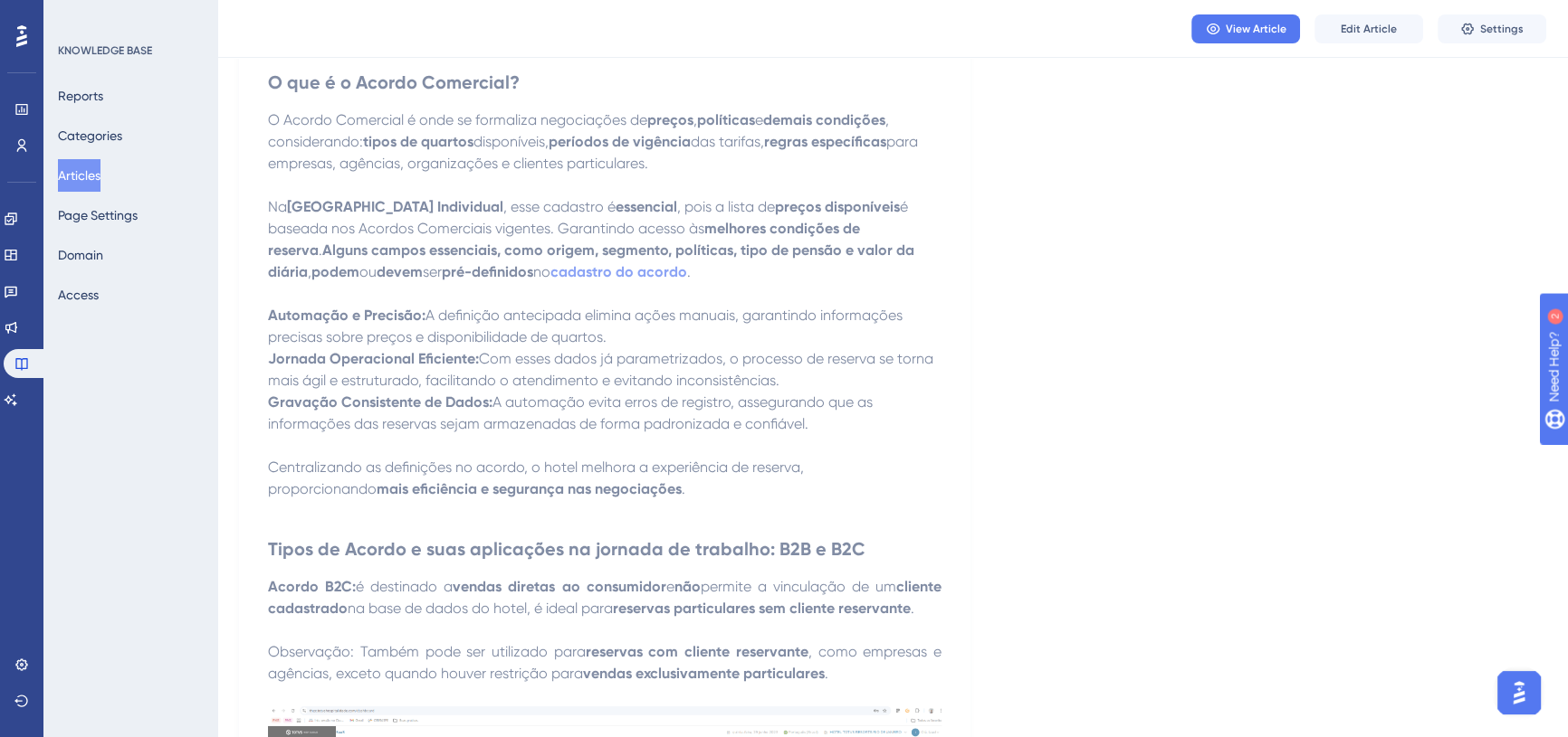
click at [99, 177] on button "Articles" at bounding box center [79, 175] width 42 height 33
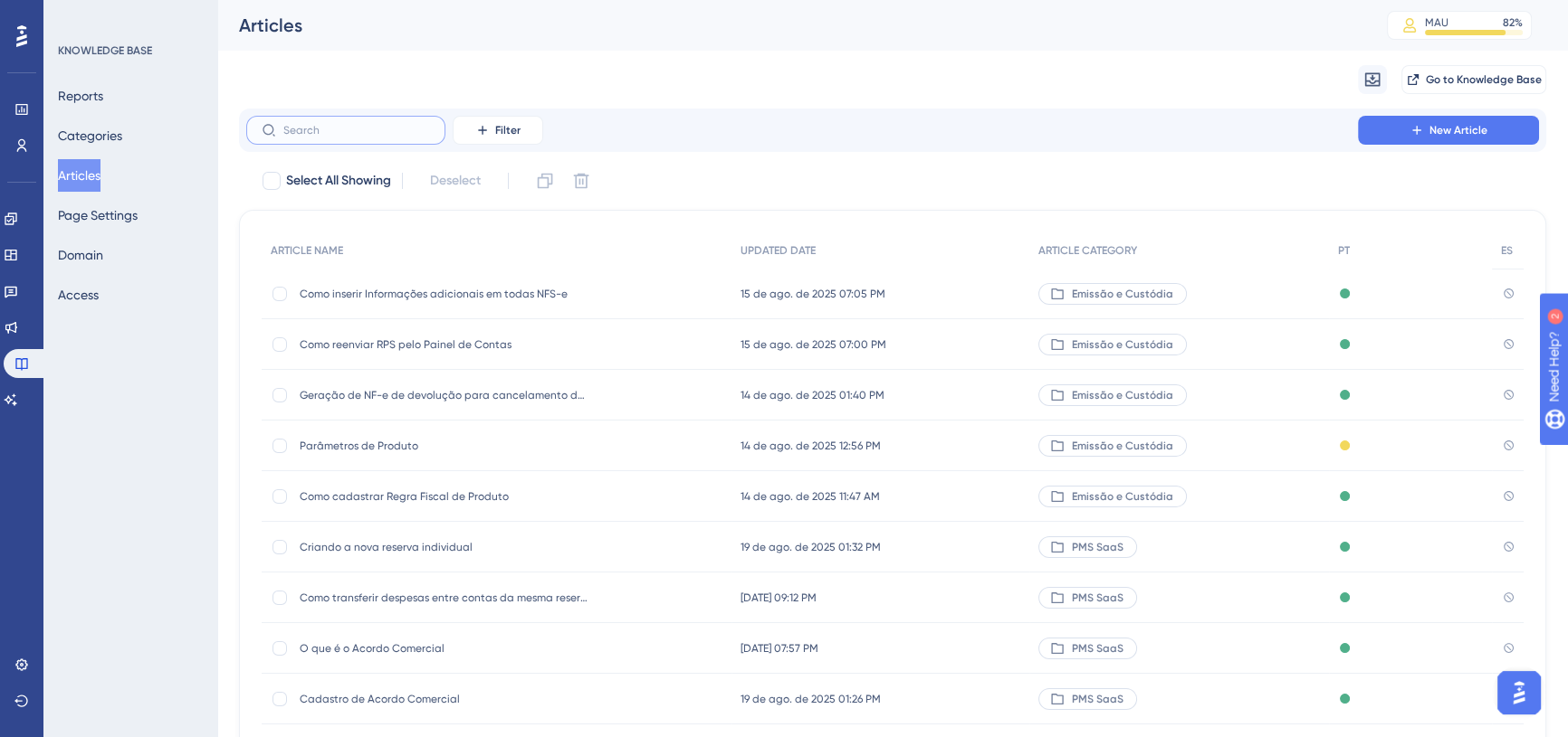
click at [301, 127] on input "text" at bounding box center [356, 130] width 147 height 12
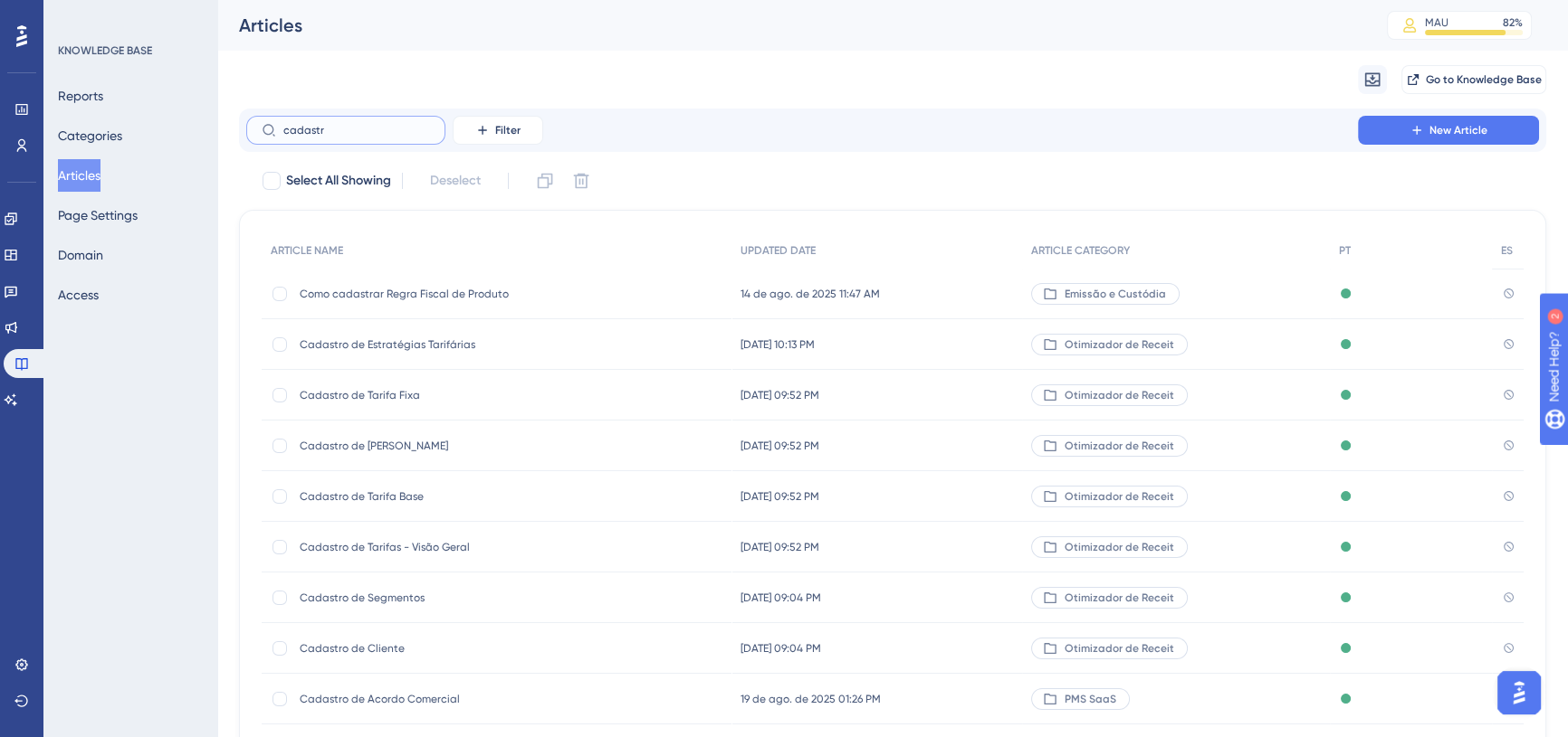
type input "cadastr"
click at [404, 693] on span "Cadastro de Acordo Comercial" at bounding box center [445, 698] width 290 height 14
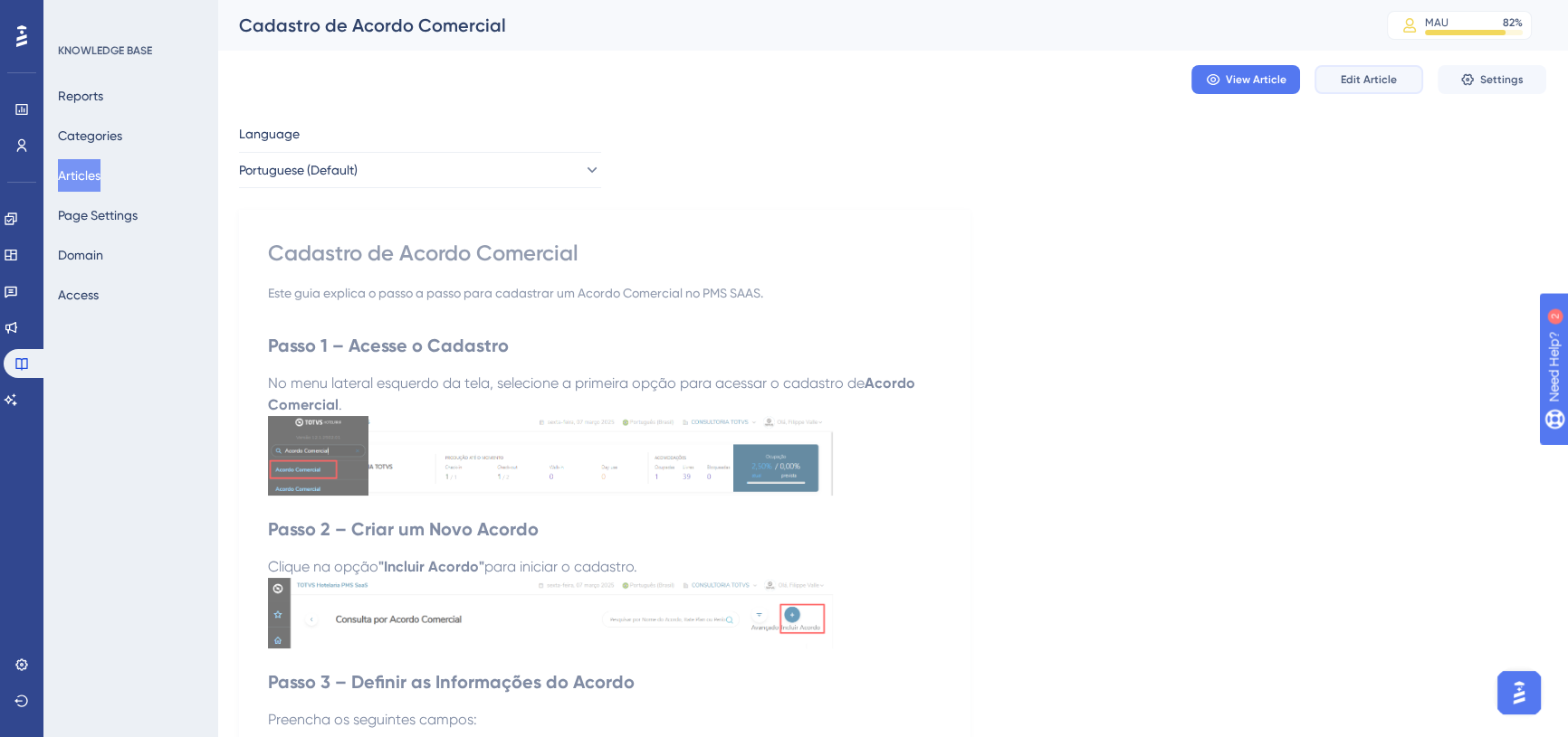
click at [1378, 85] on span "Edit Article" at bounding box center [1369, 79] width 56 height 14
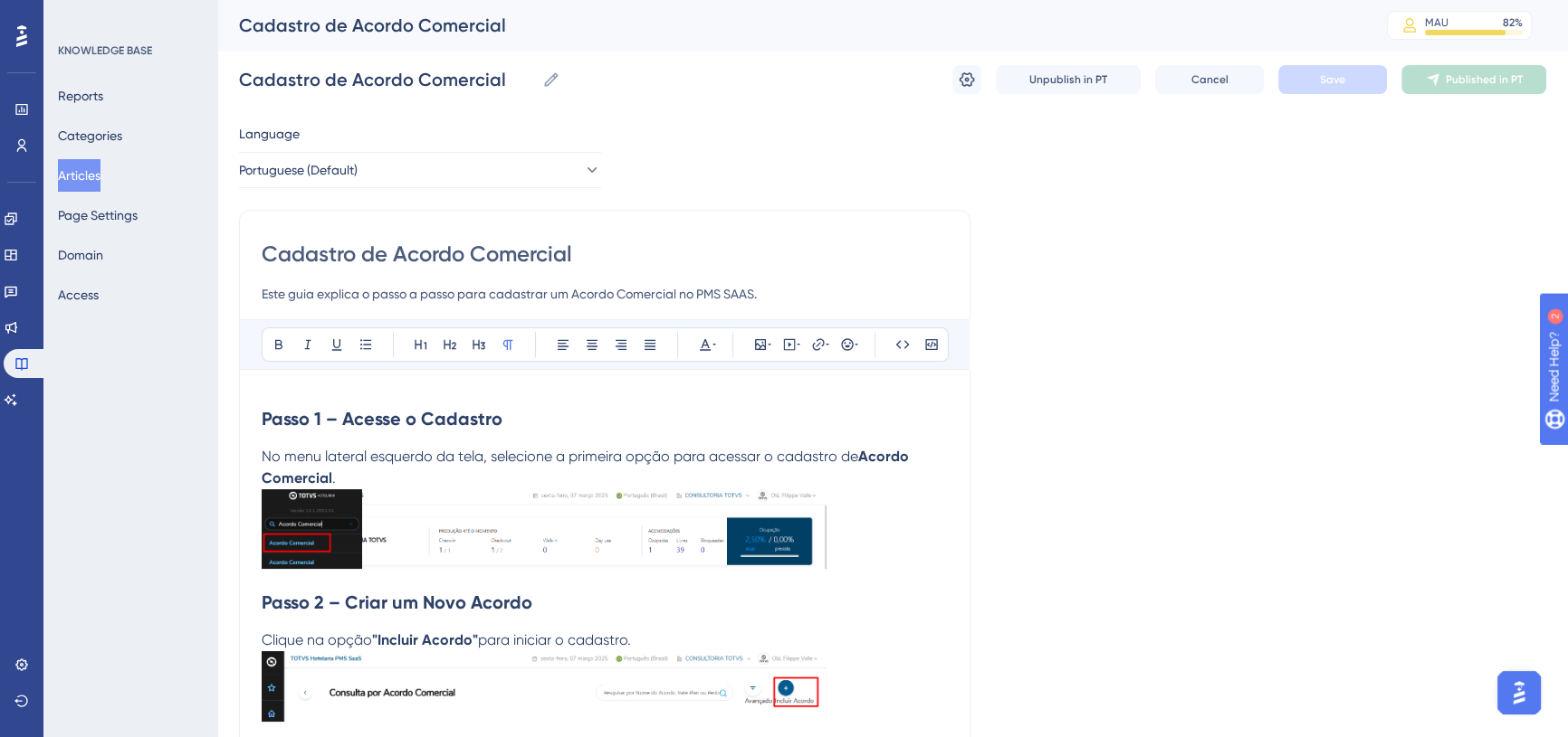
drag, startPoint x: 775, startPoint y: 291, endPoint x: 205, endPoint y: 304, distance: 570.1
click at [461, 259] on input "Cadastro de Acordo Comercial" at bounding box center [605, 254] width 687 height 29
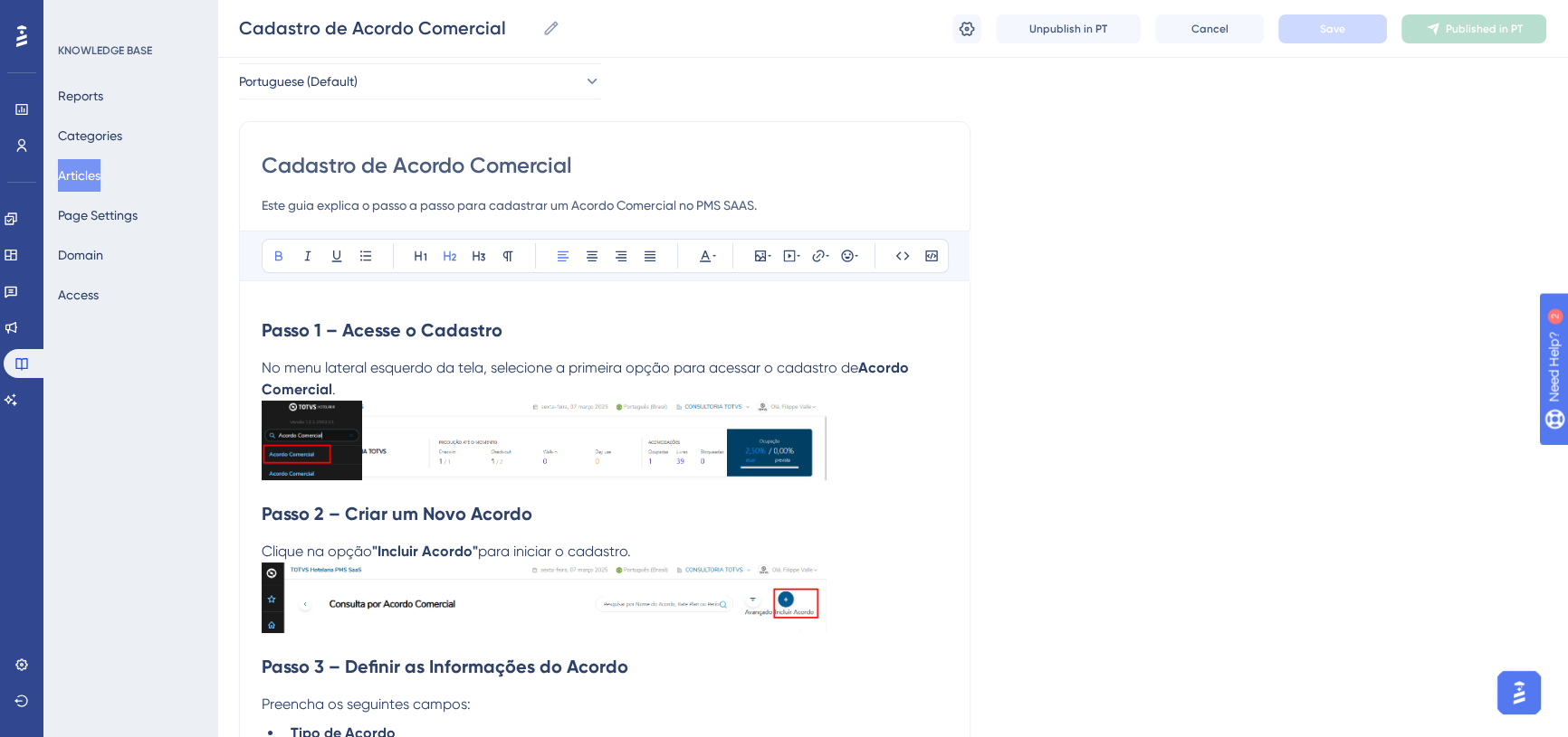
click at [291, 303] on h2 "Passo 1 – Acesse o Cadastro" at bounding box center [605, 330] width 687 height 55
click at [262, 304] on h2 "Passo 1 – Acesse o Cadastro" at bounding box center [605, 330] width 687 height 55
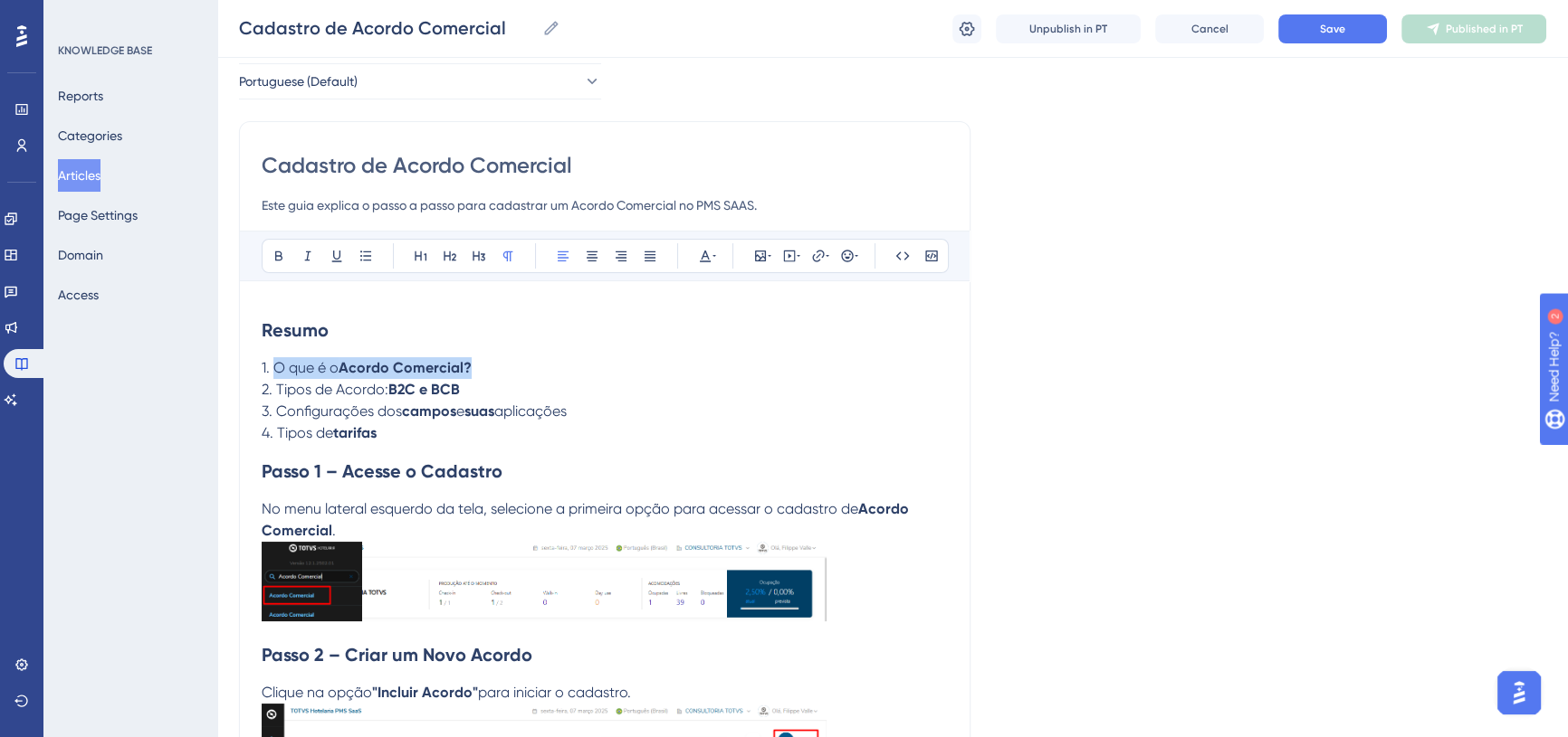
drag, startPoint x: 275, startPoint y: 364, endPoint x: 535, endPoint y: 368, distance: 260.0
click at [535, 368] on p "1. O que é o Acordo Comercial?" at bounding box center [605, 368] width 687 height 22
drag, startPoint x: 345, startPoint y: 364, endPoint x: 457, endPoint y: 362, distance: 112.0
click at [457, 362] on p "1. Clique em Menu Lateral" at bounding box center [605, 368] width 687 height 22
click at [276, 246] on button at bounding box center [278, 256] width 25 height 25
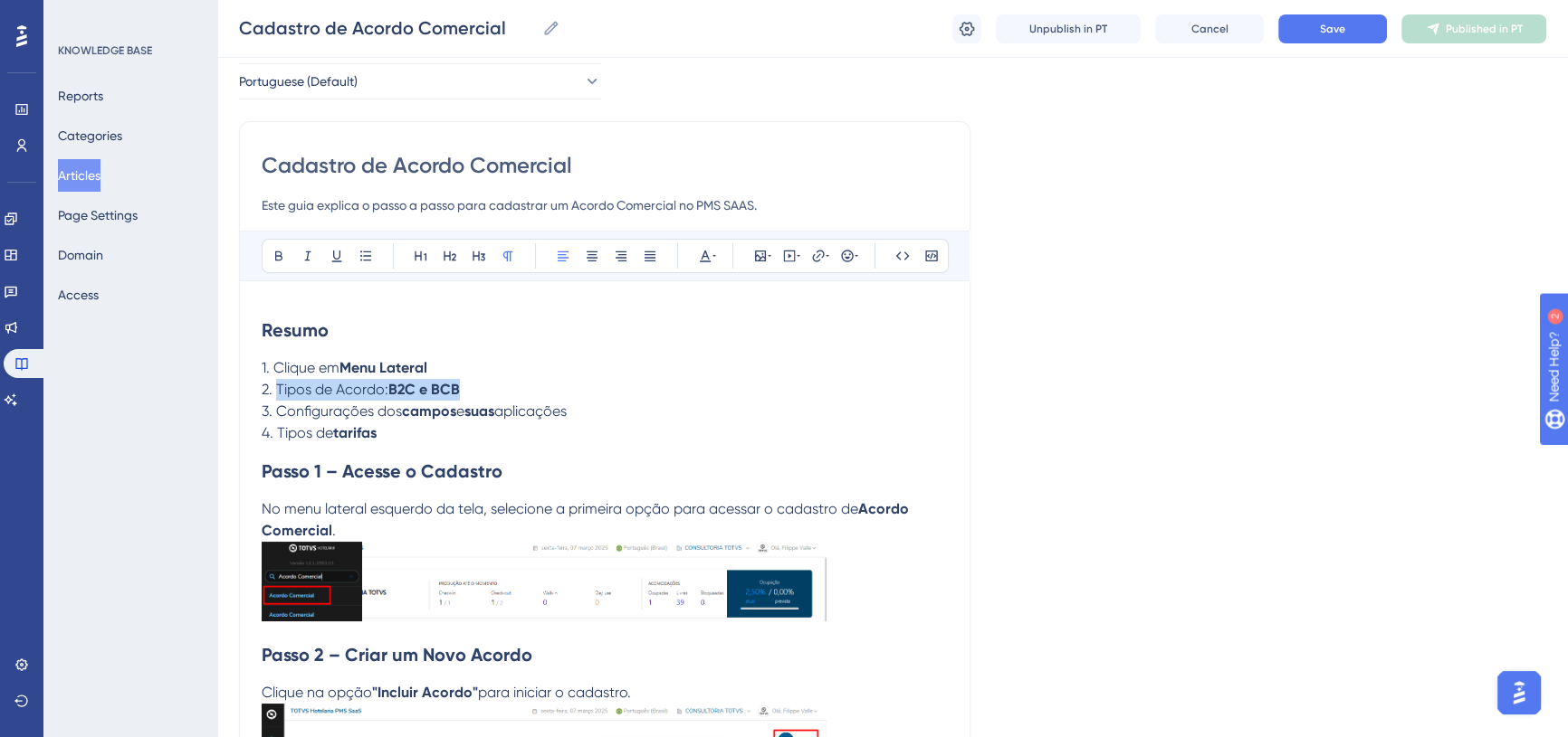
drag, startPoint x: 277, startPoint y: 386, endPoint x: 478, endPoint y: 382, distance: 201.0
click at [478, 382] on p "2. Tipos de Acordo: B2C e BCB" at bounding box center [605, 389] width 687 height 22
drag, startPoint x: 364, startPoint y: 384, endPoint x: 441, endPoint y: 374, distance: 77.6
click at [457, 385] on span "2. Selecione a primeira opção de Acordo Comercial" at bounding box center [432, 389] width 341 height 17
click at [282, 249] on icon at bounding box center [278, 256] width 14 height 14
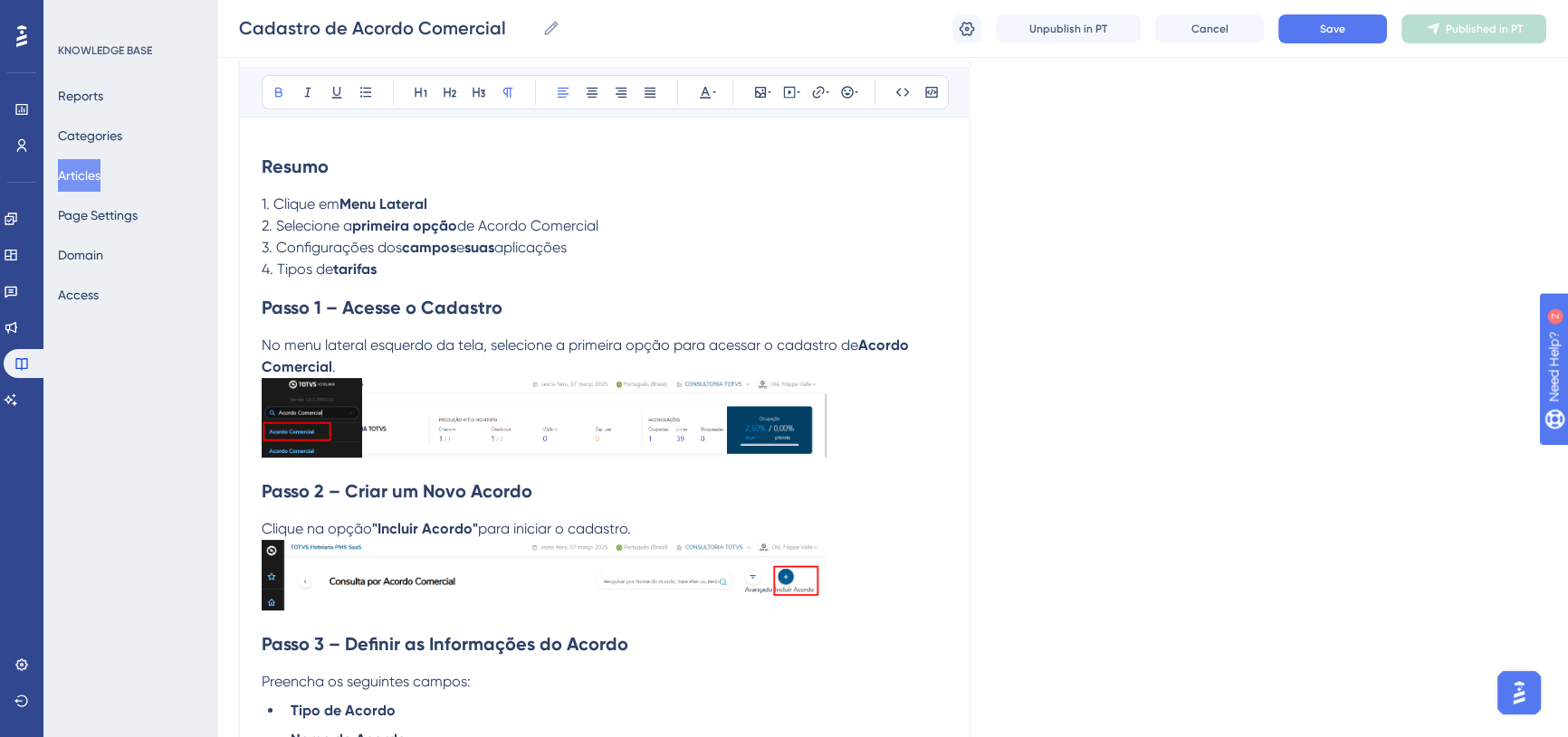
scroll to position [246, 0]
drag, startPoint x: 287, startPoint y: 244, endPoint x: 580, endPoint y: 248, distance: 293.0
click at [580, 248] on p "3. Configurações dos campos e suas aplicações" at bounding box center [605, 246] width 687 height 22
drag, startPoint x: 361, startPoint y: 242, endPoint x: 449, endPoint y: 237, distance: 88.1
click at [449, 237] on p "3. Clique em Incluir Acordo" at bounding box center [605, 246] width 687 height 22
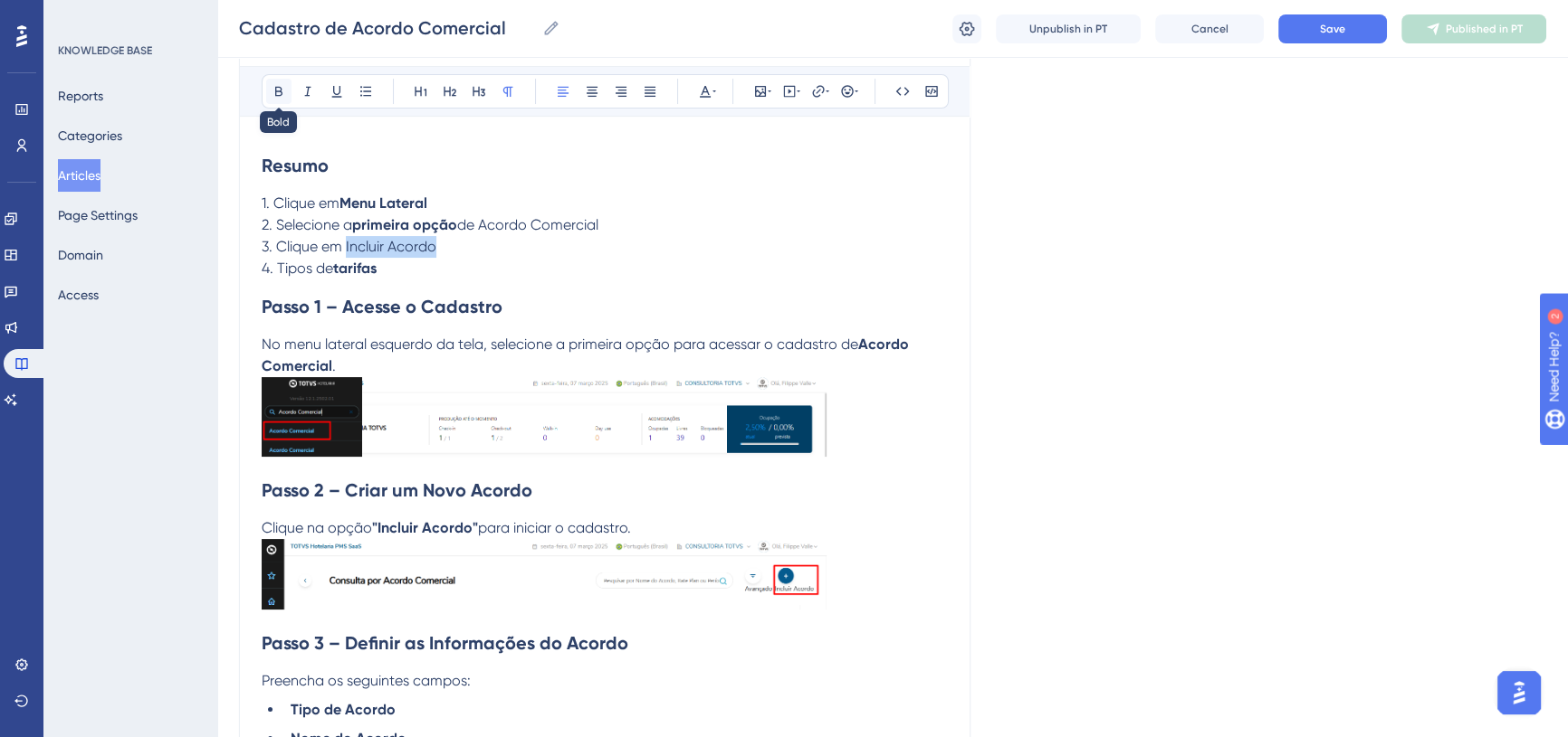
click at [277, 81] on button at bounding box center [278, 91] width 25 height 25
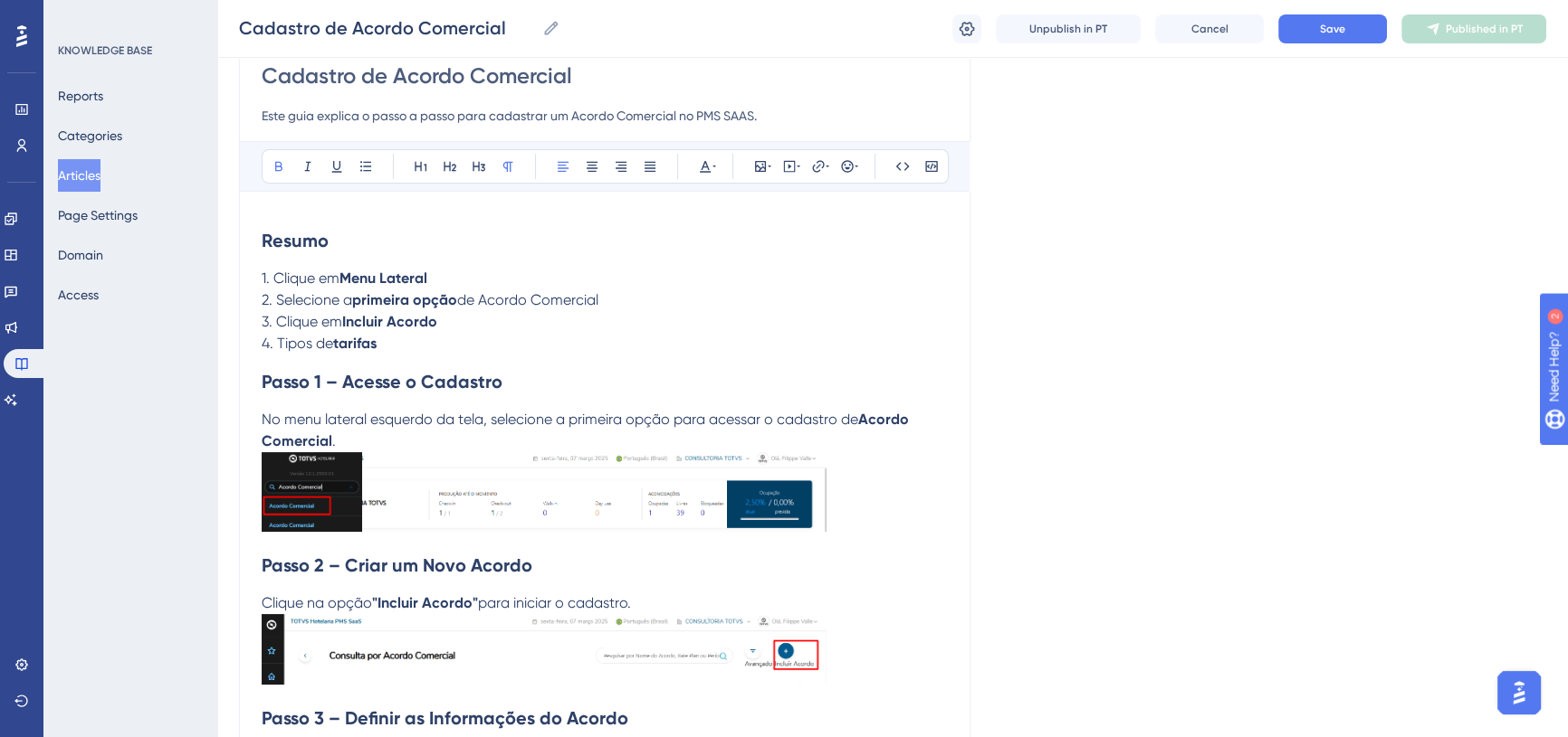
scroll to position [164, 0]
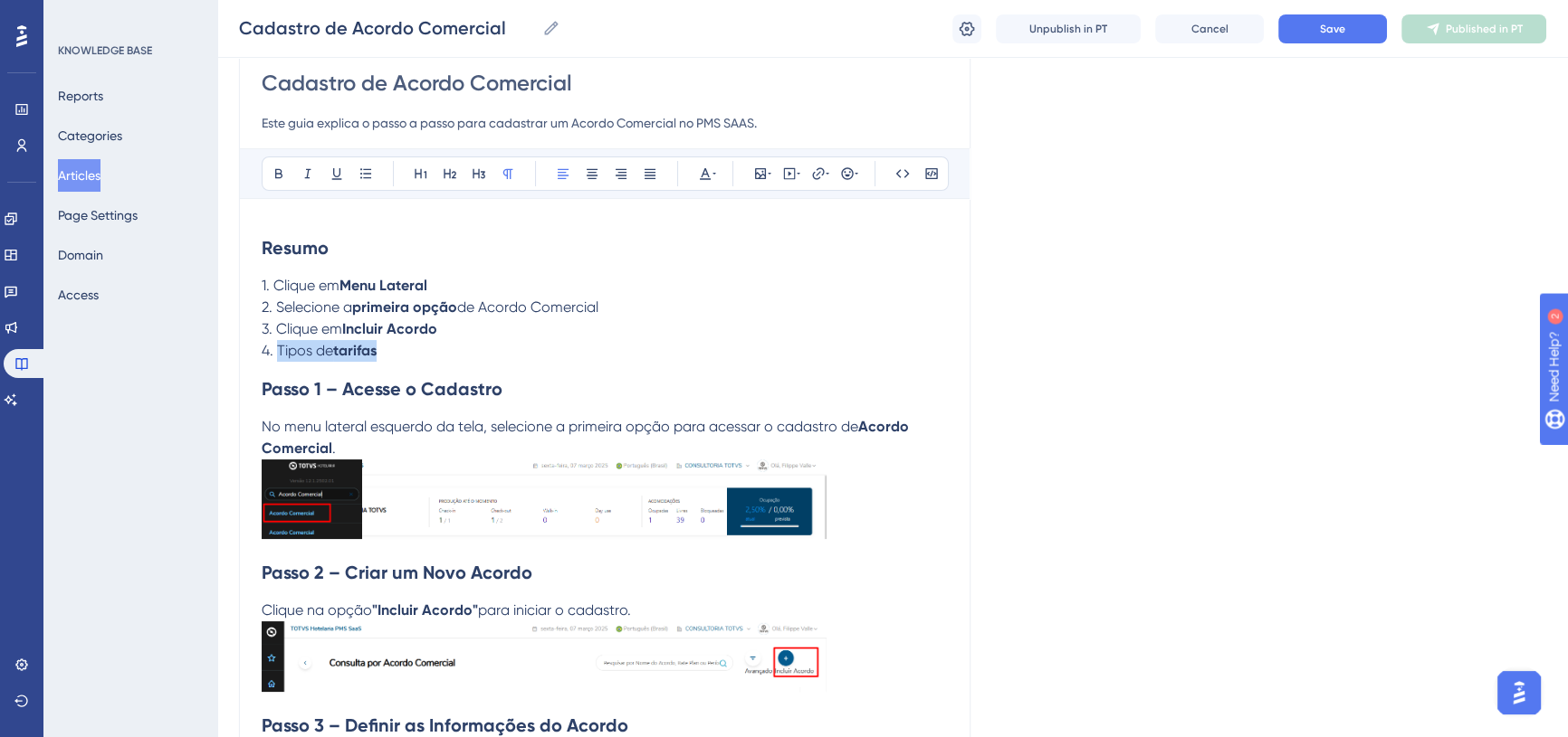
drag, startPoint x: 278, startPoint y: 349, endPoint x: 392, endPoint y: 357, distance: 114.3
click at [392, 357] on p "4. Tipos de tarifas" at bounding box center [605, 351] width 687 height 22
click at [341, 360] on p "4. Definir informações" at bounding box center [605, 351] width 687 height 22
click at [272, 169] on button at bounding box center [278, 173] width 25 height 25
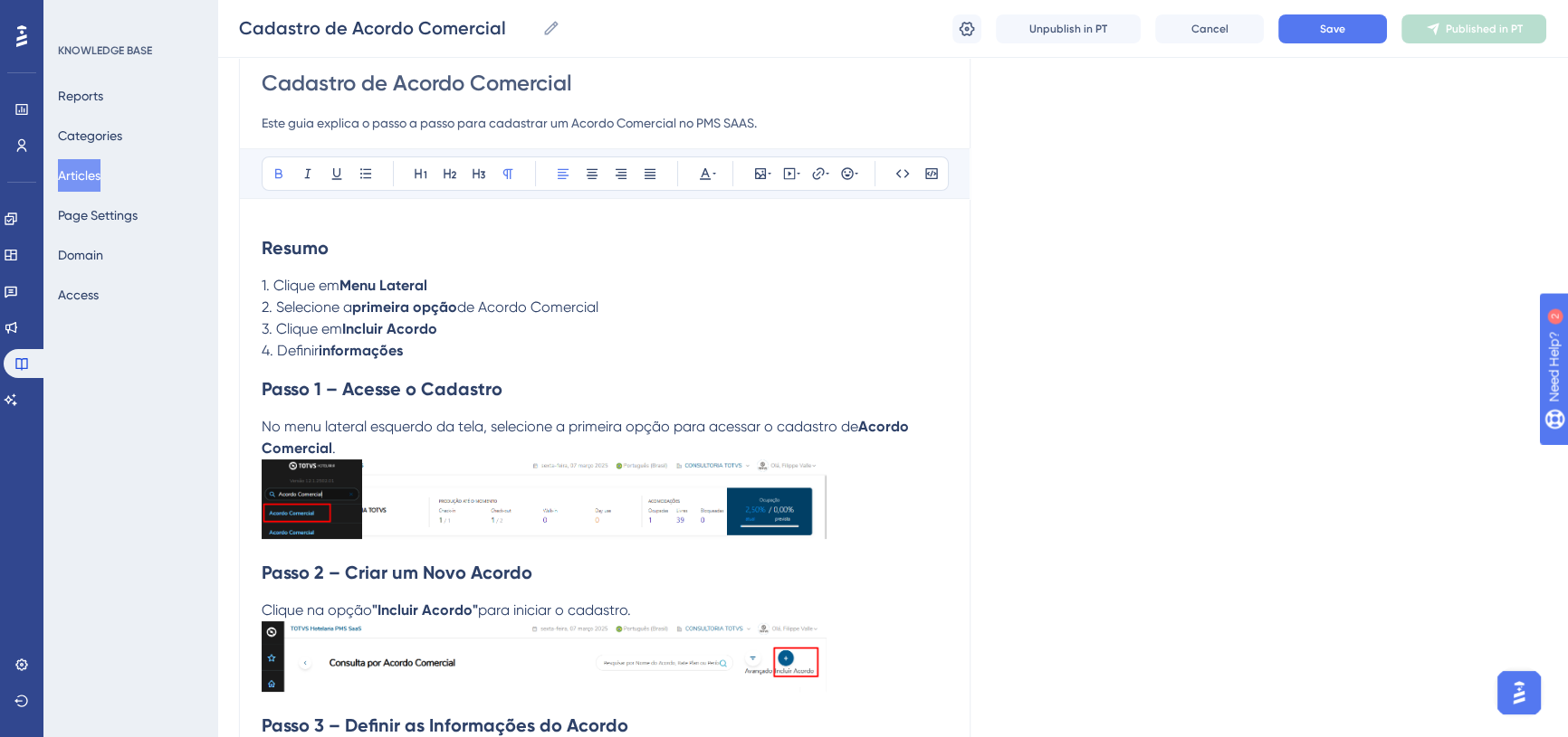
click at [410, 347] on p "4. Definir informações" at bounding box center [605, 351] width 687 height 22
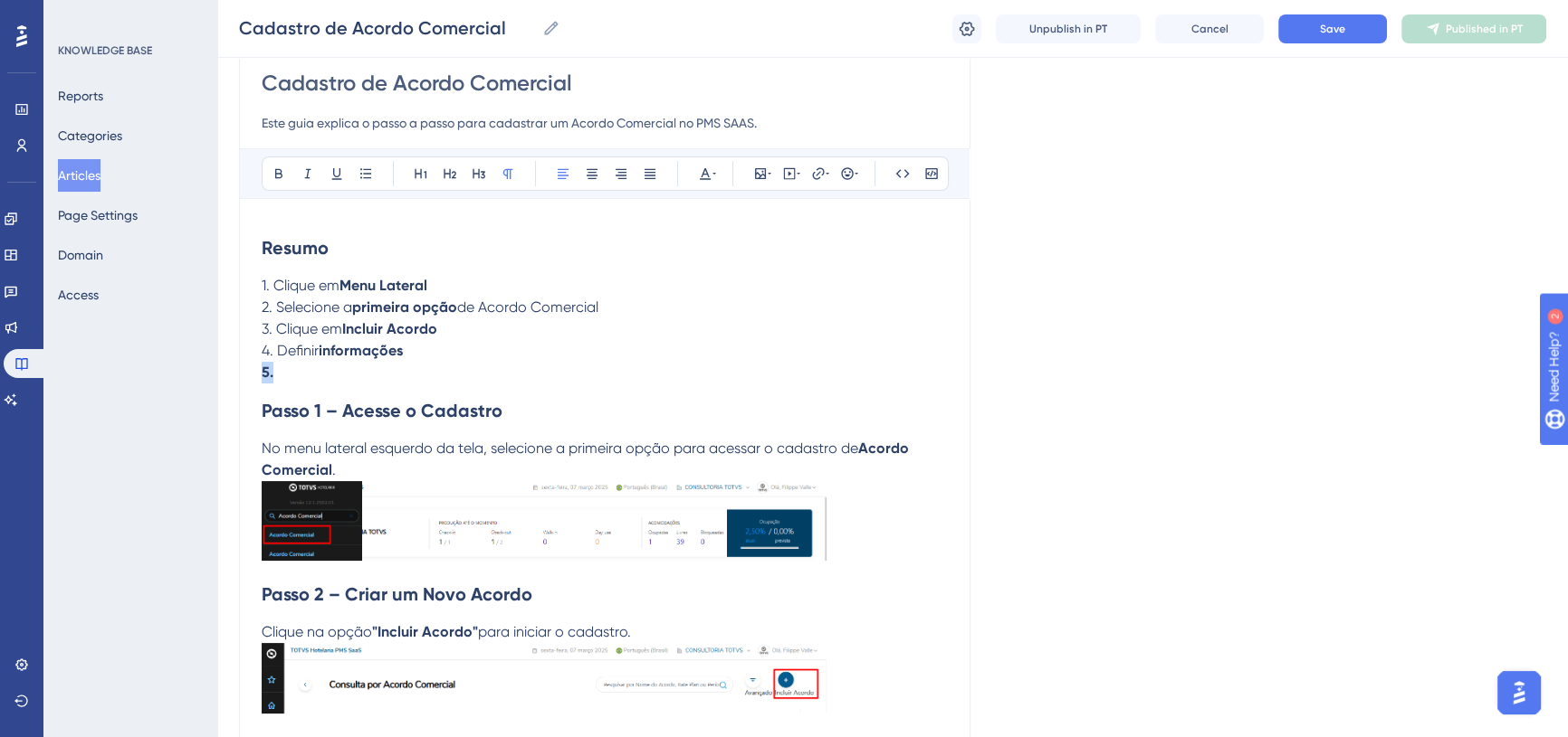
drag, startPoint x: 281, startPoint y: 380, endPoint x: 262, endPoint y: 376, distance: 19.4
click at [262, 376] on p "5." at bounding box center [605, 372] width 687 height 22
click at [277, 172] on icon at bounding box center [279, 174] width 8 height 10
click at [283, 370] on p "5." at bounding box center [605, 372] width 687 height 22
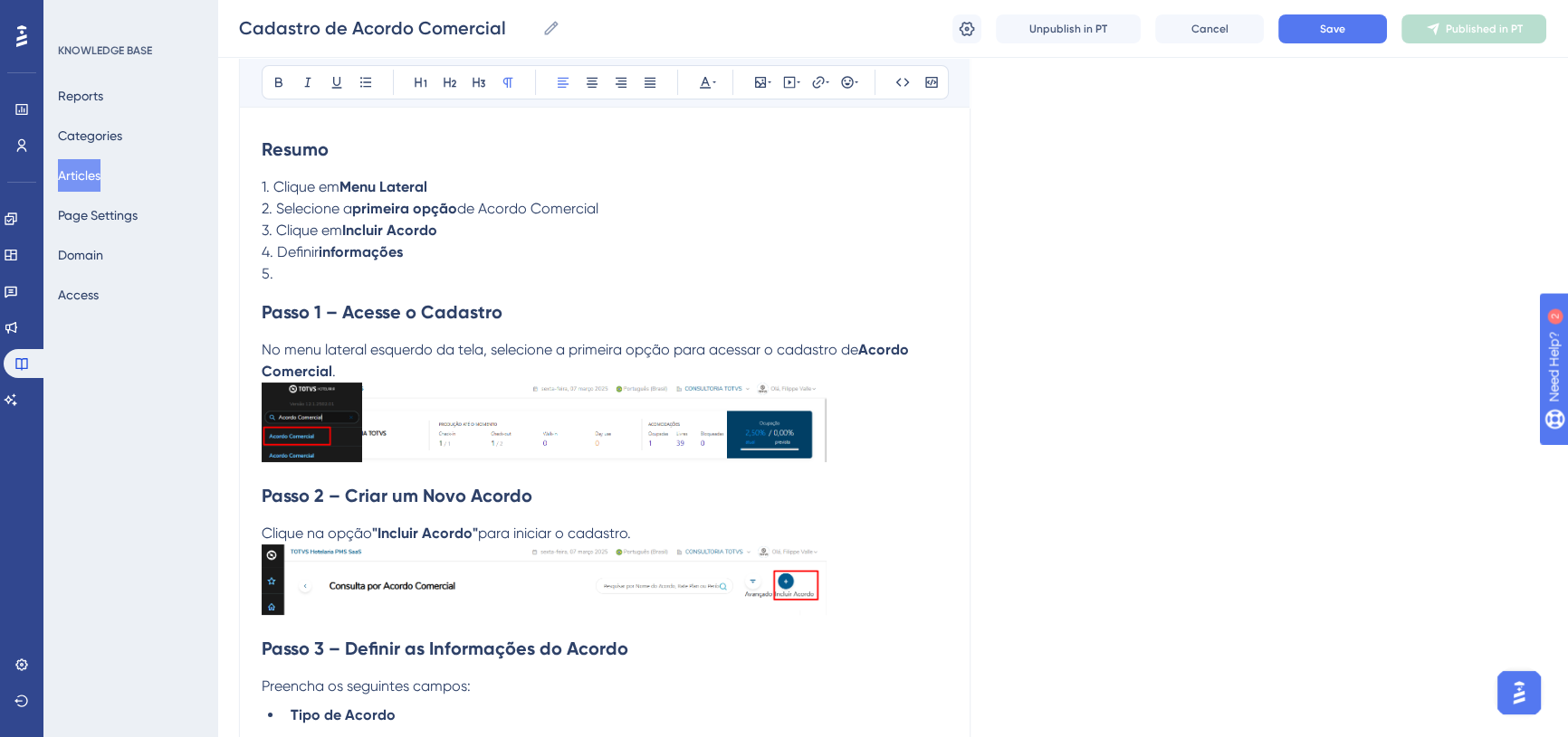
scroll to position [246, 0]
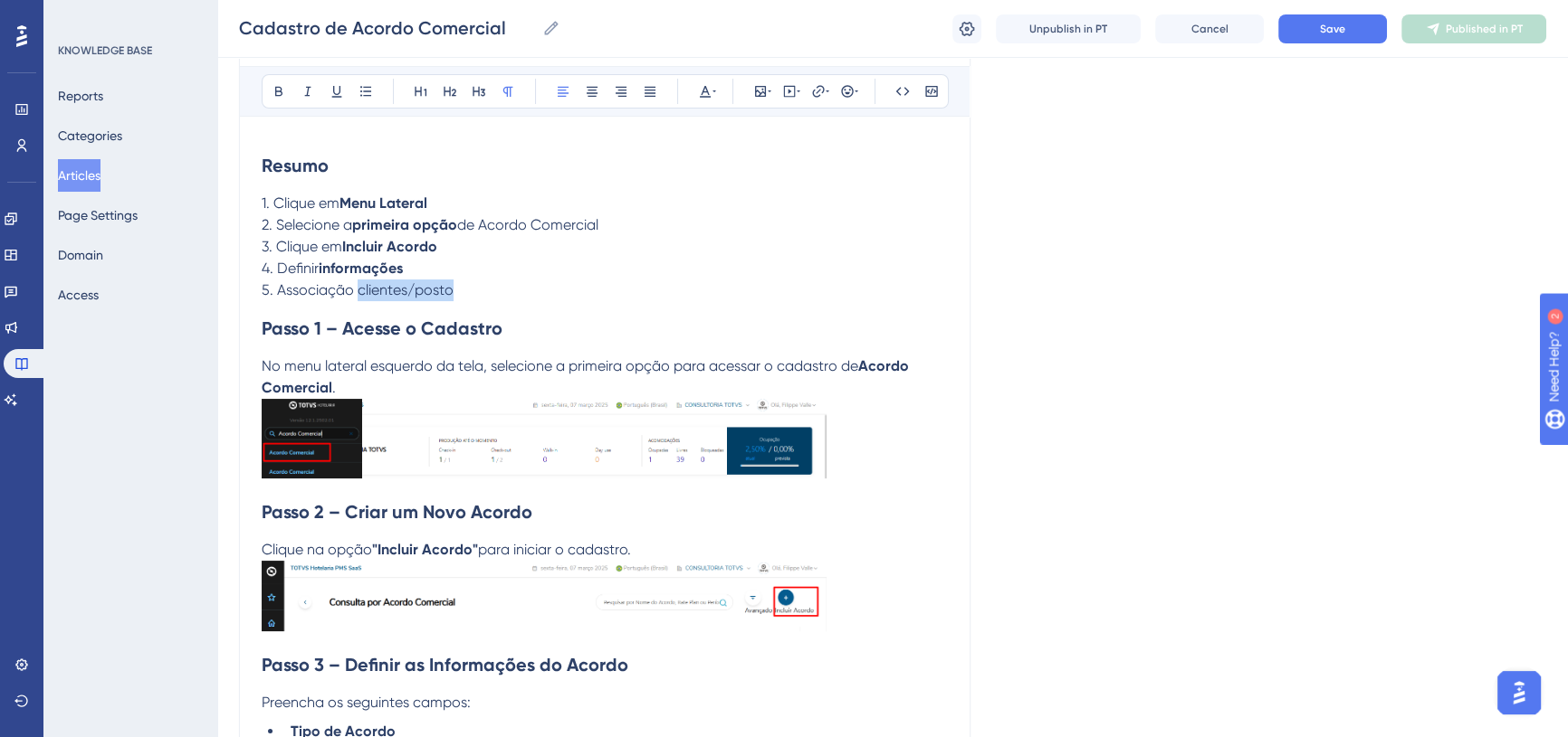
drag, startPoint x: 358, startPoint y: 290, endPoint x: 461, endPoint y: 290, distance: 103.0
click at [461, 290] on p "5. Associação clientes/posto" at bounding box center [605, 290] width 687 height 22
click at [290, 94] on button at bounding box center [278, 91] width 25 height 25
click at [451, 290] on strong "clientes/posto" at bounding box center [403, 290] width 98 height 17
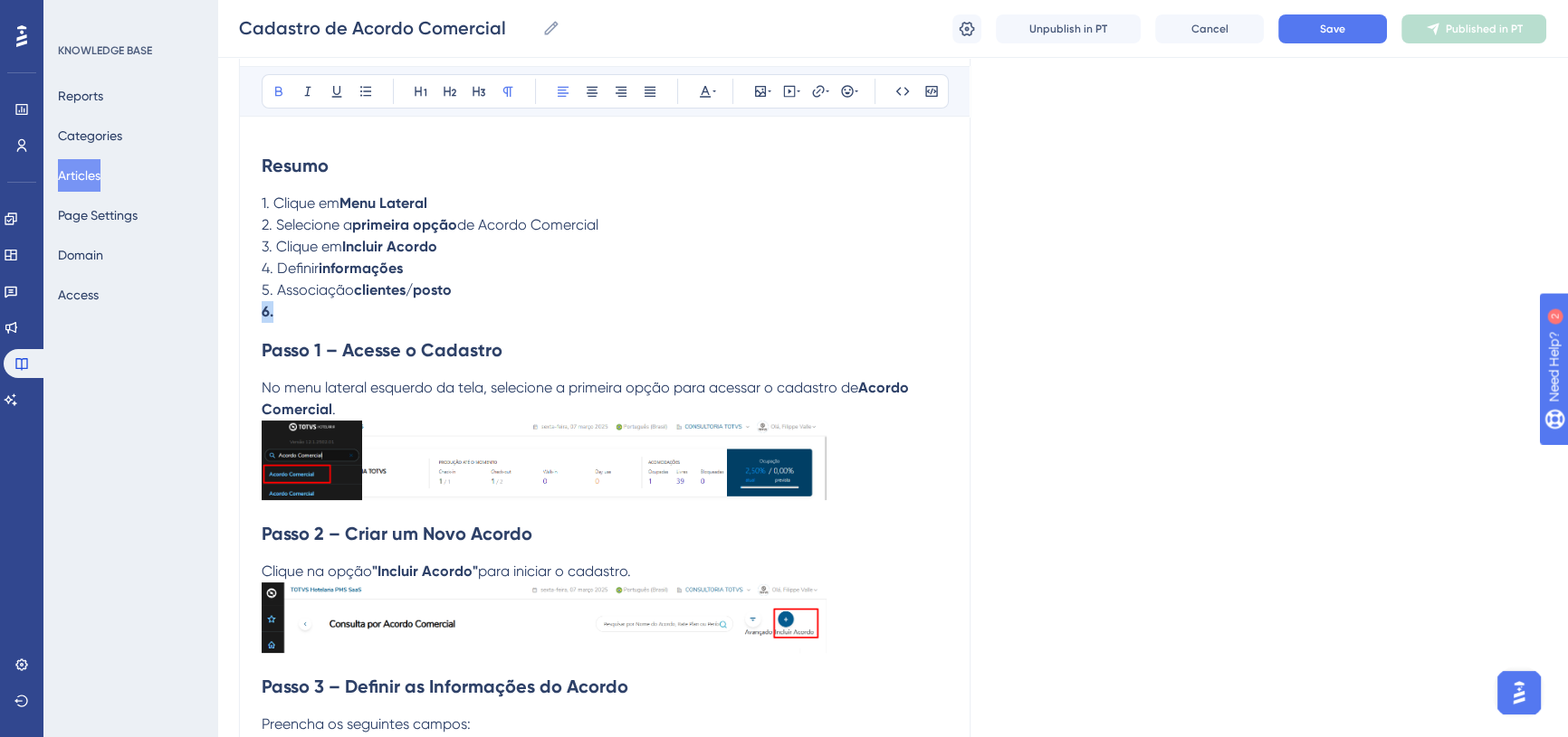
drag, startPoint x: 276, startPoint y: 310, endPoint x: 254, endPoint y: 316, distance: 22.8
click at [279, 89] on icon at bounding box center [279, 91] width 8 height 10
click at [284, 313] on p "6." at bounding box center [605, 312] width 687 height 22
click at [278, 307] on p "6." at bounding box center [605, 312] width 687 height 22
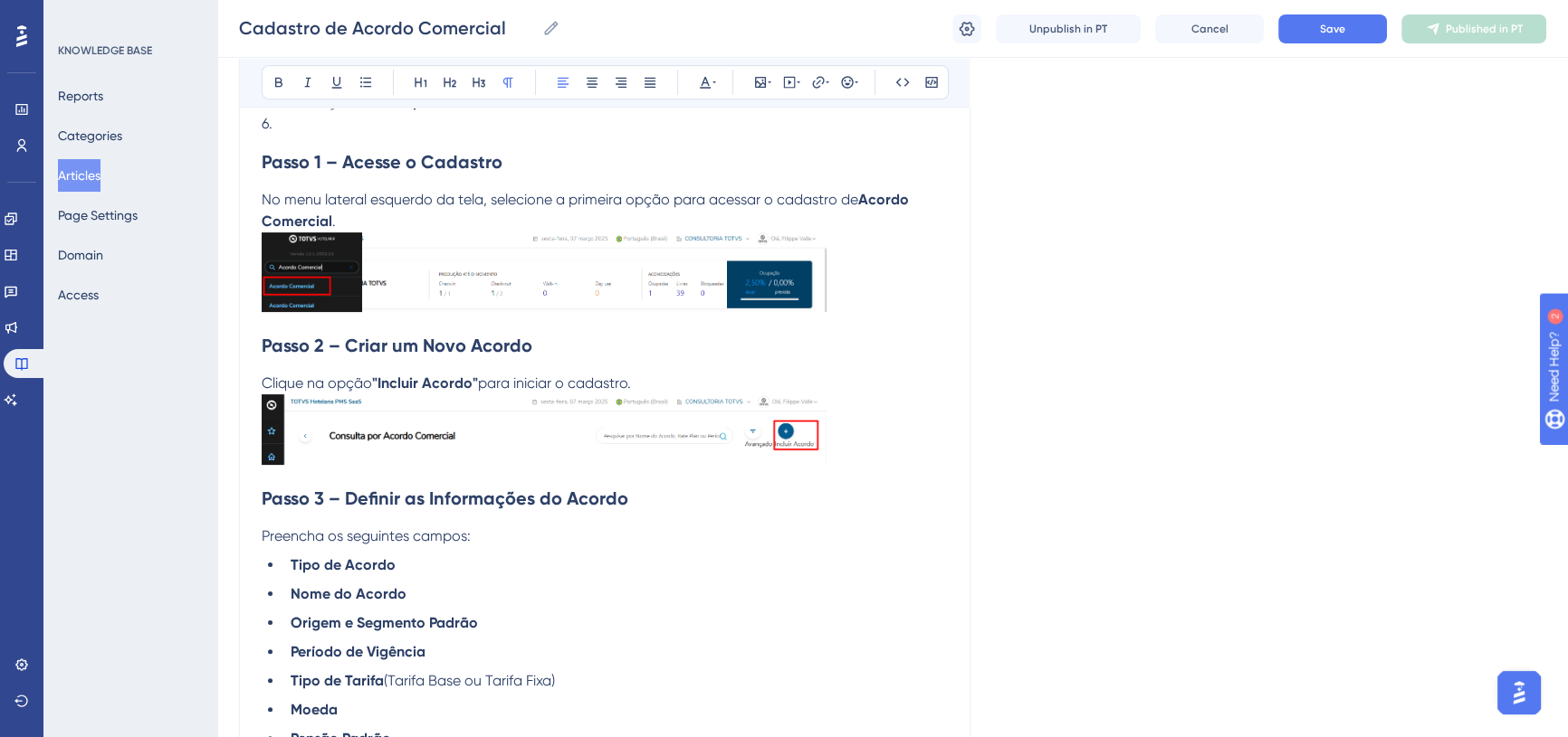
scroll to position [105, 0]
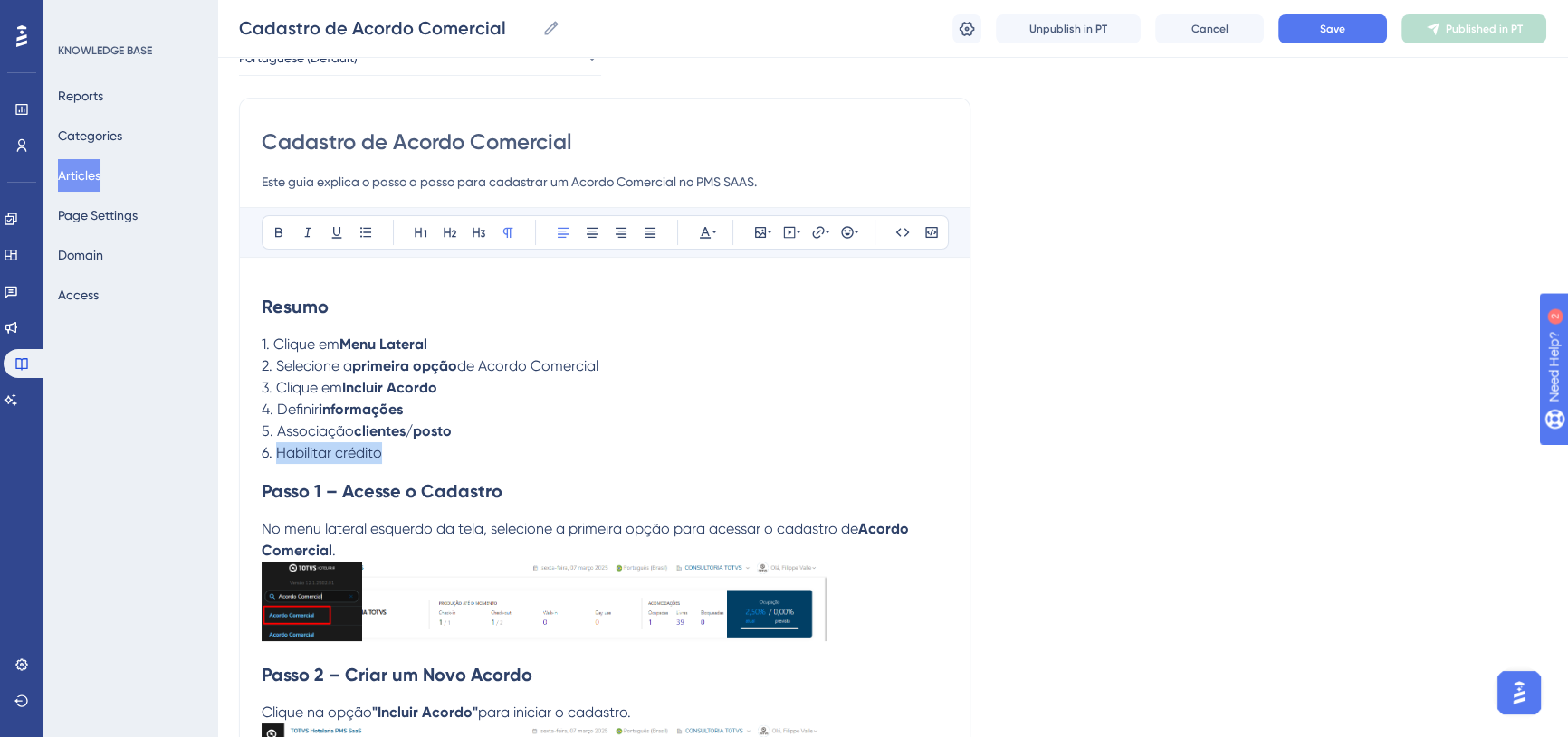
drag, startPoint x: 335, startPoint y: 448, endPoint x: 406, endPoint y: 452, distance: 71.1
click at [406, 452] on p "6. Habilitar crédito" at bounding box center [605, 453] width 687 height 22
drag, startPoint x: 271, startPoint y: 222, endPoint x: 309, endPoint y: 256, distance: 51.0
click at [272, 221] on button at bounding box center [278, 232] width 25 height 25
click at [405, 458] on p "6. Habilitar crédito" at bounding box center [605, 453] width 687 height 22
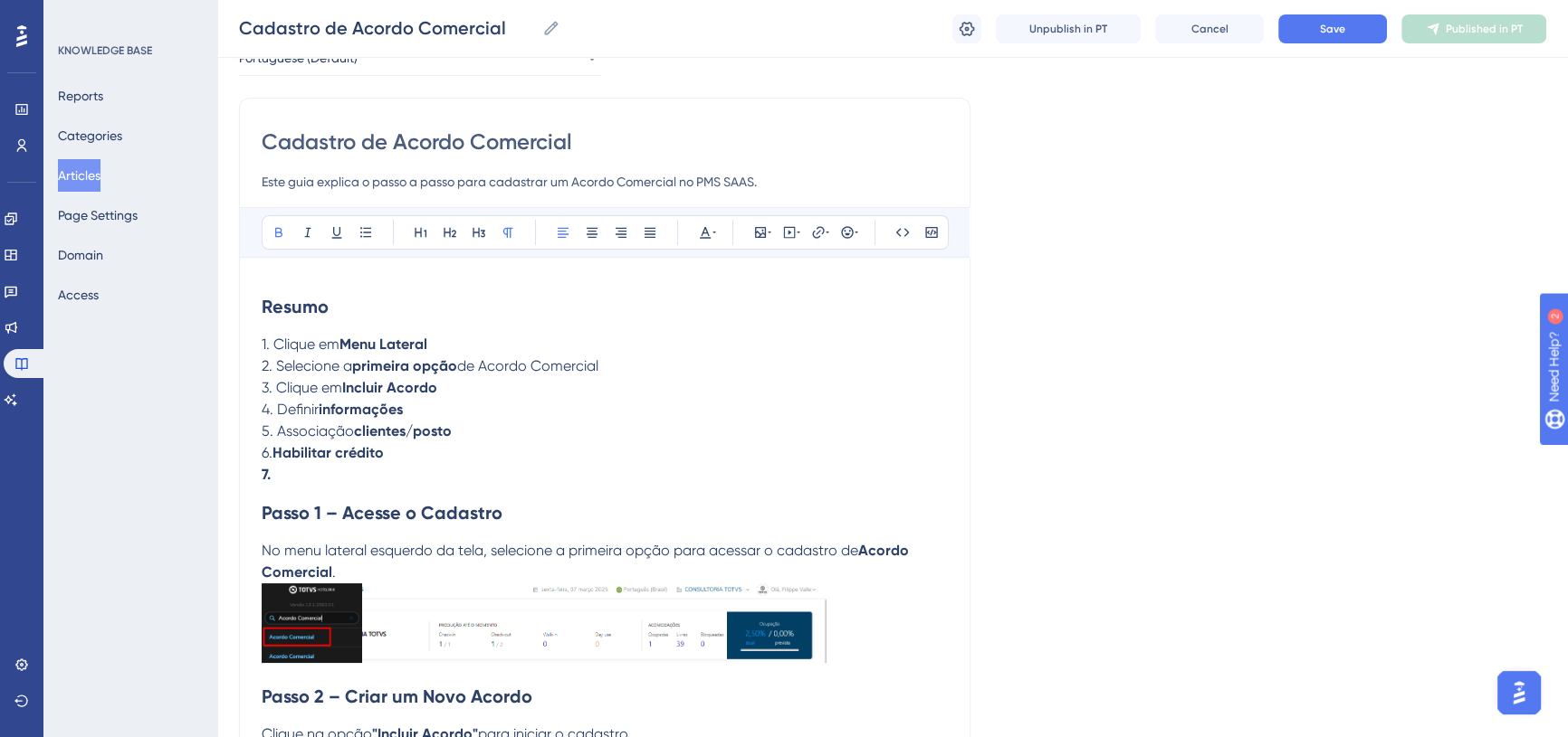
drag, startPoint x: 273, startPoint y: 478, endPoint x: 254, endPoint y: 478, distance: 19.0
click at [272, 231] on icon at bounding box center [278, 232] width 14 height 14
click at [285, 474] on p "7." at bounding box center [605, 475] width 687 height 22
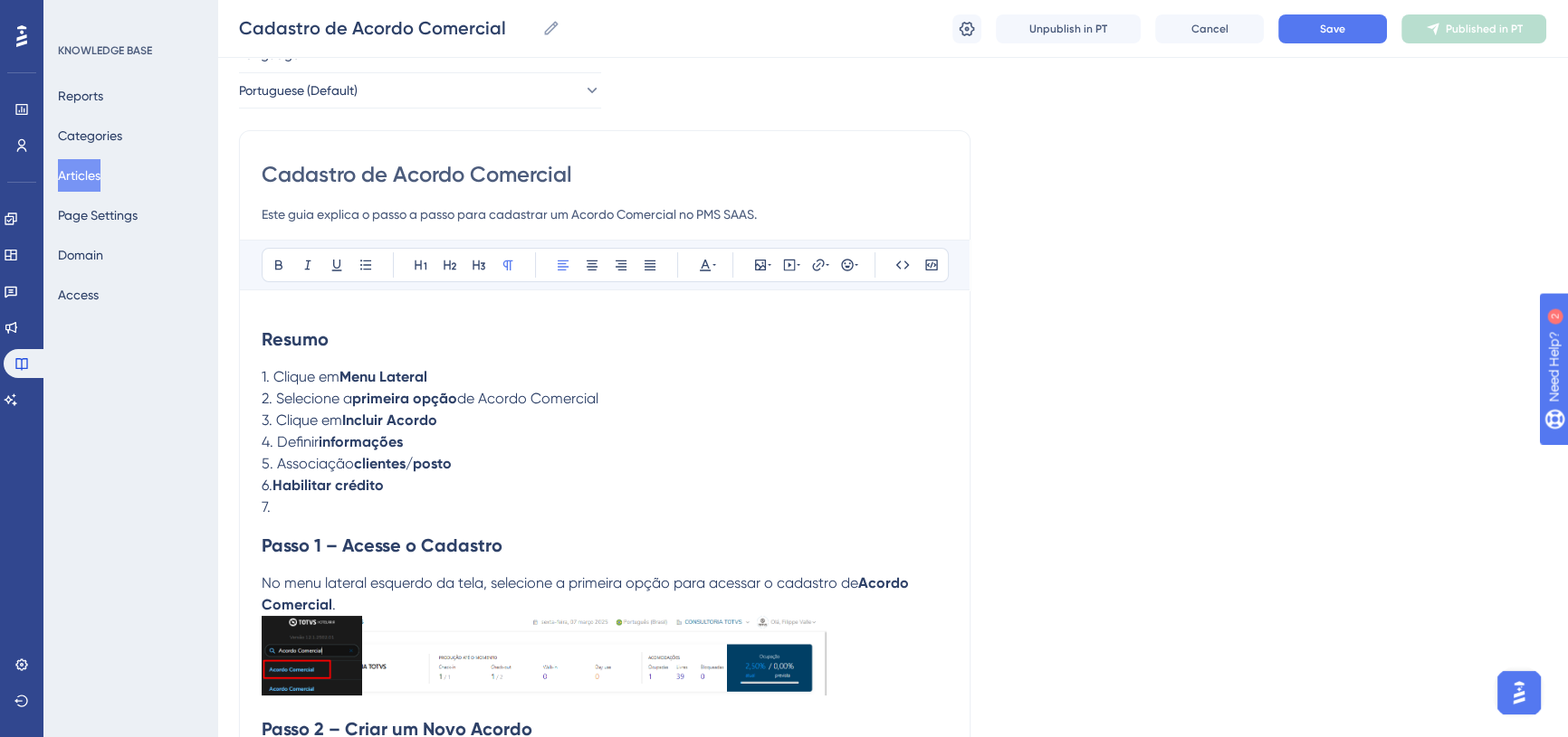
scroll to position [0, 0]
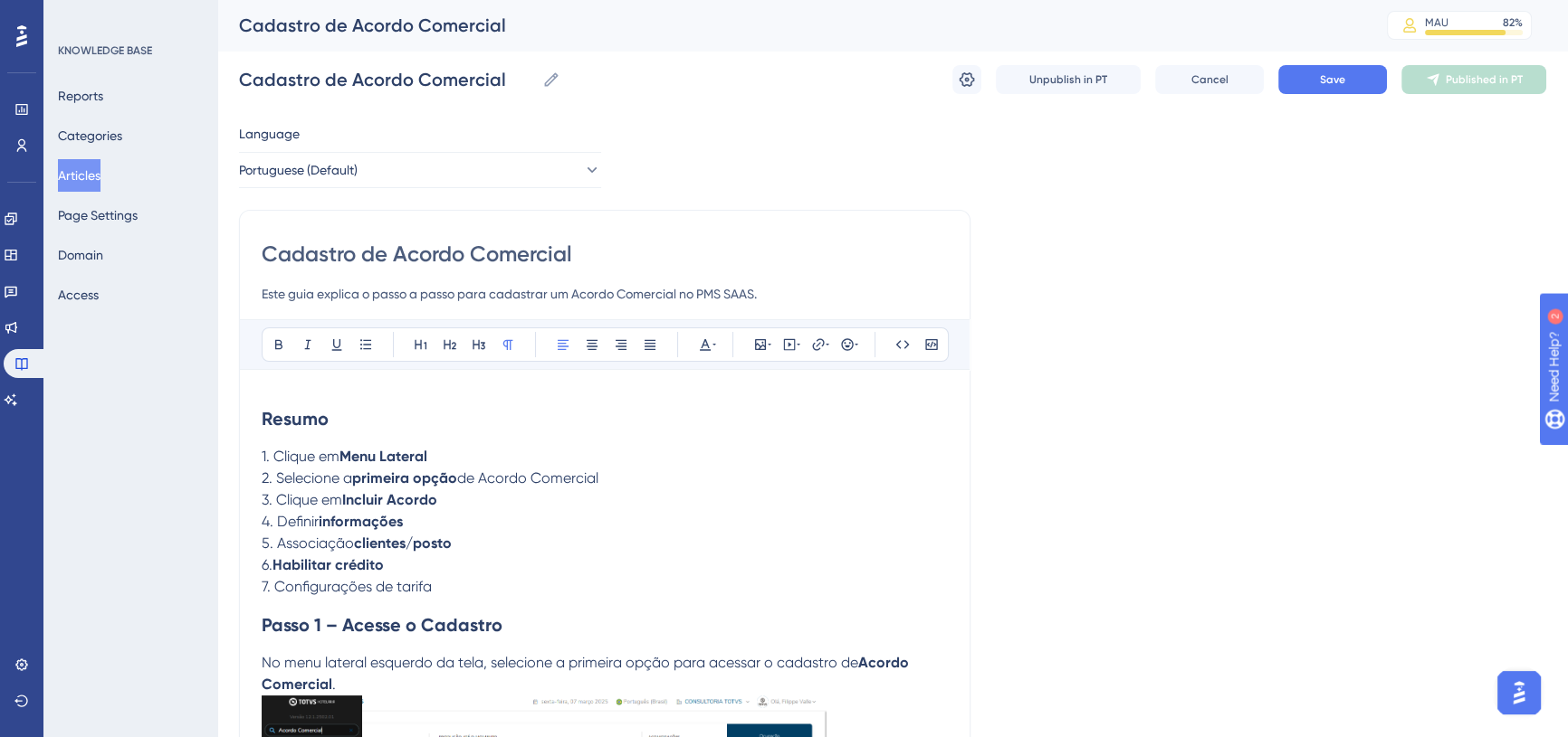
click at [415, 588] on span "7. Configurações de tarifa" at bounding box center [346, 587] width 170 height 17
click at [411, 578] on span "7. Configurações de tarifa" at bounding box center [346, 587] width 170 height 17
click at [409, 591] on span "7. Configurações de tarifa" at bounding box center [346, 587] width 170 height 17
drag, startPoint x: 278, startPoint y: 342, endPoint x: 306, endPoint y: 393, distance: 58.2
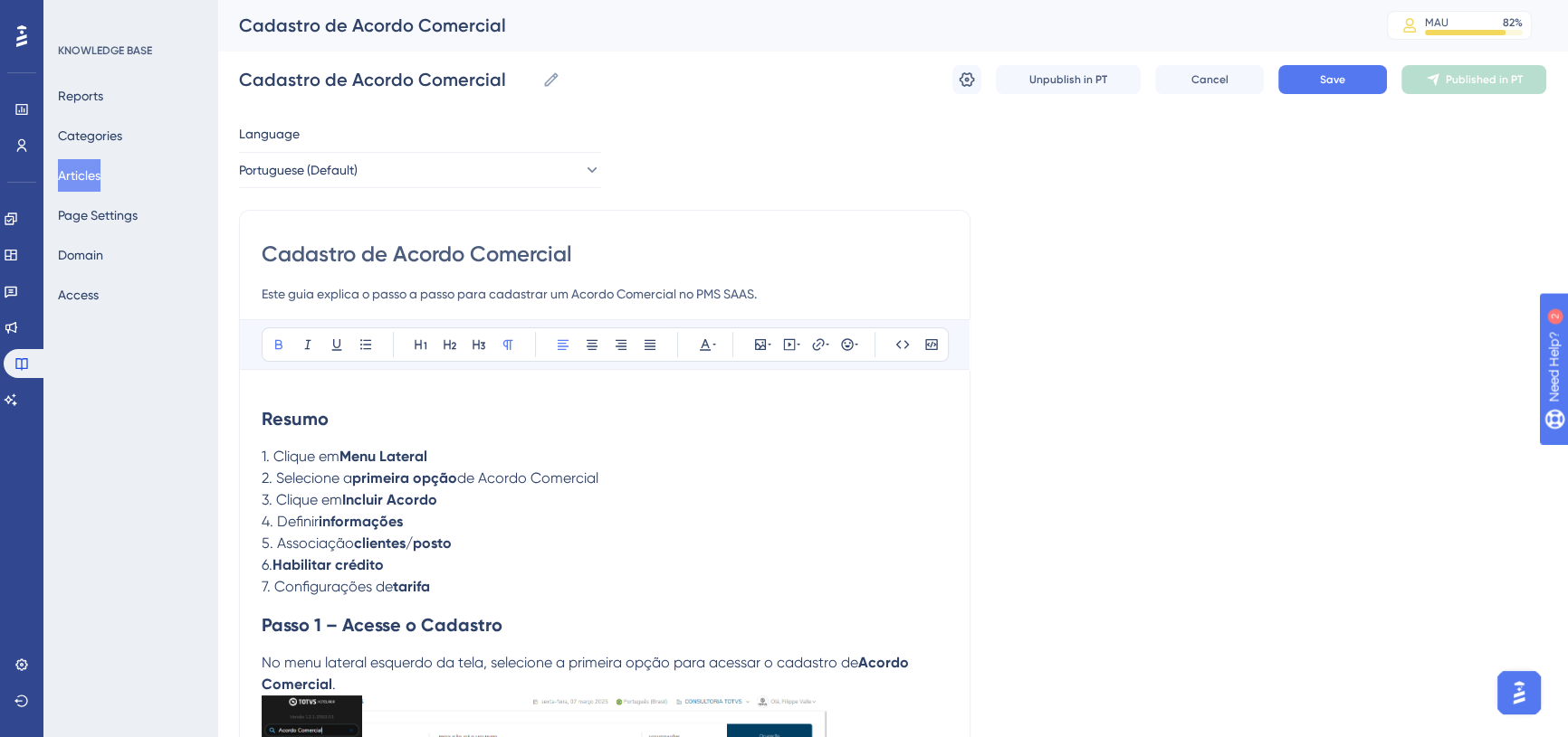
click at [279, 340] on icon at bounding box center [278, 344] width 14 height 14
click at [436, 587] on p "7. Configurações de tarifa" at bounding box center [605, 587] width 687 height 22
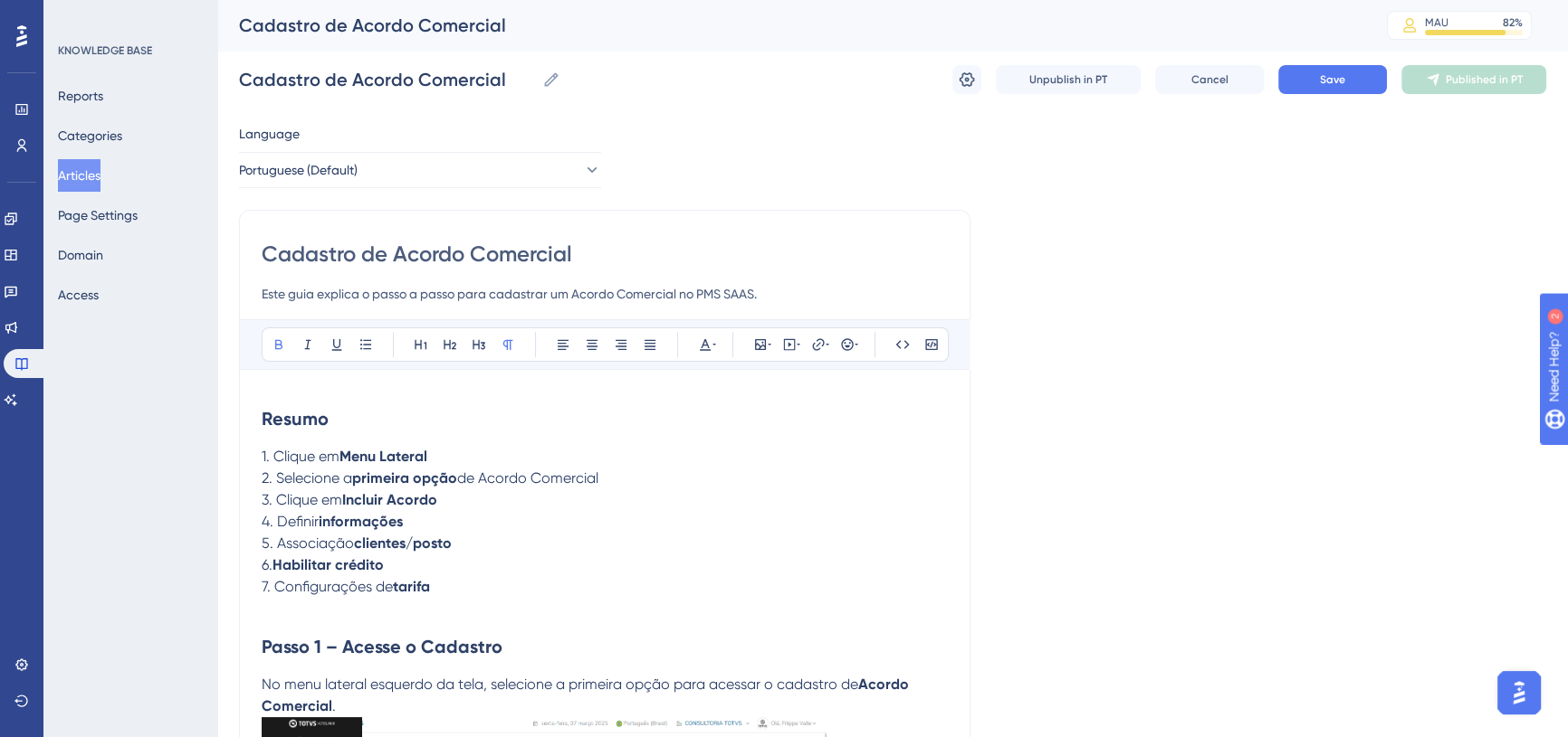
click at [1292, 60] on div "Cadastro de Acordo Comercial Cadastro de Acordo Comercial Unpublish in PT Cance…" at bounding box center [893, 80] width 1307 height 58
click at [1318, 83] on button "Save" at bounding box center [1333, 79] width 109 height 29
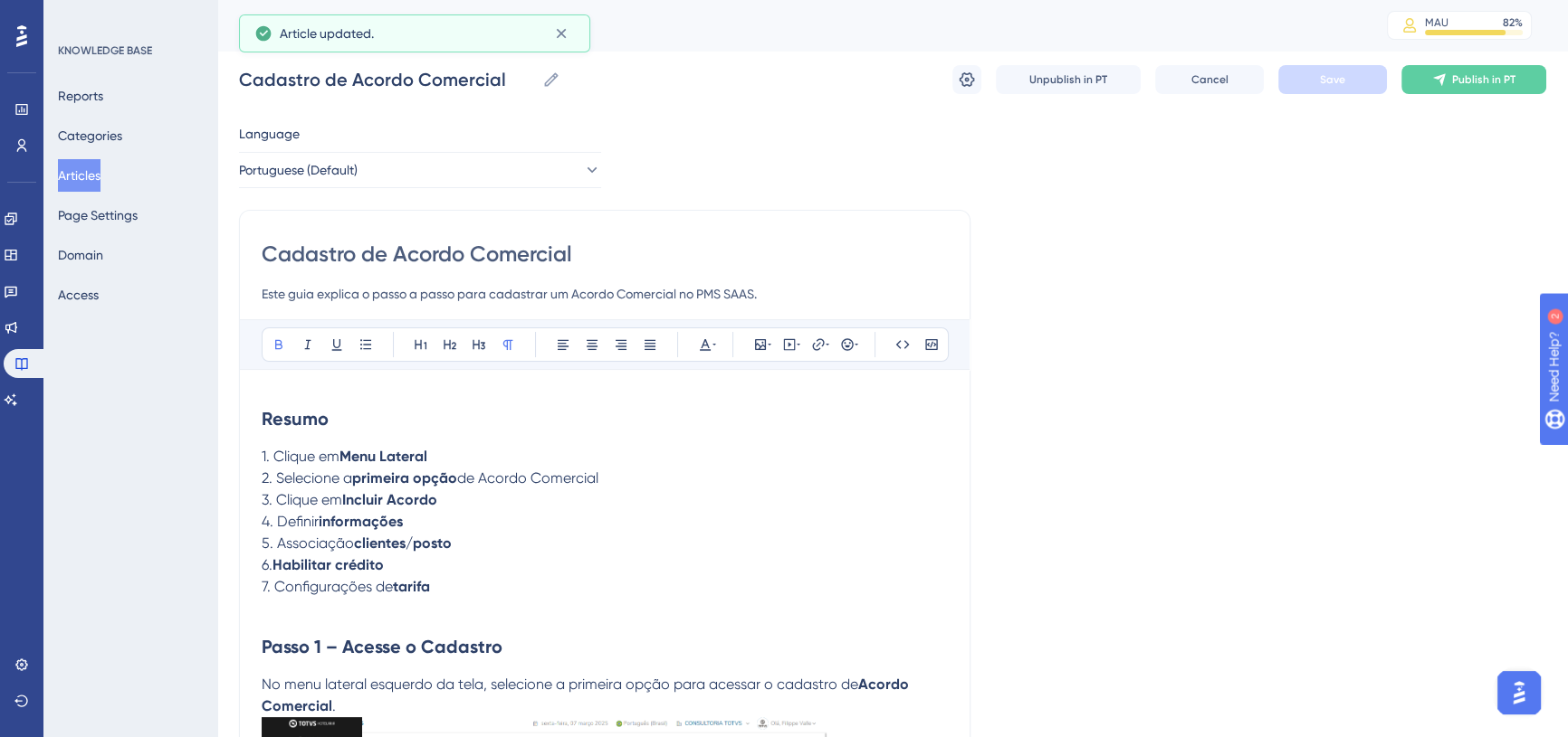
click at [262, 599] on p at bounding box center [605, 608] width 687 height 22
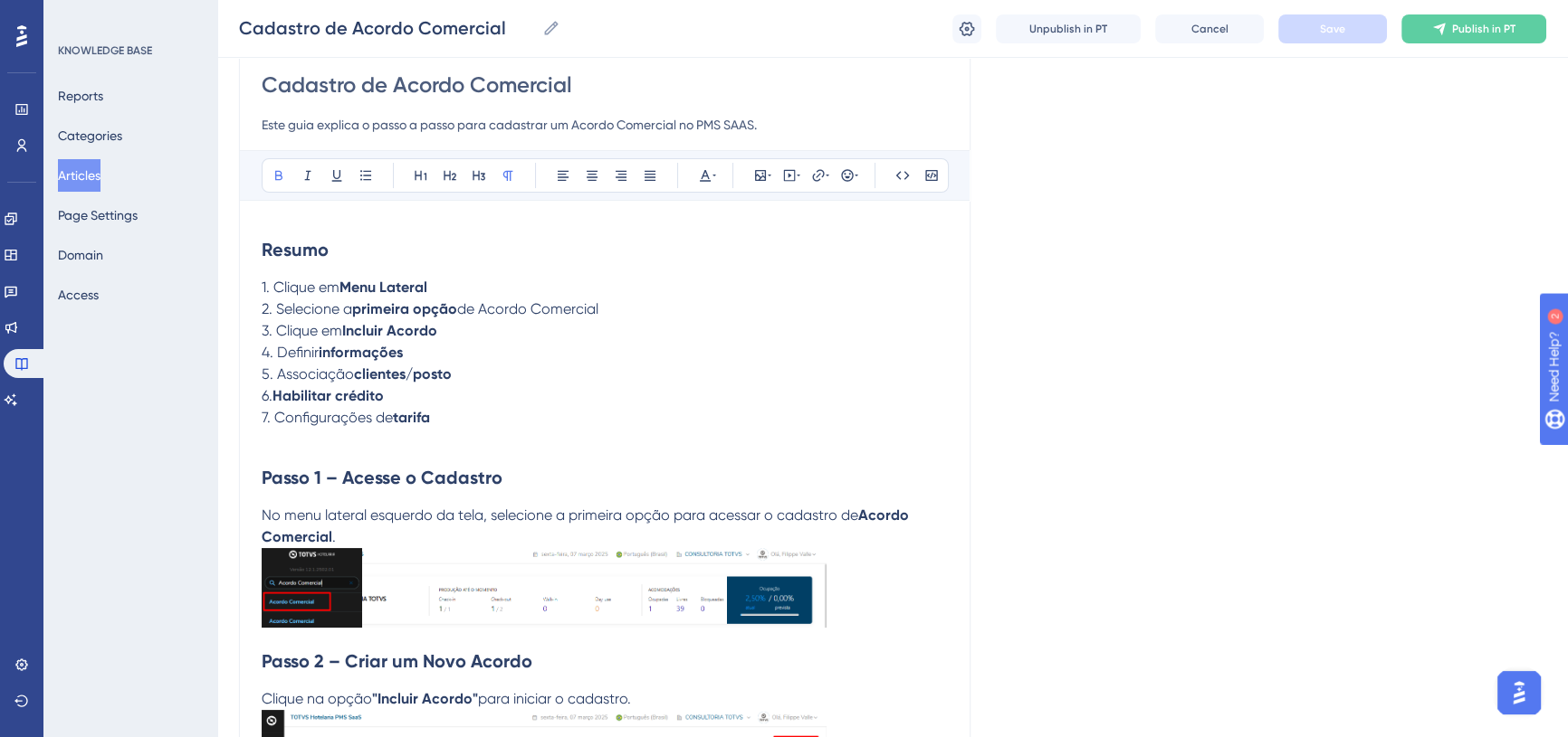
scroll to position [149, 0]
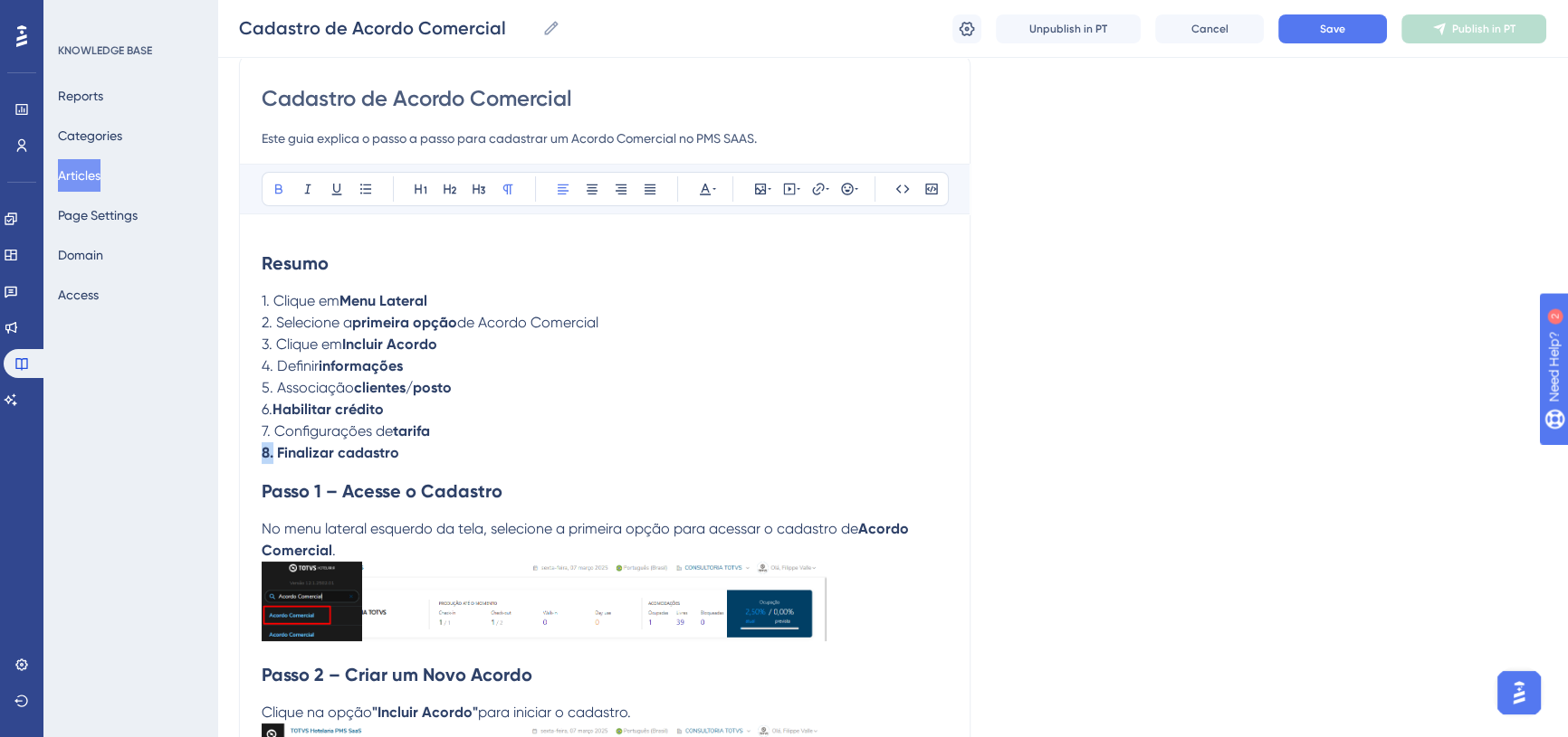
drag, startPoint x: 272, startPoint y: 448, endPoint x: 249, endPoint y: 404, distance: 49.6
click at [266, 183] on button at bounding box center [278, 189] width 25 height 25
click at [278, 453] on strong "Finalizar cadastro" at bounding box center [335, 453] width 122 height 17
click at [310, 451] on strong "Finalizar cadastro" at bounding box center [335, 453] width 122 height 17
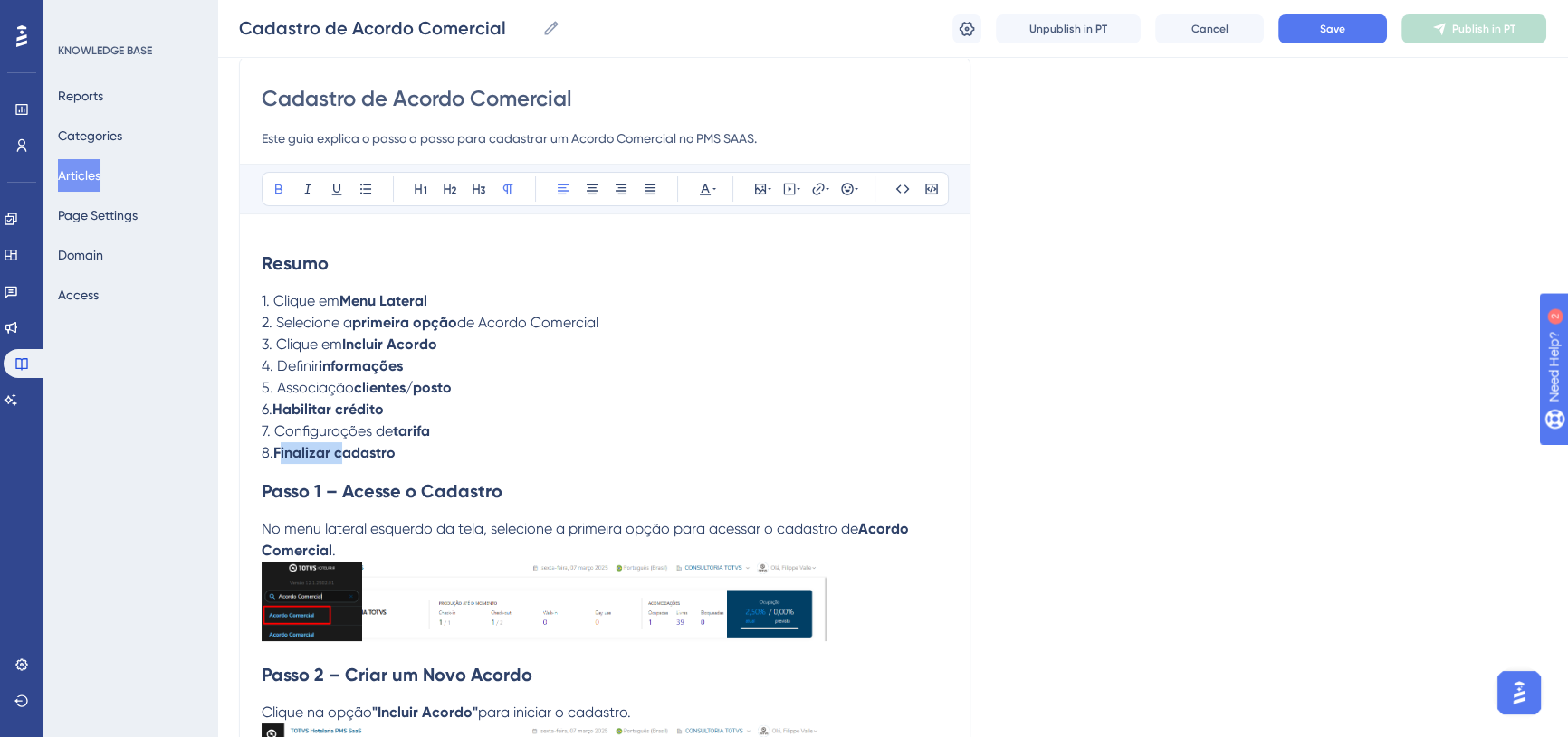
click at [310, 451] on strong "Finalizar cadastro" at bounding box center [335, 453] width 122 height 17
click at [1320, 34] on span "Save" at bounding box center [1332, 28] width 25 height 14
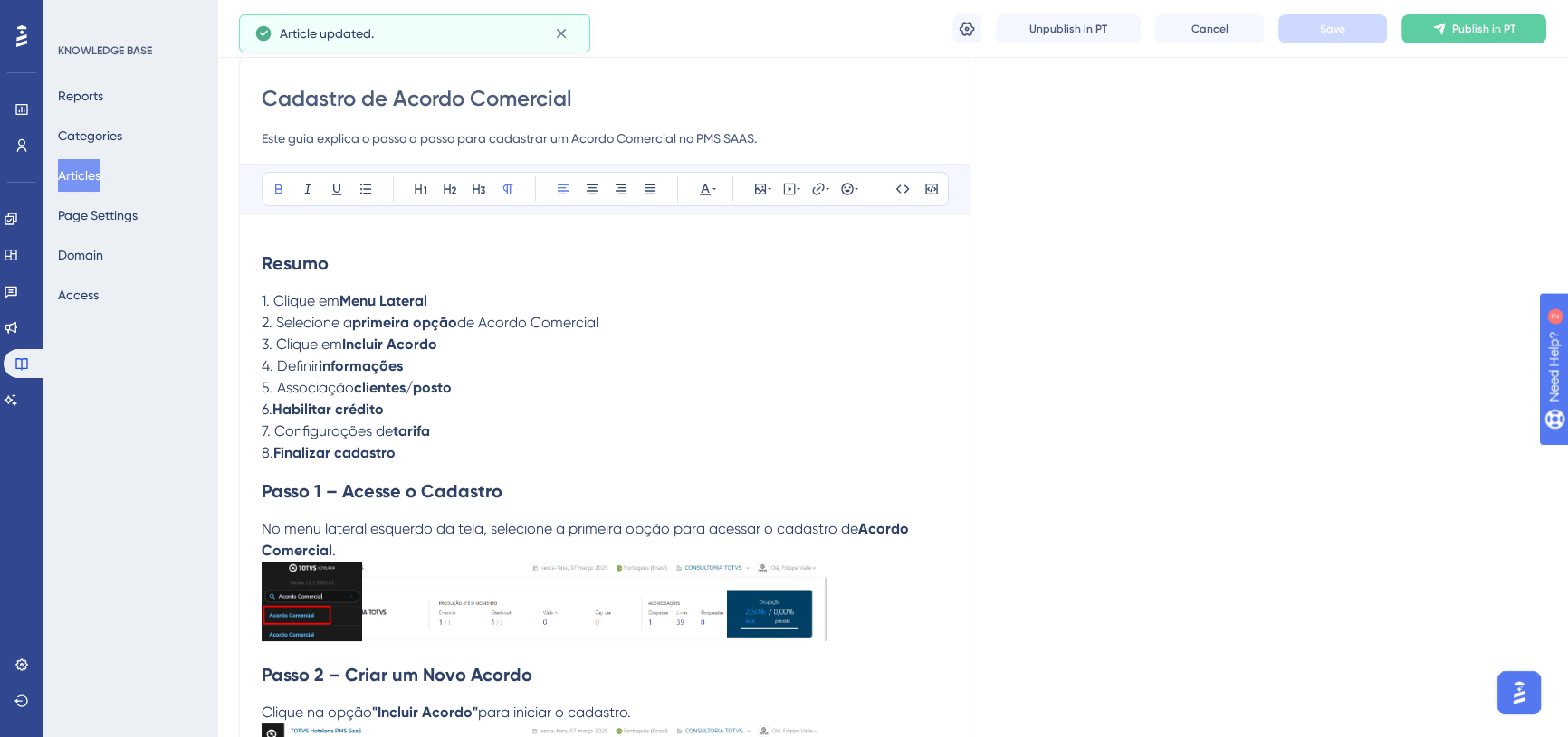
click at [405, 437] on strong "tarifa" at bounding box center [411, 431] width 37 height 17
click at [402, 464] on h2 "Passo 1 – Acesse o Cadastro" at bounding box center [605, 492] width 687 height 55
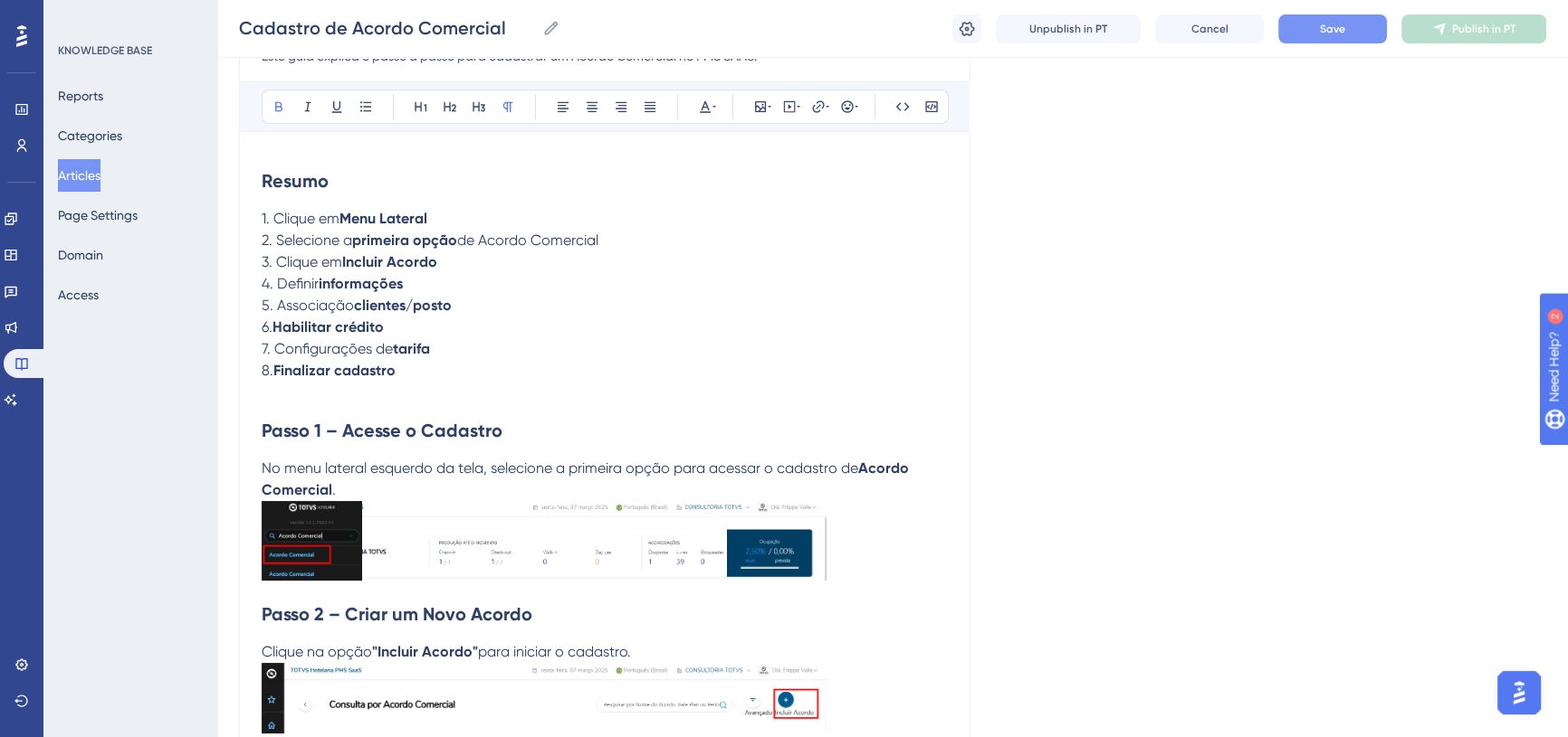
scroll to position [313, 0]
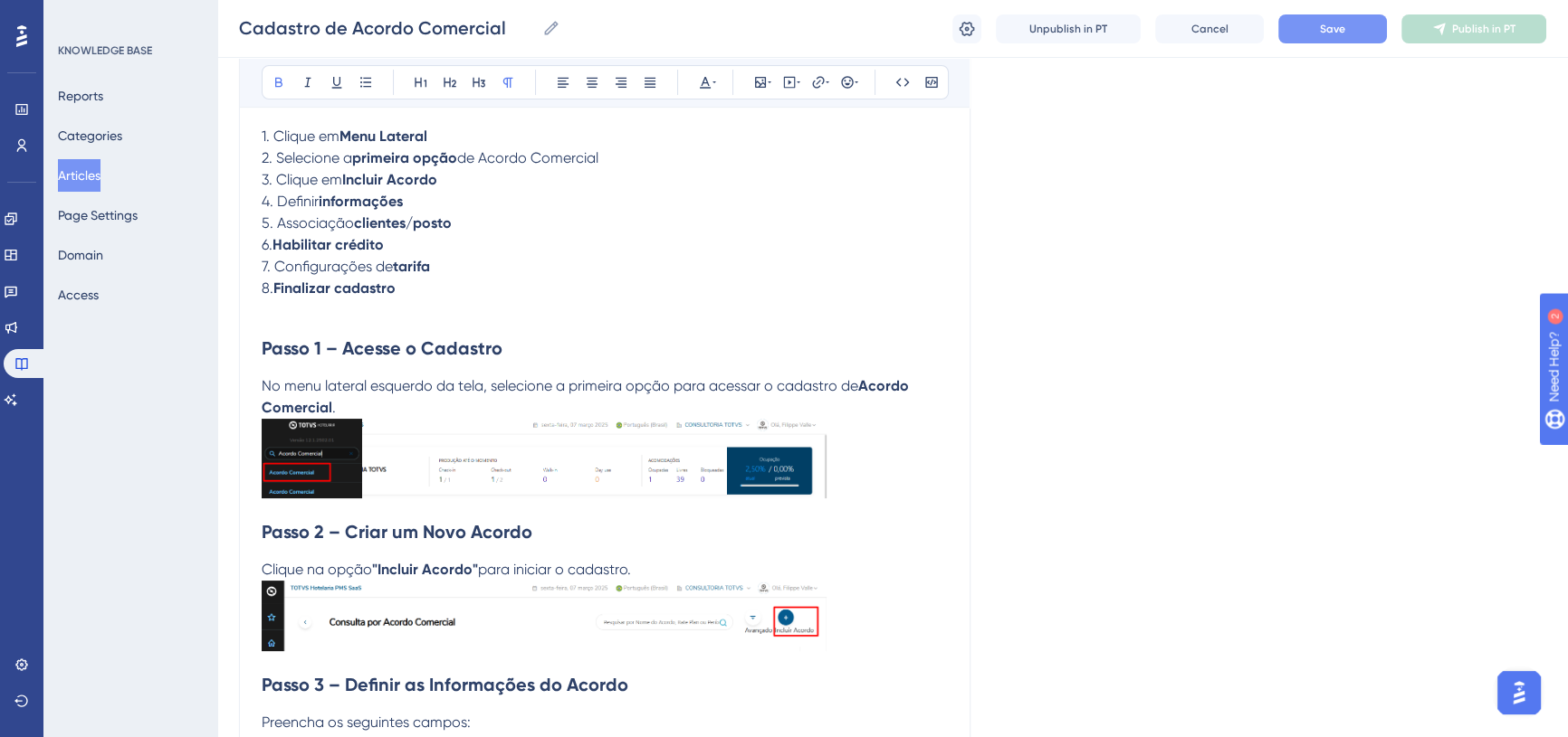
click at [343, 405] on p "No menu lateral esquerdo da tela, selecione a primeira opção para acessar o cad…" at bounding box center [605, 397] width 687 height 43
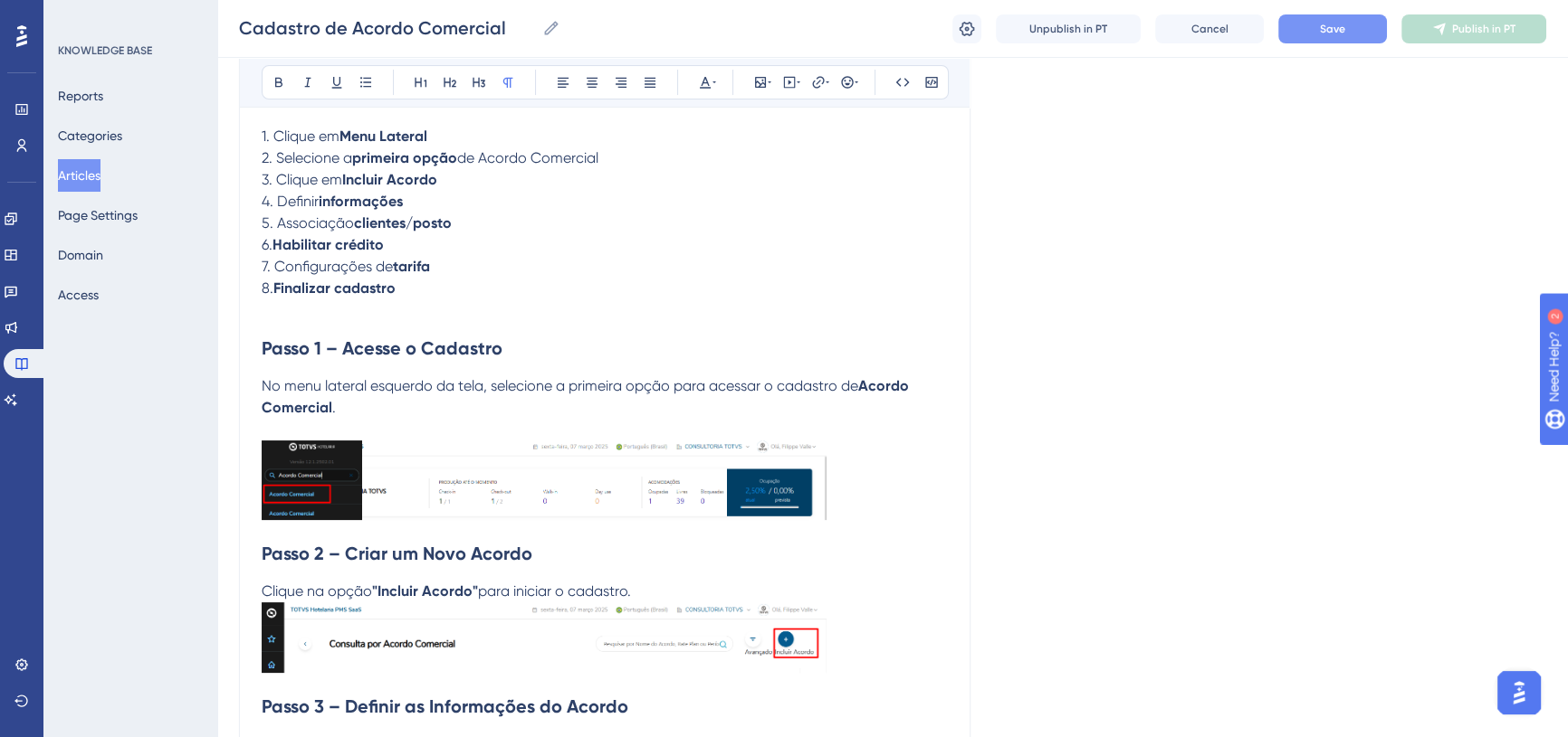
scroll to position [396, 0]
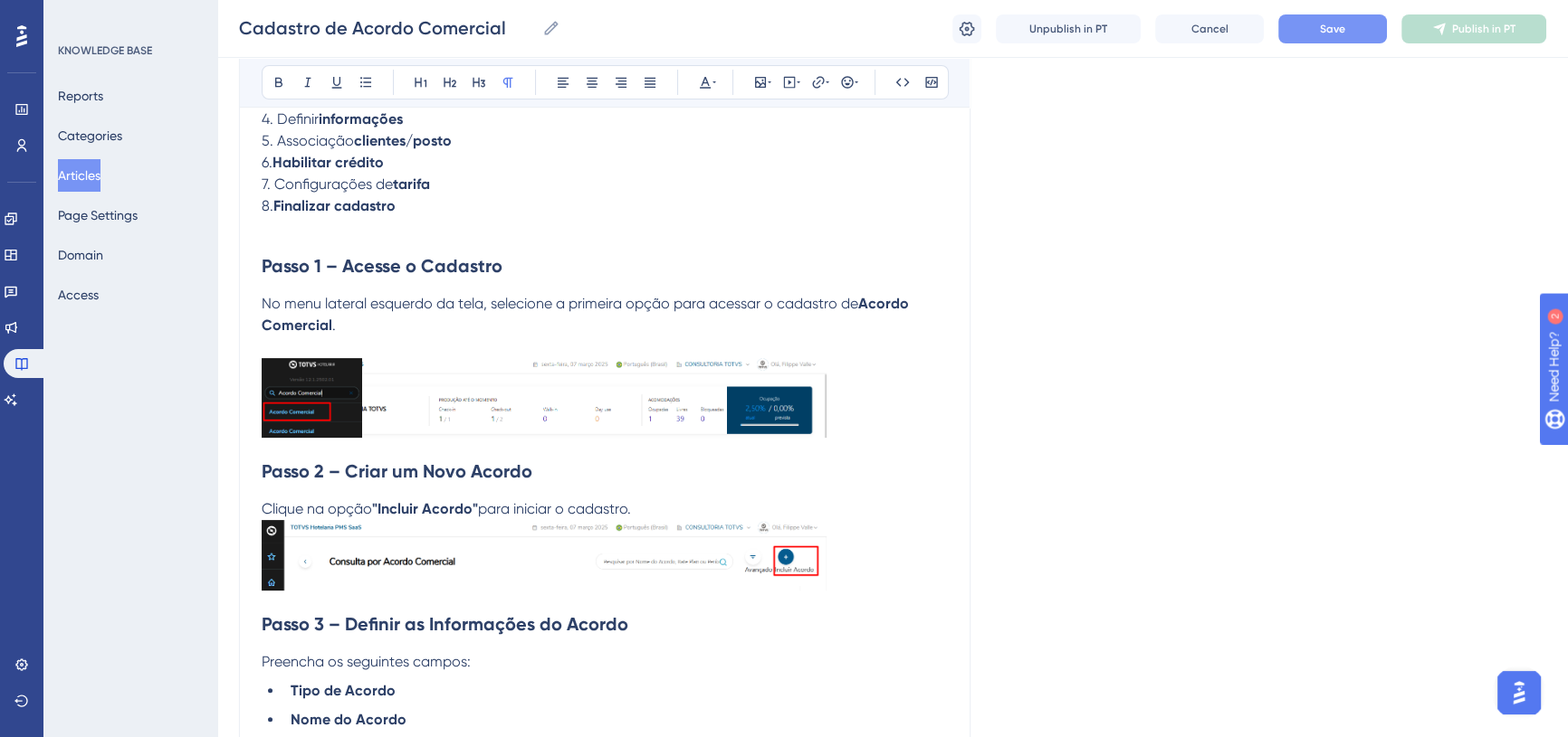
click at [410, 455] on h2 "Passo 2 – Criar um Novo Acordo" at bounding box center [605, 472] width 687 height 55
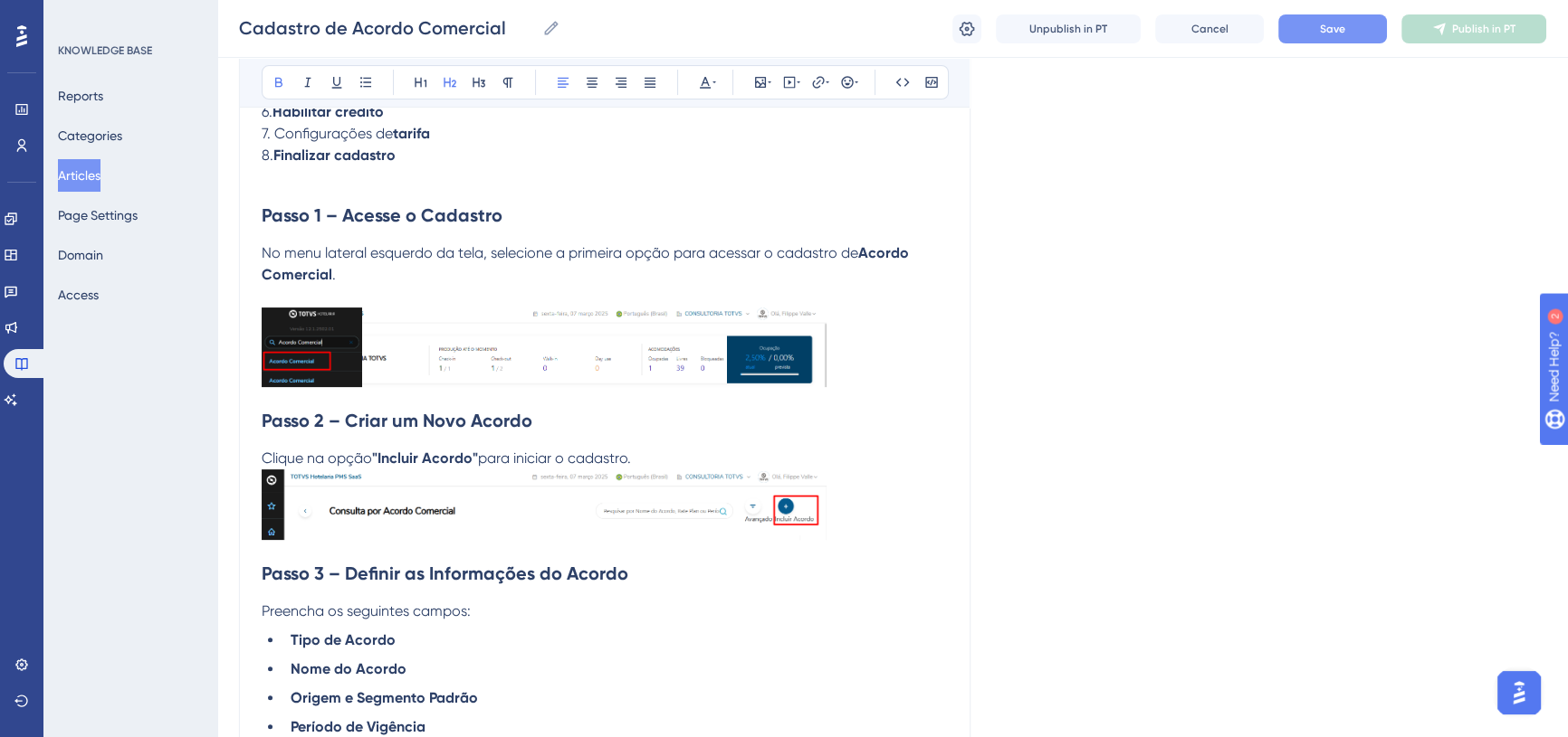
scroll to position [478, 0]
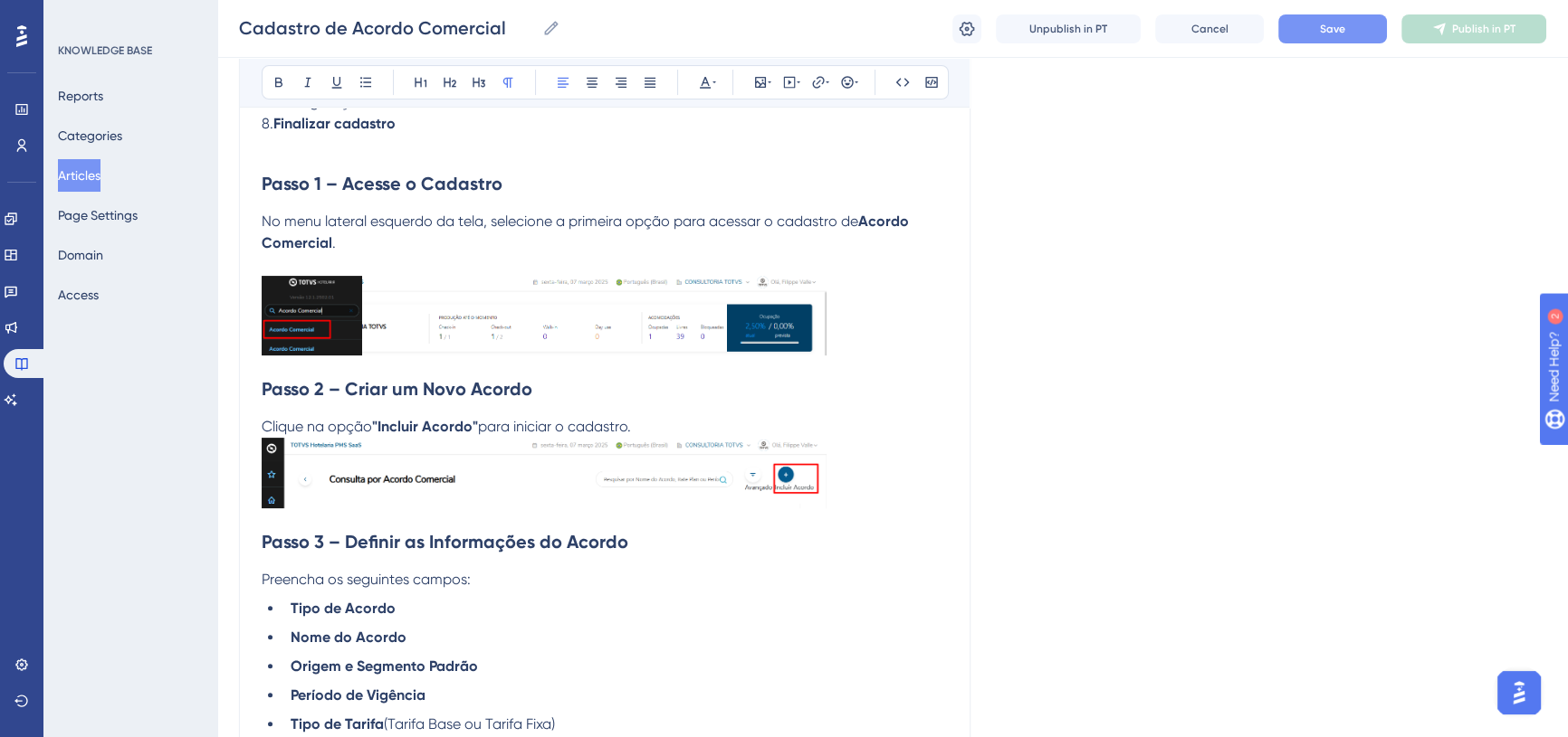
click at [657, 429] on p "Clique na opção "Incluir Acordo" para iniciar o cadastro." at bounding box center [605, 427] width 687 height 22
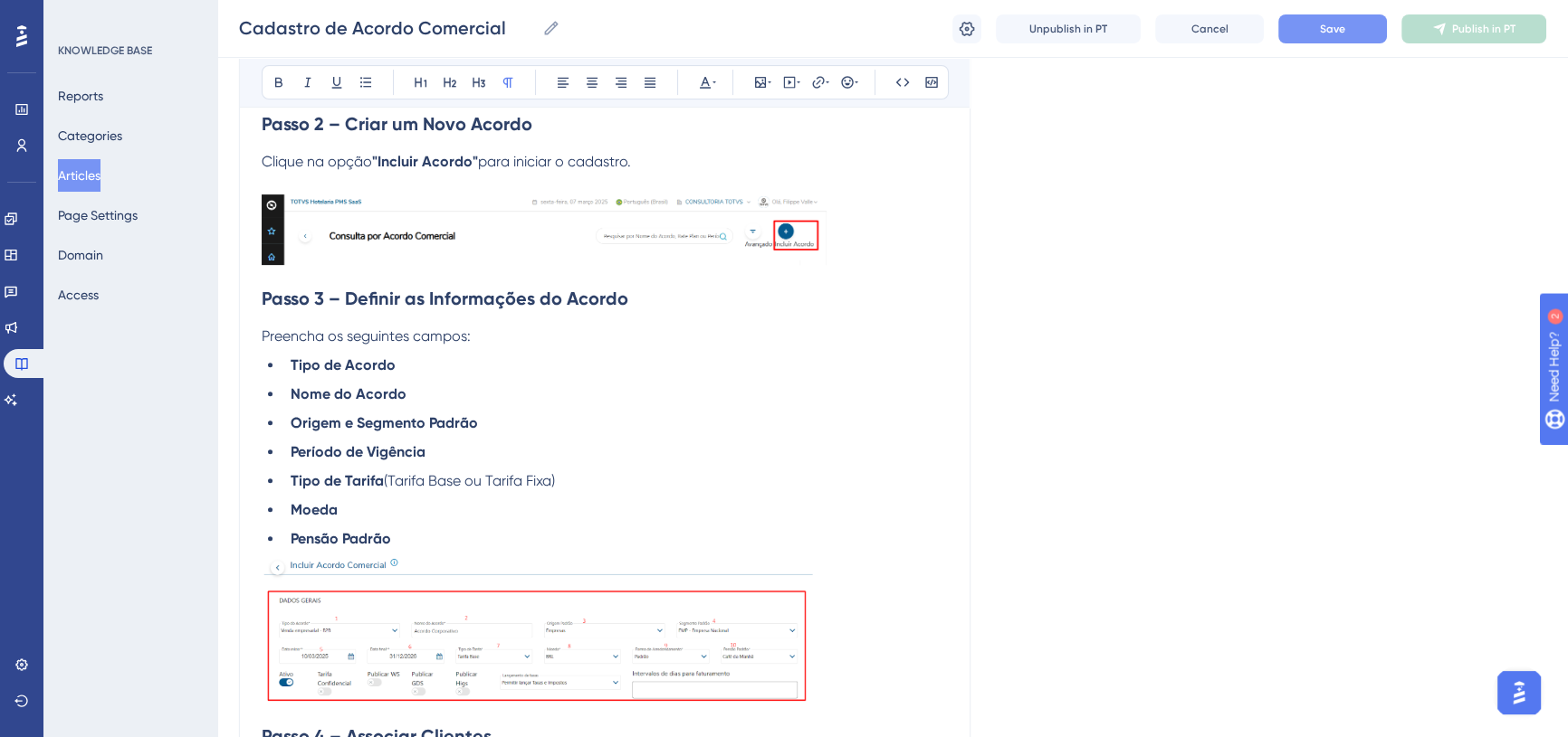
scroll to position [807, 0]
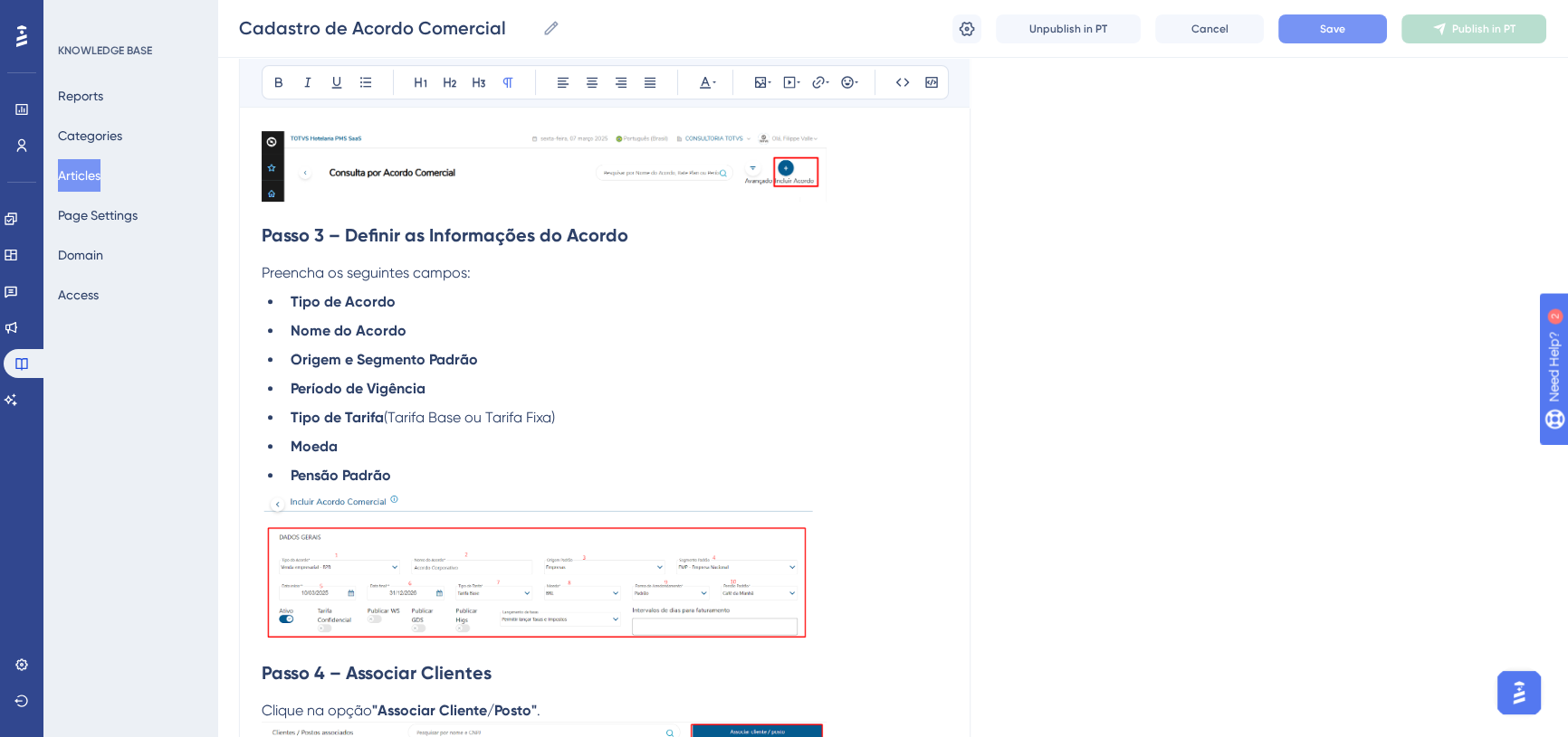
click at [442, 420] on span "(Tarifa Base ou Tarifa Fixa)" at bounding box center [469, 417] width 171 height 17
click at [436, 416] on span "(Tarifa Base ou Tarifa Fixa)" at bounding box center [469, 417] width 171 height 17
click at [273, 84] on icon at bounding box center [278, 82] width 14 height 14
click at [537, 413] on span "ou Tarifa Fixa)" at bounding box center [502, 417] width 90 height 17
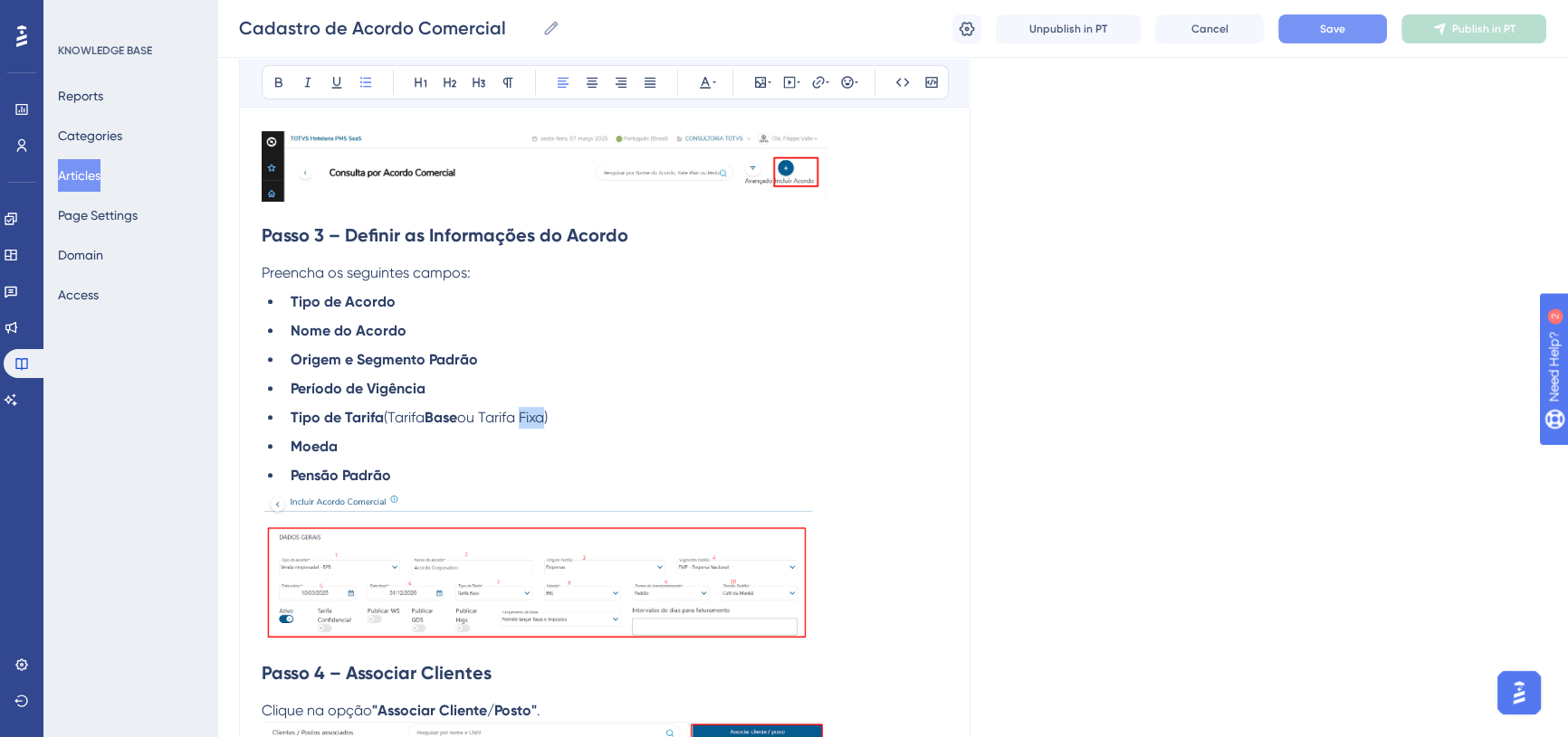
click at [537, 413] on span "ou Tarifa Fixa)" at bounding box center [502, 417] width 90 height 17
click at [276, 91] on button at bounding box center [278, 82] width 25 height 25
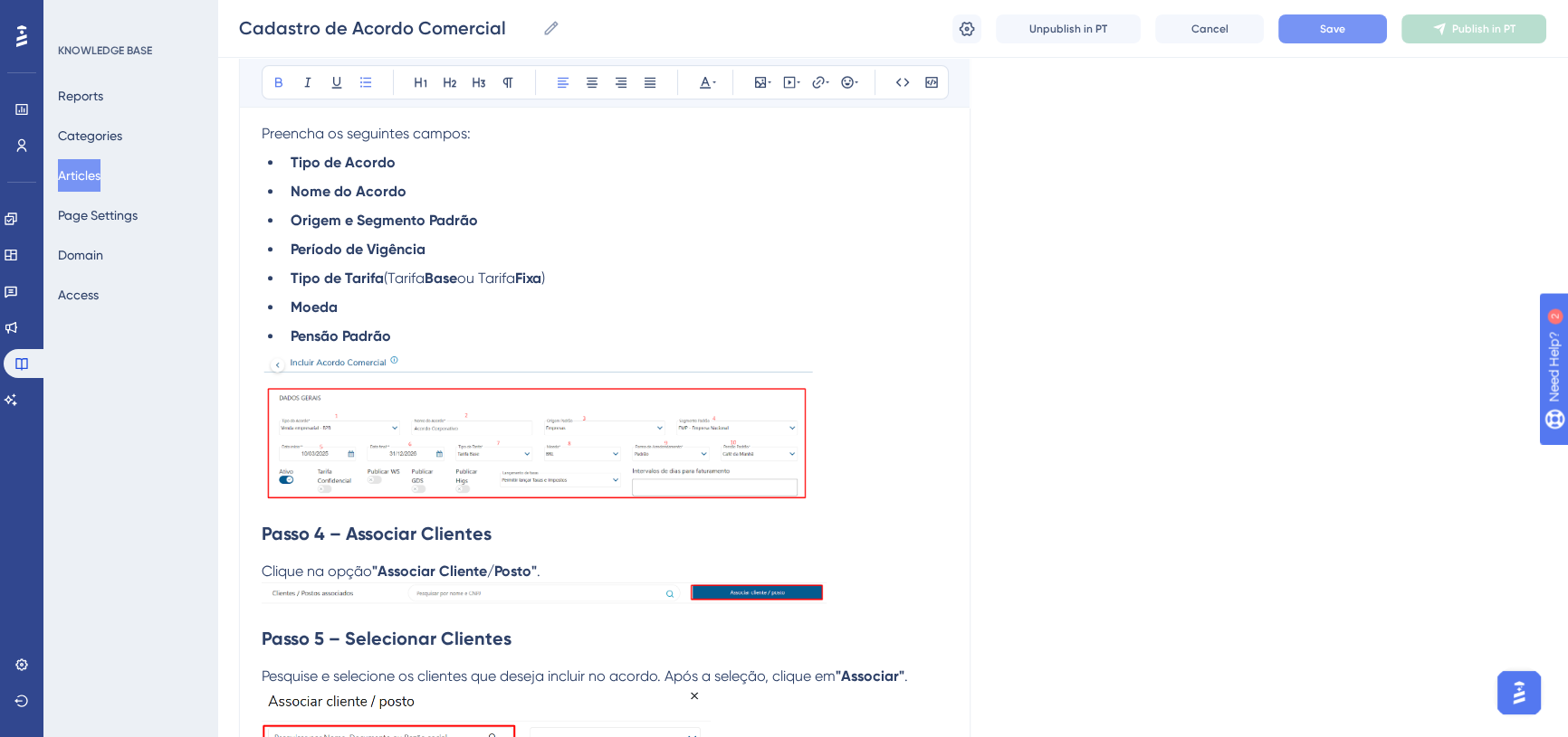
scroll to position [971, 0]
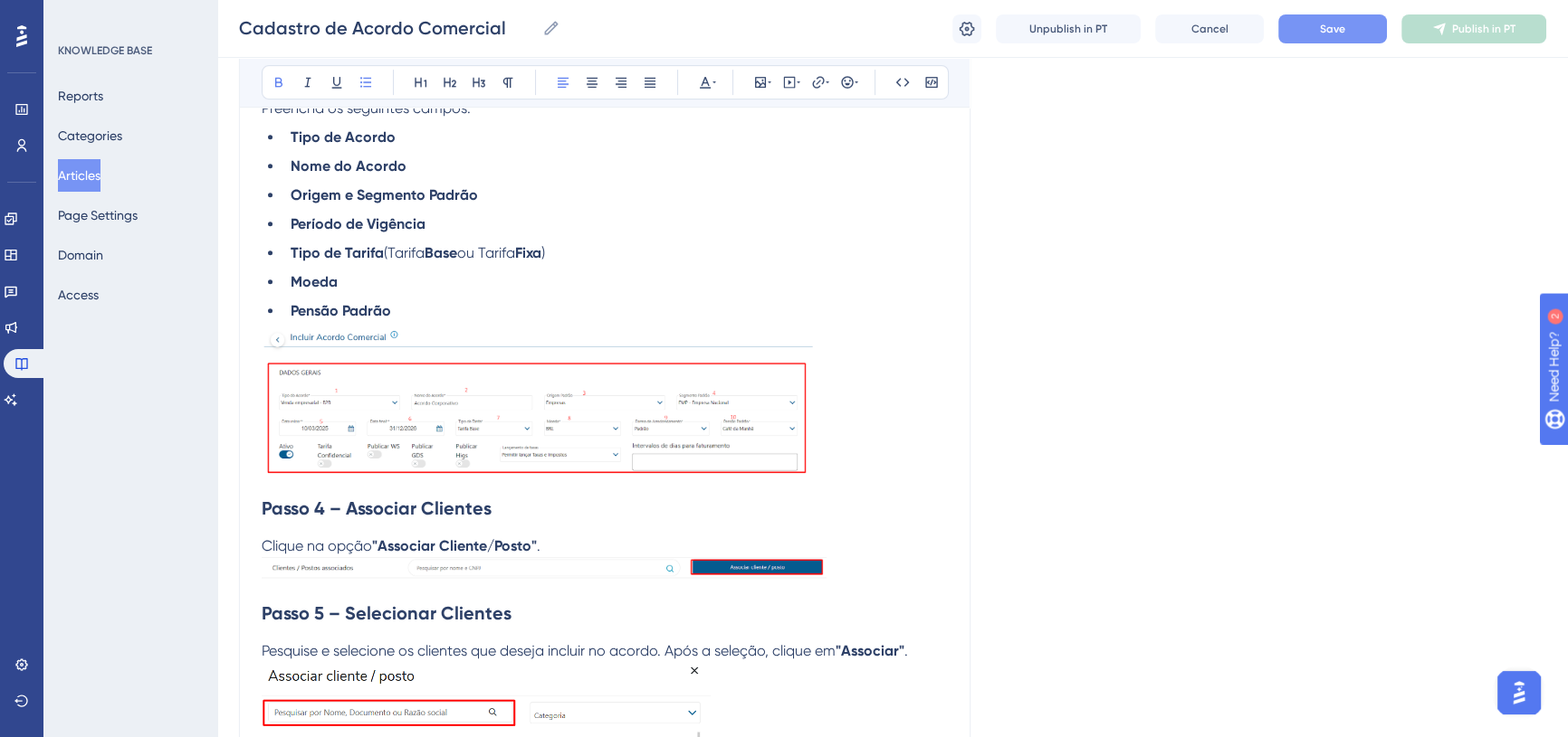
click at [861, 491] on h2 "Passo 4 – Associar Clientes" at bounding box center [605, 509] width 687 height 55
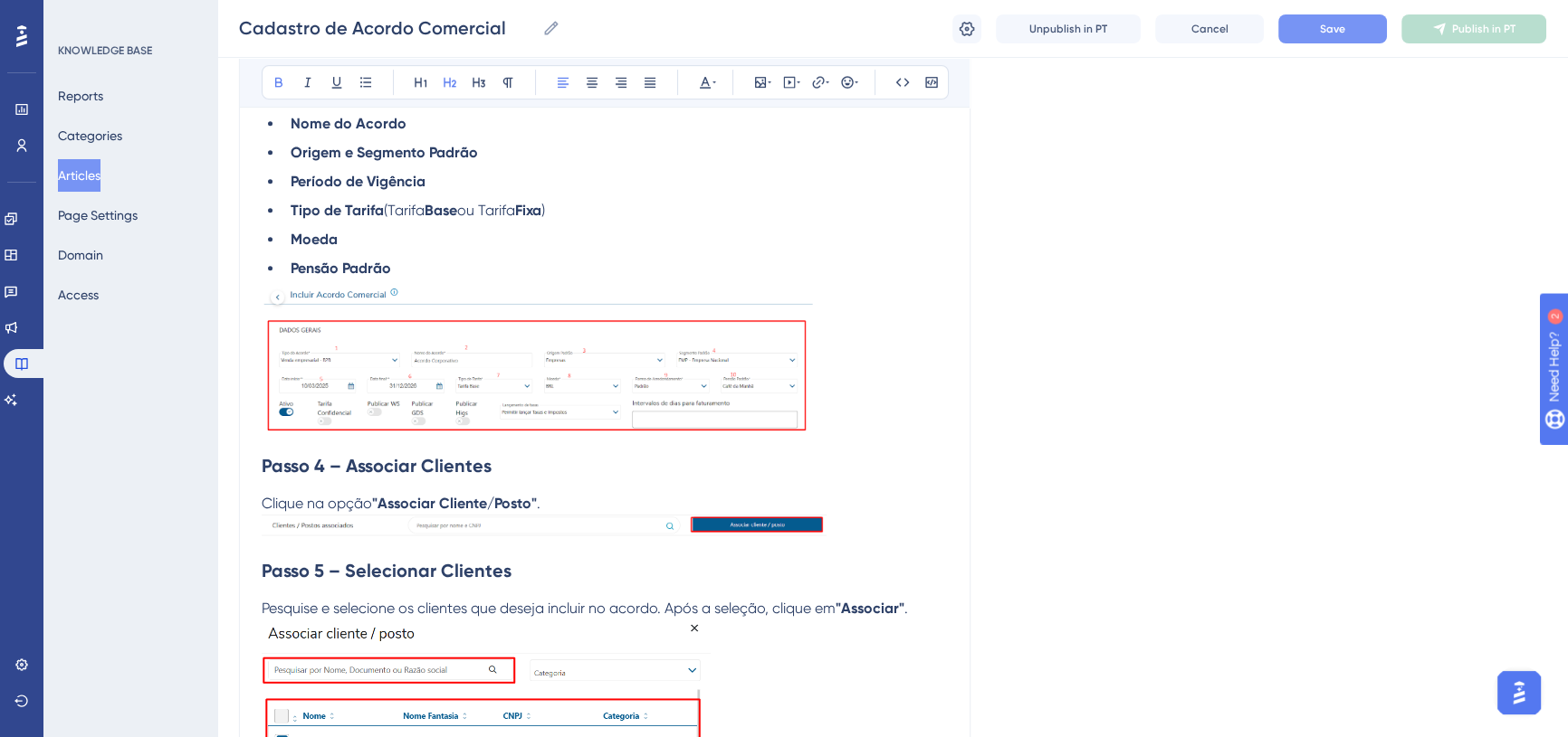
scroll to position [1053, 0]
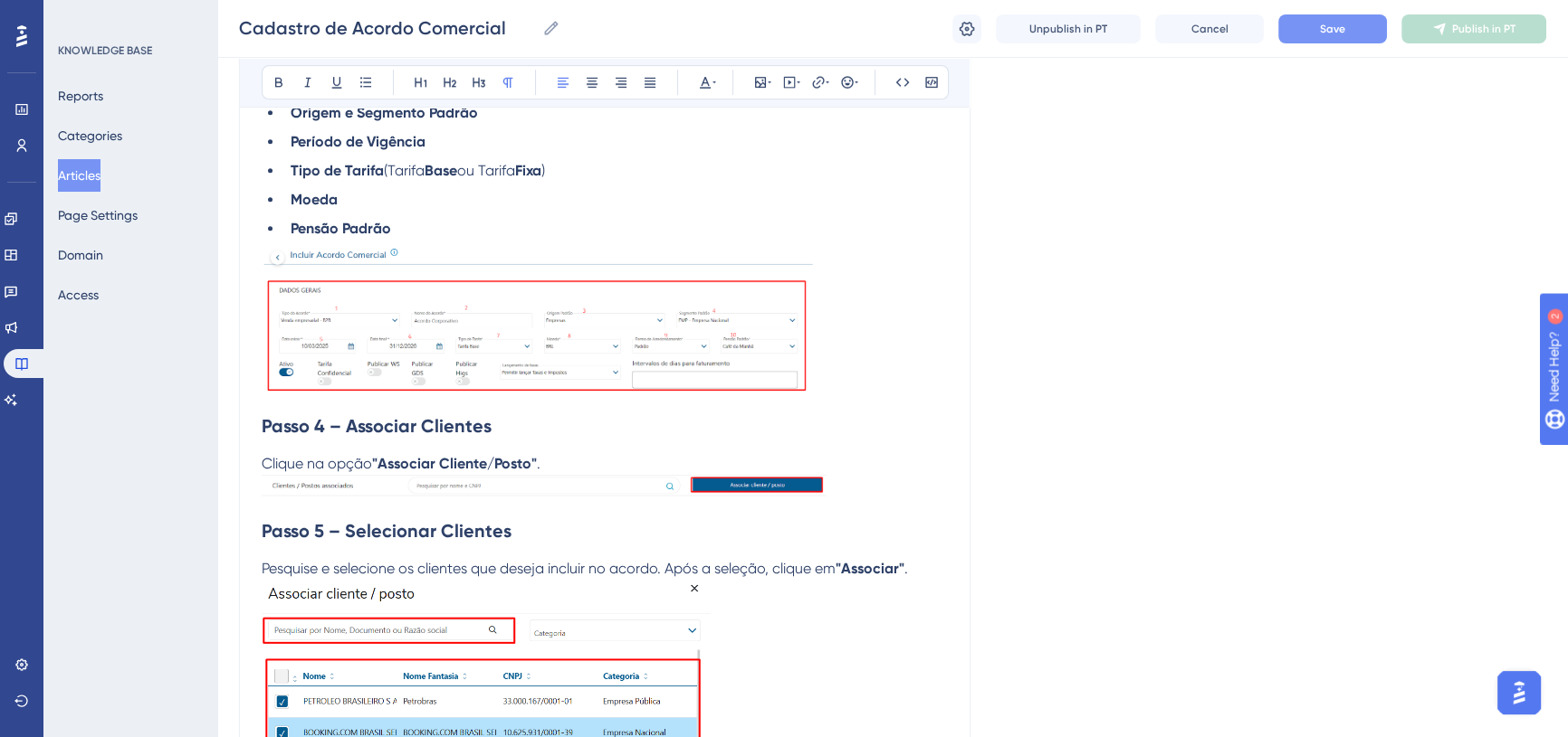
click at [554, 462] on p "Clique na opção "Associar Cliente/Posto" ." at bounding box center [605, 463] width 687 height 22
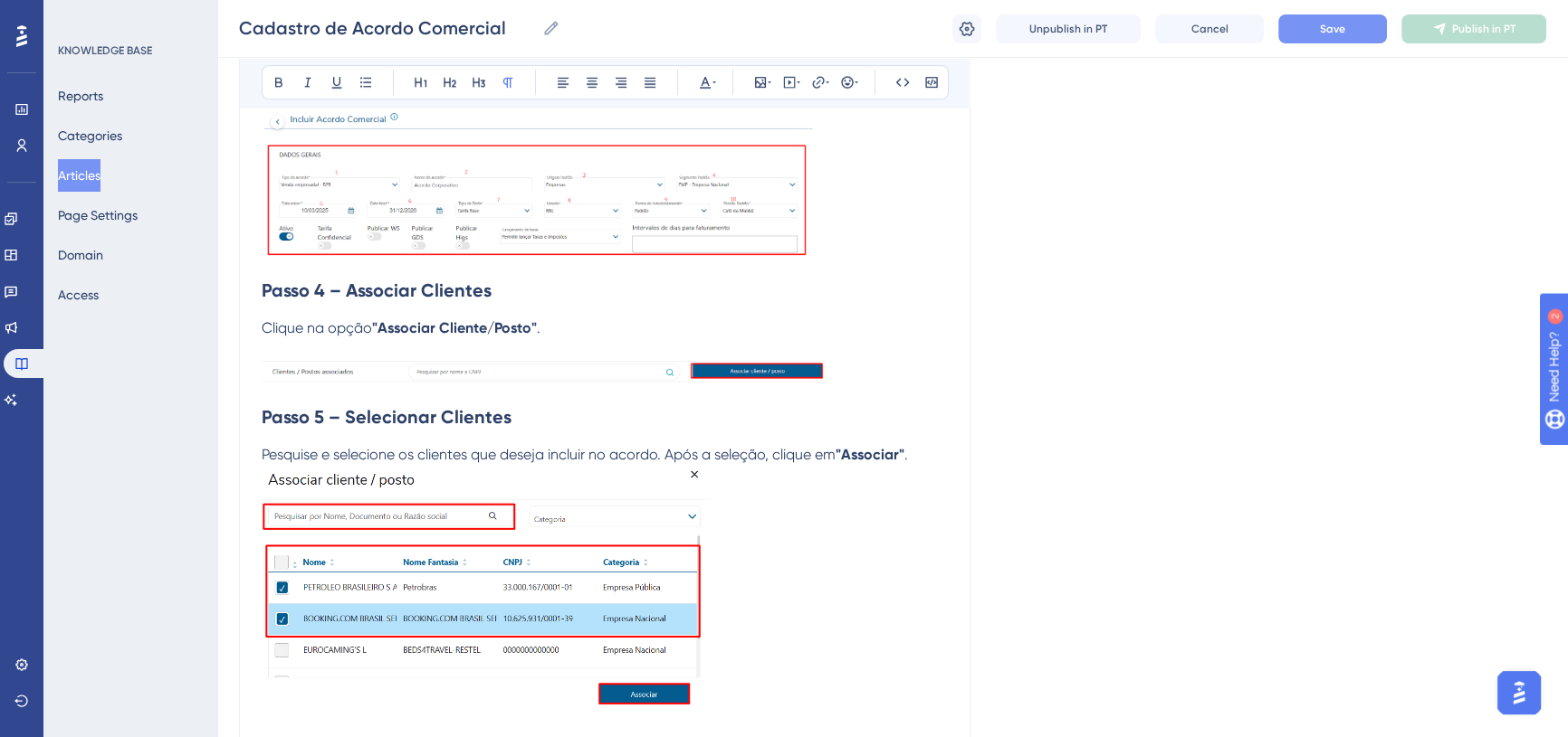
scroll to position [1218, 0]
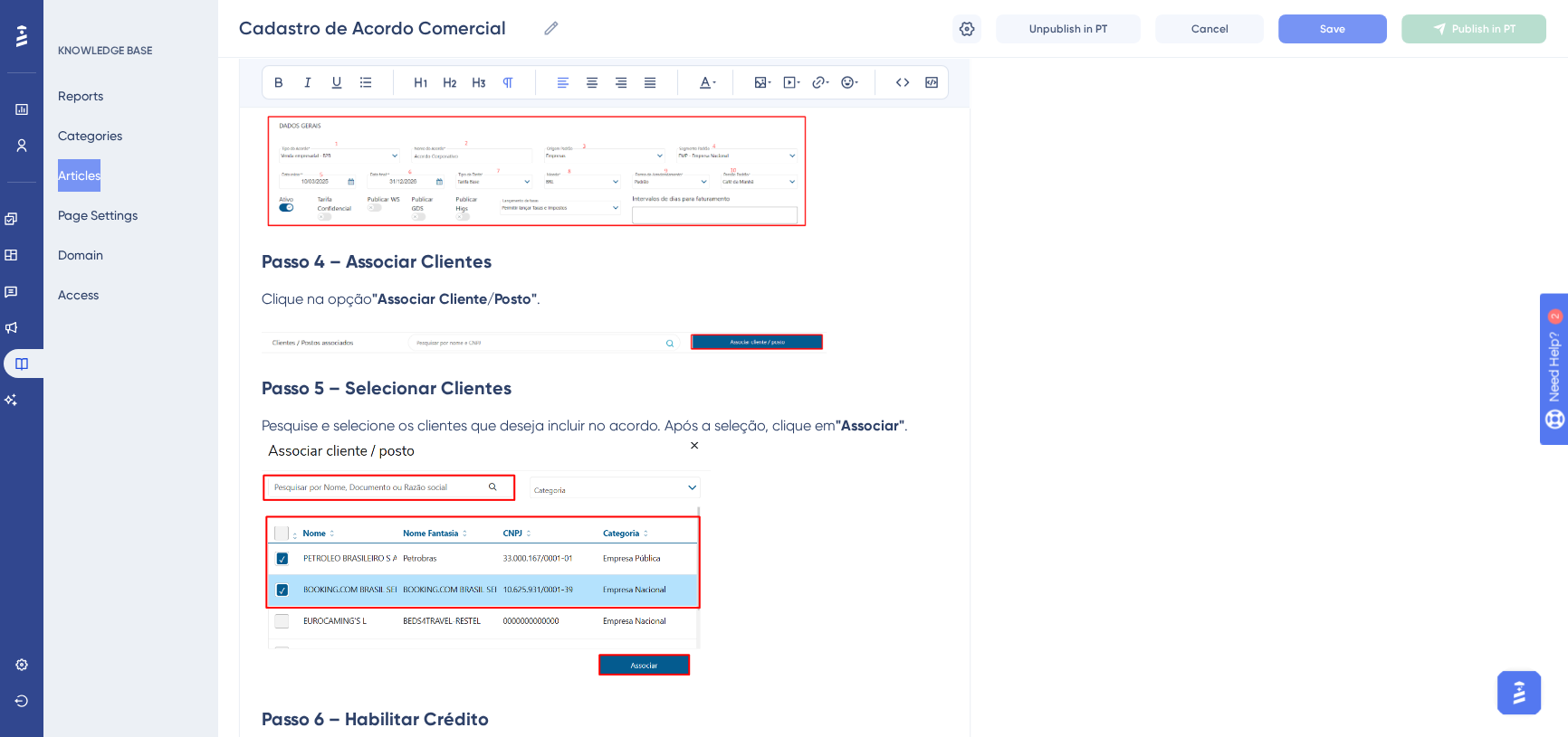
click at [930, 426] on p "Pesquise e selecione os clientes que deseja incluir no acordo. Após a seleção, …" at bounding box center [605, 426] width 687 height 22
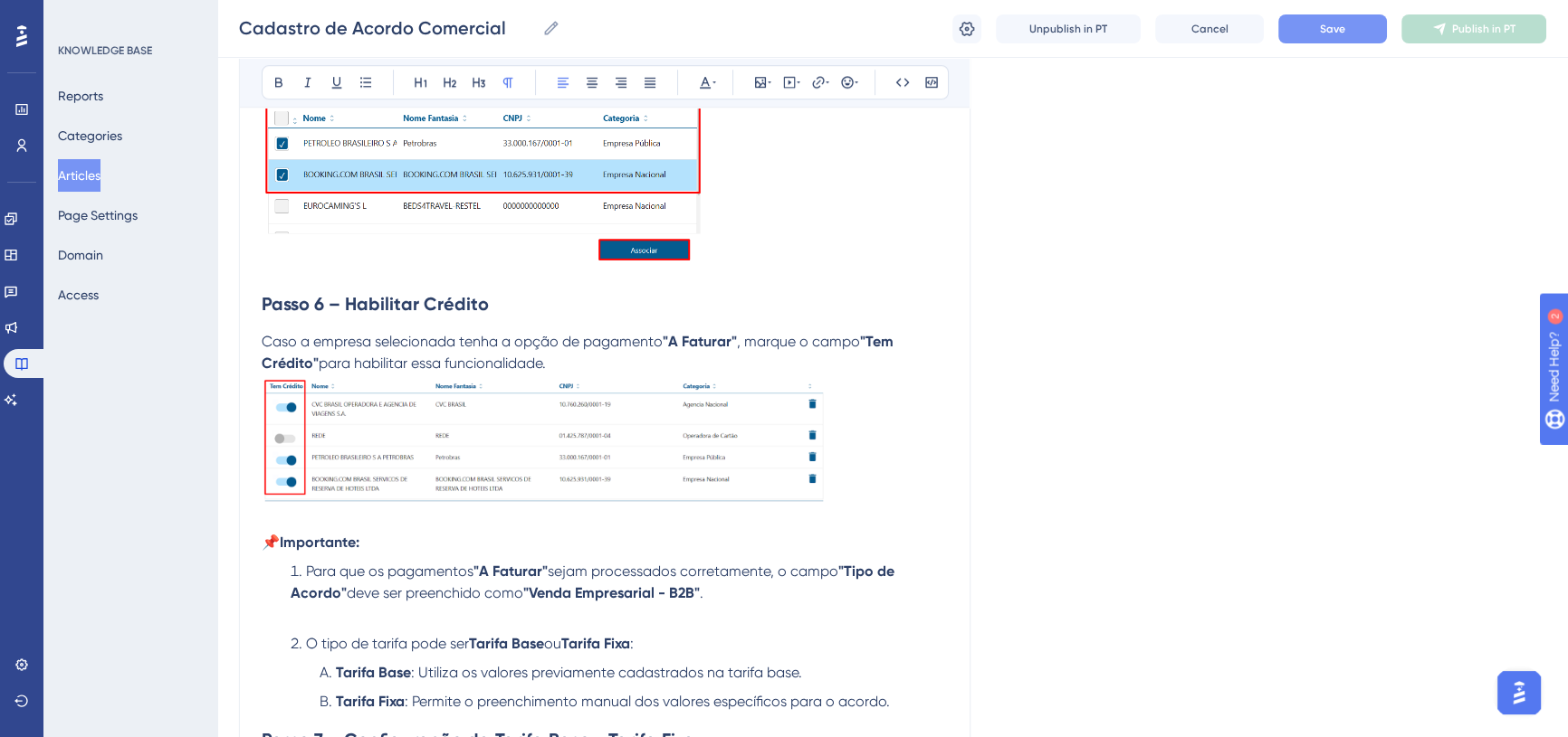
scroll to position [1711, 0]
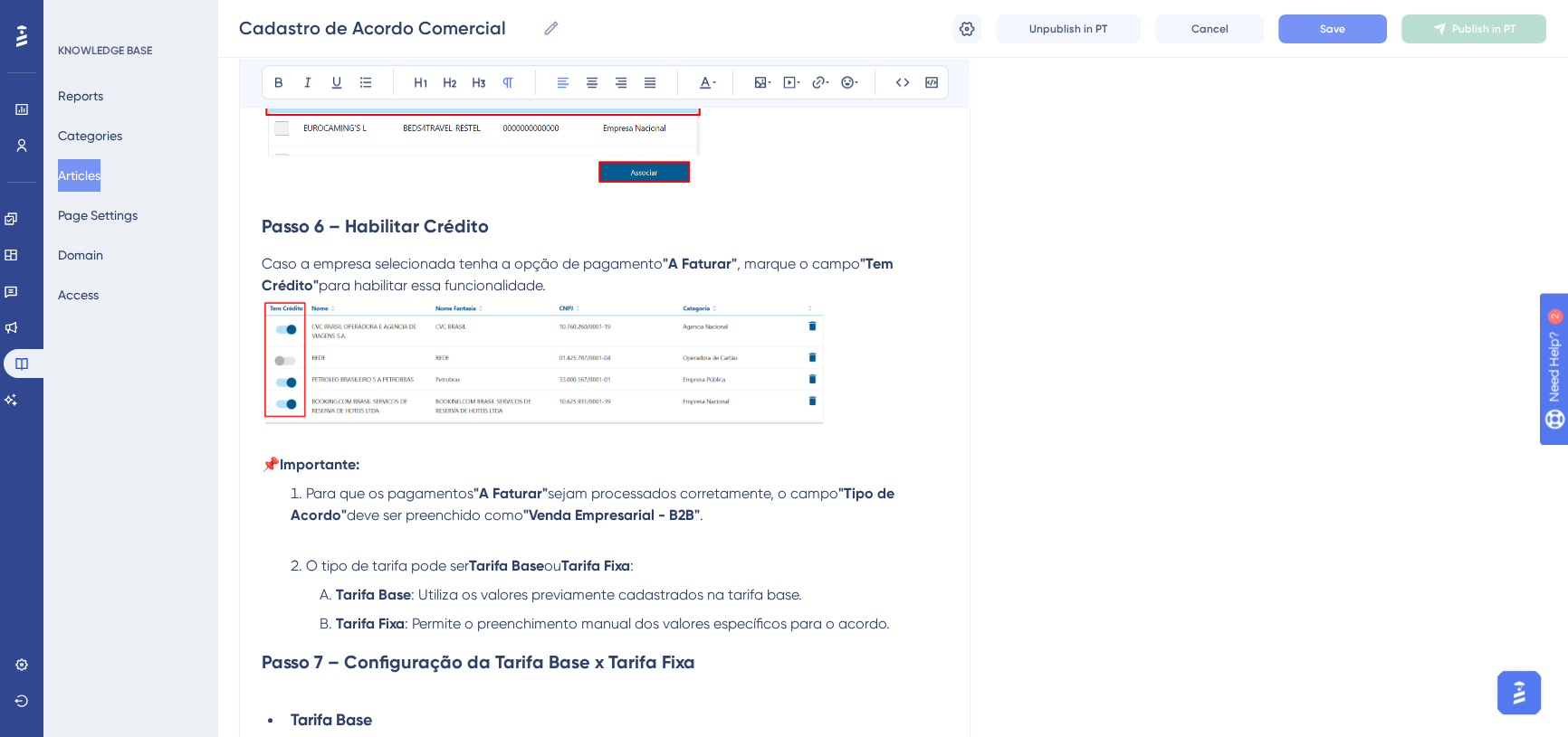
drag, startPoint x: 282, startPoint y: 465, endPoint x: 307, endPoint y: 457, distance: 26.2
click at [279, 465] on span "📌" at bounding box center [270, 464] width 18 height 17
drag, startPoint x: 335, startPoint y: 474, endPoint x: 249, endPoint y: 472, distance: 86.0
click at [249, 472] on div "Cadastro de Acordo Comercial Este guia explica o passo a passo para cadastrar u…" at bounding box center [605, 234] width 732 height 3484
click at [419, 82] on icon at bounding box center [420, 82] width 14 height 14
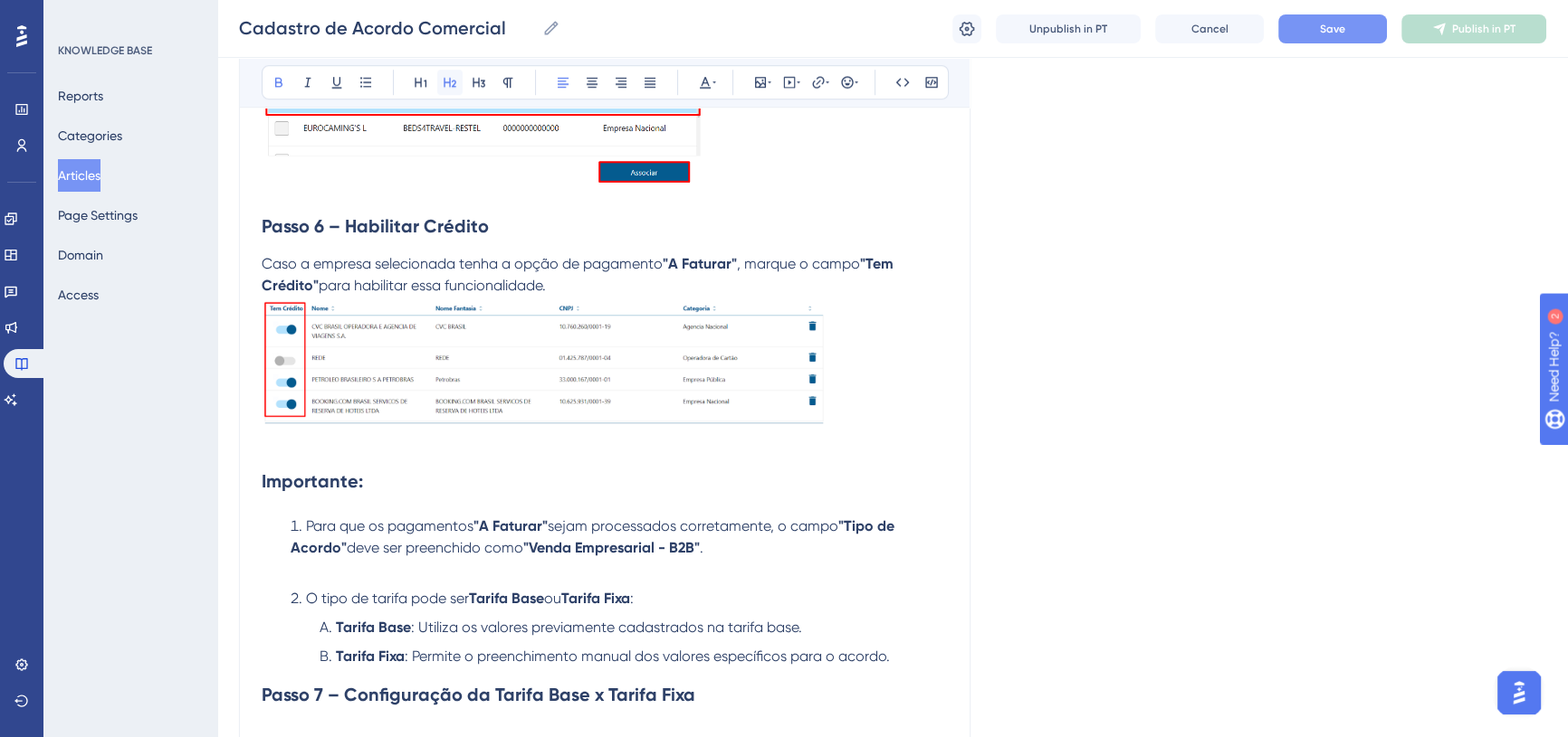
click at [443, 76] on icon at bounding box center [450, 82] width 14 height 14
click at [468, 85] on button at bounding box center [479, 82] width 25 height 25
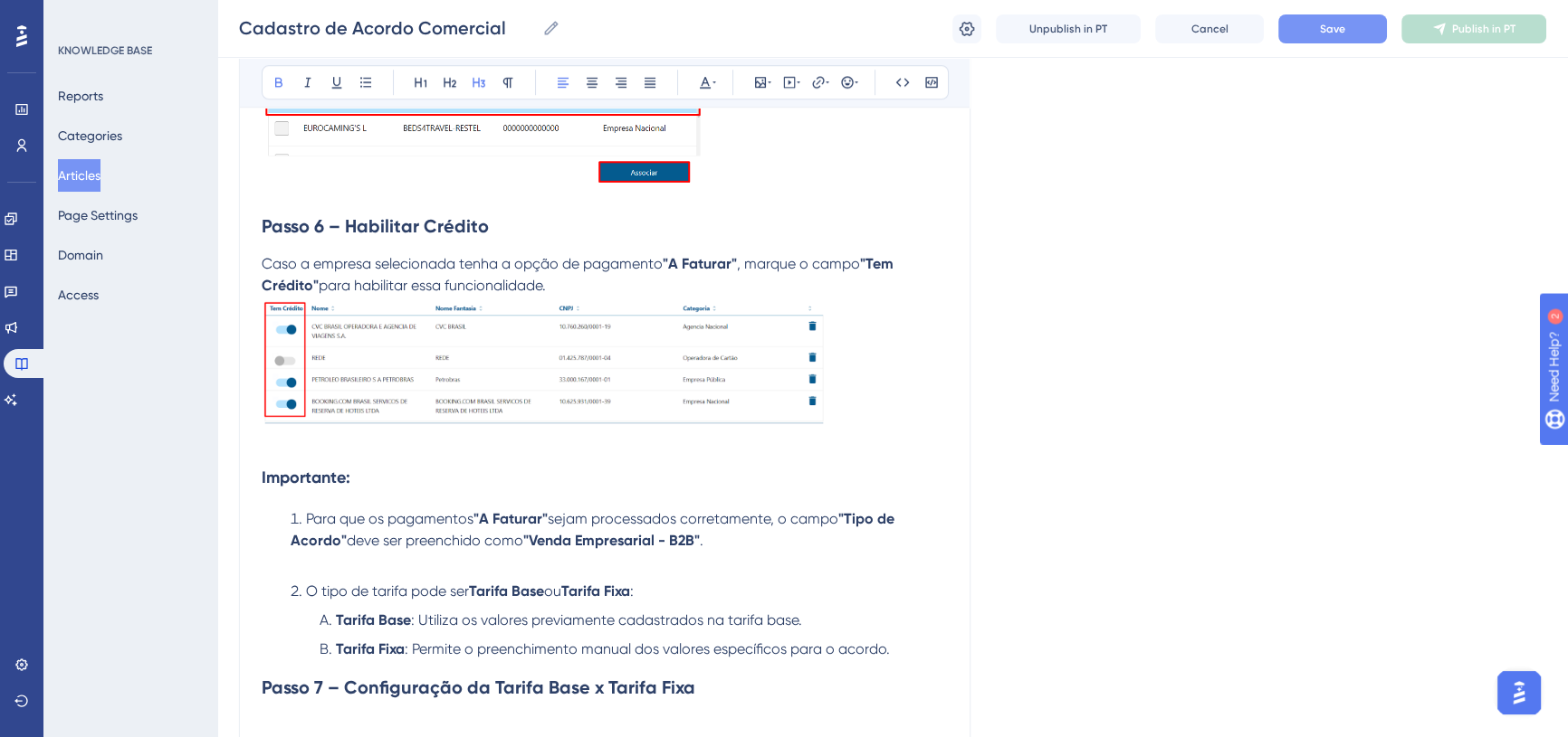
click at [458, 567] on p at bounding box center [605, 562] width 687 height 22
drag, startPoint x: 353, startPoint y: 476, endPoint x: 190, endPoint y: 393, distance: 182.9
click at [217, 464] on div "Performance Users Engagement Widgets Feedback Product Updates Knowledge Base AI…" at bounding box center [893, 213] width 1351 height 3849
click at [304, 510] on li "Para que os pagamentos "A Faturar" sejam processados corretamente, o campo "Tip…" at bounding box center [615, 530] width 664 height 43
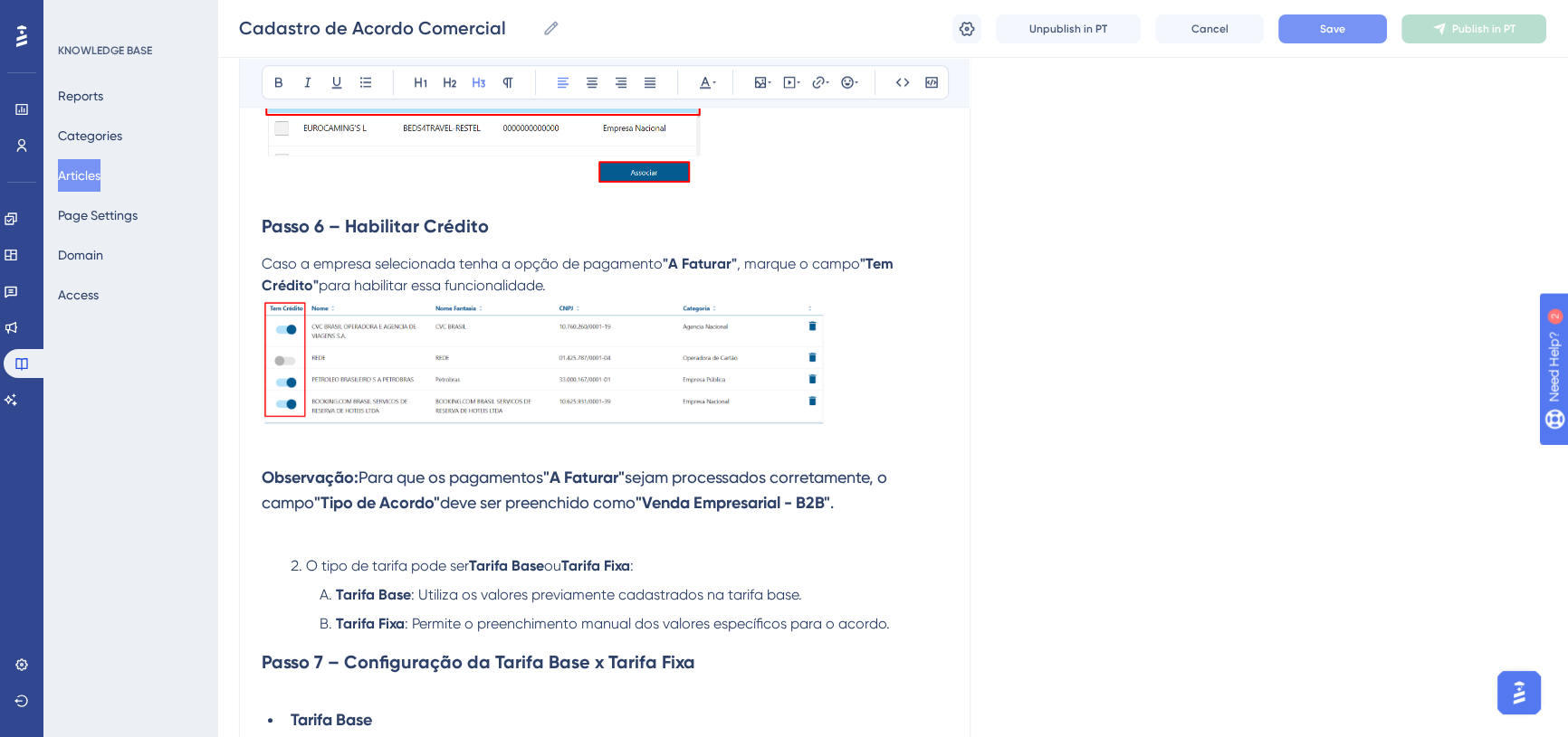
click at [304, 566] on li "O tipo de tarifa pode ser Tarifa Base ou Tarifa Fixa :" at bounding box center [615, 566] width 664 height 22
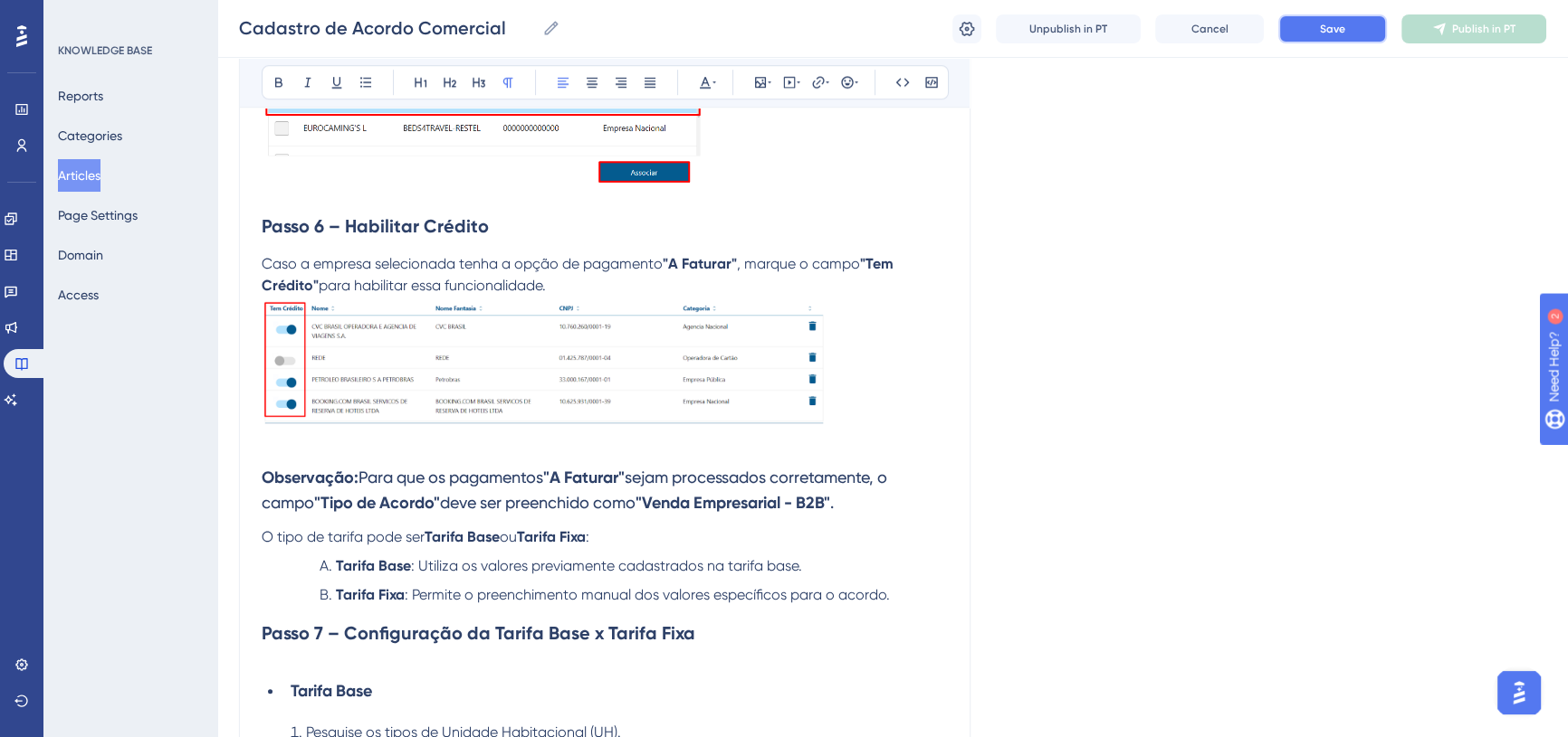
click at [1340, 24] on span "Save" at bounding box center [1332, 28] width 25 height 14
